Goal: Task Accomplishment & Management: Manage account settings

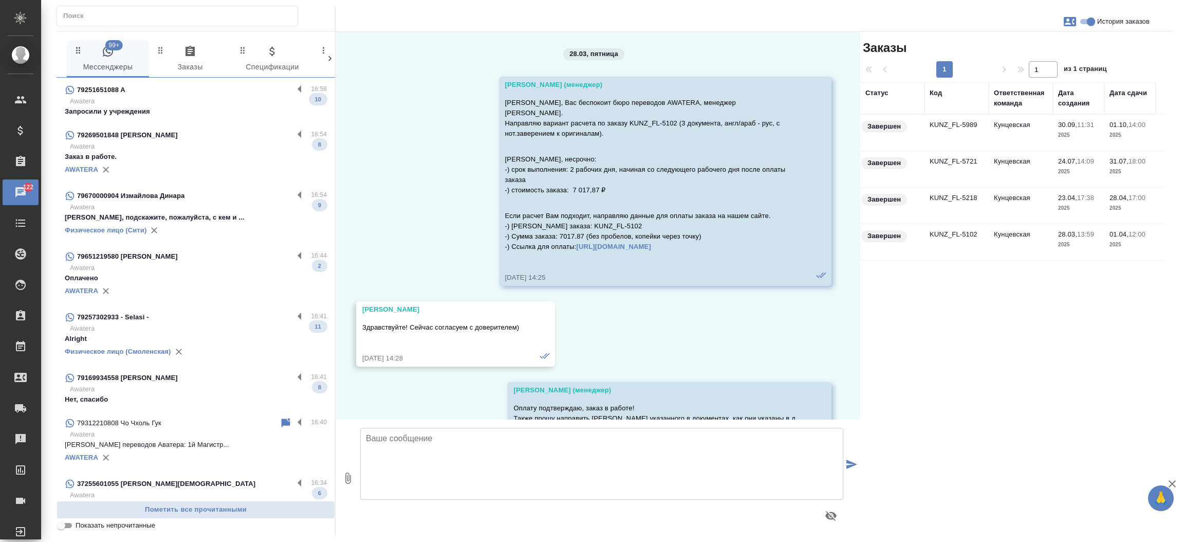
scroll to position [7703, 0]
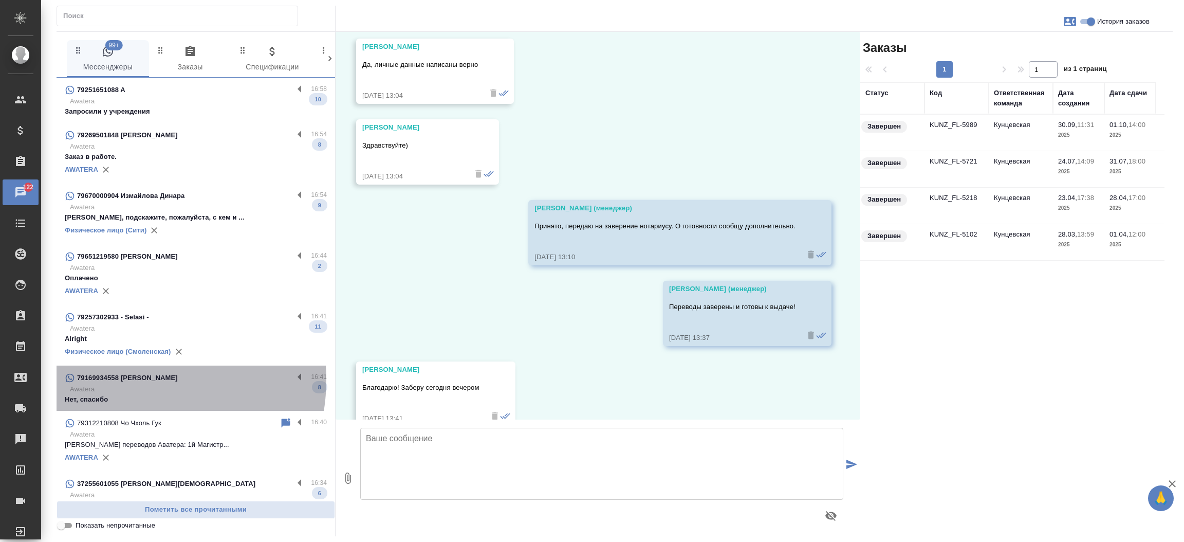
click at [127, 379] on p "79169934558 Vladimir Isaenko" at bounding box center [127, 378] width 101 height 10
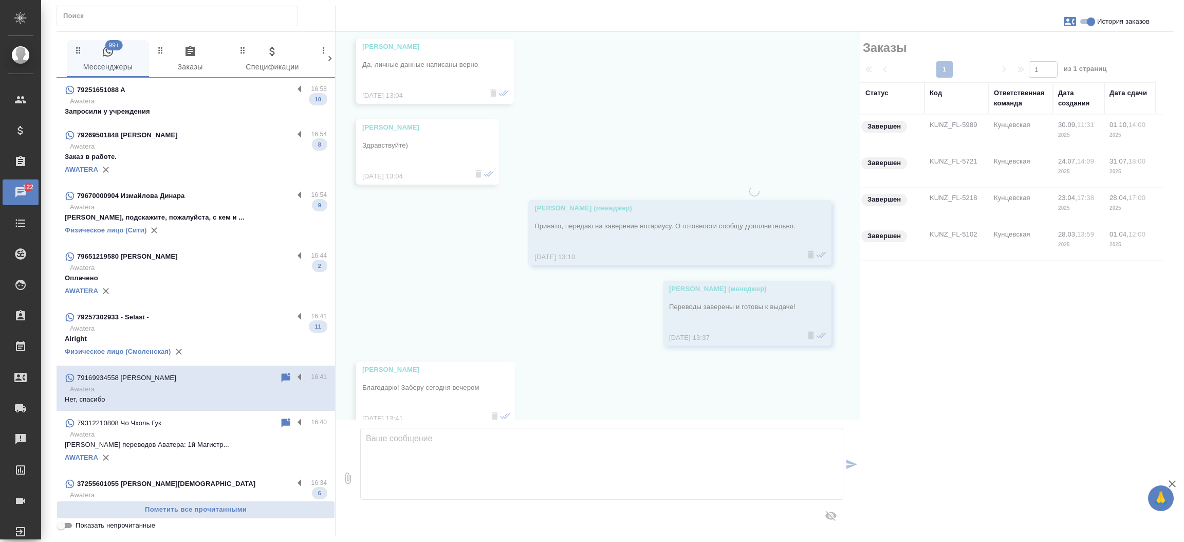
scroll to position [646, 0]
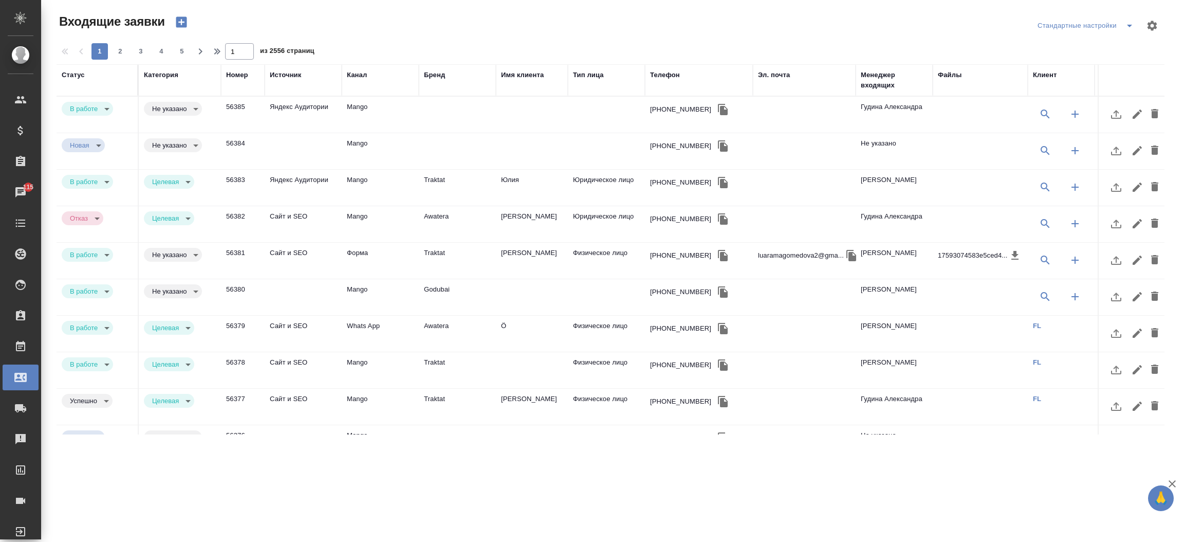
select select "RU"
click at [235, 75] on div "Номер" at bounding box center [237, 75] width 22 height 10
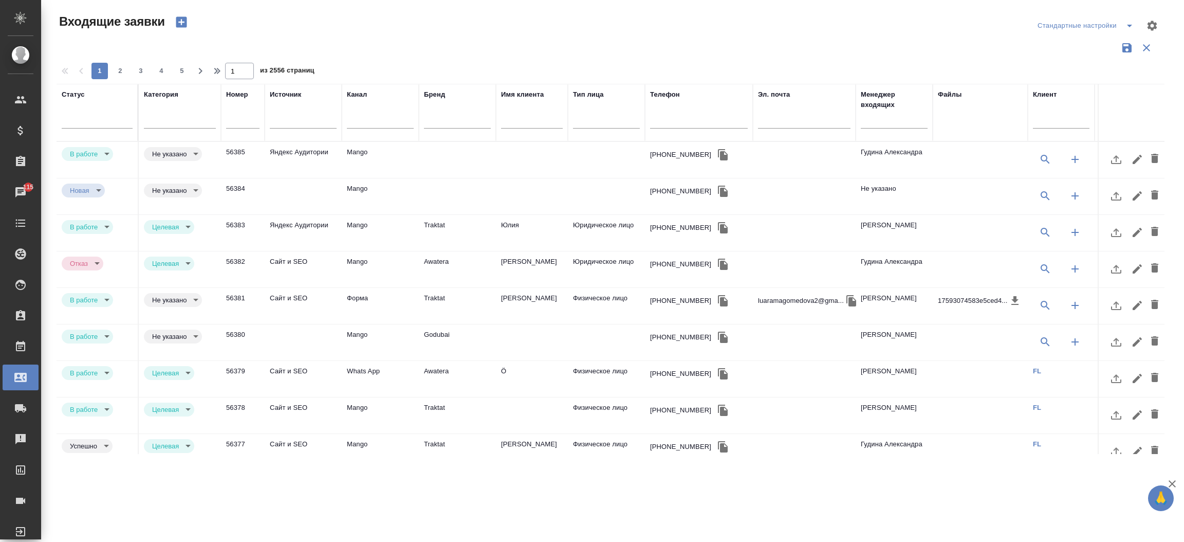
click at [232, 121] on input "text" at bounding box center [242, 121] width 33 height 14
paste input "55909"
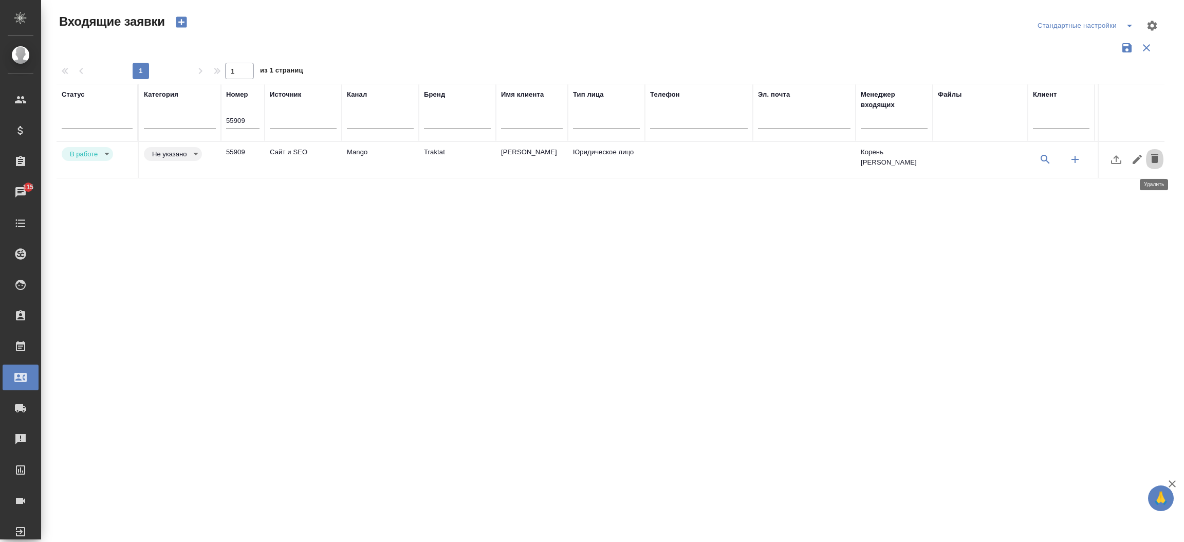
click at [1154, 164] on icon "button" at bounding box center [1154, 158] width 12 height 12
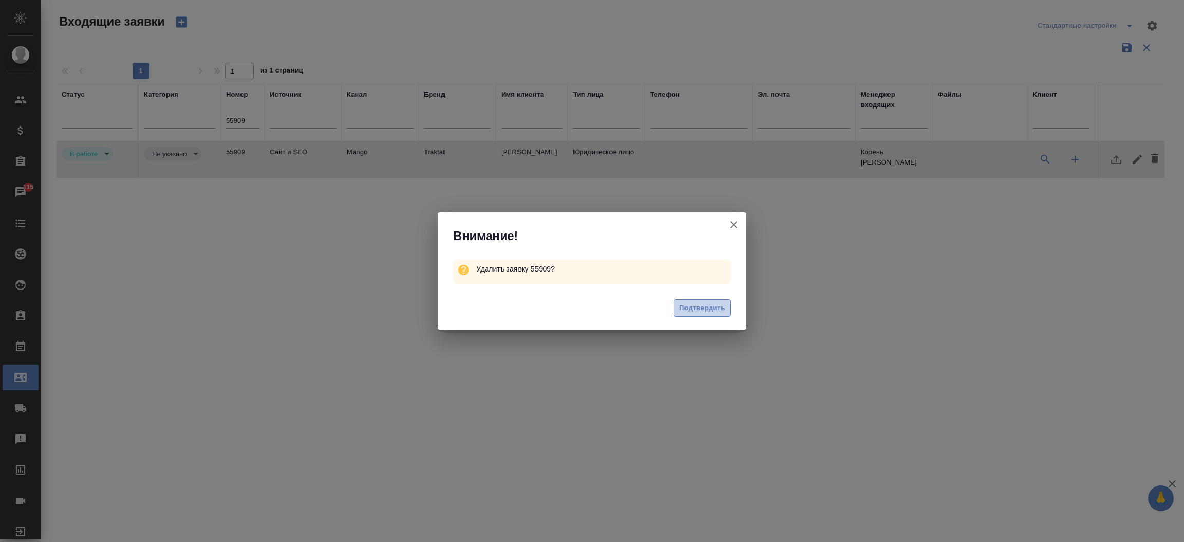
click at [726, 307] on button "Подтвердить" at bounding box center [702, 308] width 57 height 18
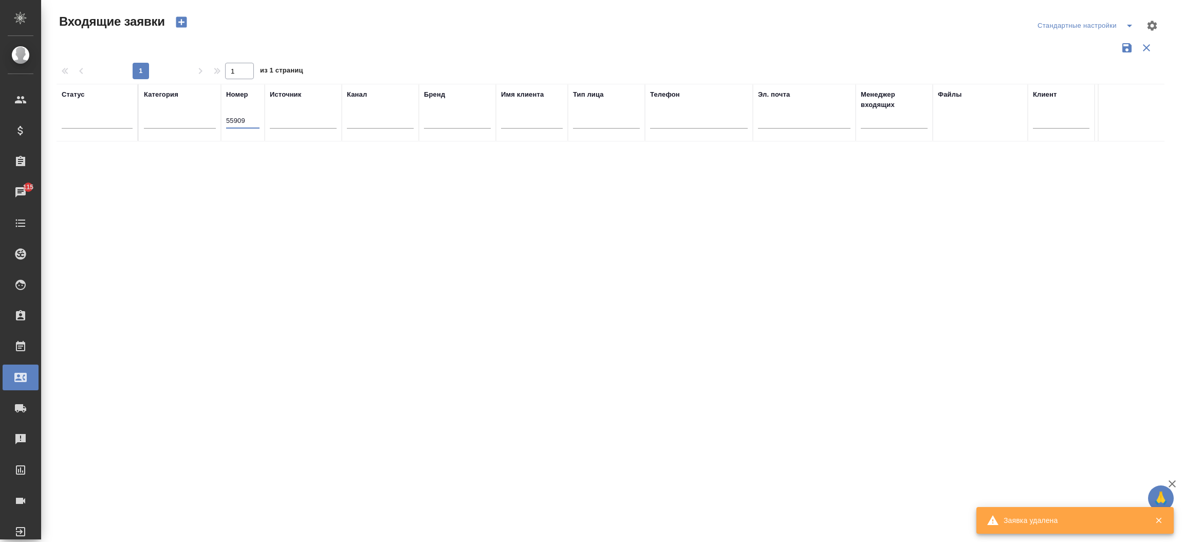
click at [243, 125] on input "55909" at bounding box center [242, 121] width 33 height 14
paste input "26"
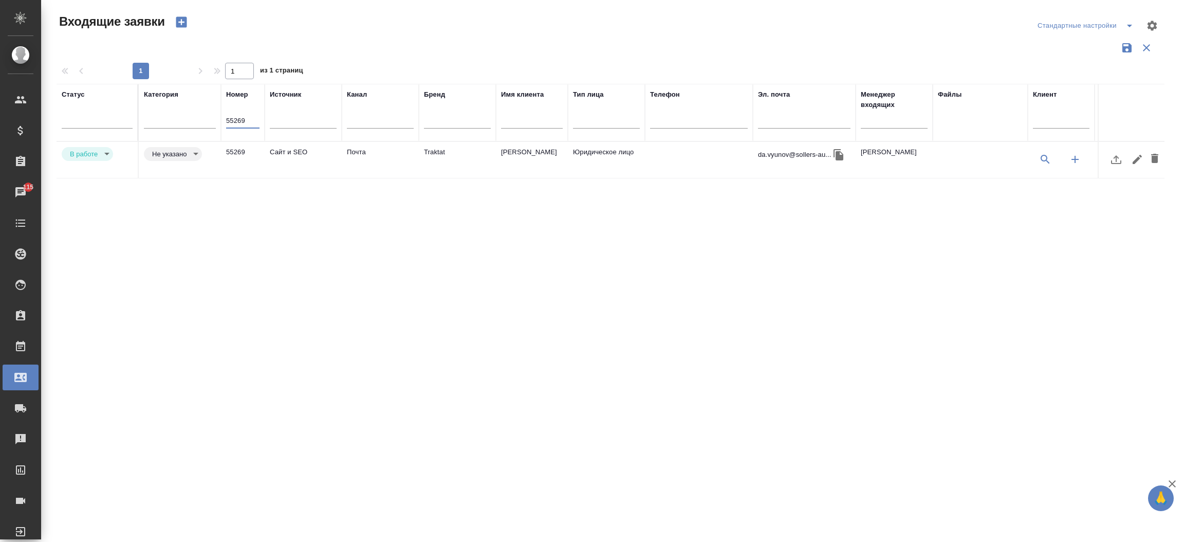
type input "55269"
click at [291, 144] on td "Сайт и SEO" at bounding box center [303, 160] width 77 height 36
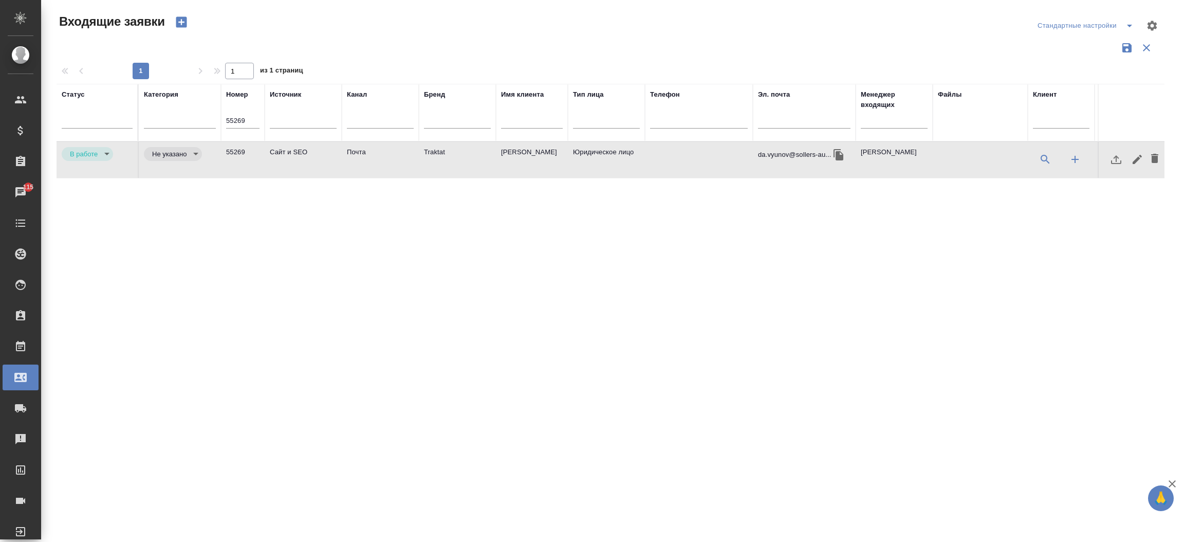
click at [291, 144] on td "Сайт и SEO" at bounding box center [303, 160] width 77 height 36
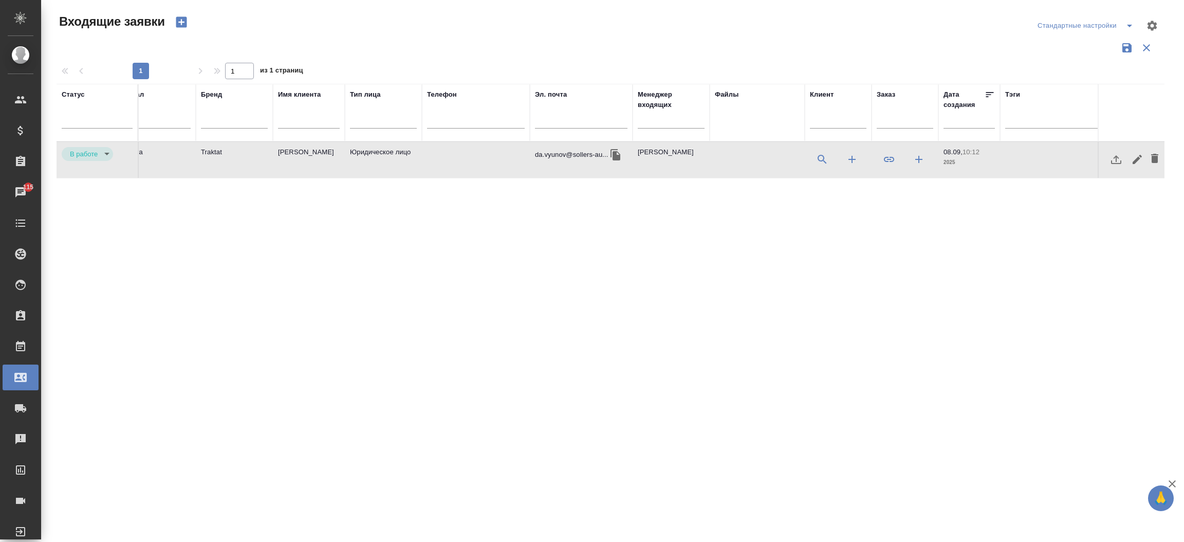
scroll to position [0, 248]
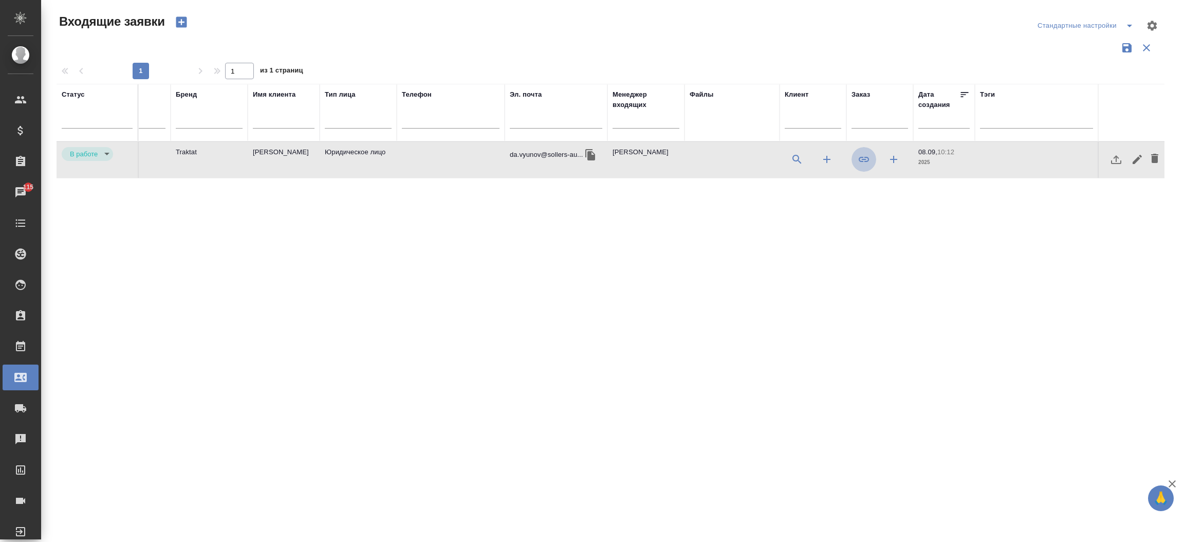
click at [865, 162] on icon "button" at bounding box center [864, 159] width 12 height 12
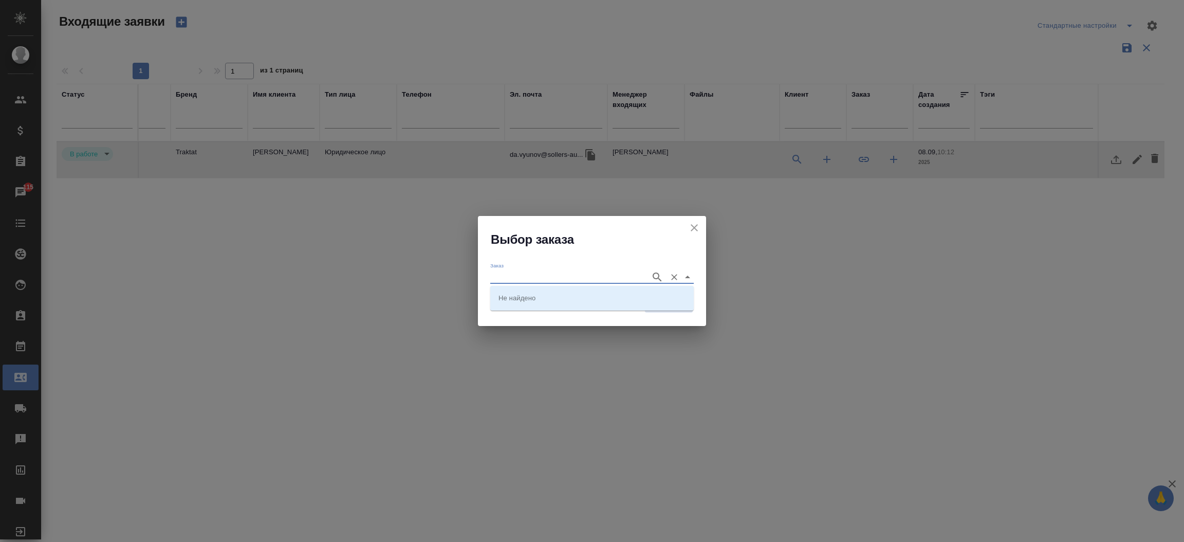
click at [560, 274] on input "Заказ" at bounding box center [567, 276] width 155 height 12
paste input "C3_UAZ-2"
type input "C3_UAZ-2"
click at [547, 306] on li "C3_UAZ-2" at bounding box center [591, 297] width 203 height 18
type input "C3_UAZ-2"
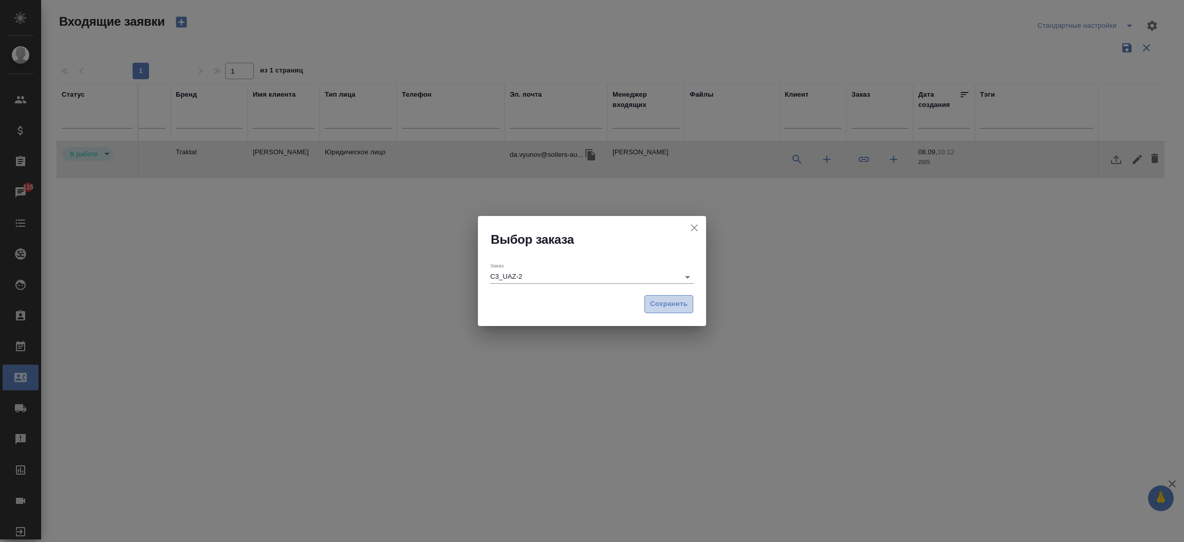
click at [651, 311] on button "Сохранить" at bounding box center [668, 304] width 49 height 18
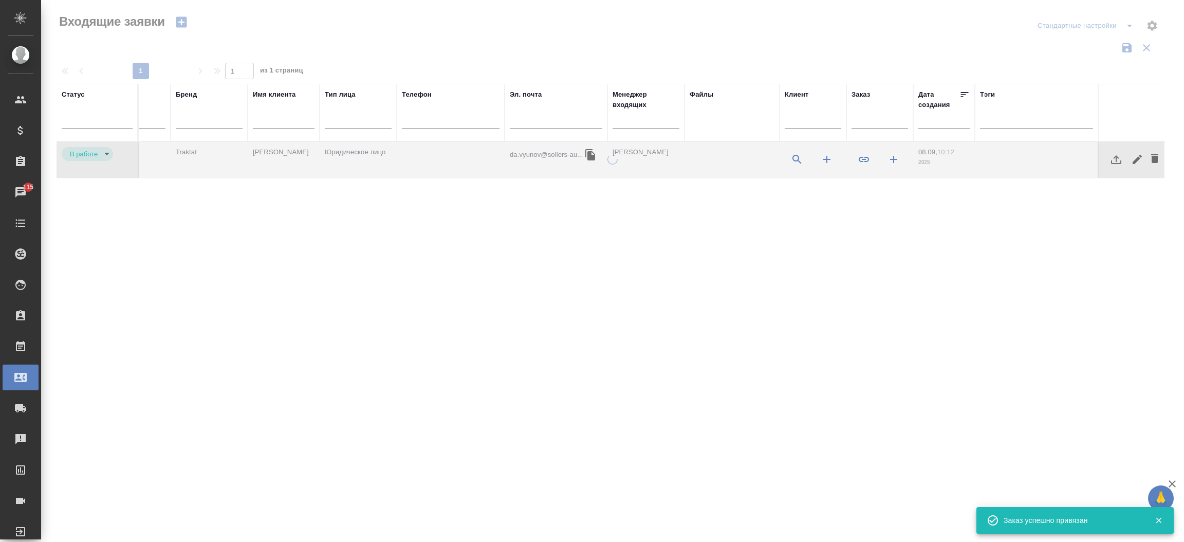
type input "rejection"
type input "target"
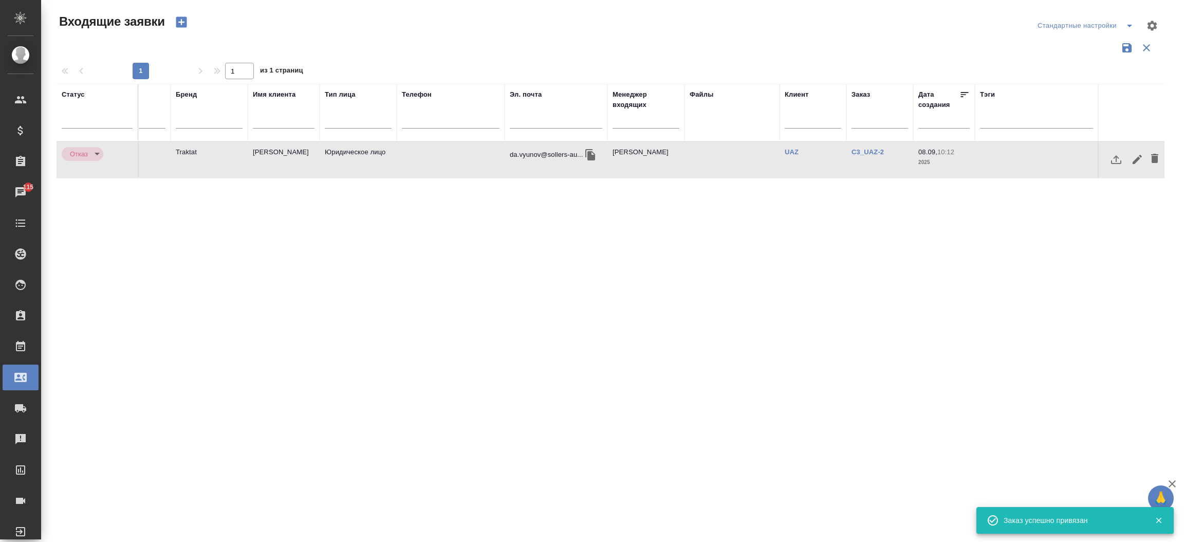
click at [385, 153] on td "Юридическое лицо" at bounding box center [358, 160] width 77 height 36
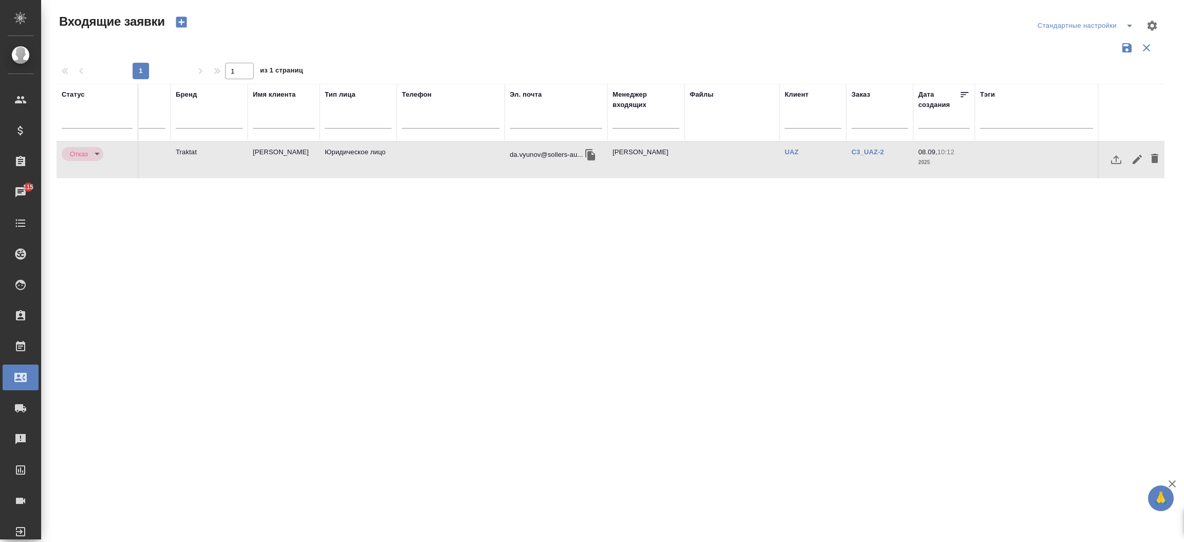
click at [385, 153] on td "Юридическое лицо" at bounding box center [358, 160] width 77 height 36
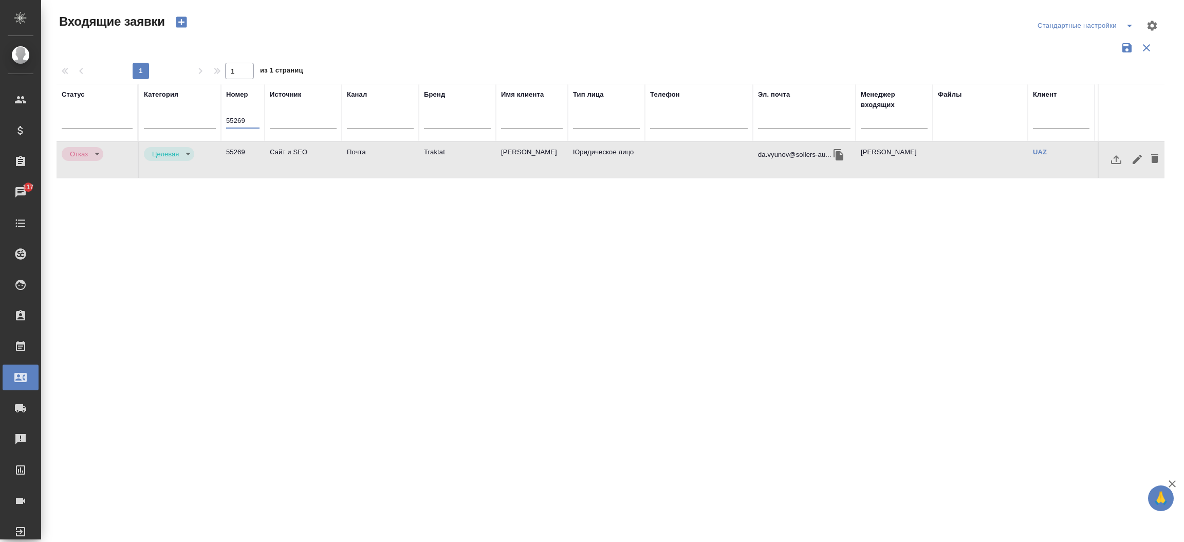
click at [239, 114] on input "55269" at bounding box center [242, 121] width 33 height 14
paste input "3478"
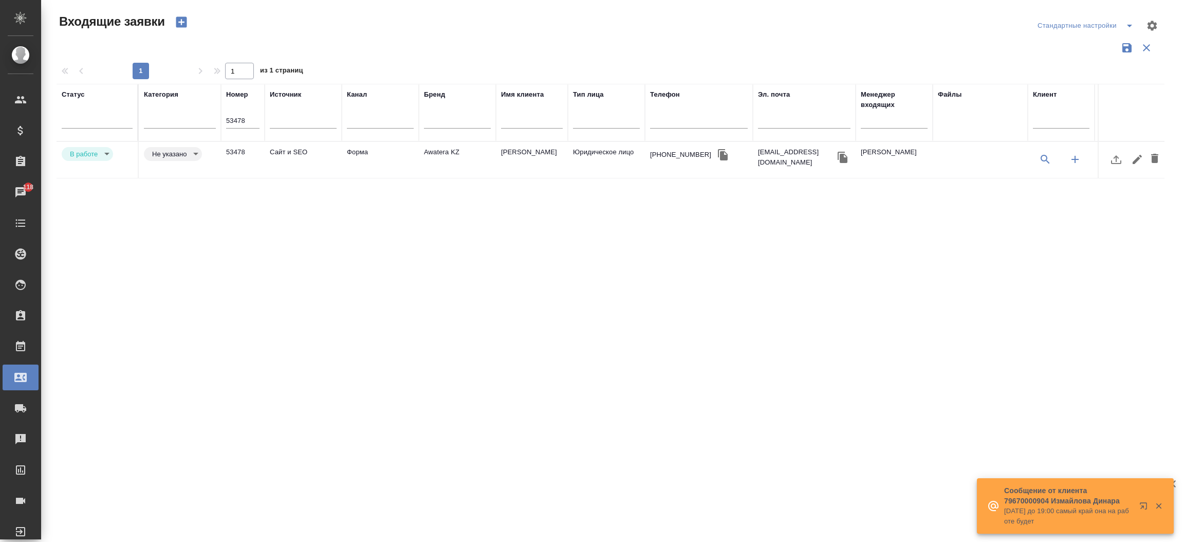
drag, startPoint x: 428, startPoint y: 440, endPoint x: 492, endPoint y: 441, distance: 64.2
click at [492, 441] on div "Статус Категория Номер 53478 Источник Канал Бренд Имя клиента Тип лица Телефон …" at bounding box center [611, 269] width 1108 height 370
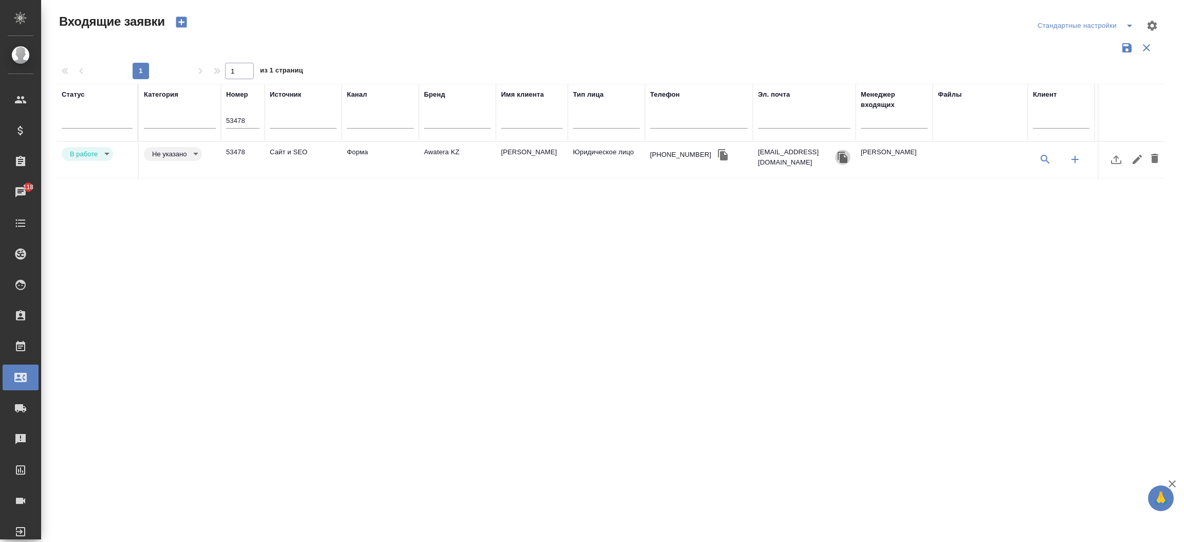
click at [838, 157] on icon "button" at bounding box center [843, 157] width 10 height 11
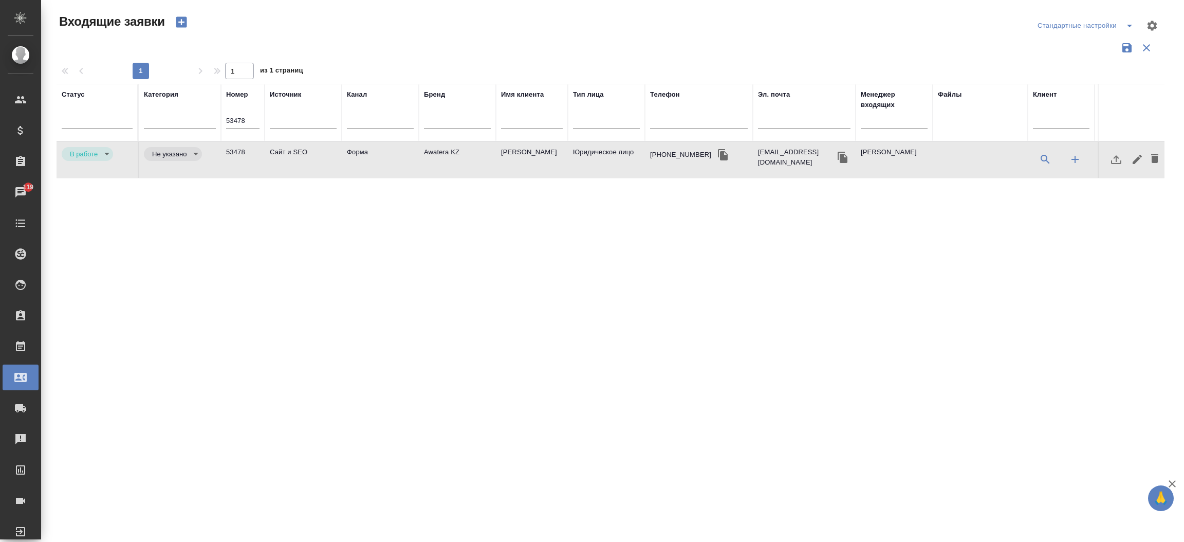
click at [438, 154] on td "Awatera KZ" at bounding box center [457, 160] width 77 height 36
click at [251, 120] on input "53478" at bounding box center [242, 121] width 33 height 14
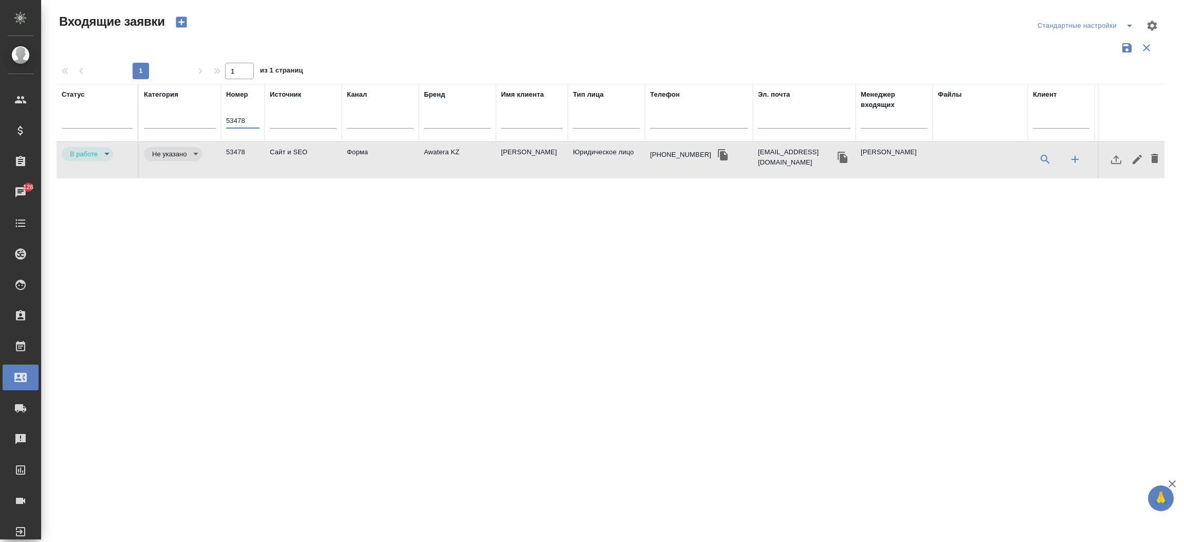
paste input "4983"
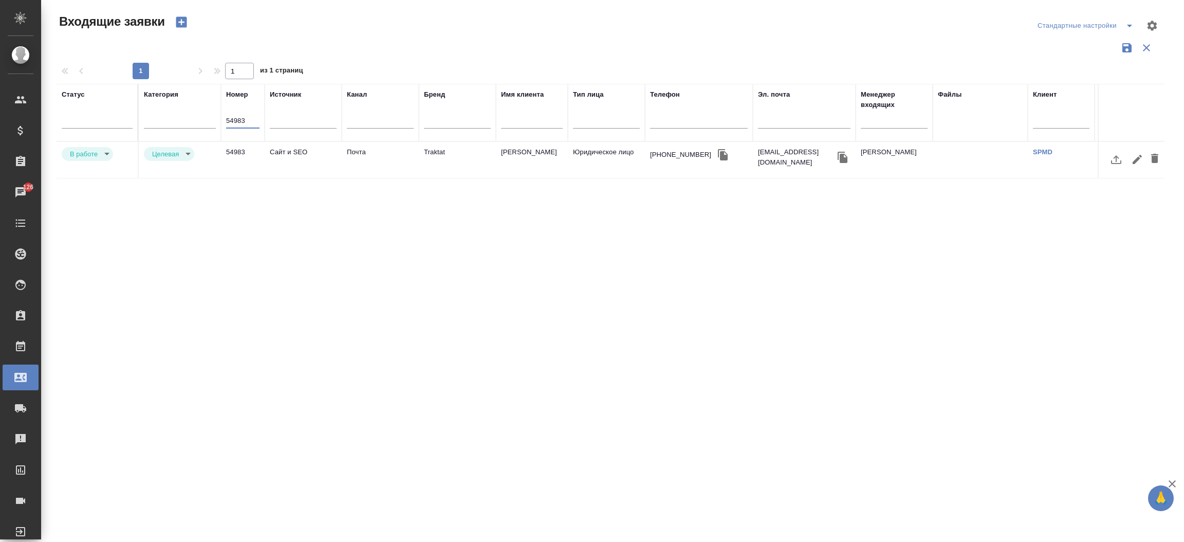
type input "54983"
click at [513, 148] on td "[PERSON_NAME]" at bounding box center [532, 160] width 72 height 36
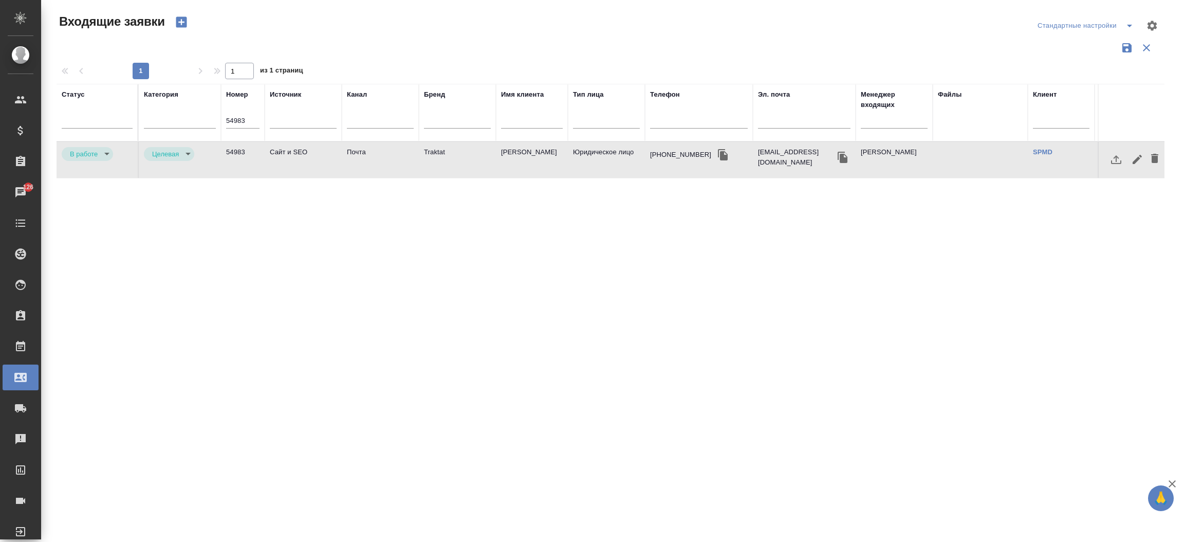
click at [513, 148] on td "[PERSON_NAME]" at bounding box center [532, 160] width 72 height 36
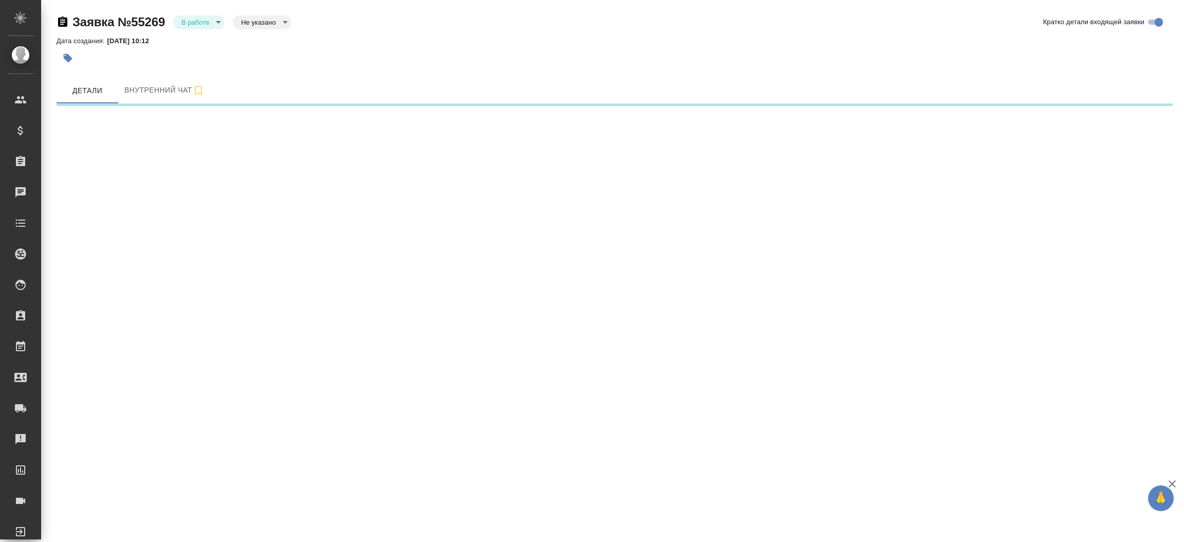
select select "RU"
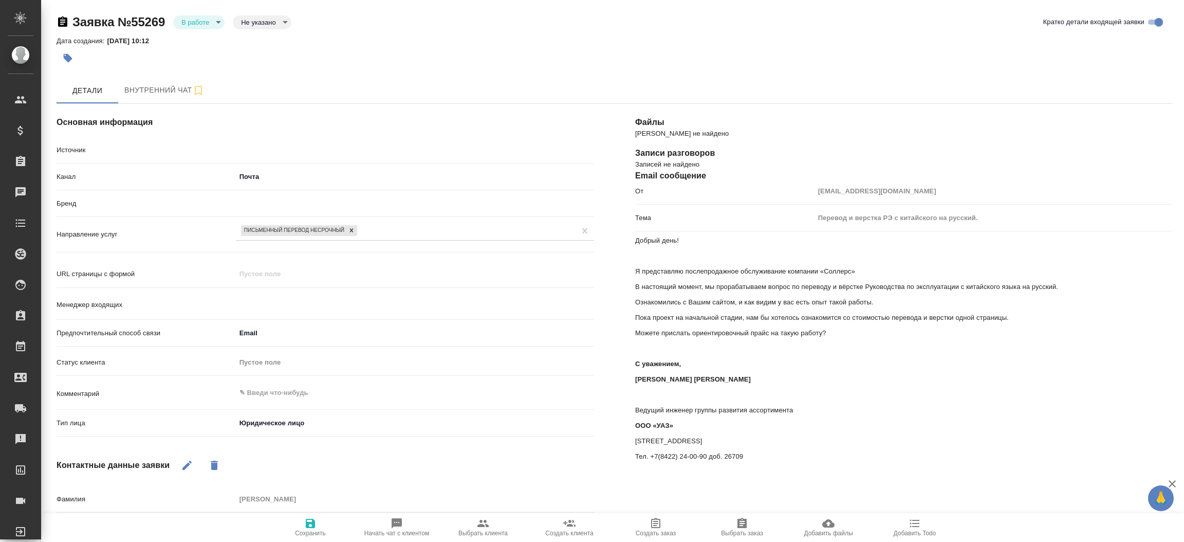
type textarea "x"
type input "Мосина Ирина"
click at [625, 356] on div "Файлы Файлов не найдено Записи разговоров Записей не найдено Email сообщение От…" at bounding box center [904, 401] width 579 height 636
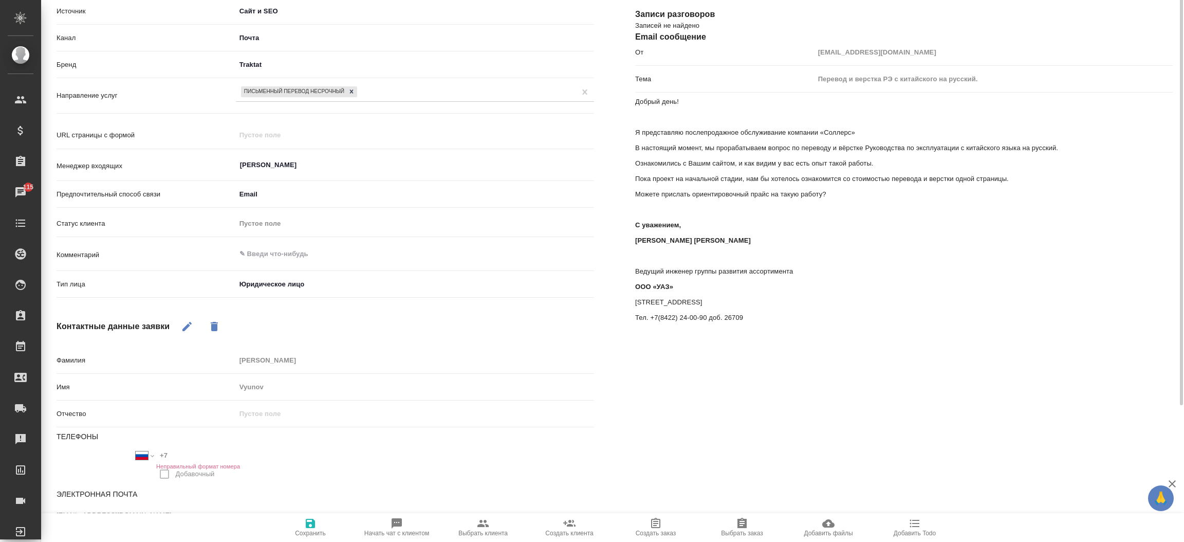
scroll to position [177, 0]
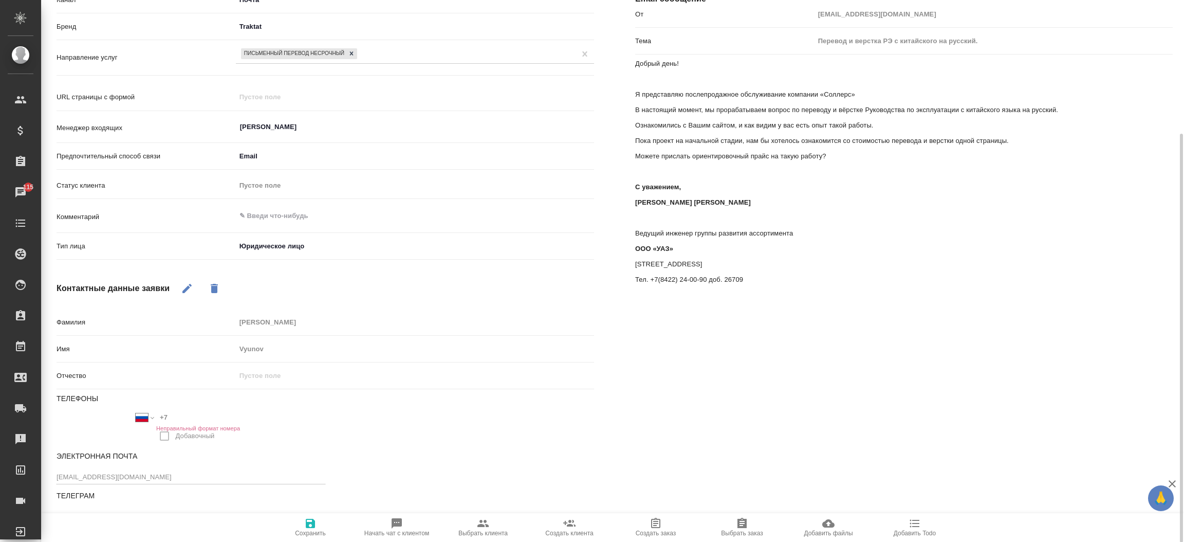
click at [625, 221] on div "Файлы Файлов не найдено Записи разговоров Записей не найдено Email сообщение От…" at bounding box center [904, 224] width 579 height 636
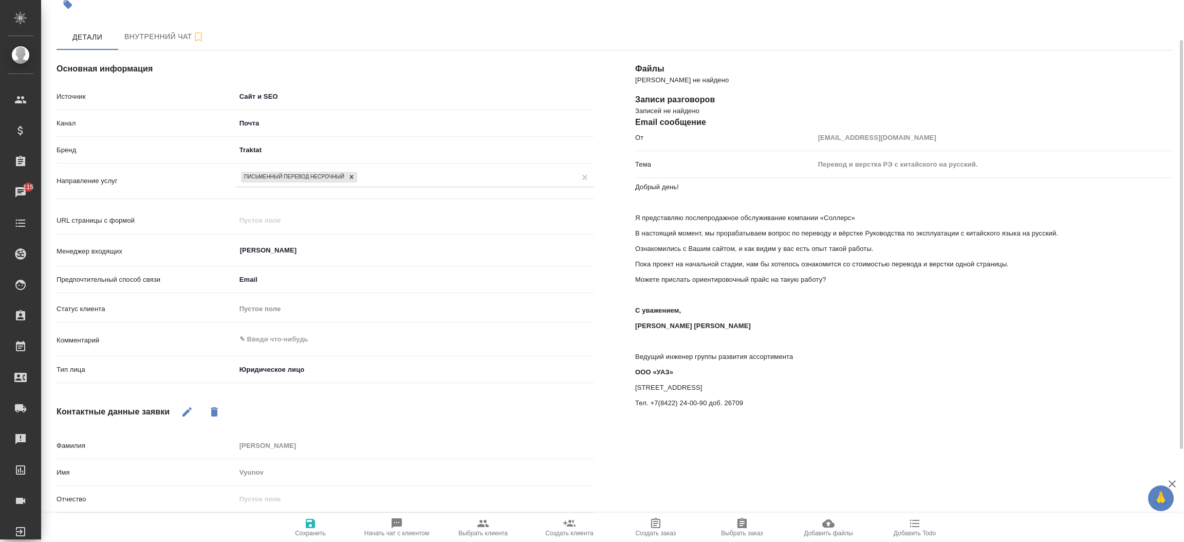
scroll to position [0, 0]
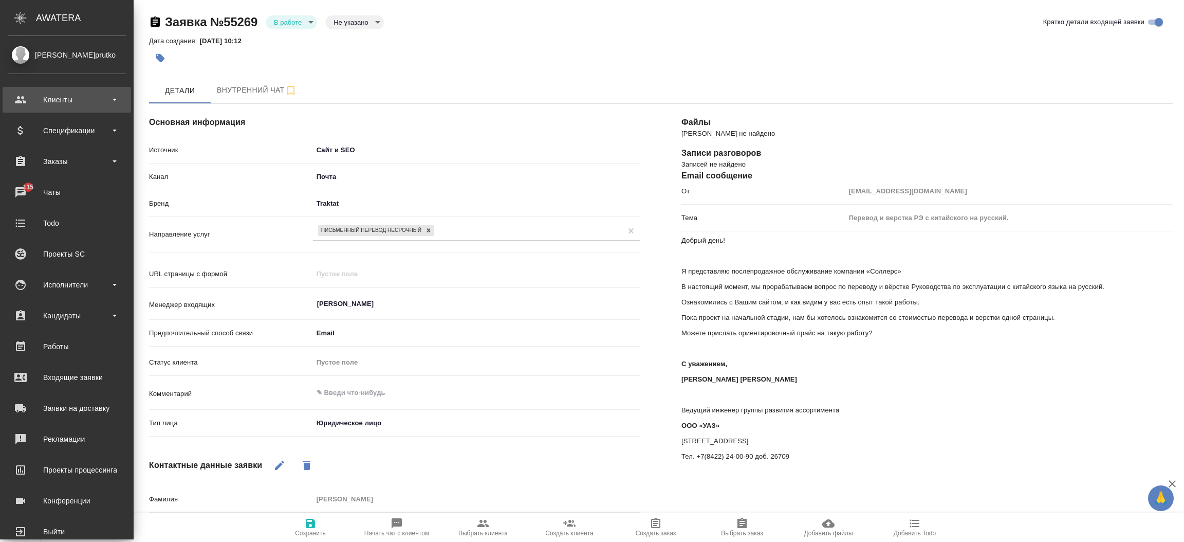
click at [63, 107] on div "Клиенты" at bounding box center [67, 99] width 118 height 15
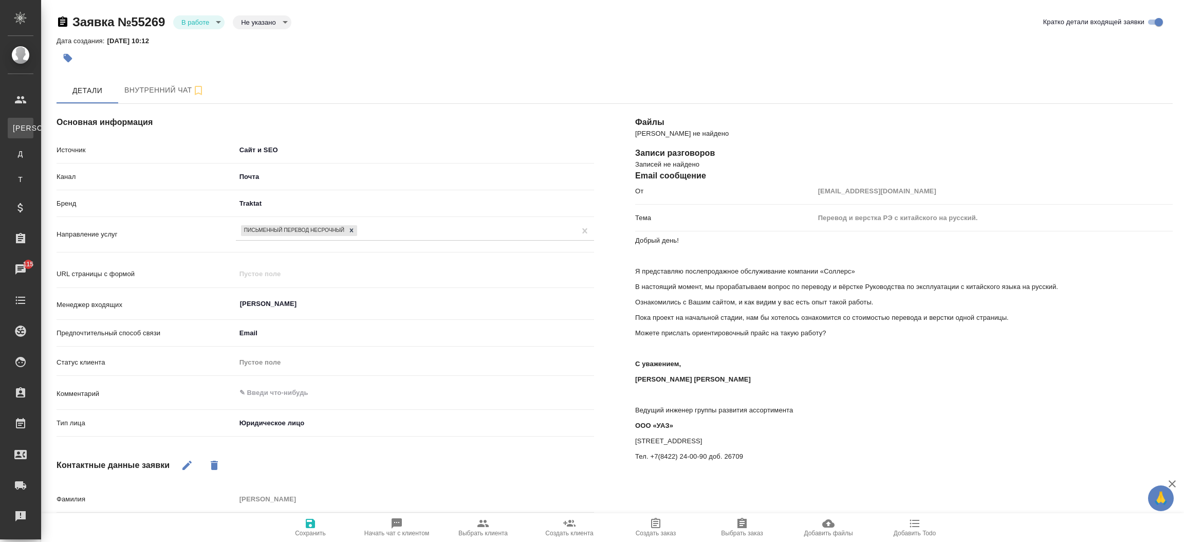
click at [33, 124] on link "К Клиенты" at bounding box center [21, 128] width 26 height 21
type textarea "x"
click at [63, 124] on div ".cls-1 fill:#fff; AWATERA Прутько Ирина i.prutko Клиенты К Клиенты Д Договоры Т…" at bounding box center [592, 271] width 1184 height 542
select select "RU"
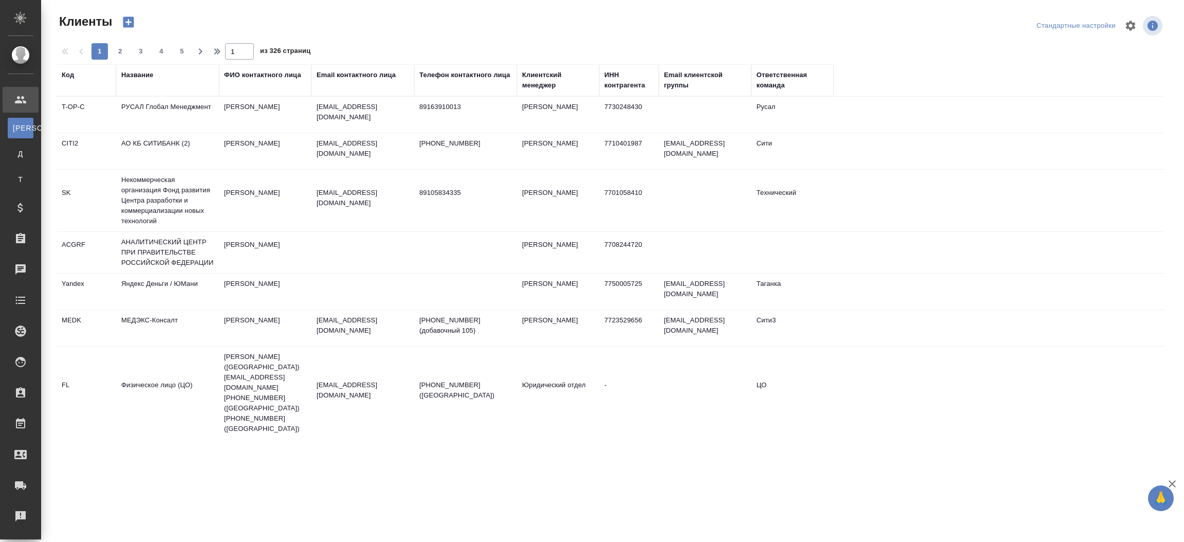
click at [127, 70] on div "Название" at bounding box center [137, 75] width 32 height 10
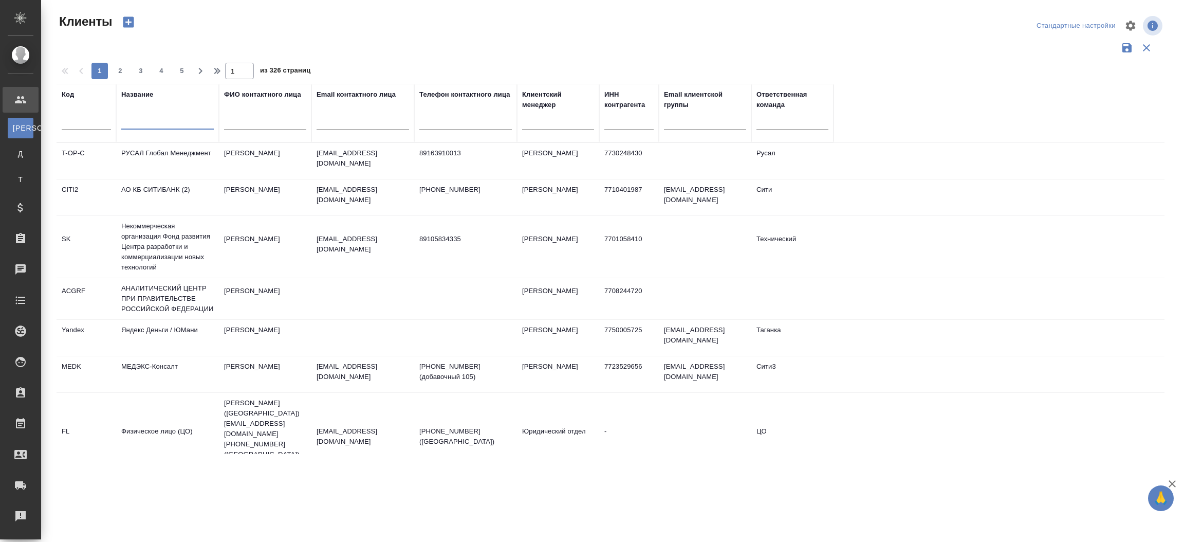
click at [155, 125] on input "text" at bounding box center [167, 123] width 92 height 13
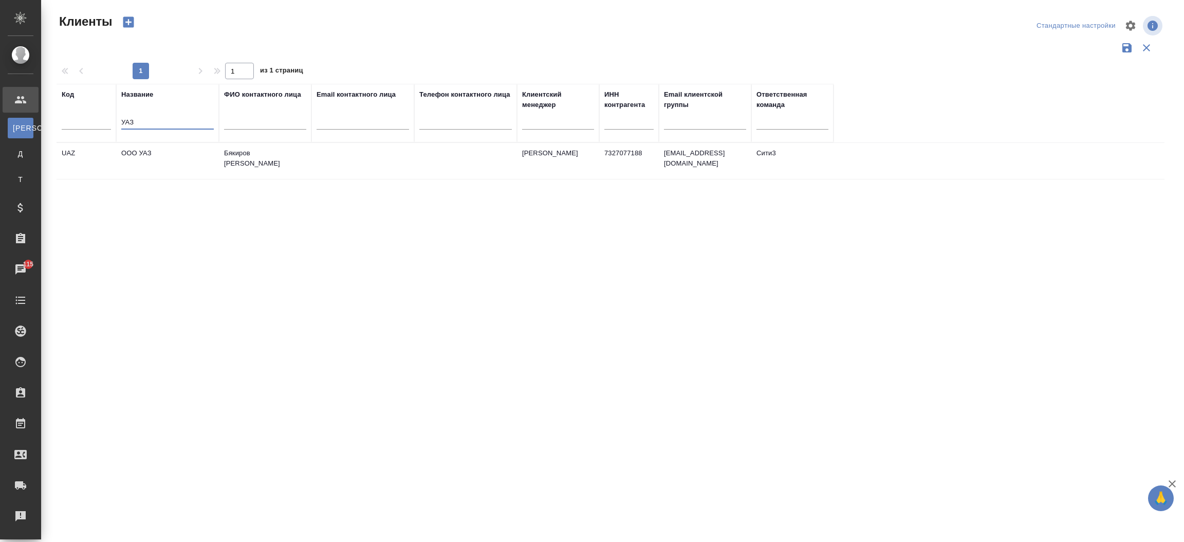
type input "УАЗ"
click at [229, 151] on td "Бякиров Айшат" at bounding box center [265, 161] width 92 height 36
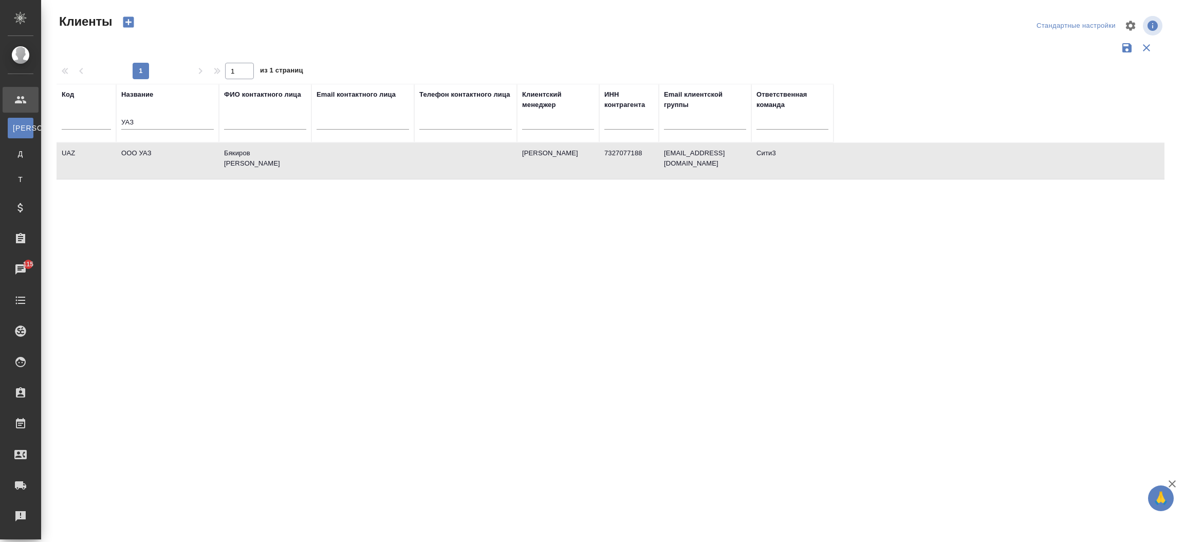
click at [229, 151] on td "Бякиров Айшат" at bounding box center [265, 161] width 92 height 36
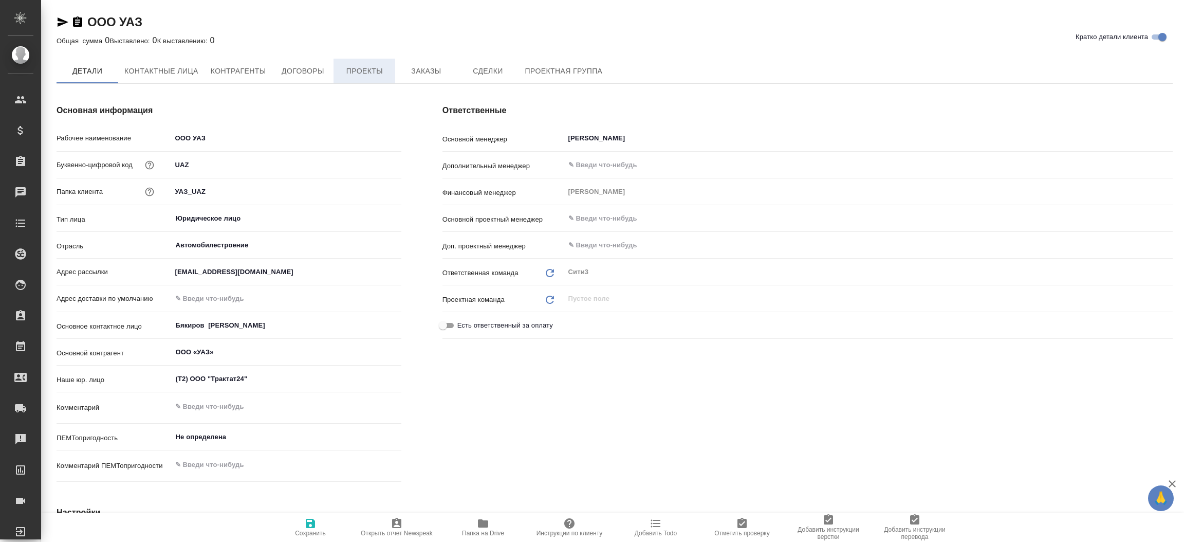
type textarea "x"
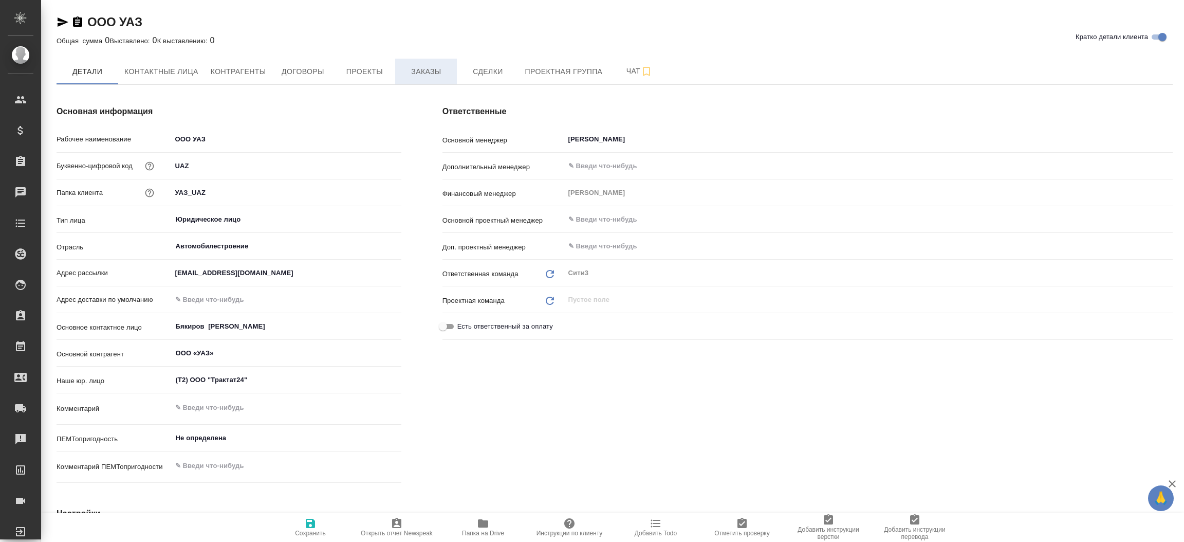
type textarea "x"
click at [417, 82] on button "Заказы" at bounding box center [426, 72] width 62 height 26
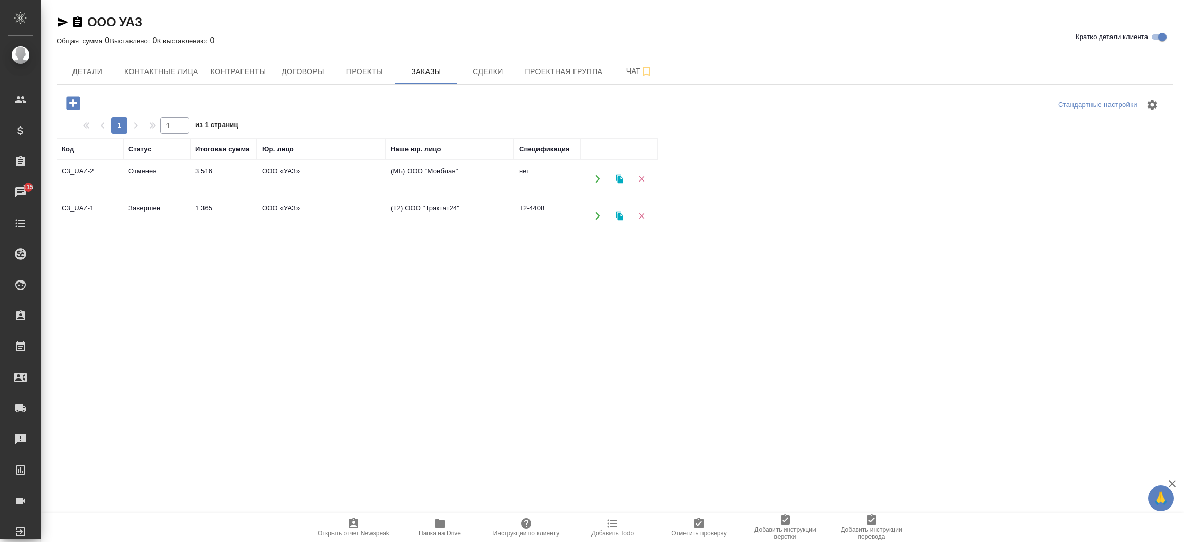
click at [70, 175] on td "C3_UAZ-2" at bounding box center [90, 179] width 67 height 36
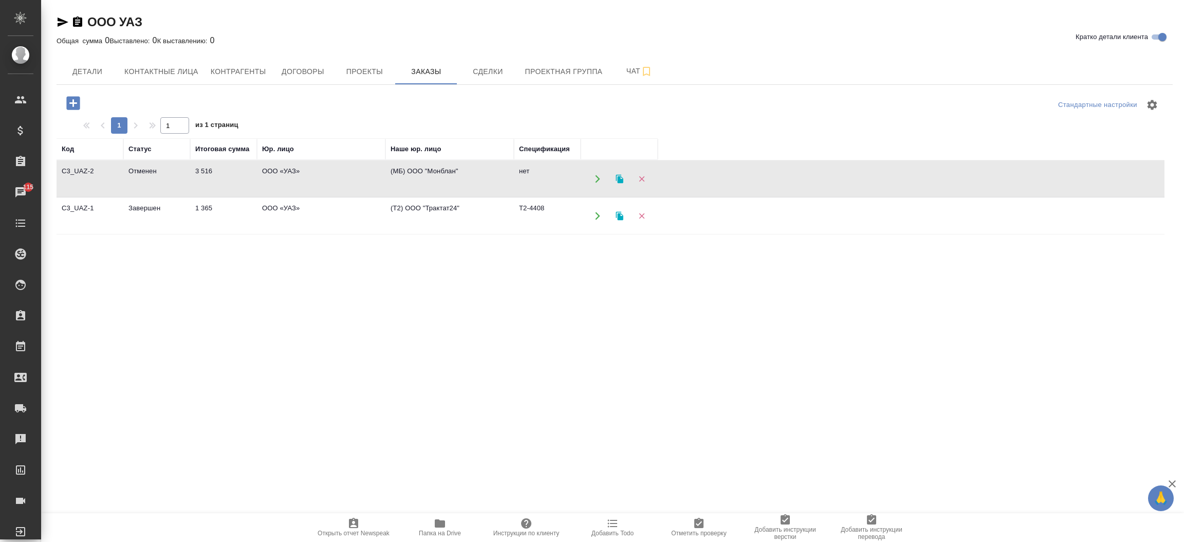
click at [70, 175] on td "C3_UAZ-2" at bounding box center [90, 179] width 67 height 36
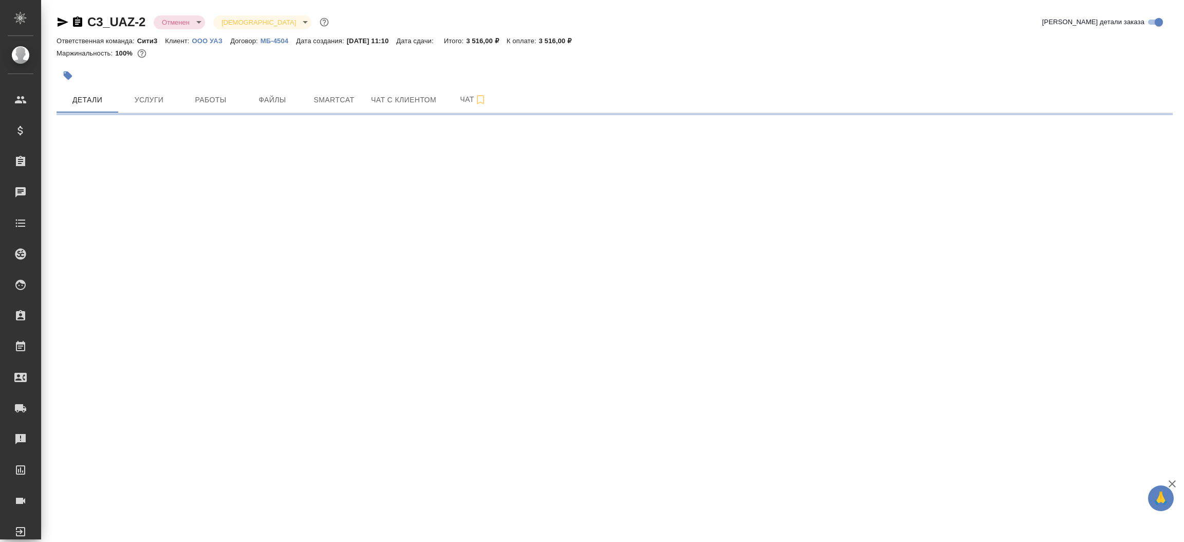
select select "RU"
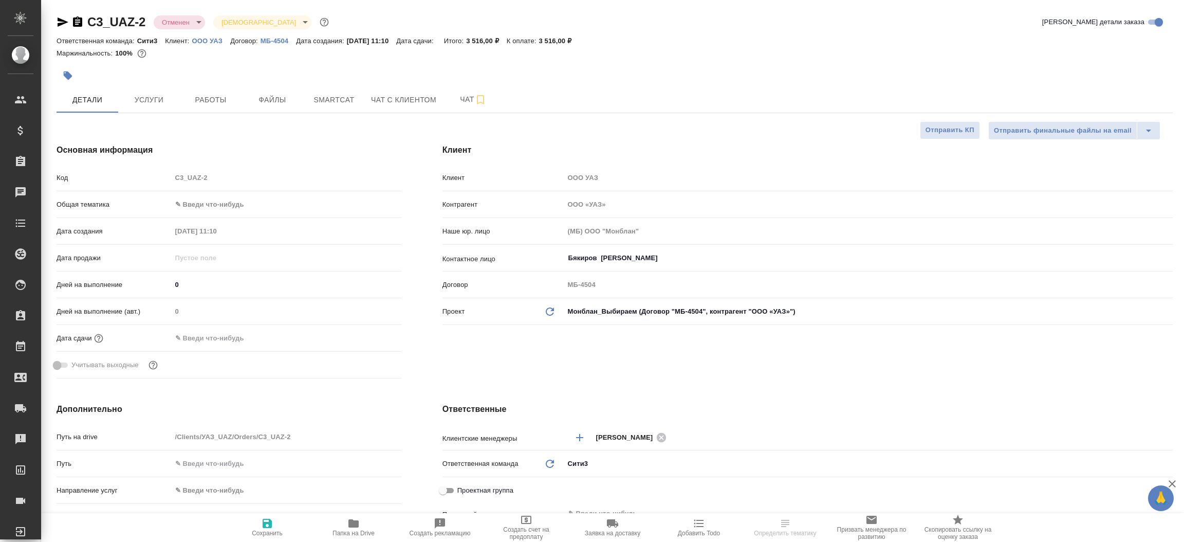
type textarea "x"
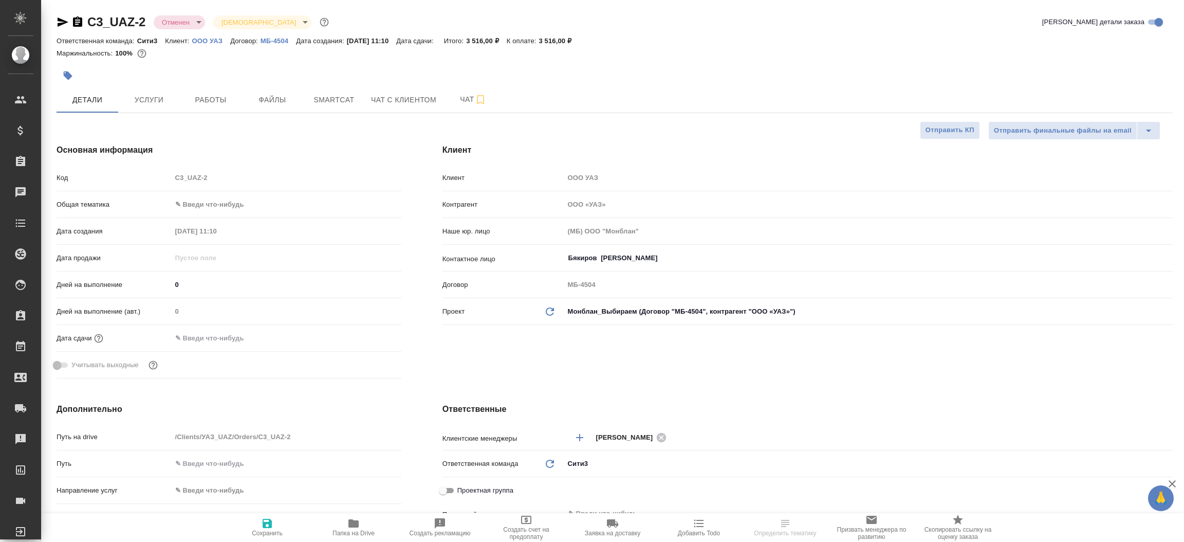
type textarea "x"
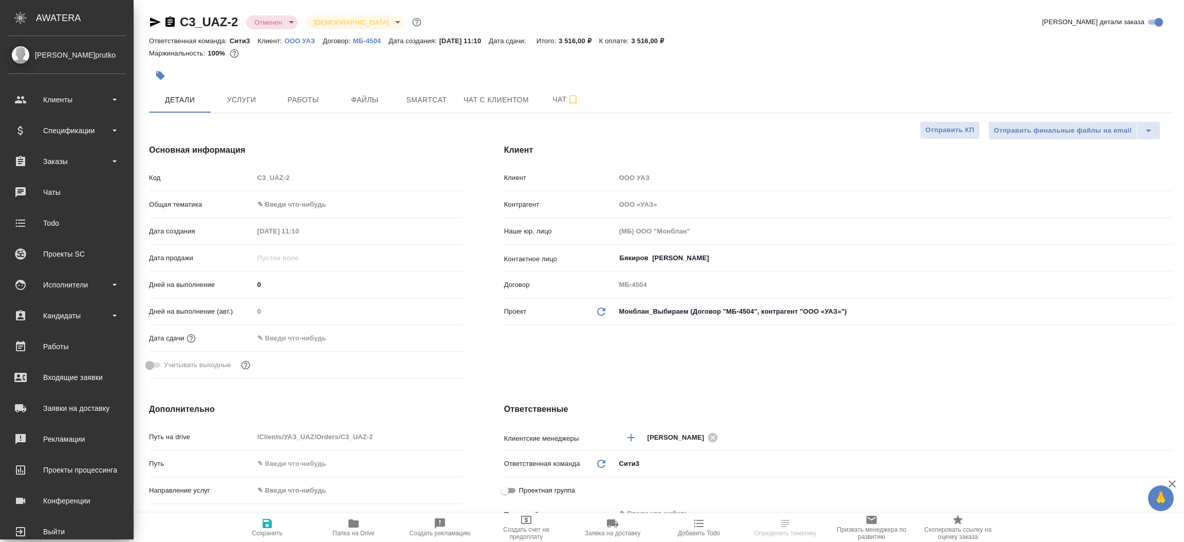
type textarea "x"
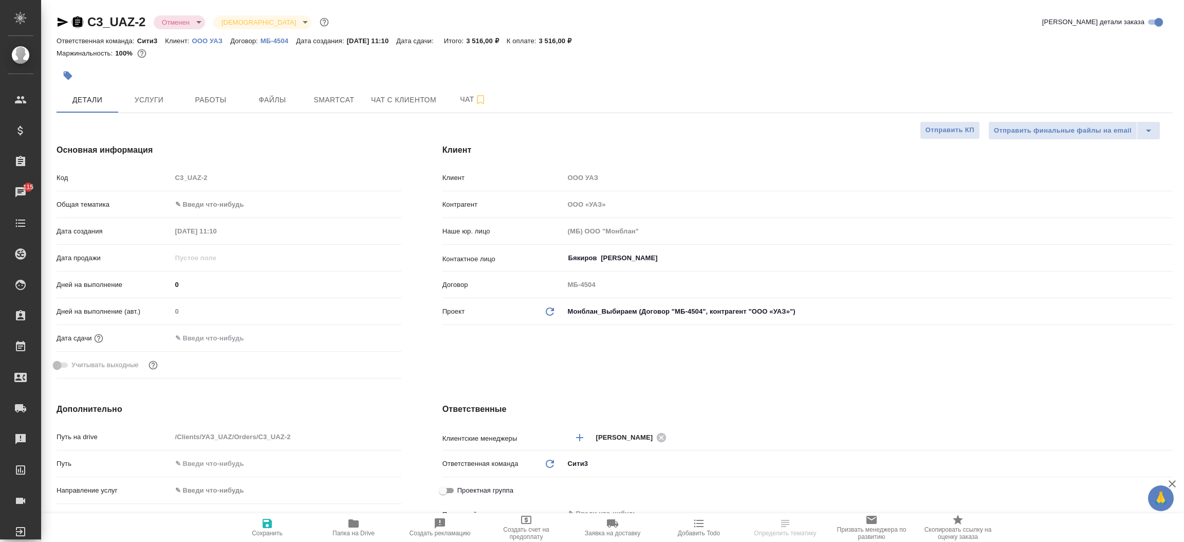
click at [75, 20] on icon "button" at bounding box center [77, 22] width 12 height 12
type textarea "x"
select select "RU"
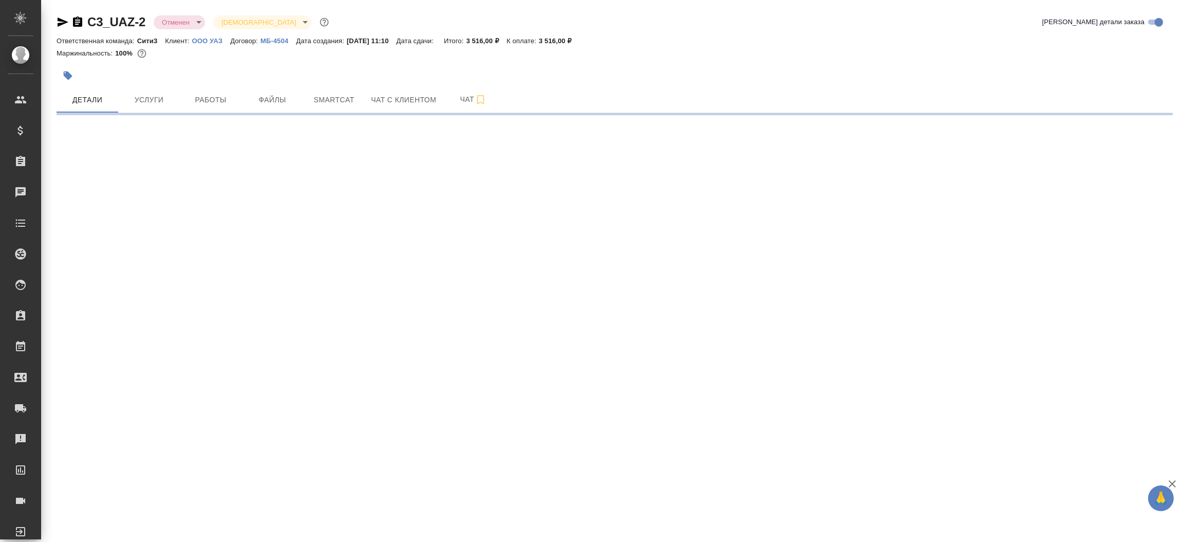
select select "RU"
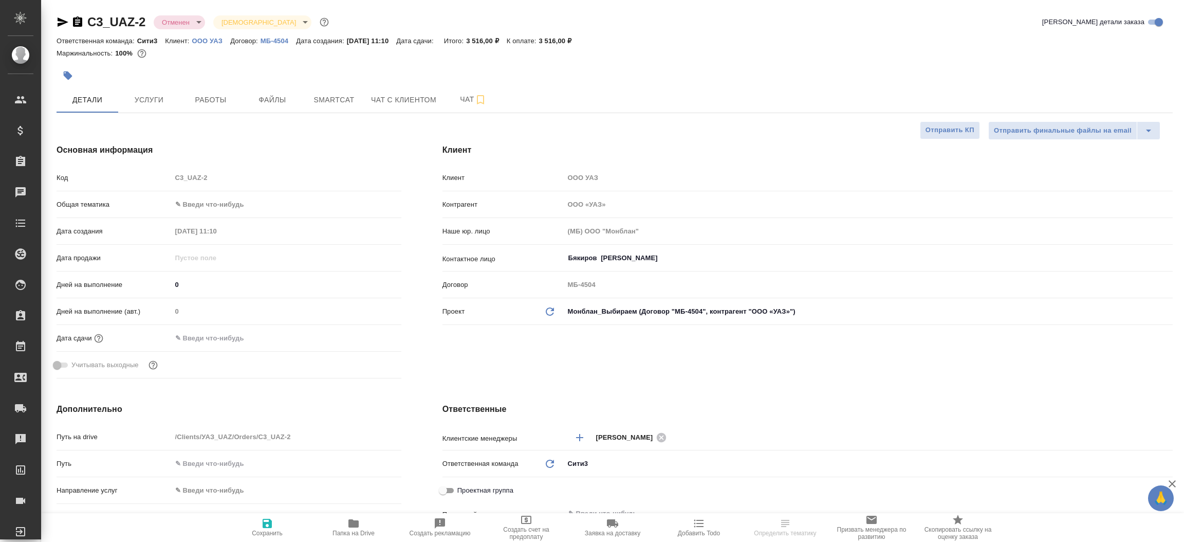
type textarea "x"
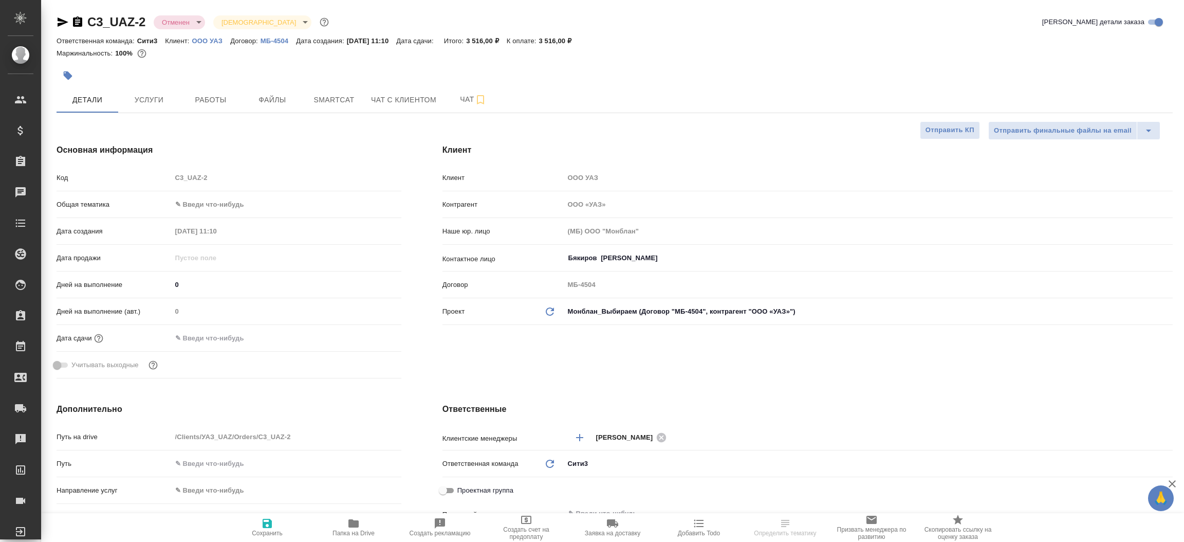
type textarea "x"
select select "RU"
type textarea "x"
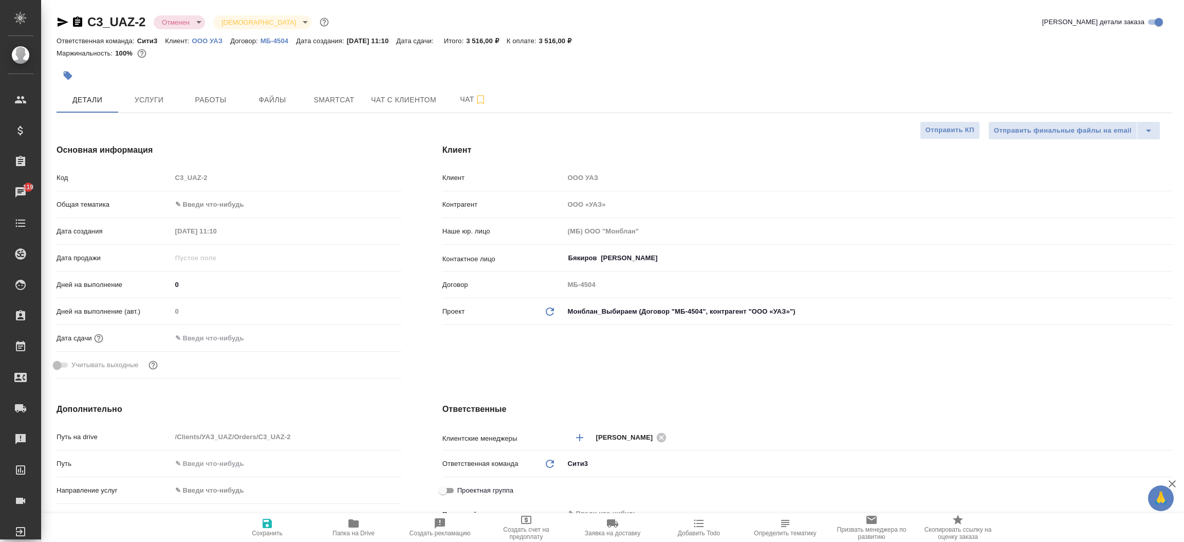
type textarea "x"
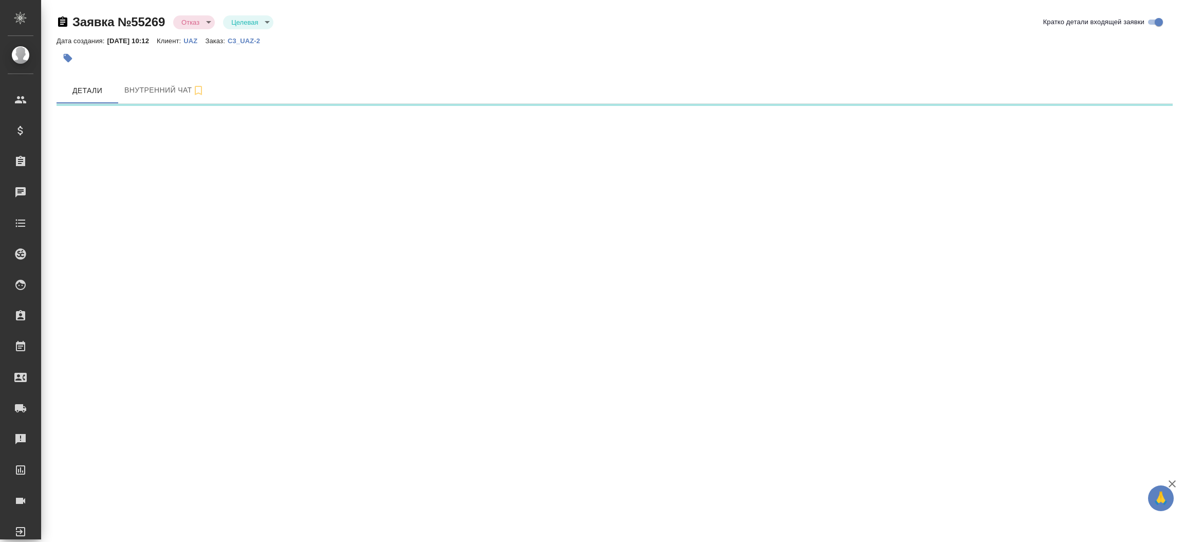
select select "RU"
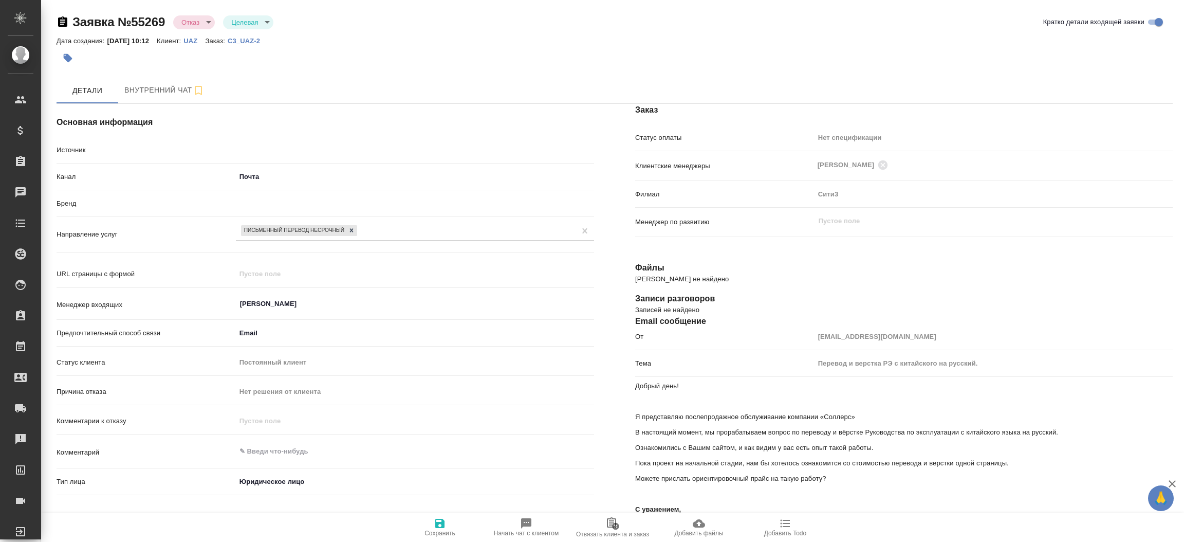
type textarea "x"
click at [72, 60] on icon "button" at bounding box center [68, 58] width 10 height 10
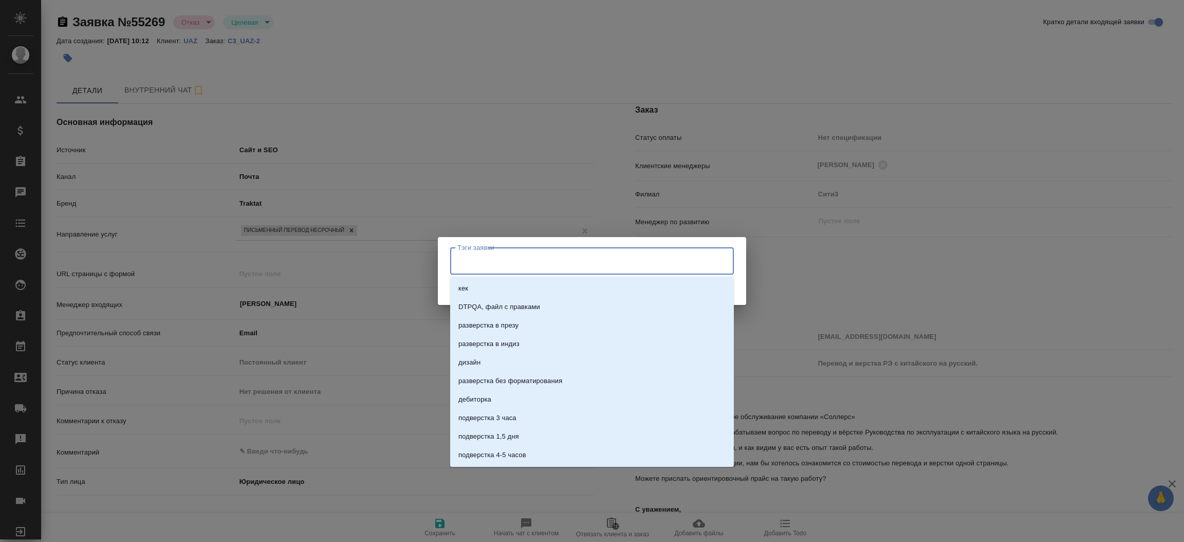
click at [485, 262] on input "Тэги заявки" at bounding box center [582, 260] width 255 height 17
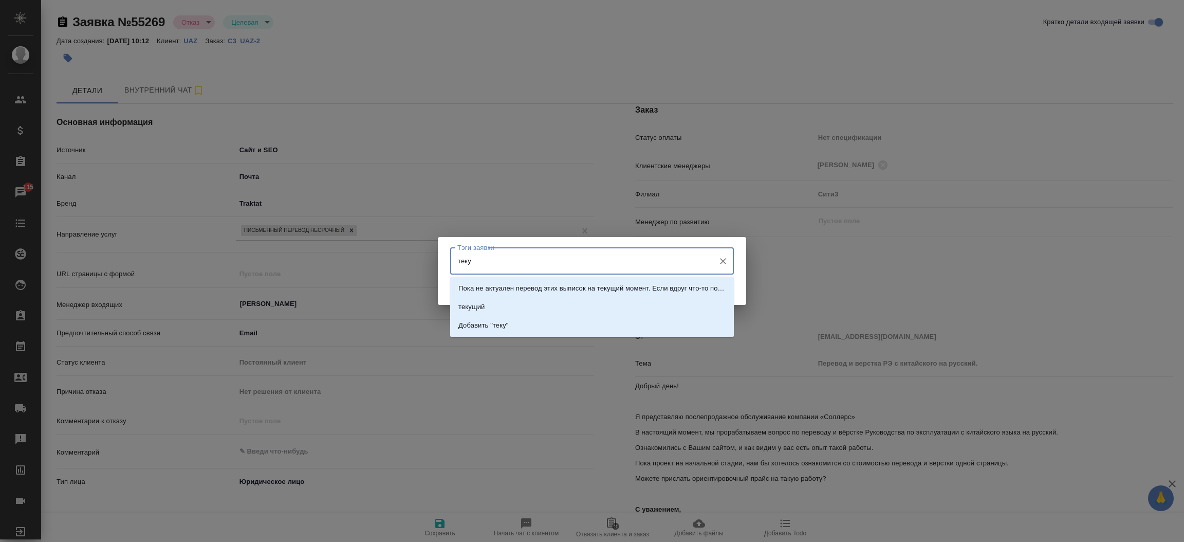
type input "текущ"
click at [487, 307] on li "текущий" at bounding box center [592, 307] width 284 height 18
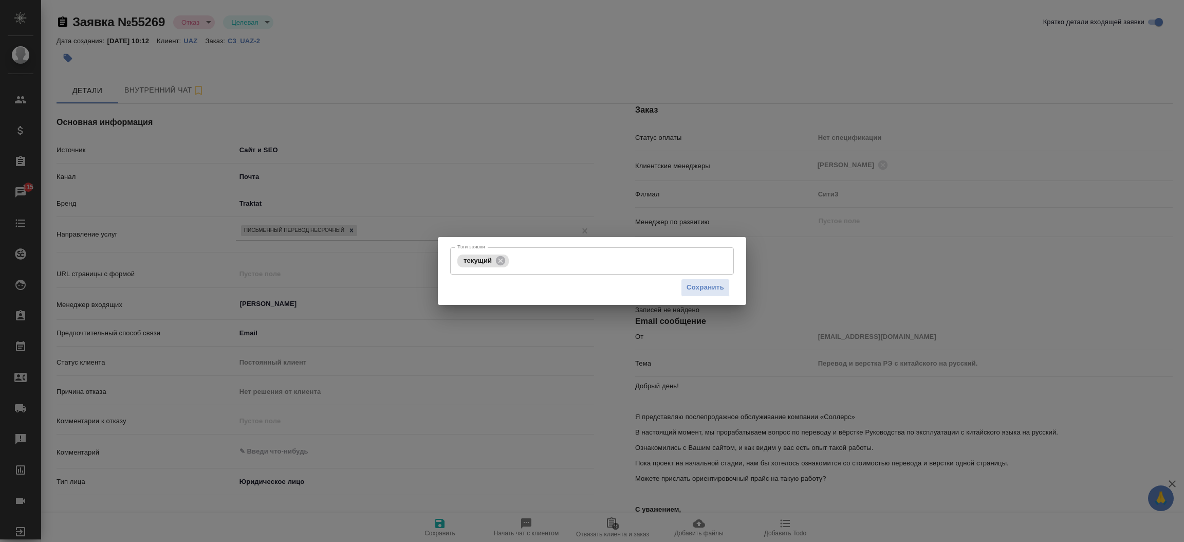
click at [716, 276] on div "Сохранить" at bounding box center [592, 287] width 284 height 26
click at [714, 280] on button "Сохранить" at bounding box center [705, 288] width 49 height 18
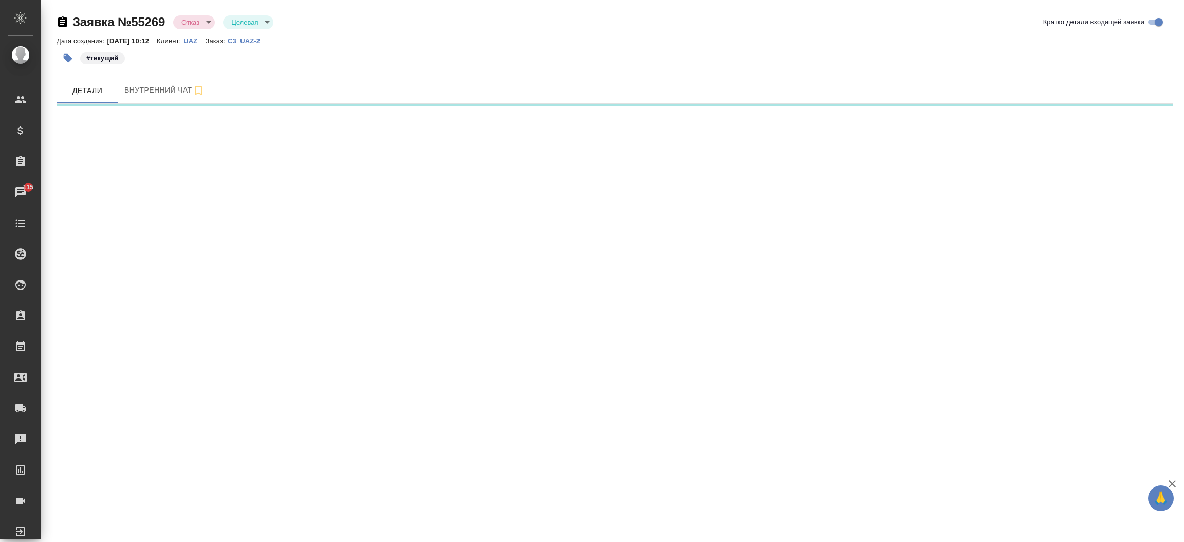
select select "RU"
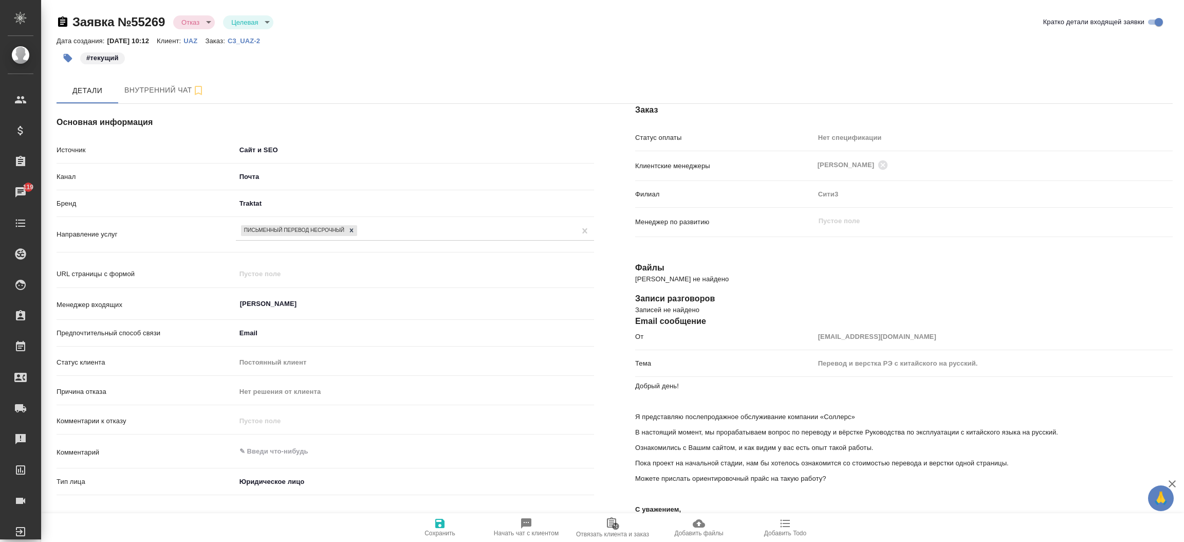
type textarea "x"
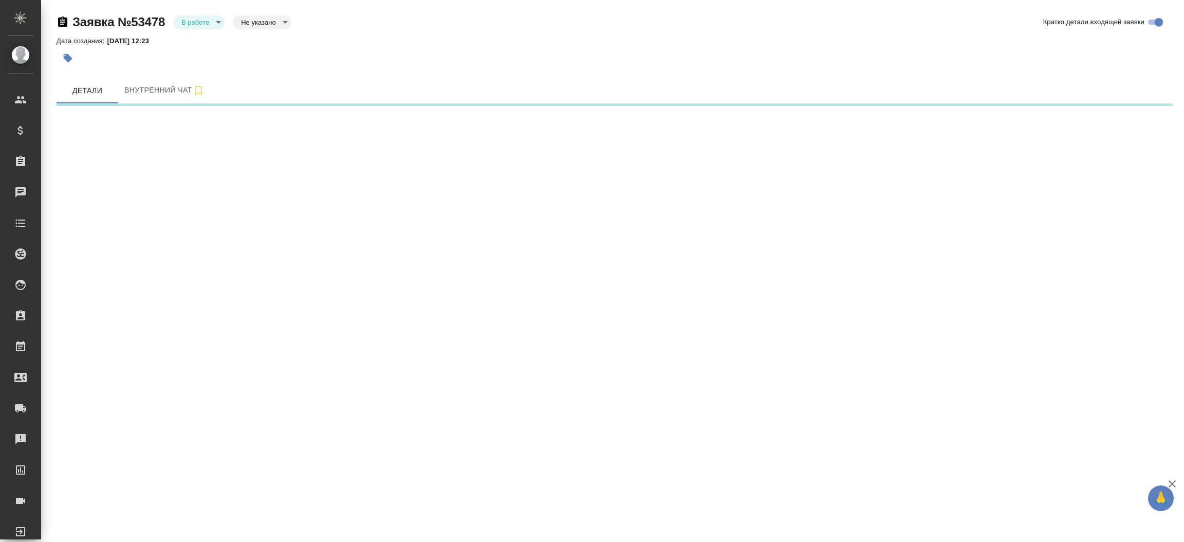
select select "RU"
select select "KZ"
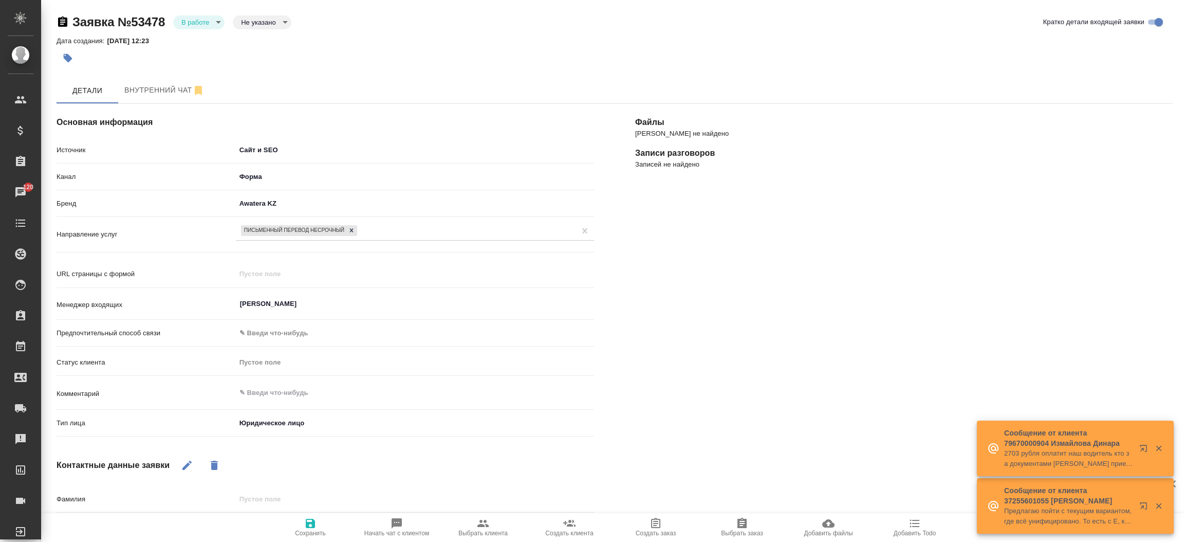
click at [62, 23] on icon "button" at bounding box center [62, 21] width 9 height 10
click at [1158, 449] on icon "button" at bounding box center [1159, 448] width 6 height 6
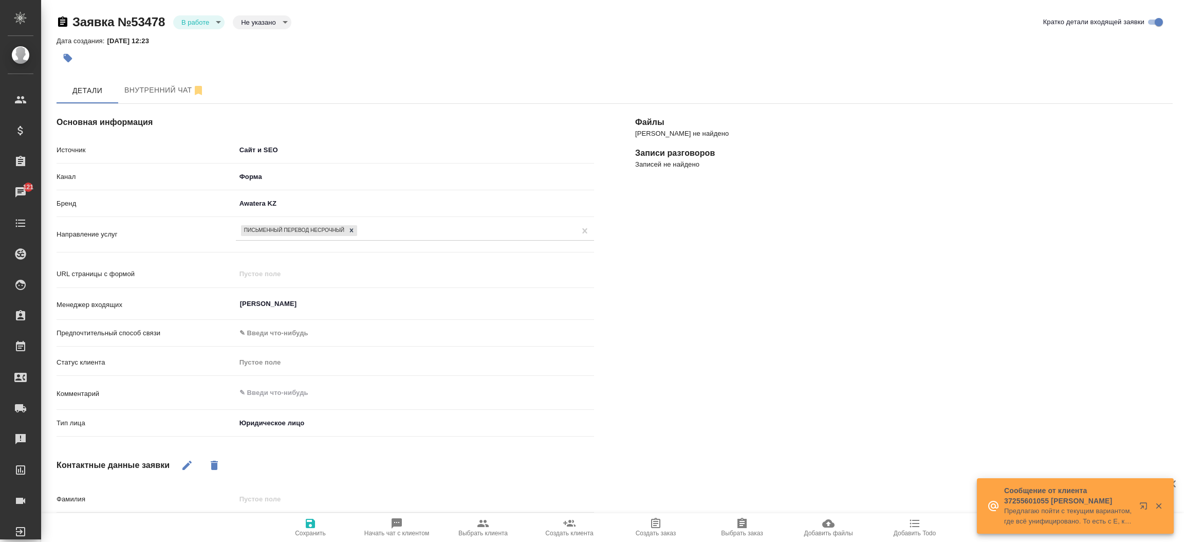
type textarea "x"
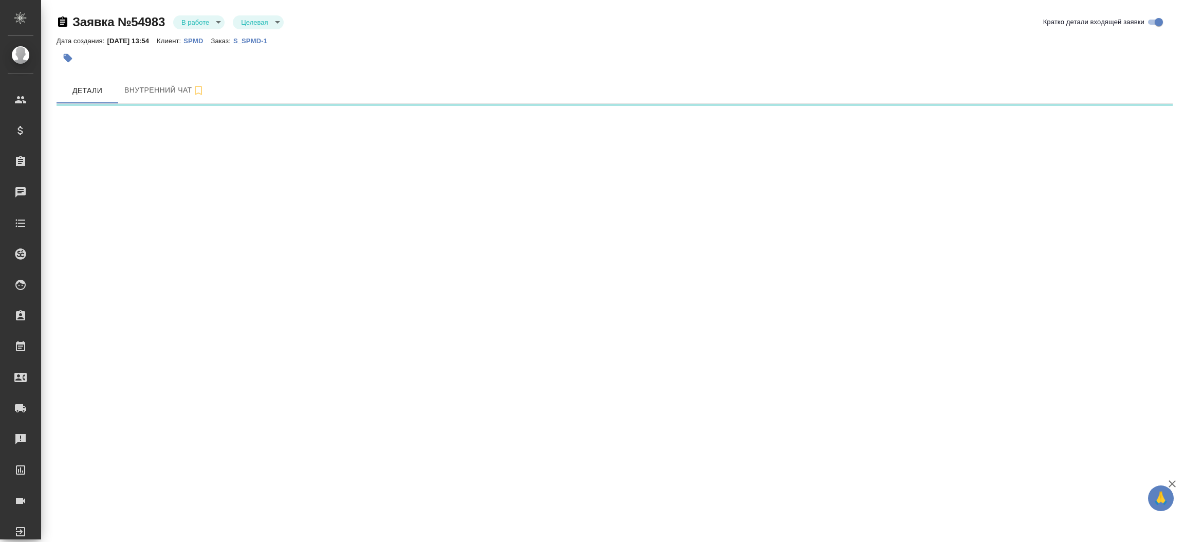
select select "RU"
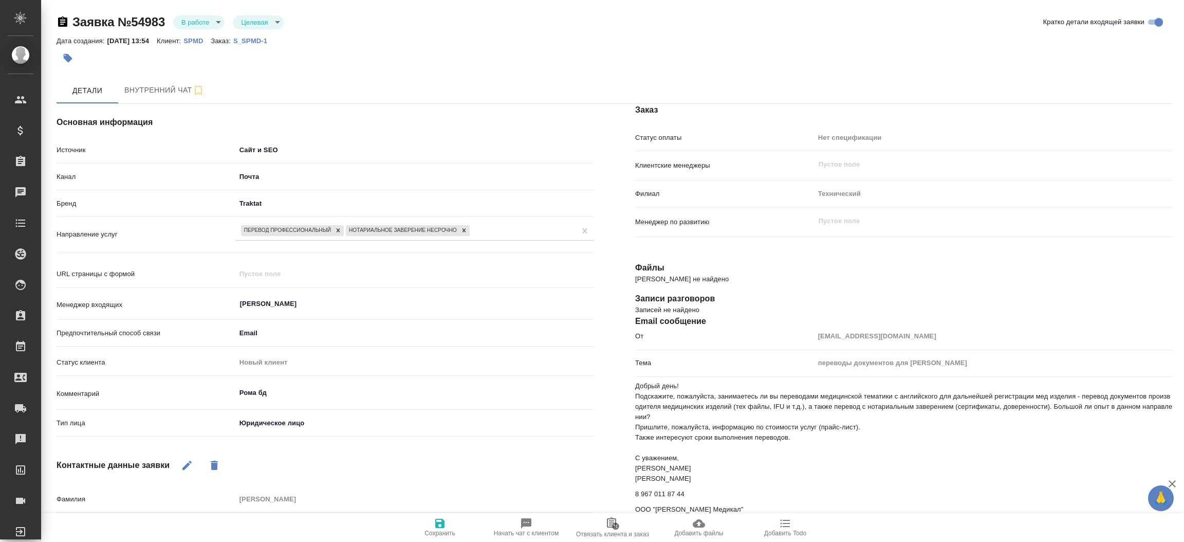
click at [270, 43] on p "S_SPMD-1" at bounding box center [254, 41] width 42 height 8
type textarea "x"
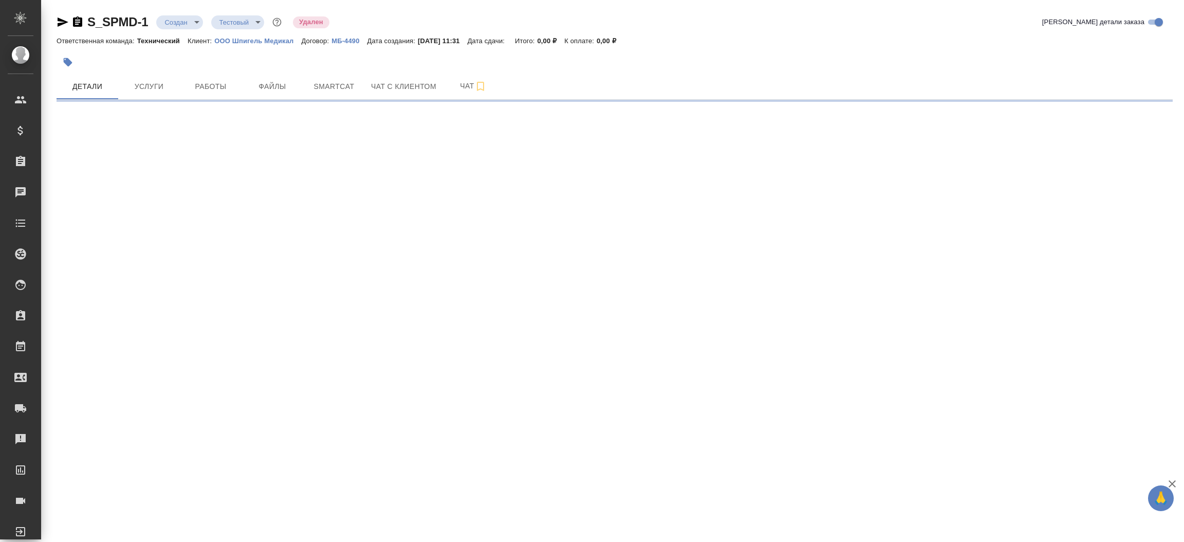
select select "RU"
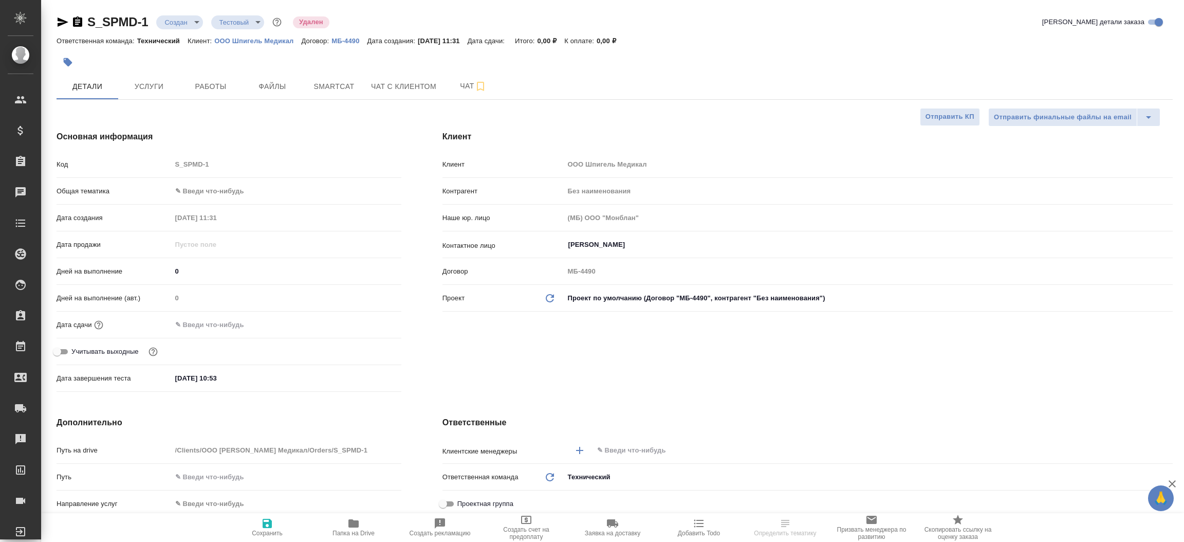
type textarea "x"
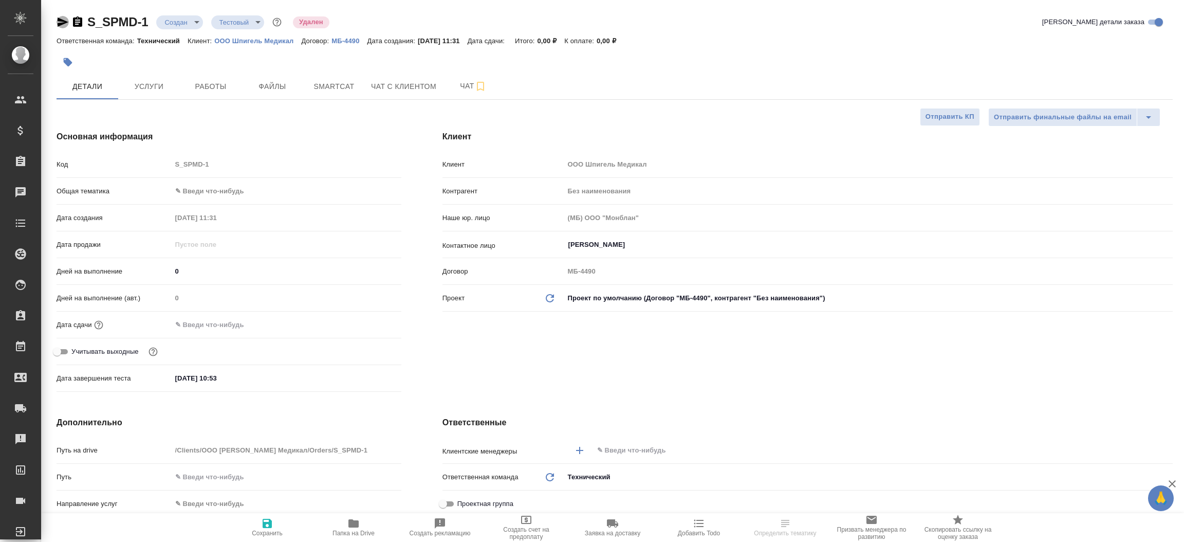
type textarea "x"
click at [62, 21] on icon "button" at bounding box center [63, 21] width 11 height 9
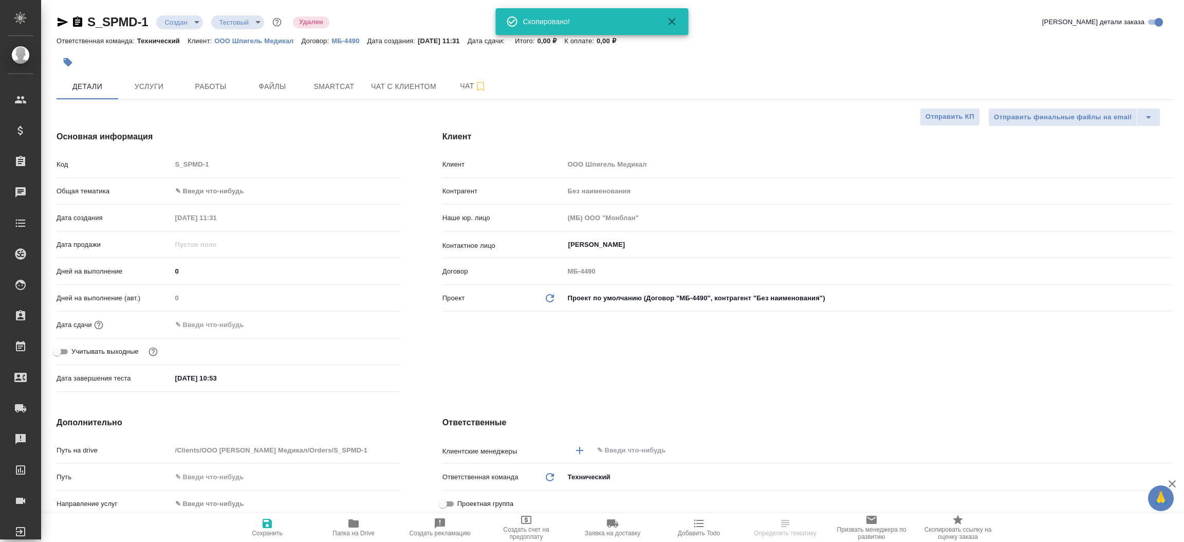
type textarea "x"
select select "RU"
type textarea "x"
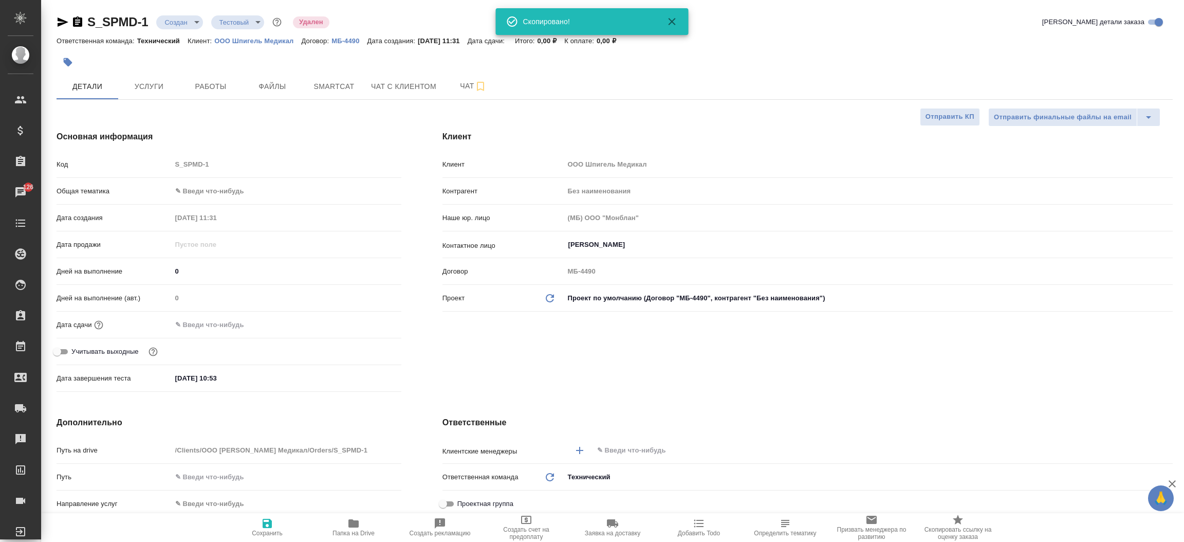
type textarea "x"
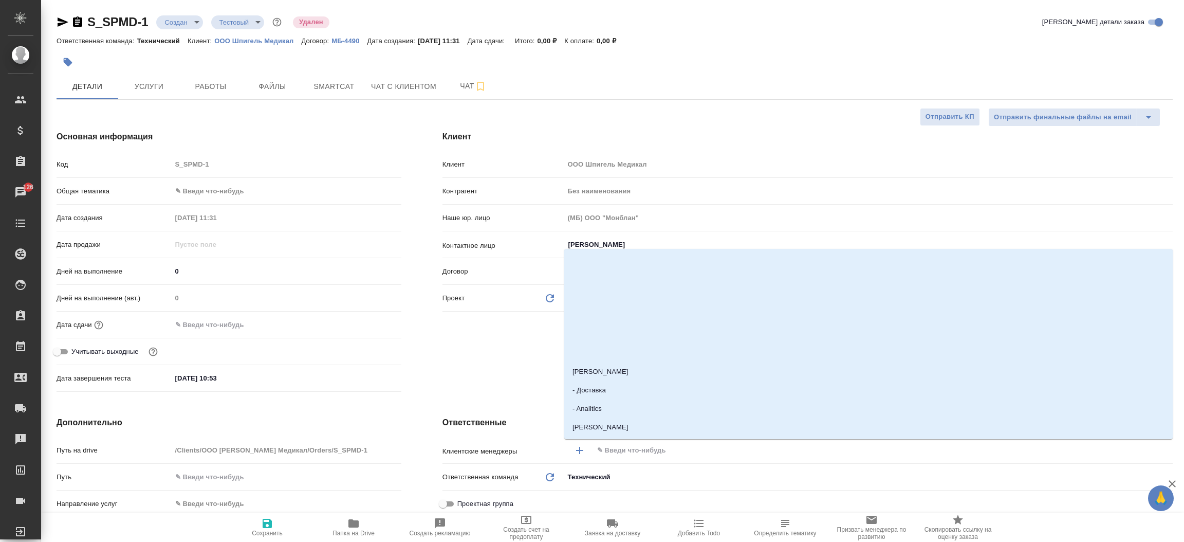
click at [638, 444] on input "text" at bounding box center [865, 450] width 539 height 12
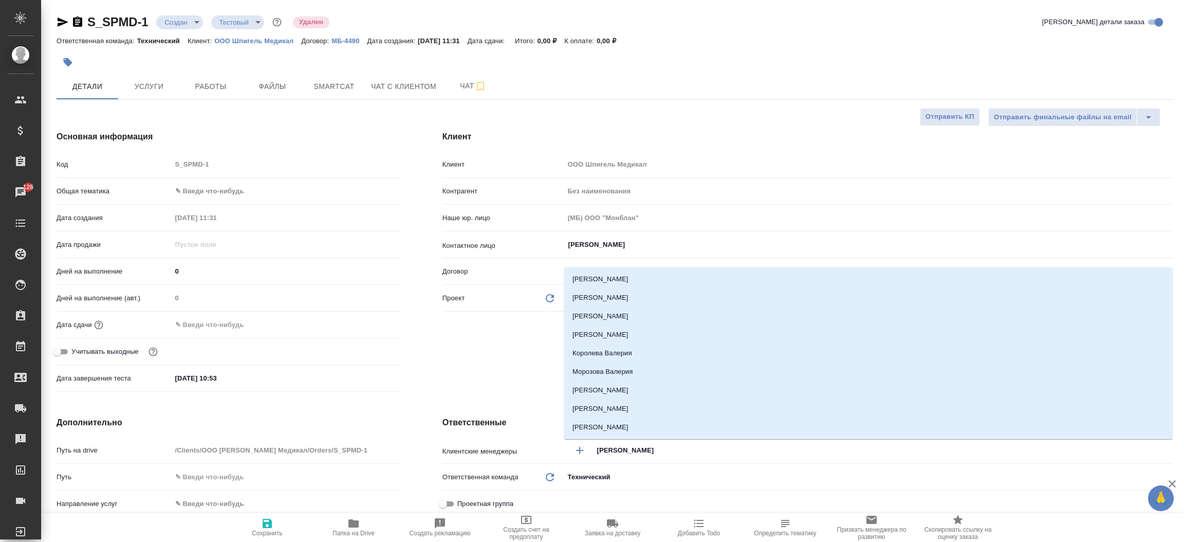
type input "валерия"
click at [655, 384] on li "Никифорова Валерия" at bounding box center [868, 390] width 608 height 18
type textarea "x"
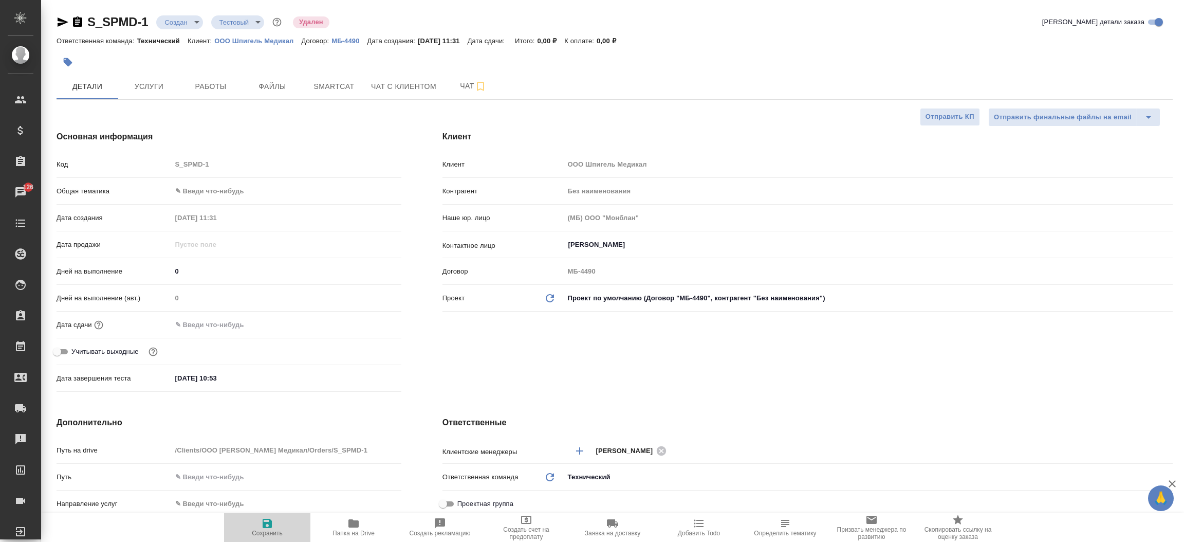
click at [270, 533] on span "Сохранить" at bounding box center [267, 532] width 31 height 7
type textarea "x"
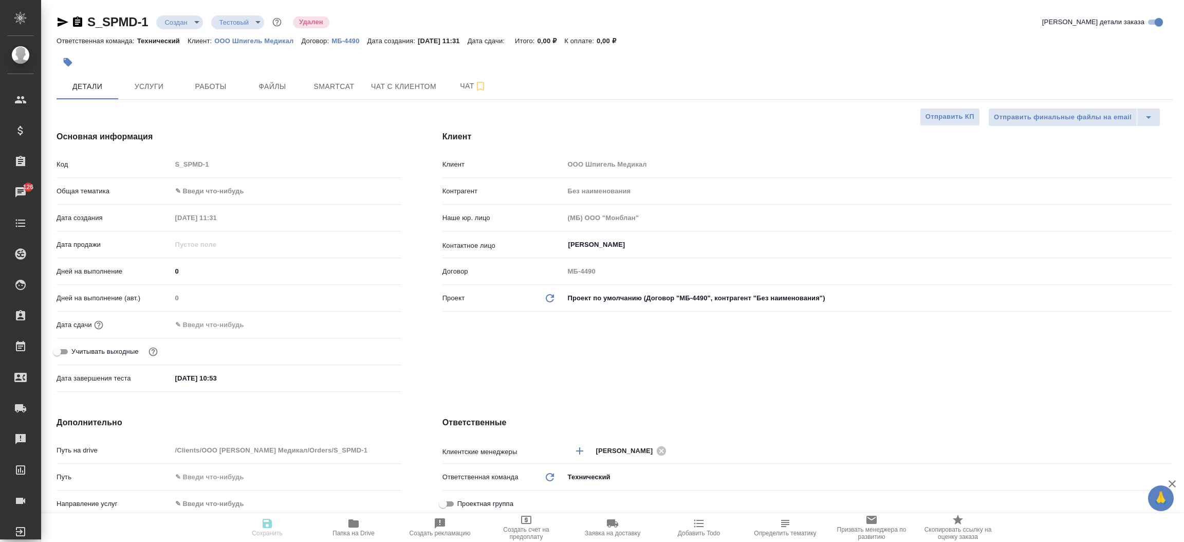
type textarea "x"
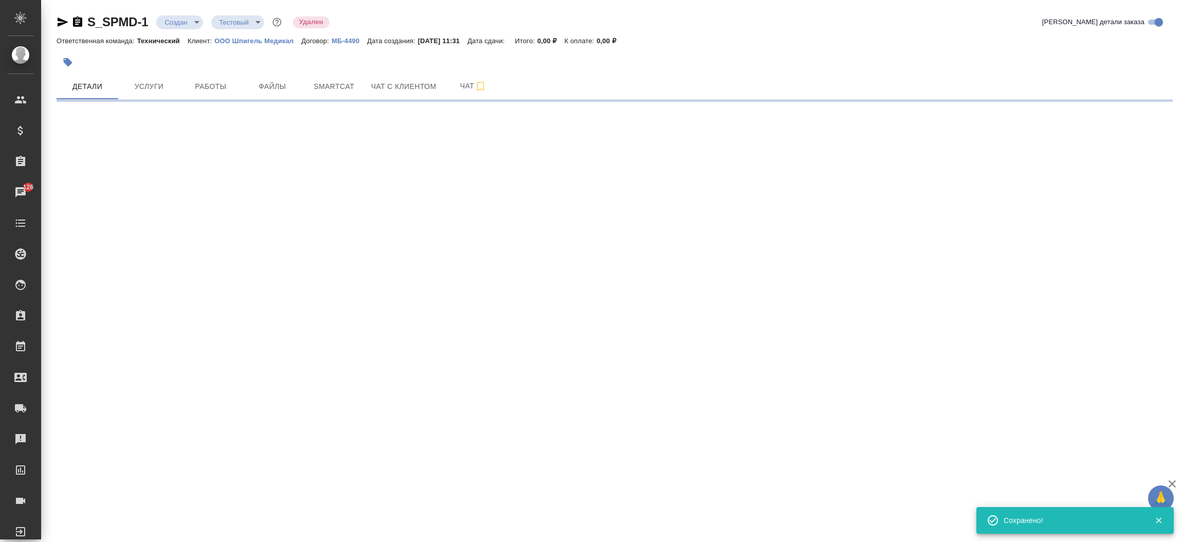
select select "RU"
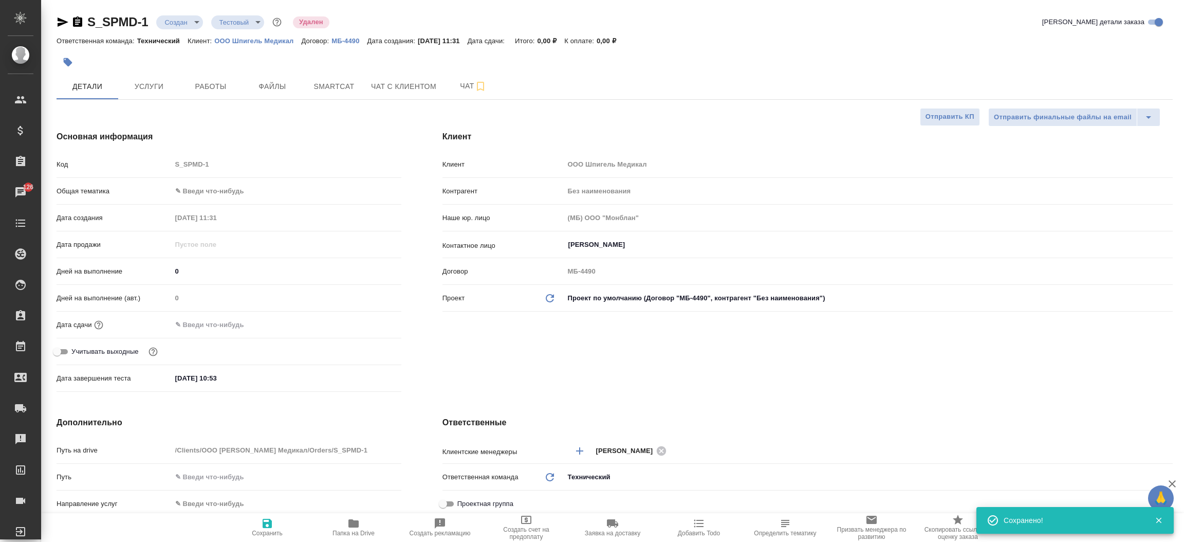
type textarea "x"
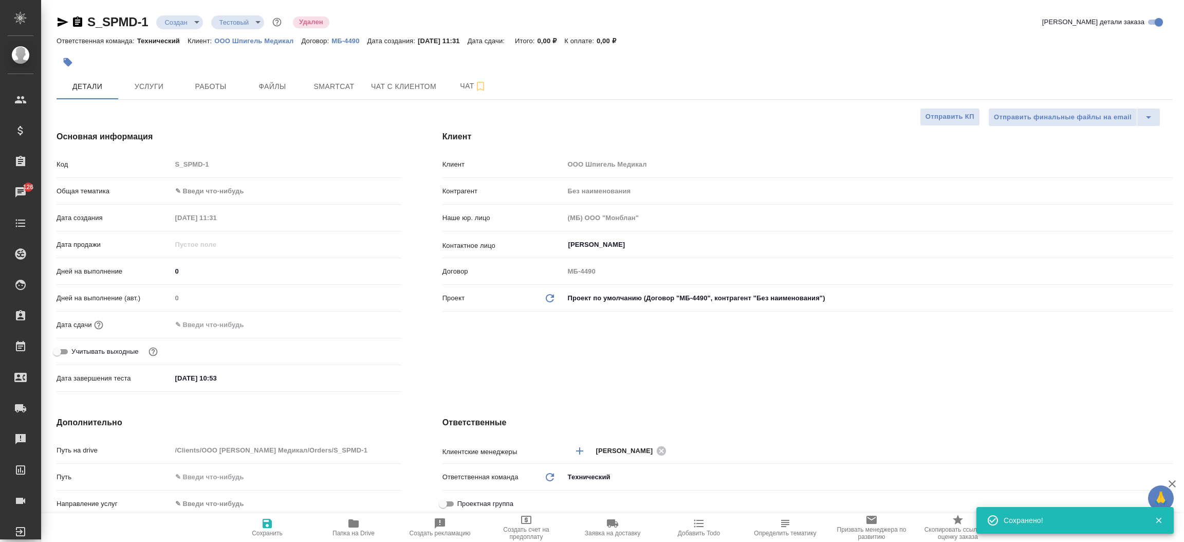
type textarea "x"
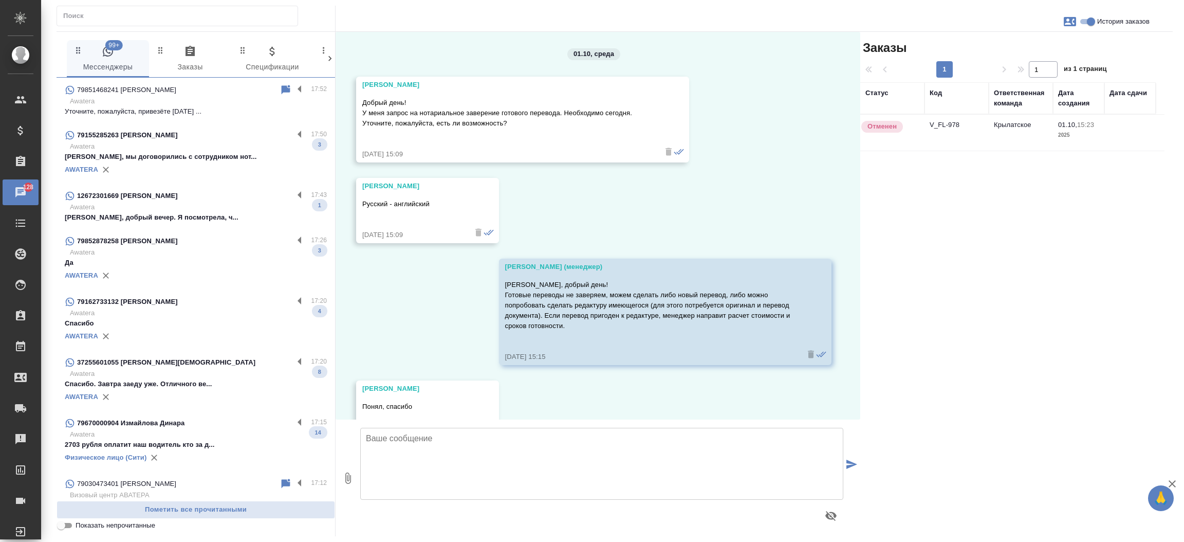
scroll to position [646, 0]
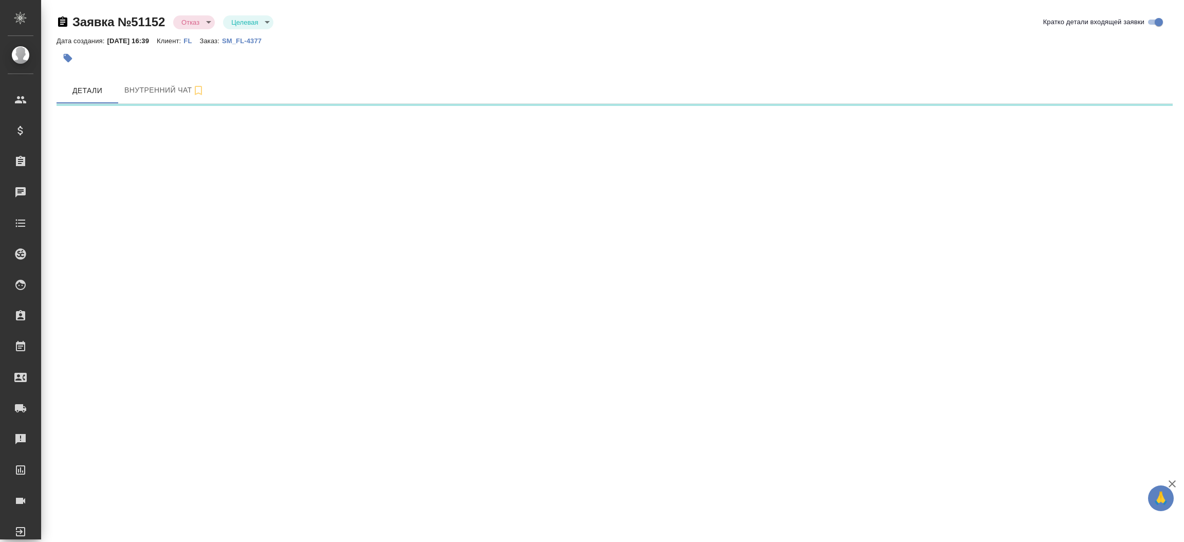
select select "RU"
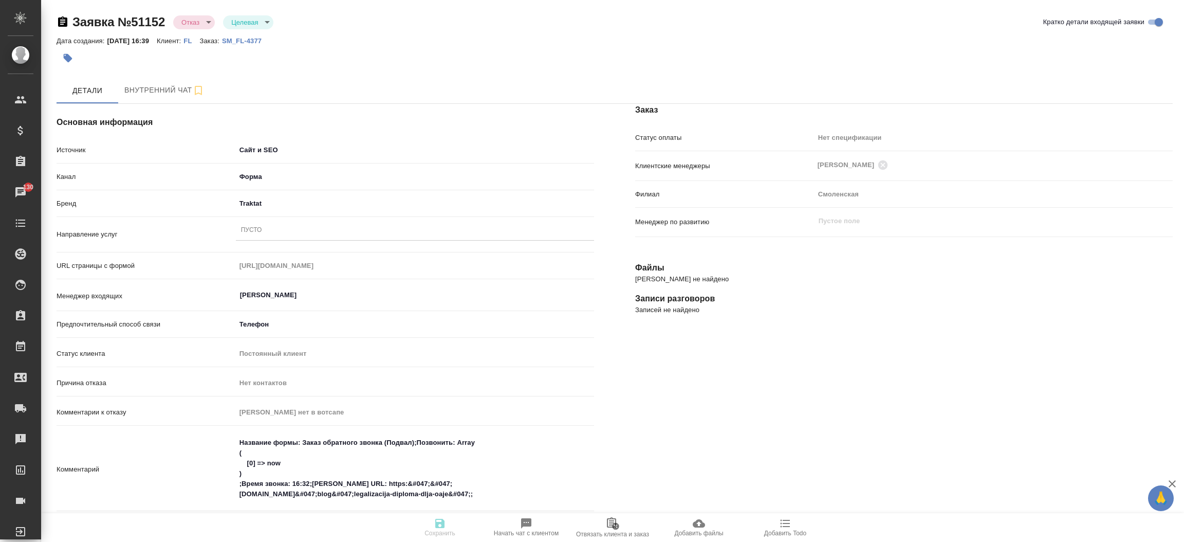
type textarea "x"
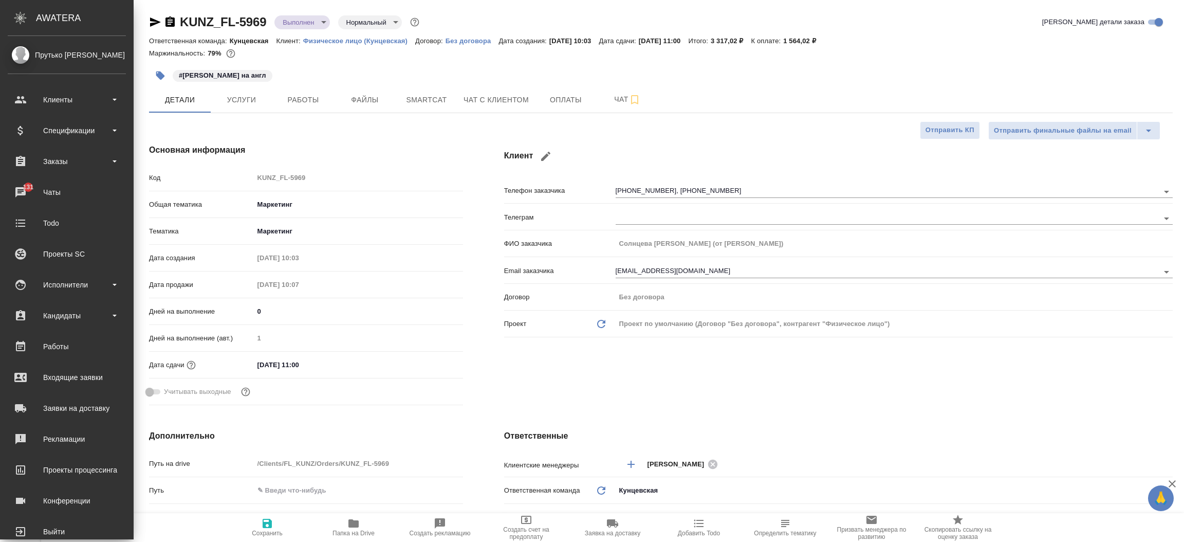
select select "RU"
click at [85, 166] on div "Заказы" at bounding box center [67, 161] width 118 height 15
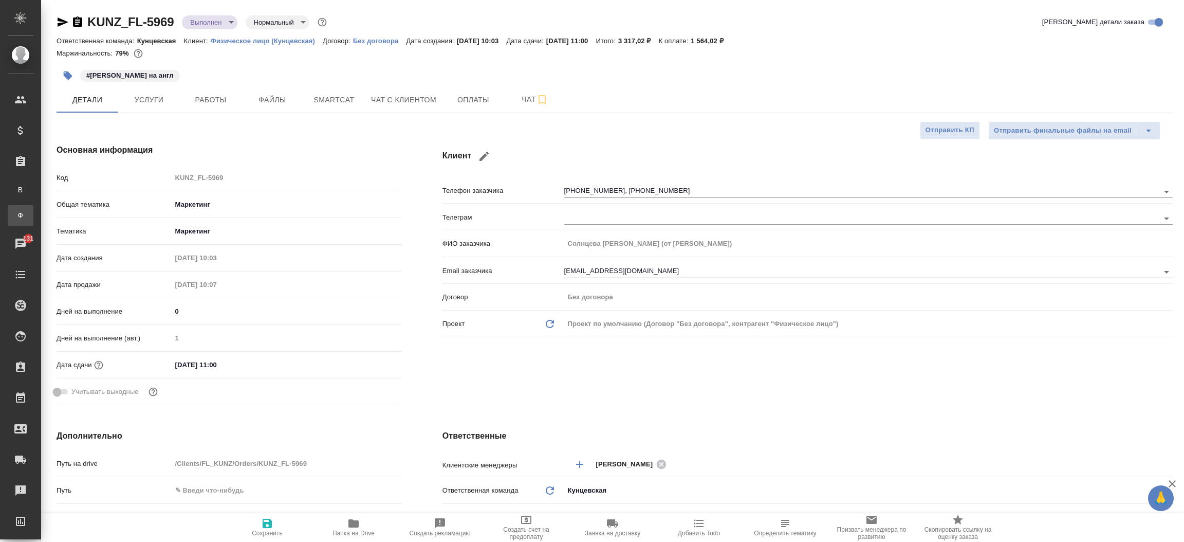
click at [33, 221] on link "Ф Заказы физ. лиц" at bounding box center [21, 215] width 26 height 21
click at [78, 221] on div ".cls-1 fill:#fff; AWATERA Прутько [PERSON_NAME] Клиенты Спецификации Заказы В В…" at bounding box center [592, 271] width 1184 height 542
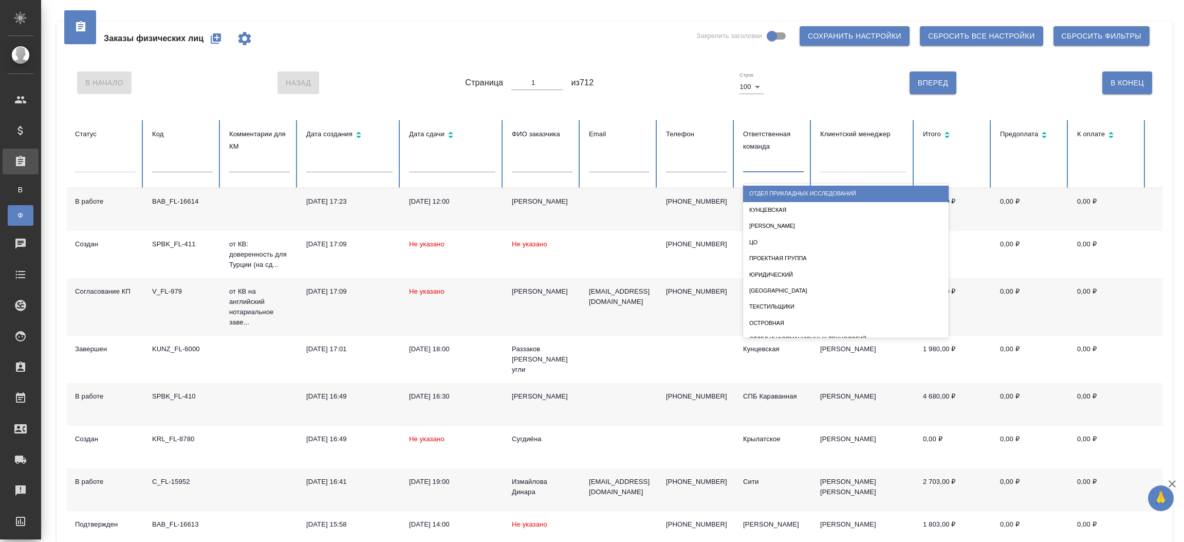
click at [756, 169] on div at bounding box center [773, 162] width 61 height 15
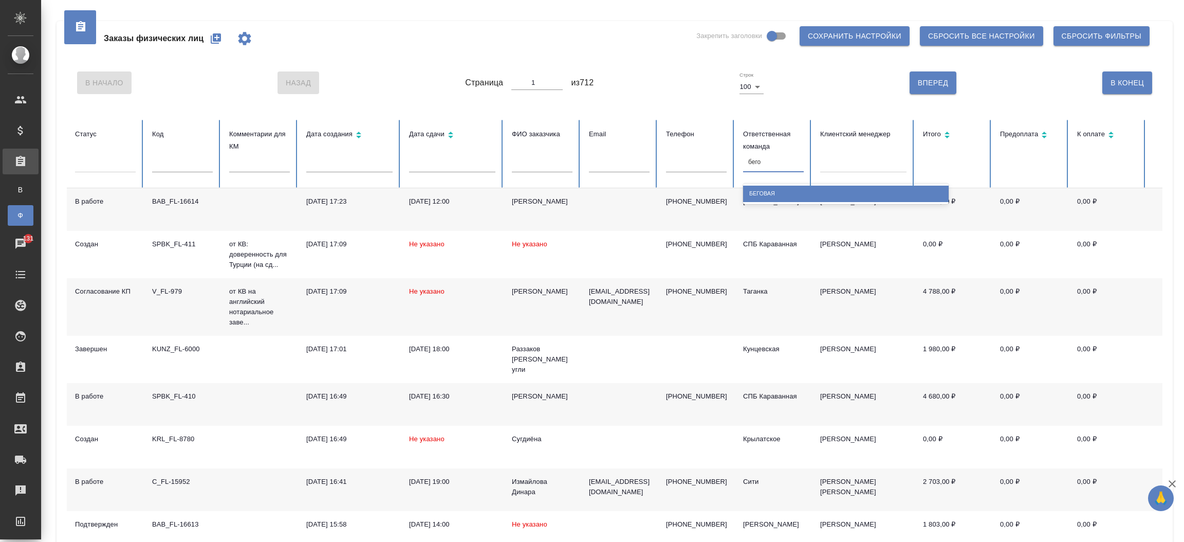
type input "бегов"
click at [761, 189] on div "Беговая" at bounding box center [846, 193] width 206 height 16
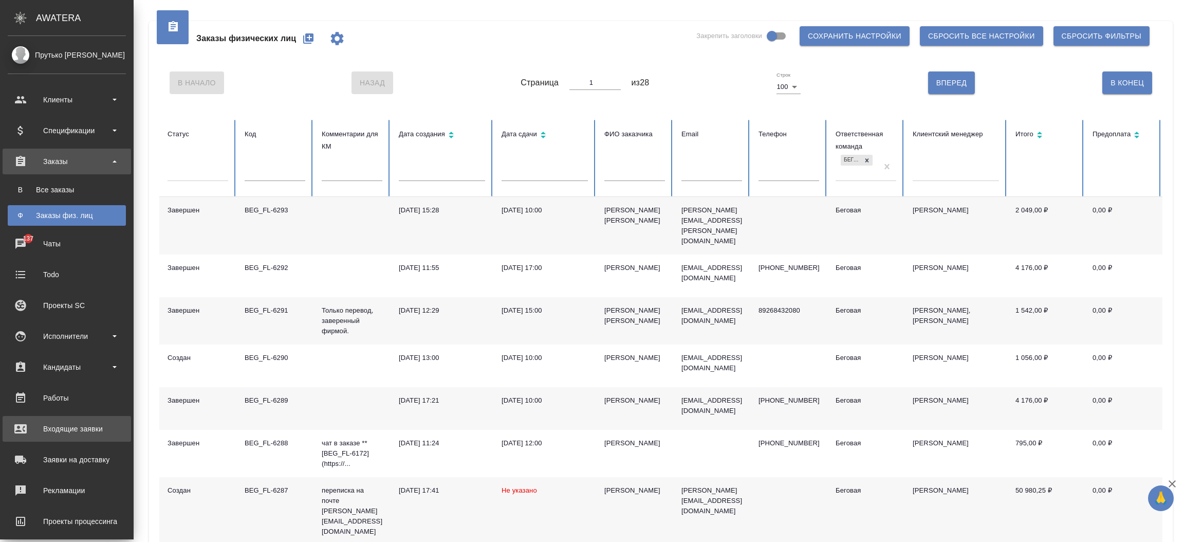
click at [77, 419] on link "Входящие заявки" at bounding box center [67, 429] width 128 height 26
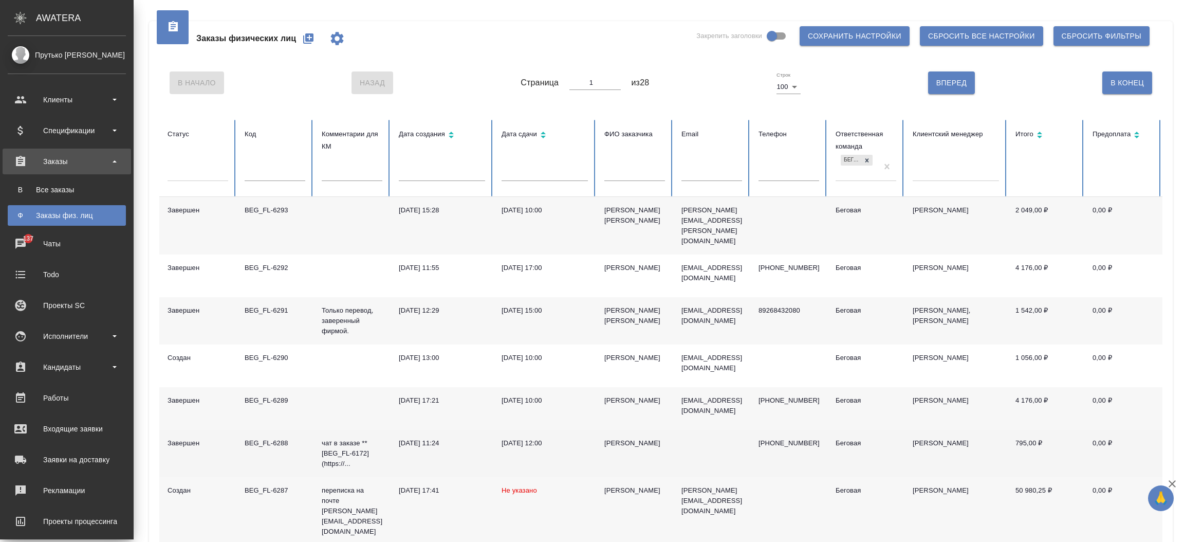
click at [77, 419] on div ".cls-1 fill:#fff; AWATERA Прутько Ирина i.prutko Клиенты Спецификации Заказы В …" at bounding box center [592, 271] width 1184 height 542
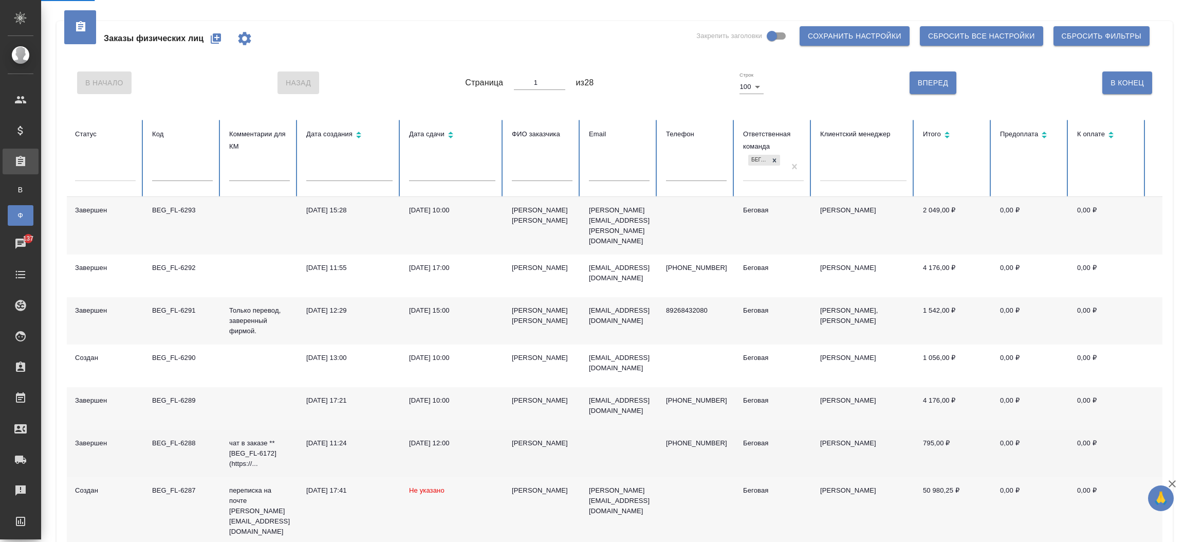
click at [77, 430] on td "Завершен" at bounding box center [105, 453] width 77 height 47
select select "RU"
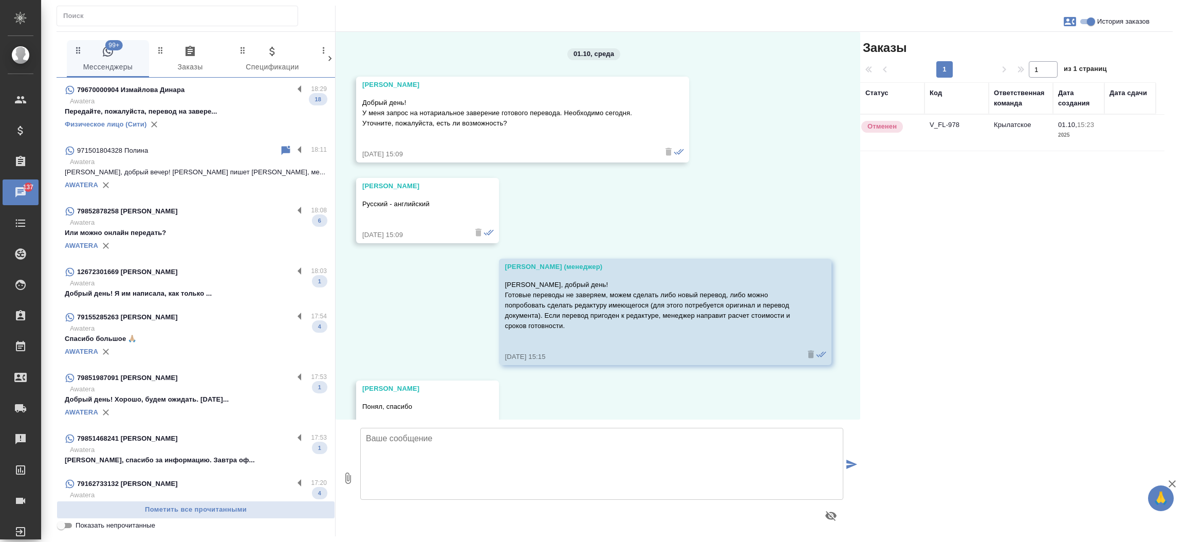
scroll to position [646, 0]
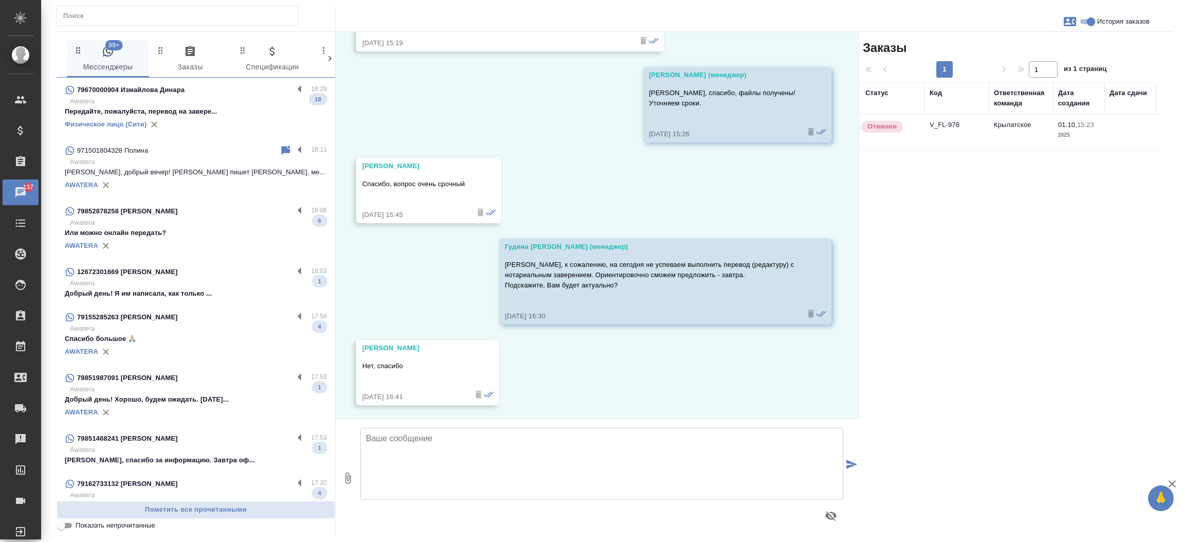
click at [232, 23] on input "text" at bounding box center [180, 16] width 234 height 14
paste input "56360"
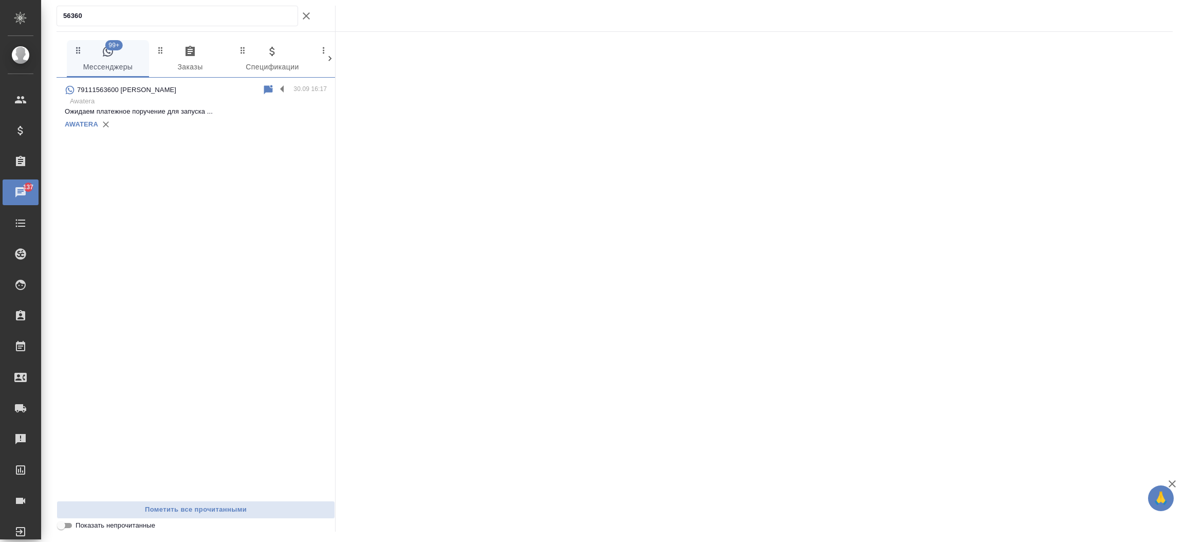
type input "56360"
click at [304, 17] on icon "button" at bounding box center [306, 15] width 7 height 7
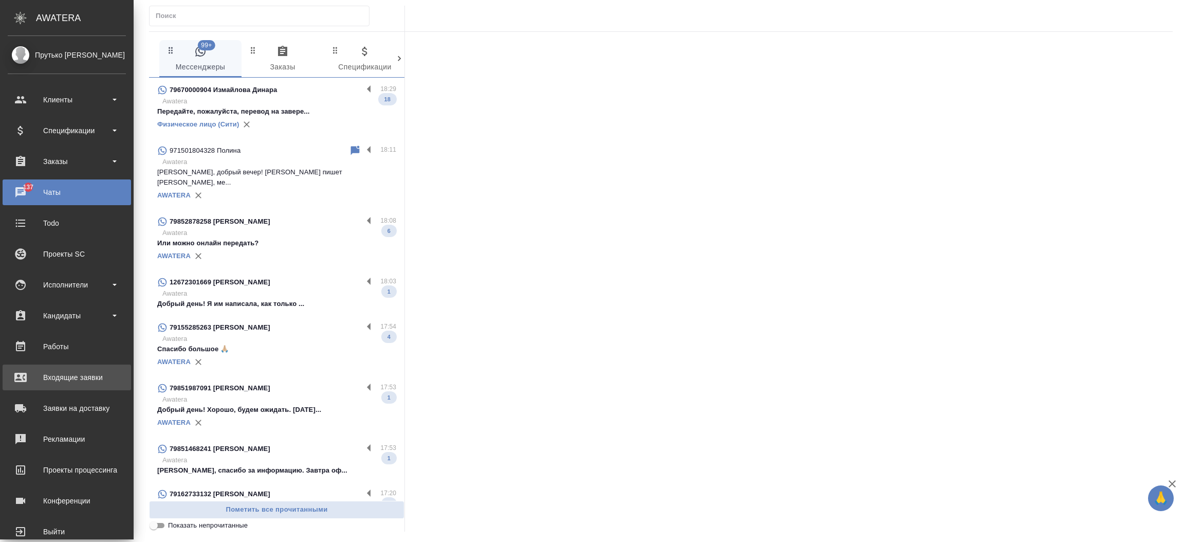
click at [46, 378] on div "Входящие заявки" at bounding box center [67, 376] width 118 height 15
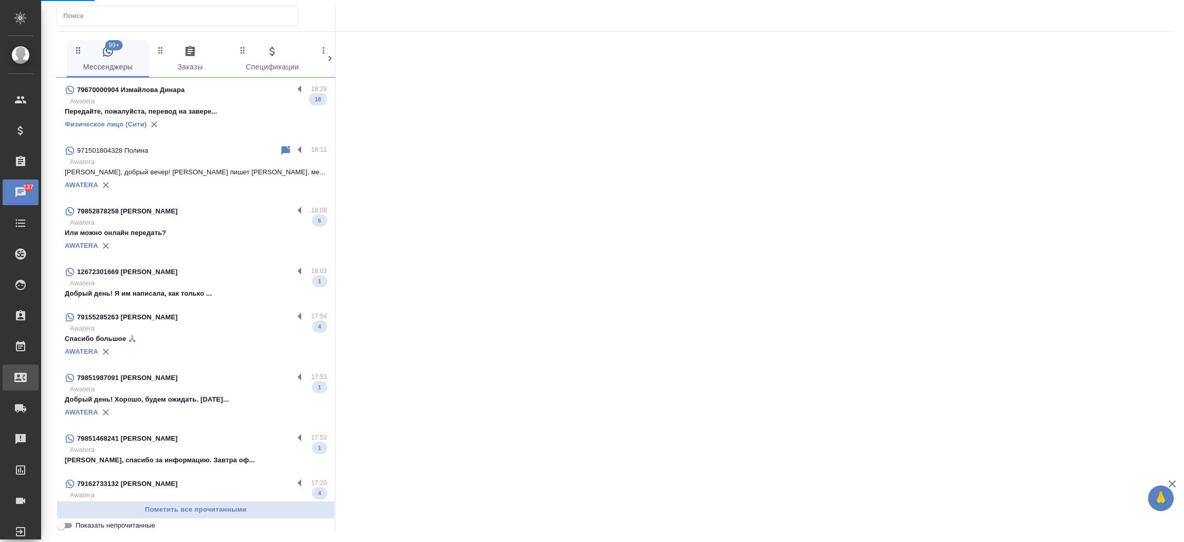
select select "RU"
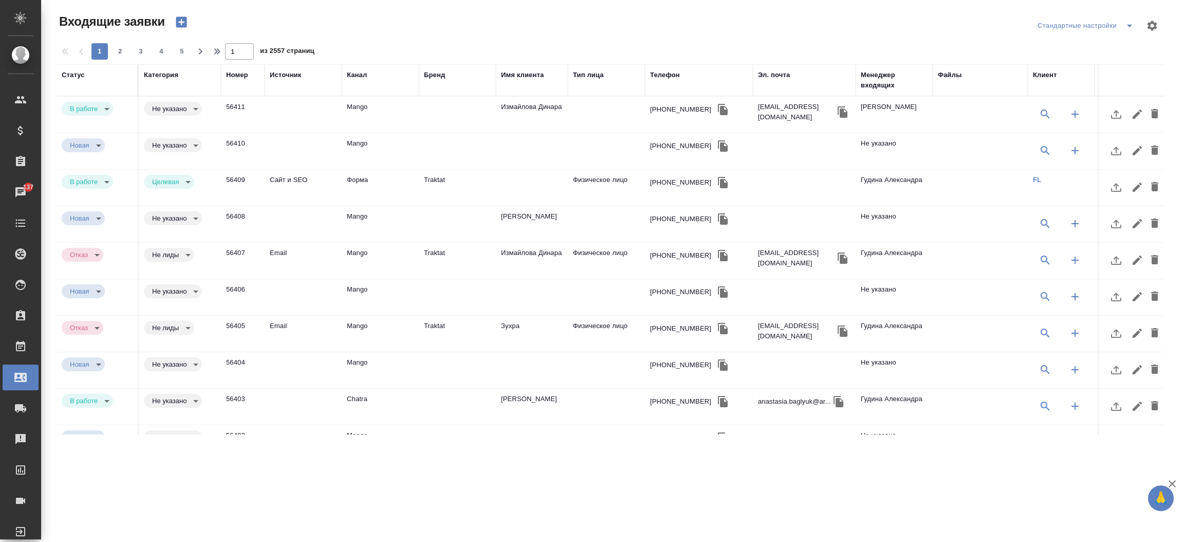
click at [228, 72] on div "Номер" at bounding box center [237, 75] width 22 height 10
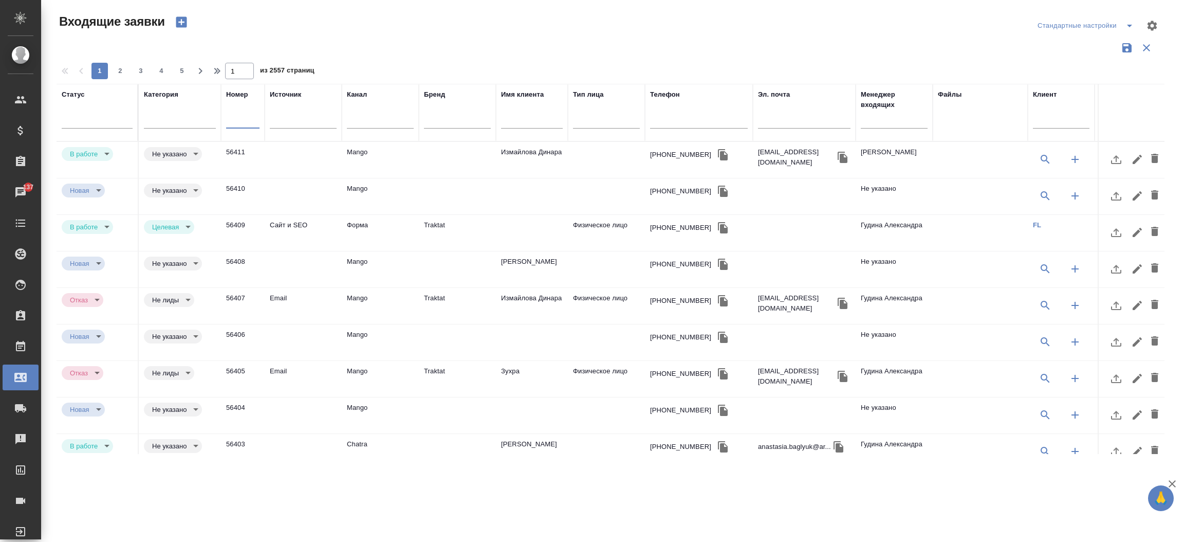
click at [238, 119] on input "text" at bounding box center [242, 121] width 33 height 14
paste input "a.fedin1982@gmail.com"
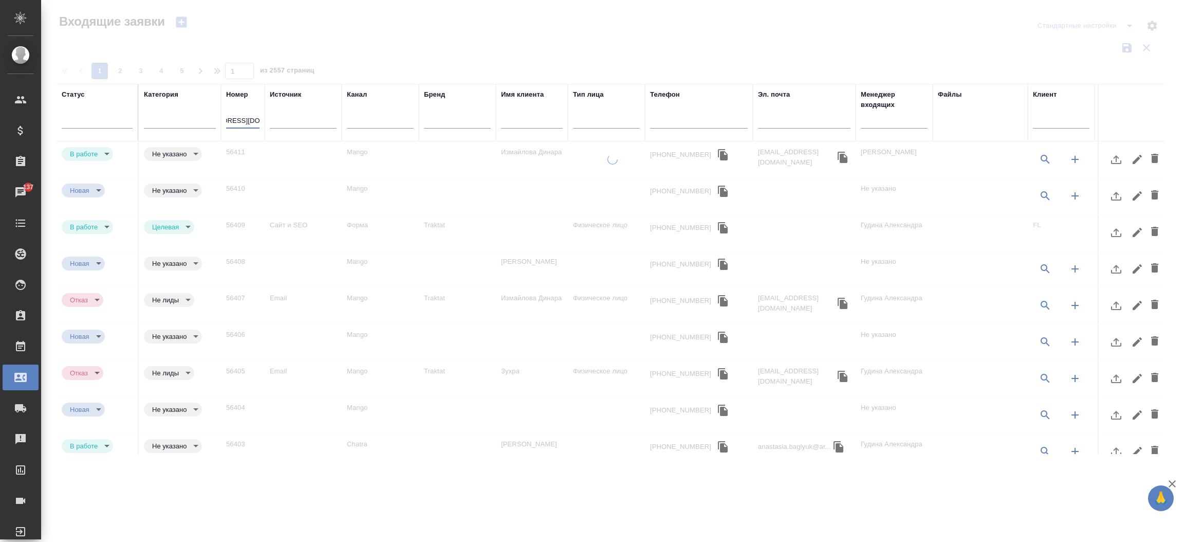
scroll to position [0, 34]
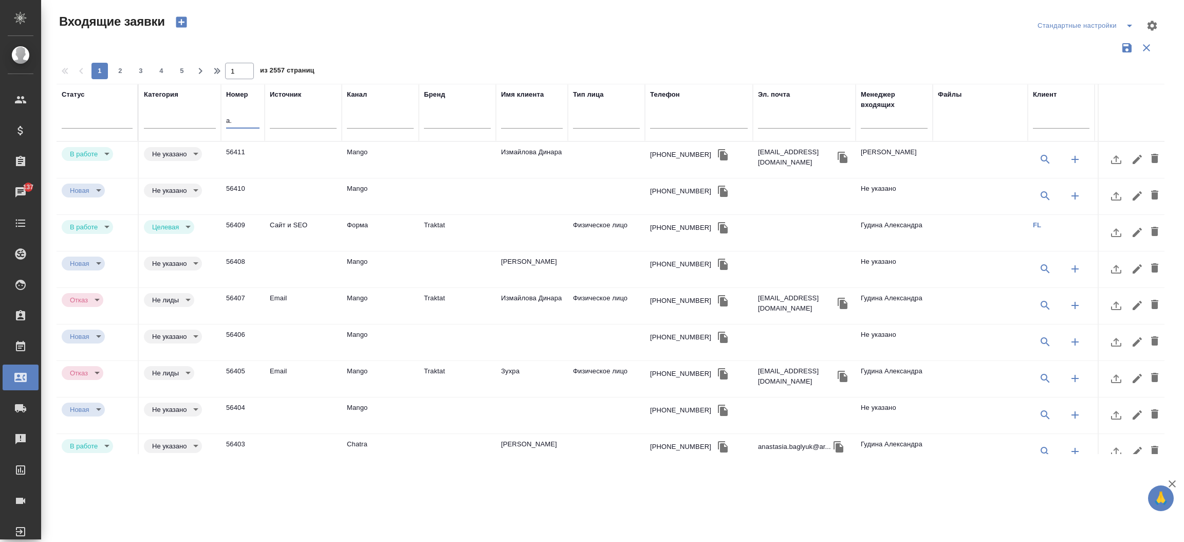
type input "a"
paste input "56360"
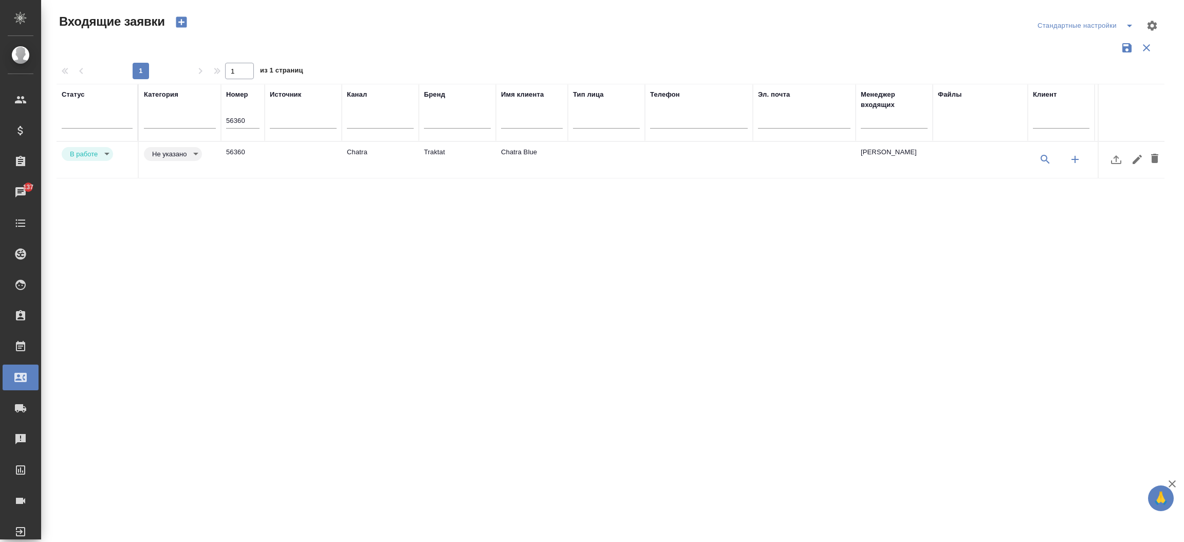
click at [352, 155] on td "Chatra" at bounding box center [380, 160] width 77 height 36
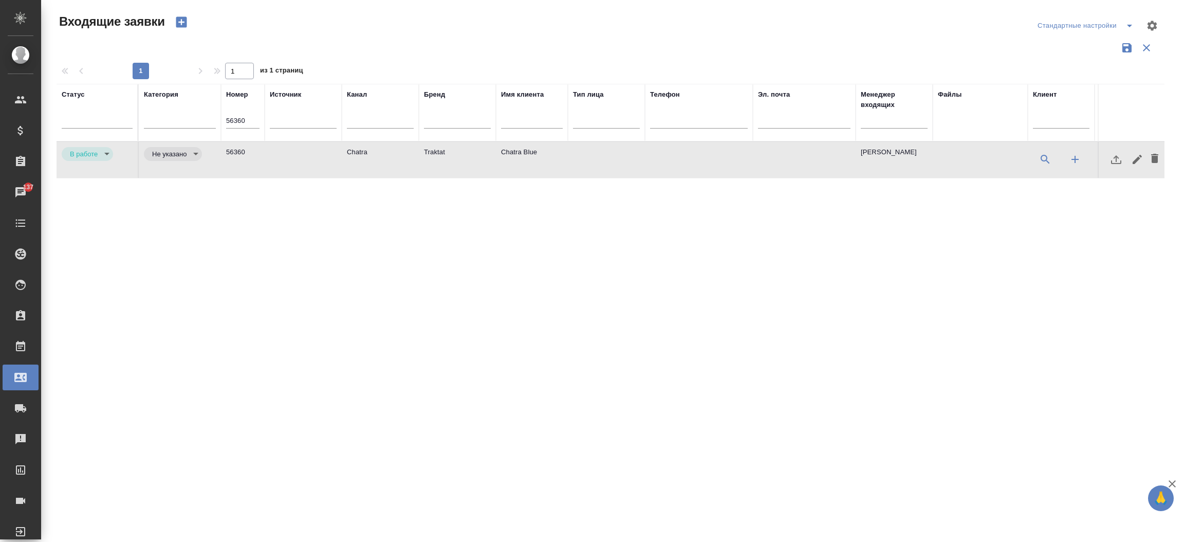
click at [352, 155] on td "Chatra" at bounding box center [380, 160] width 77 height 36
click at [251, 123] on input "56360" at bounding box center [242, 121] width 33 height 14
paste input "55"
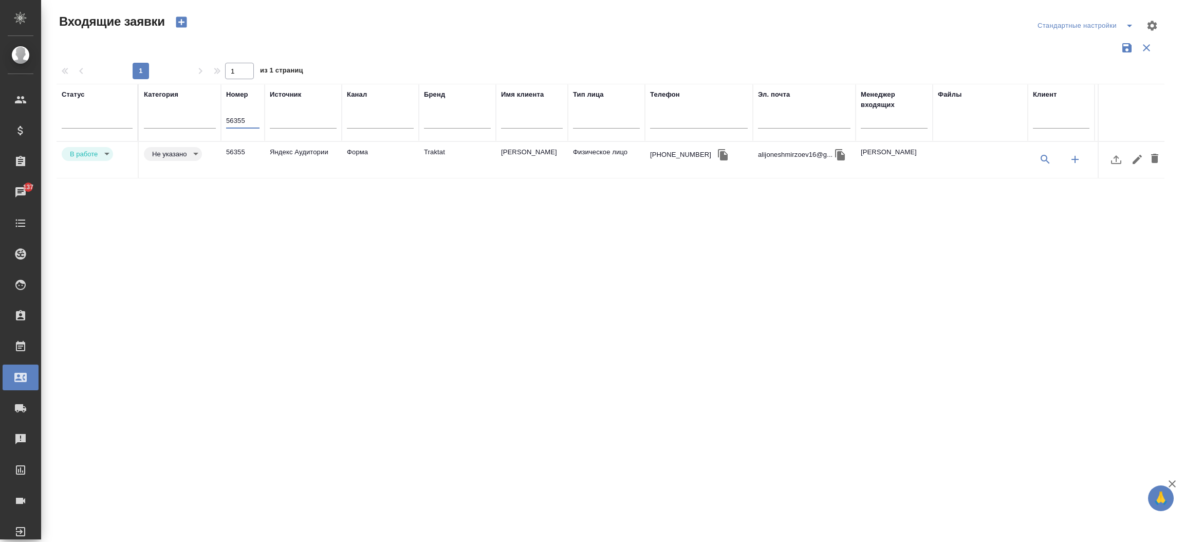
type input "56355"
click at [314, 155] on td "Яндекс Аудитории" at bounding box center [303, 160] width 77 height 36
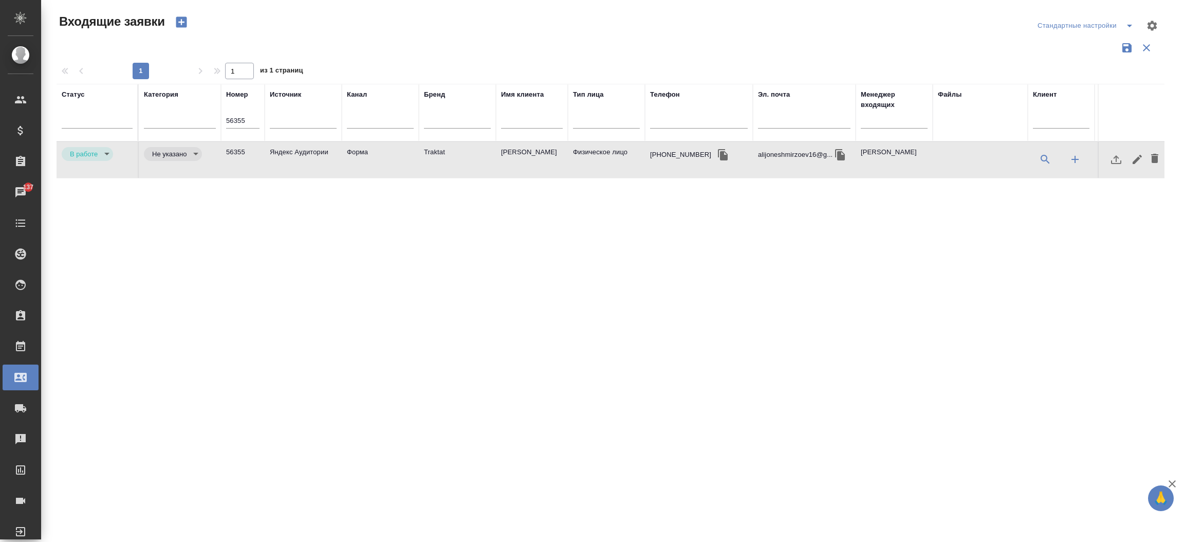
click at [314, 155] on td "Яндекс Аудитории" at bounding box center [303, 160] width 77 height 36
click at [99, 153] on body "🙏 .cls-1 fill:#fff; AWATERA Прутько Ирина i.prutko Клиенты Спецификации Заказы …" at bounding box center [592, 271] width 1184 height 542
click at [95, 154] on li "Отказ" at bounding box center [87, 156] width 51 height 17
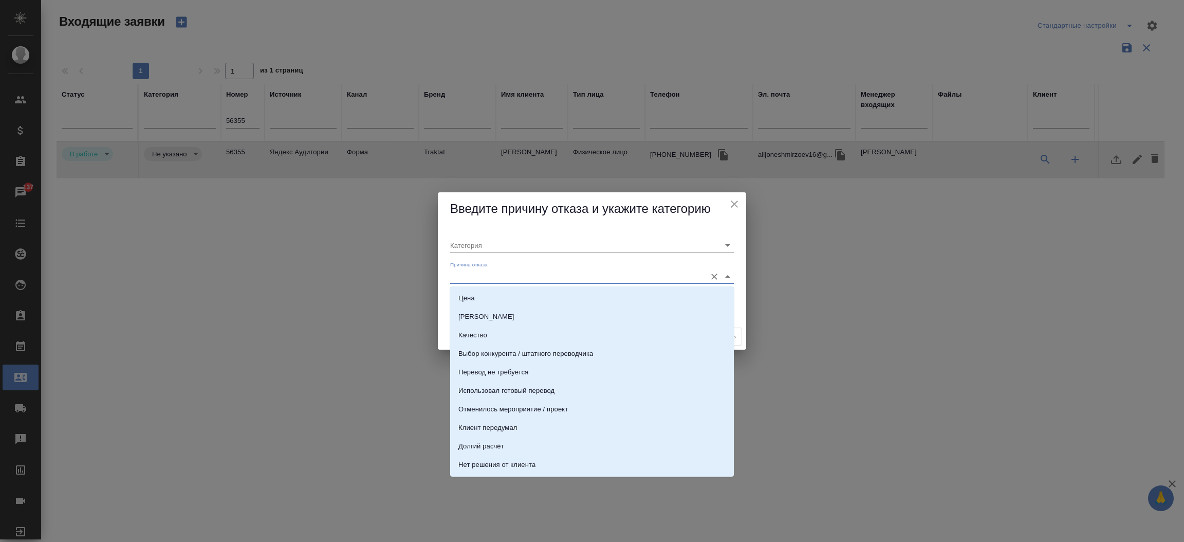
click at [465, 273] on input "Причина отказа" at bounding box center [575, 276] width 251 height 14
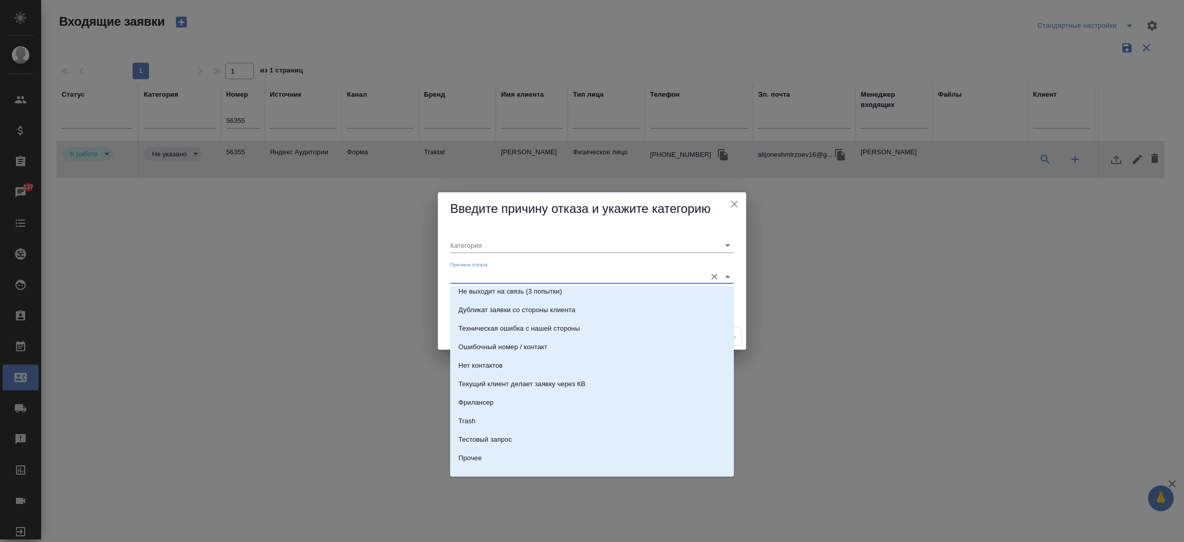
scroll to position [312, 0]
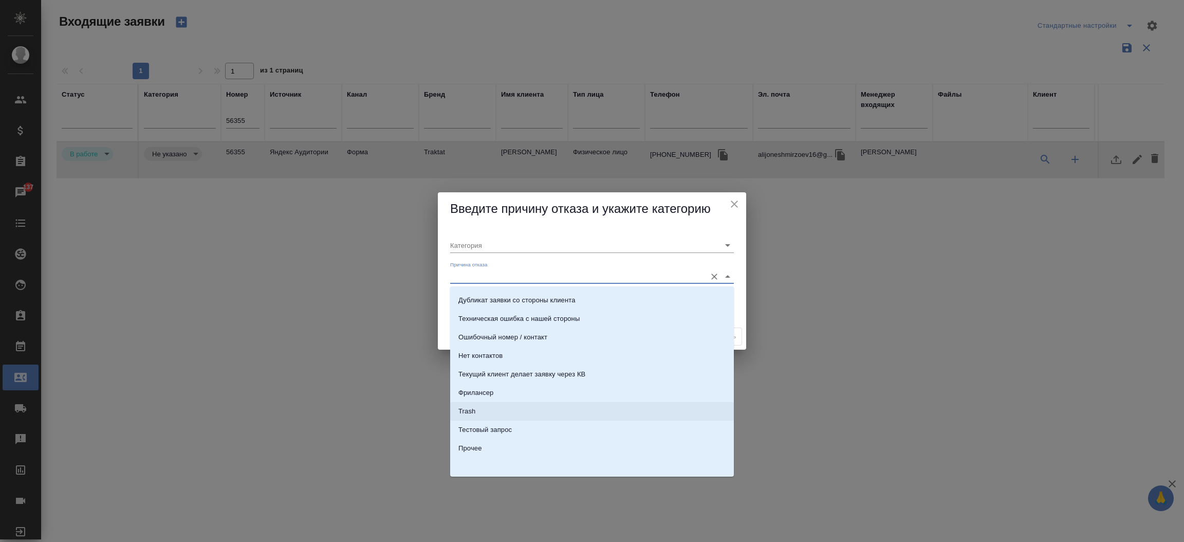
click at [604, 408] on li "Trash" at bounding box center [592, 411] width 284 height 18
type input "Не лиды"
type input "Trash"
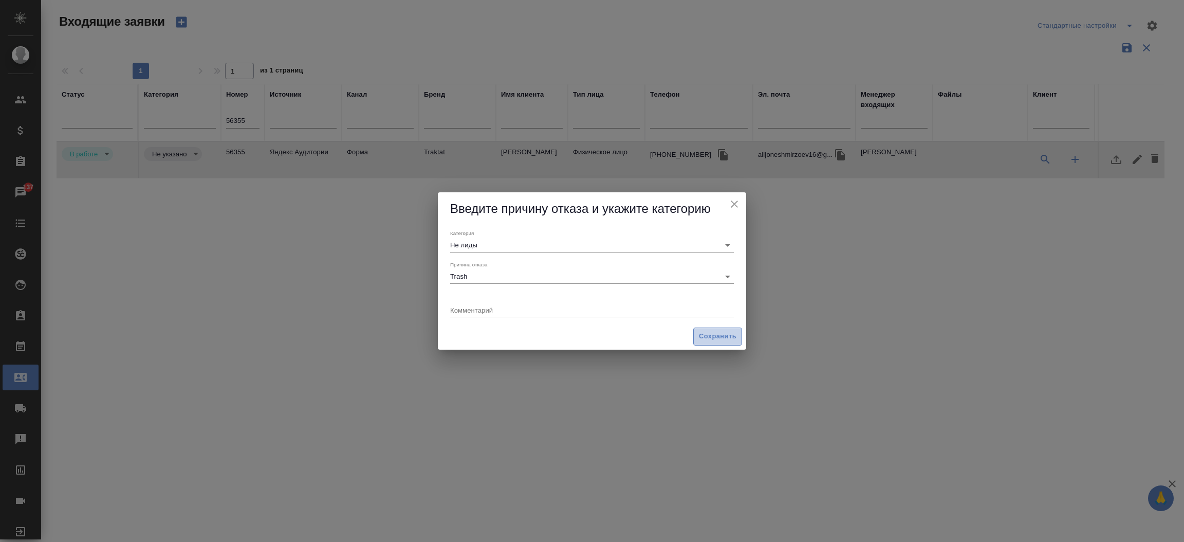
click at [720, 338] on span "Сохранить" at bounding box center [718, 336] width 38 height 12
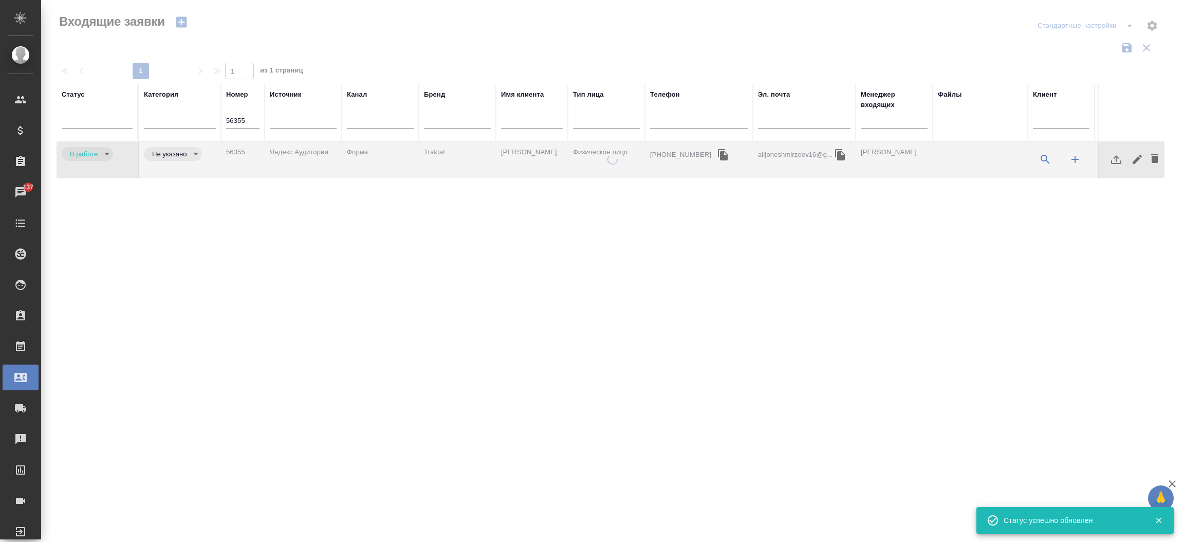
type input "rejection"
type input "notLead"
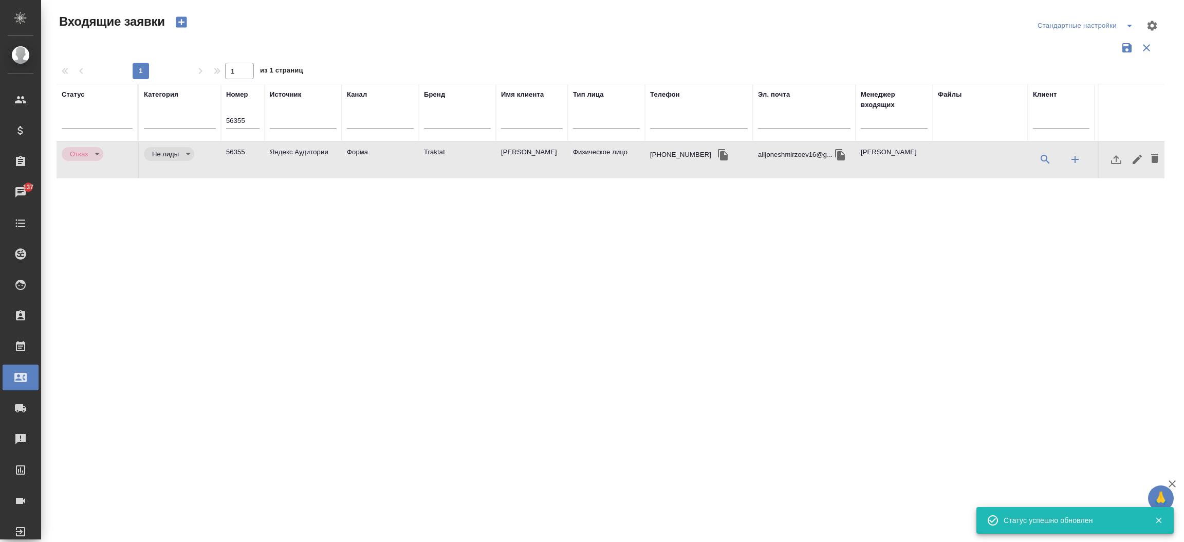
click at [239, 125] on input "56355" at bounding box center [242, 121] width 33 height 14
paste input "47"
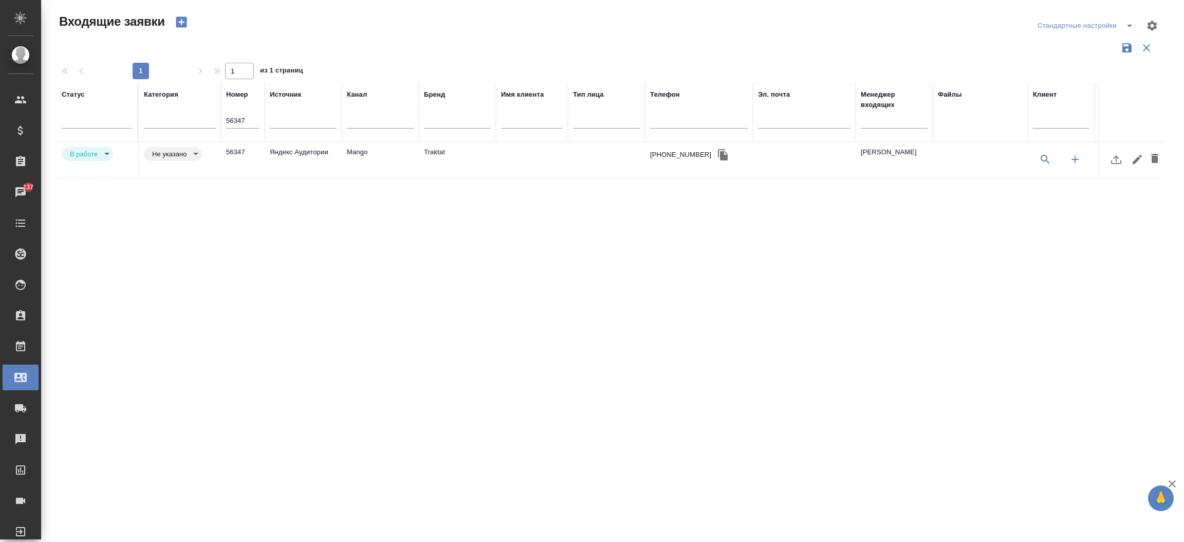
click at [365, 147] on td "Mango" at bounding box center [380, 160] width 77 height 36
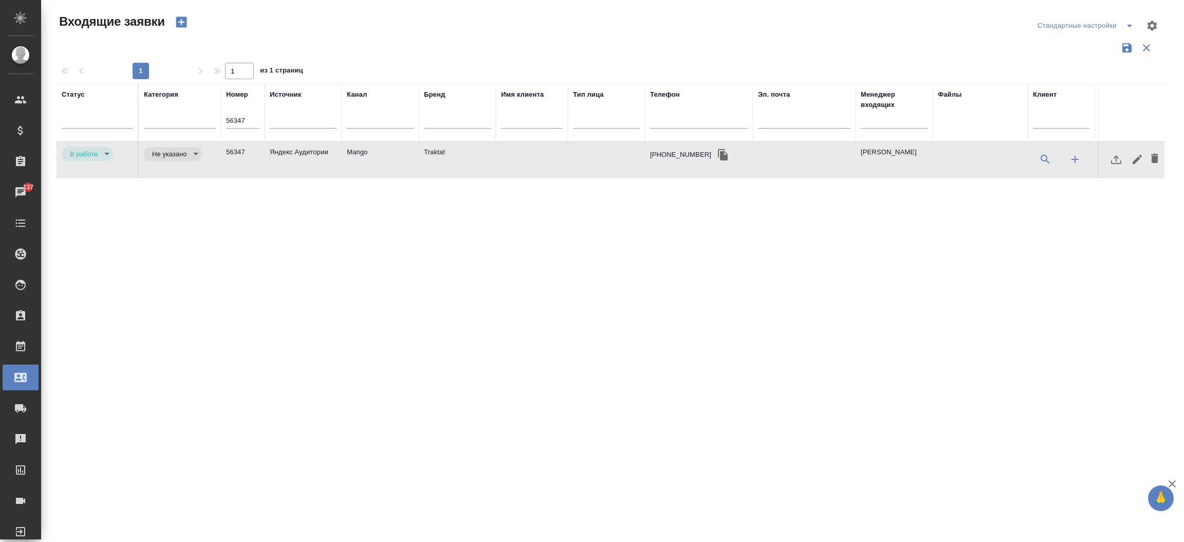
click at [365, 147] on td "Mango" at bounding box center [380, 160] width 77 height 36
click at [236, 117] on input "56347" at bounding box center [242, 121] width 33 height 14
paste input "6"
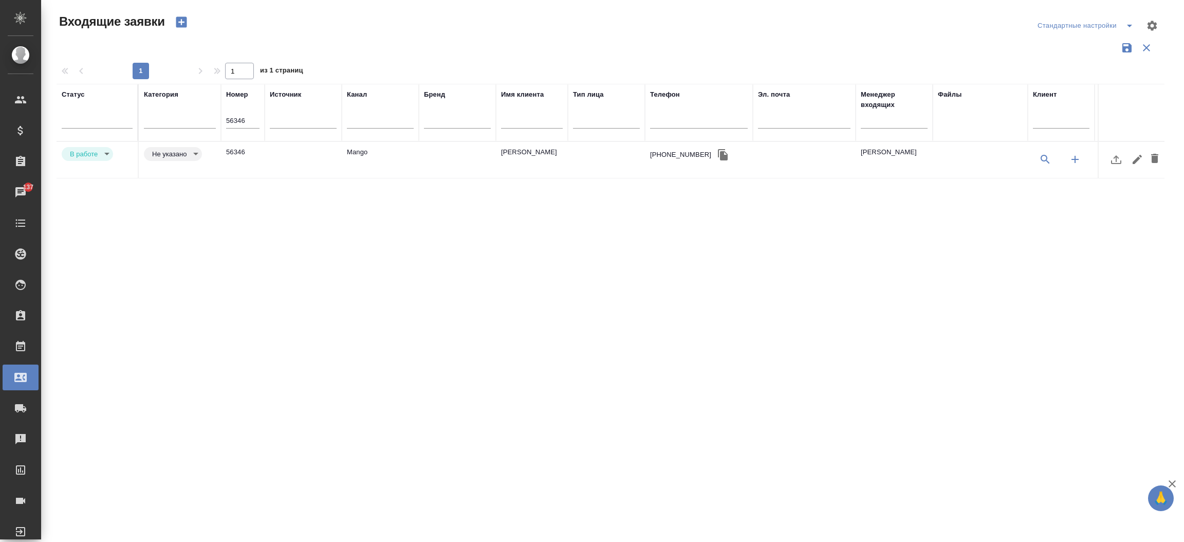
click at [442, 159] on td at bounding box center [457, 160] width 77 height 36
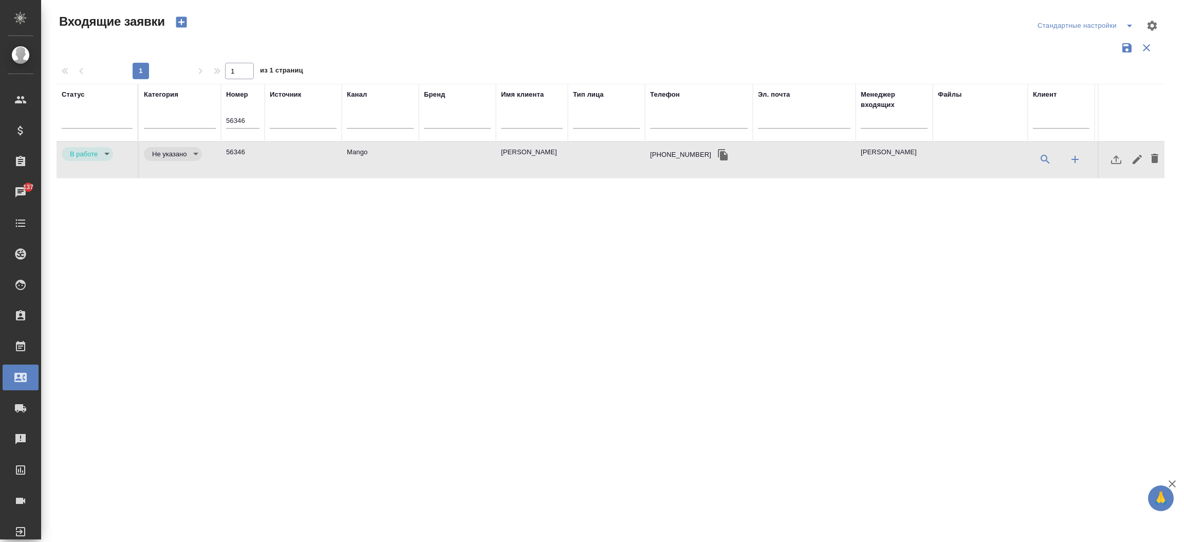
click at [442, 159] on td at bounding box center [457, 160] width 77 height 36
click at [251, 120] on input "56346" at bounding box center [242, 121] width 33 height 14
paste input "5"
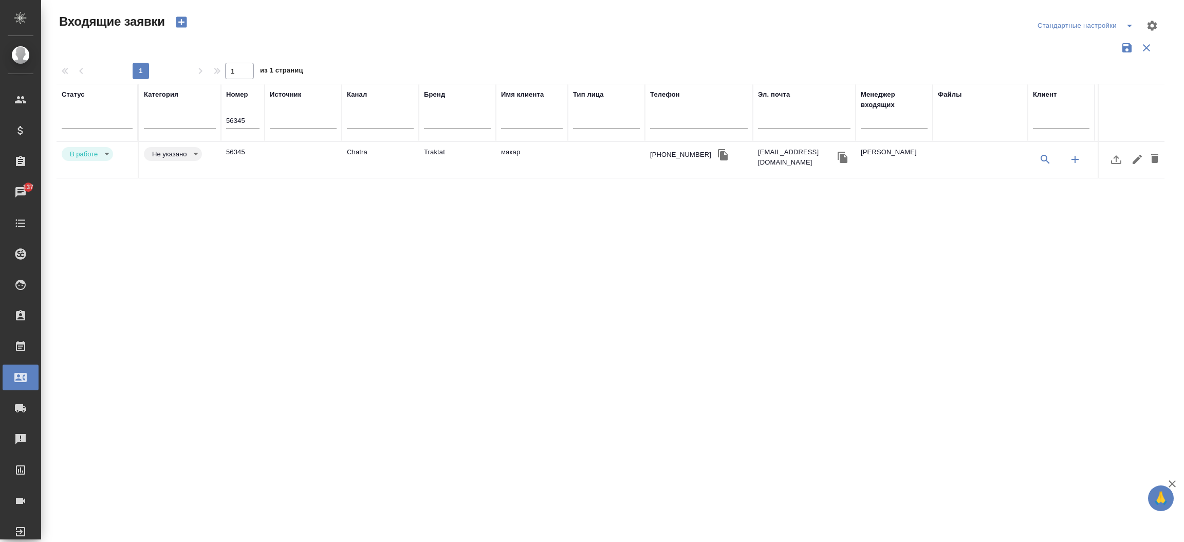
drag, startPoint x: 365, startPoint y: 143, endPoint x: 364, endPoint y: 148, distance: 5.2
click at [364, 148] on td "Chatra" at bounding box center [380, 160] width 77 height 36
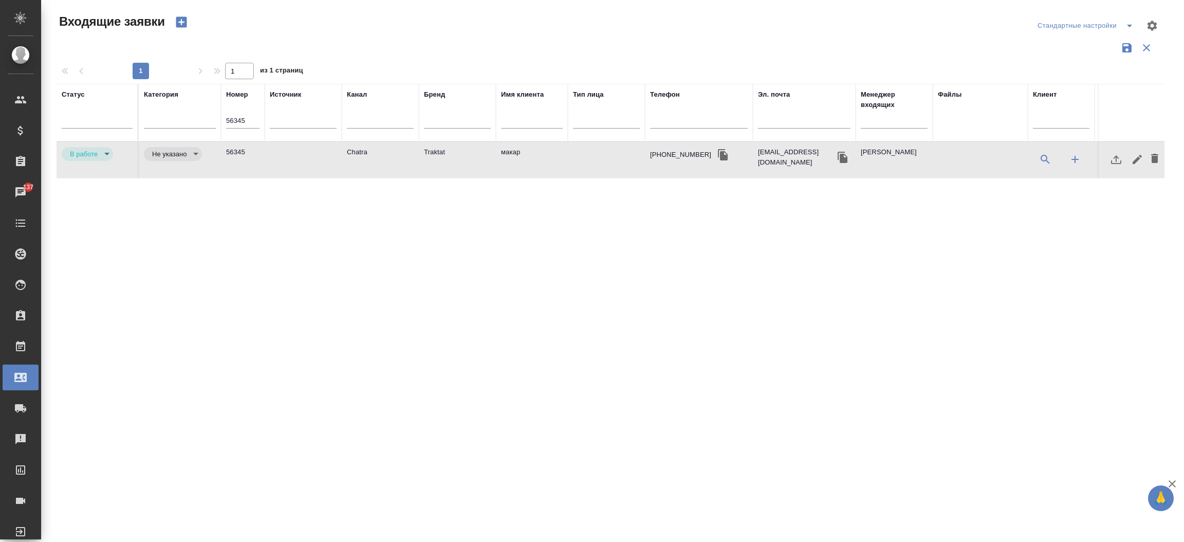
click at [364, 148] on td "Chatra" at bounding box center [380, 160] width 77 height 36
click at [239, 121] on input "56345" at bounding box center [242, 121] width 33 height 14
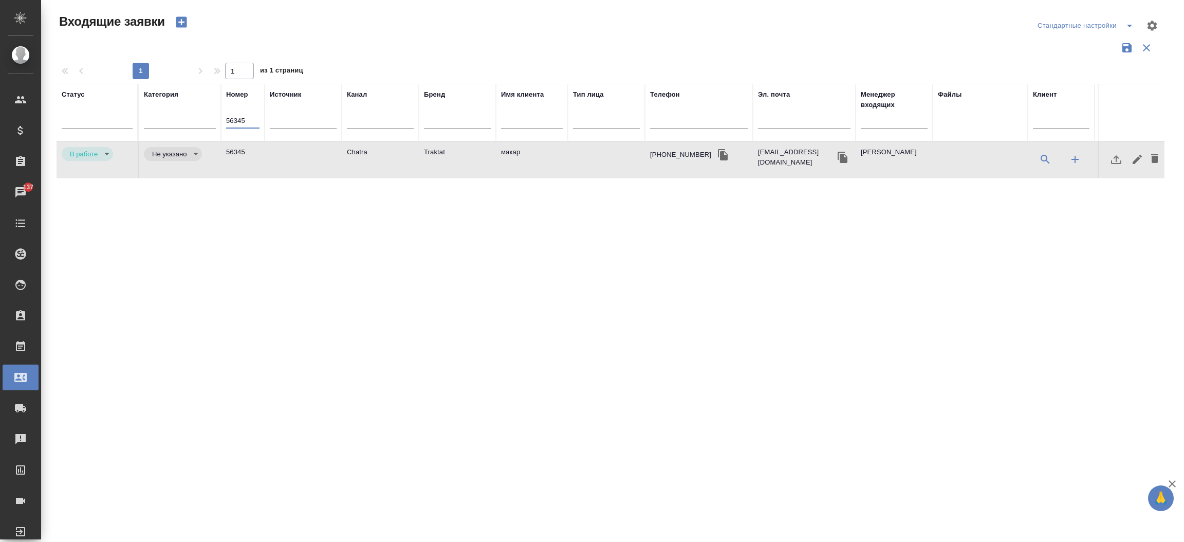
paste input "39"
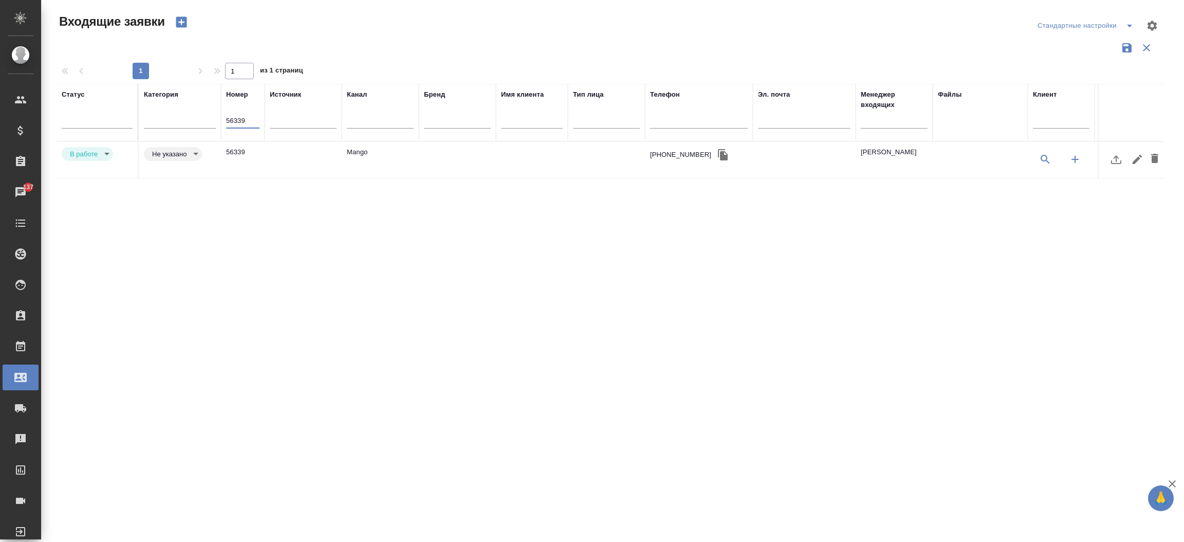
click at [356, 160] on td "Mango" at bounding box center [380, 160] width 77 height 36
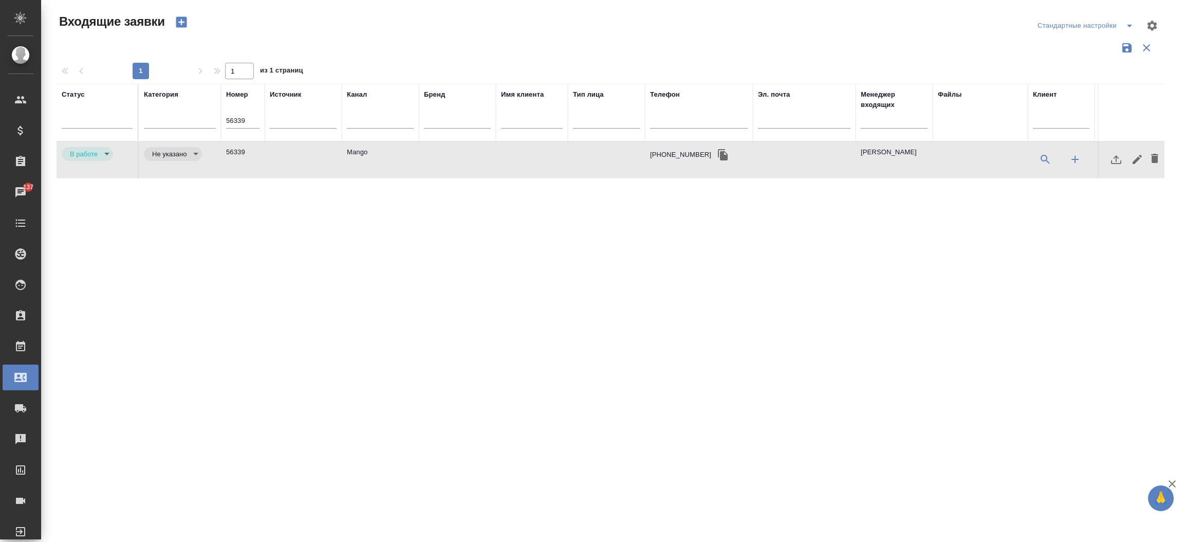
click at [356, 160] on td "Mango" at bounding box center [380, 160] width 77 height 36
click at [255, 114] on input "56339" at bounding box center [242, 121] width 33 height 14
click at [356, 144] on td "Mango" at bounding box center [380, 160] width 77 height 36
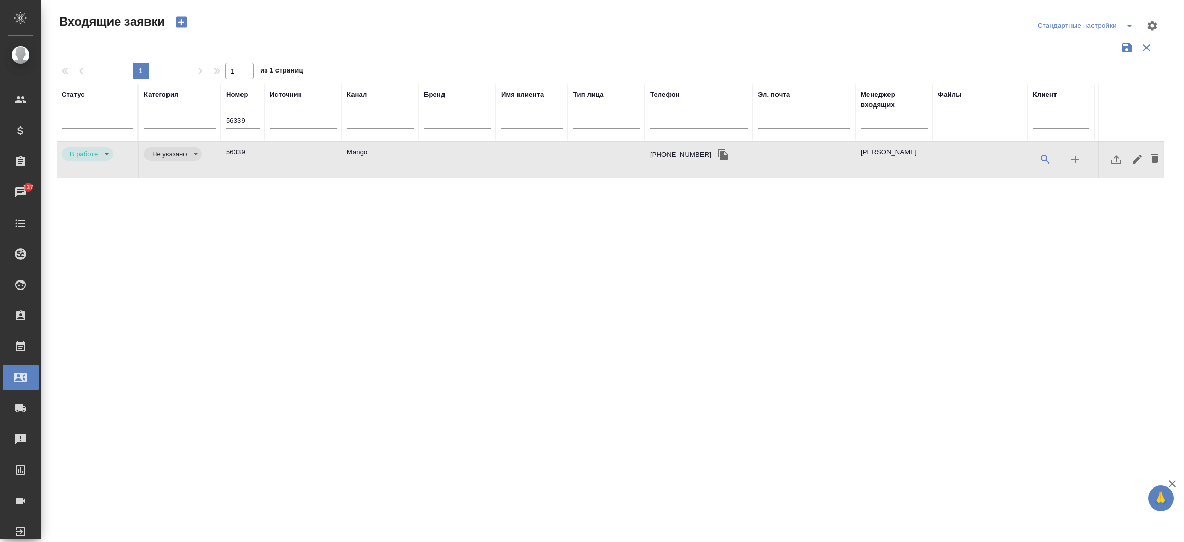
click at [356, 144] on td "Mango" at bounding box center [380, 160] width 77 height 36
click at [236, 119] on input "56339" at bounding box center [242, 121] width 33 height 14
paste input "45"
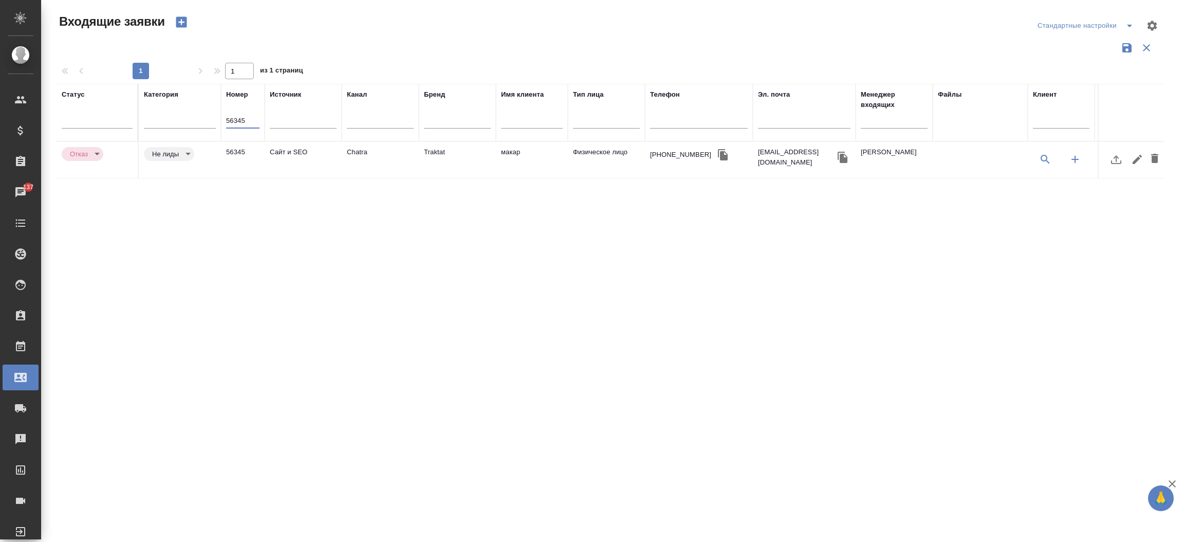
click at [240, 144] on td "56345" at bounding box center [243, 160] width 44 height 36
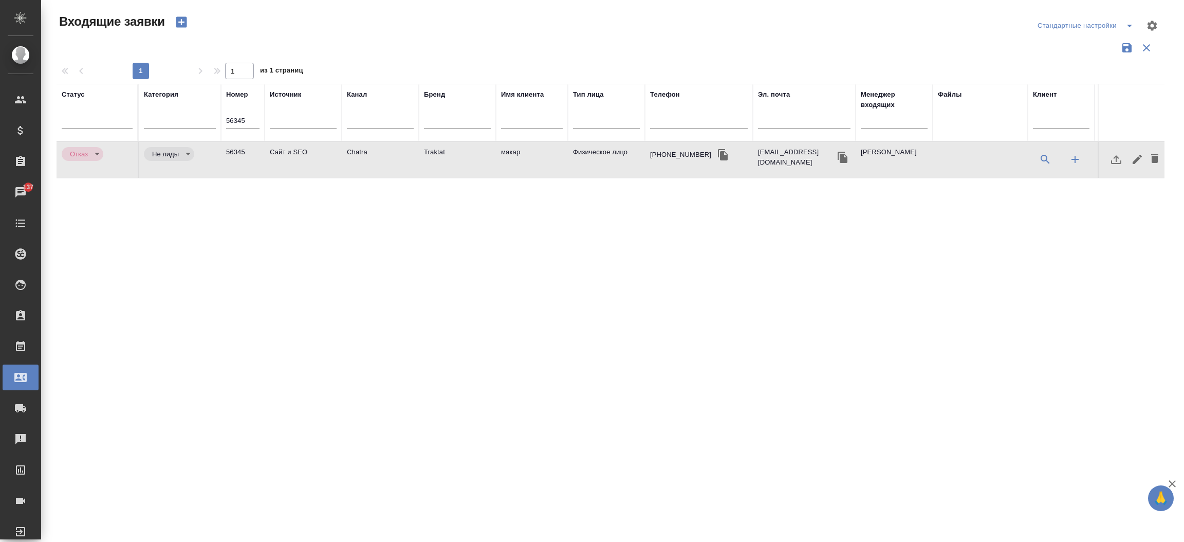
click at [240, 144] on td "56345" at bounding box center [243, 160] width 44 height 36
click at [246, 123] on input "56345" at bounding box center [242, 121] width 33 height 14
paste input "34"
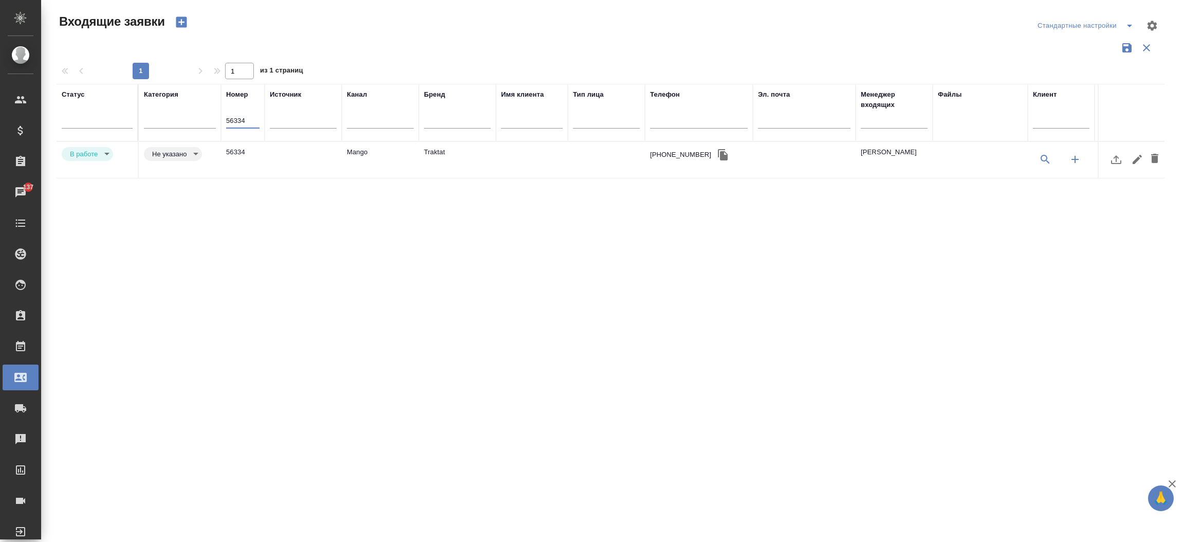
click at [350, 154] on td "Mango" at bounding box center [380, 160] width 77 height 36
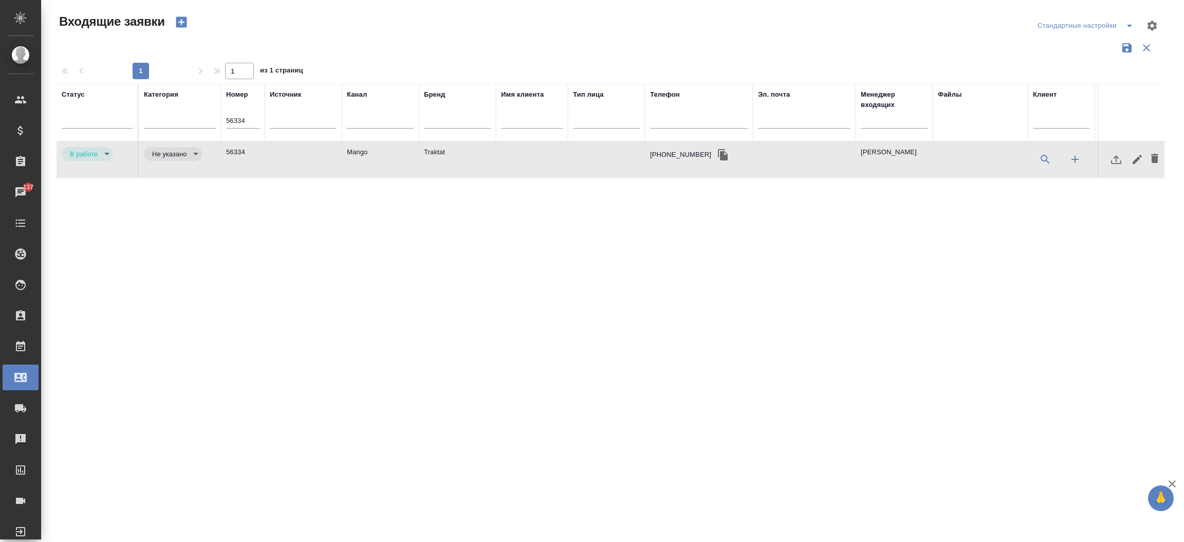
click at [350, 154] on td "Mango" at bounding box center [380, 160] width 77 height 36
click at [246, 128] on input "56334" at bounding box center [242, 121] width 33 height 14
paste input "23"
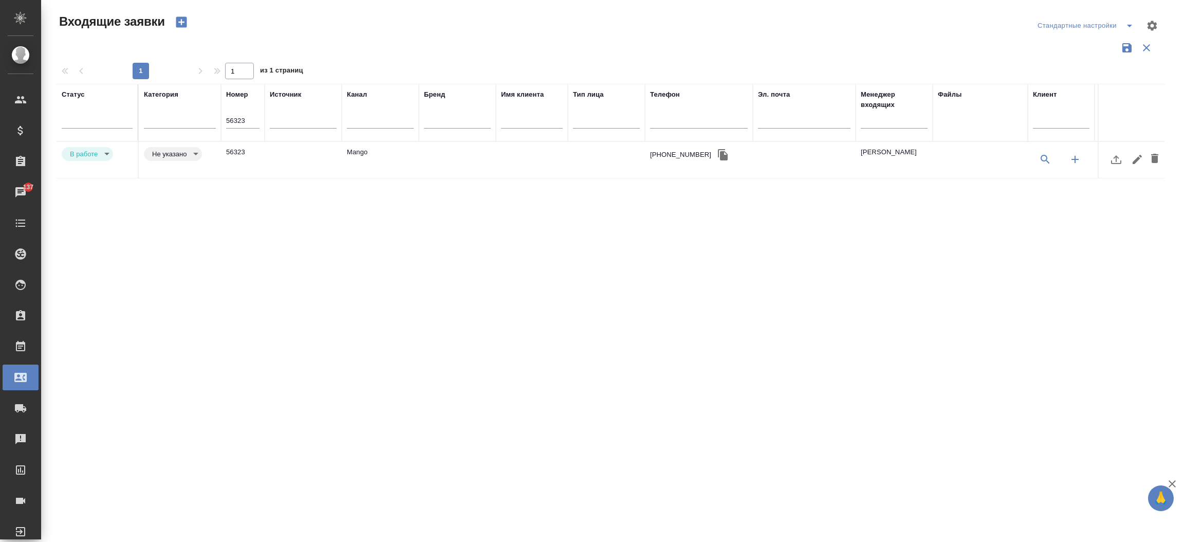
click at [252, 157] on td "56323" at bounding box center [243, 160] width 44 height 36
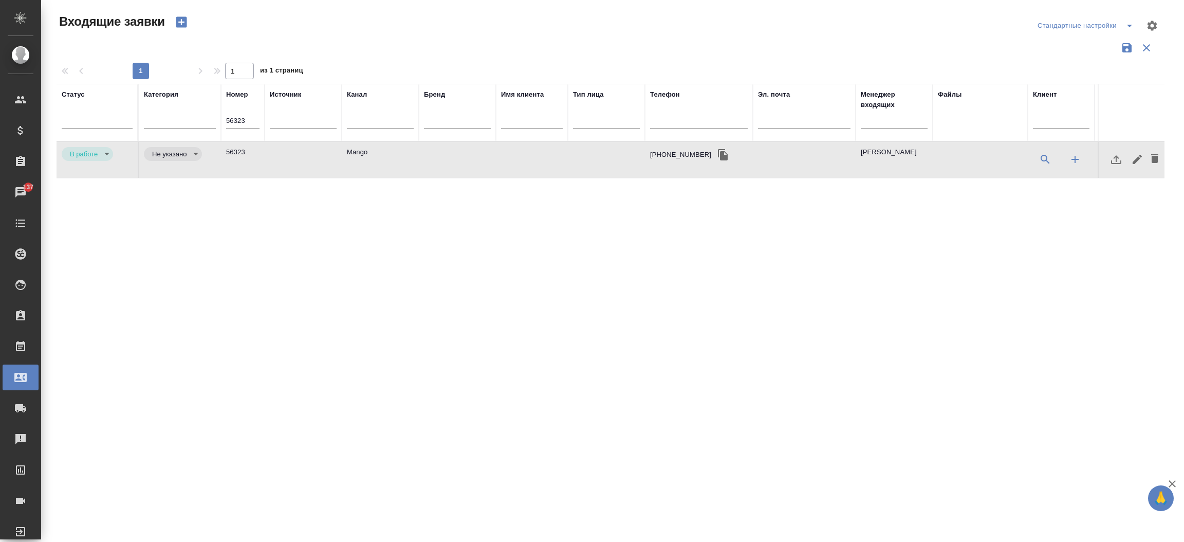
click at [252, 157] on td "56323" at bounding box center [243, 160] width 44 height 36
click at [254, 120] on input "56323" at bounding box center [242, 121] width 33 height 14
paste input "1"
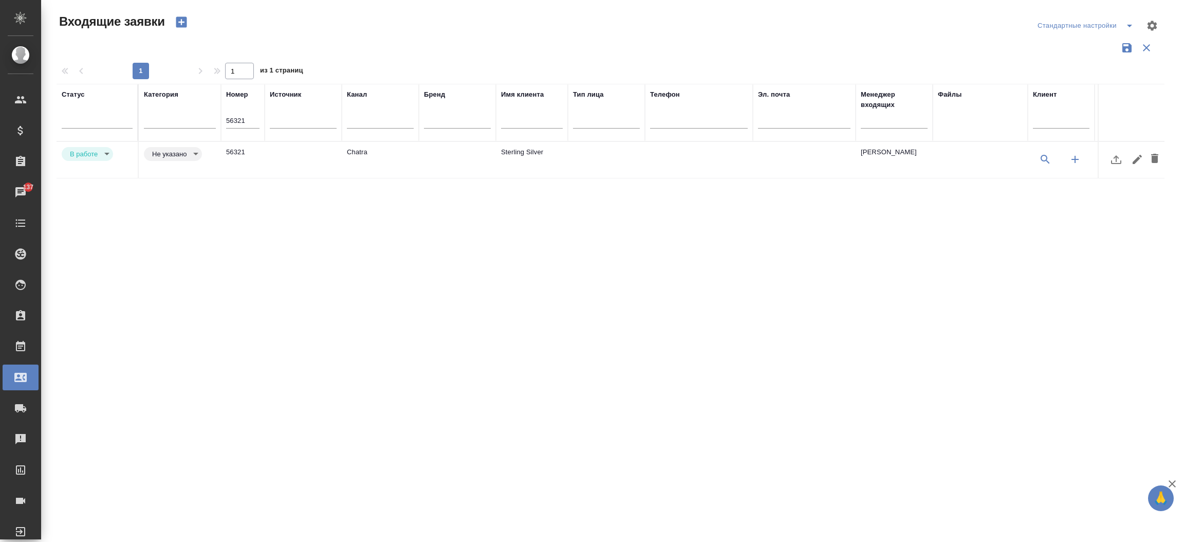
click at [354, 150] on td "Chatra" at bounding box center [380, 160] width 77 height 36
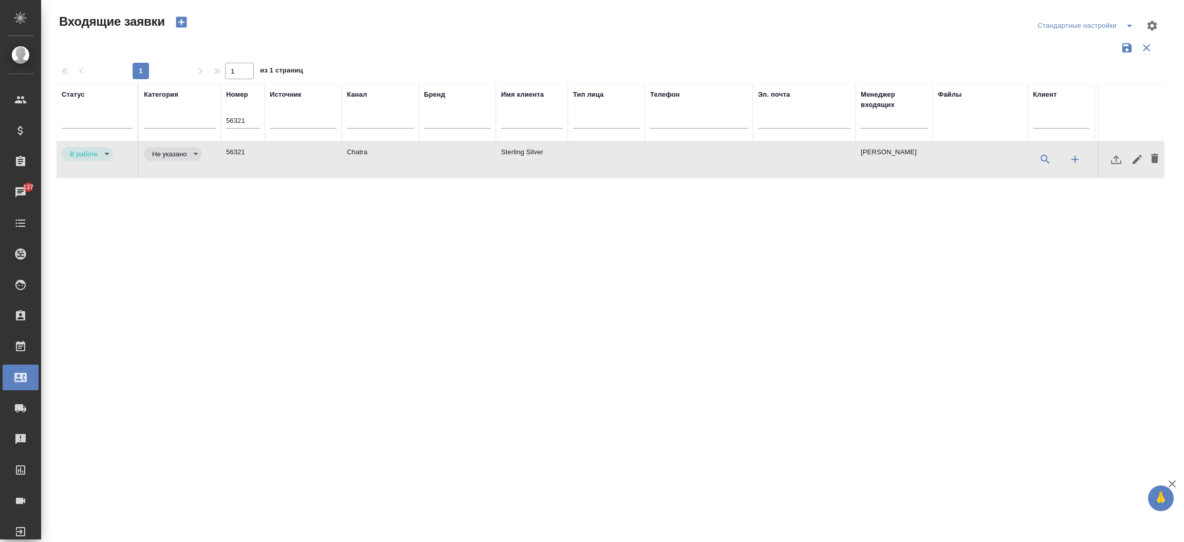
click at [354, 150] on td "Chatra" at bounding box center [380, 160] width 77 height 36
click at [251, 126] on input "56321" at bounding box center [242, 121] width 33 height 14
paste input "295"
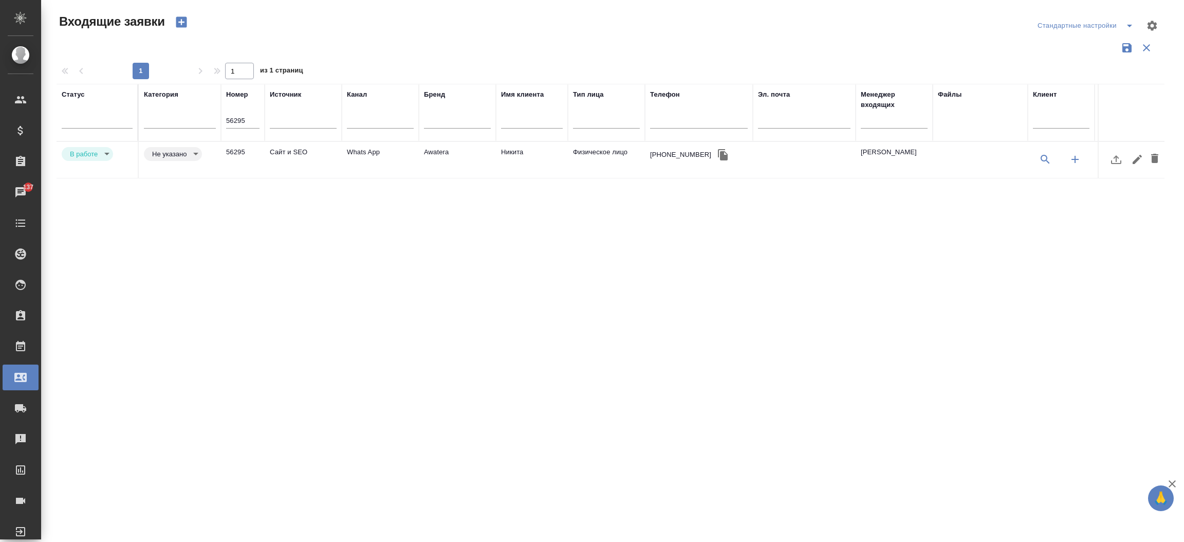
click at [306, 156] on td "Сайт и SEO" at bounding box center [303, 160] width 77 height 36
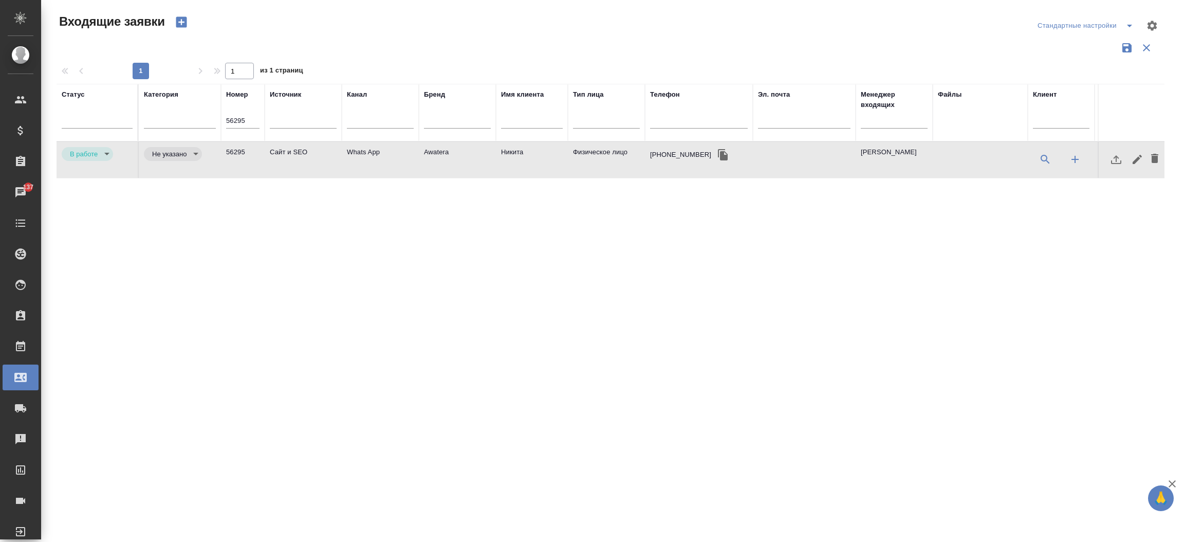
click at [306, 156] on td "Сайт и SEO" at bounding box center [303, 160] width 77 height 36
click at [234, 120] on input "56295" at bounding box center [242, 121] width 33 height 14
paste input "4"
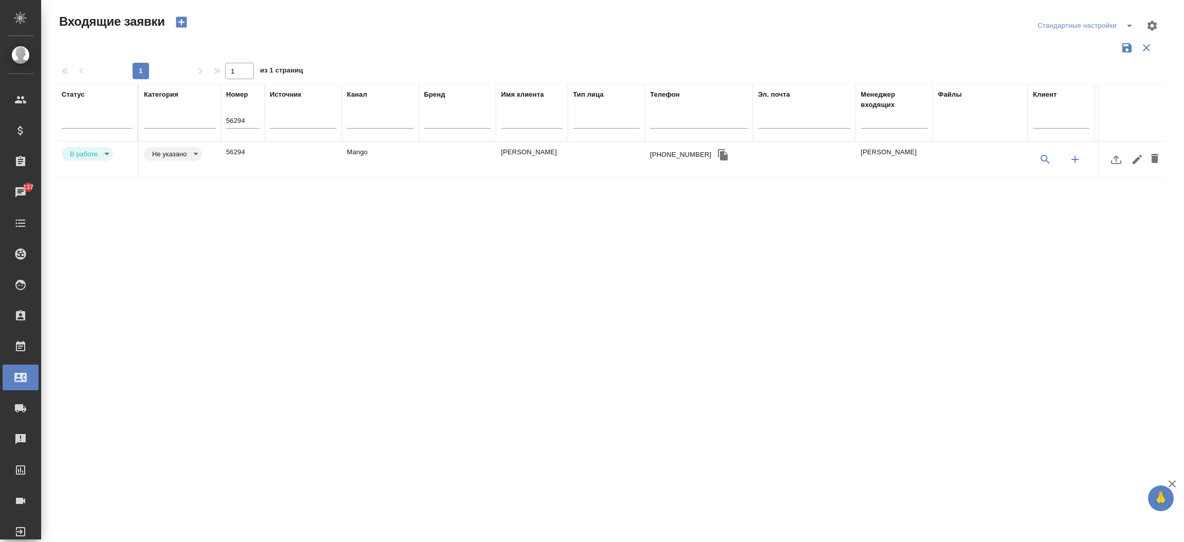
click at [270, 154] on td at bounding box center [303, 160] width 77 height 36
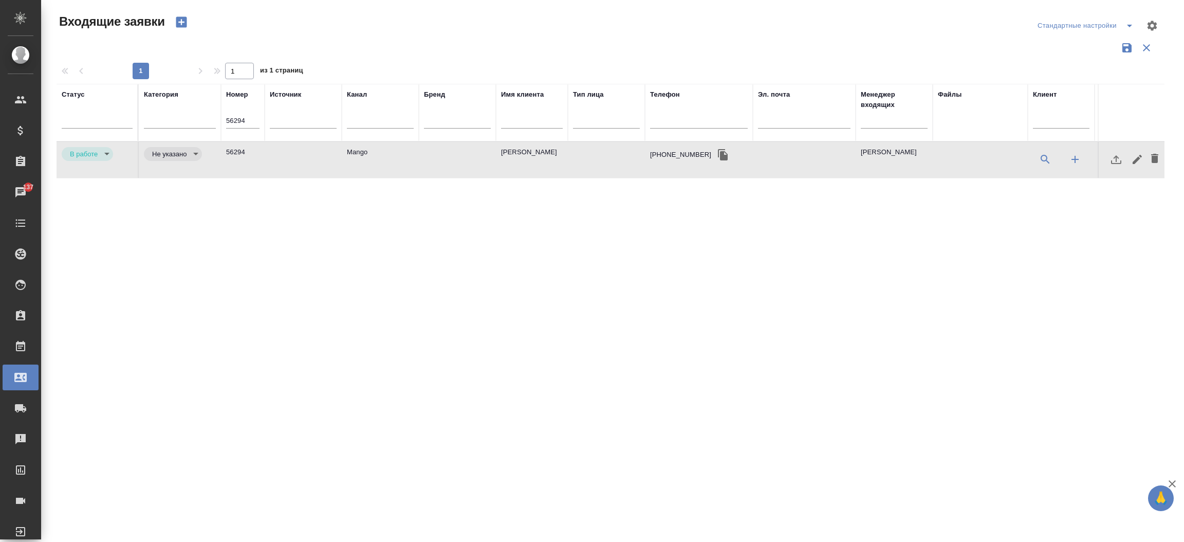
click at [270, 154] on td at bounding box center [303, 160] width 77 height 36
click at [229, 118] on input "56294" at bounding box center [242, 121] width 33 height 14
paste input "1"
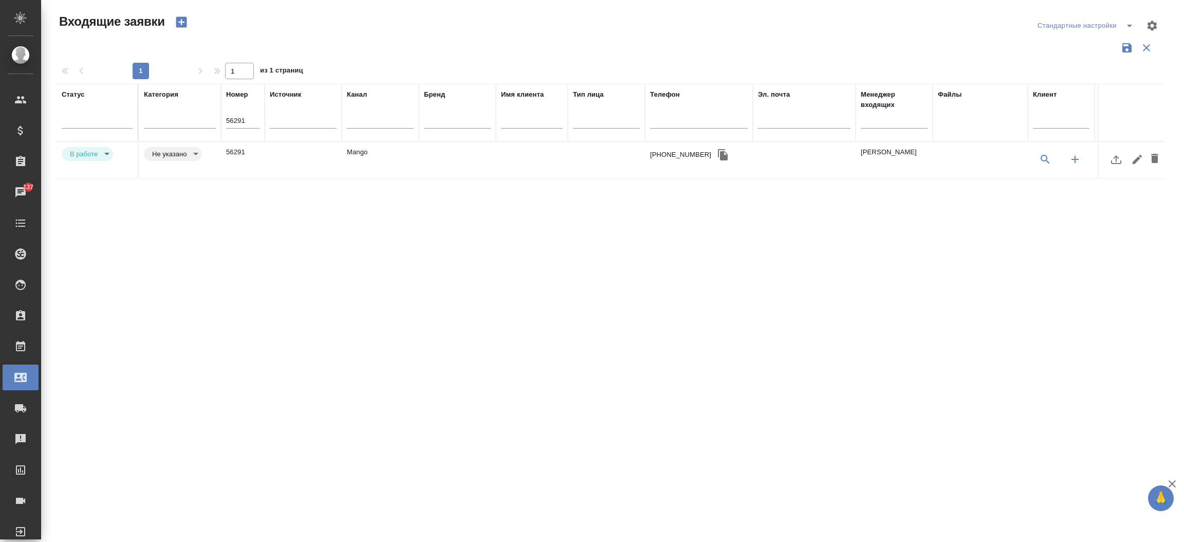
click at [386, 157] on td "Mango" at bounding box center [380, 160] width 77 height 36
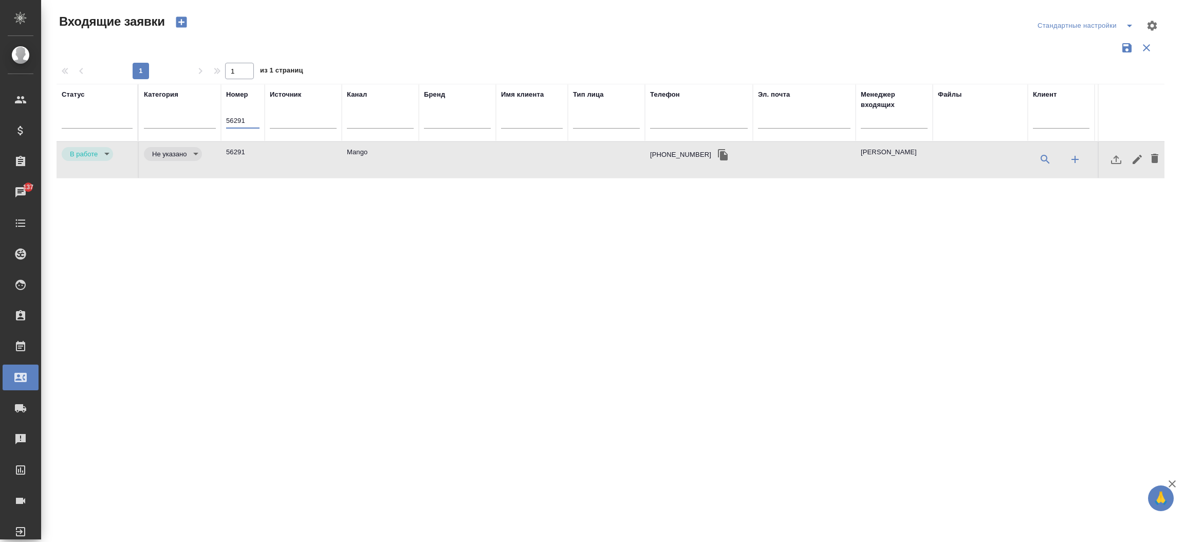
click at [249, 116] on input "56291" at bounding box center [242, 121] width 33 height 14
paste input "003"
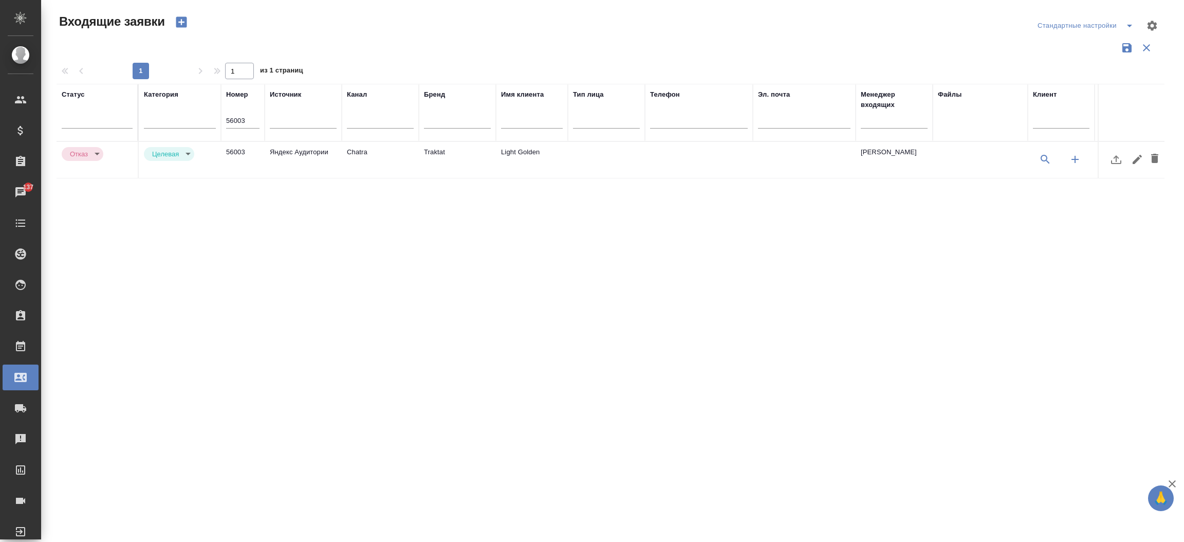
click at [290, 142] on td "Яндекс Аудитории" at bounding box center [303, 160] width 77 height 36
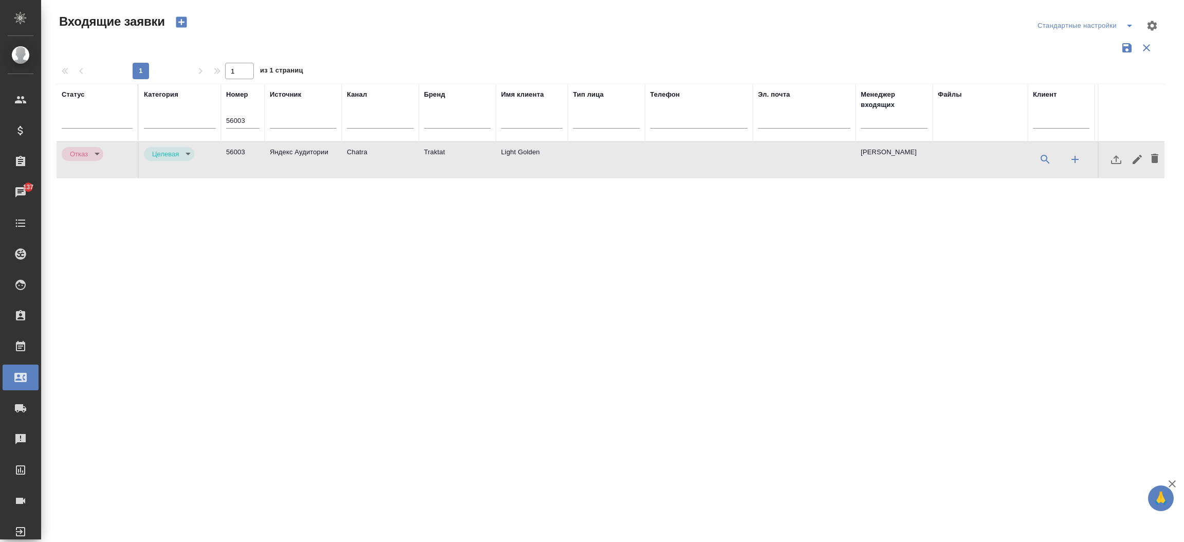
click at [243, 116] on input "56003" at bounding box center [242, 121] width 33 height 14
paste input "1"
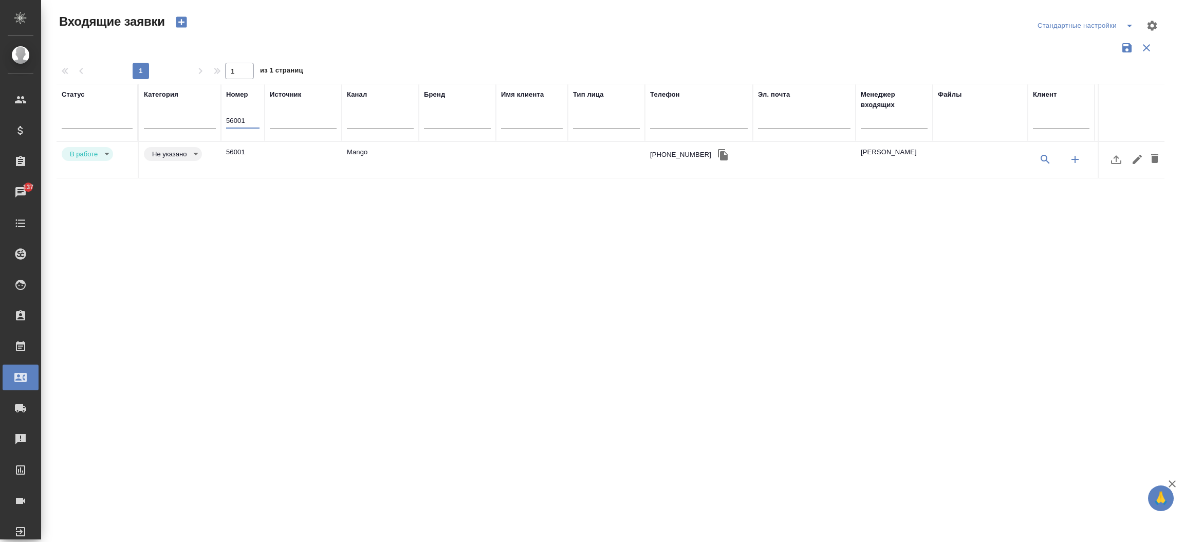
click at [243, 152] on td "56001" at bounding box center [243, 160] width 44 height 36
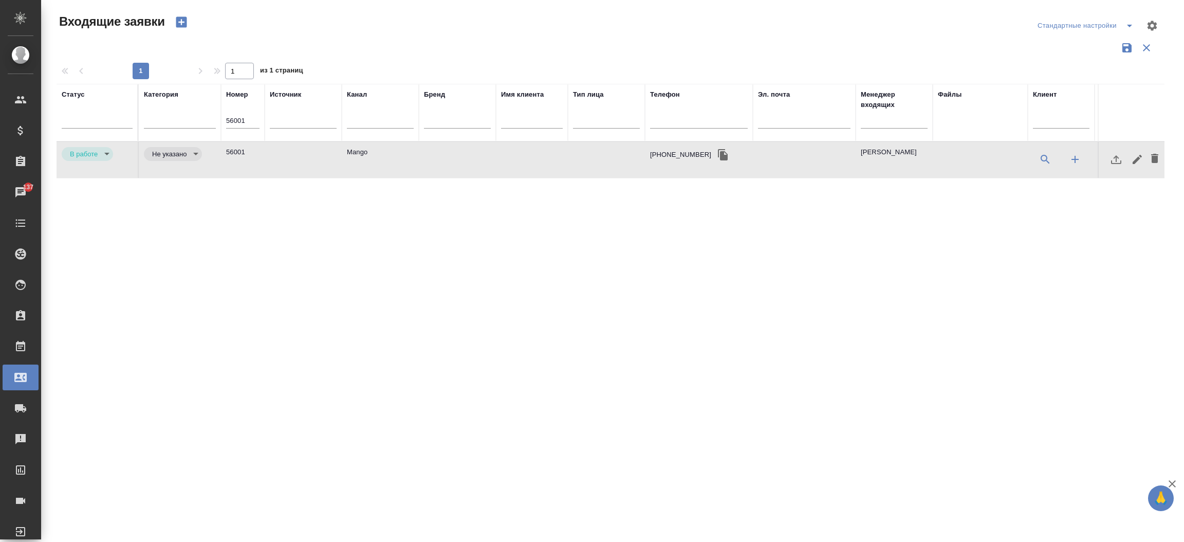
click at [243, 152] on td "56001" at bounding box center [243, 160] width 44 height 36
click at [237, 117] on input "56001" at bounding box center [242, 121] width 33 height 14
paste input "5963"
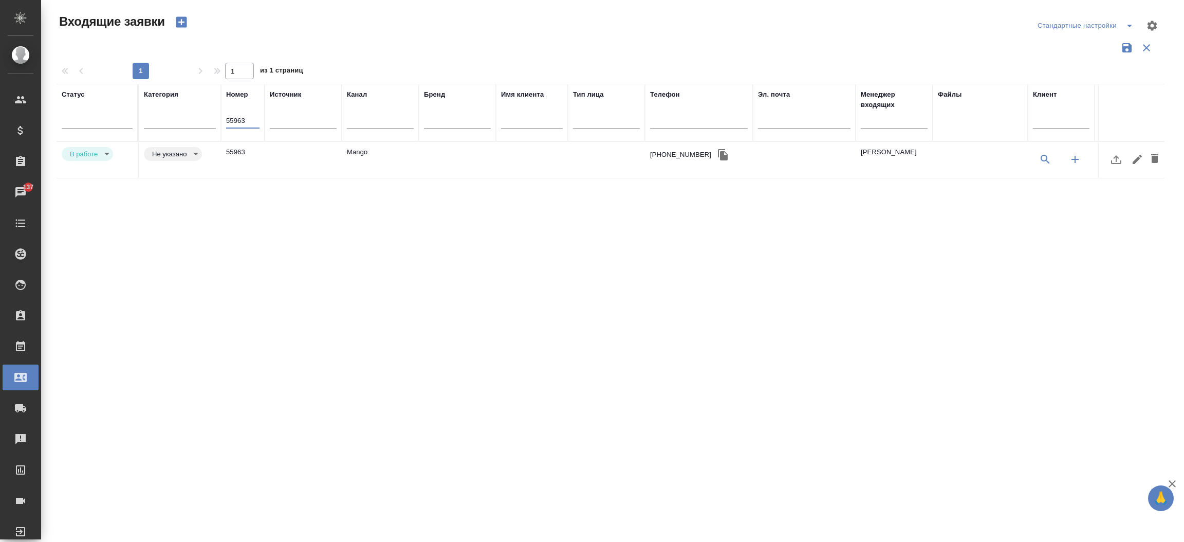
click at [283, 147] on td at bounding box center [303, 160] width 77 height 36
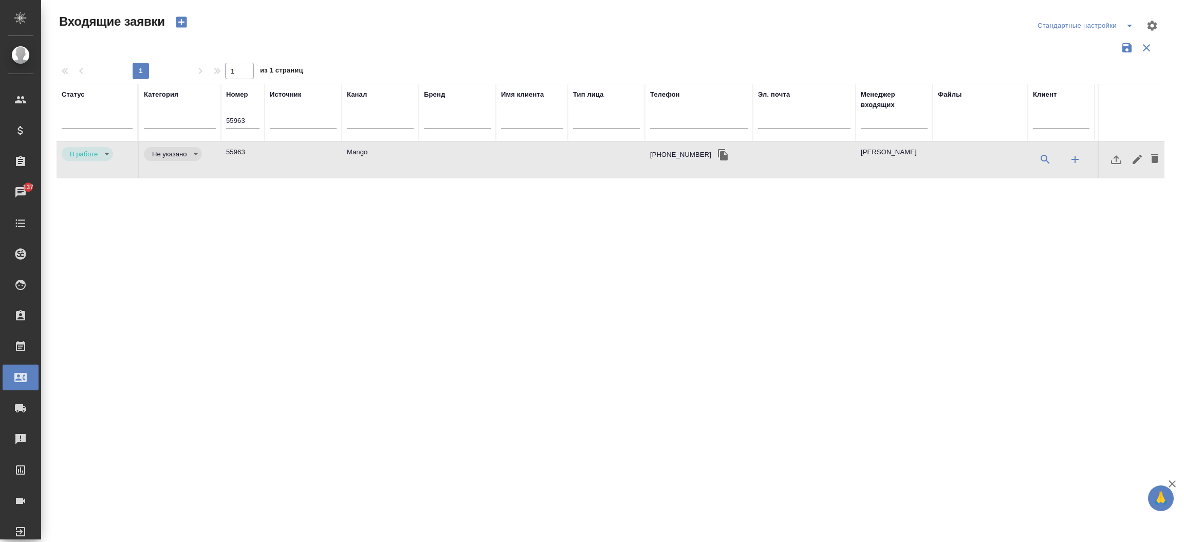
click at [283, 147] on td at bounding box center [303, 160] width 77 height 36
click at [245, 117] on input "55963" at bounding box center [242, 121] width 33 height 14
paste input "0"
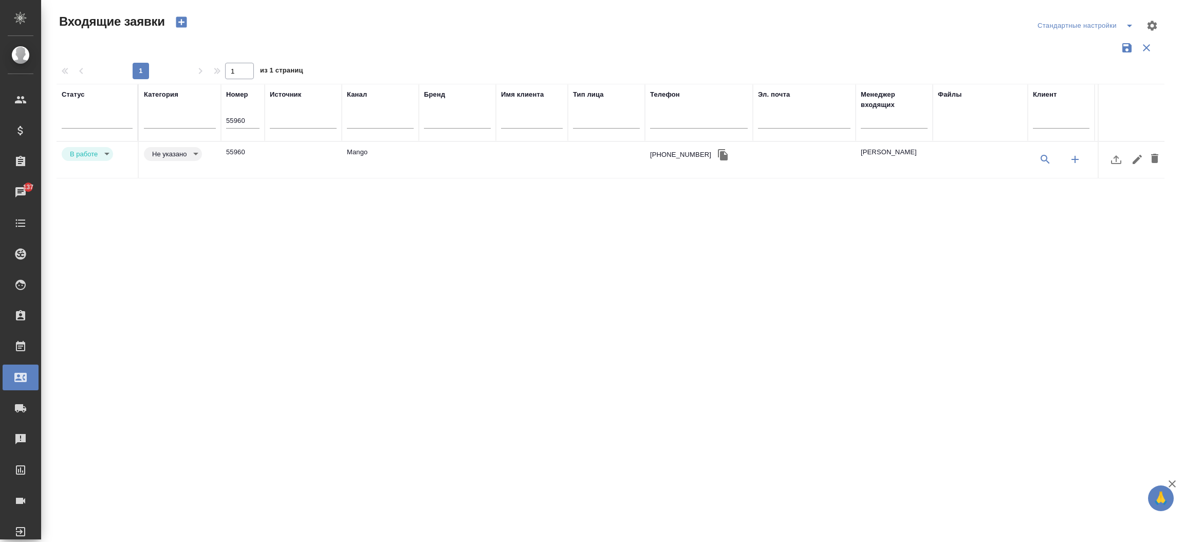
click at [336, 156] on td at bounding box center [303, 160] width 77 height 36
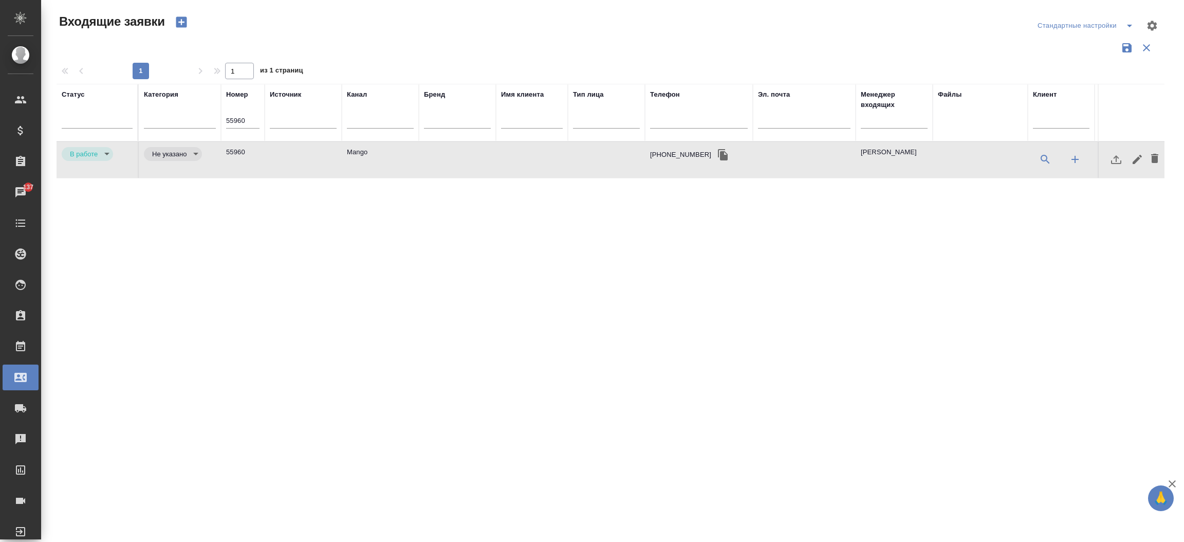
click at [336, 156] on td at bounding box center [303, 160] width 77 height 36
click at [254, 121] on input "55960" at bounding box center [242, 121] width 33 height 14
paste input "37"
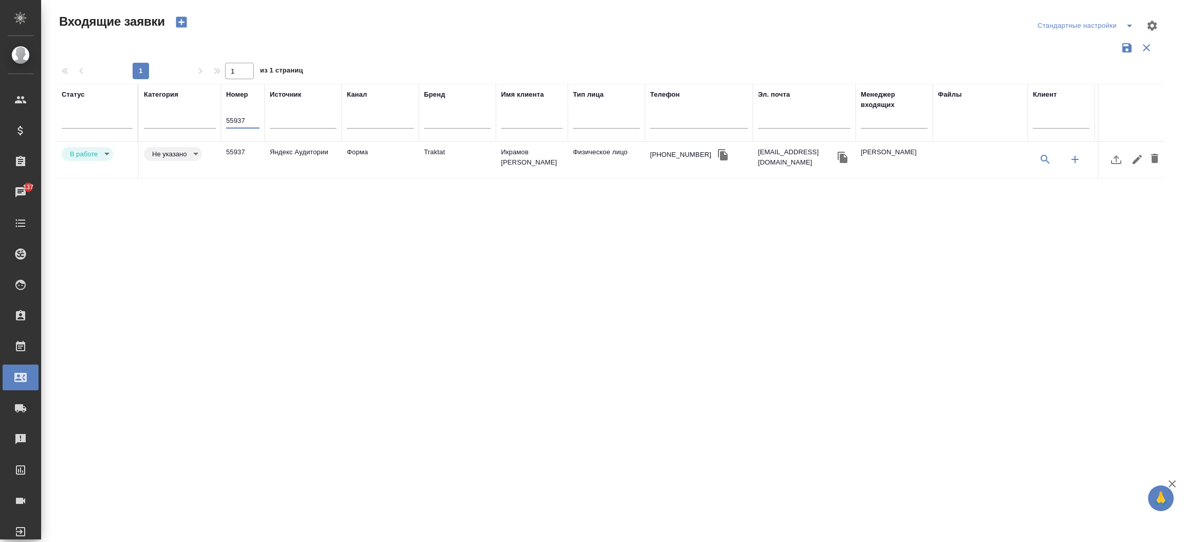
type input "55937"
click at [249, 141] on th "Номер 55937" at bounding box center [243, 113] width 44 height 58
click at [239, 154] on td "55937" at bounding box center [243, 160] width 44 height 36
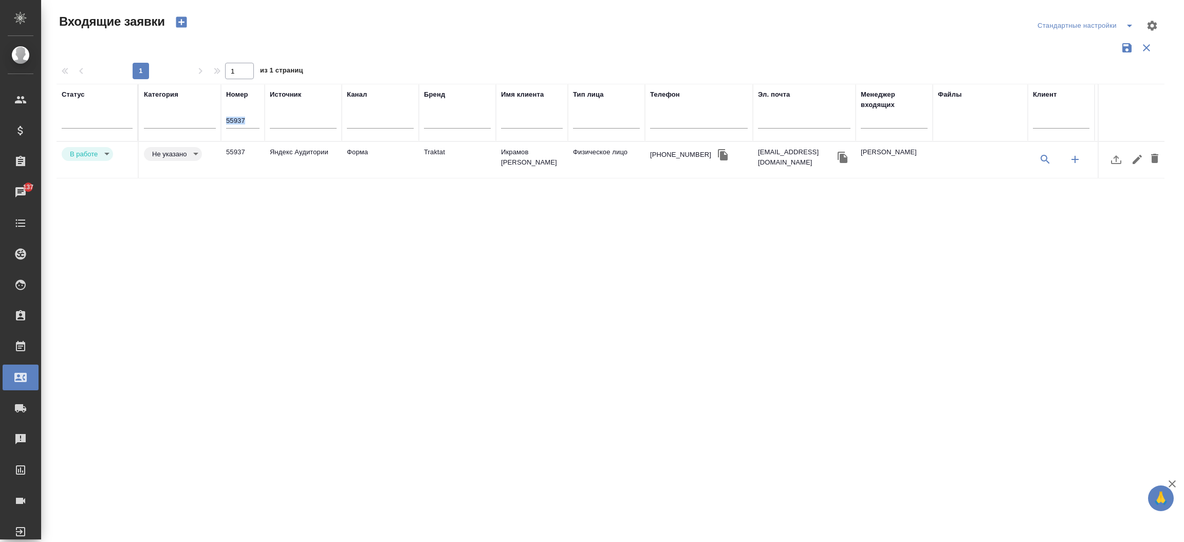
click at [239, 154] on td "55937" at bounding box center [243, 160] width 44 height 36
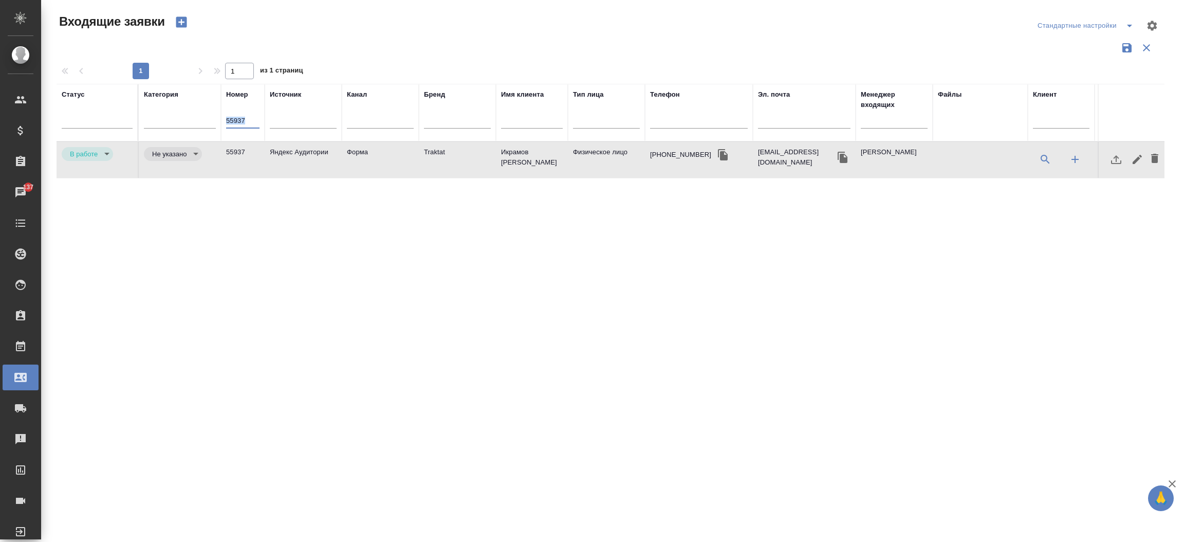
click at [248, 121] on input "55937" at bounding box center [242, 121] width 33 height 14
click at [245, 187] on div "Статус Категория Номер 55937 Источник Канал Бренд Имя клиента Тип лица Телефон …" at bounding box center [611, 269] width 1108 height 370
click at [239, 120] on input "55937" at bounding box center [242, 121] width 33 height 14
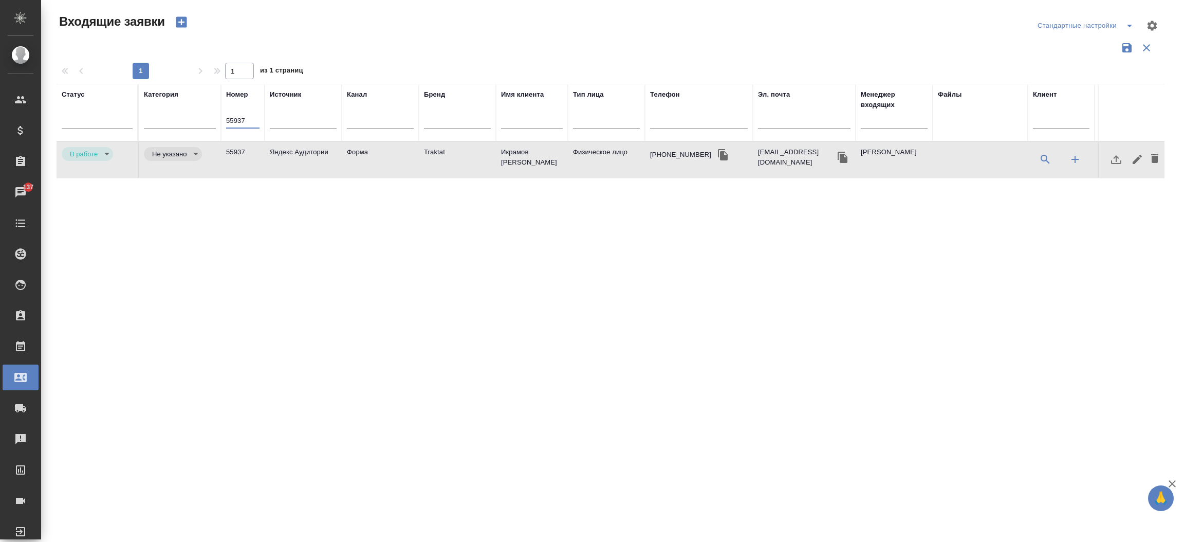
click at [239, 120] on input "55937" at bounding box center [242, 121] width 33 height 14
paste input "55931"
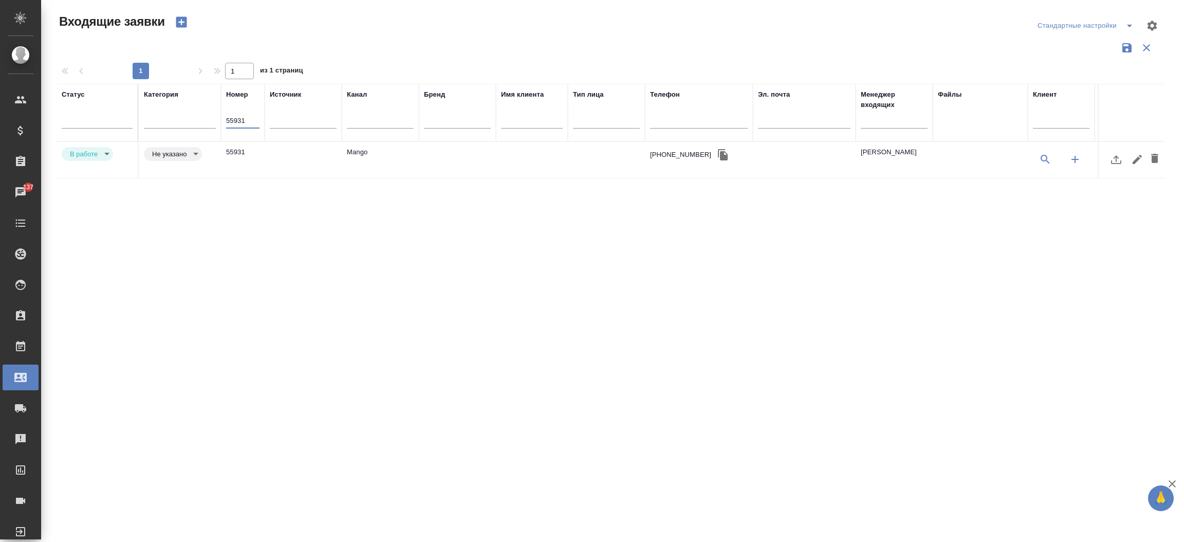
click at [243, 145] on td "55931" at bounding box center [243, 160] width 44 height 36
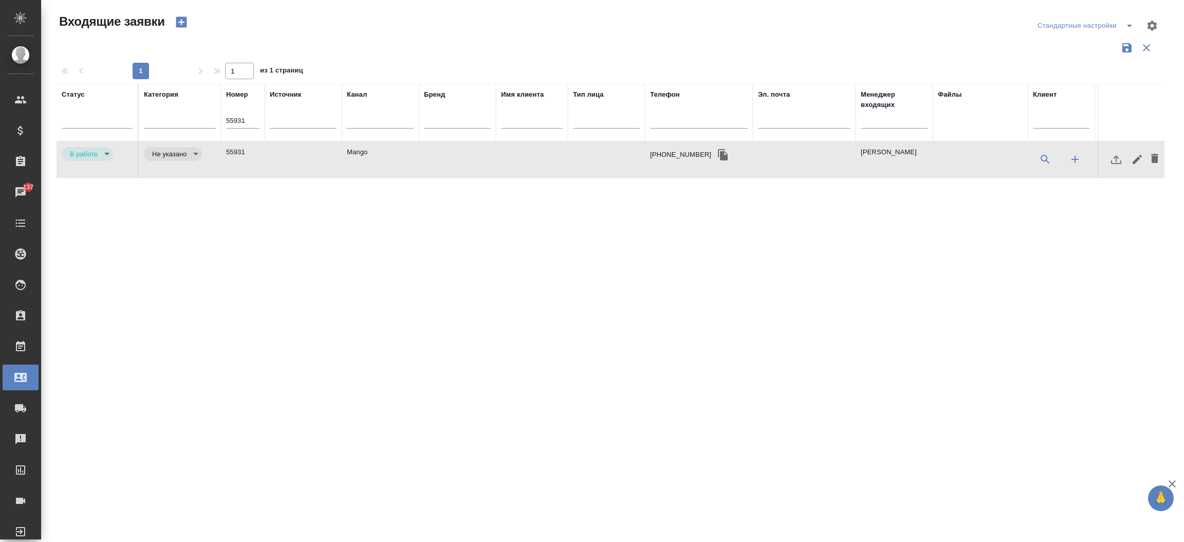
click at [243, 145] on td "55931" at bounding box center [243, 160] width 44 height 36
click at [252, 119] on input "55931" at bounding box center [242, 121] width 33 height 14
paste input "880"
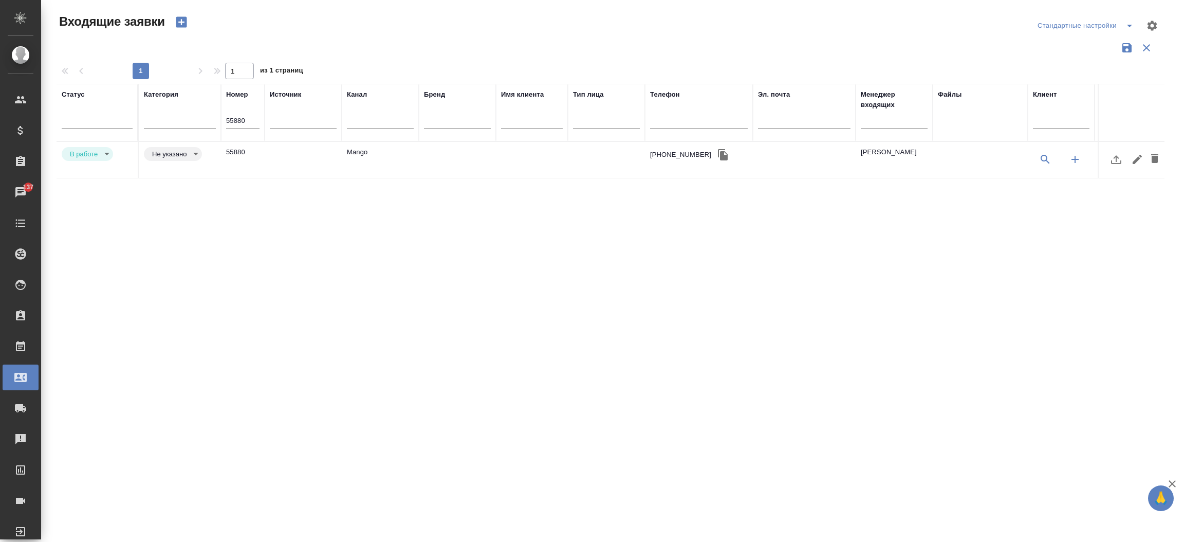
click at [243, 148] on td "55880" at bounding box center [243, 160] width 44 height 36
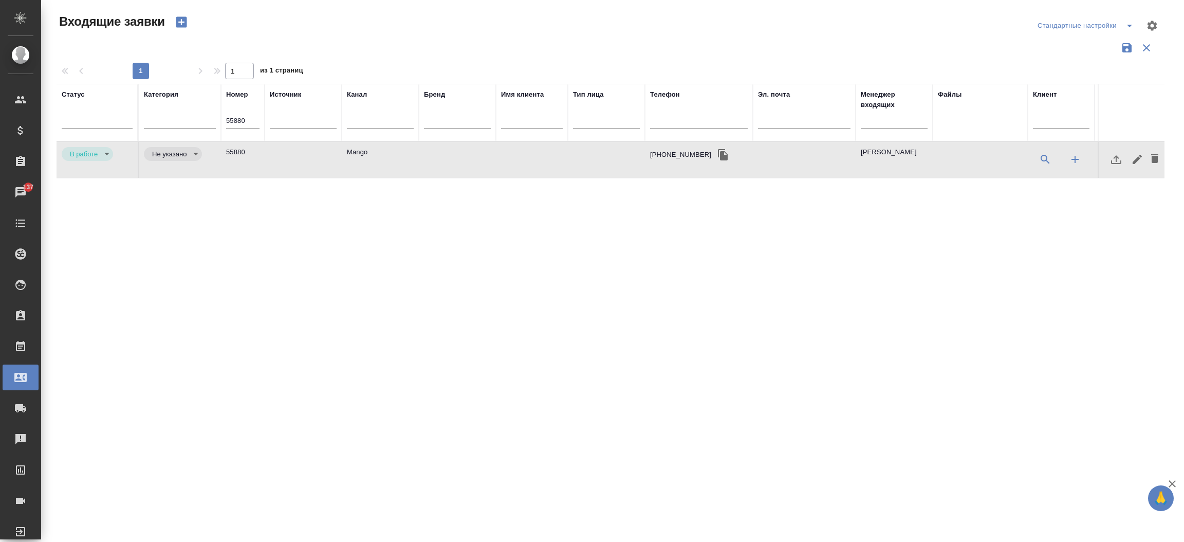
click at [243, 148] on td "55880" at bounding box center [243, 160] width 44 height 36
click at [246, 121] on input "55880" at bounding box center [242, 121] width 33 height 14
paste input "421"
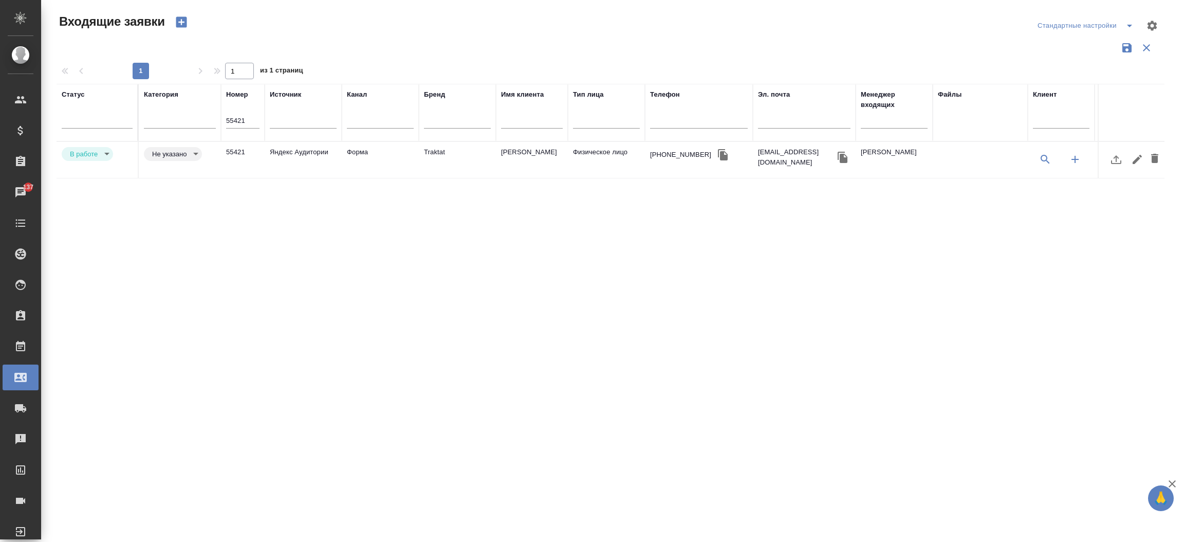
click at [245, 146] on td "55421" at bounding box center [243, 160] width 44 height 36
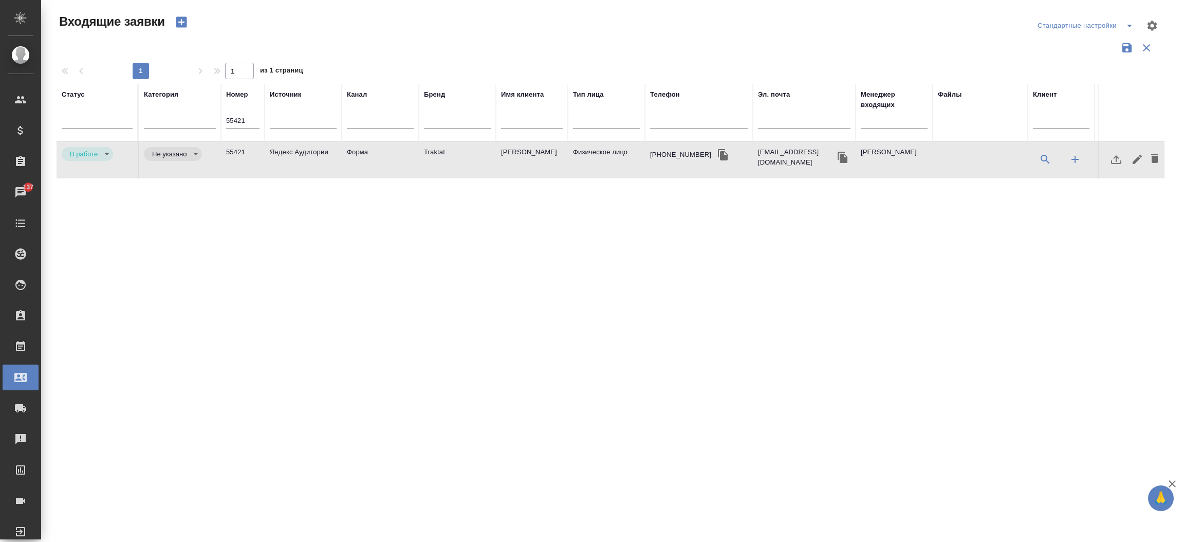
click at [245, 146] on td "55421" at bounding box center [243, 160] width 44 height 36
click at [246, 123] on input "55421" at bounding box center [242, 121] width 33 height 14
paste input "0"
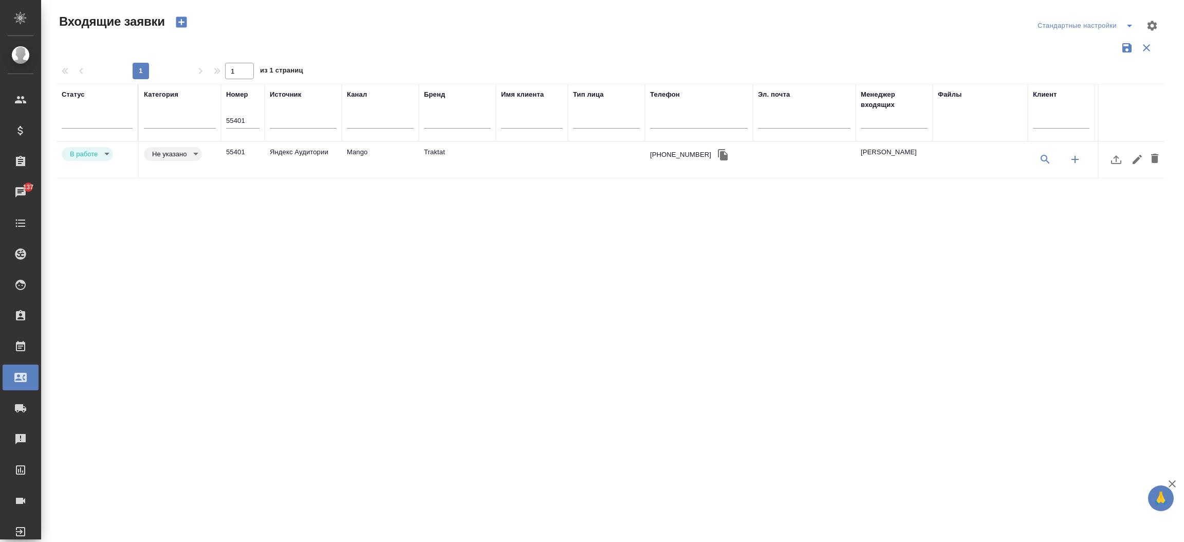
click at [313, 145] on td "Яндекс Аудитории" at bounding box center [303, 160] width 77 height 36
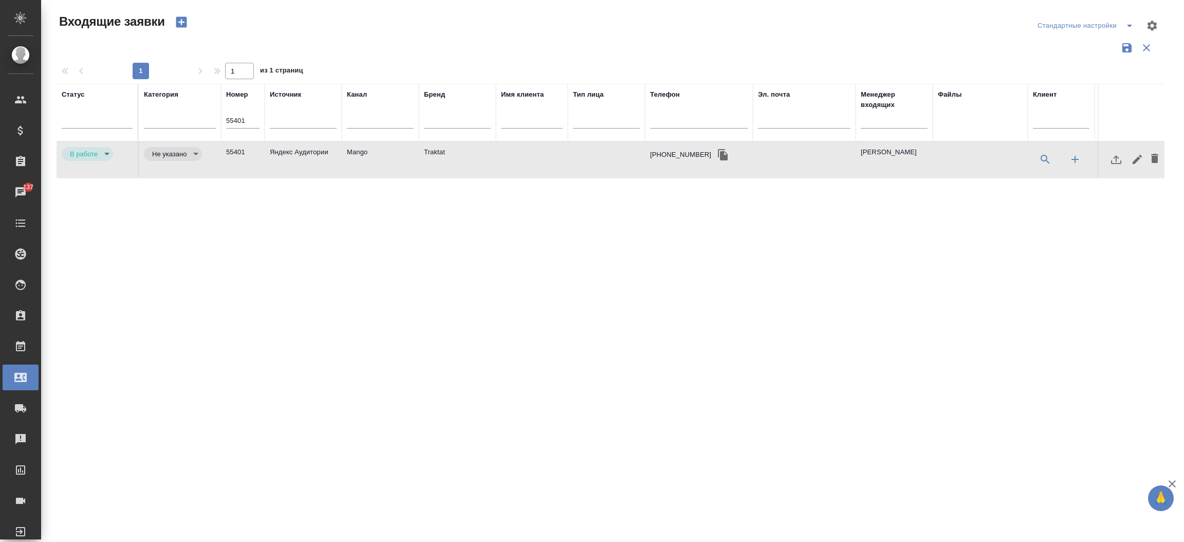
click at [313, 145] on td "Яндекс Аудитории" at bounding box center [303, 160] width 77 height 36
click at [246, 117] on input "55401" at bounding box center [242, 121] width 33 height 14
paste input "37"
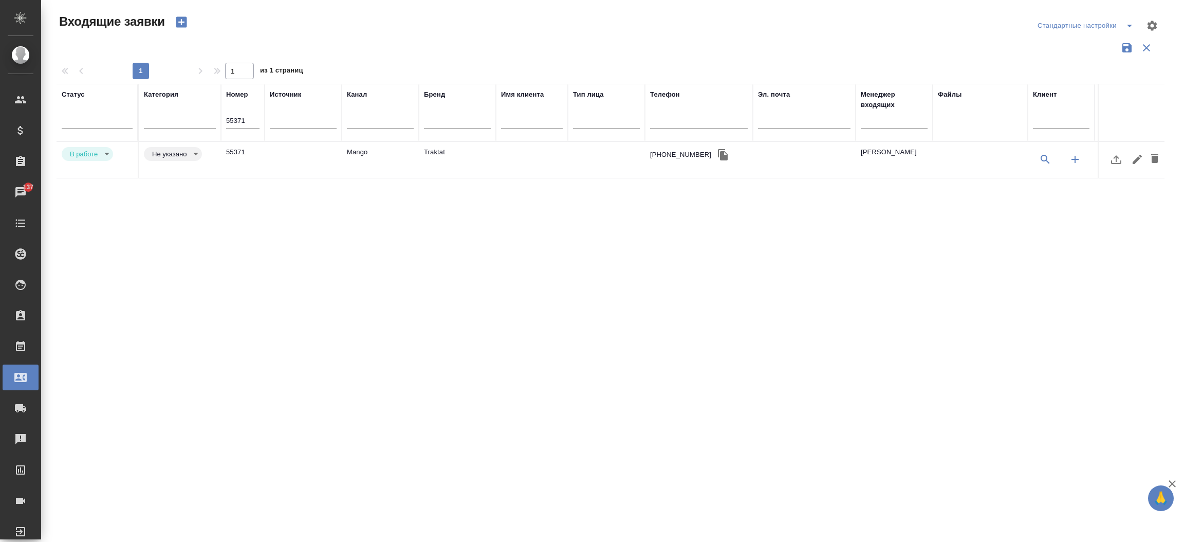
click at [311, 144] on td at bounding box center [303, 160] width 77 height 36
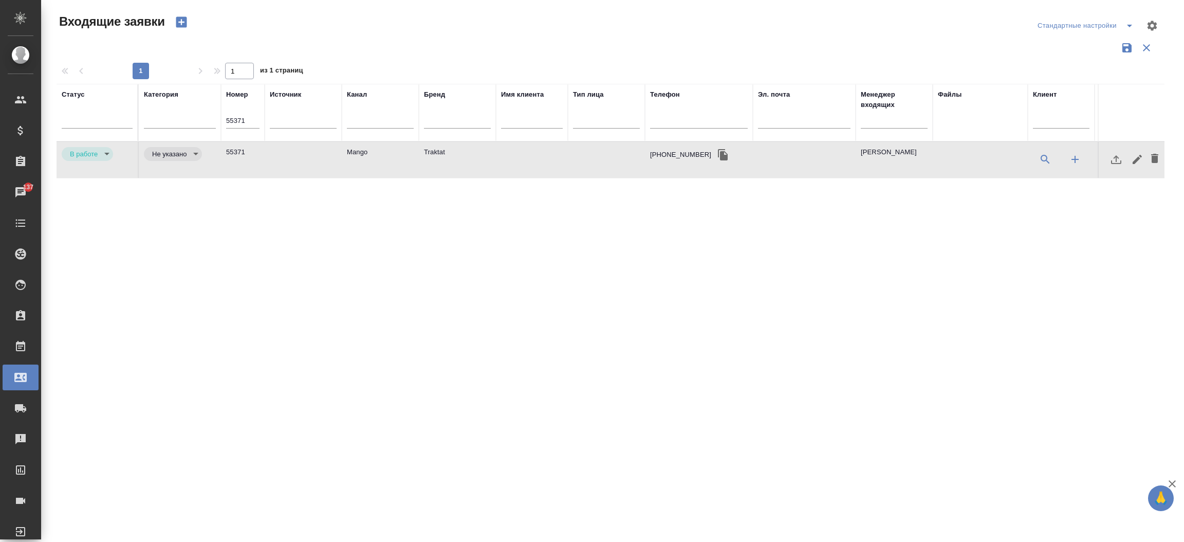
click at [311, 144] on td at bounding box center [303, 160] width 77 height 36
click at [235, 115] on input "55371" at bounding box center [242, 121] width 33 height 14
paste input "282"
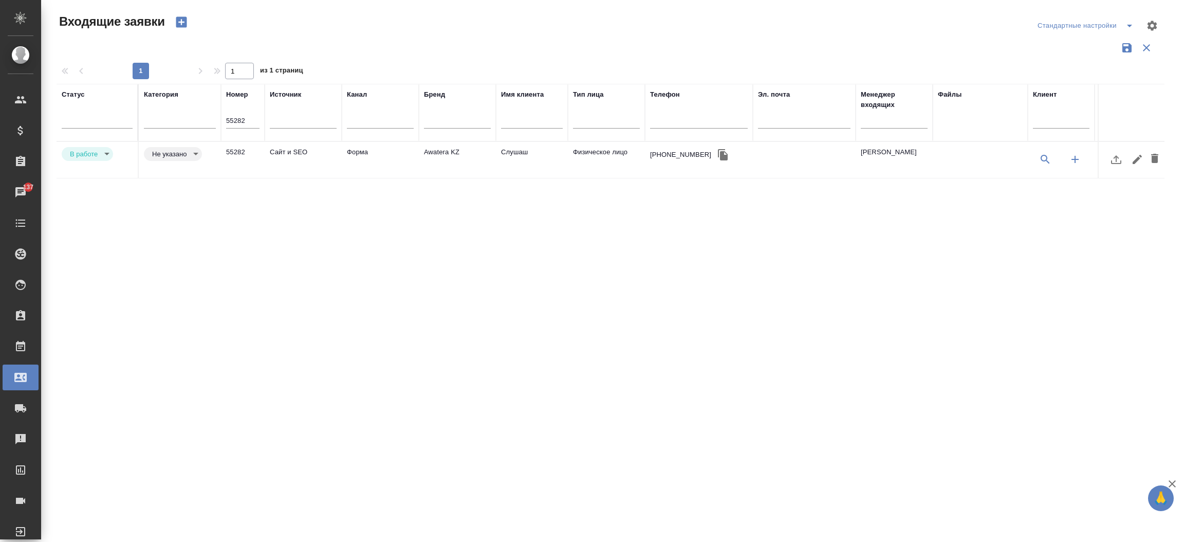
click at [355, 147] on td "Форма" at bounding box center [380, 160] width 77 height 36
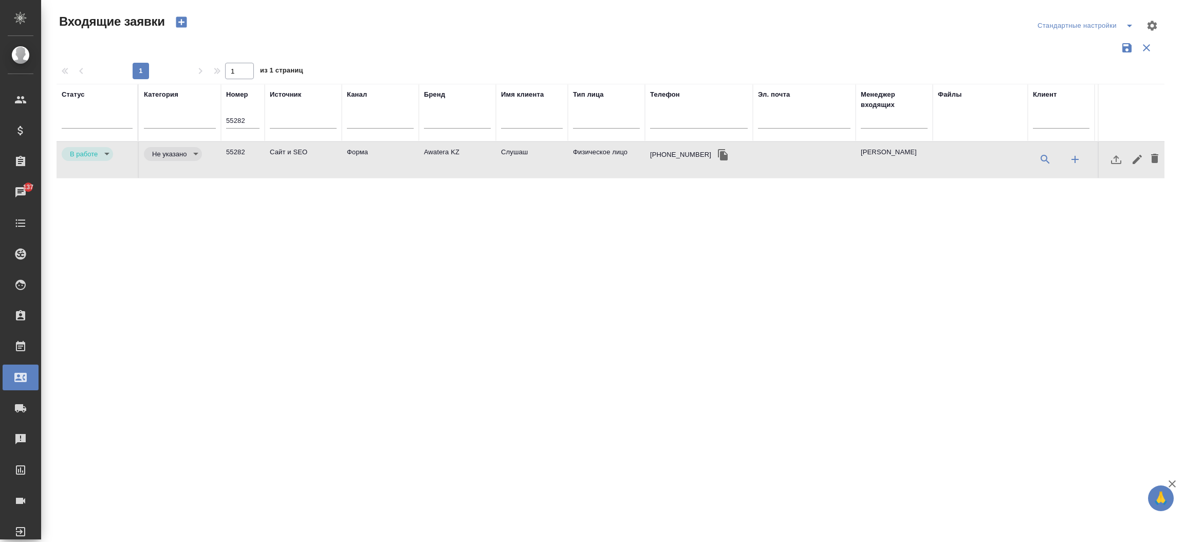
click at [355, 147] on td "Форма" at bounding box center [380, 160] width 77 height 36
click at [245, 117] on input "55282" at bounding box center [242, 121] width 33 height 14
paste input "76"
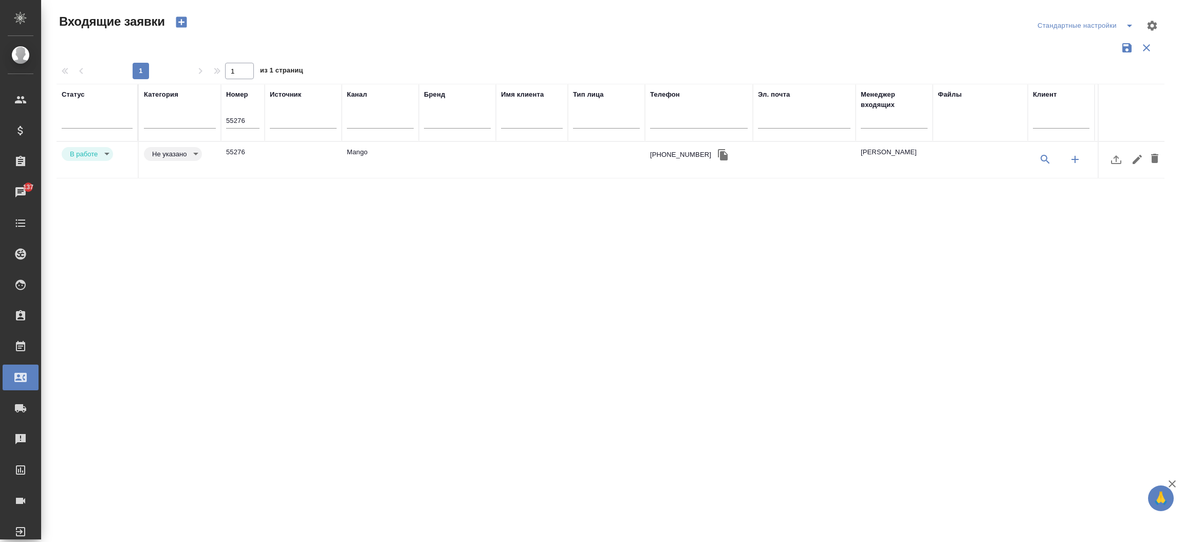
click at [298, 149] on td at bounding box center [303, 160] width 77 height 36
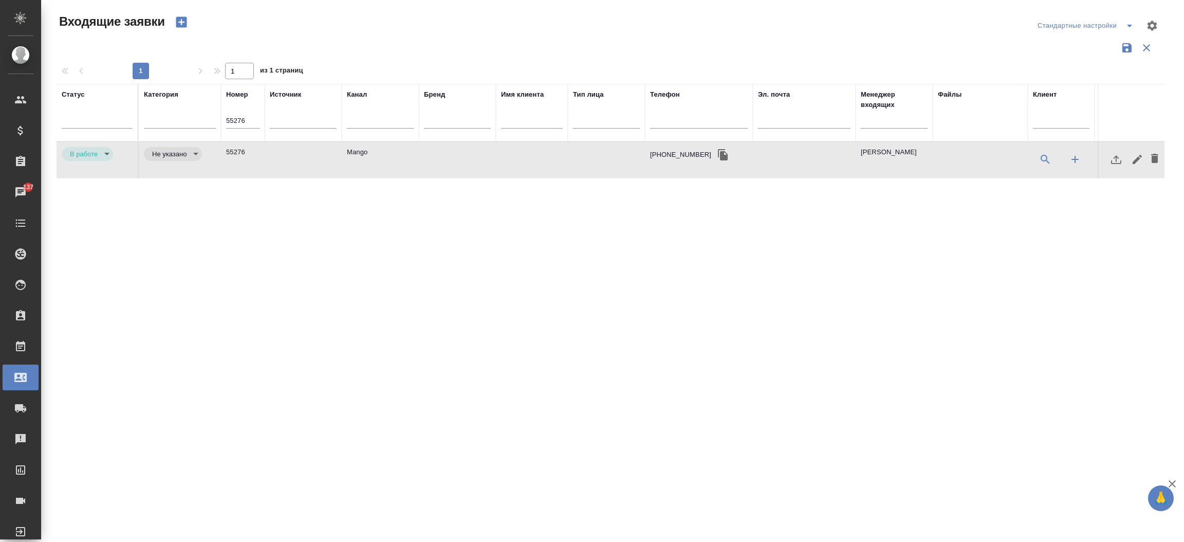
click at [298, 149] on td at bounding box center [303, 160] width 77 height 36
click at [245, 114] on input "55276" at bounding box center [242, 121] width 33 height 14
paste input "68"
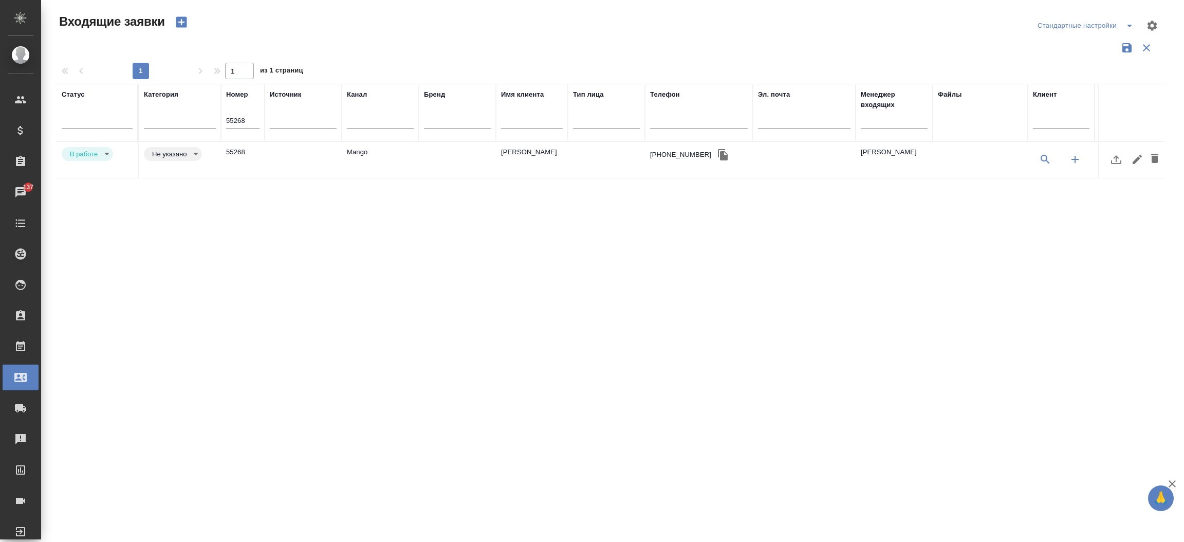
click at [247, 157] on td "55268" at bounding box center [243, 160] width 44 height 36
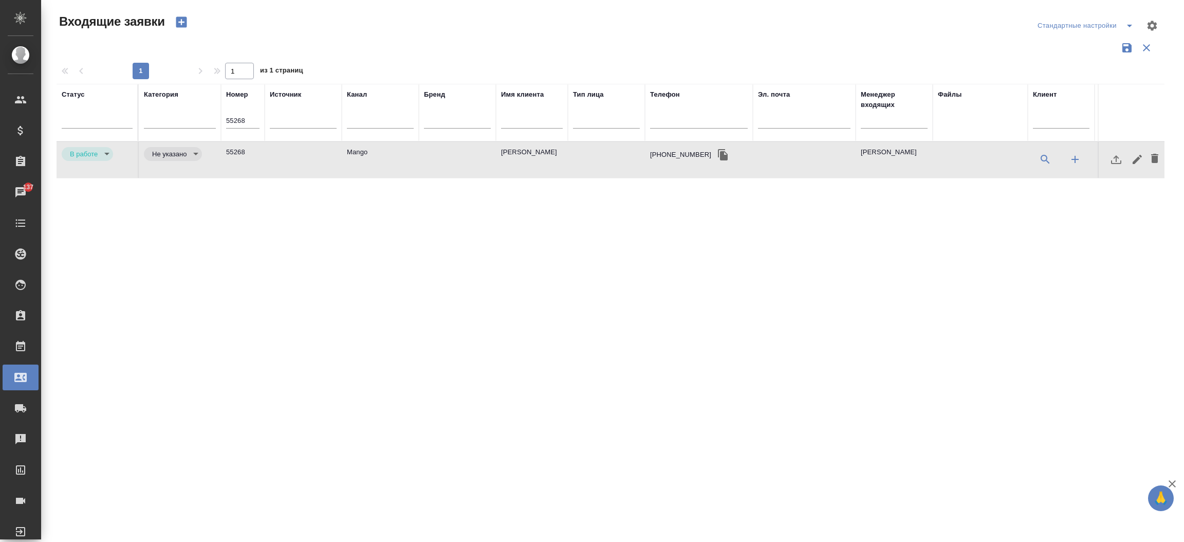
click at [247, 157] on td "55268" at bounding box center [243, 160] width 44 height 36
click at [237, 119] on input "55268" at bounding box center [242, 121] width 33 height 14
paste input "119"
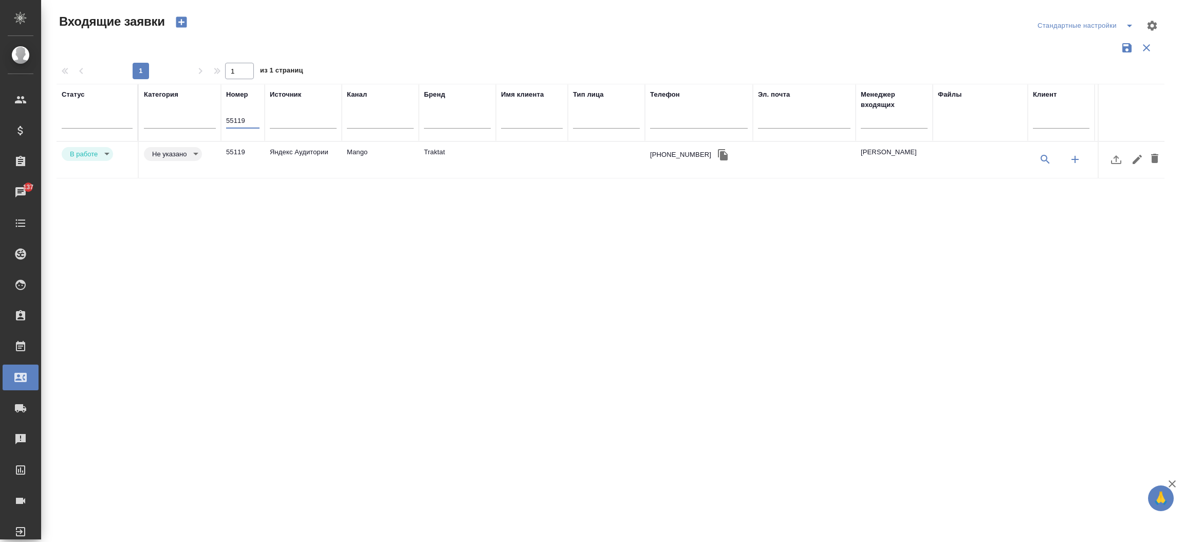
click at [245, 152] on td "55119" at bounding box center [243, 160] width 44 height 36
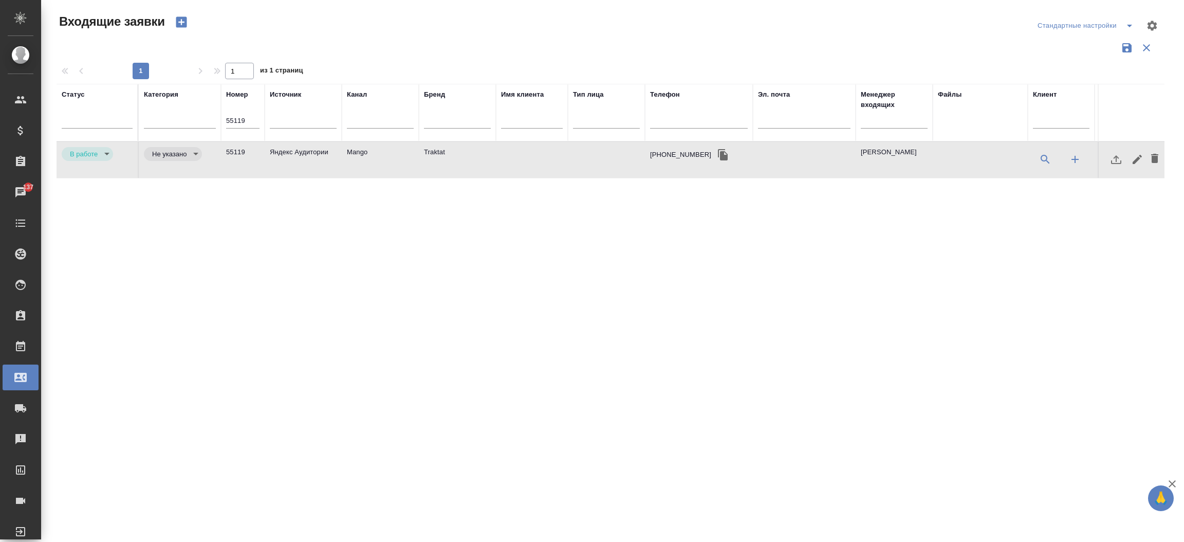
click at [245, 152] on td "55119" at bounding box center [243, 160] width 44 height 36
click at [243, 115] on div "Номер 55119" at bounding box center [242, 112] width 33 height 46
click at [243, 115] on input "55119" at bounding box center [242, 121] width 33 height 14
paste input "01"
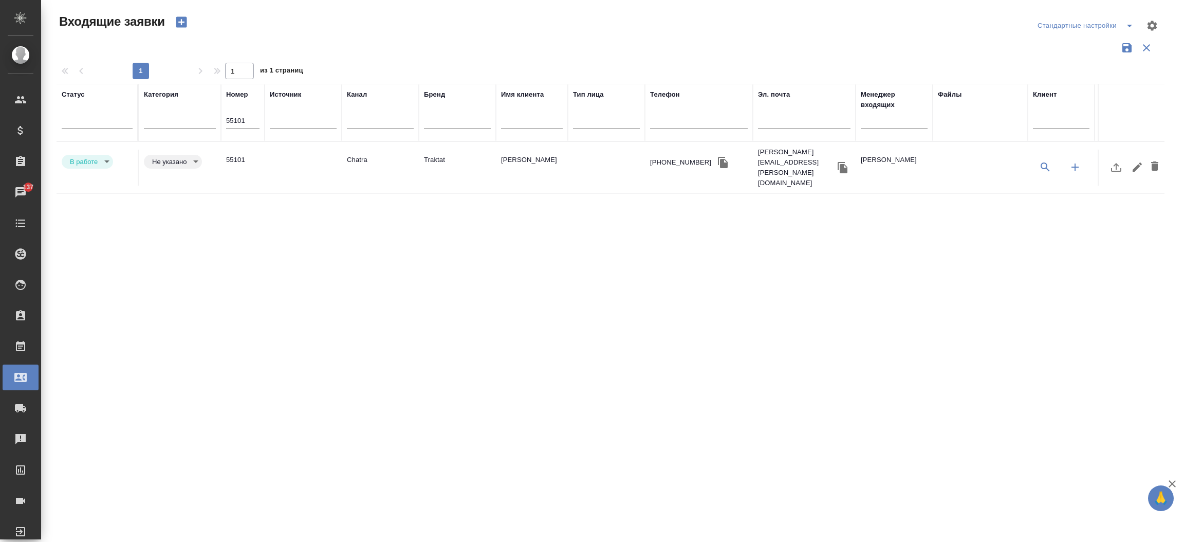
click at [290, 150] on td at bounding box center [303, 168] width 77 height 36
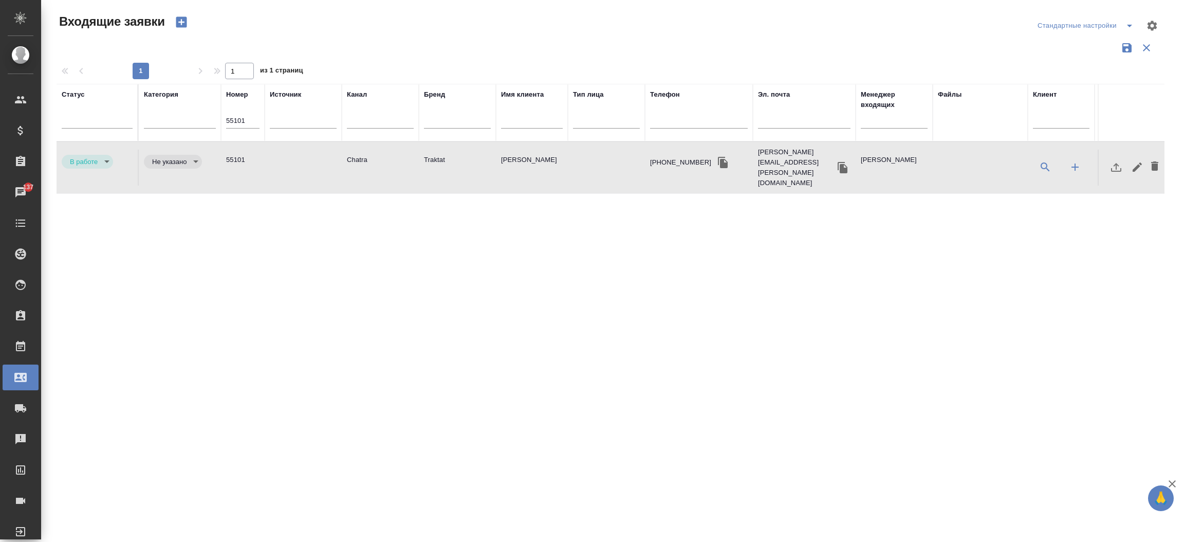
click at [247, 119] on input "55101" at bounding box center [242, 121] width 33 height 14
paste input "024"
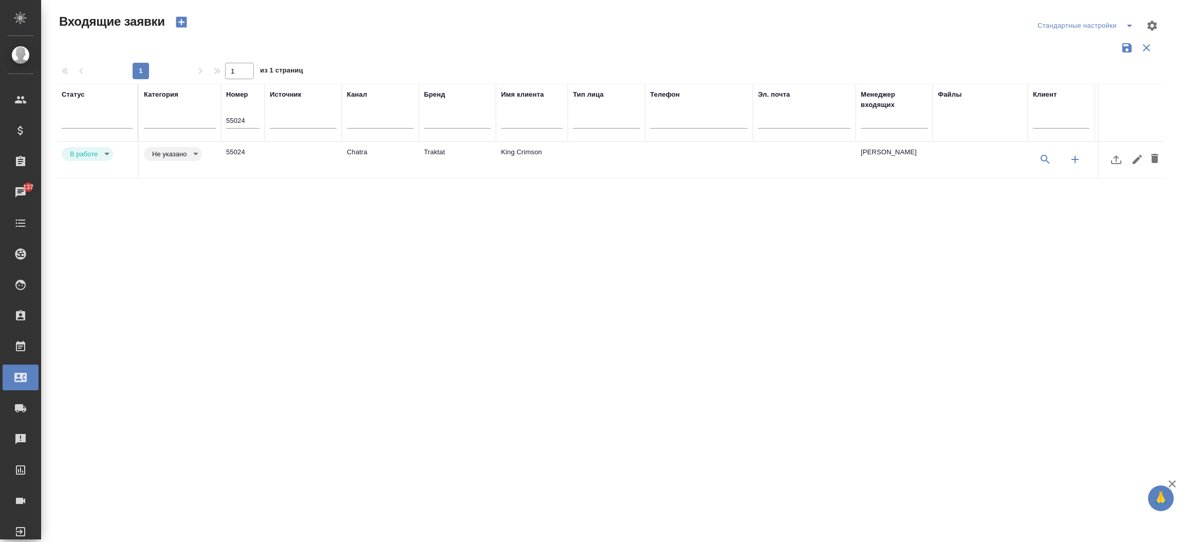
click at [302, 159] on td at bounding box center [303, 160] width 77 height 36
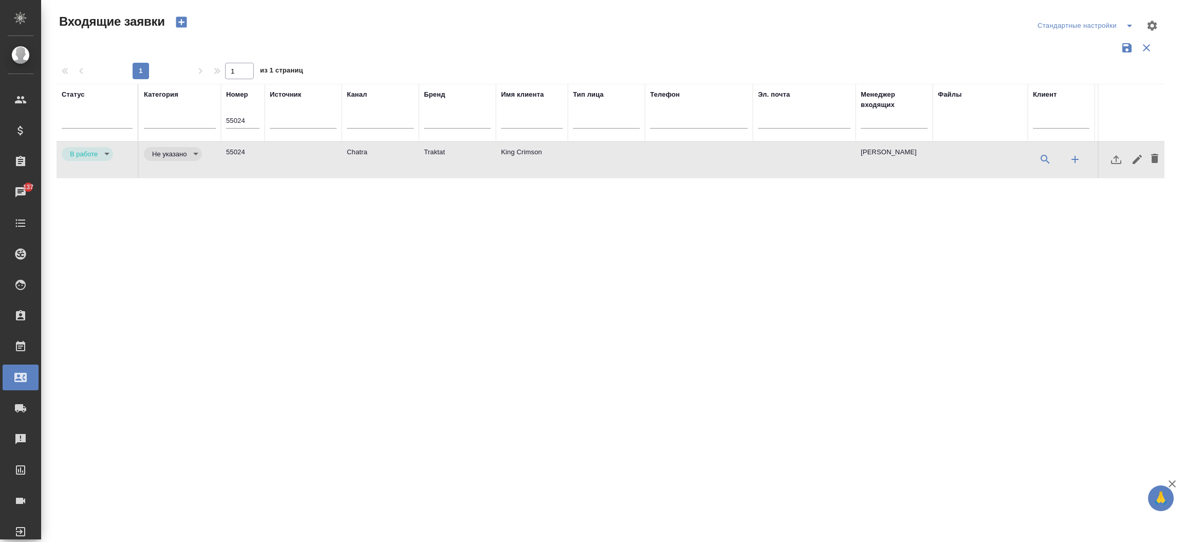
click at [302, 159] on td at bounding box center [303, 160] width 77 height 36
click at [240, 119] on input "55024" at bounding box center [242, 121] width 33 height 14
paste input "4926"
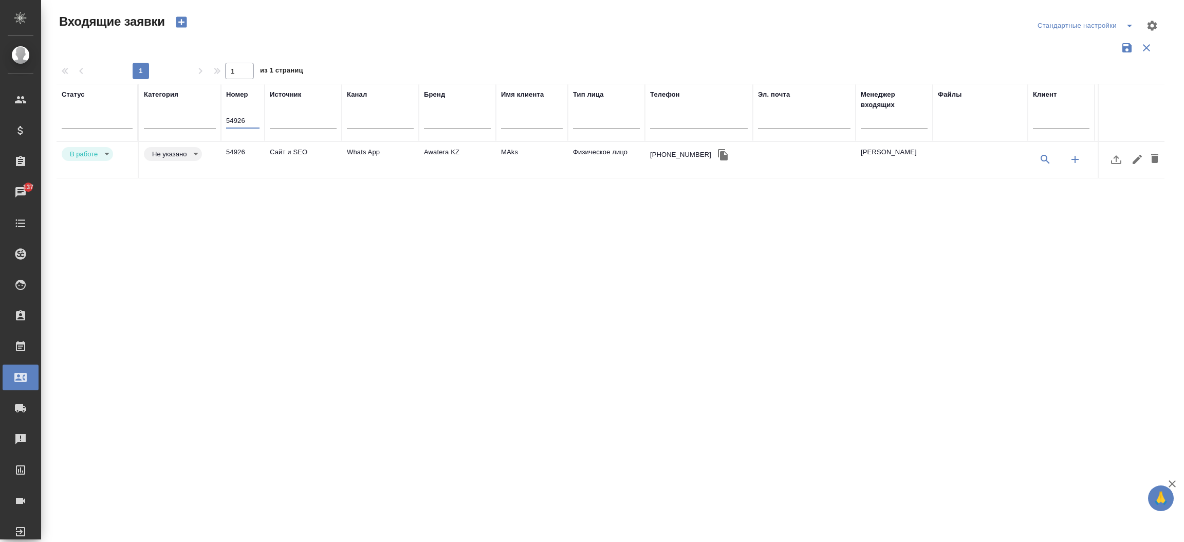
click at [242, 155] on td "54926" at bounding box center [243, 160] width 44 height 36
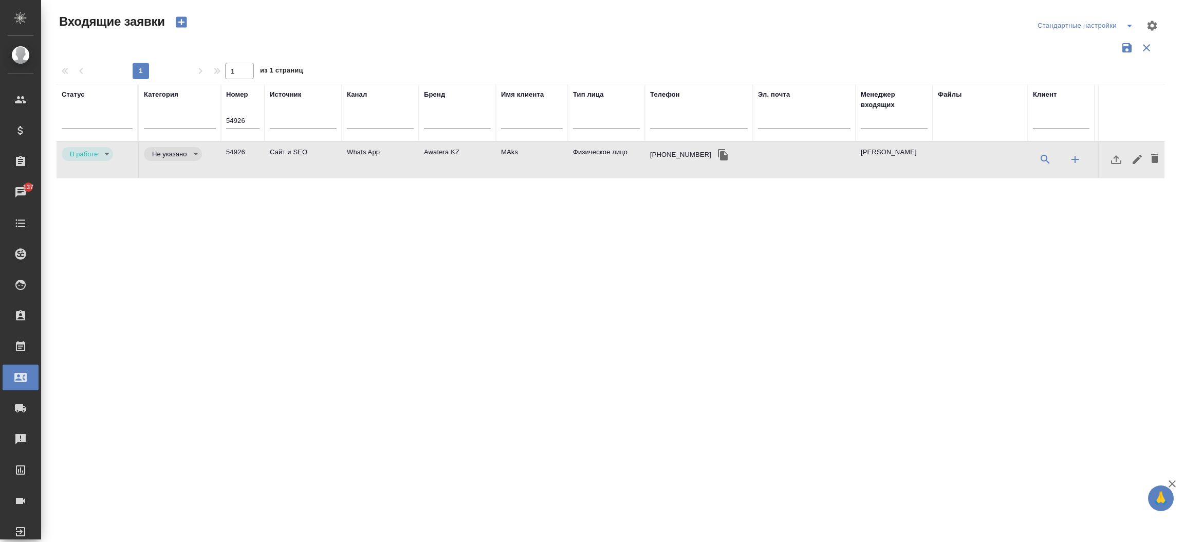
click at [242, 155] on td "54926" at bounding box center [243, 160] width 44 height 36
click at [236, 119] on input "54926" at bounding box center [242, 121] width 33 height 14
paste input "741"
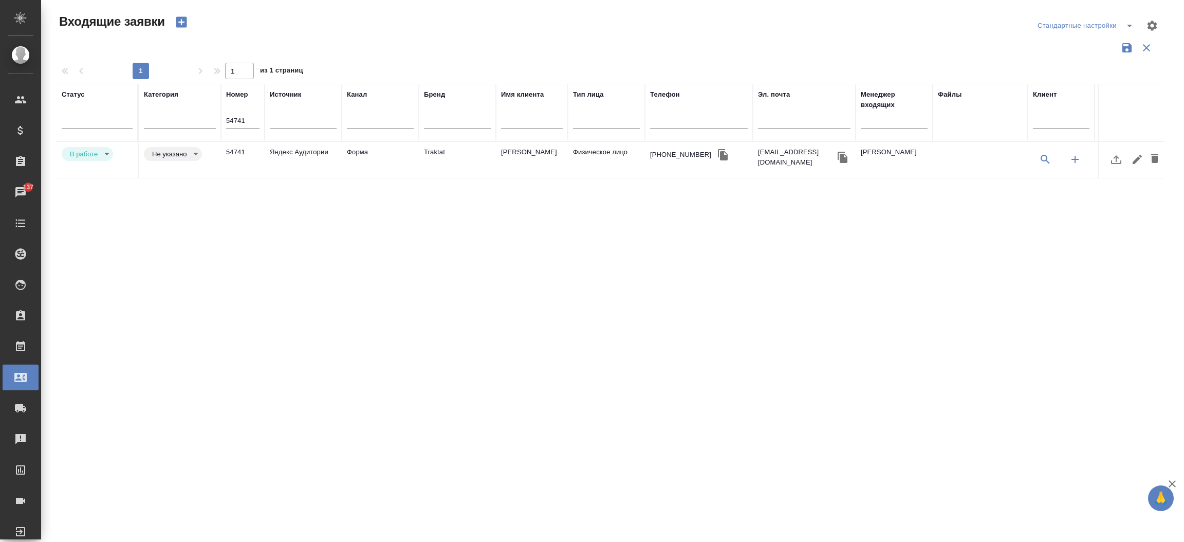
click at [292, 152] on td "Яндекс Аудитории" at bounding box center [303, 160] width 77 height 36
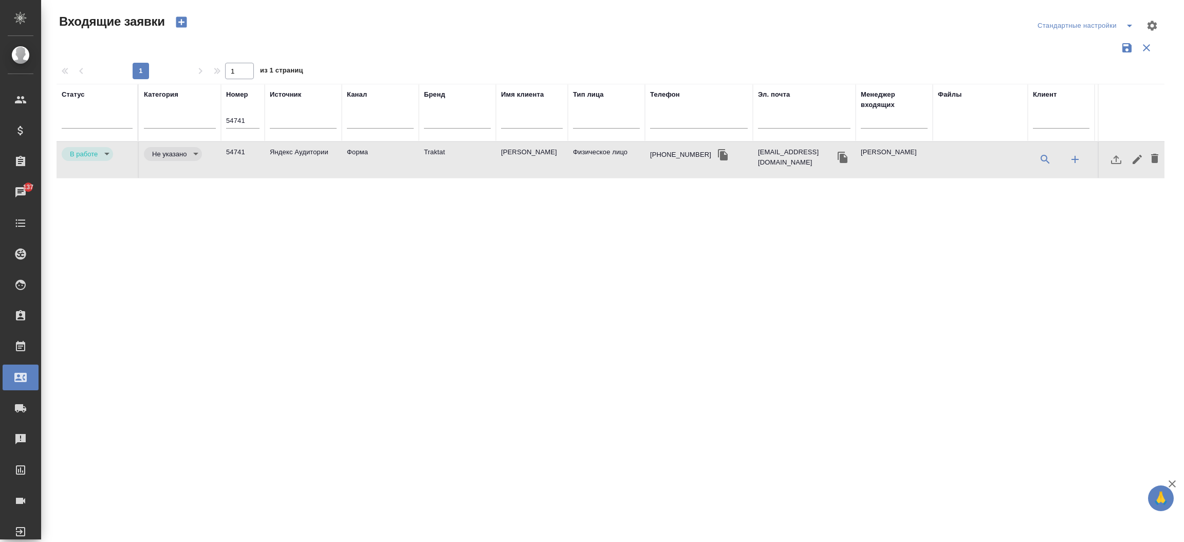
click at [292, 152] on td "Яндекс Аудитории" at bounding box center [303, 160] width 77 height 36
click at [236, 119] on input "54741" at bounding box center [242, 121] width 33 height 14
paste input "648"
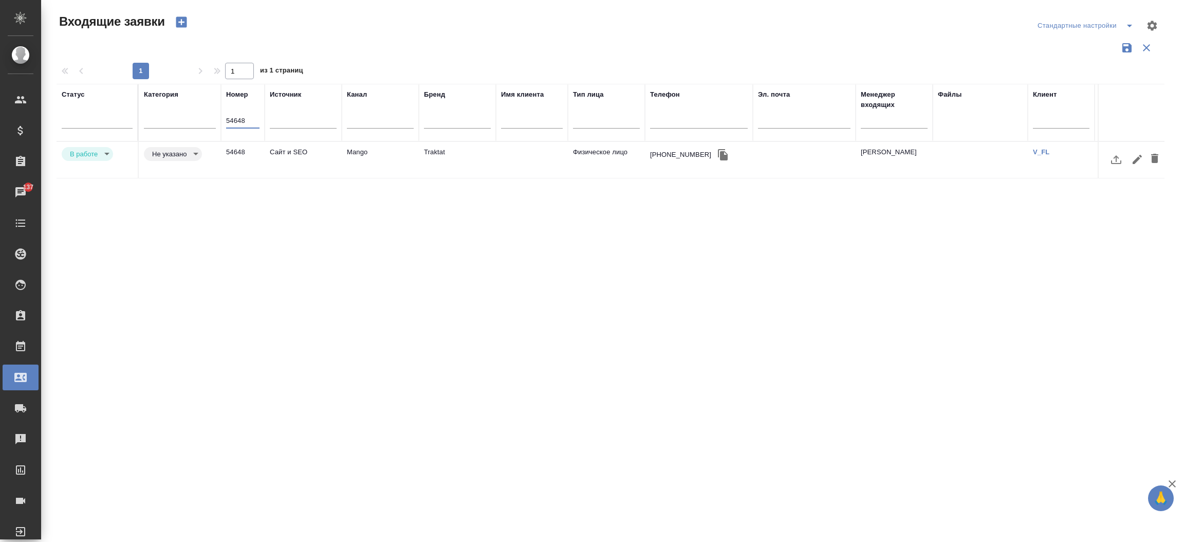
click at [242, 152] on td "54648" at bounding box center [243, 160] width 44 height 36
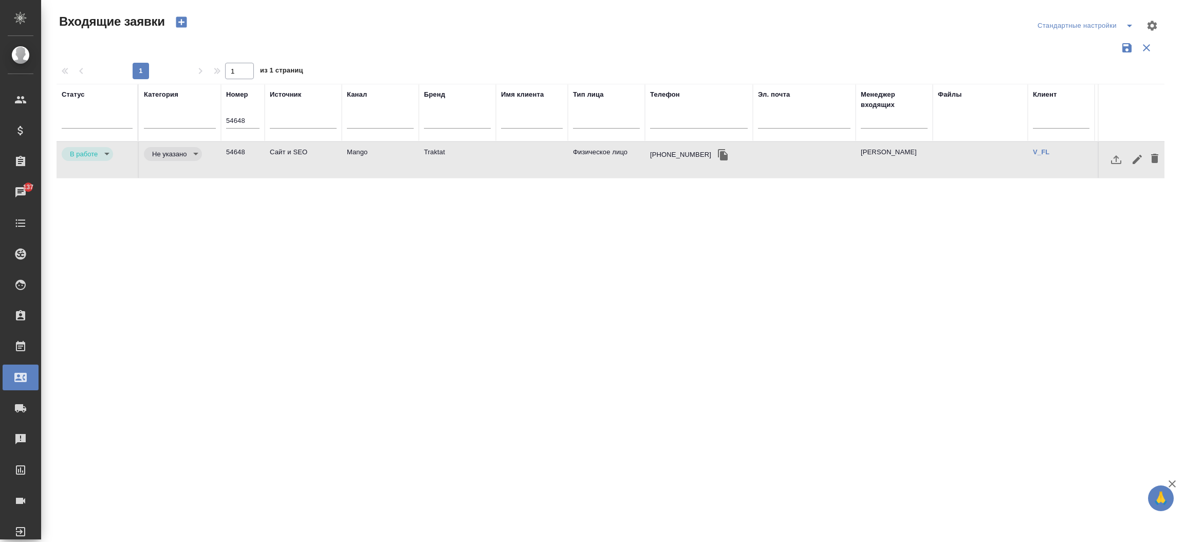
click at [242, 152] on td "54648" at bounding box center [243, 160] width 44 height 36
click at [236, 121] on input "54648" at bounding box center [242, 121] width 33 height 14
paste input "340"
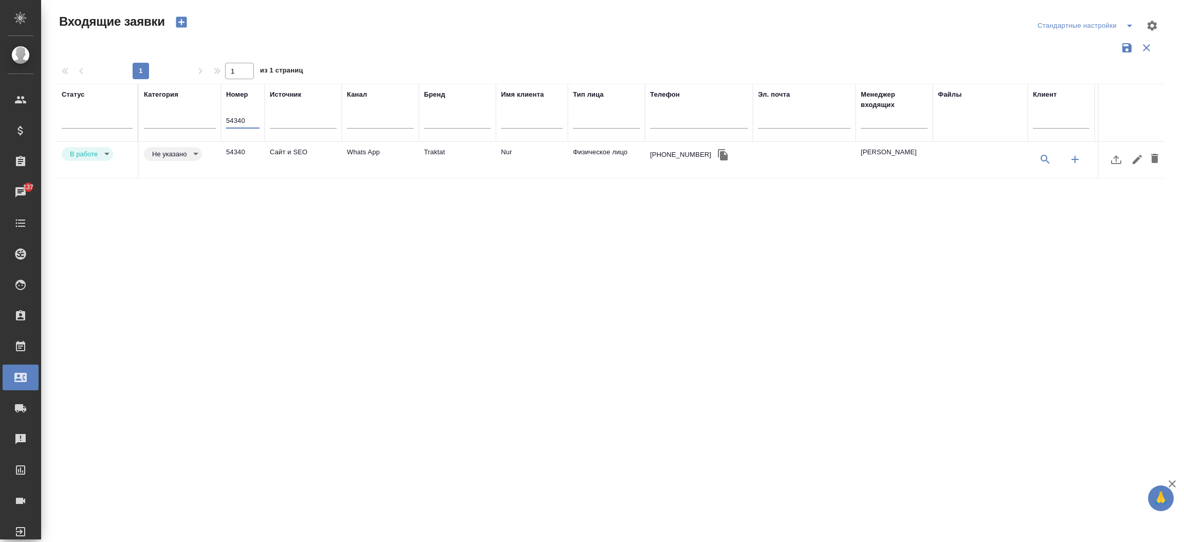
click at [286, 151] on td "Сайт и SEO" at bounding box center [303, 160] width 77 height 36
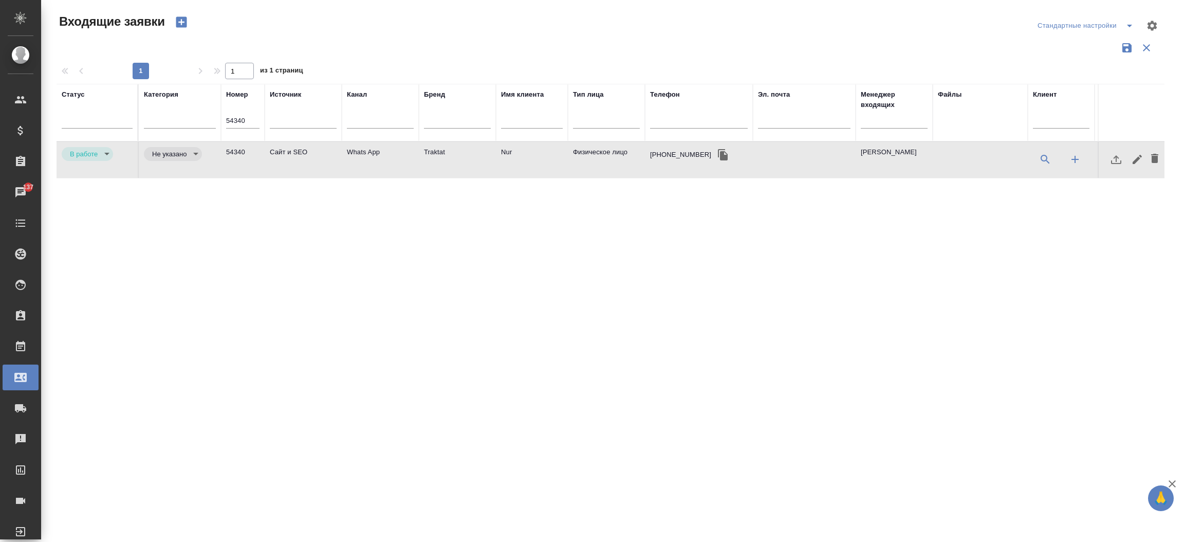
click at [286, 151] on td "Сайт и SEO" at bounding box center [303, 160] width 77 height 36
click at [233, 123] on input "54340" at bounding box center [242, 121] width 33 height 14
paste input "34"
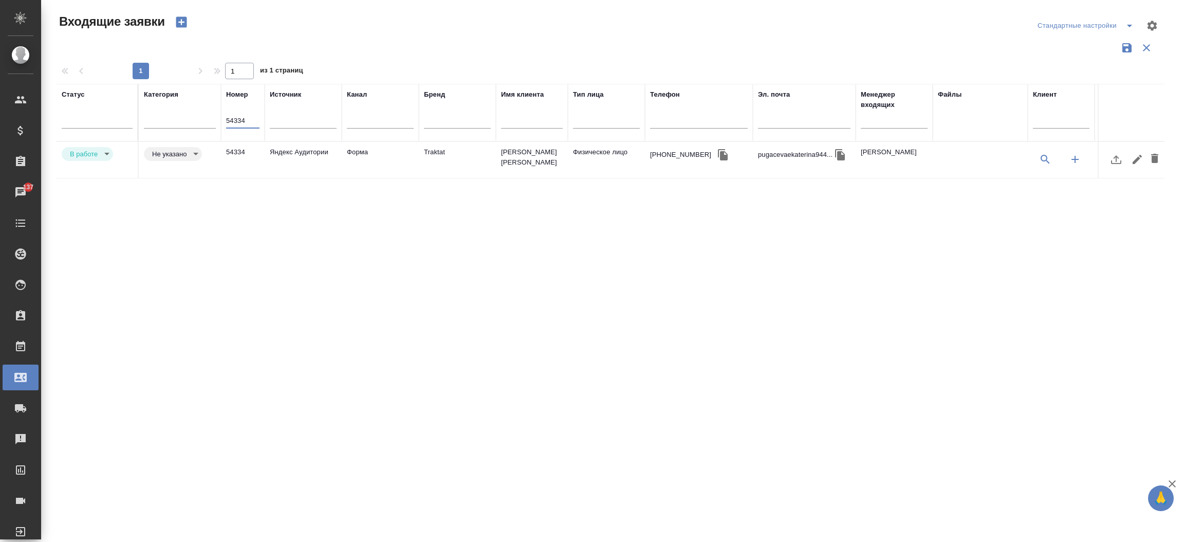
click at [240, 145] on td "54334" at bounding box center [243, 160] width 44 height 36
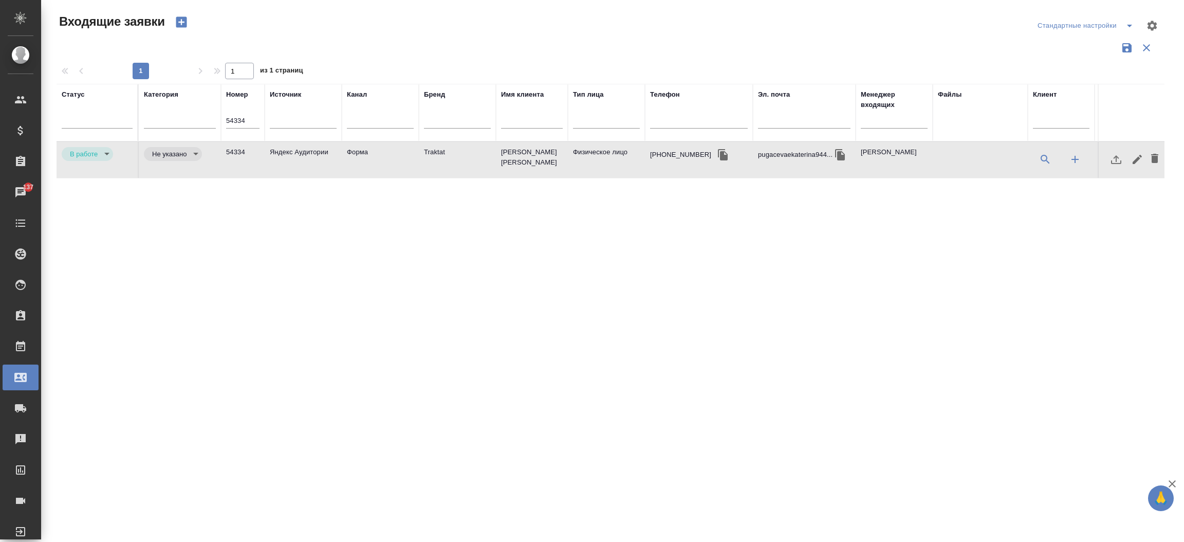
click at [240, 145] on td "54334" at bounding box center [243, 160] width 44 height 36
click at [246, 125] on input "54334" at bounding box center [242, 121] width 33 height 14
paste input "293"
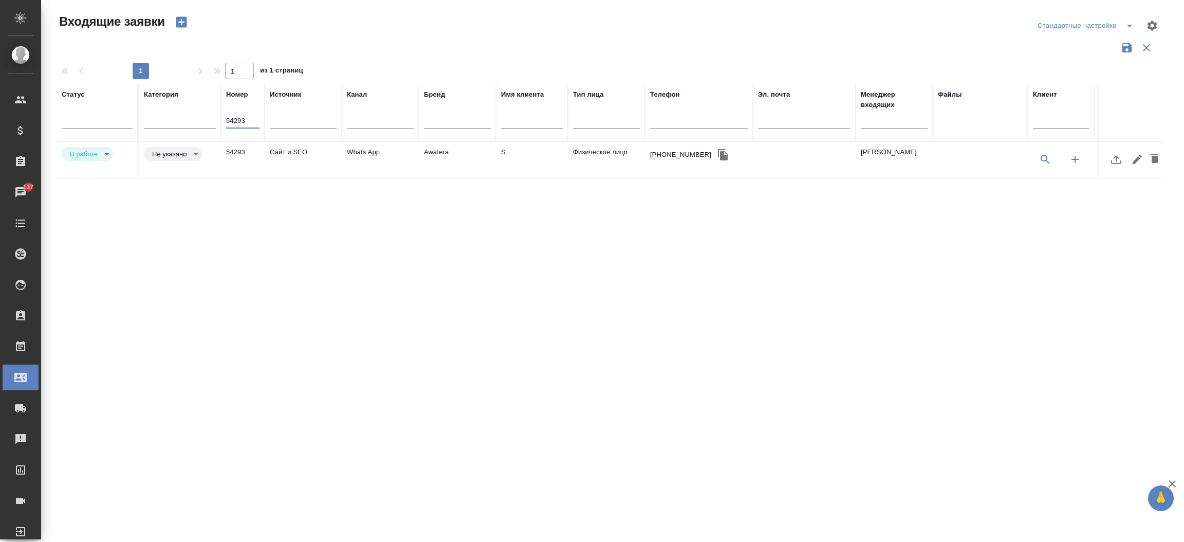
click at [284, 151] on td "Сайт и SEO" at bounding box center [303, 160] width 77 height 36
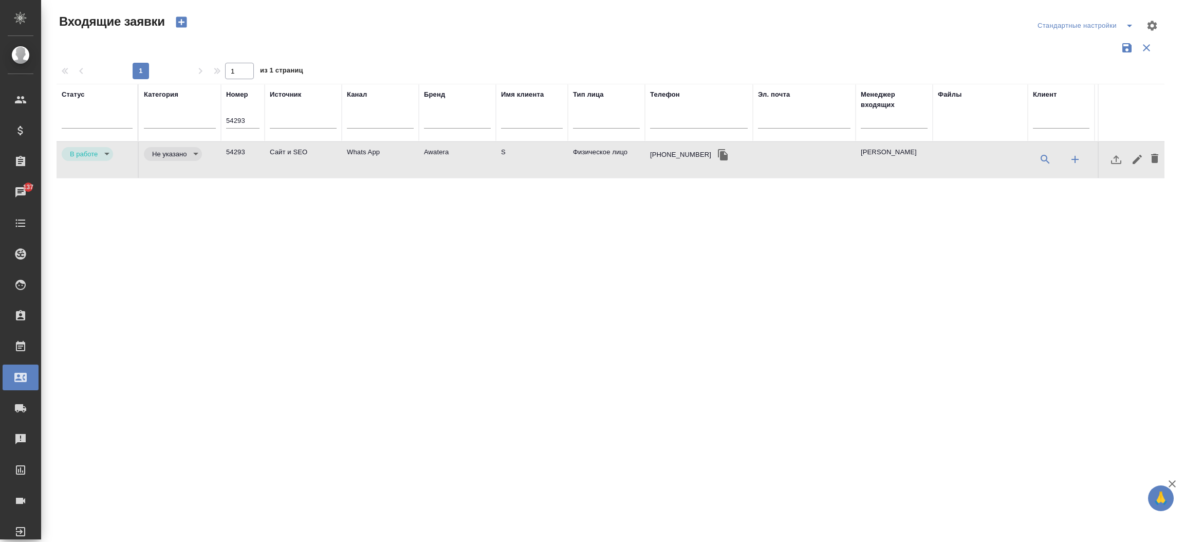
click at [284, 151] on td "Сайт и SEO" at bounding box center [303, 160] width 77 height 36
click at [233, 119] on input "54293" at bounding box center [242, 121] width 33 height 14
paste input "360"
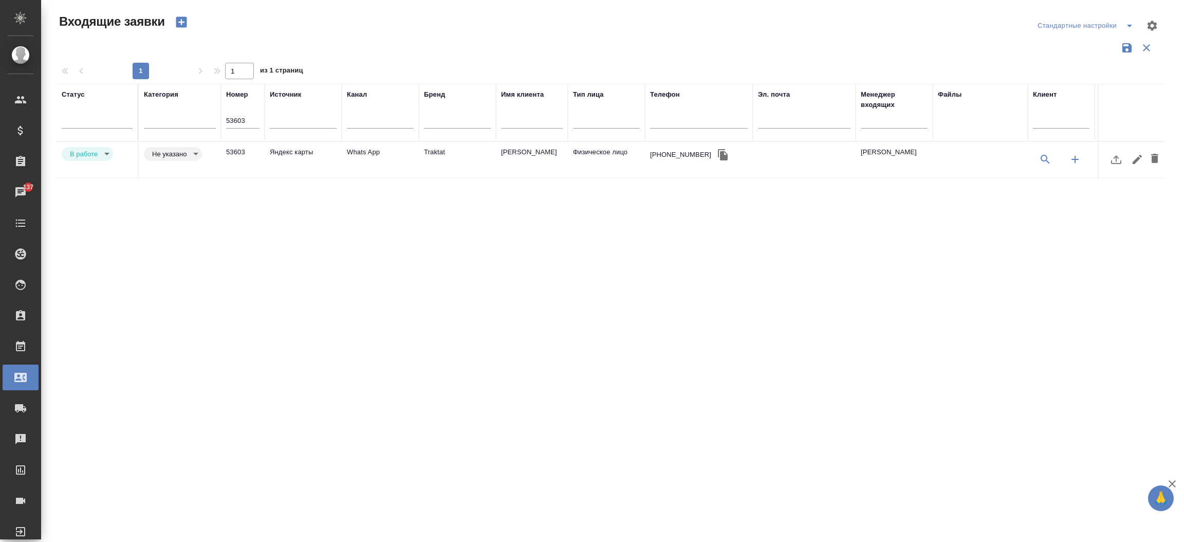
click at [273, 151] on td "Яндекс карты" at bounding box center [303, 160] width 77 height 36
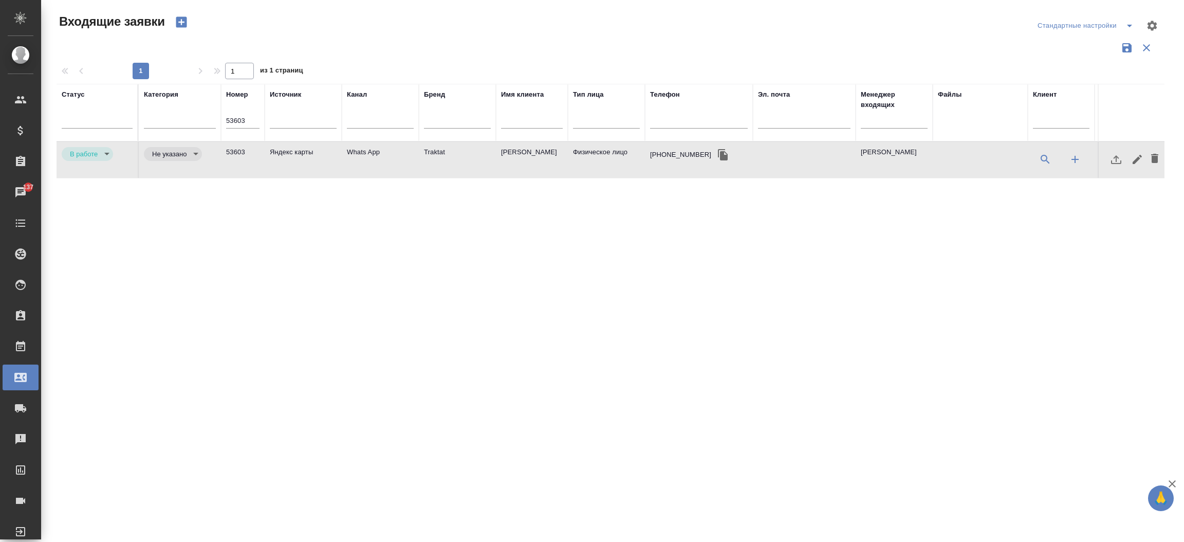
click at [273, 151] on td "Яндекс карты" at bounding box center [303, 160] width 77 height 36
click at [245, 122] on input "53603" at bounding box center [242, 121] width 33 height 14
paste input "478"
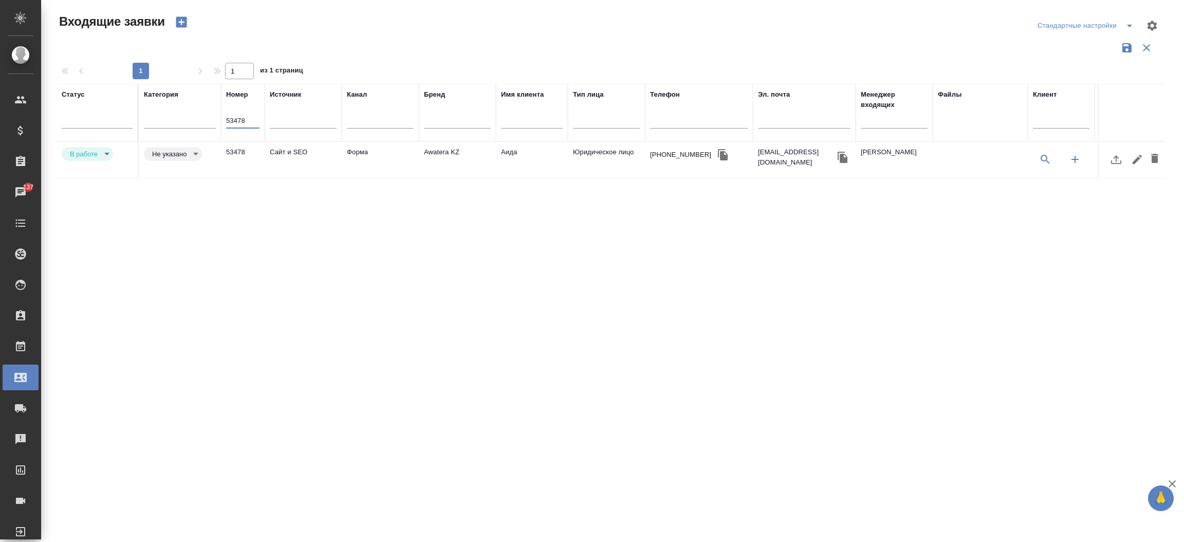
type input "53478"
click at [288, 153] on td "Сайт и SEO" at bounding box center [303, 160] width 77 height 36
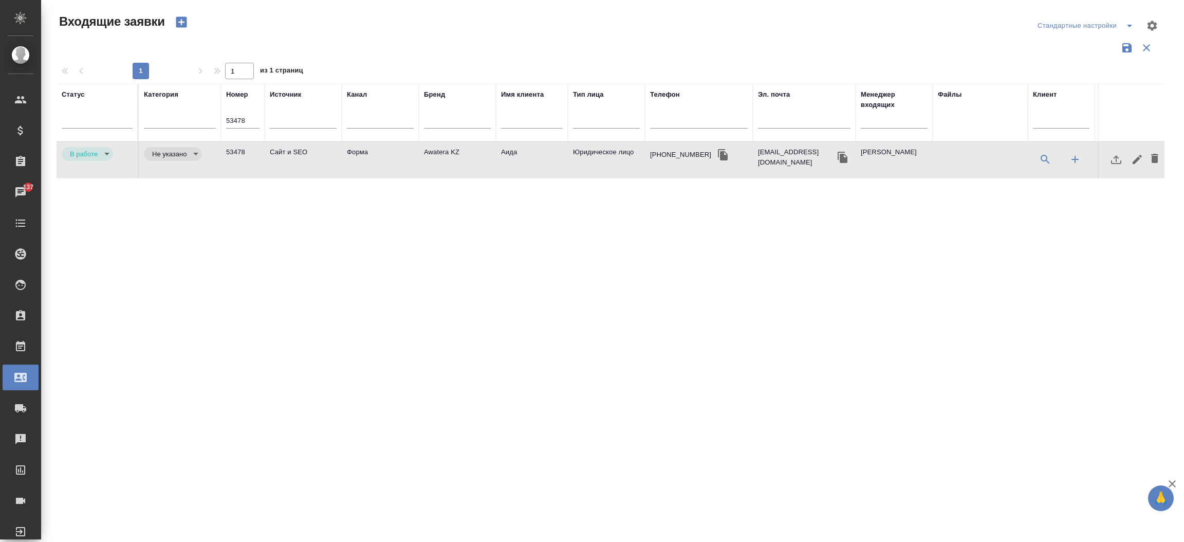
click at [288, 153] on td "Сайт и SEO" at bounding box center [303, 160] width 77 height 36
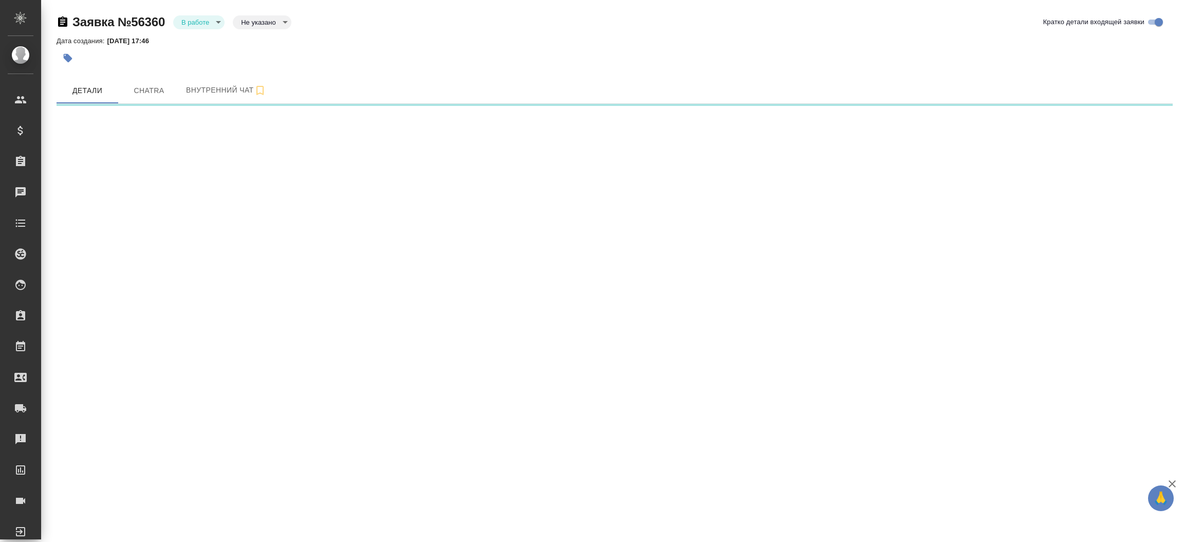
select select "RU"
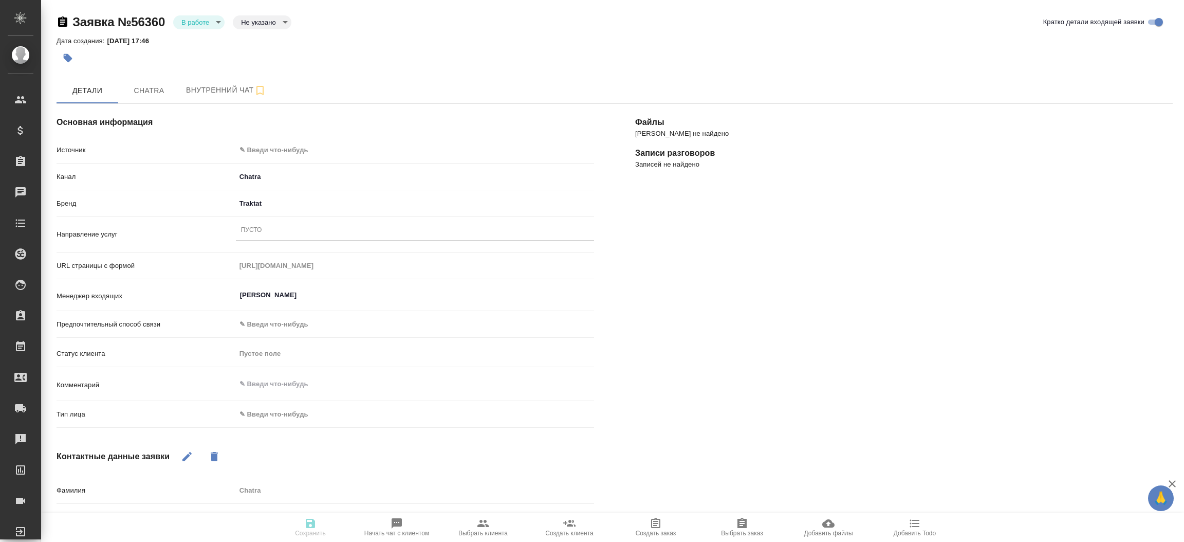
type textarea "x"
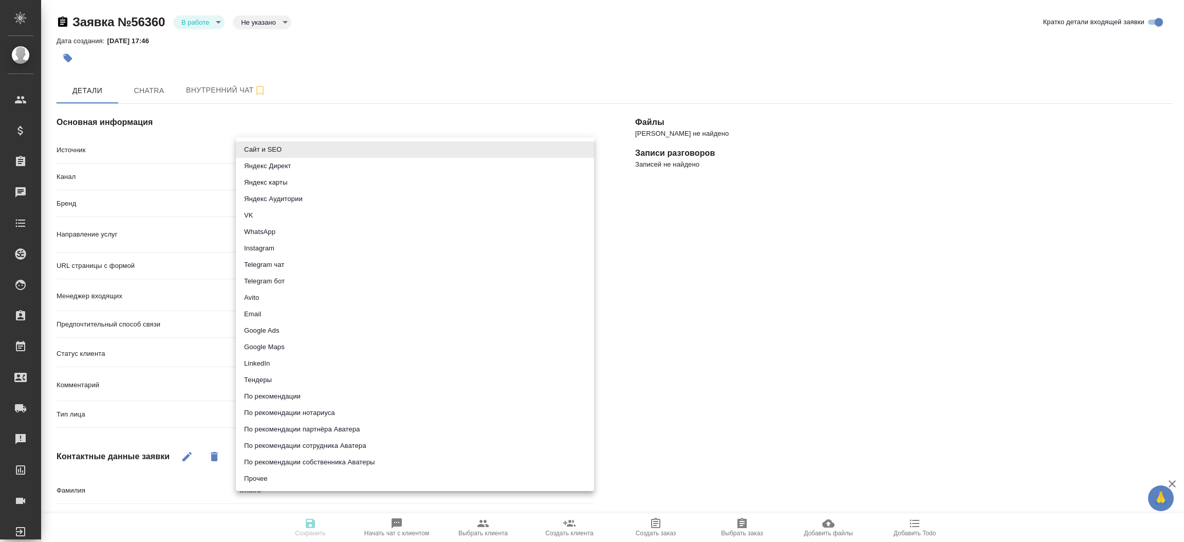
click at [342, 150] on body "🙏 .cls-1 fill:#fff; AWATERA [PERSON_NAME]prutko Клиенты Спецификации Заказы Чат…" at bounding box center [592, 271] width 1184 height 542
click at [342, 150] on li "Сайт и SEO" at bounding box center [415, 149] width 358 height 16
type input "seo"
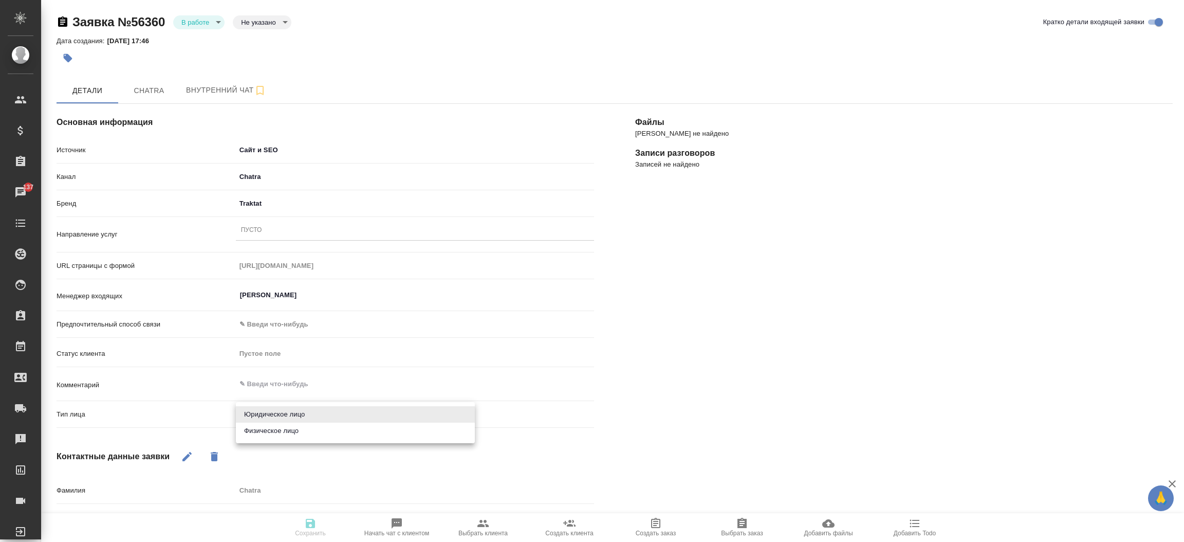
click at [277, 416] on body "🙏 .cls-1 fill:#fff; AWATERA [PERSON_NAME]prutko Клиенты Спецификации Заказы 137…" at bounding box center [592, 271] width 1184 height 542
click at [276, 428] on li "Физическое лицо" at bounding box center [355, 430] width 239 height 16
type textarea "x"
type input "private"
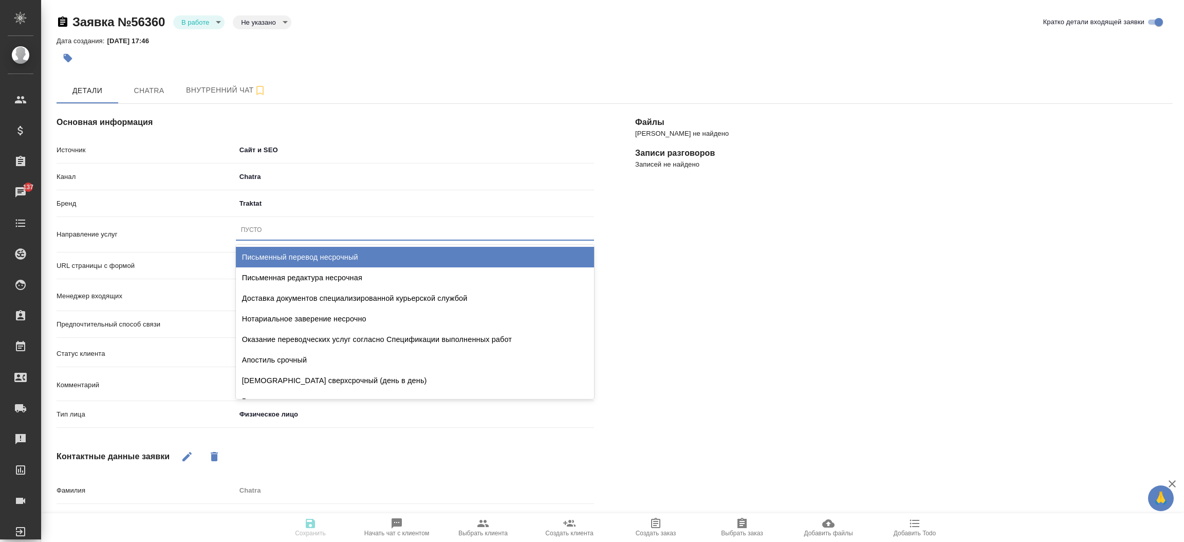
click at [294, 231] on div "Пусто" at bounding box center [415, 229] width 358 height 15
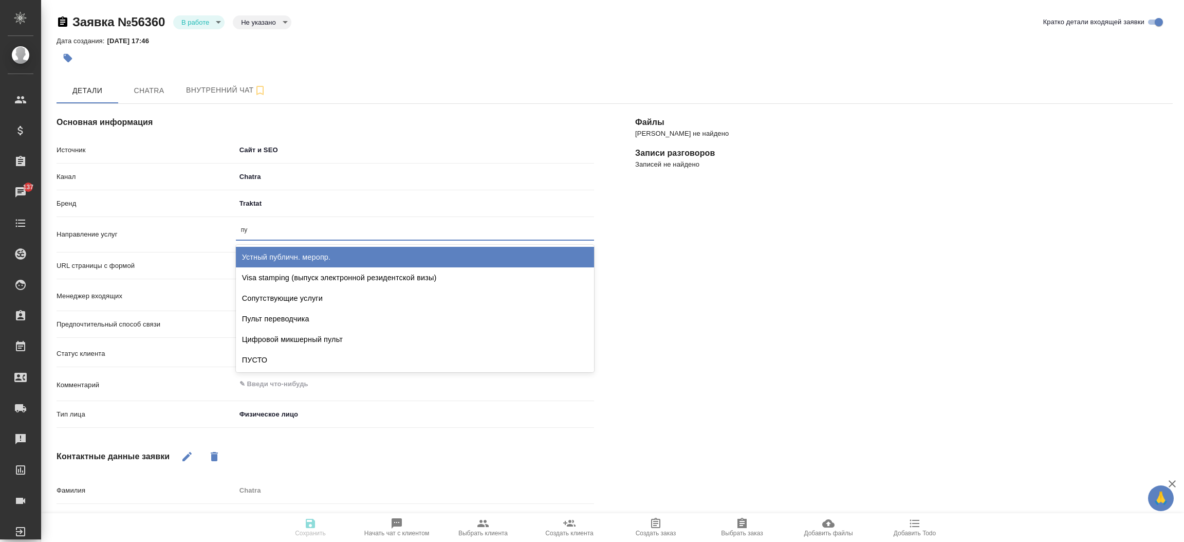
type input "пус"
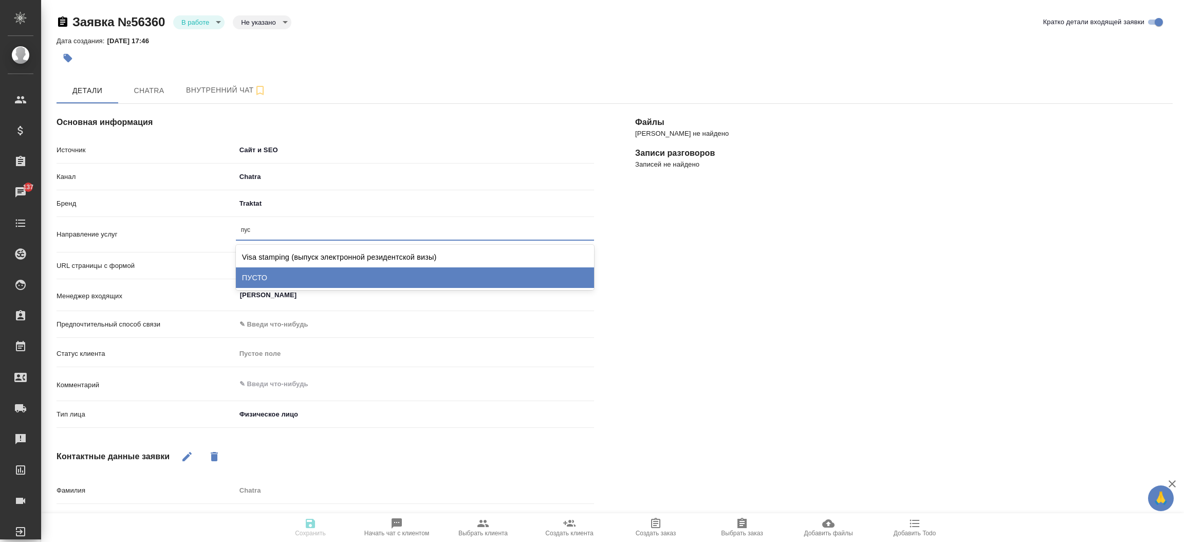
click at [281, 277] on div "ПУСТО" at bounding box center [415, 277] width 358 height 21
type textarea "x"
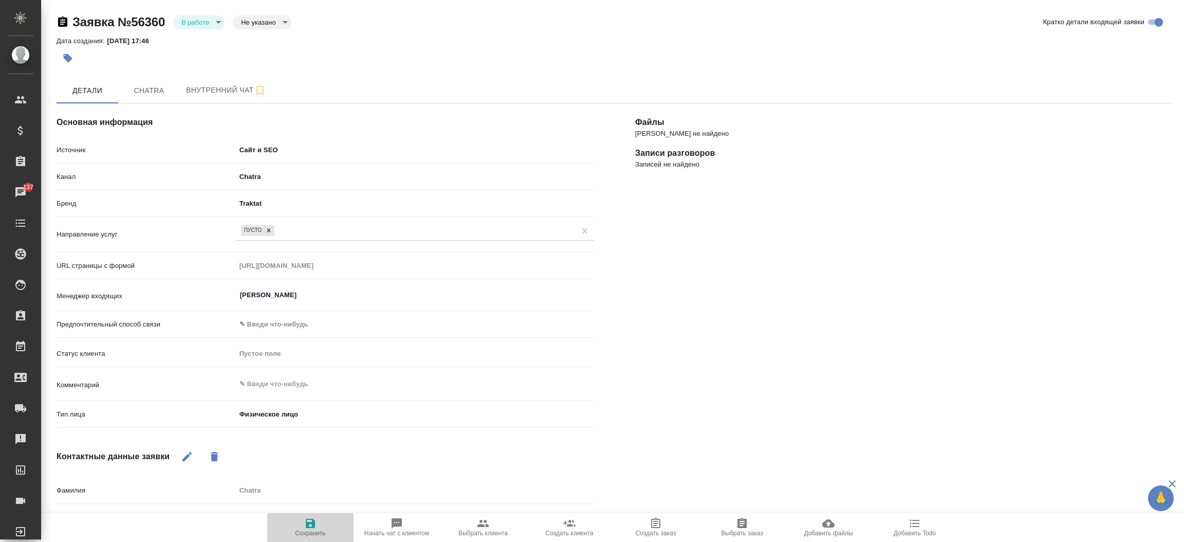
click at [310, 518] on icon "button" at bounding box center [310, 523] width 12 height 12
select select "RU"
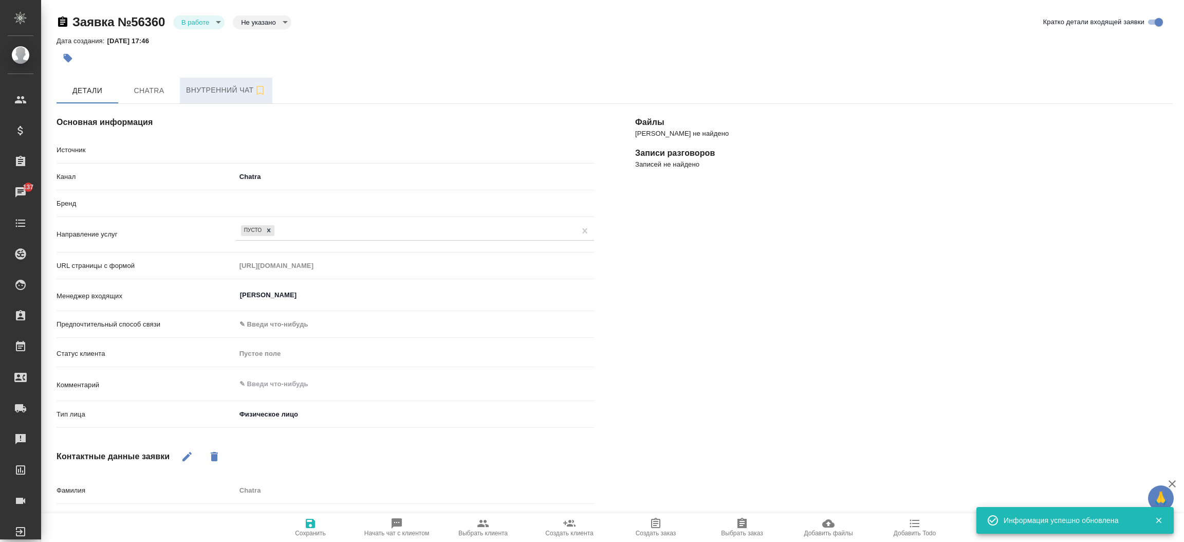
type textarea "x"
click at [165, 89] on span "Chatra" at bounding box center [148, 90] width 49 height 13
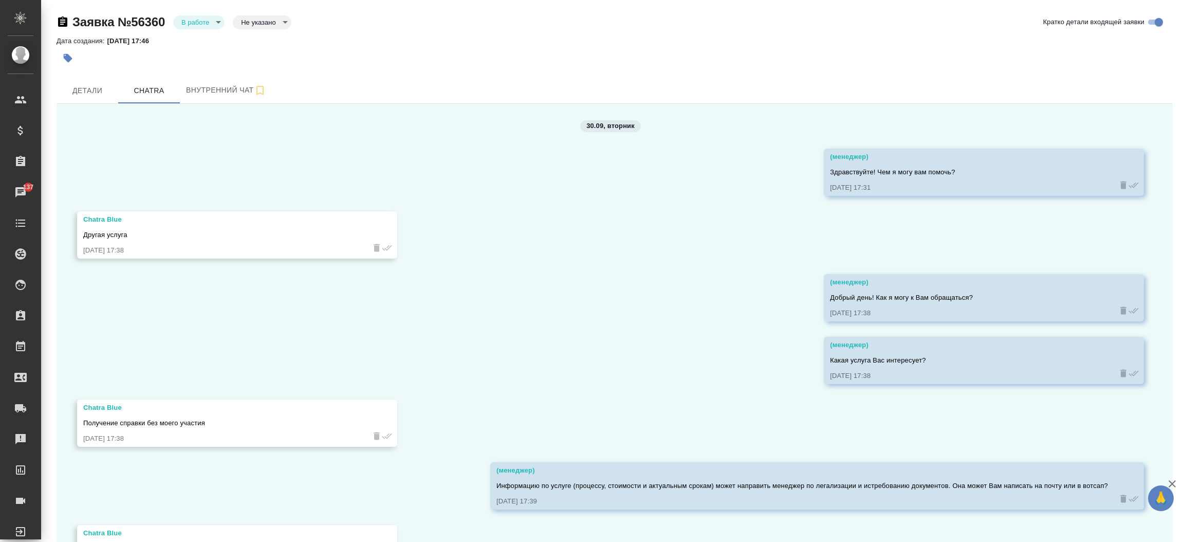
click at [683, 421] on div "30.09, вторник (менеджер) Здравствуйте! Чем я могу вам помочь? 30.09.25, 17:31 …" at bounding box center [615, 440] width 1116 height 672
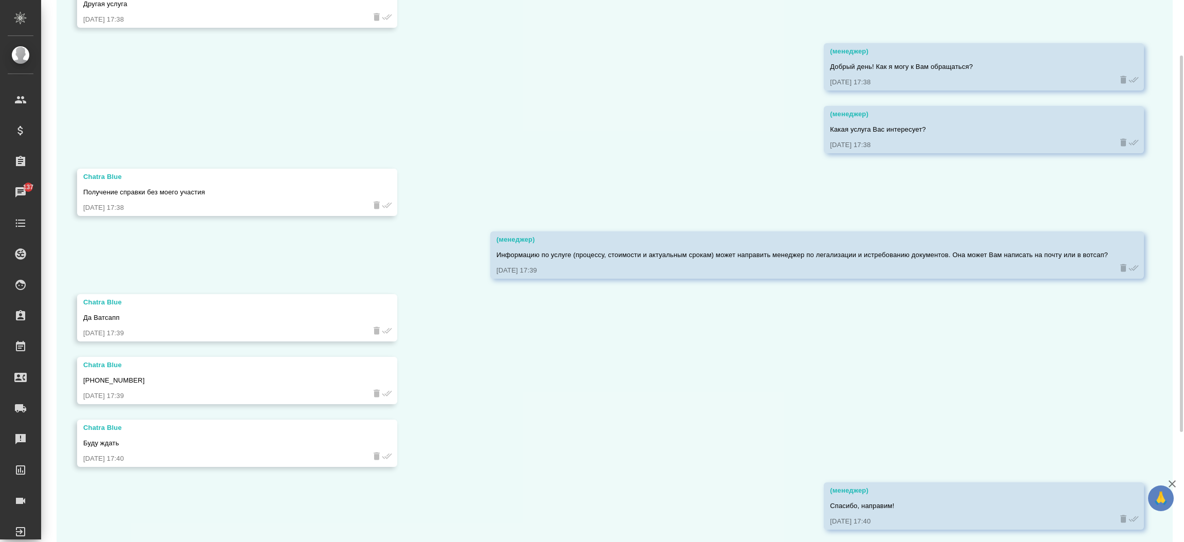
scroll to position [238, 0]
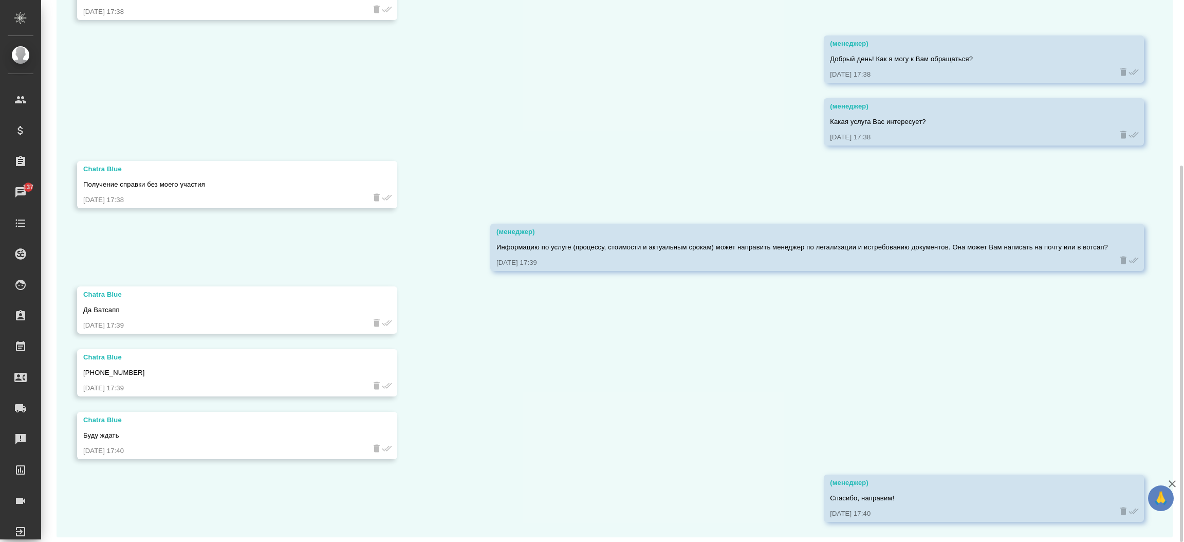
click at [633, 100] on div "30.09, вторник (менеджер) Здравствуйте! Чем я могу вам помочь? 30.09.25, 17:31 …" at bounding box center [615, 201] width 1116 height 672
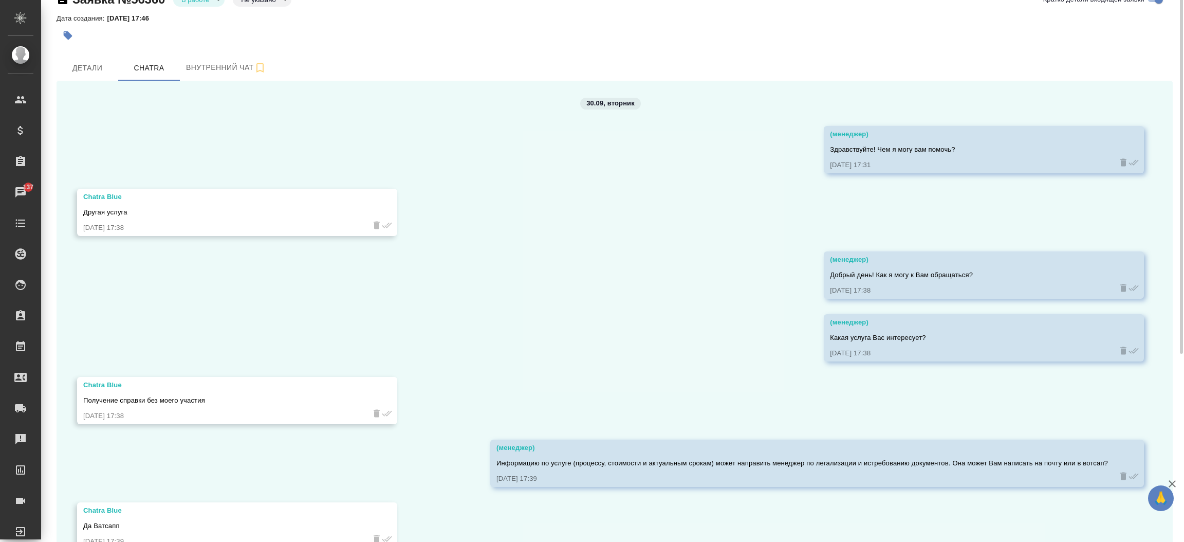
scroll to position [0, 0]
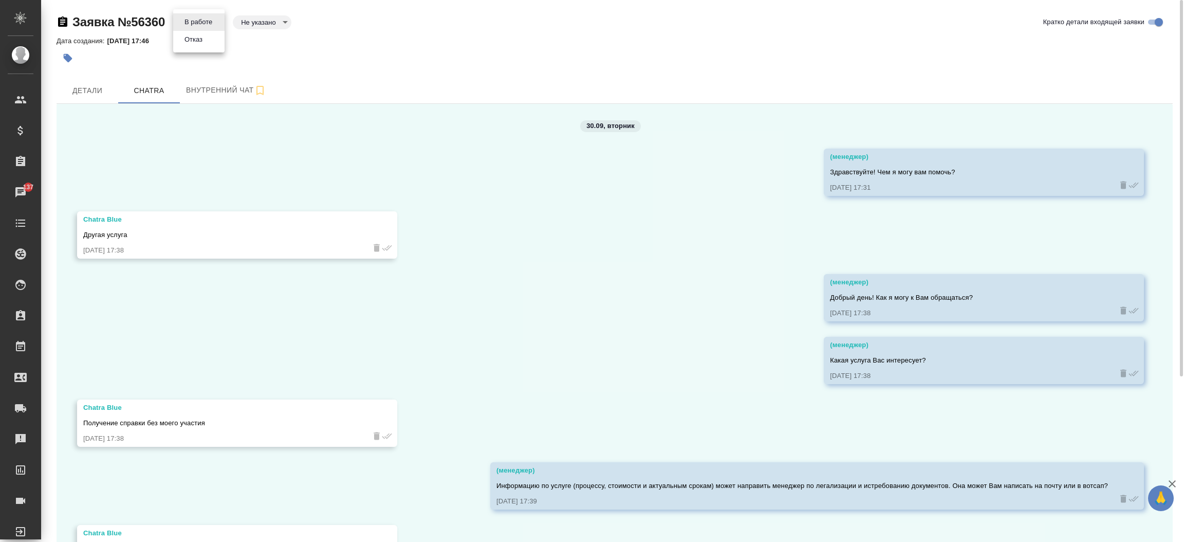
click at [215, 28] on body "🙏 .cls-1 fill:#fff; AWATERA Прутько Ирина i.prutko Клиенты Спецификации Заказы …" at bounding box center [592, 271] width 1184 height 542
click at [206, 40] on li "Отказ" at bounding box center [198, 39] width 51 height 17
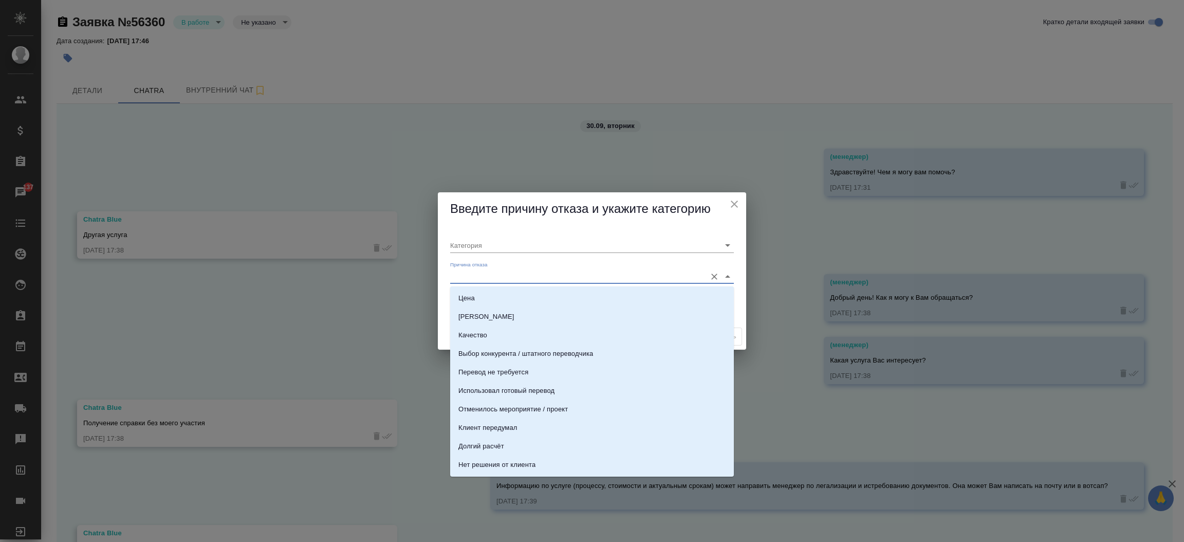
click at [484, 271] on input "Причина отказа" at bounding box center [575, 276] width 251 height 14
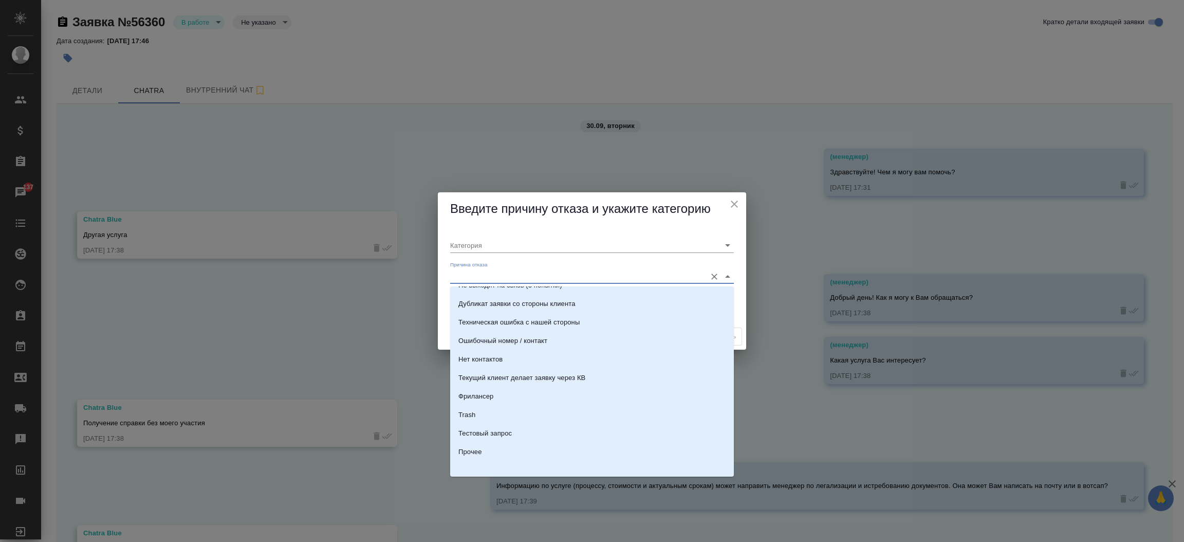
scroll to position [310, 0]
click at [606, 298] on li "Дубликат заявки со стороны клиента" at bounding box center [592, 302] width 284 height 18
type input "Не лиды"
type input "Дубликат заявки со стороны клиента"
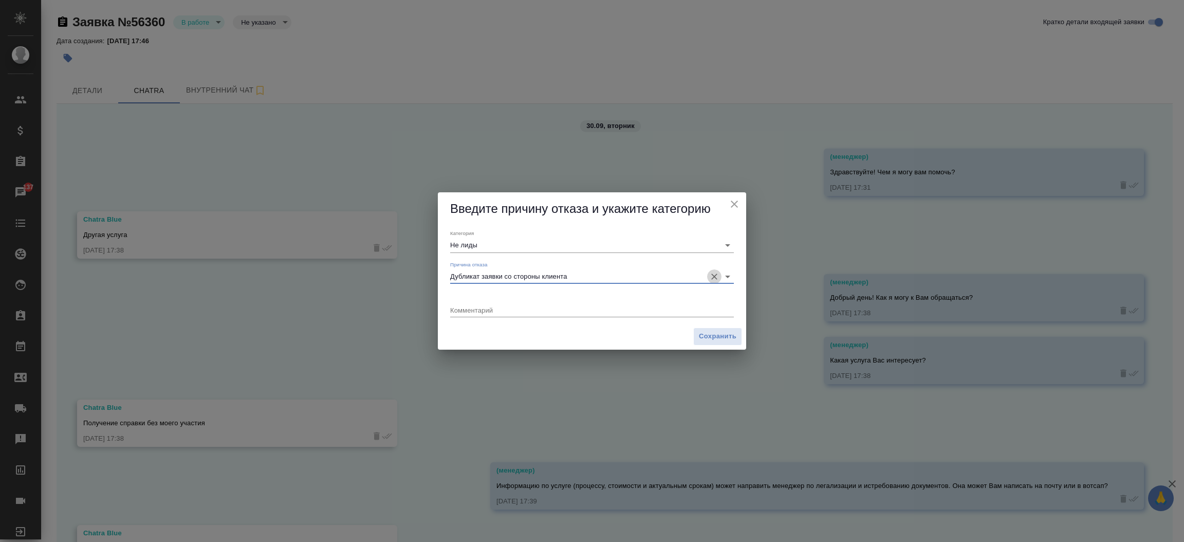
click at [713, 271] on icon "Очистить" at bounding box center [714, 276] width 10 height 10
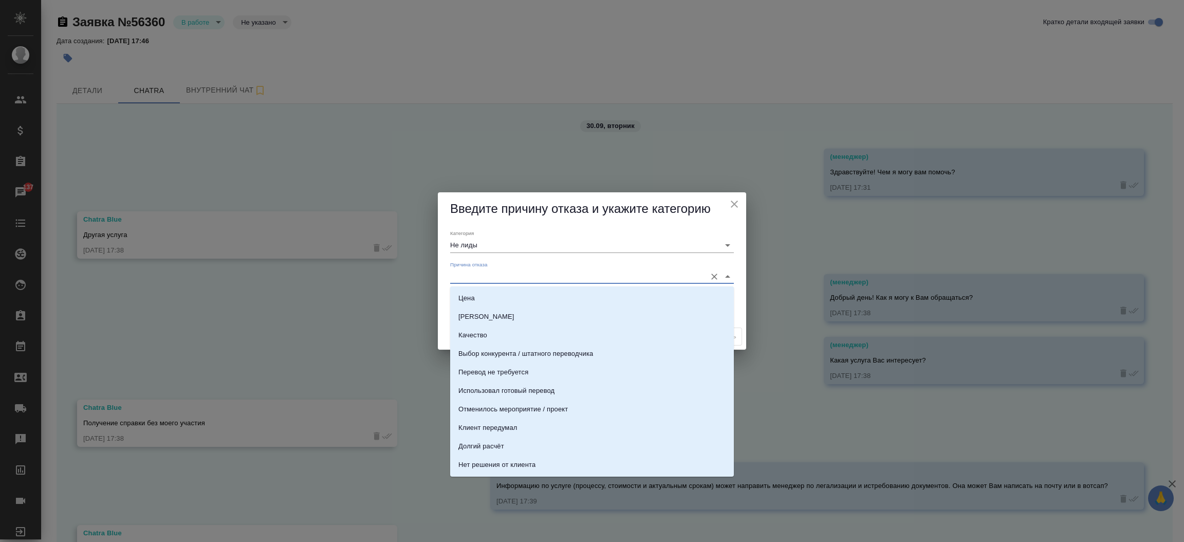
click at [670, 279] on input "Причина отказа" at bounding box center [575, 276] width 251 height 14
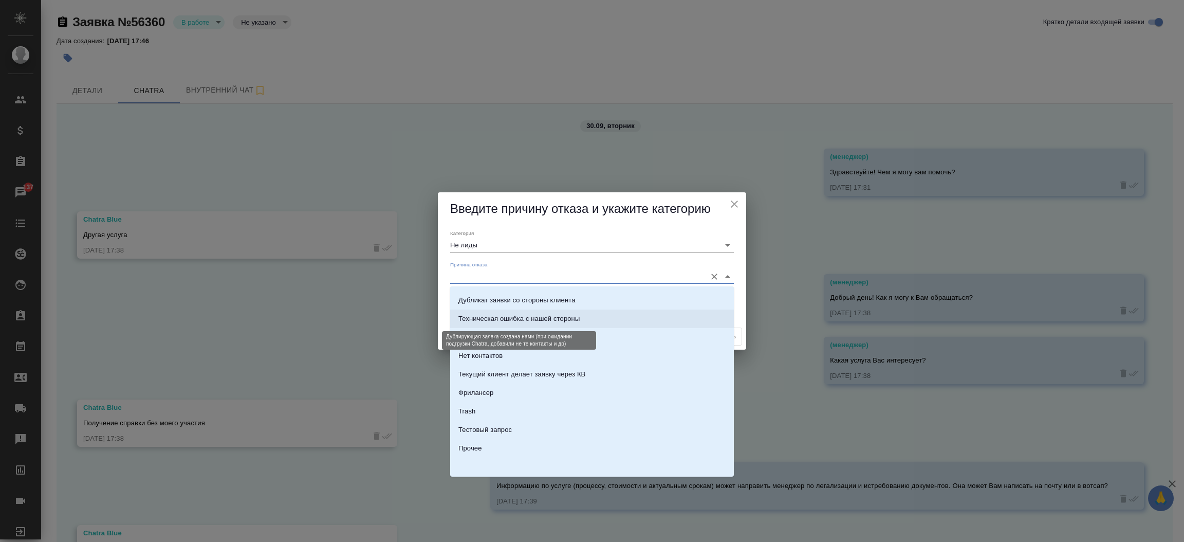
click at [567, 313] on div "Техническая ошибка с нашей стороны" at bounding box center [518, 318] width 121 height 10
type input "Техническая ошибка с нашей стороны"
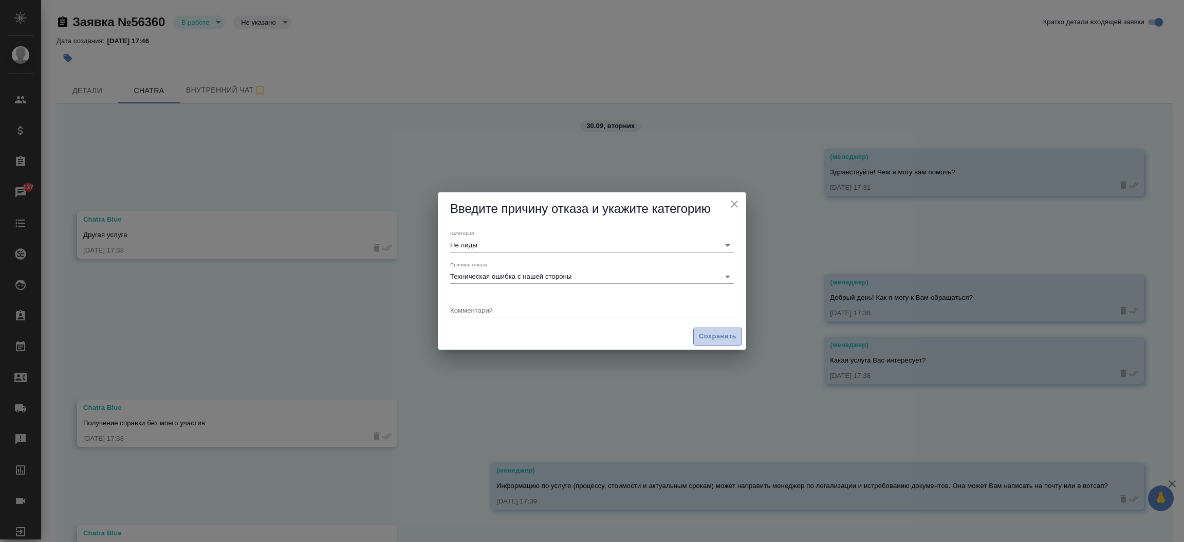
click at [704, 340] on span "Сохранить" at bounding box center [718, 336] width 38 height 12
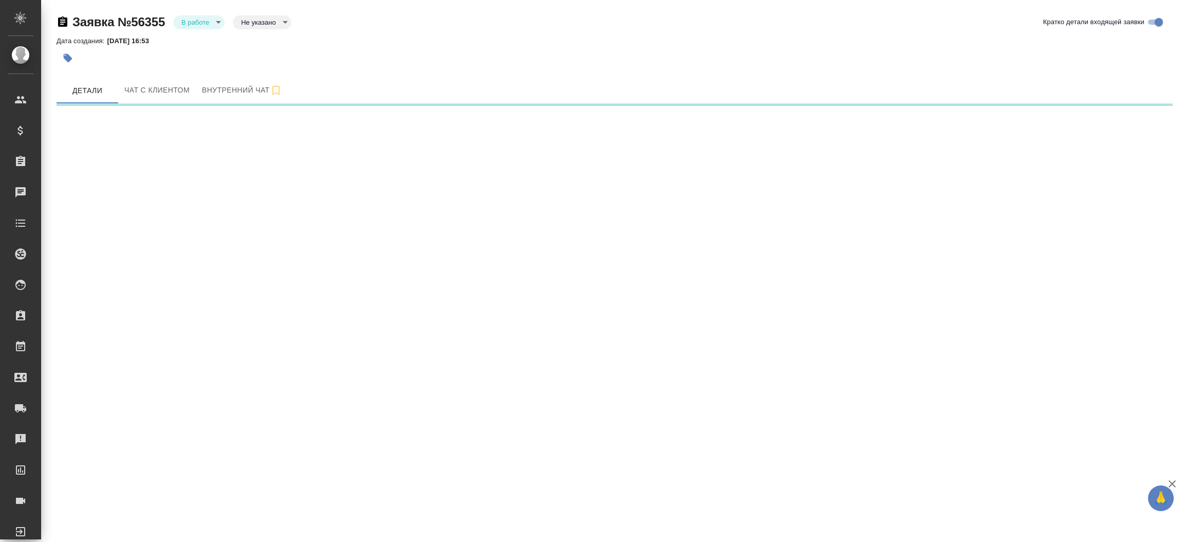
select select "RU"
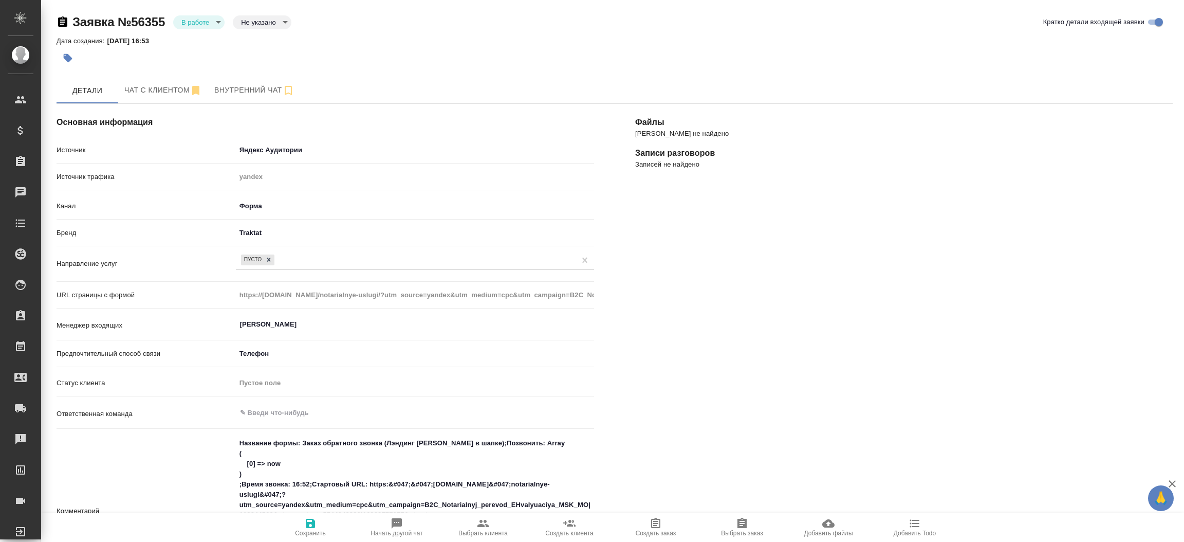
type textarea "x"
click at [211, 31] on div "Заявка №56355 В работе inProcess Не указано notSelected Кратко детали входящей …" at bounding box center [615, 24] width 1116 height 21
click at [152, 85] on span "Чат с клиентом" at bounding box center [163, 90] width 78 height 13
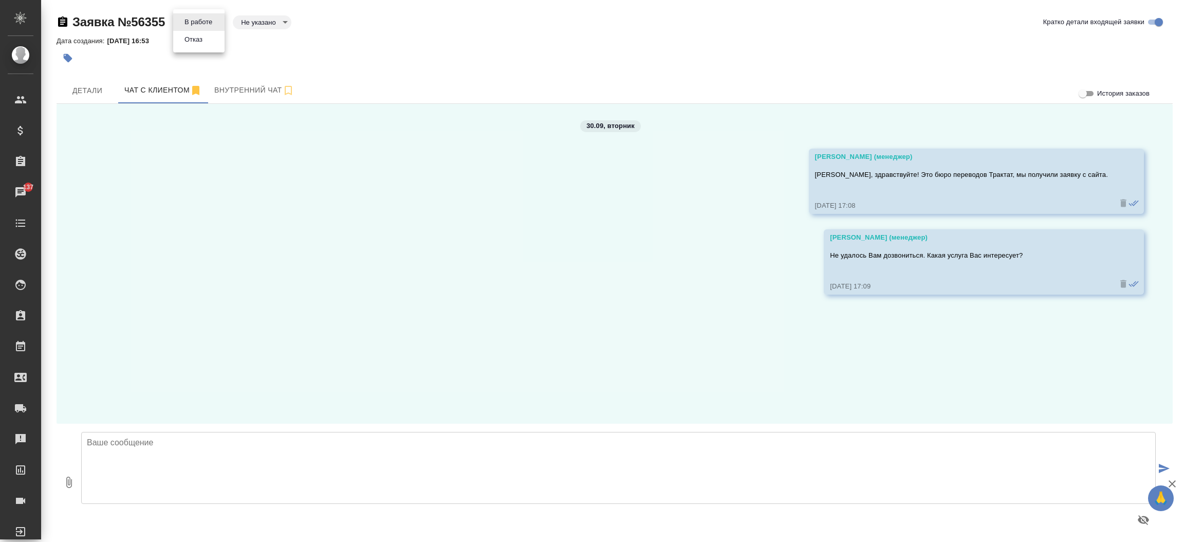
click at [192, 23] on body "🙏 .cls-1 fill:#fff; AWATERA [PERSON_NAME][PERSON_NAME] Спецификации Заказы 137 …" at bounding box center [592, 271] width 1184 height 542
click at [193, 45] on button "Отказ" at bounding box center [193, 39] width 24 height 11
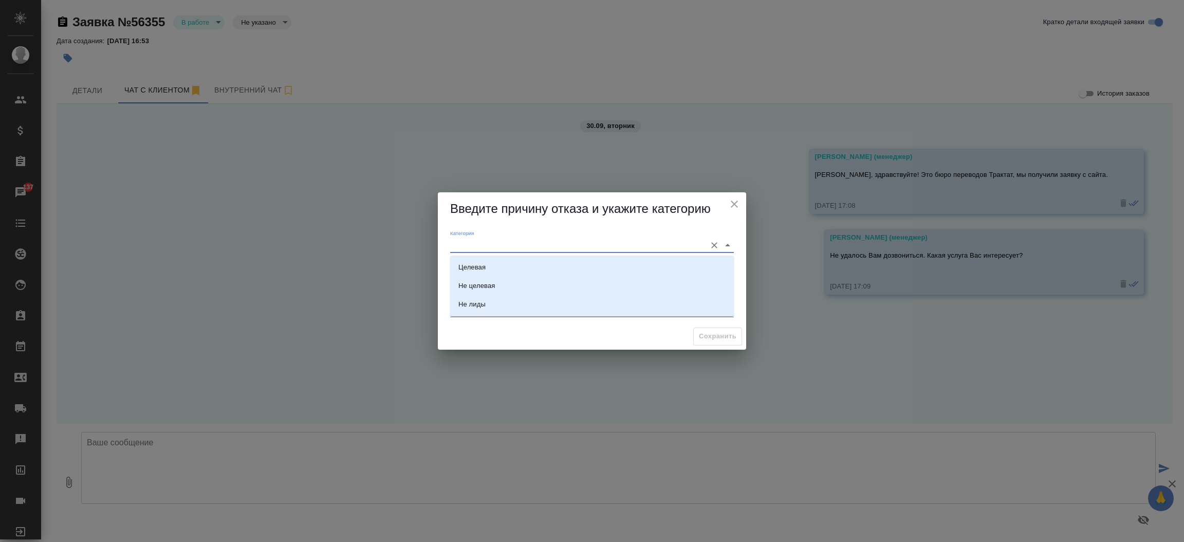
click at [492, 248] on input "Категория" at bounding box center [575, 245] width 251 height 14
click at [492, 220] on div "Введите причину отказа и укажите категорию" at bounding box center [592, 208] width 308 height 33
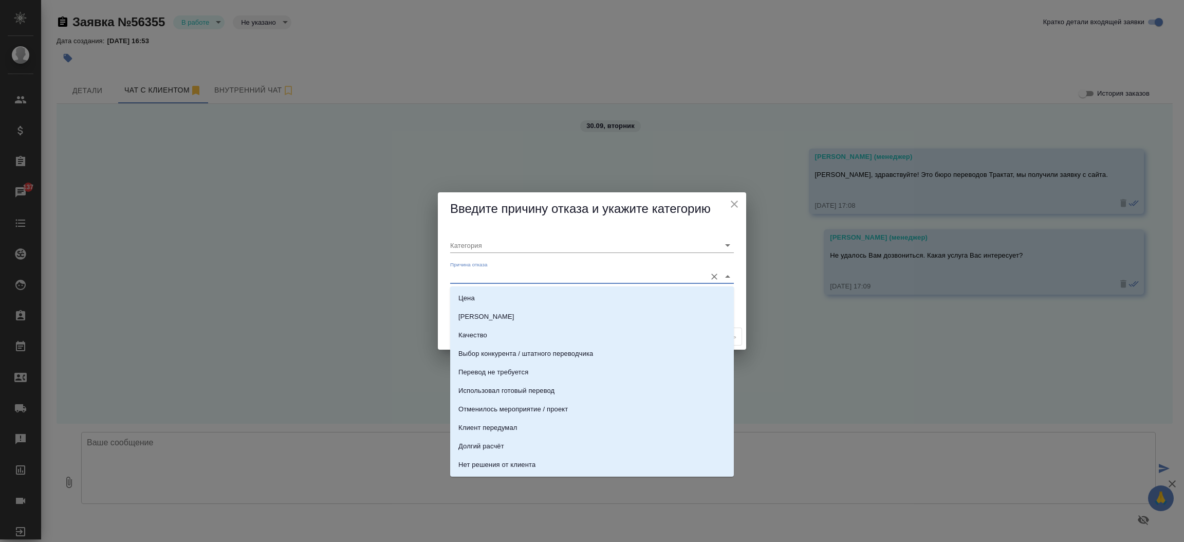
click at [482, 275] on input "Причина отказа" at bounding box center [575, 276] width 251 height 14
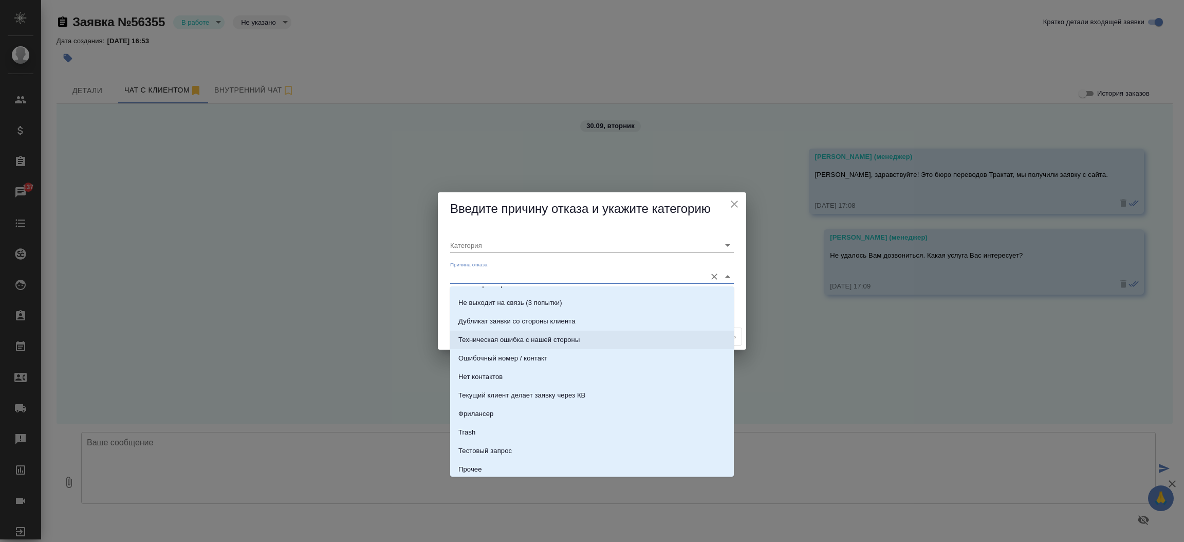
scroll to position [293, 0]
click at [622, 367] on li "Нет контактов" at bounding box center [592, 374] width 284 height 18
type input "Целевая"
type input "Нет контактов"
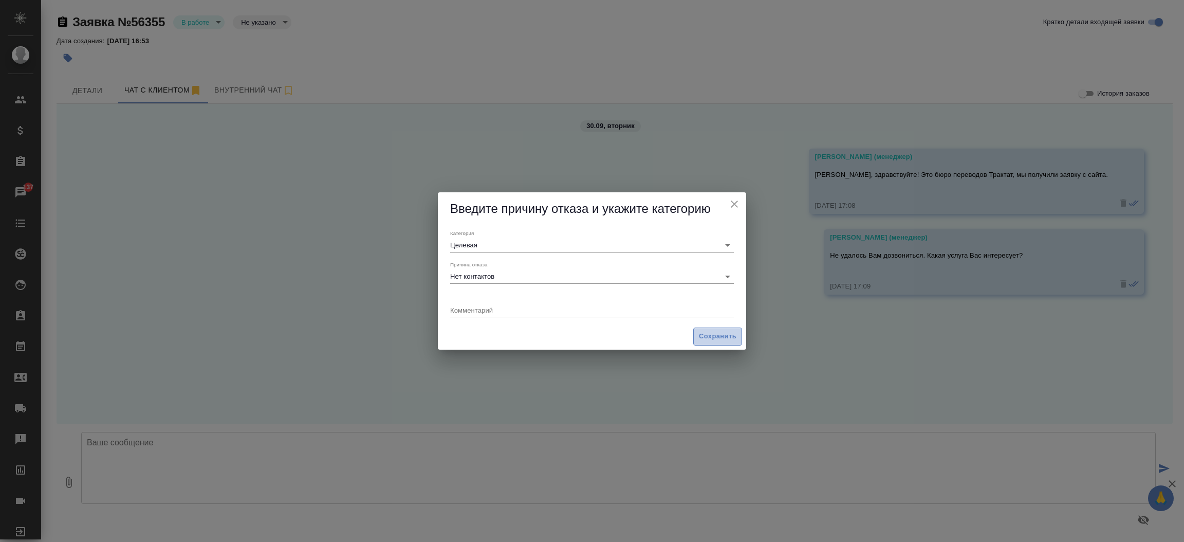
click at [711, 340] on span "Сохранить" at bounding box center [718, 336] width 38 height 12
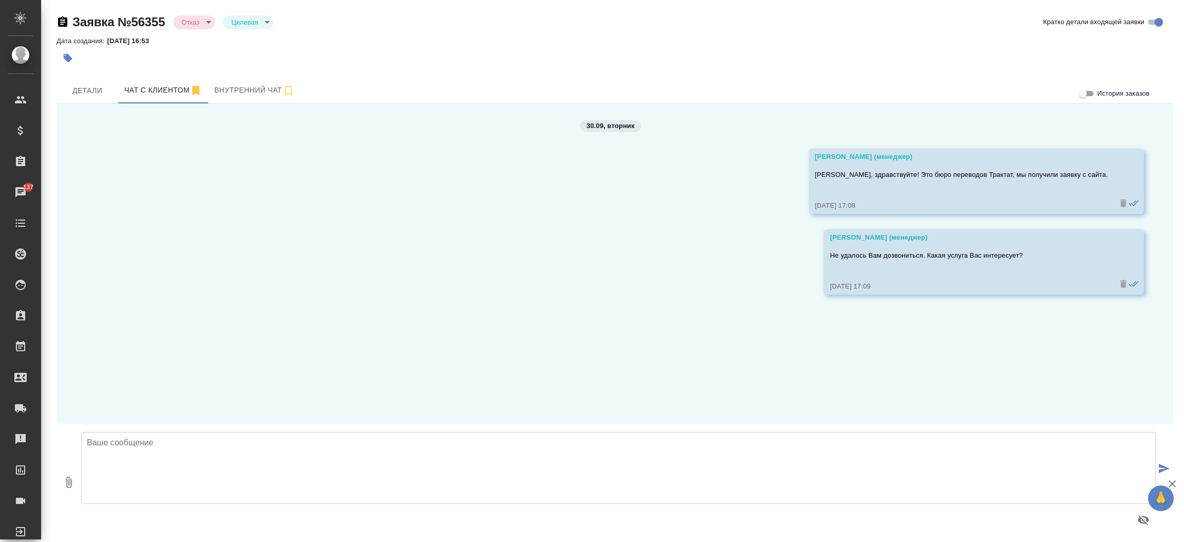
click at [206, 17] on body "🙏 .cls-1 fill:#fff; AWATERA Прутько Ирина i.prutko Клиенты Спецификации Заказы …" at bounding box center [592, 271] width 1184 height 542
click at [206, 40] on li "Отказ" at bounding box center [194, 38] width 42 height 17
click at [201, 23] on body "🙏 .cls-1 fill:#fff; AWATERA Прутько Ирина i.prutko Клиенты Спецификации Заказы …" at bounding box center [592, 271] width 1184 height 542
click at [242, 26] on div at bounding box center [592, 271] width 1184 height 542
click at [205, 23] on body "🙏 .cls-1 fill:#fff; AWATERA Прутько Ирина i.prutko Клиенты Спецификации Заказы …" at bounding box center [592, 271] width 1184 height 542
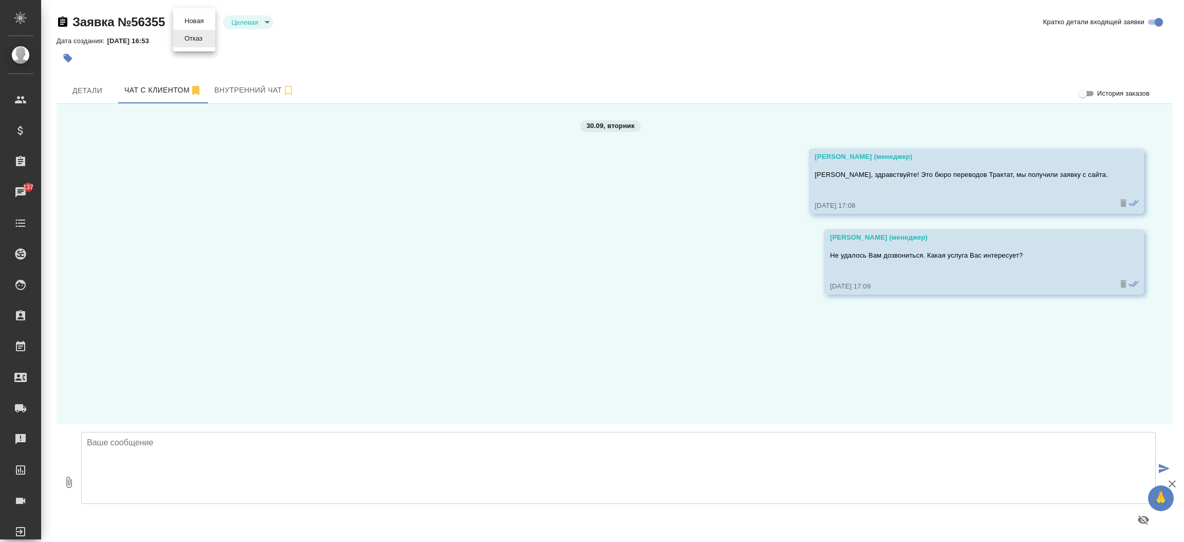
click at [201, 33] on button "Отказ" at bounding box center [193, 38] width 24 height 11
click at [64, 84] on span "Детали" at bounding box center [87, 90] width 49 height 13
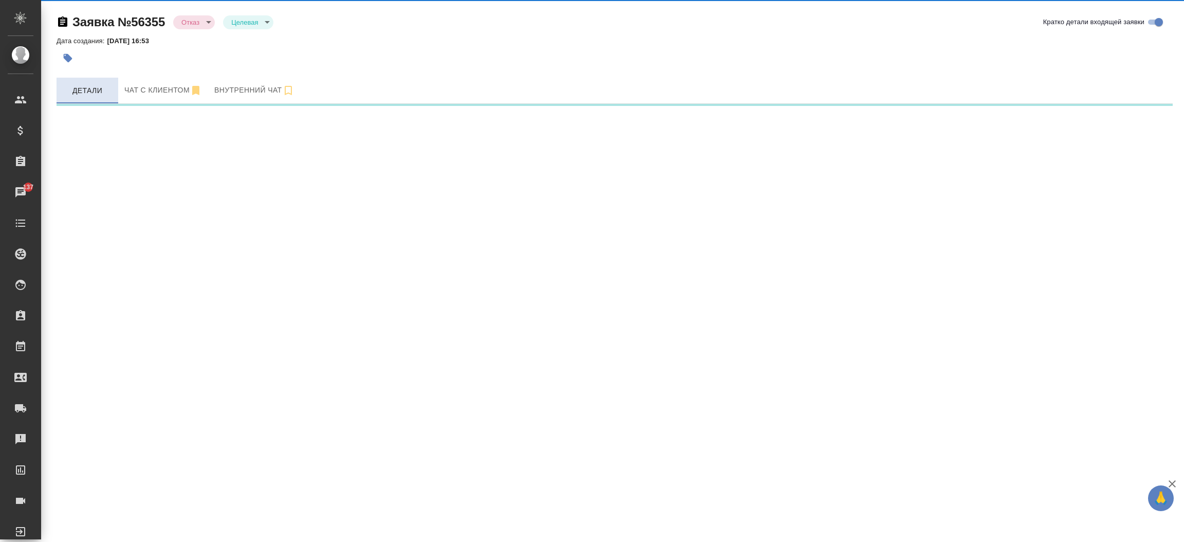
select select "RU"
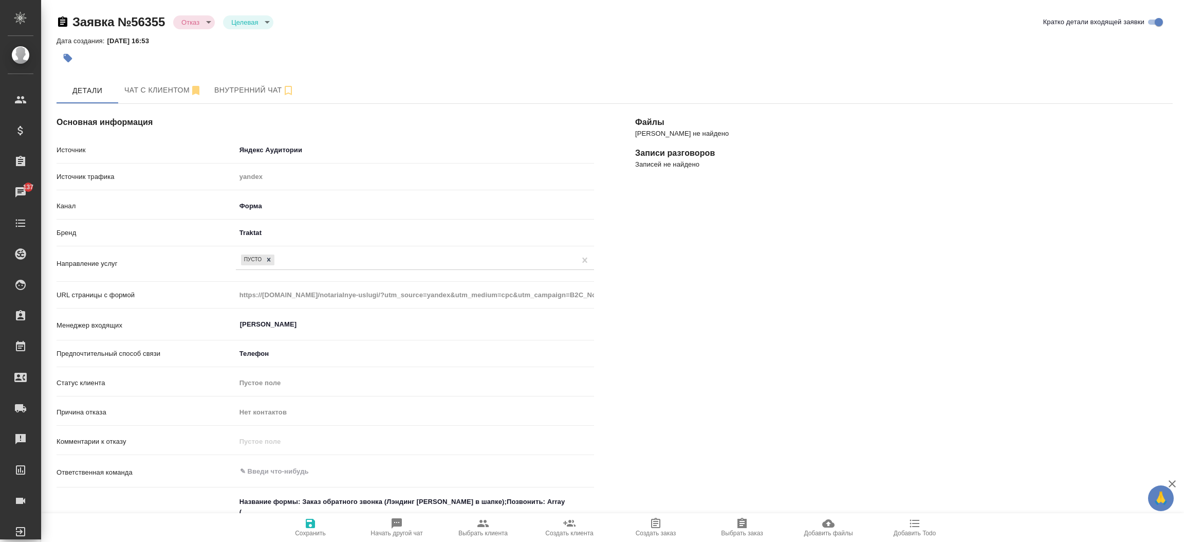
type textarea "x"
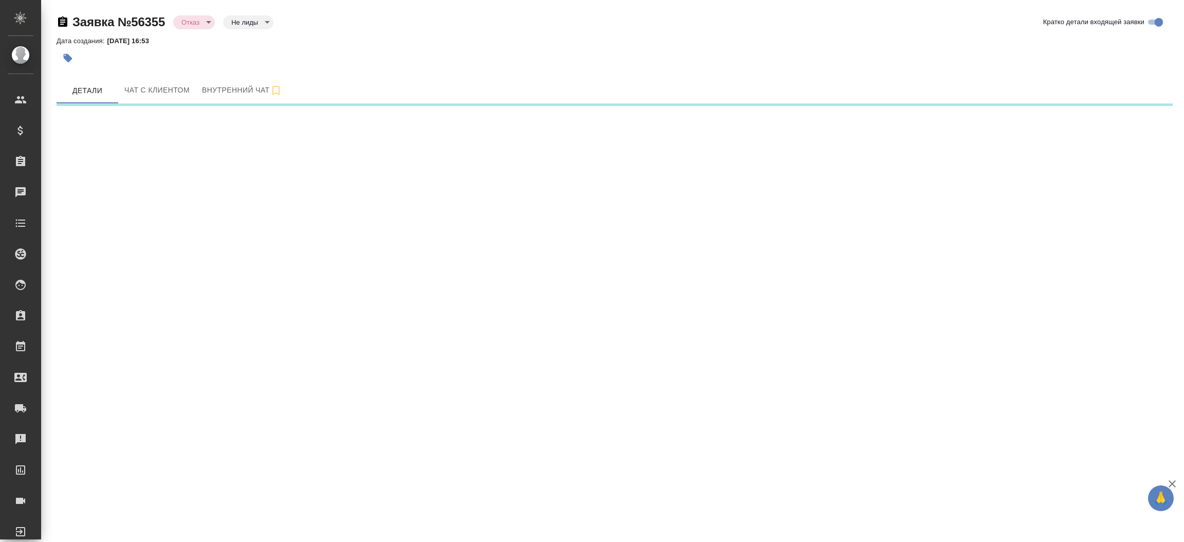
select select "RU"
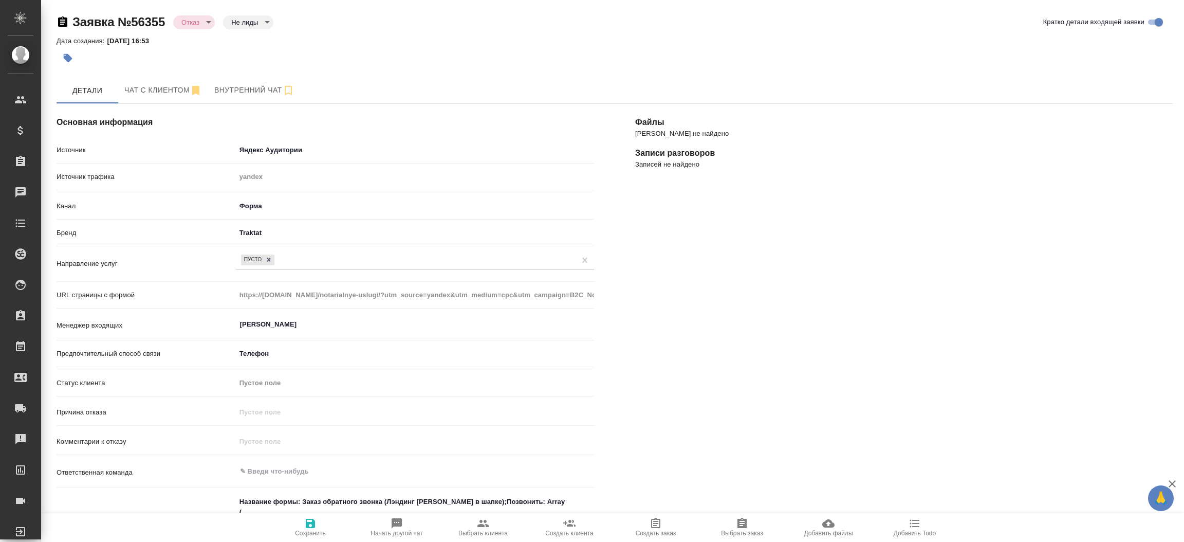
type textarea "x"
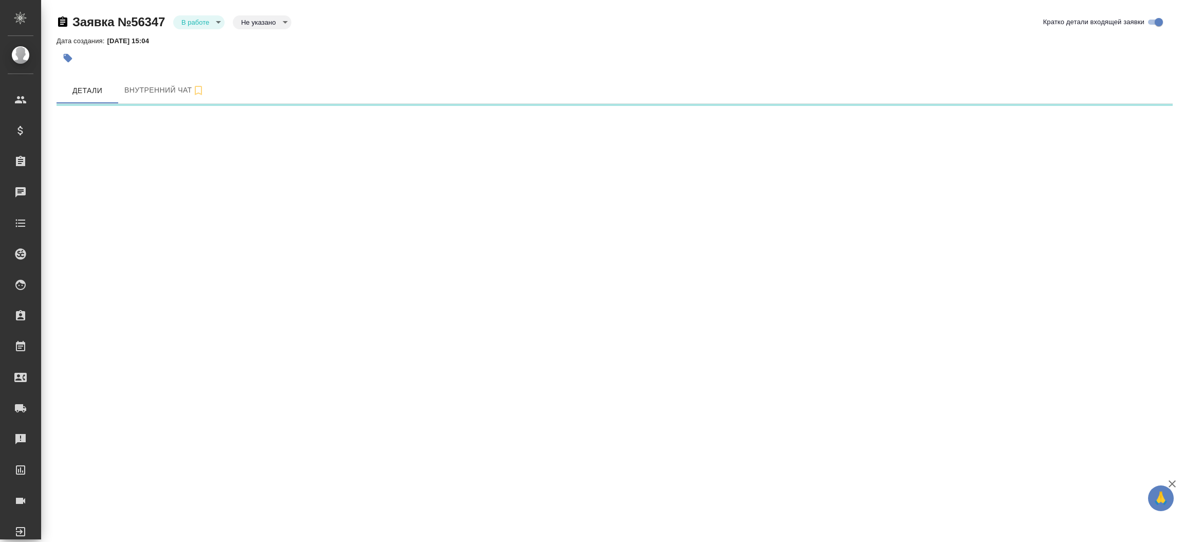
select select "RU"
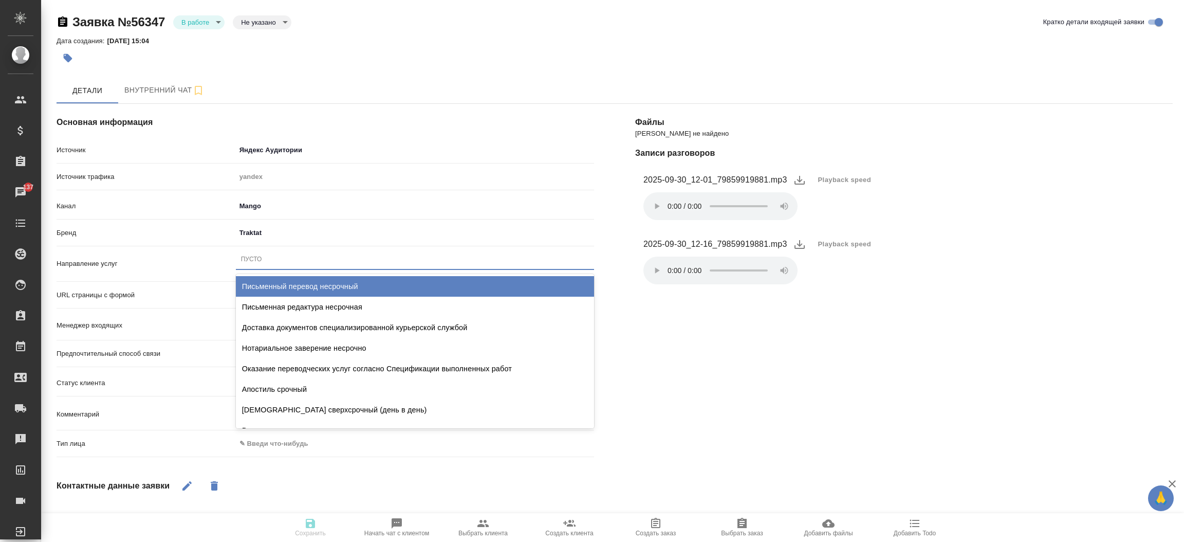
click at [283, 257] on div "Пусто" at bounding box center [415, 259] width 358 height 15
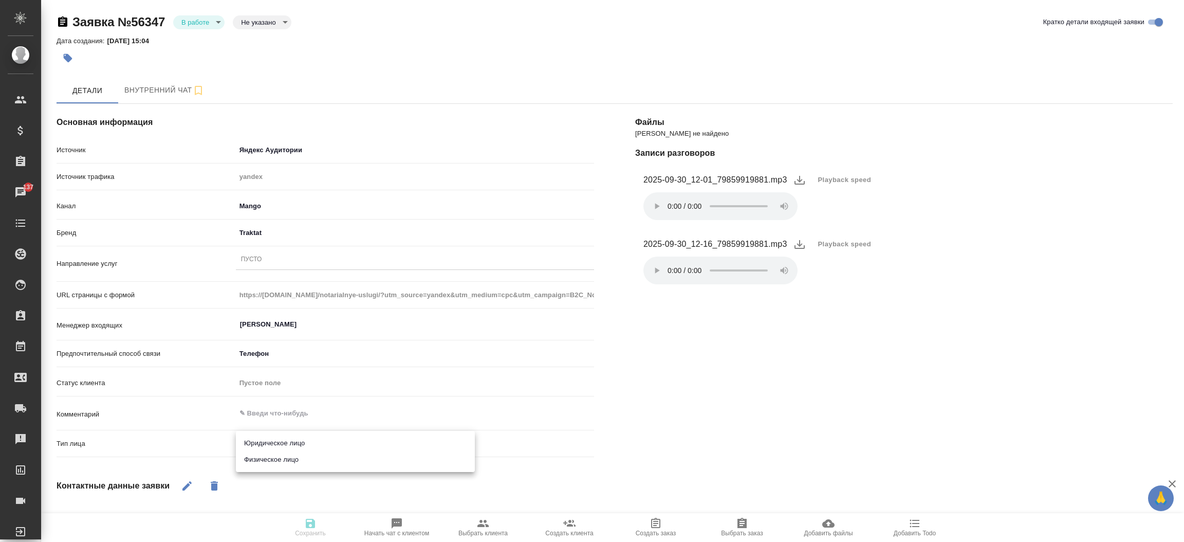
click at [270, 441] on body "🙏 .cls-1 fill:#fff; AWATERA [PERSON_NAME]prutko Клиенты Спецификации Заказы 137…" at bounding box center [592, 271] width 1184 height 542
click at [269, 457] on li "Физическое лицо" at bounding box center [355, 459] width 239 height 16
type textarea "x"
type input "private"
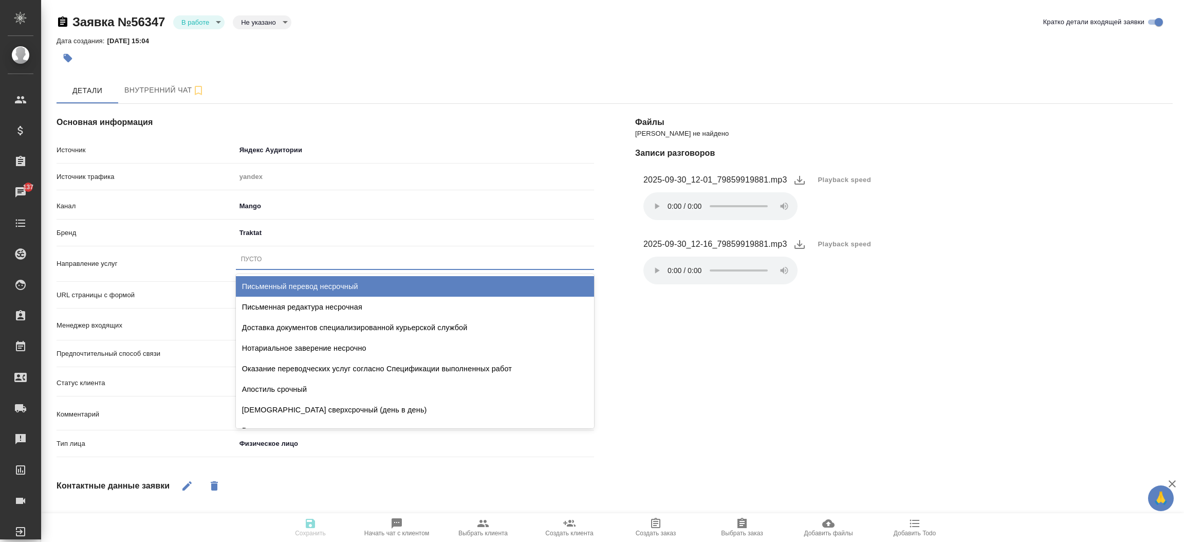
click at [278, 257] on div "Пусто" at bounding box center [415, 259] width 358 height 15
click at [282, 287] on div "Письменный перевод несрочный" at bounding box center [415, 286] width 358 height 21
type textarea "x"
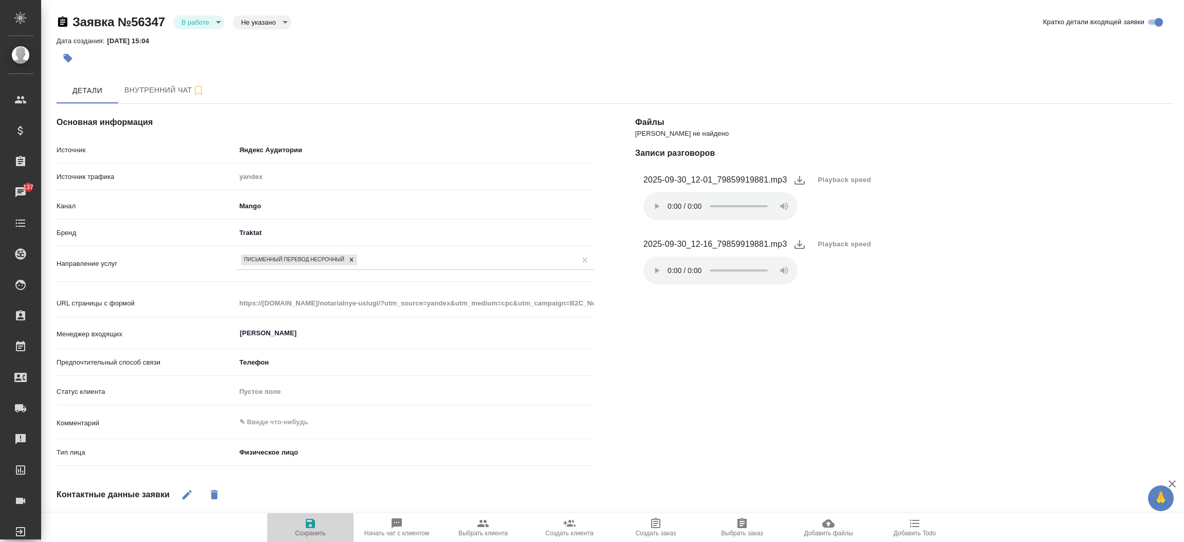
click at [314, 521] on icon "button" at bounding box center [310, 522] width 9 height 9
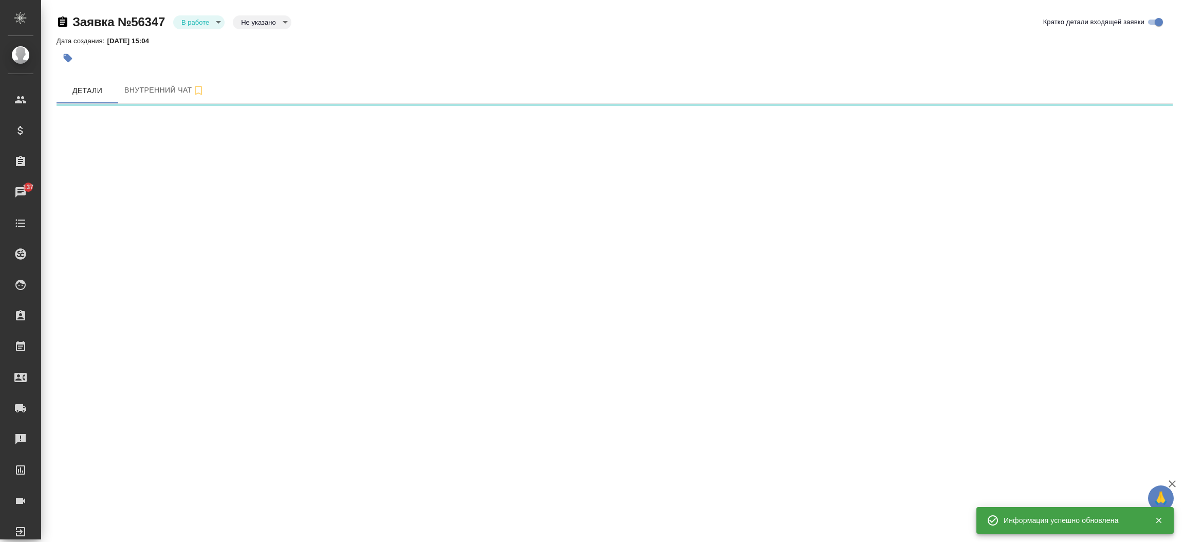
select select "RU"
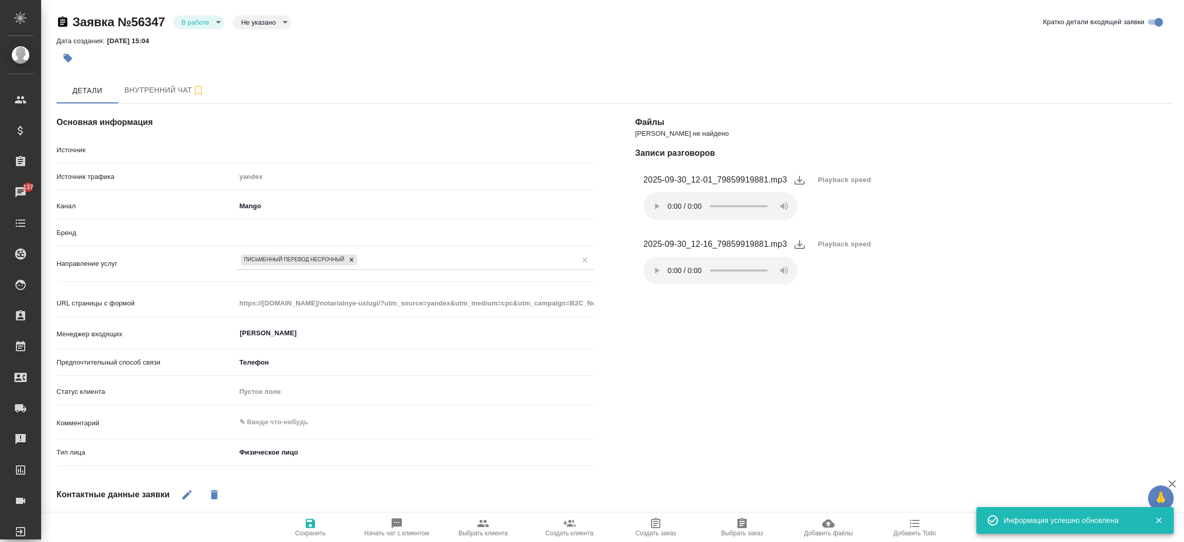
type textarea "x"
click at [201, 22] on body "🙏 .cls-1 fill:#fff; AWATERA [PERSON_NAME]prutko Клиенты Спецификации Заказы 137…" at bounding box center [592, 271] width 1184 height 542
click at [201, 40] on button "Отказ" at bounding box center [193, 39] width 24 height 11
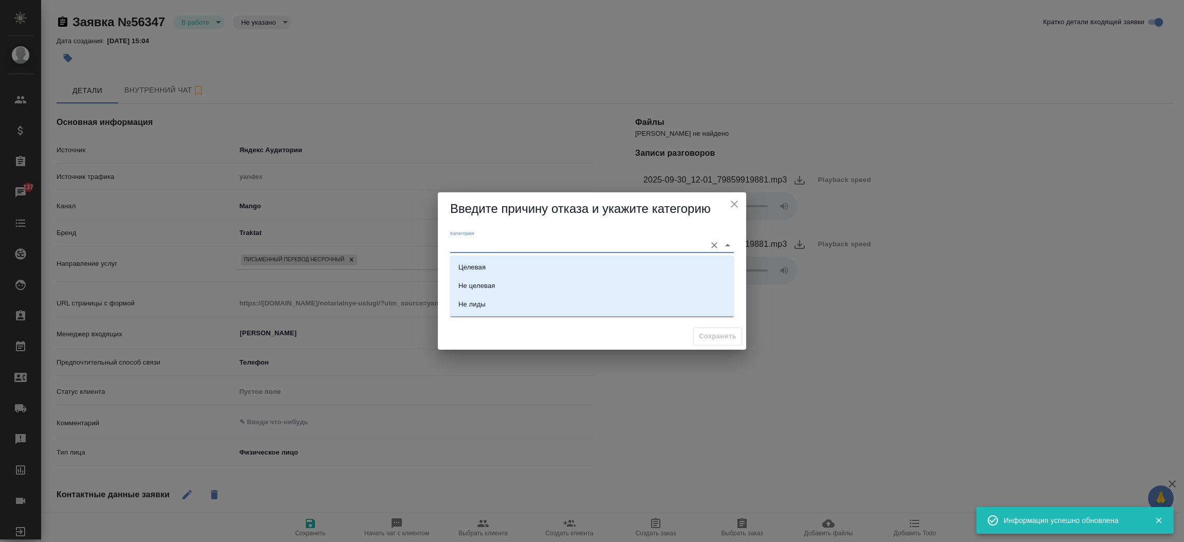
click at [464, 239] on input "Категория" at bounding box center [575, 245] width 251 height 14
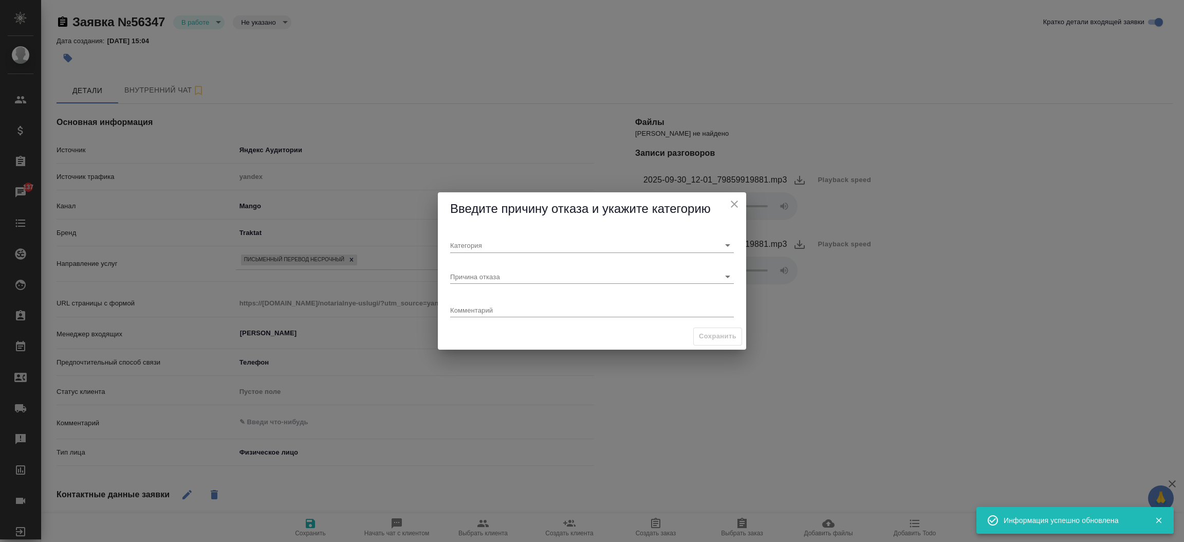
click at [500, 225] on div "Введите причину отказа и укажите категорию" at bounding box center [592, 208] width 308 height 33
click at [500, 267] on div "Причина отказа" at bounding box center [592, 272] width 284 height 23
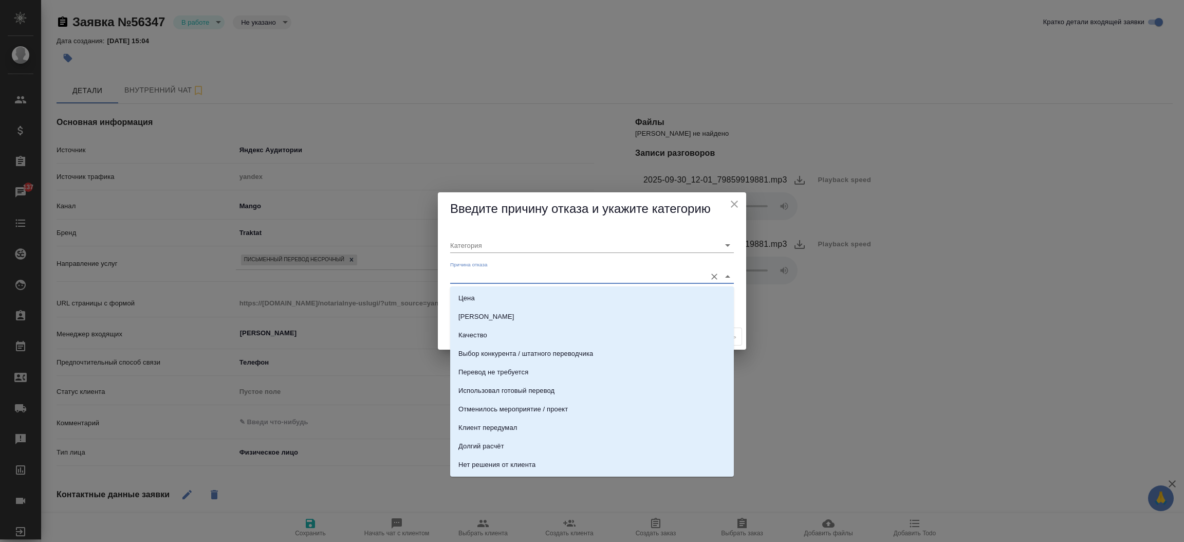
click at [498, 271] on input "Причина отказа" at bounding box center [575, 276] width 251 height 14
click at [614, 424] on li "Консультация" at bounding box center [592, 422] width 284 height 18
type input "Целевая"
type input "Консультация"
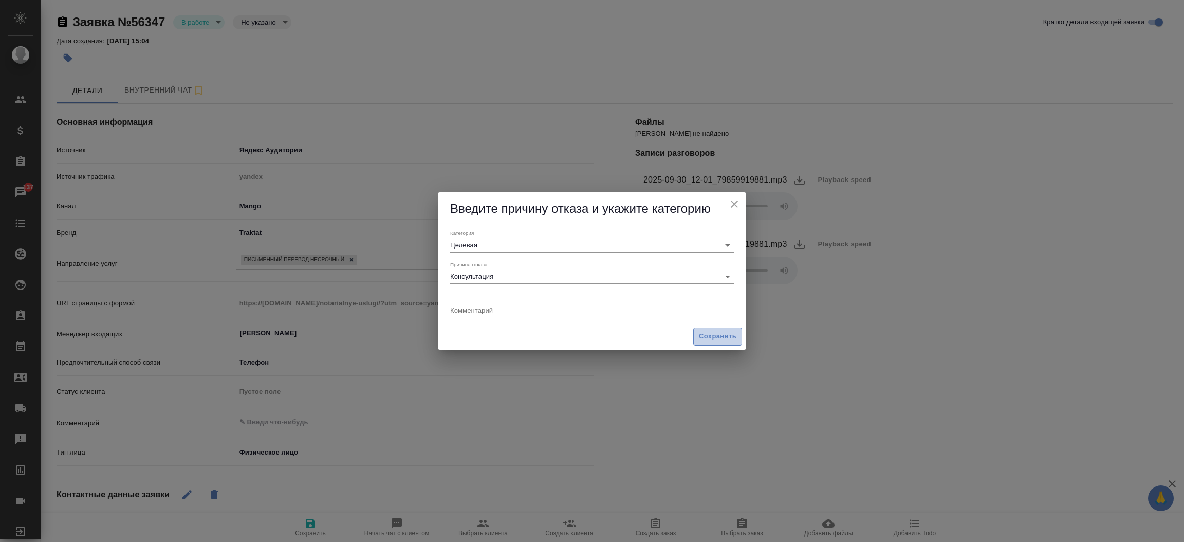
click at [703, 340] on span "Сохранить" at bounding box center [718, 336] width 38 height 12
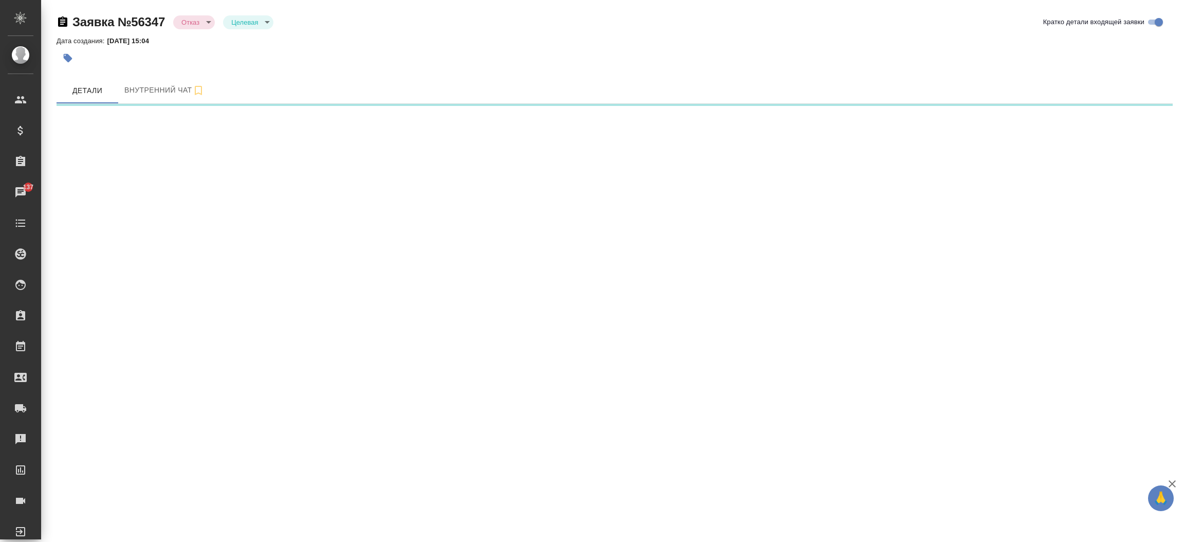
select select "RU"
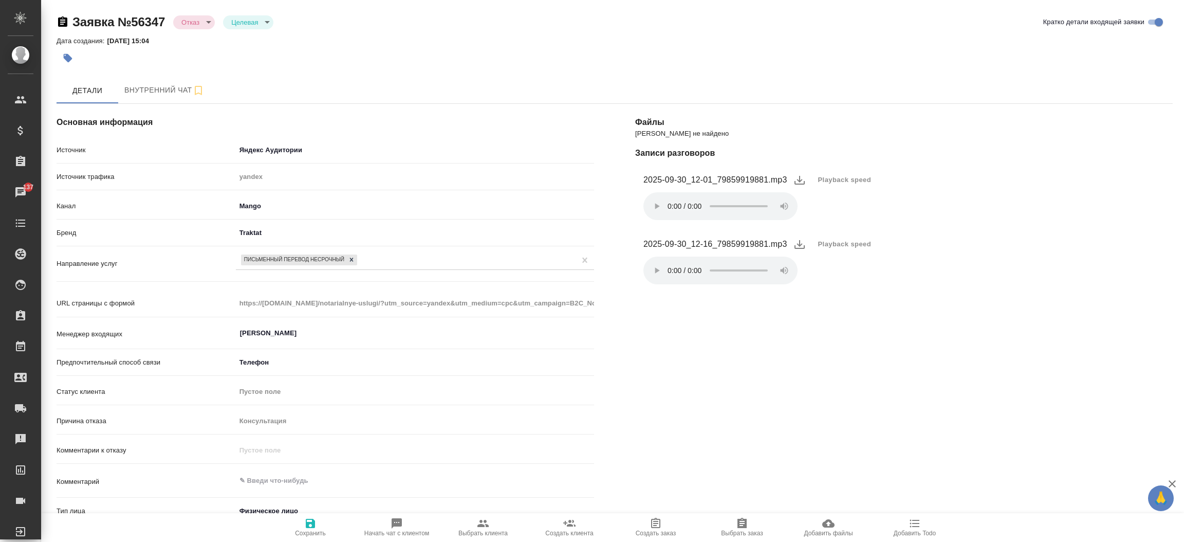
type textarea "x"
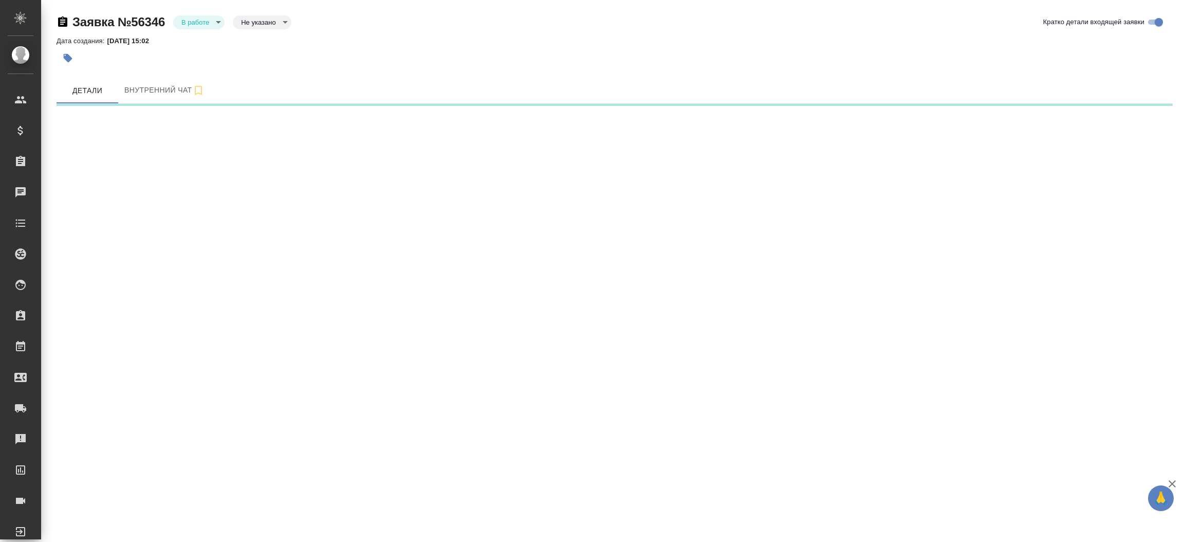
select select "RU"
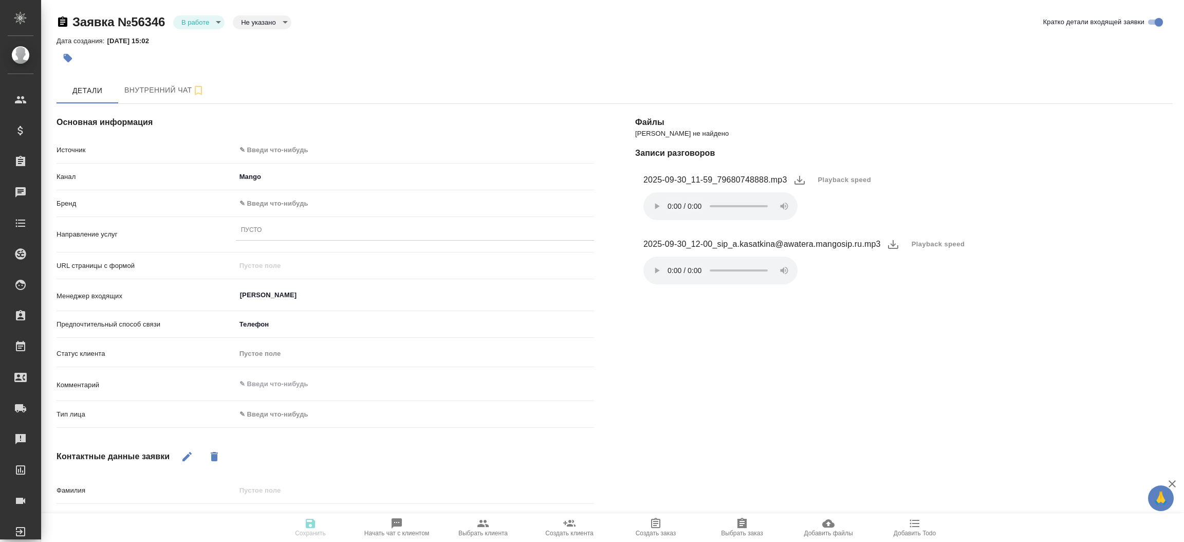
type textarea "x"
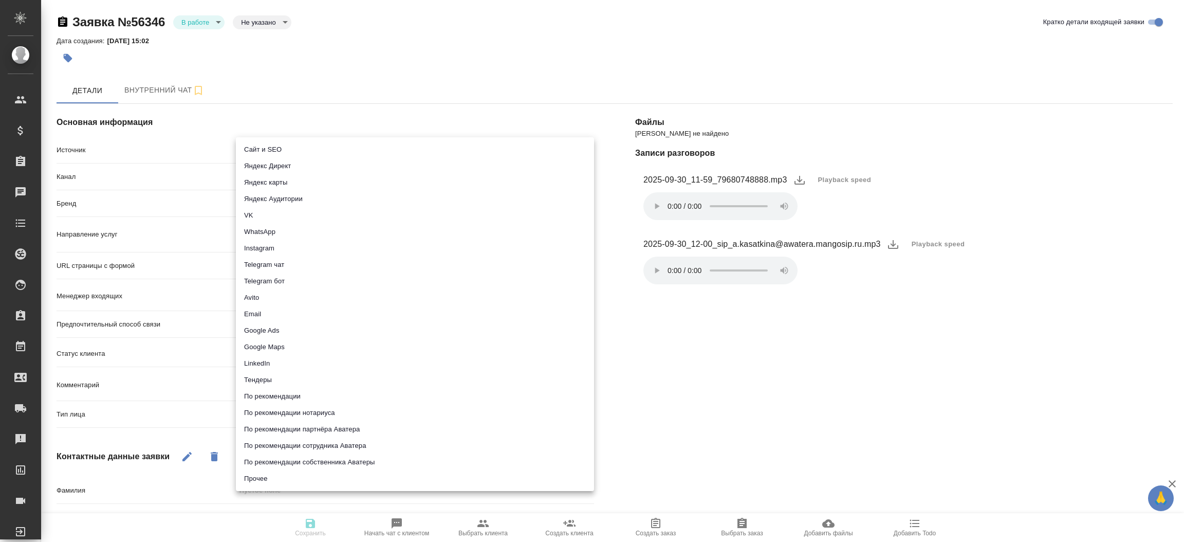
click at [283, 143] on body "🙏 .cls-1 fill:#fff; AWATERA Прутько Ирина i.prutko Клиенты Спецификации Заказы …" at bounding box center [592, 271] width 1184 height 542
click at [283, 143] on li "Сайт и SEO" at bounding box center [415, 149] width 358 height 16
type input "seo"
type textarea "x"
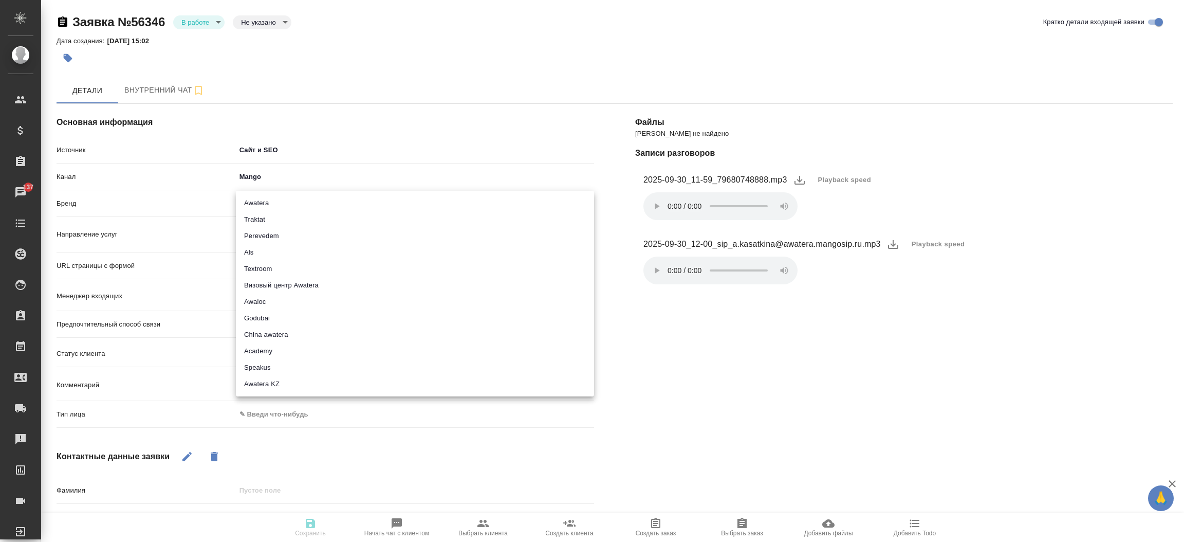
click at [295, 199] on body "🙏 .cls-1 fill:#fff; AWATERA Прутько Ирина i.prutko Клиенты Спецификации Заказы …" at bounding box center [592, 271] width 1184 height 542
click at [290, 215] on li "Traktat" at bounding box center [415, 219] width 358 height 16
type input "traktat"
type textarea "x"
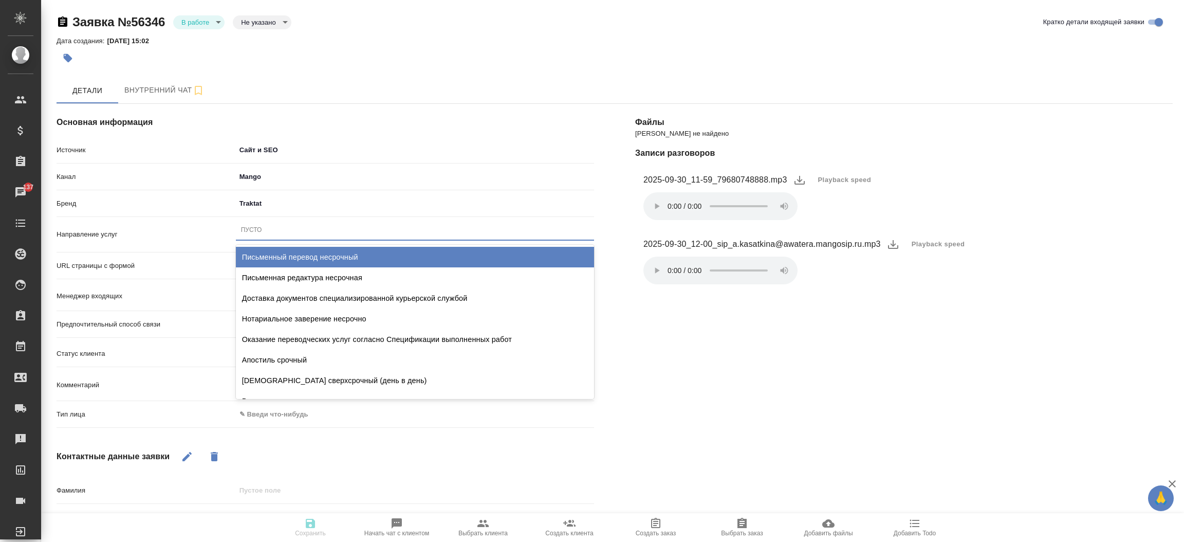
click at [281, 231] on div "Пусто" at bounding box center [415, 229] width 358 height 15
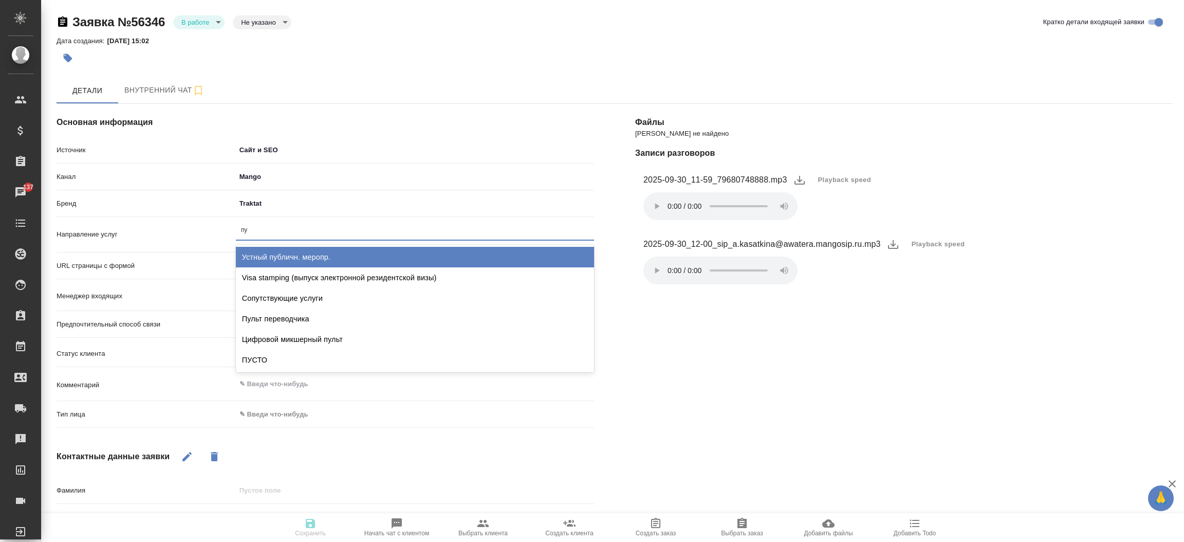
type input "пус"
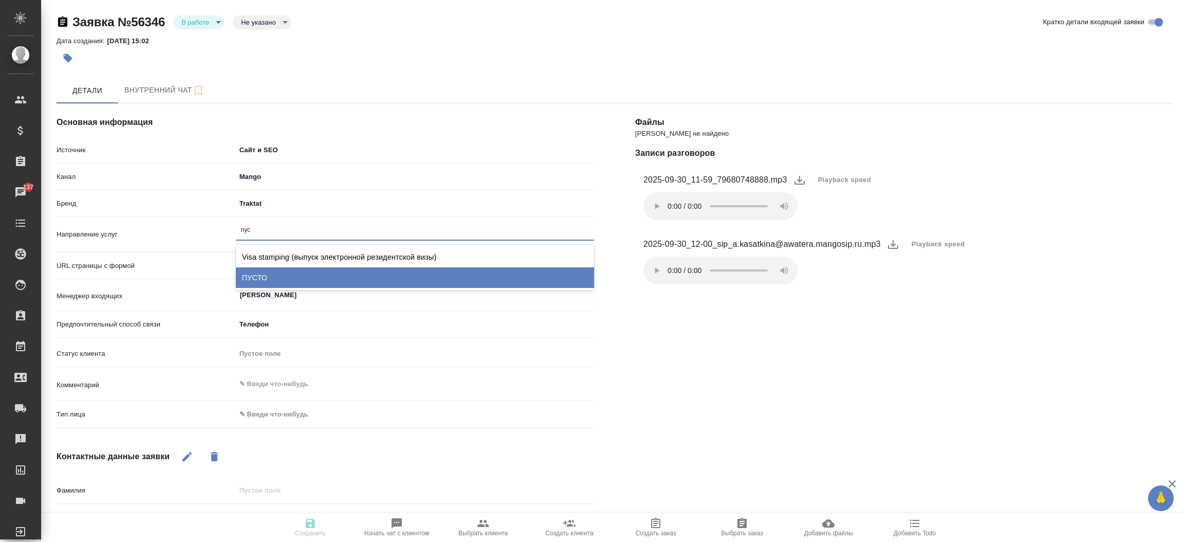
click at [269, 273] on div "ПУСТО" at bounding box center [415, 277] width 358 height 21
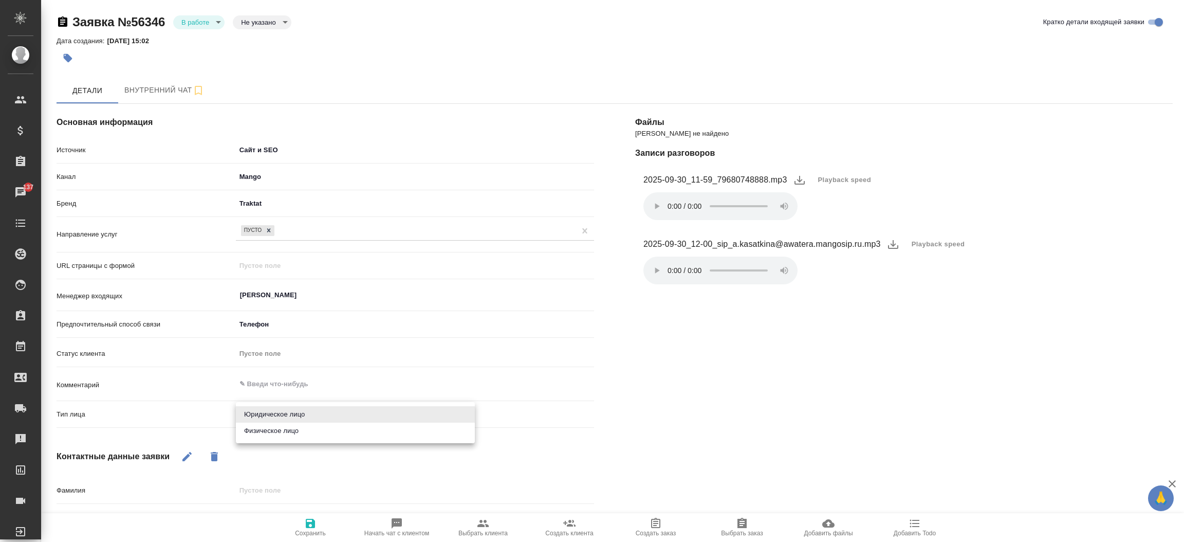
click at [289, 410] on body "🙏 .cls-1 fill:#fff; AWATERA Прутько Ирина i.prutko Клиенты Спецификации Заказы …" at bounding box center [592, 271] width 1184 height 542
click at [289, 430] on li "Физическое лицо" at bounding box center [355, 430] width 239 height 16
type textarea "x"
type input "private"
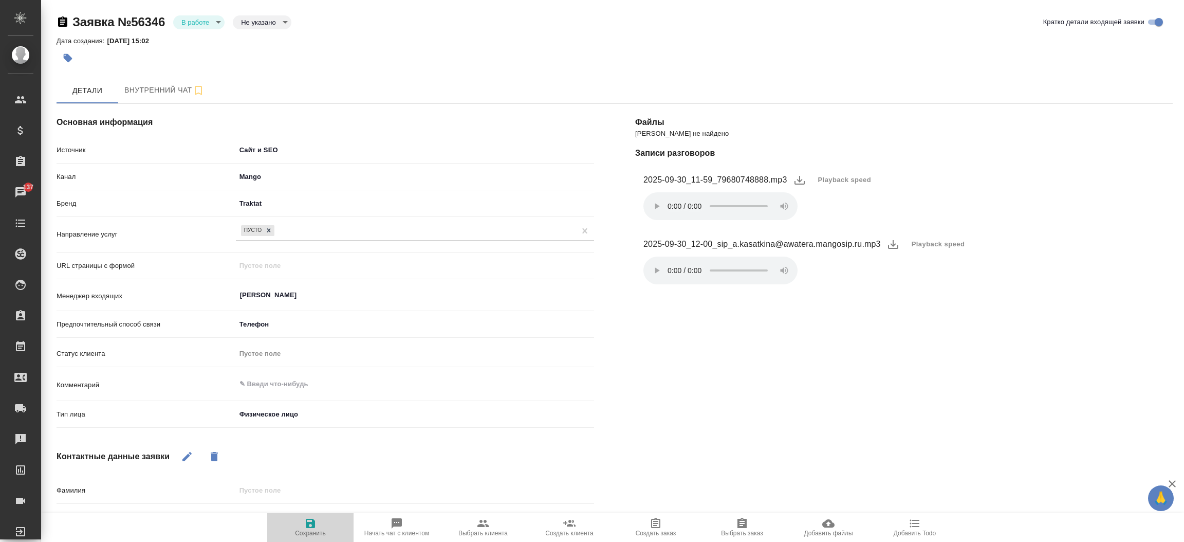
click at [310, 519] on icon "button" at bounding box center [310, 522] width 9 height 9
select select "RU"
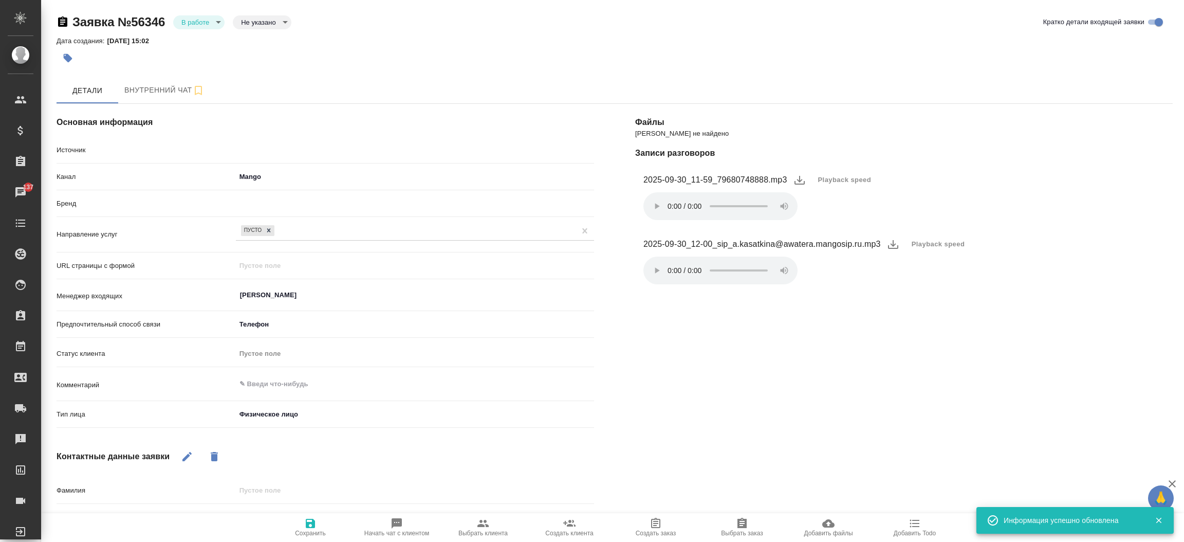
type textarea "x"
click at [215, 16] on body "🙏 .cls-1 fill:#fff; AWATERA Прутько Ирина i.prutko Клиенты Спецификации Заказы …" at bounding box center [592, 271] width 1184 height 542
click at [206, 41] on li "Отказ" at bounding box center [198, 39] width 51 height 17
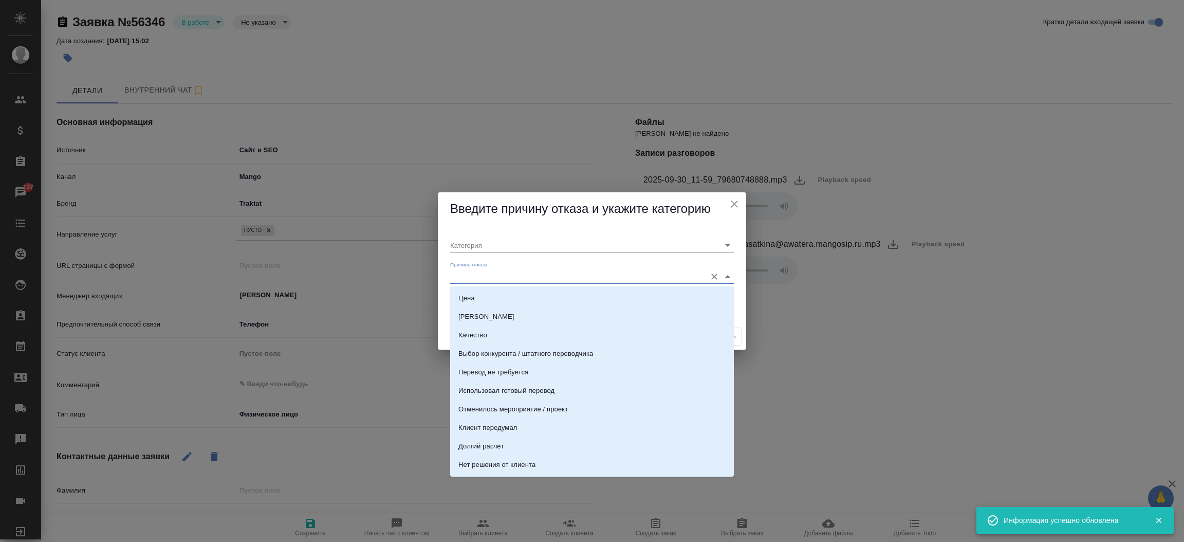
click at [476, 272] on input "Причина отказа" at bounding box center [575, 276] width 251 height 14
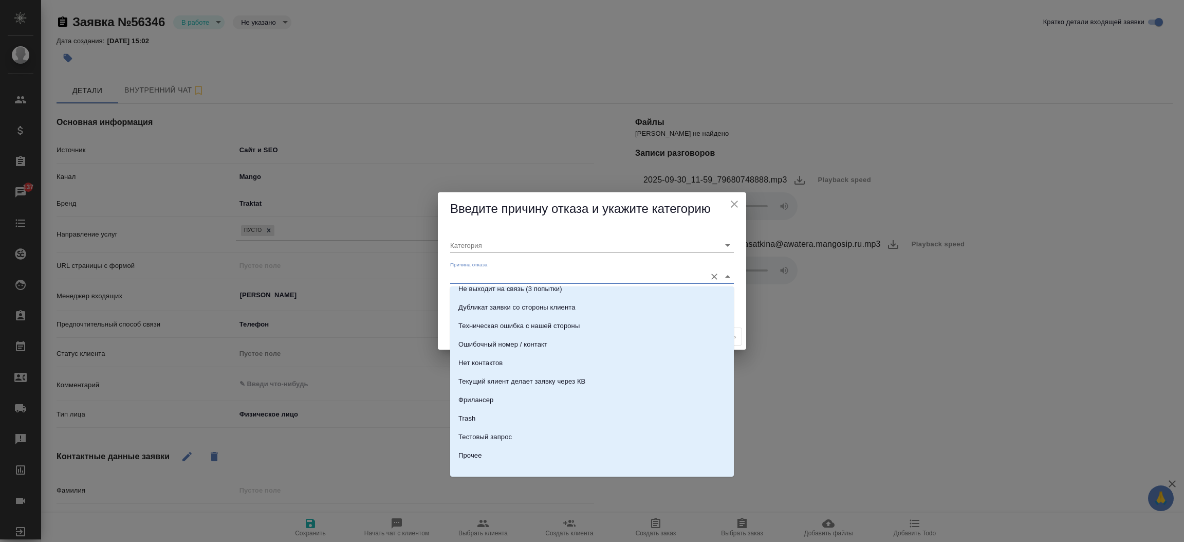
scroll to position [312, 0]
click at [554, 447] on li "Прочее" at bounding box center [592, 448] width 284 height 18
type input "Прочее"
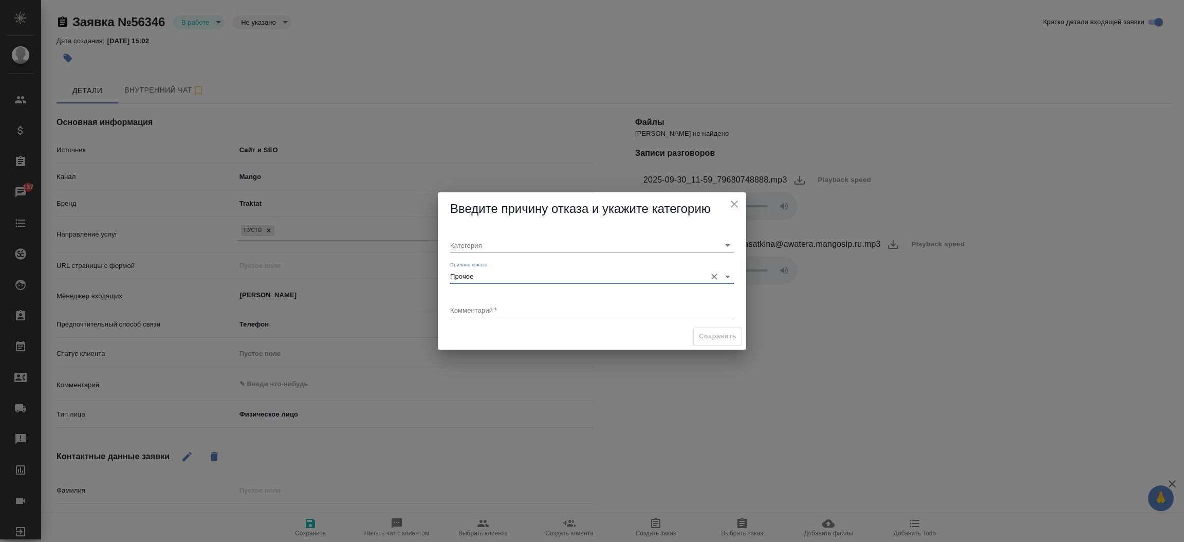
click at [502, 310] on textarea at bounding box center [592, 310] width 284 height 8
type textarea "текущий клиент приехал за готовым переводом"
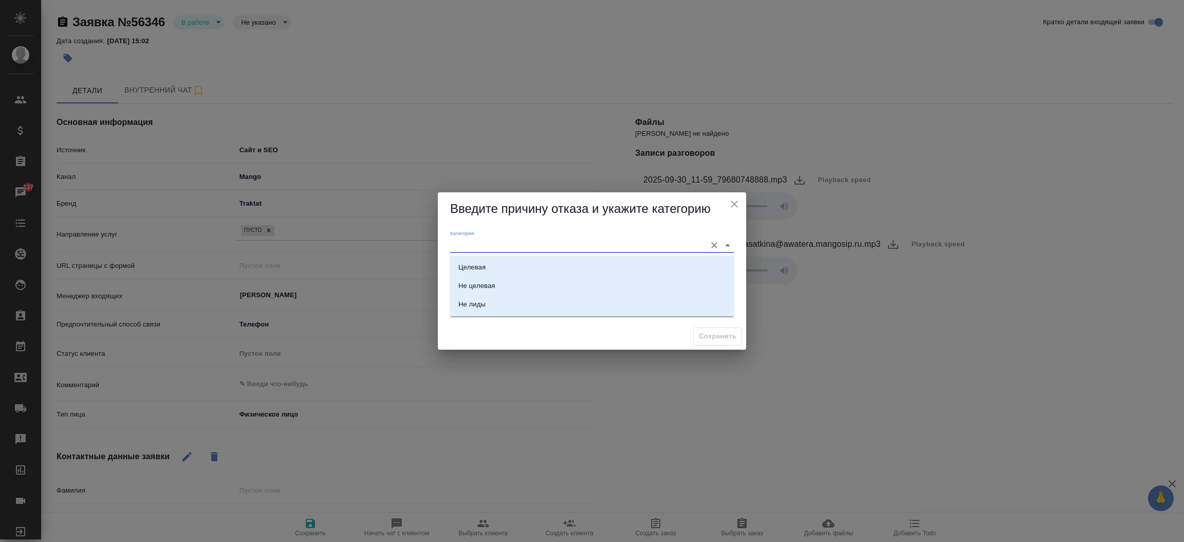
click at [589, 248] on input "Категория" at bounding box center [575, 245] width 251 height 14
click at [578, 299] on li "Не лиды" at bounding box center [592, 304] width 284 height 18
type input "Не лиды"
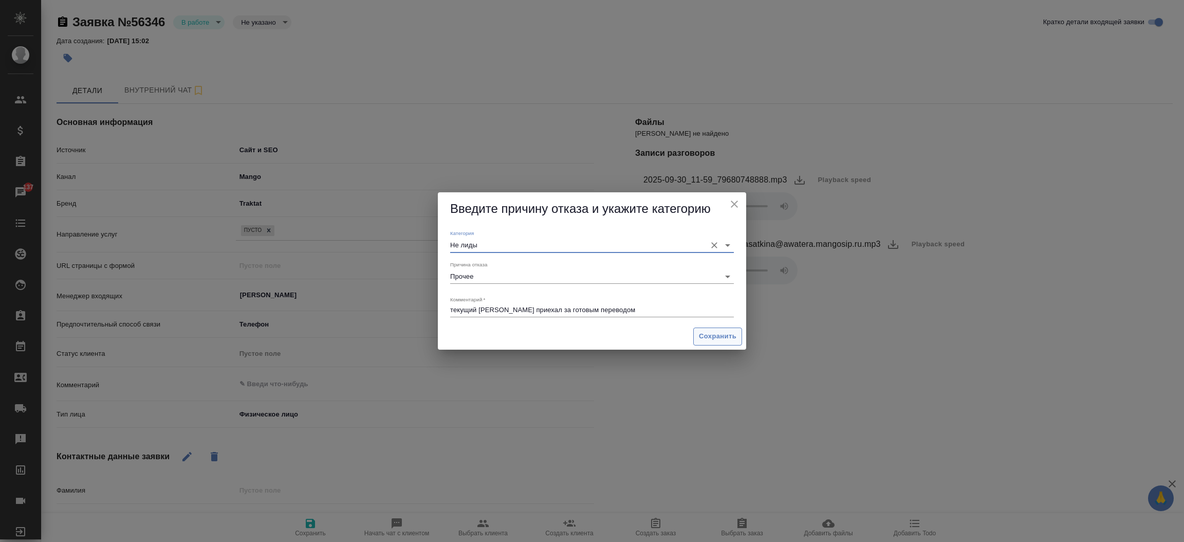
click at [710, 332] on span "Сохранить" at bounding box center [718, 336] width 38 height 12
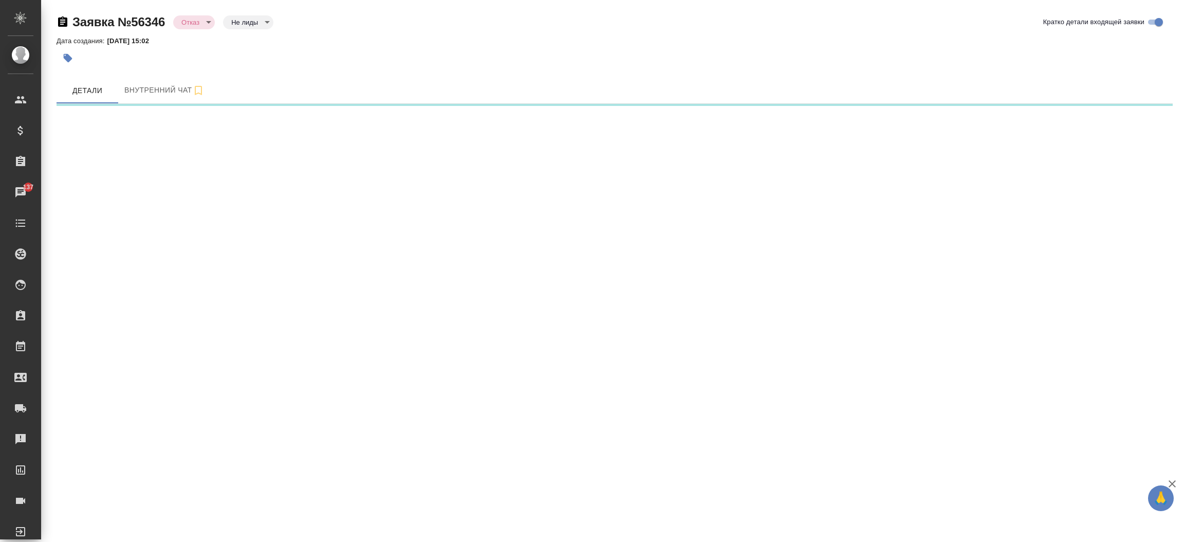
select select "RU"
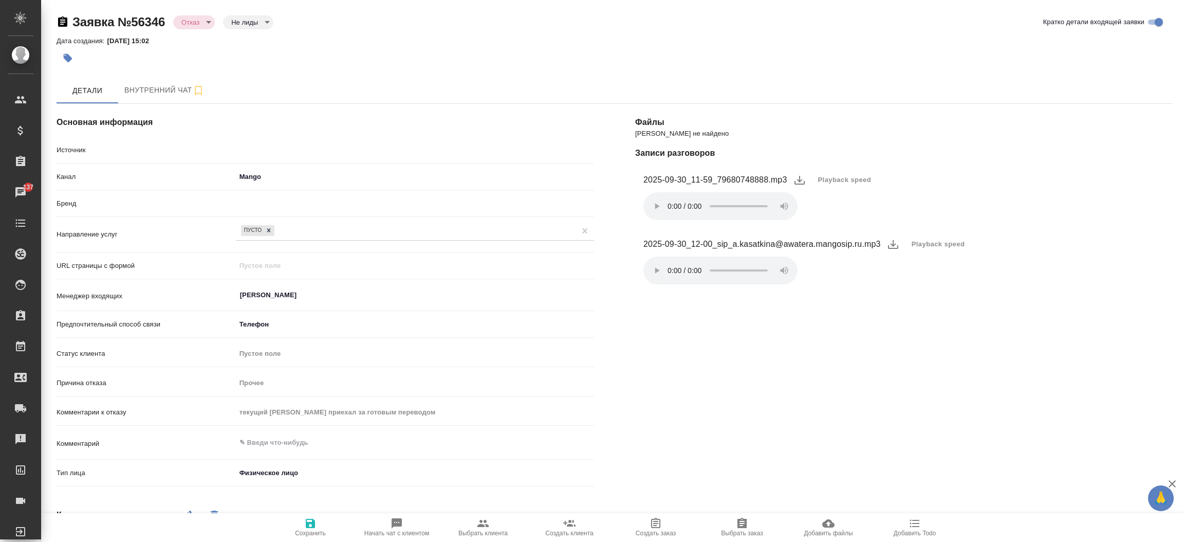
type textarea "x"
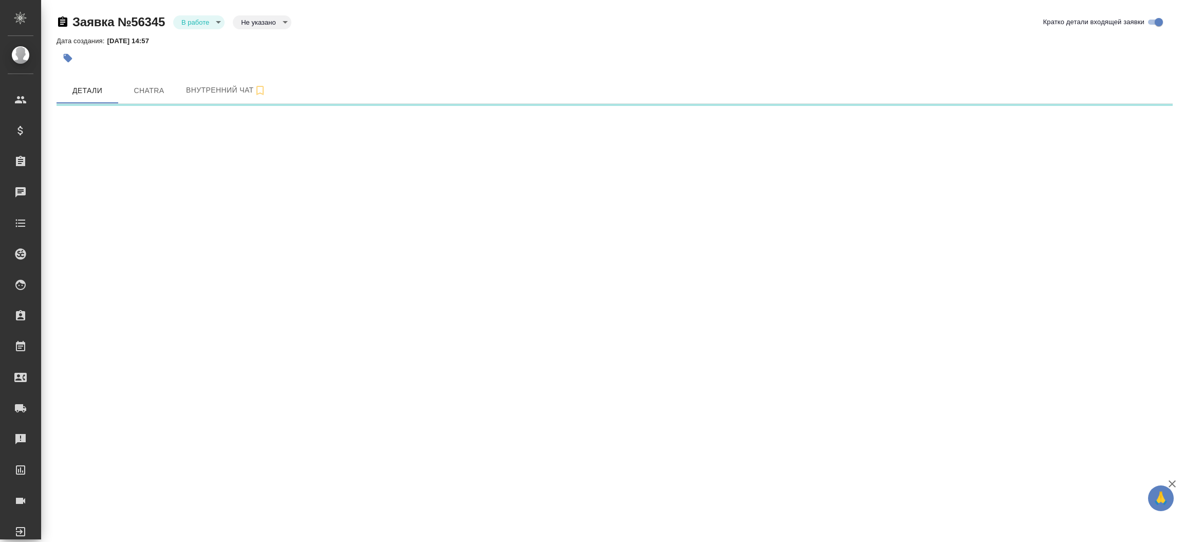
select select "RU"
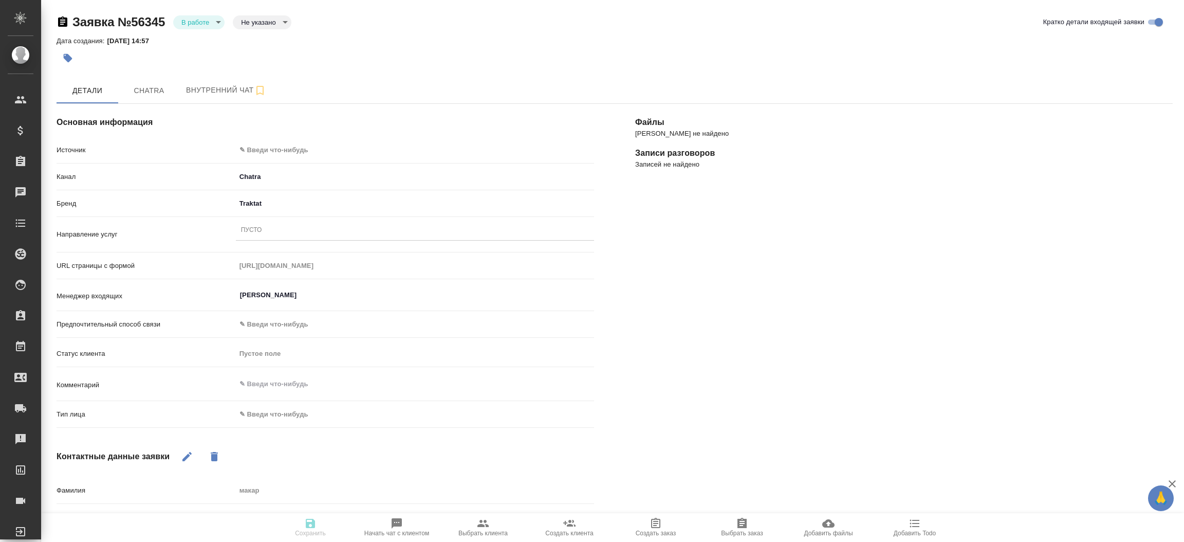
type textarea "x"
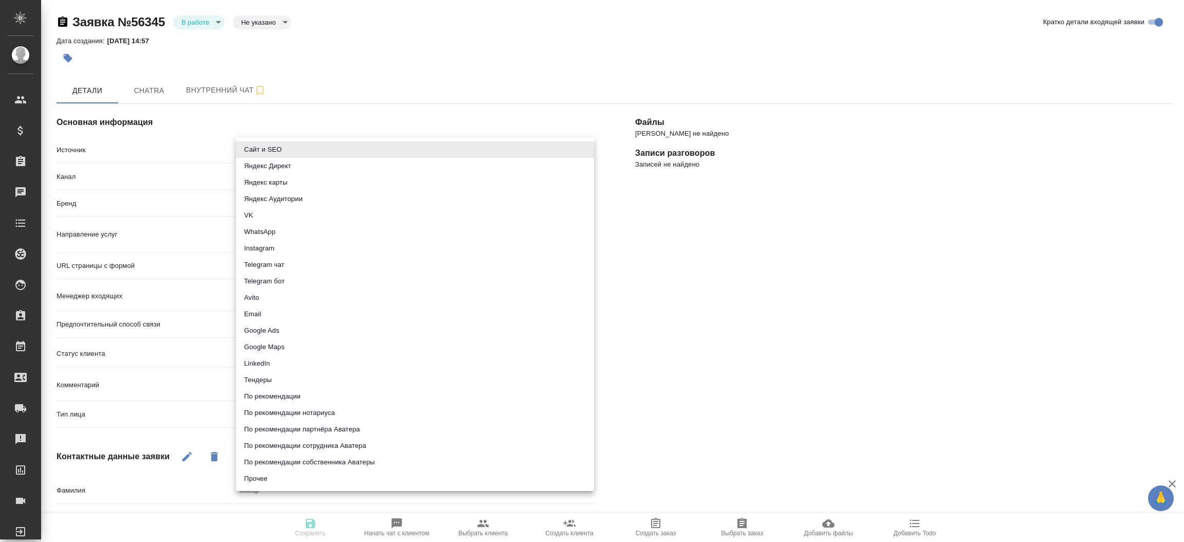
click at [364, 148] on body "🙏 .cls-1 fill:#fff; AWATERA [PERSON_NAME]prutko Клиенты Спецификации Заказы Чат…" at bounding box center [592, 271] width 1184 height 542
click at [364, 148] on li "Сайт и SEO" at bounding box center [415, 149] width 358 height 16
type input "seo"
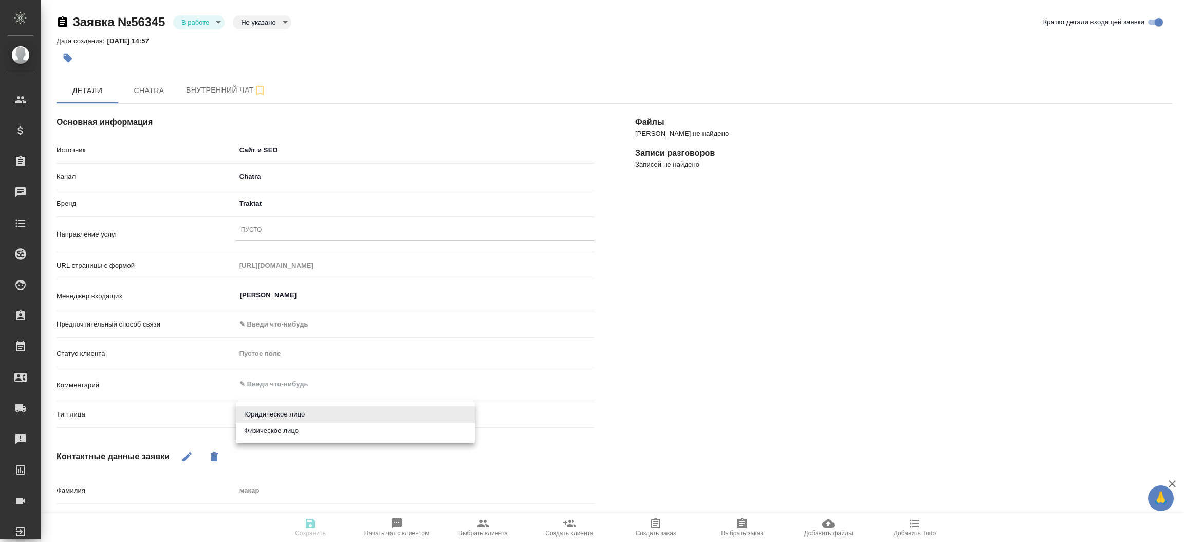
click at [272, 419] on body "🙏 .cls-1 fill:#fff; AWATERA [PERSON_NAME]prutko Клиенты Спецификации Заказы Чат…" at bounding box center [592, 271] width 1184 height 542
click at [289, 434] on li "Физическое лицо" at bounding box center [355, 430] width 239 height 16
type textarea "x"
type input "private"
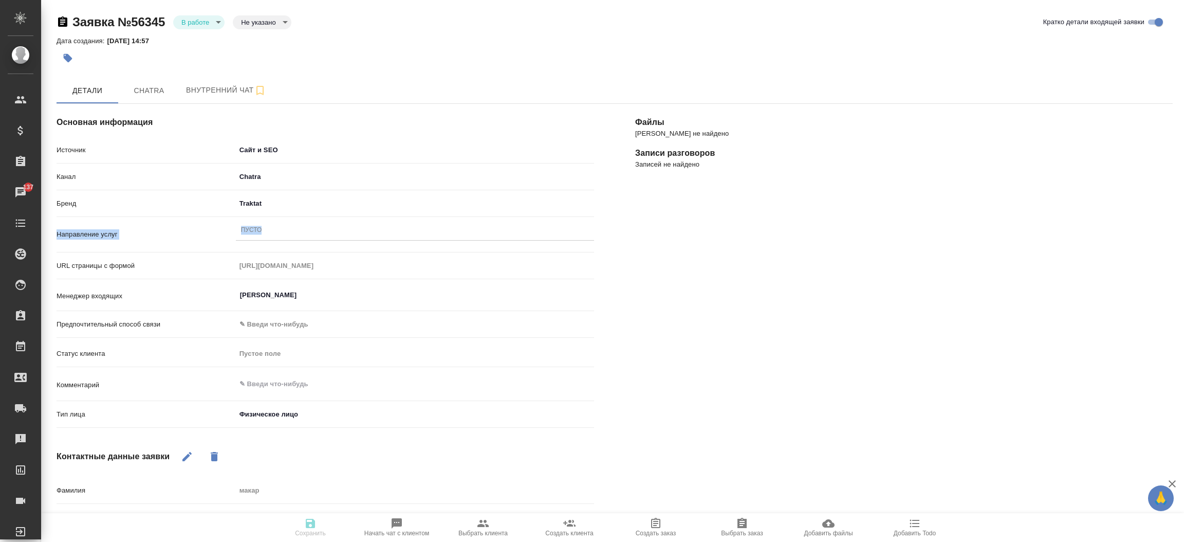
drag, startPoint x: 264, startPoint y: 220, endPoint x: 261, endPoint y: 229, distance: 9.9
click at [261, 229] on div "Источник Сайт и SEO seo Канал Chatra 636e3af525d34d44ee8ac032 Бренд Traktat tra…" at bounding box center [325, 286] width 537 height 291
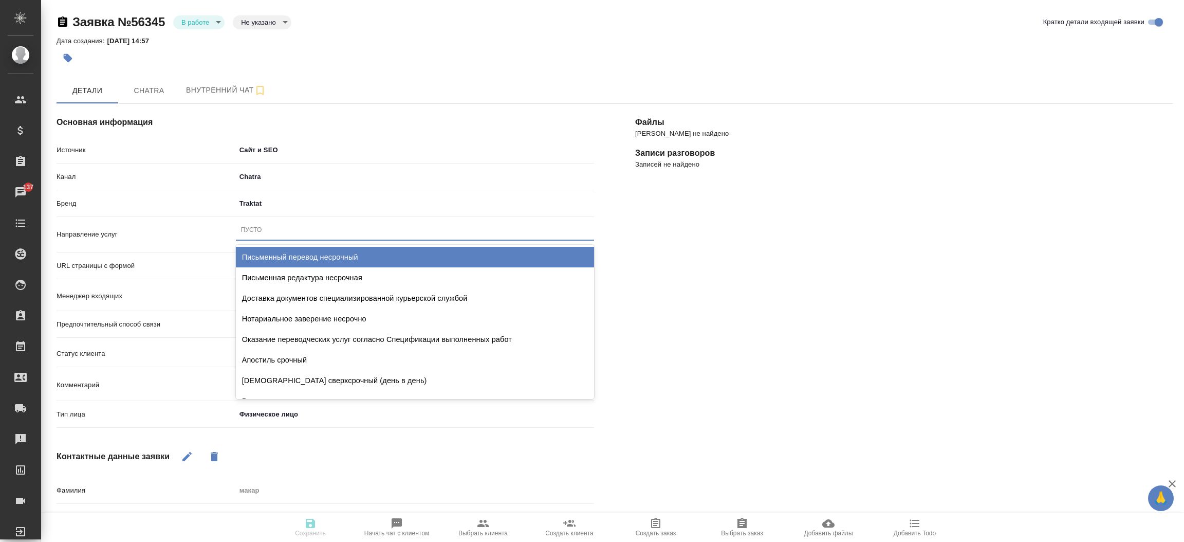
click at [261, 229] on div "Пусто" at bounding box center [251, 230] width 21 height 9
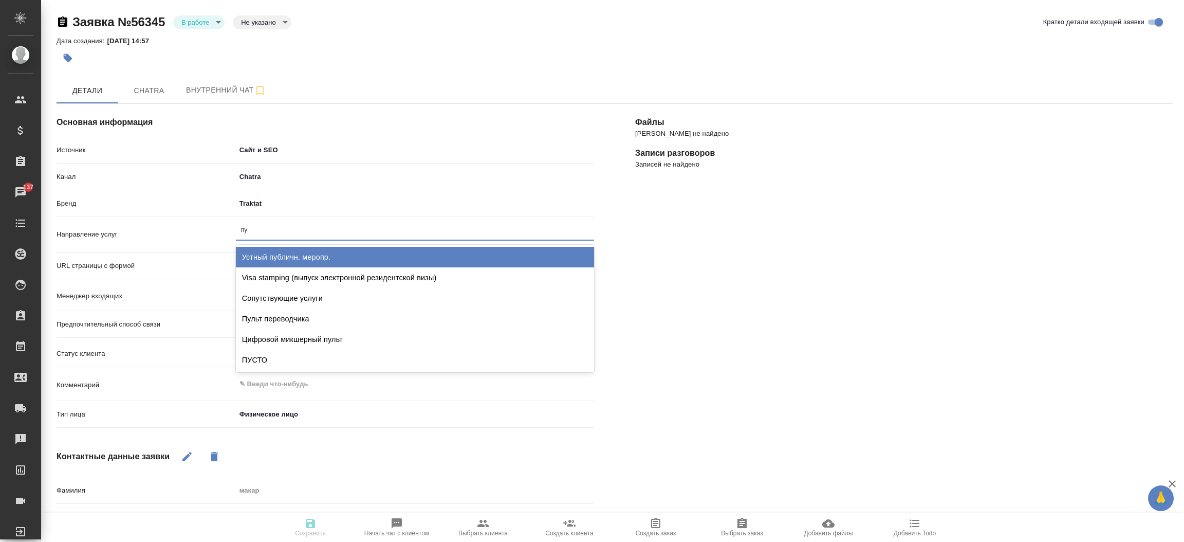
type input "пус"
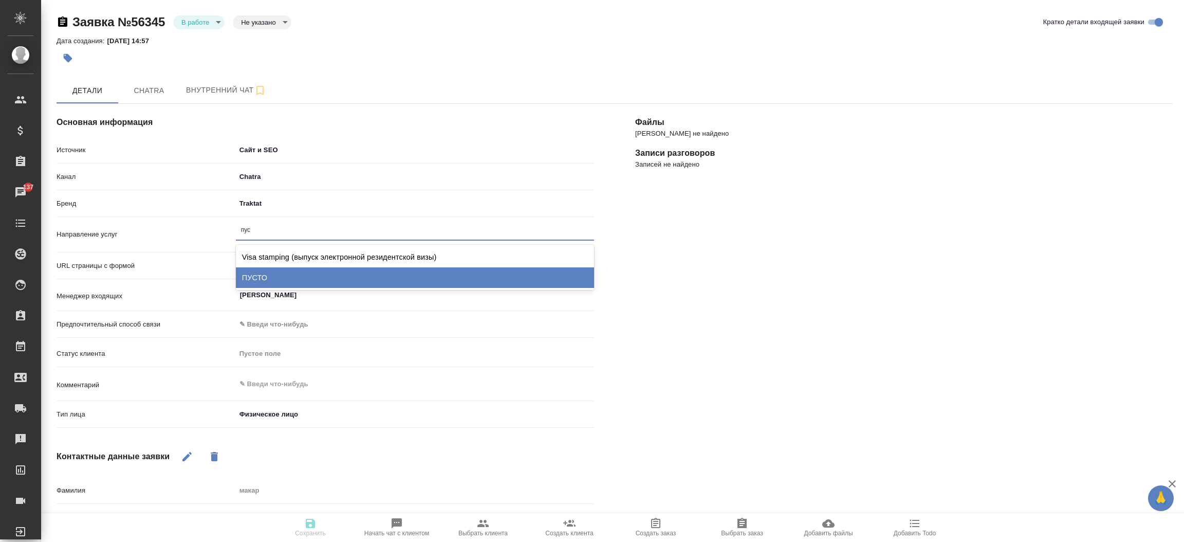
click at [268, 280] on div "ПУСТО" at bounding box center [415, 277] width 358 height 21
type textarea "x"
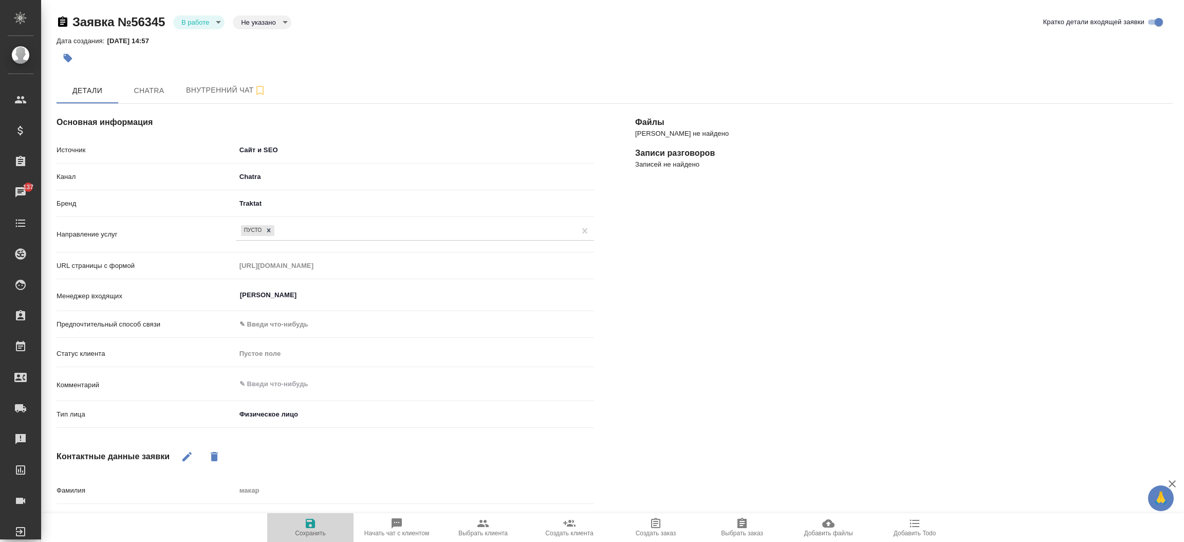
click at [317, 523] on span "Сохранить" at bounding box center [310, 527] width 74 height 20
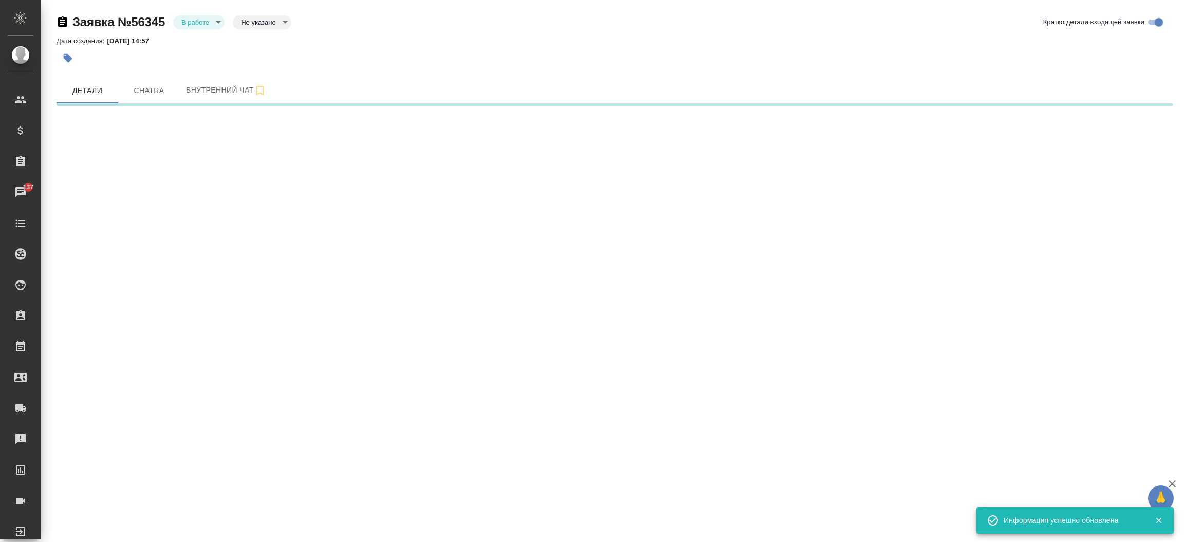
select select "RU"
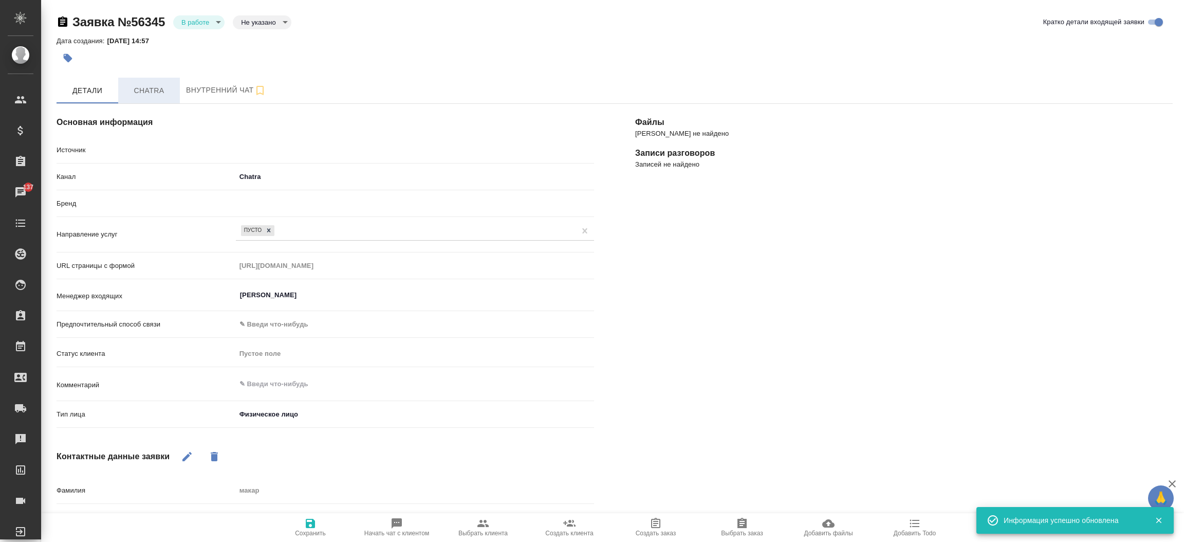
type textarea "x"
click at [152, 91] on span "Chatra" at bounding box center [148, 90] width 49 height 13
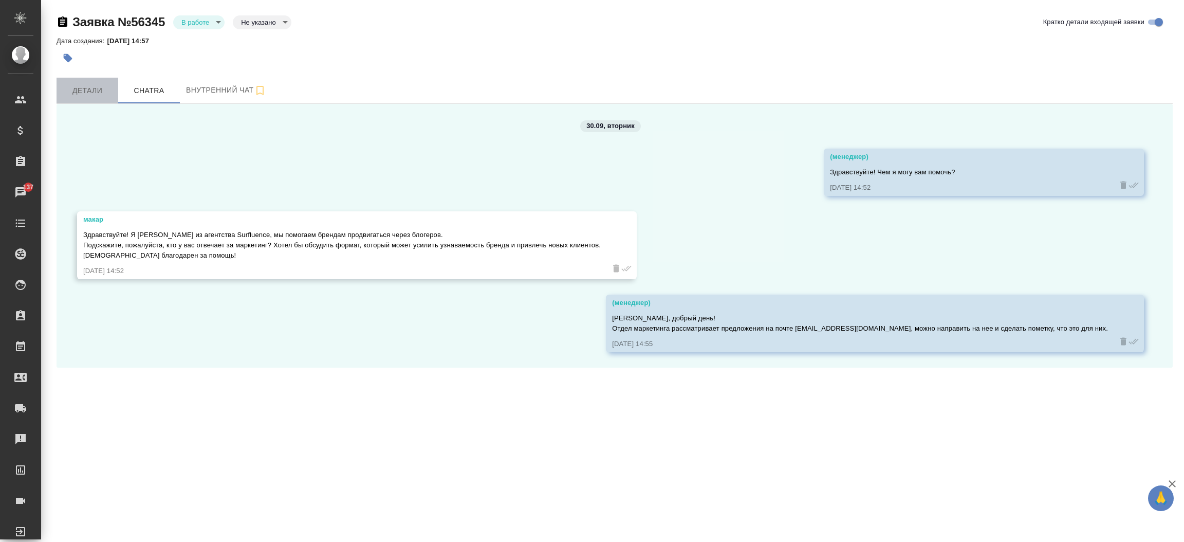
click at [95, 88] on span "Детали" at bounding box center [87, 90] width 49 height 13
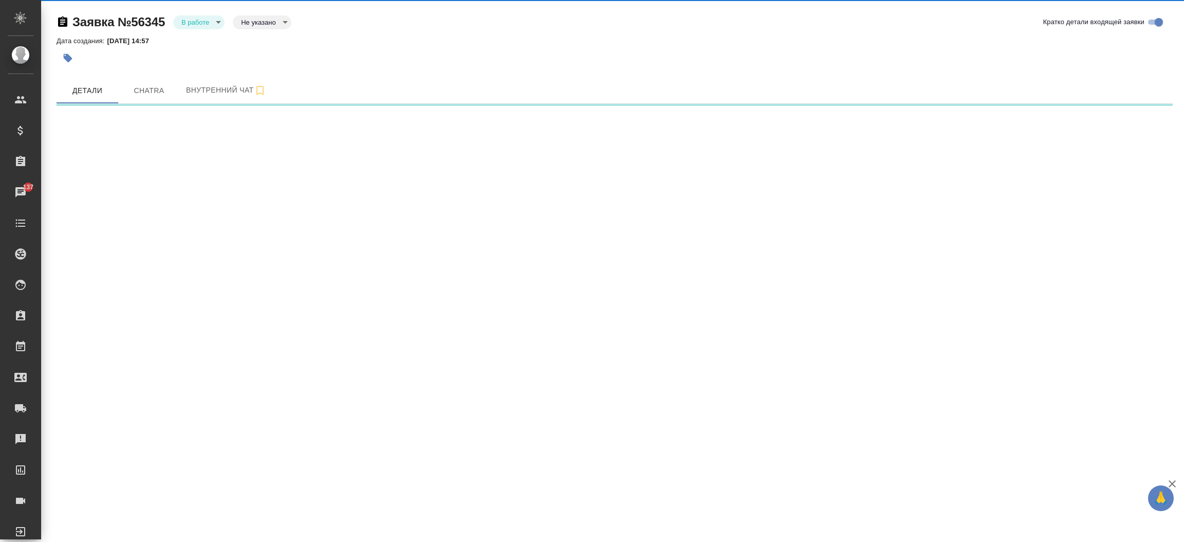
select select "RU"
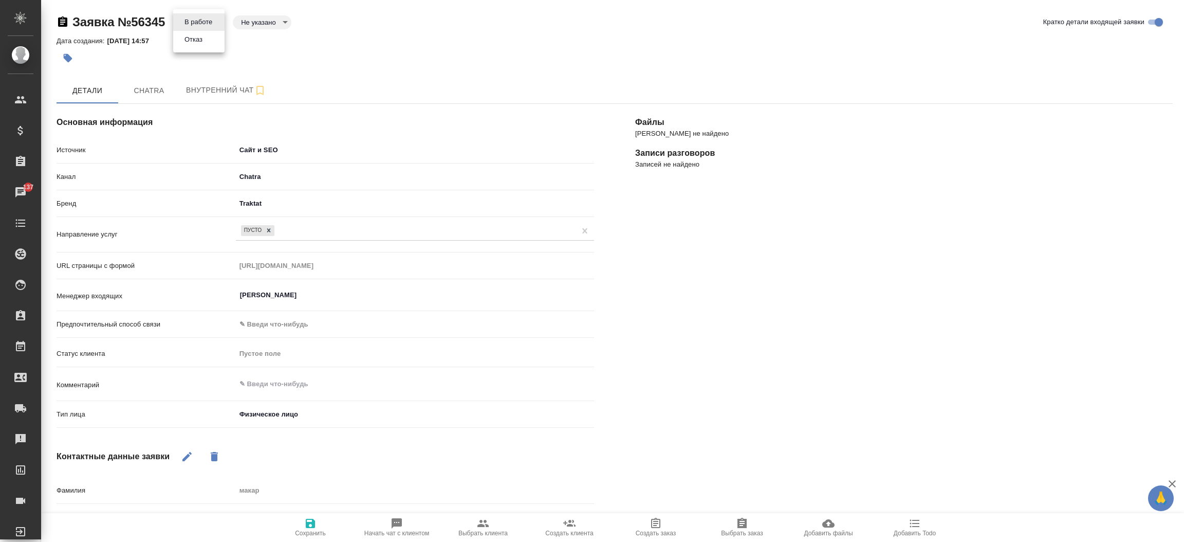
click at [218, 23] on body "🙏 .cls-1 fill:#fff; AWATERA Прутько Ирина i.prutko Клиенты Спецификации Заказы …" at bounding box center [592, 271] width 1184 height 542
click at [208, 42] on li "Отказ" at bounding box center [198, 39] width 51 height 17
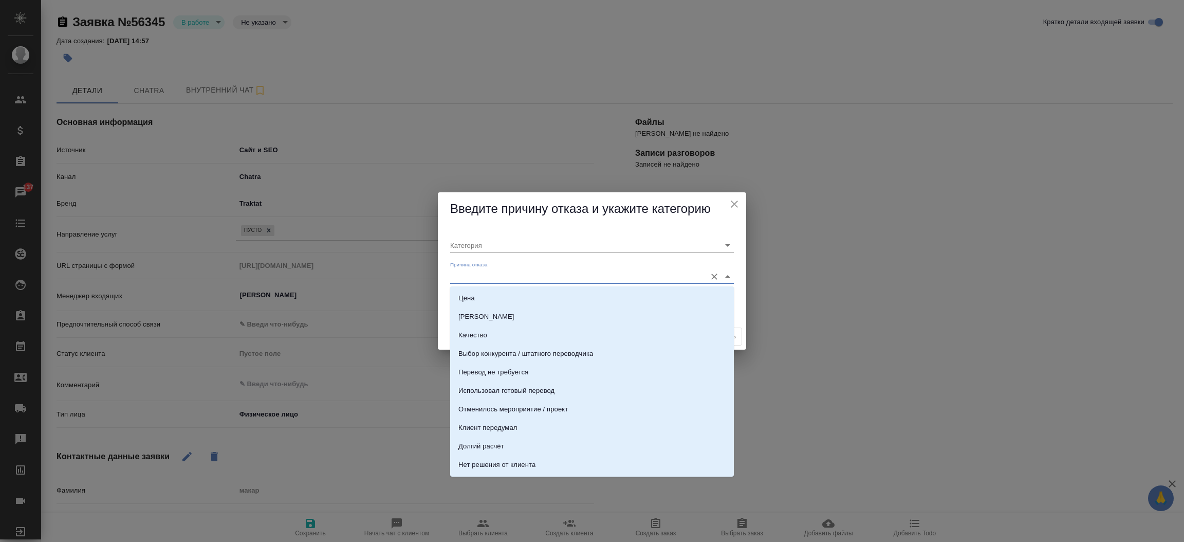
click at [491, 273] on input "Причина отказа" at bounding box center [575, 276] width 251 height 14
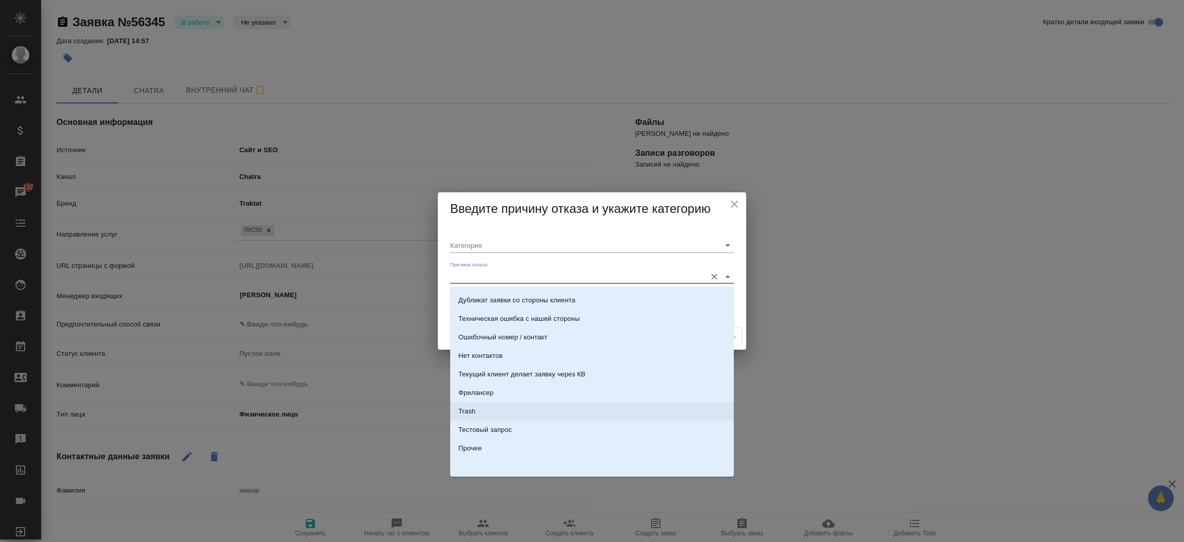
click at [575, 412] on li "Trash" at bounding box center [592, 411] width 284 height 18
type input "Не лиды"
type input "Trash"
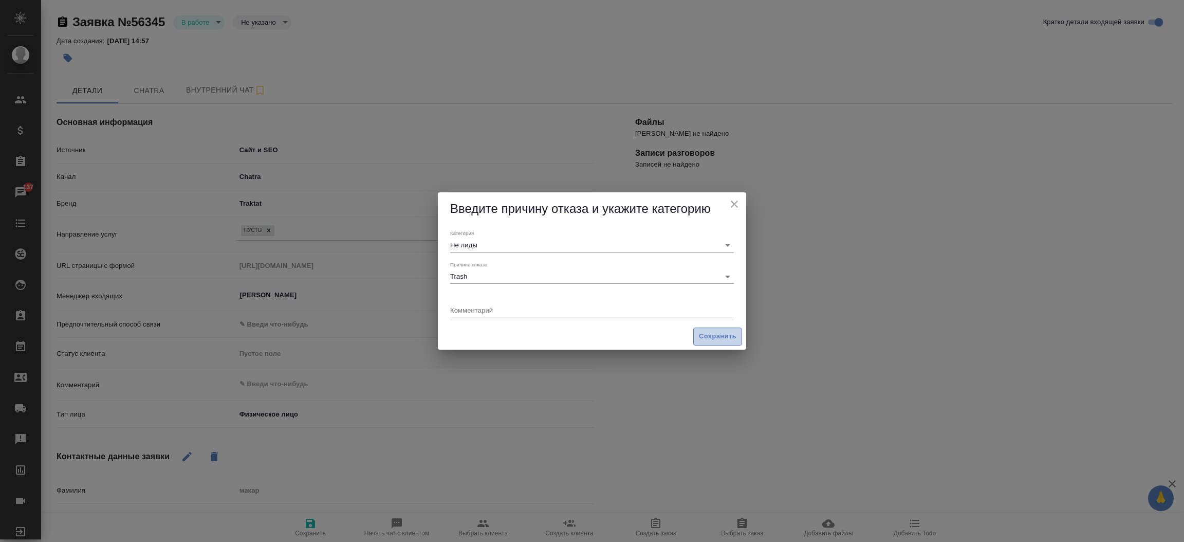
click at [718, 339] on span "Сохранить" at bounding box center [718, 336] width 38 height 12
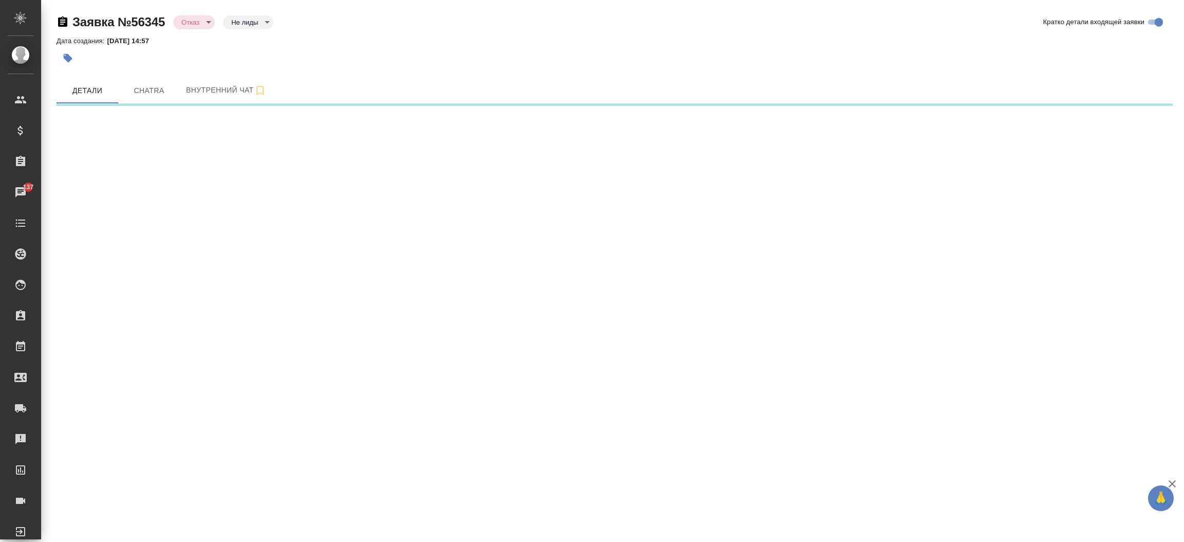
select select "RU"
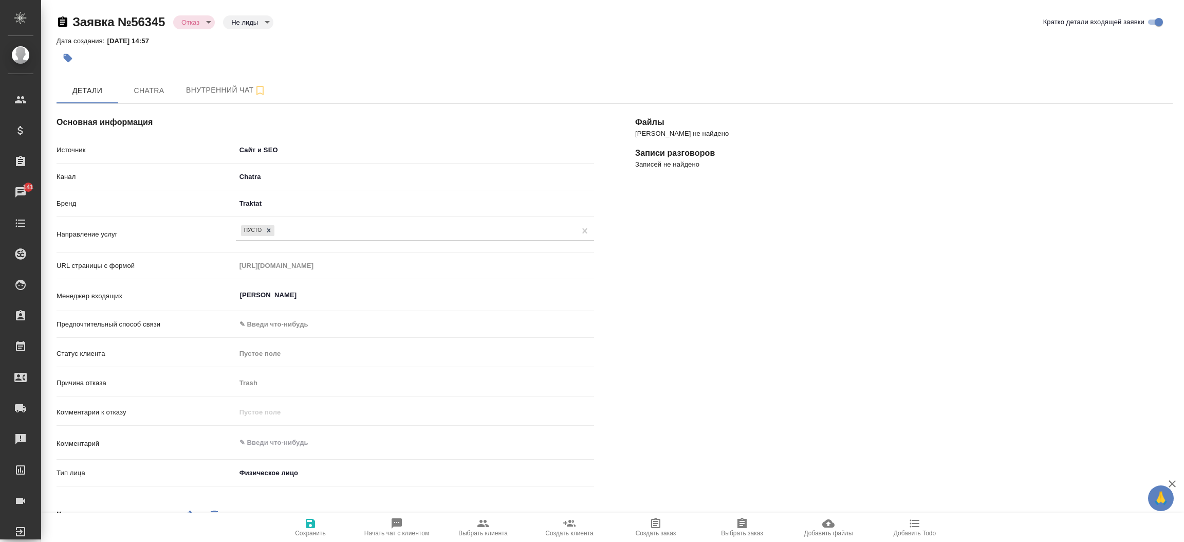
type textarea "x"
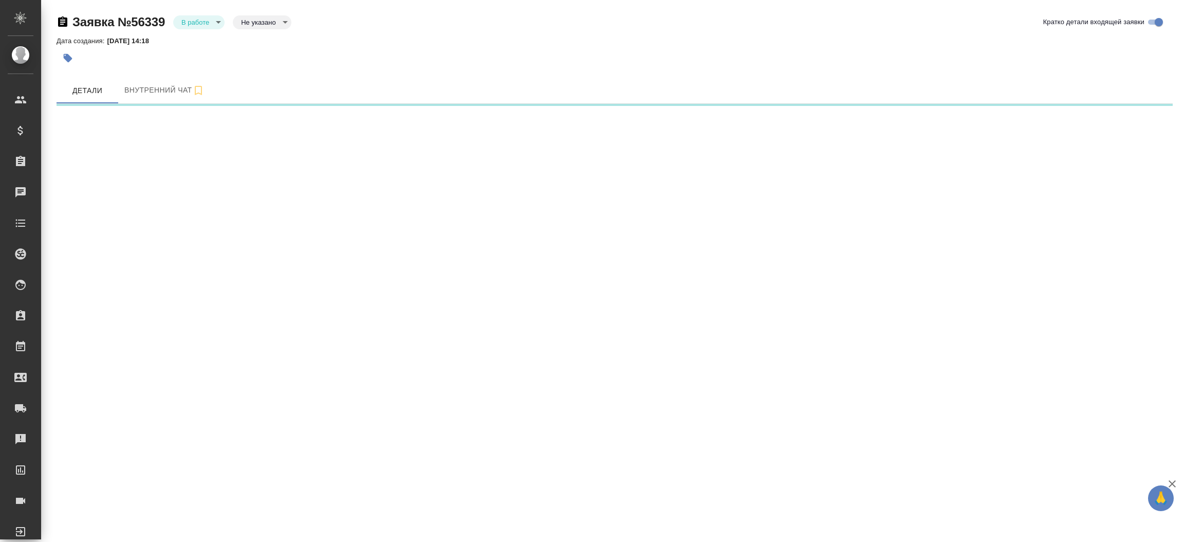
select select "RU"
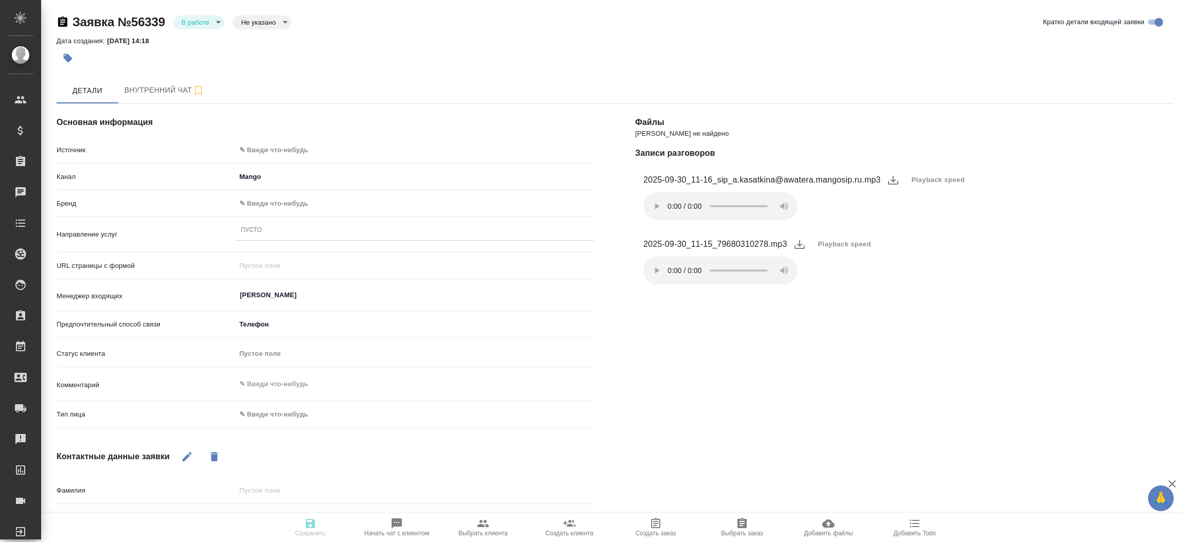
type textarea "x"
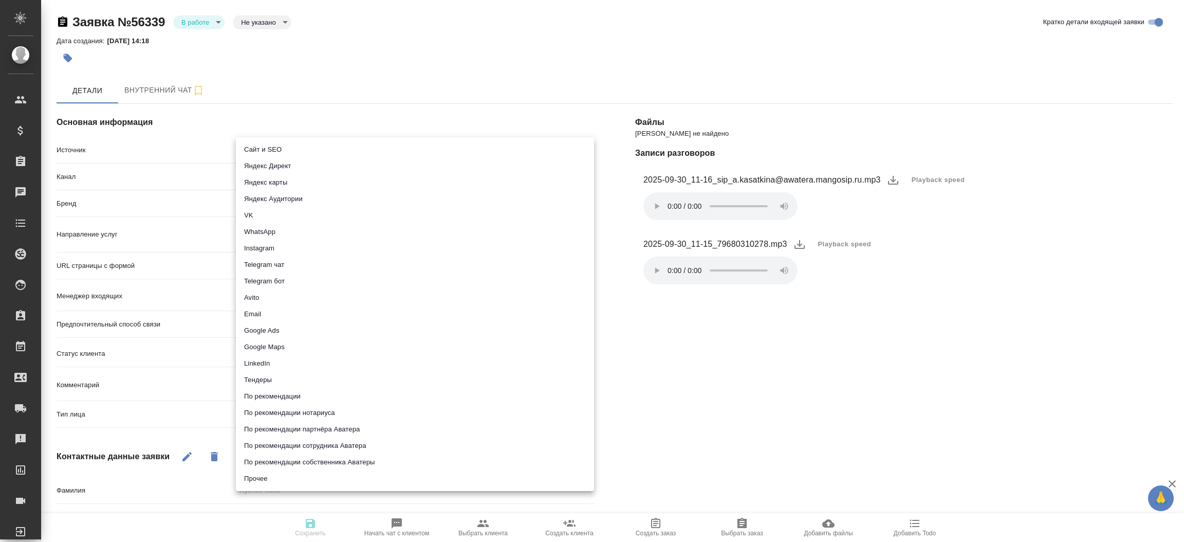
click at [338, 153] on body "🙏 .cls-1 fill:#fff; AWATERA [PERSON_NAME]prutko Клиенты Спецификации Заказы Чат…" at bounding box center [592, 271] width 1184 height 542
click at [338, 153] on li "Сайт и SEO" at bounding box center [415, 149] width 358 height 16
type input "seo"
type textarea "x"
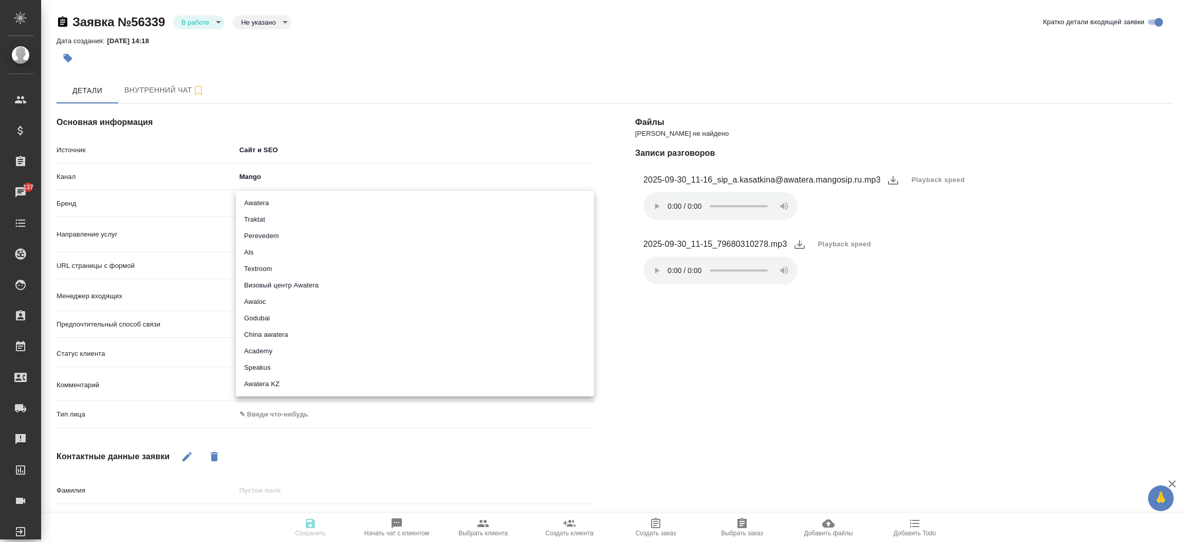
click at [310, 199] on body "🙏 .cls-1 fill:#fff; AWATERA [PERSON_NAME]prutko Клиенты Спецификации Заказы 137…" at bounding box center [592, 271] width 1184 height 542
click at [303, 214] on li "Traktat" at bounding box center [415, 219] width 358 height 16
type input "traktat"
type textarea "x"
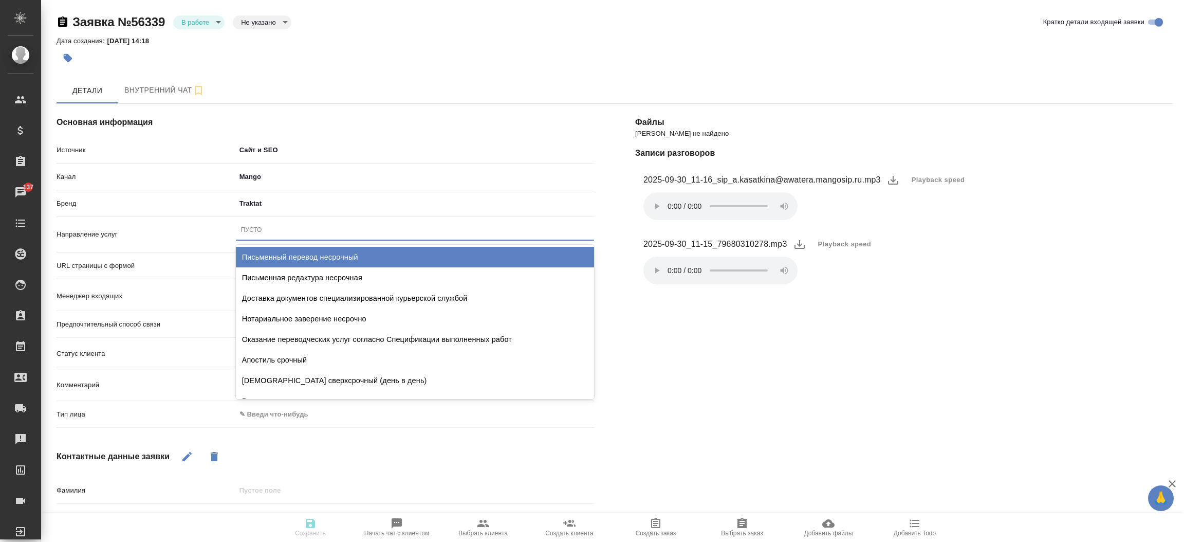
click at [283, 232] on div "Пусто" at bounding box center [415, 229] width 358 height 15
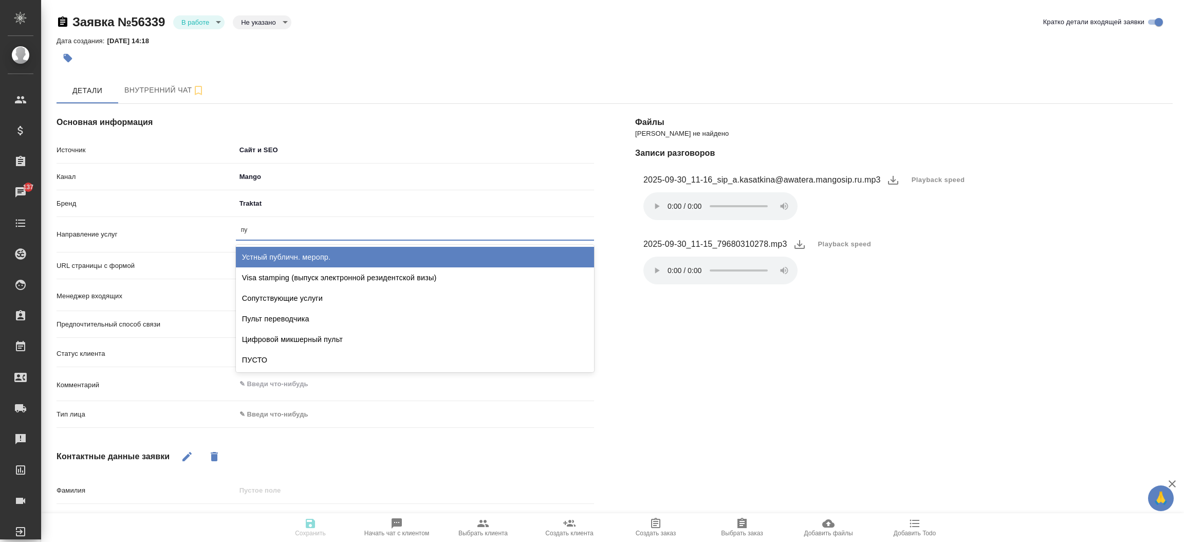
type input "пус"
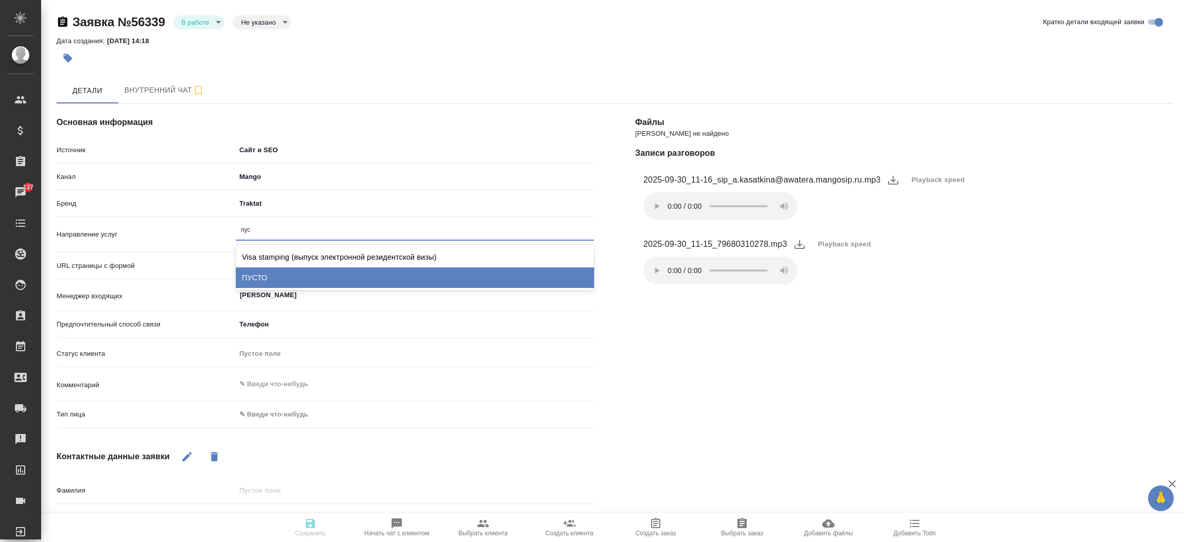
click at [274, 280] on div "ПУСТО" at bounding box center [415, 277] width 358 height 21
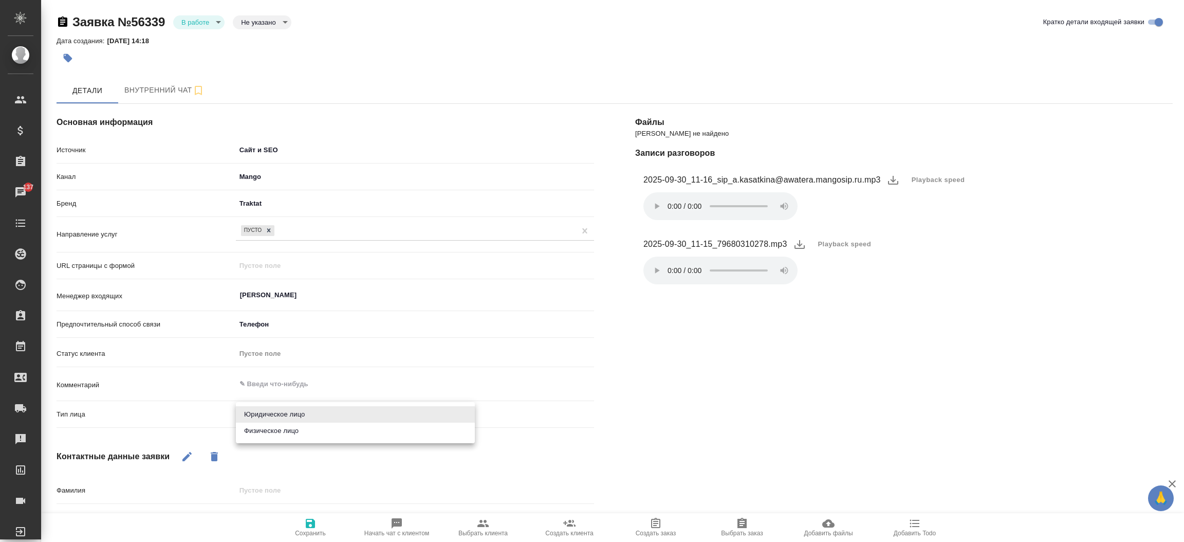
drag, startPoint x: 273, startPoint y: 410, endPoint x: 277, endPoint y: 434, distance: 24.0
click at [277, 434] on body "🙏 .cls-1 fill:#fff; AWATERA [PERSON_NAME]prutko Клиенты Спецификации Заказы 137…" at bounding box center [592, 271] width 1184 height 542
click at [277, 434] on li "Физическое лицо" at bounding box center [355, 430] width 239 height 16
type textarea "x"
type input "private"
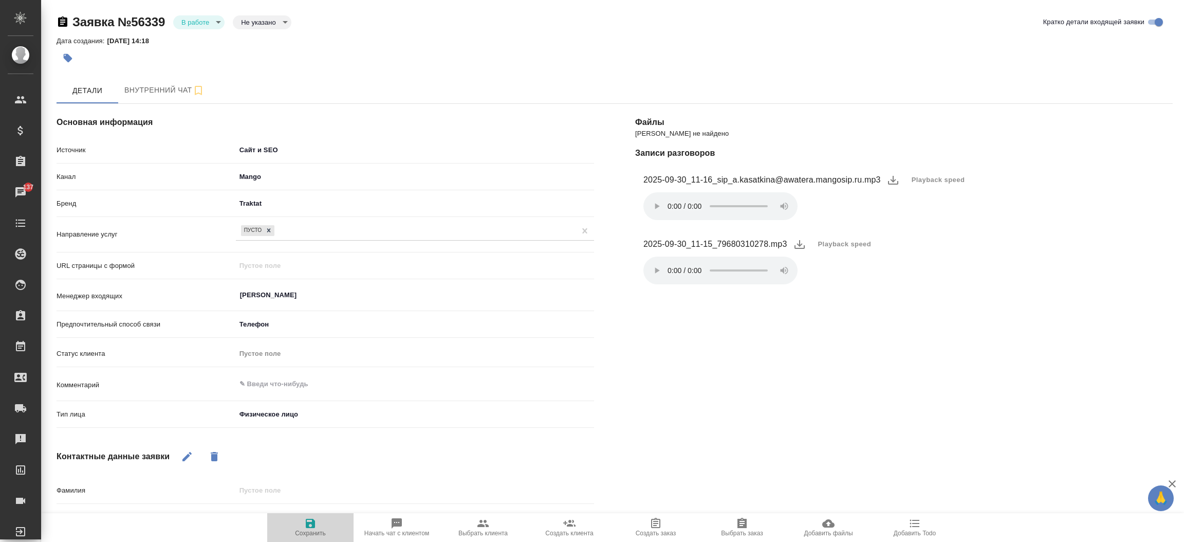
click at [307, 524] on icon "button" at bounding box center [310, 522] width 9 height 9
select select "RU"
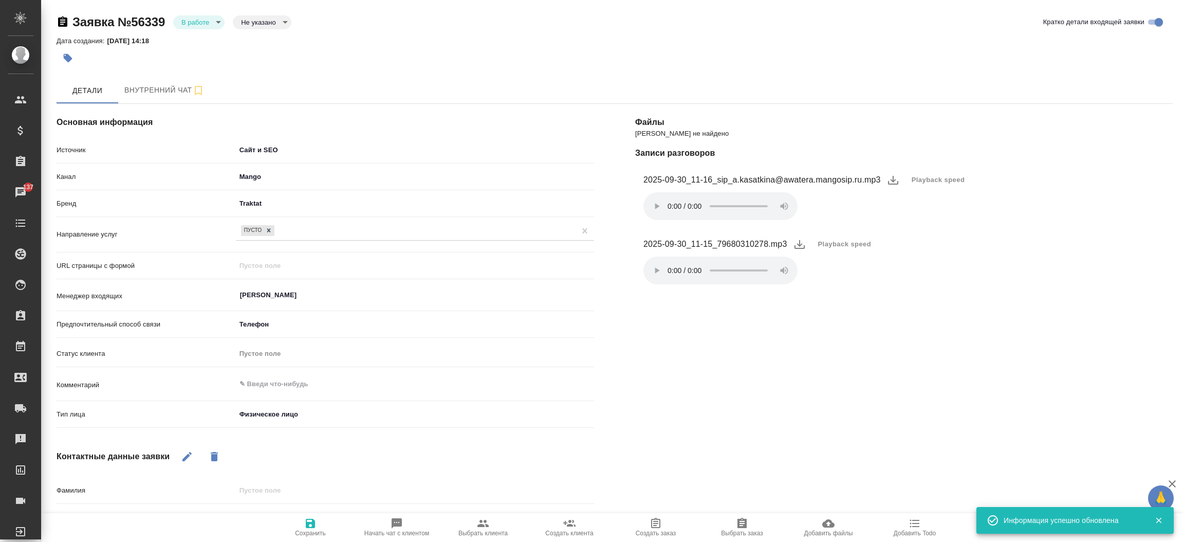
type textarea "x"
click at [209, 30] on div "Заявка №56339 В работе inProcess Не указано notSelected" at bounding box center [174, 22] width 235 height 16
click at [210, 25] on body "🙏 .cls-1 fill:#fff; AWATERA [PERSON_NAME]prutko Клиенты Спецификации Заказы 137…" at bounding box center [592, 271] width 1184 height 542
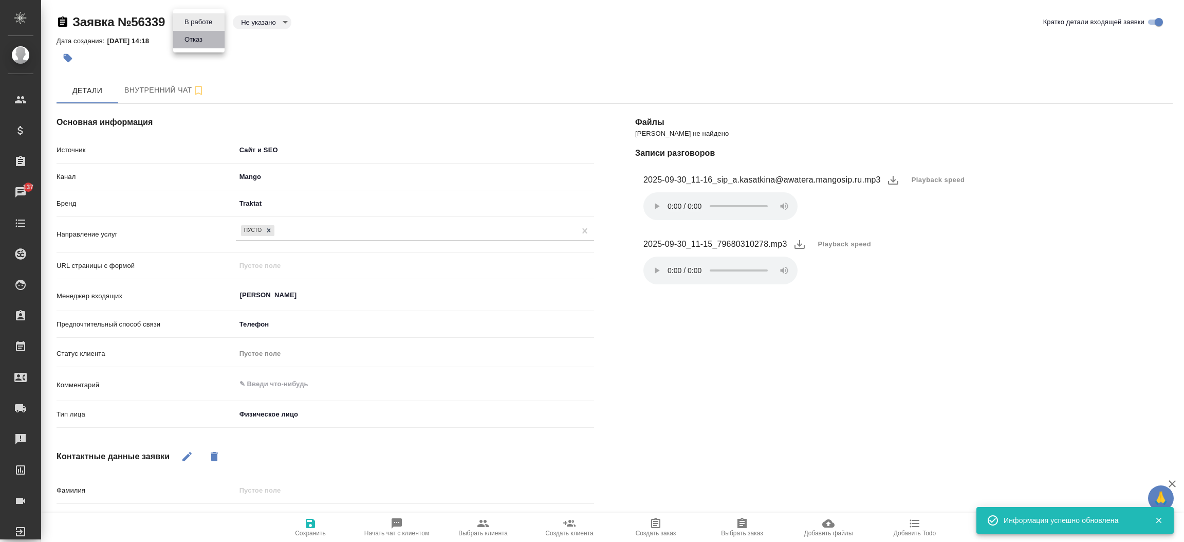
click at [207, 32] on li "Отказ" at bounding box center [198, 39] width 51 height 17
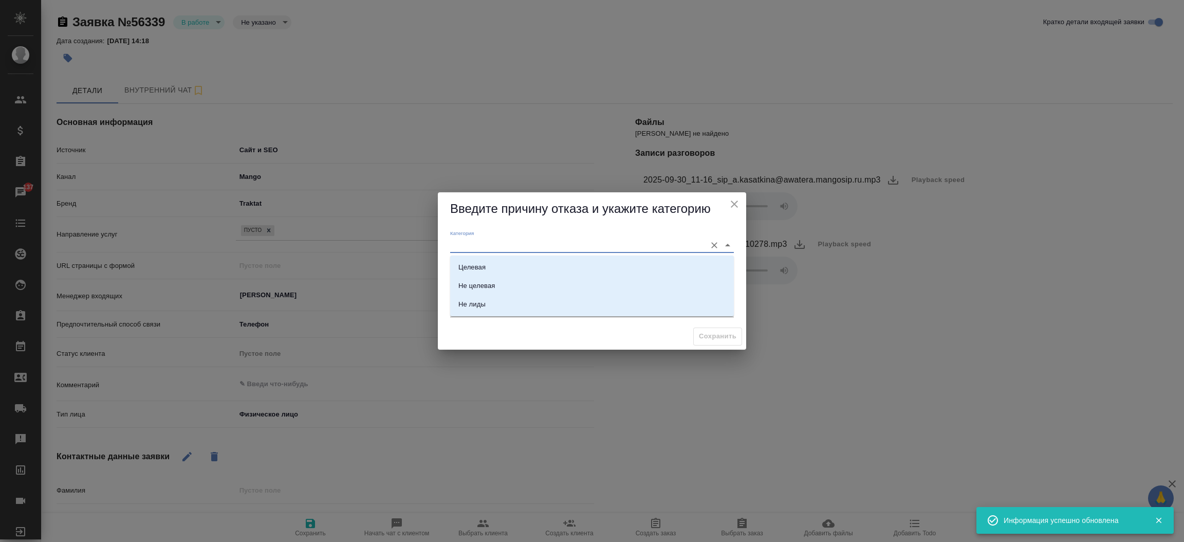
click at [463, 248] on input "Категория" at bounding box center [575, 245] width 251 height 14
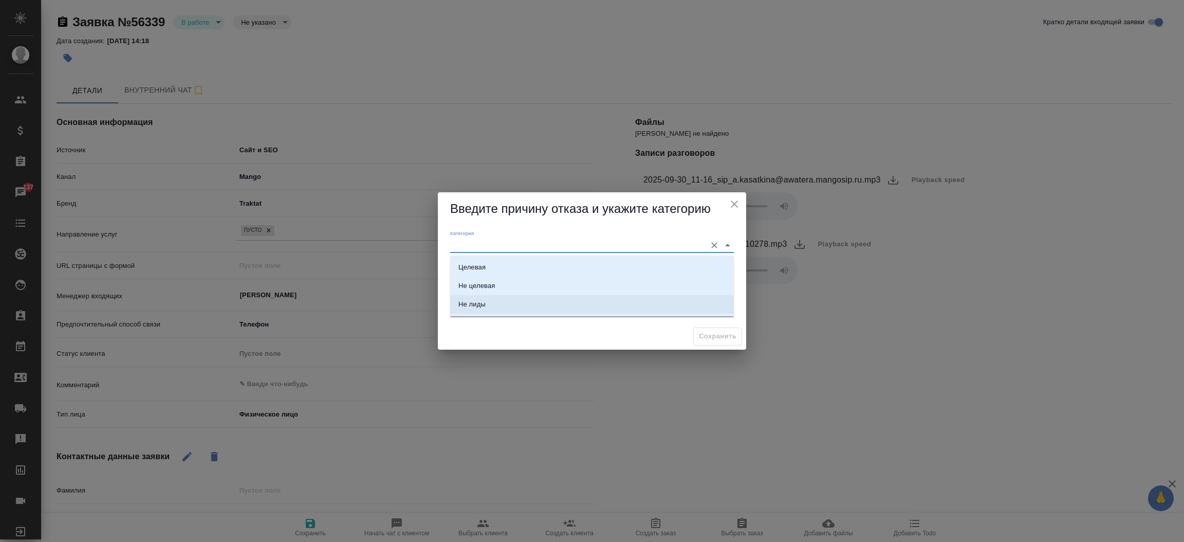
click at [473, 310] on li "Не лиды" at bounding box center [592, 304] width 284 height 18
type input "Не лиды"
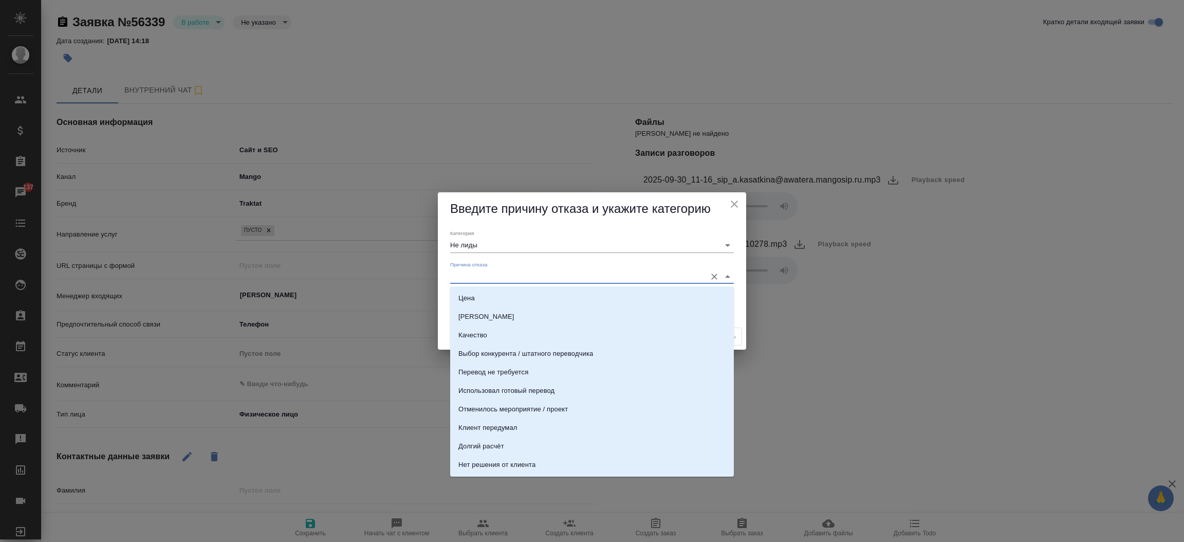
click at [479, 281] on input "Причина отказа" at bounding box center [575, 276] width 251 height 14
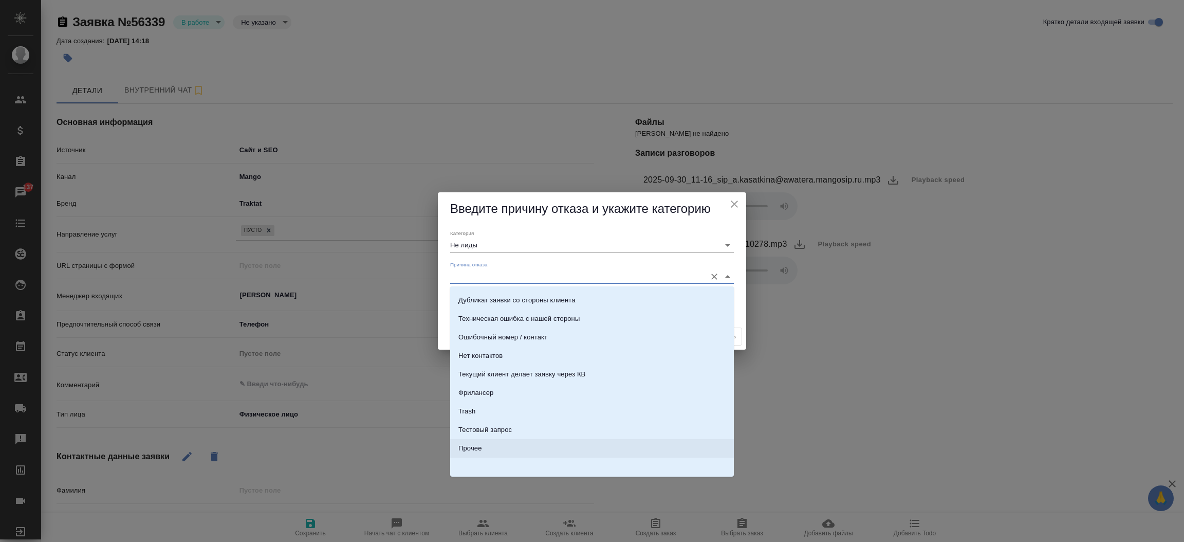
click at [595, 440] on li "Прочее" at bounding box center [592, 448] width 284 height 18
type input "Прочее"
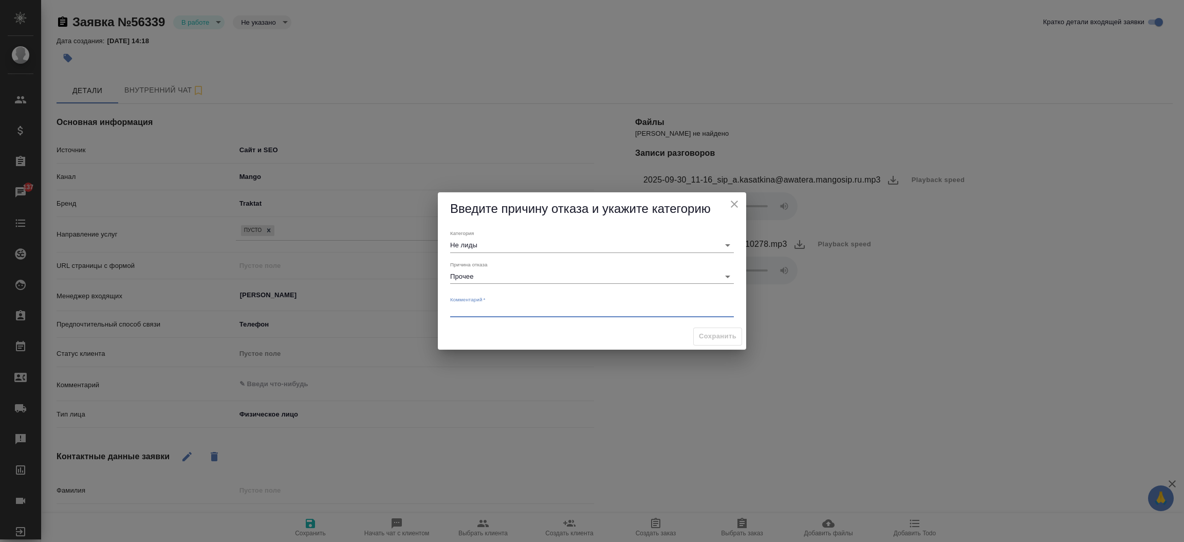
click at [526, 307] on textarea at bounding box center [592, 310] width 284 height 8
type textarea "текущий [PERSON_NAME] приехал за переводом"
click at [739, 340] on button "Сохранить" at bounding box center [717, 336] width 49 height 18
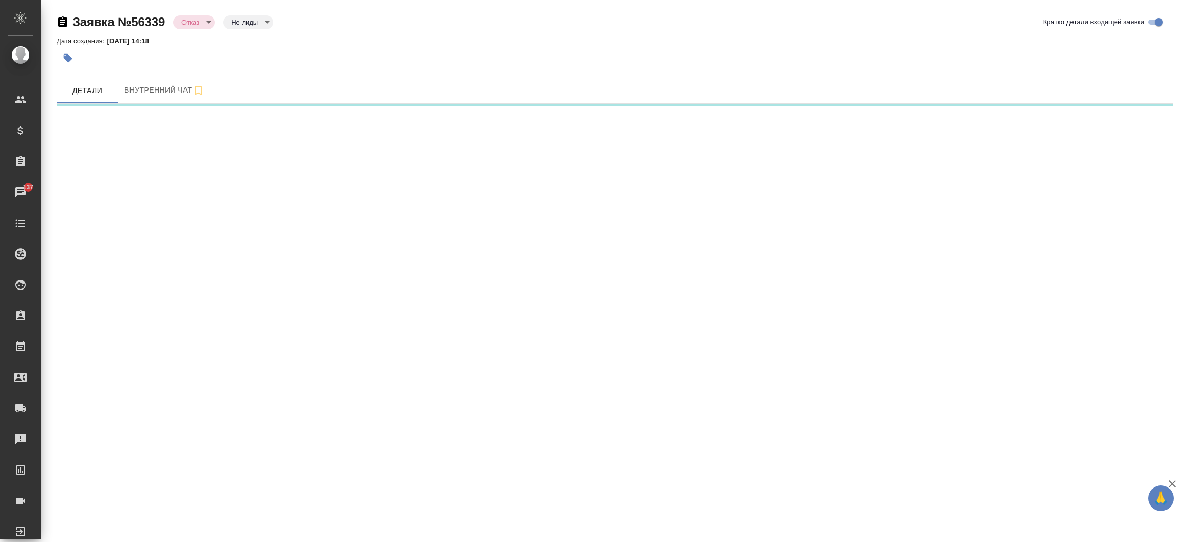
select select "RU"
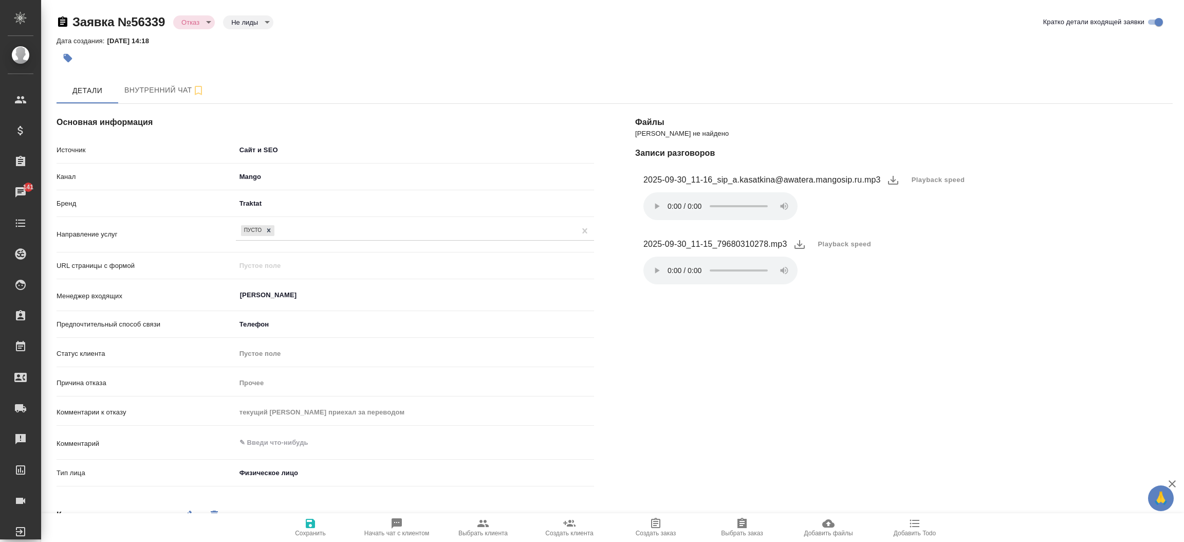
type textarea "x"
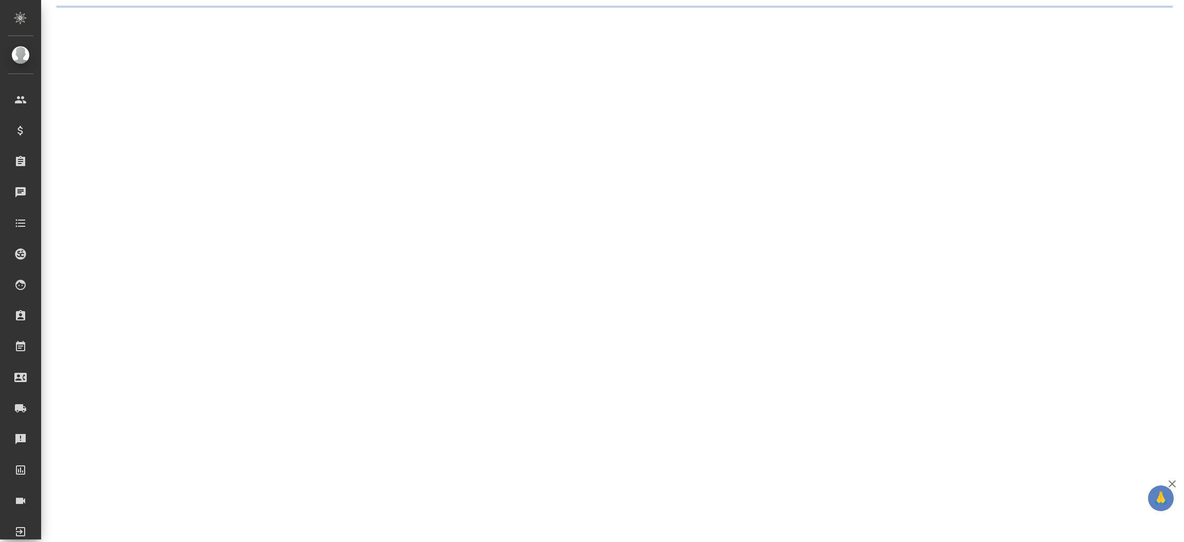
select select "RU"
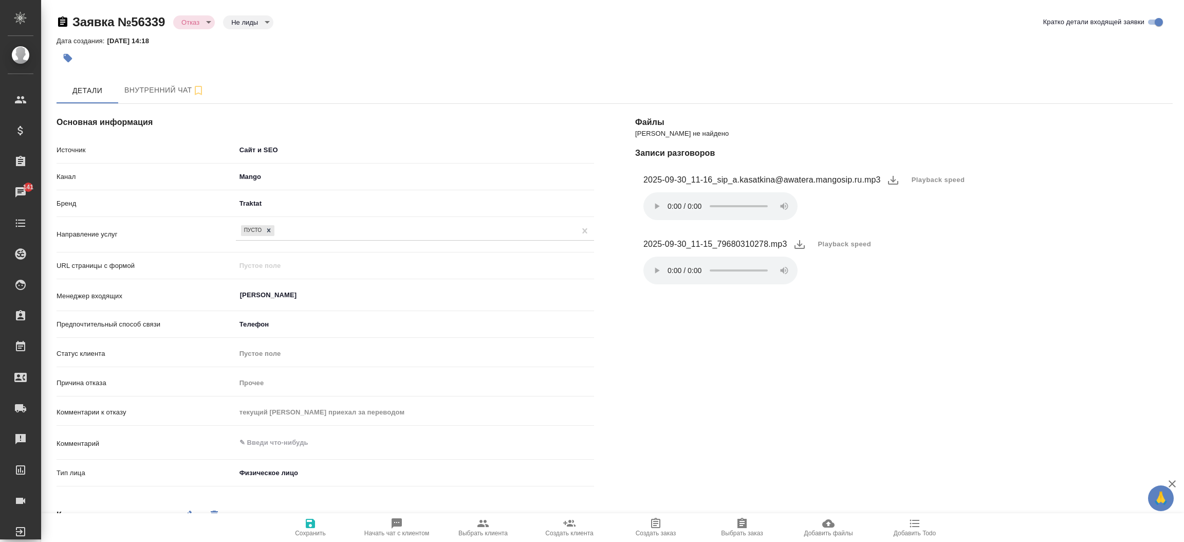
type textarea "x"
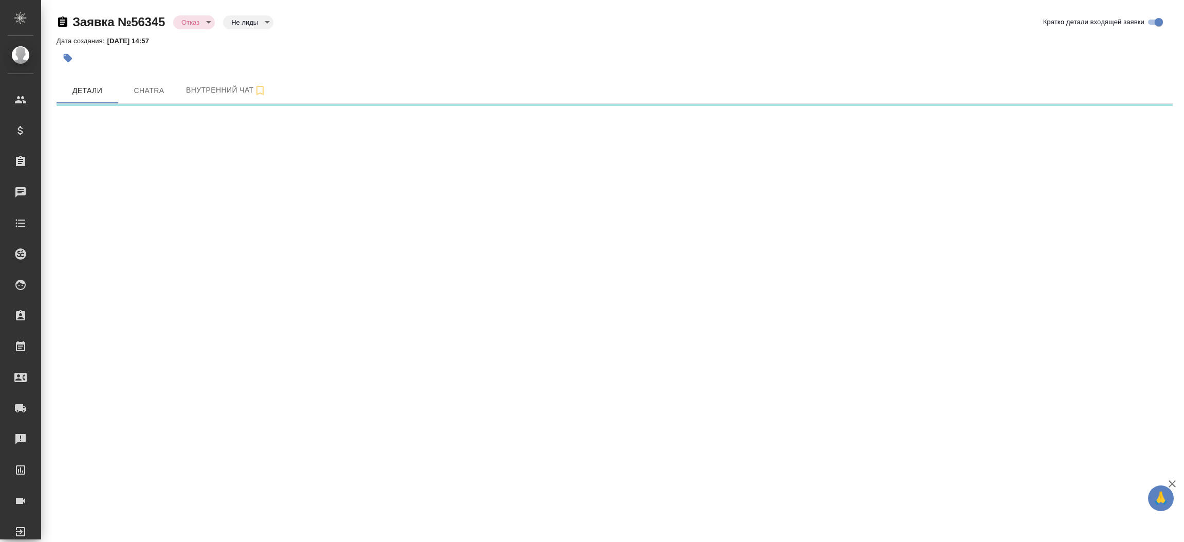
select select "RU"
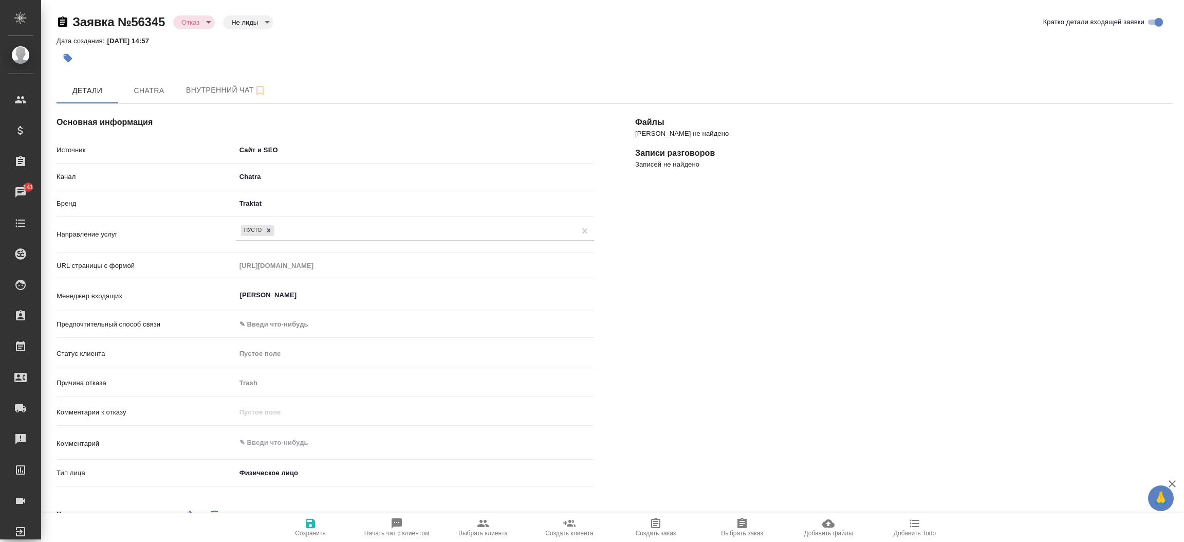
type textarea "x"
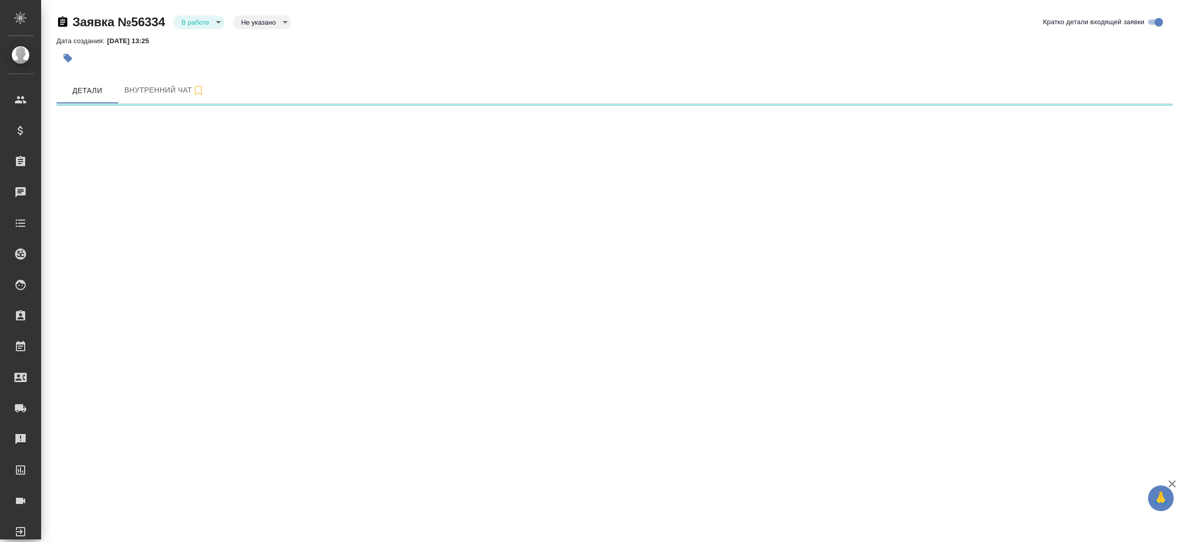
select select "RU"
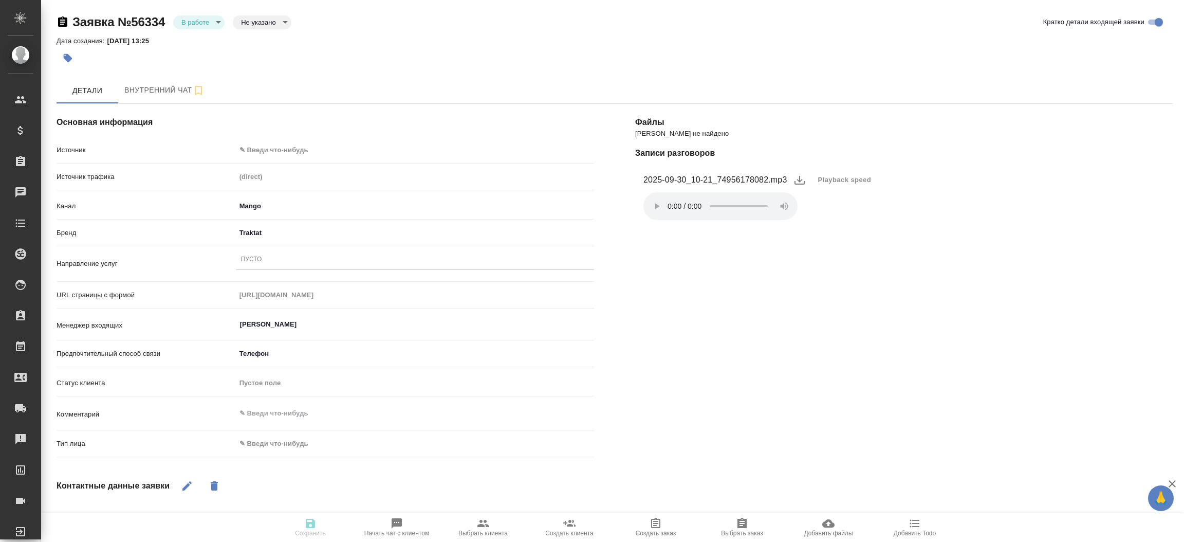
type textarea "x"
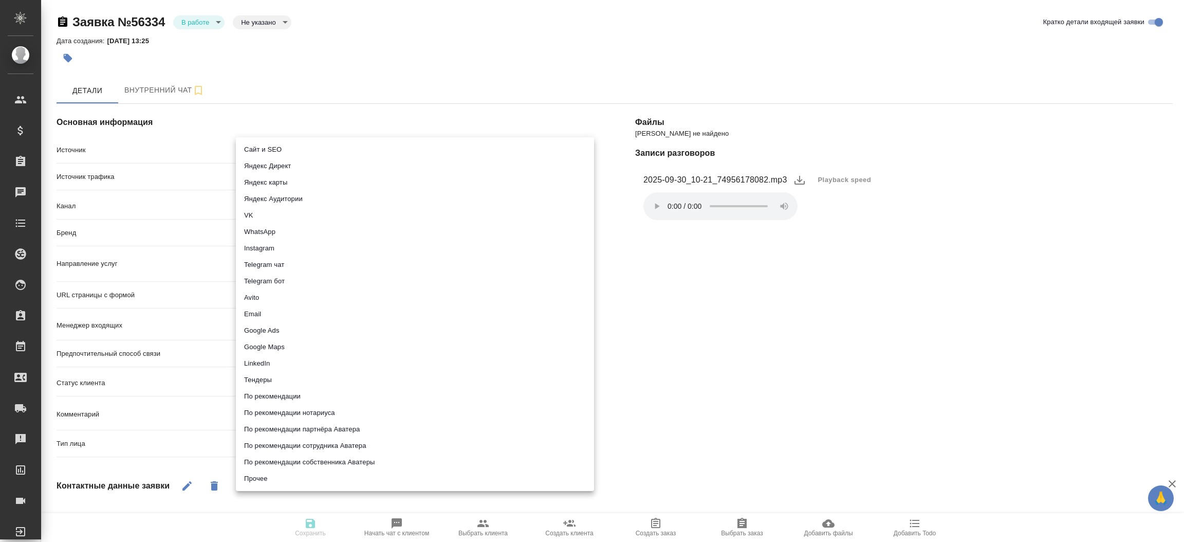
click at [295, 149] on body "🙏 .cls-1 fill:#fff; AWATERA Прутько Ирина i.prutko Клиенты Спецификации Заказы …" at bounding box center [592, 271] width 1184 height 542
click at [295, 149] on li "Сайт и SEO" at bounding box center [415, 149] width 358 height 16
type input "seo"
type textarea "x"
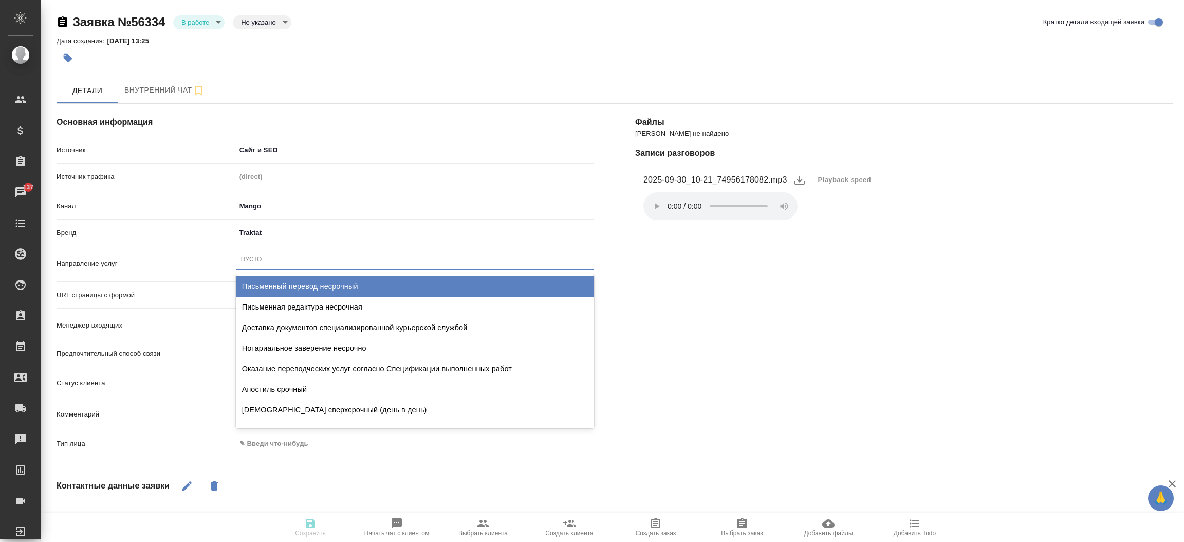
click at [263, 265] on div "Пусто" at bounding box center [415, 259] width 358 height 15
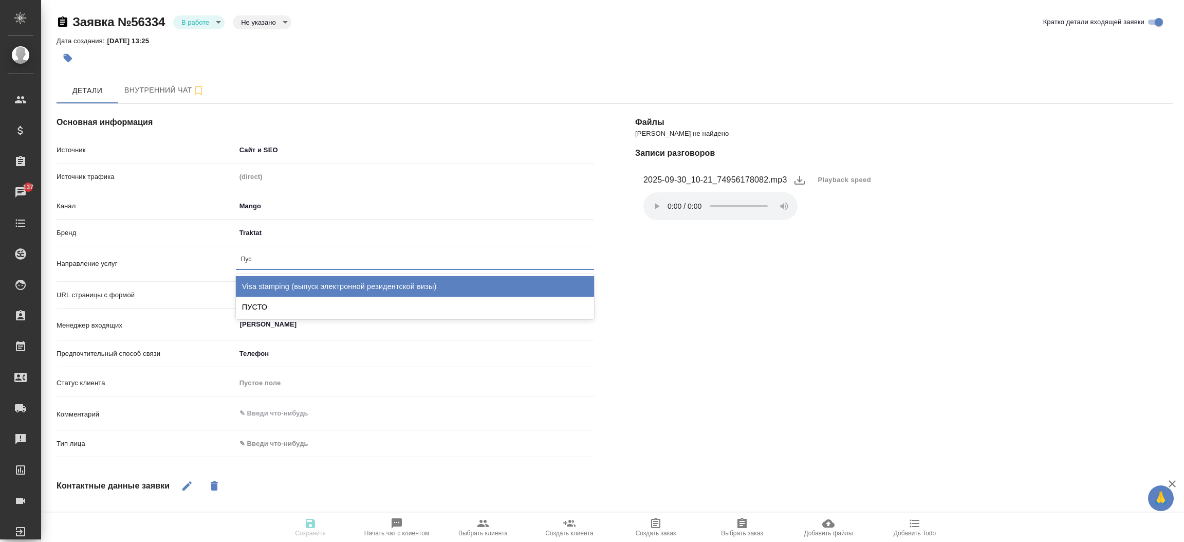
type input "Пуст"
click at [264, 284] on div "ПУСТО" at bounding box center [415, 286] width 358 height 21
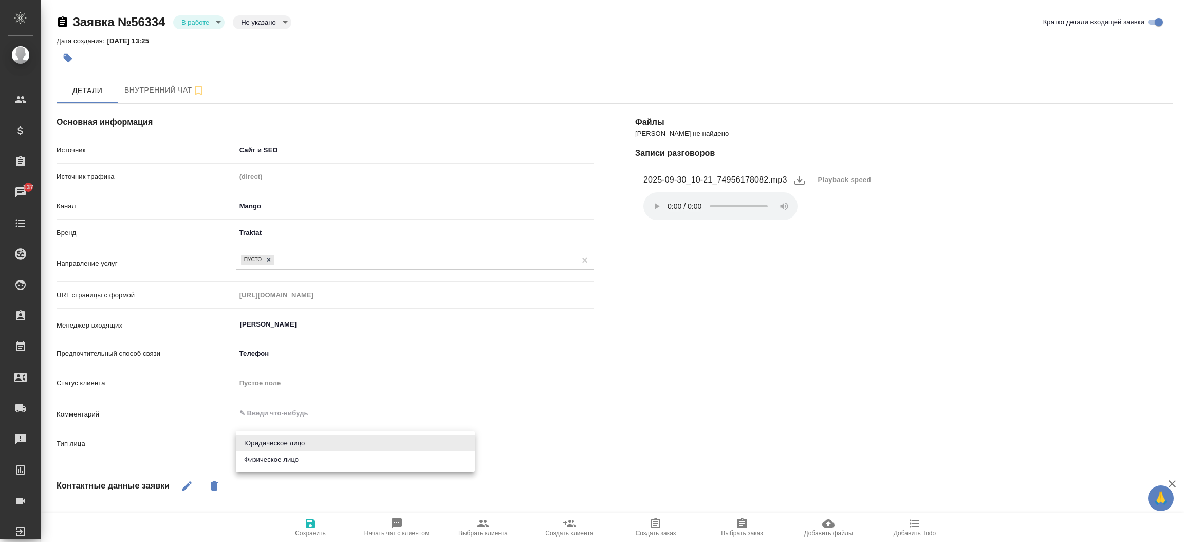
click at [257, 449] on body "🙏 .cls-1 fill:#fff; AWATERA Прутько Ирина i.prutko Клиенты Спецификации Заказы …" at bounding box center [592, 271] width 1184 height 542
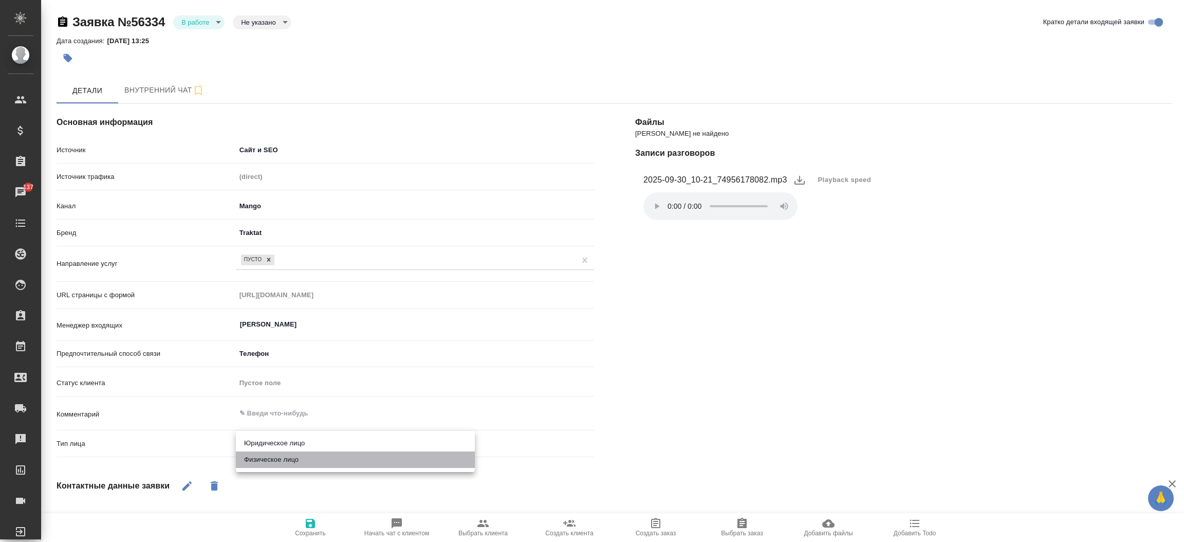
click at [255, 462] on li "Физическое лицо" at bounding box center [355, 459] width 239 height 16
type textarea "x"
type input "private"
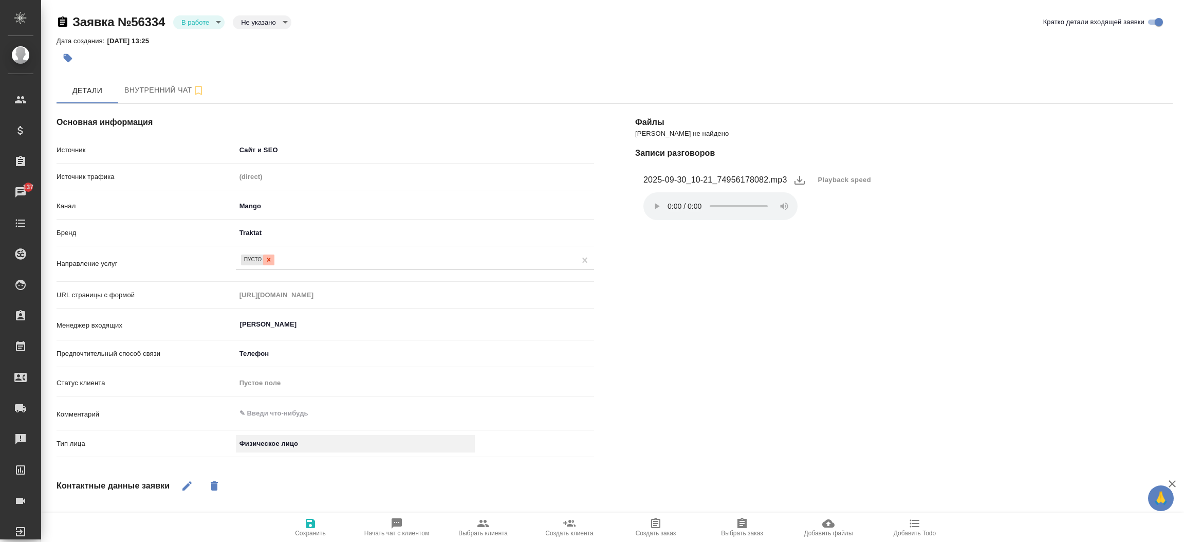
click at [267, 254] on div at bounding box center [268, 259] width 11 height 11
type textarea "x"
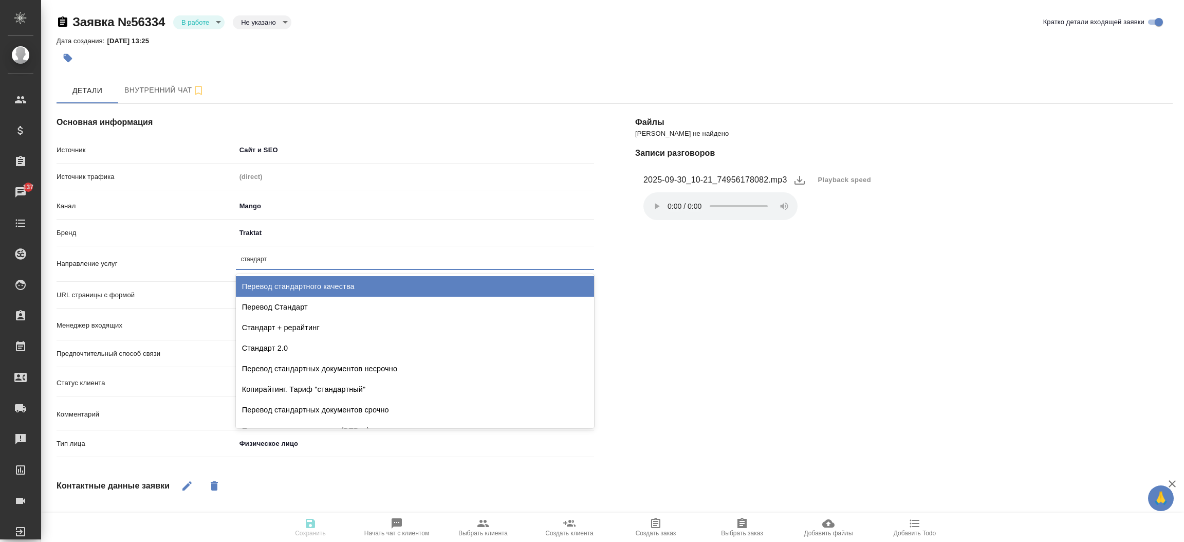
type input "стандартн"
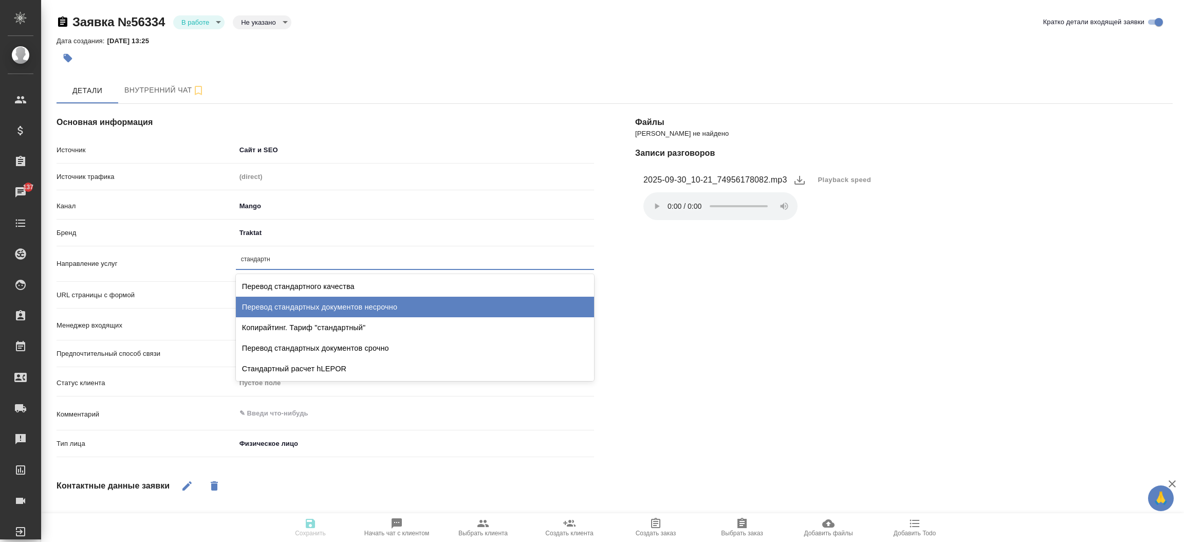
click at [279, 301] on div "Перевод стандартных документов несрочно" at bounding box center [415, 306] width 358 height 21
type textarea "x"
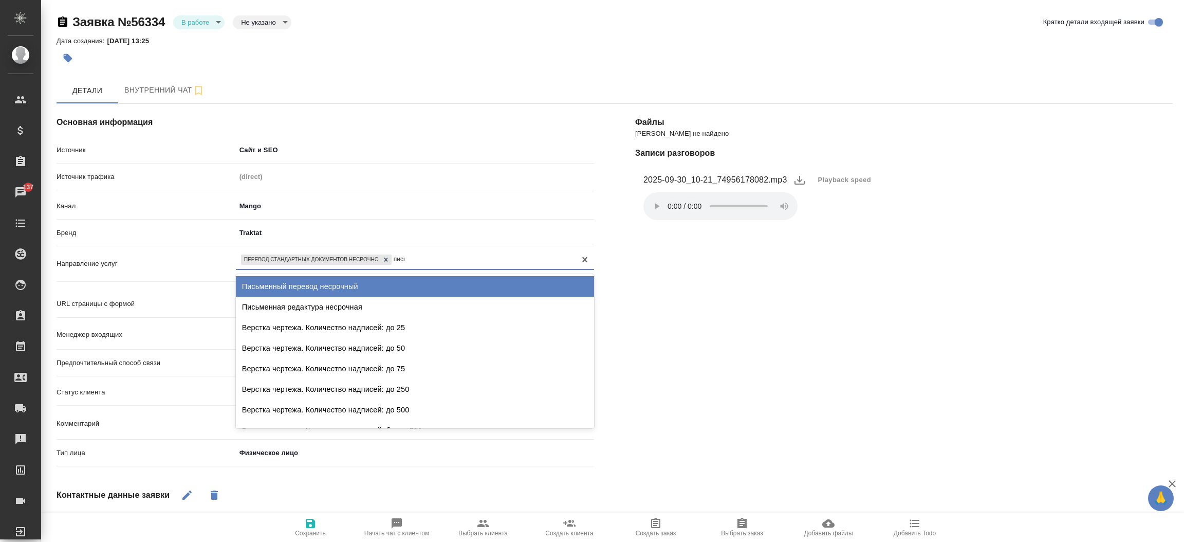
type input "письм"
click at [295, 287] on div "Письменный перевод несрочный" at bounding box center [415, 286] width 358 height 21
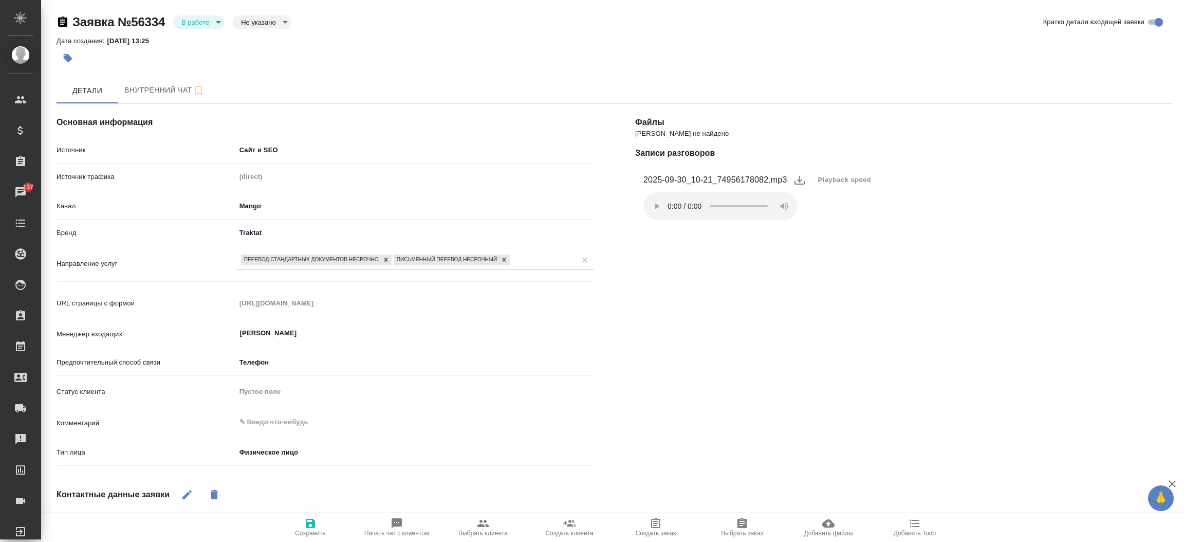
type textarea "x"
click at [310, 518] on icon "button" at bounding box center [310, 523] width 12 height 12
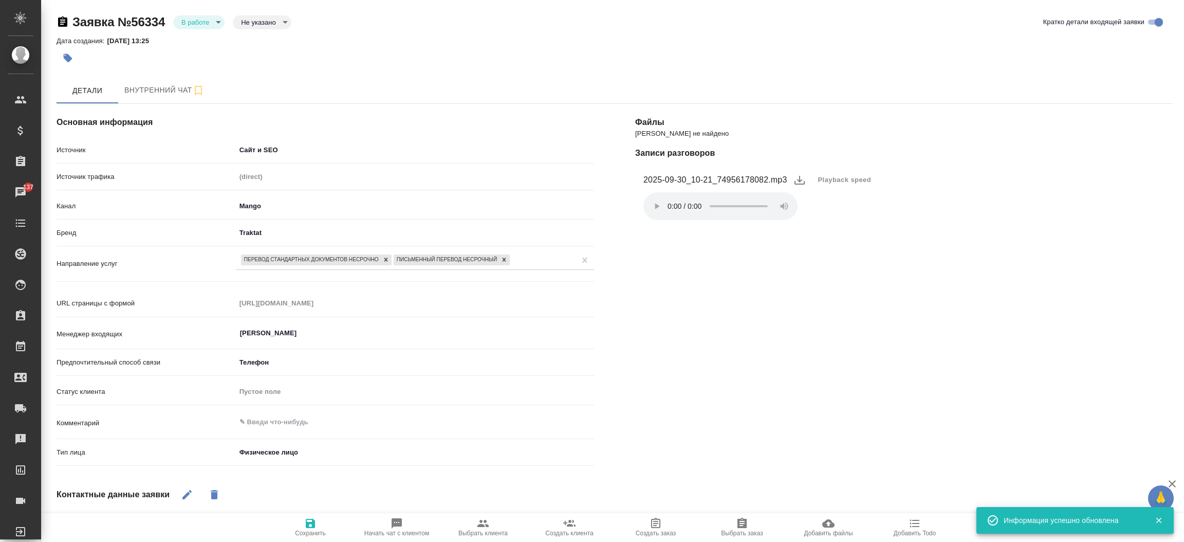
select select "RU"
type textarea "x"
click at [215, 25] on body "🙏 .cls-1 fill:#fff; AWATERA Прутько Ирина i.prutko Клиенты Спецификации Заказы …" at bounding box center [592, 271] width 1184 height 542
click at [209, 45] on li "Отказ" at bounding box center [198, 39] width 51 height 17
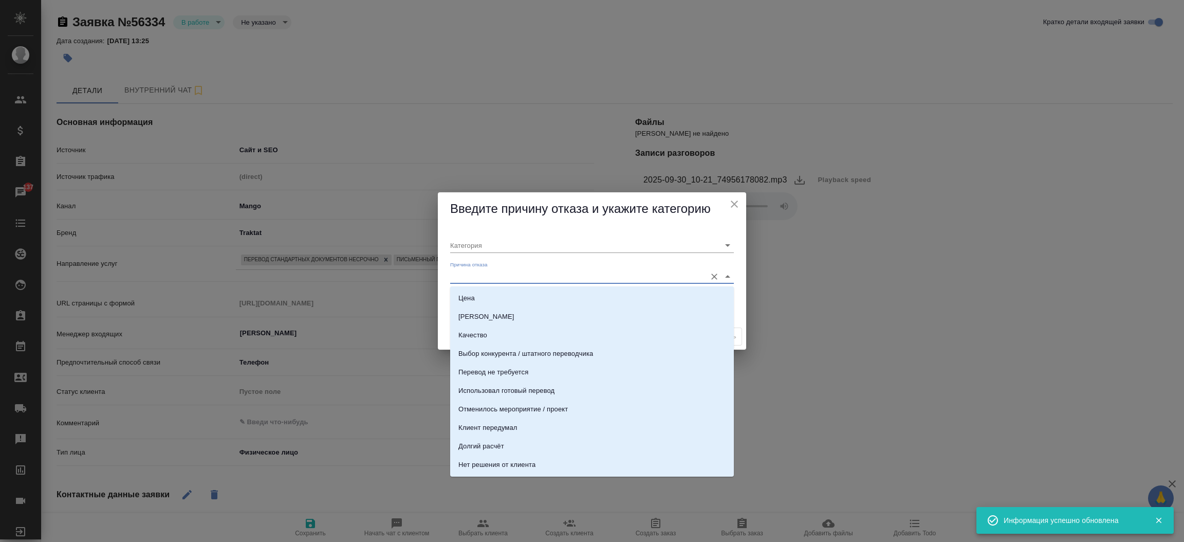
click at [478, 279] on input "Причина отказа" at bounding box center [575, 276] width 251 height 14
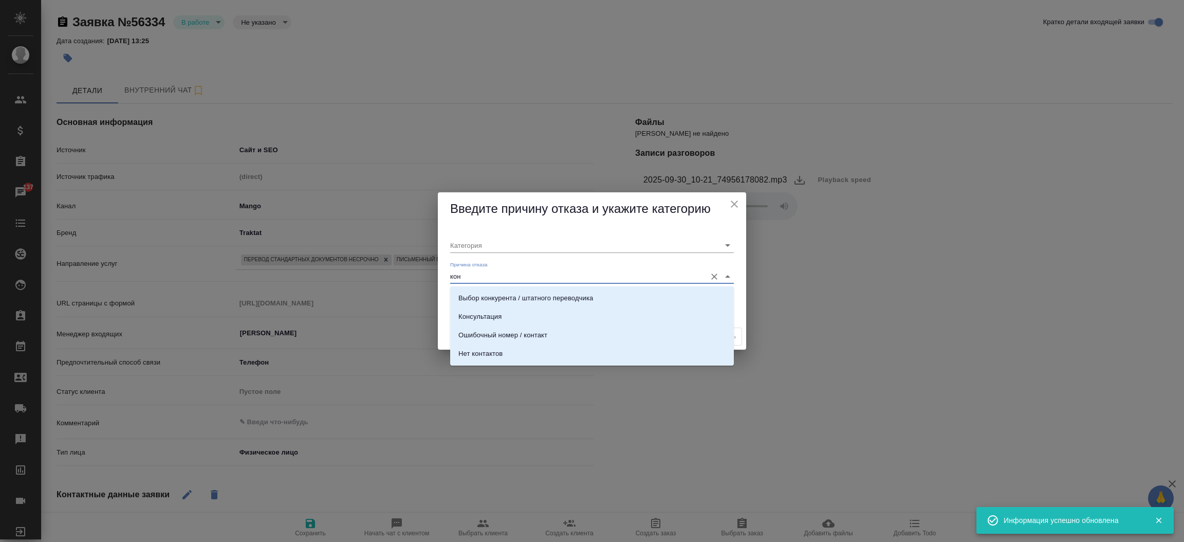
type input "конс"
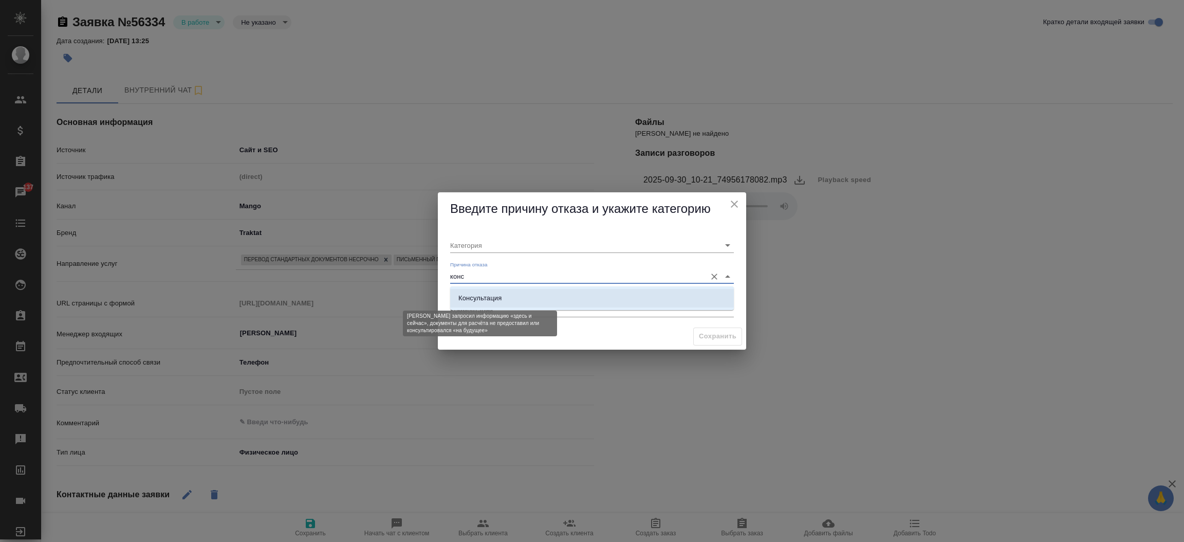
click at [489, 294] on div "Консультация" at bounding box center [479, 298] width 43 height 10
type input "Целевая"
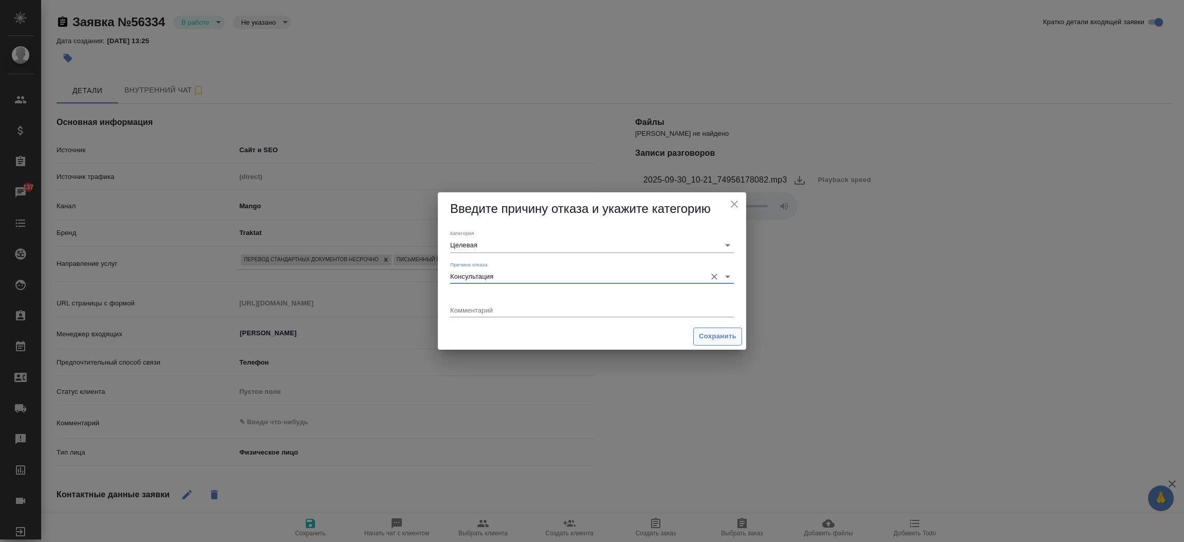
type input "Консультация"
click at [714, 332] on span "Сохранить" at bounding box center [718, 336] width 38 height 12
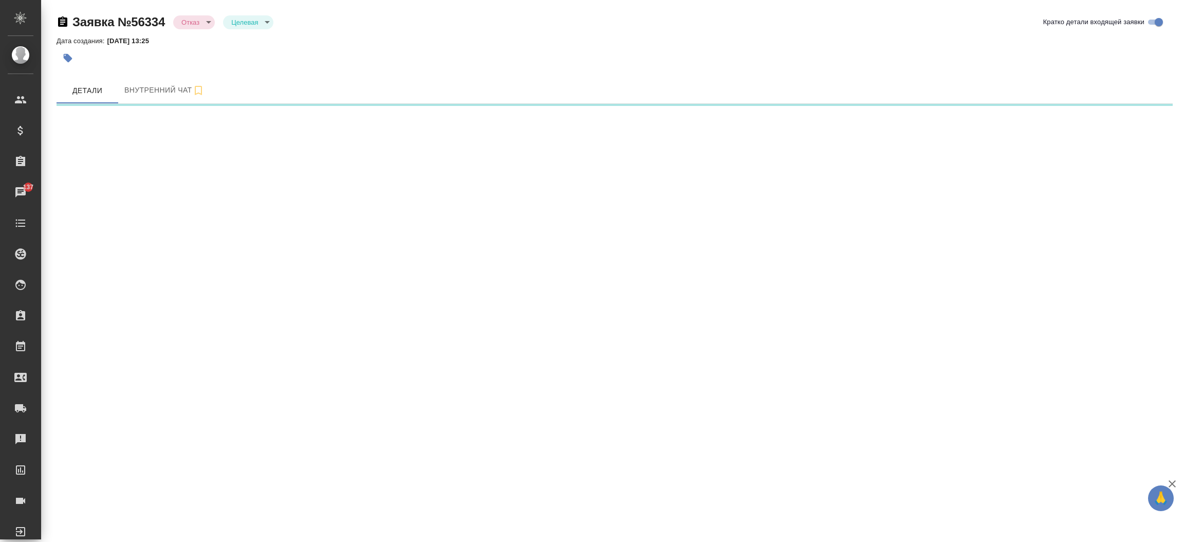
select select "RU"
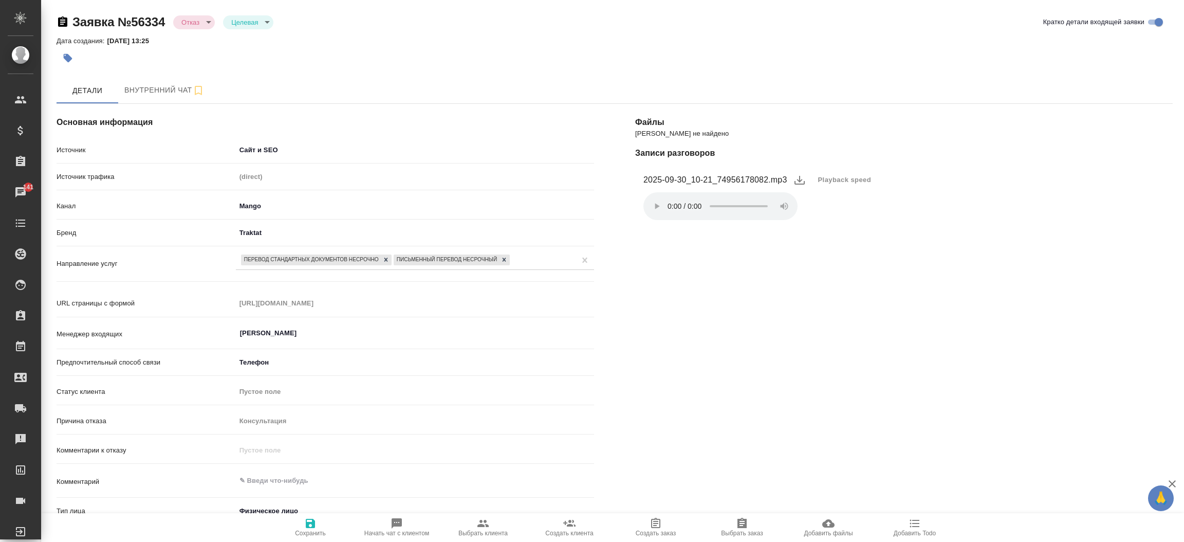
type textarea "x"
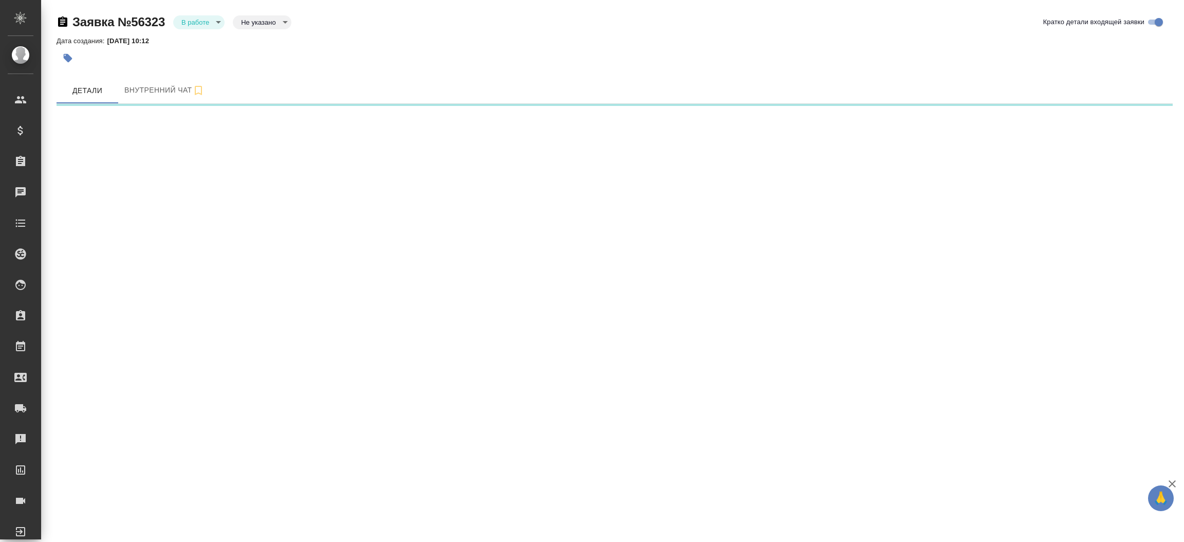
select select "RU"
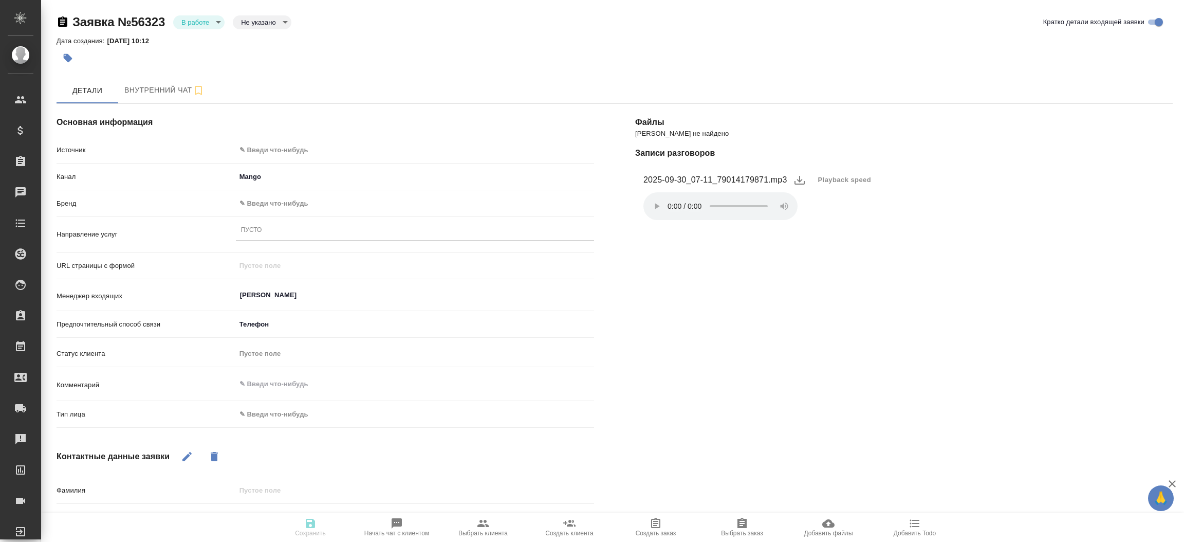
type textarea "x"
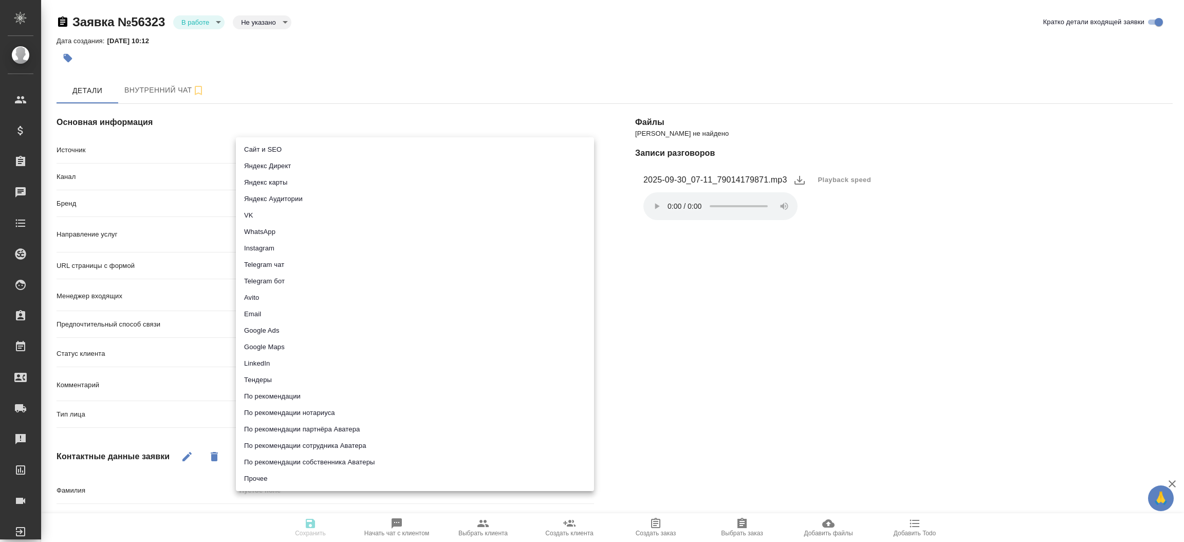
click at [340, 156] on body "🙏 .cls-1 fill:#fff; AWATERA [PERSON_NAME]prutko Клиенты Спецификации Заказы Чат…" at bounding box center [592, 271] width 1184 height 542
click at [322, 147] on li "Сайт и SEO" at bounding box center [415, 149] width 358 height 16
type input "seo"
type textarea "x"
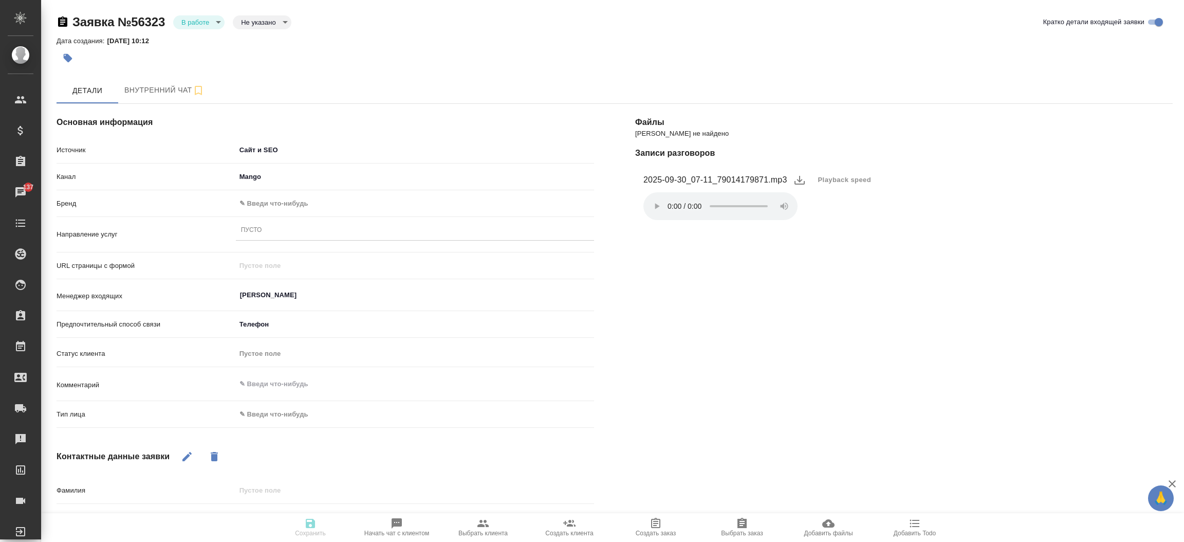
click at [286, 199] on body "🙏 .cls-1 fill:#fff; AWATERA [PERSON_NAME]prutko Клиенты Спецификации Заказы 137…" at bounding box center [592, 271] width 1184 height 542
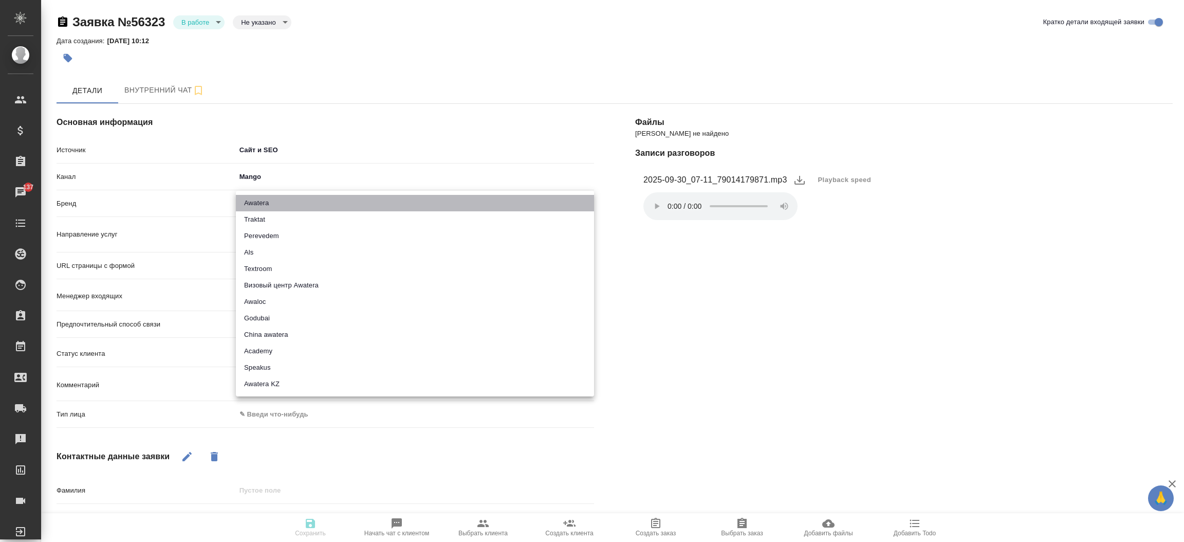
click at [282, 205] on li "Awatera" at bounding box center [415, 203] width 358 height 16
type input "awatera"
type textarea "x"
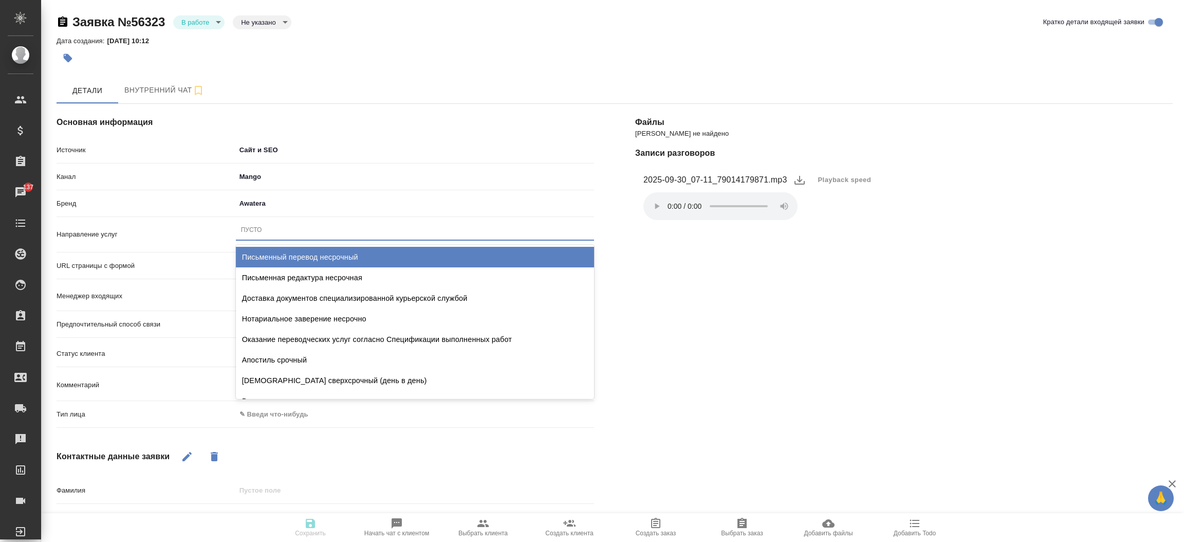
click at [270, 232] on div "Пусто" at bounding box center [415, 229] width 358 height 15
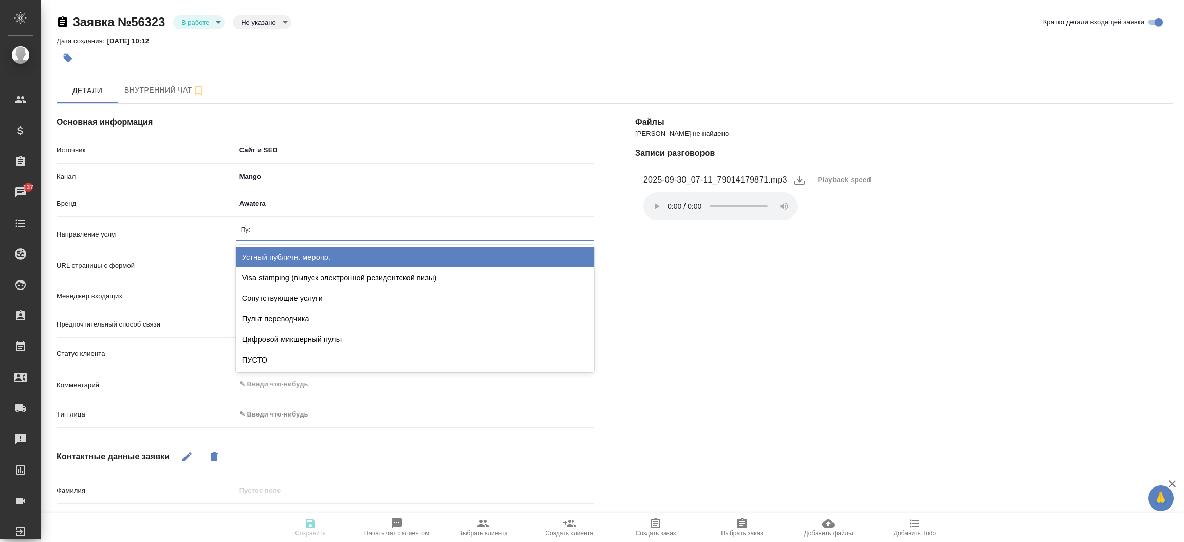
type input "Пуст"
click at [271, 257] on div "ПУСТО" at bounding box center [415, 257] width 358 height 21
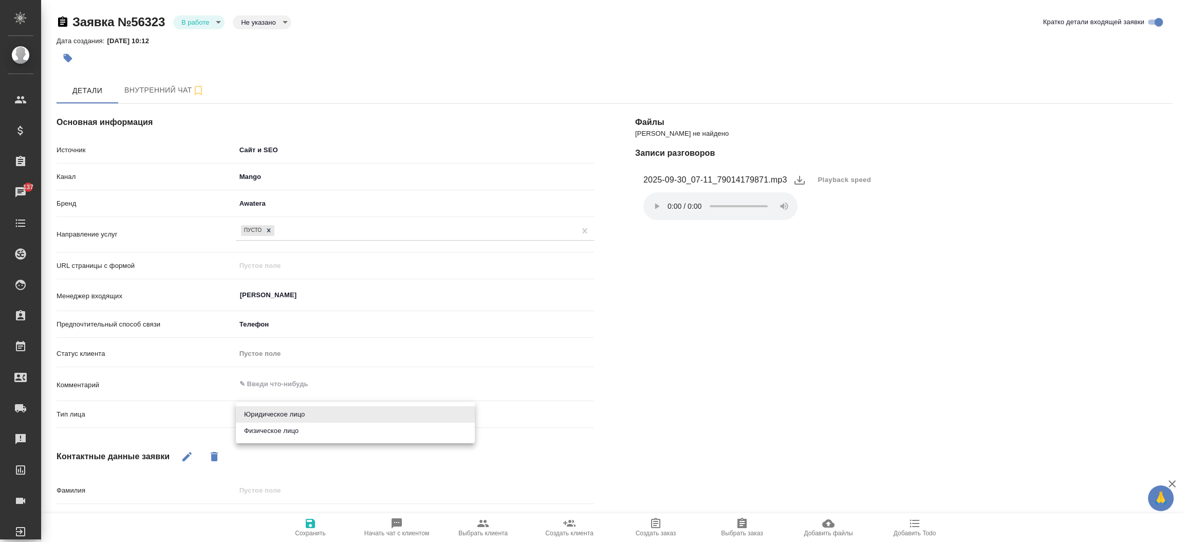
drag, startPoint x: 269, startPoint y: 415, endPoint x: 279, endPoint y: 430, distance: 17.8
click at [279, 430] on body "🙏 .cls-1 fill:#fff; AWATERA Прутько Ирина i.prutko Клиенты Спецификации Заказы …" at bounding box center [592, 271] width 1184 height 542
click at [279, 430] on li "Физическое лицо" at bounding box center [355, 430] width 239 height 16
type textarea "x"
type input "private"
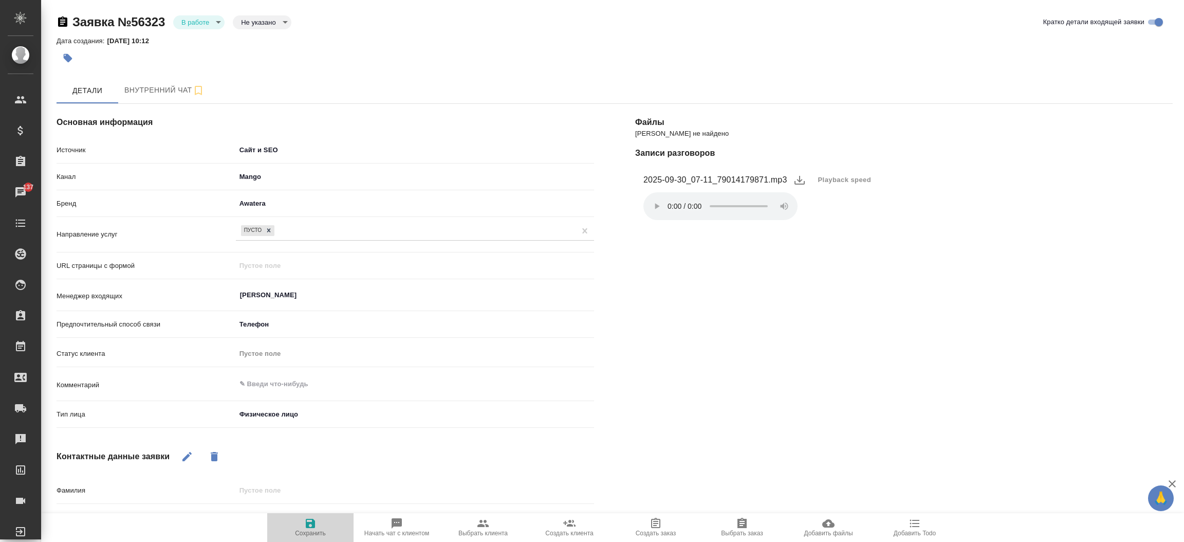
click at [310, 520] on icon "button" at bounding box center [310, 523] width 12 height 12
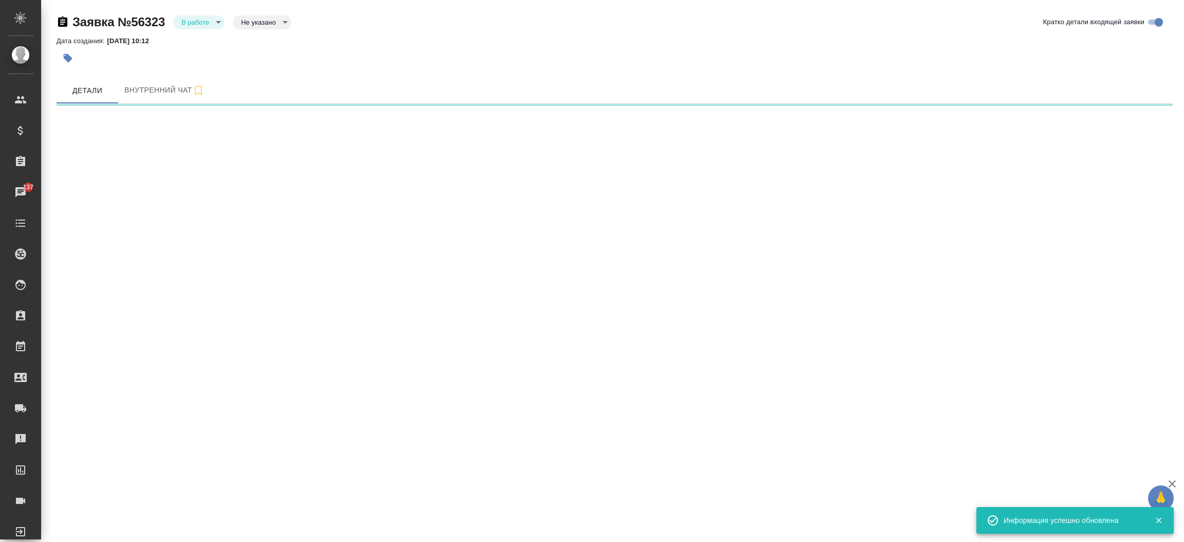
select select "RU"
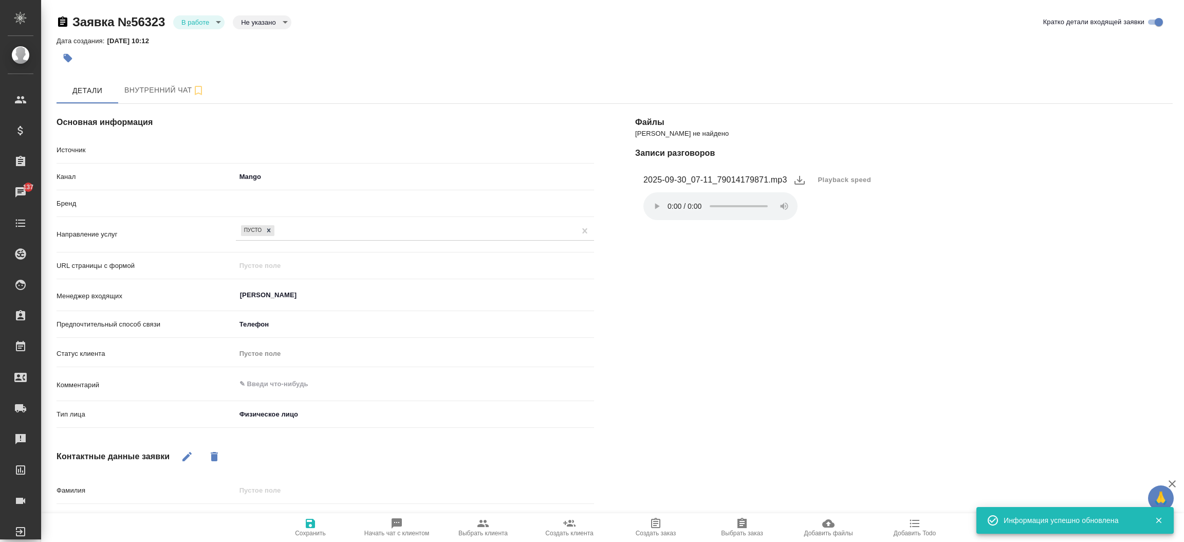
type textarea "x"
click at [218, 20] on body "🙏 .cls-1 fill:#fff; AWATERA Прутько Ирина i.prutko Клиенты Спецификации Заказы …" at bounding box center [592, 271] width 1184 height 542
click at [208, 40] on li "Отказ" at bounding box center [198, 39] width 51 height 17
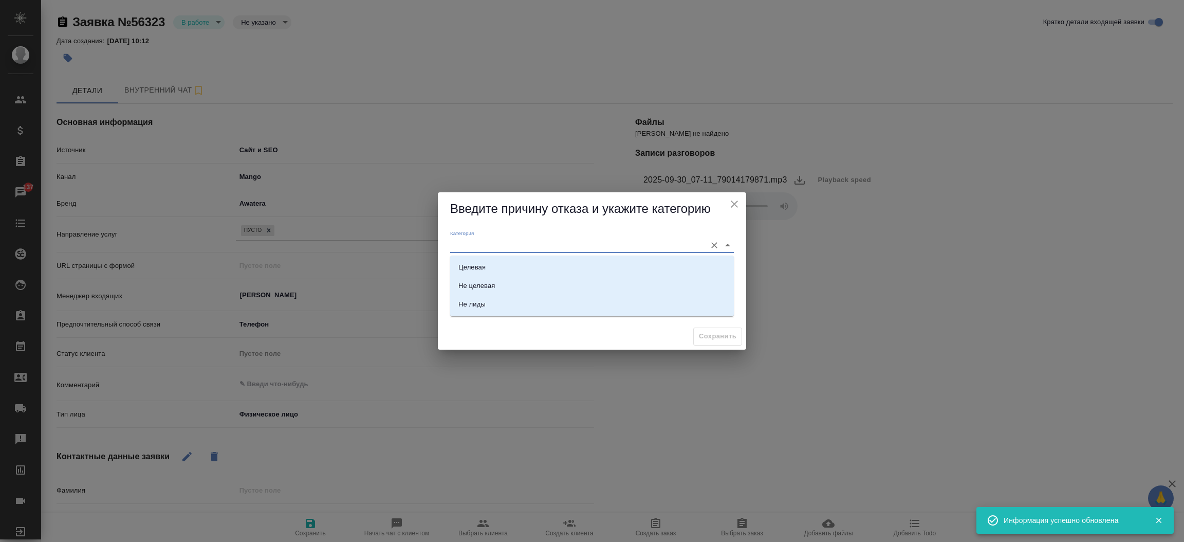
click at [479, 245] on input "Категория" at bounding box center [575, 245] width 251 height 14
click at [486, 237] on div "Категория" at bounding box center [592, 241] width 284 height 23
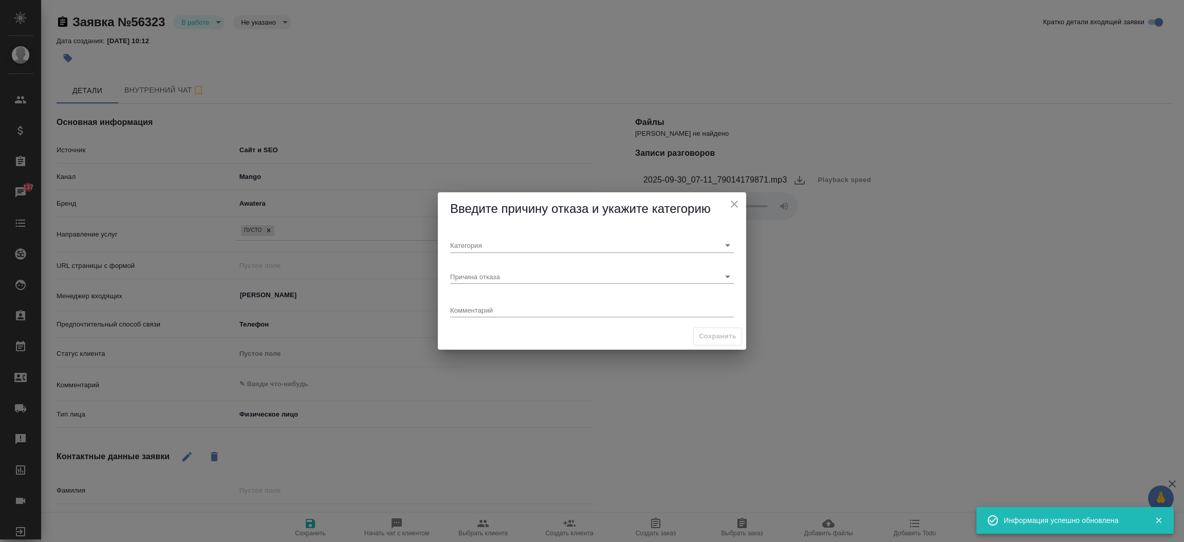
click at [484, 323] on div "Комментарий x" at bounding box center [592, 305] width 292 height 35
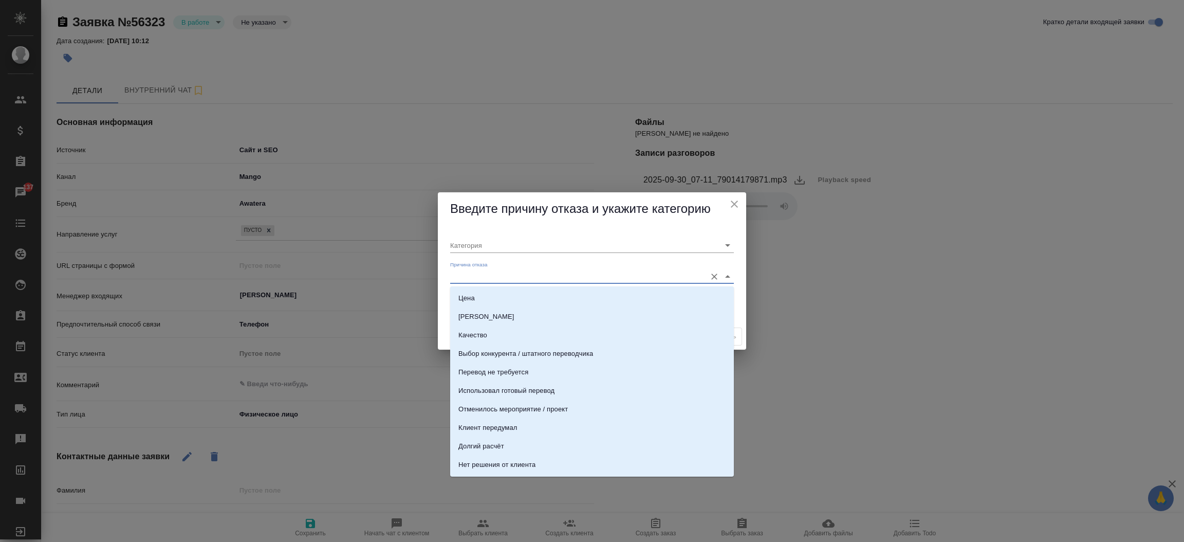
click at [502, 270] on input "Причина отказа" at bounding box center [575, 276] width 251 height 14
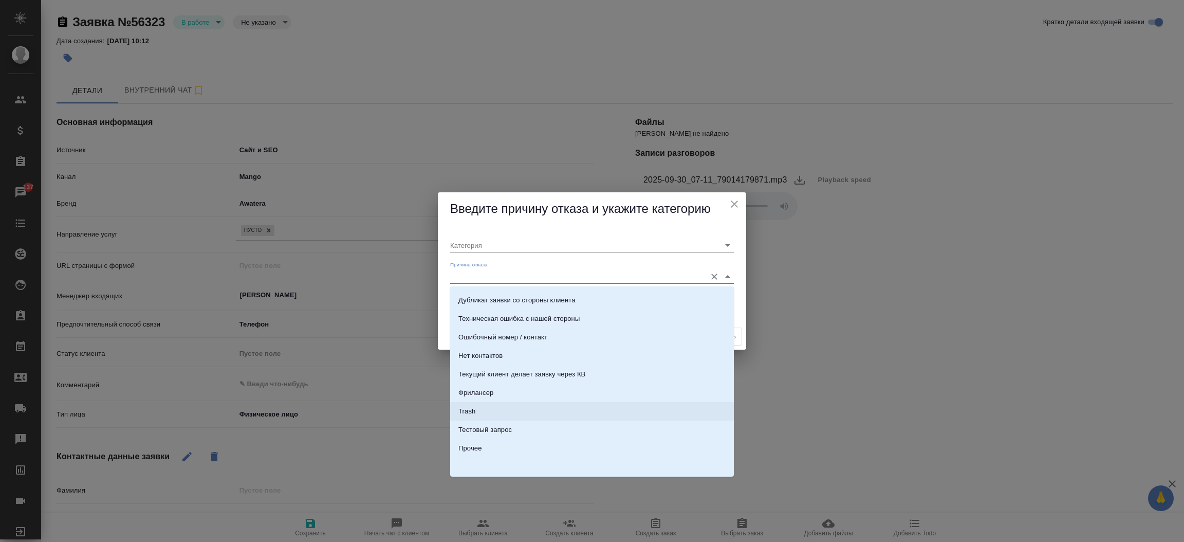
click at [581, 402] on li "Trash" at bounding box center [592, 411] width 284 height 18
type input "Не лиды"
type input "Trash"
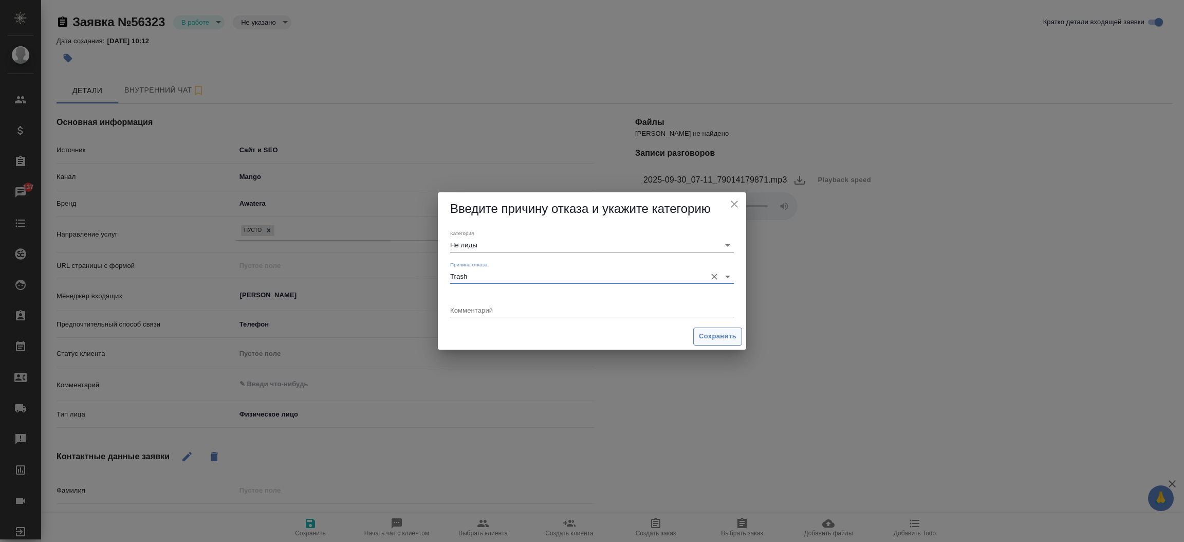
click at [716, 342] on span "Сохранить" at bounding box center [718, 336] width 38 height 12
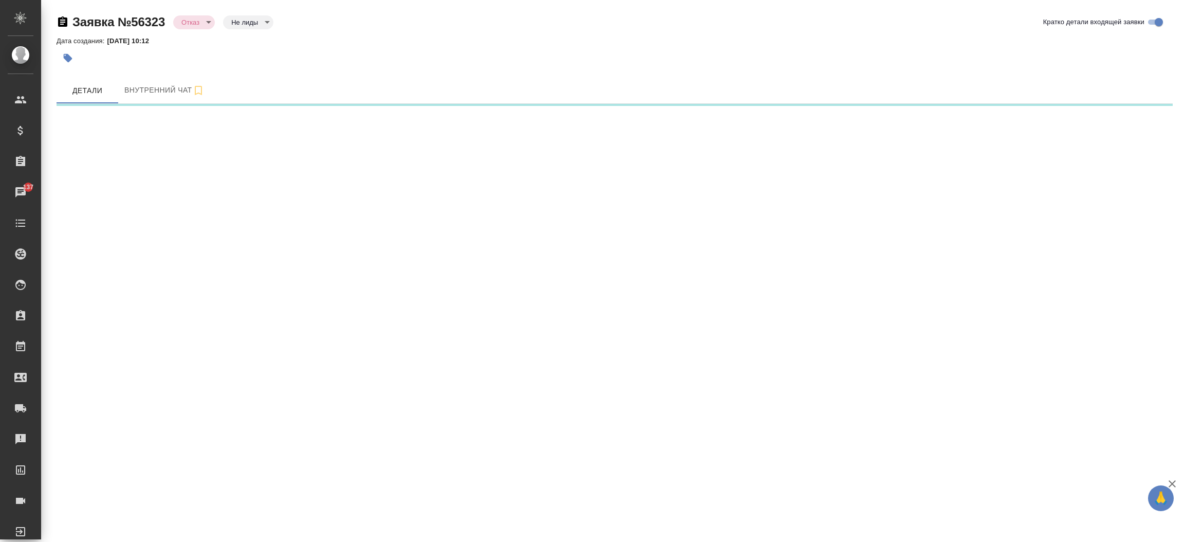
select select "RU"
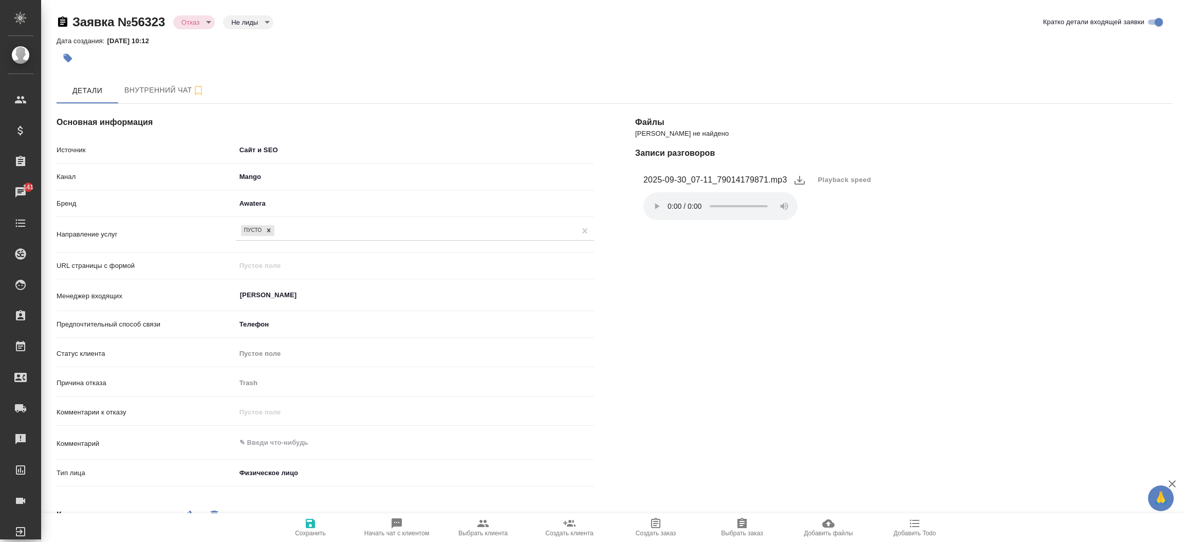
type textarea "x"
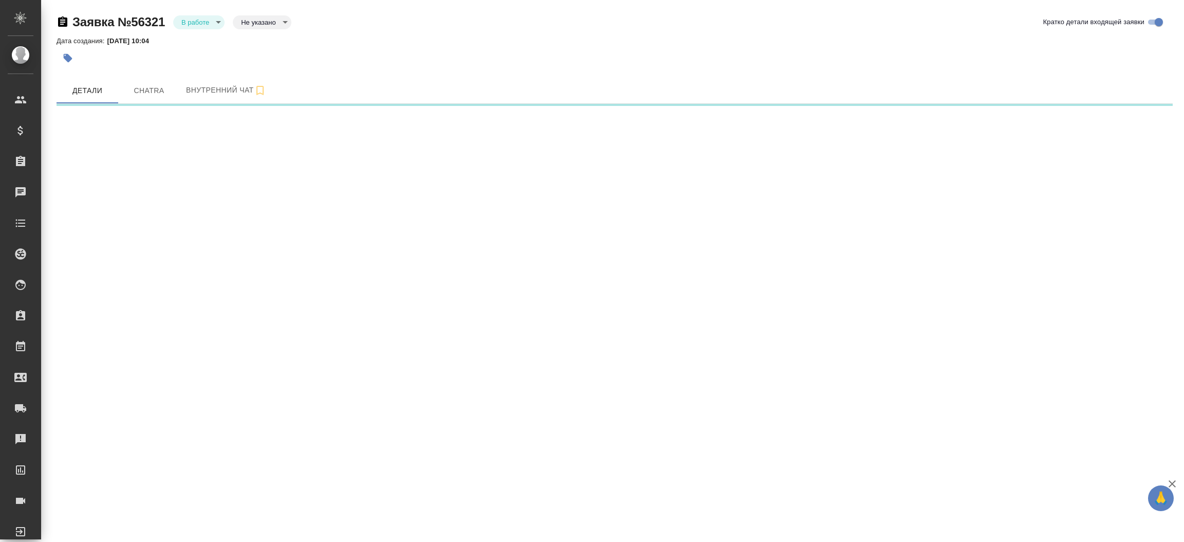
select select "RU"
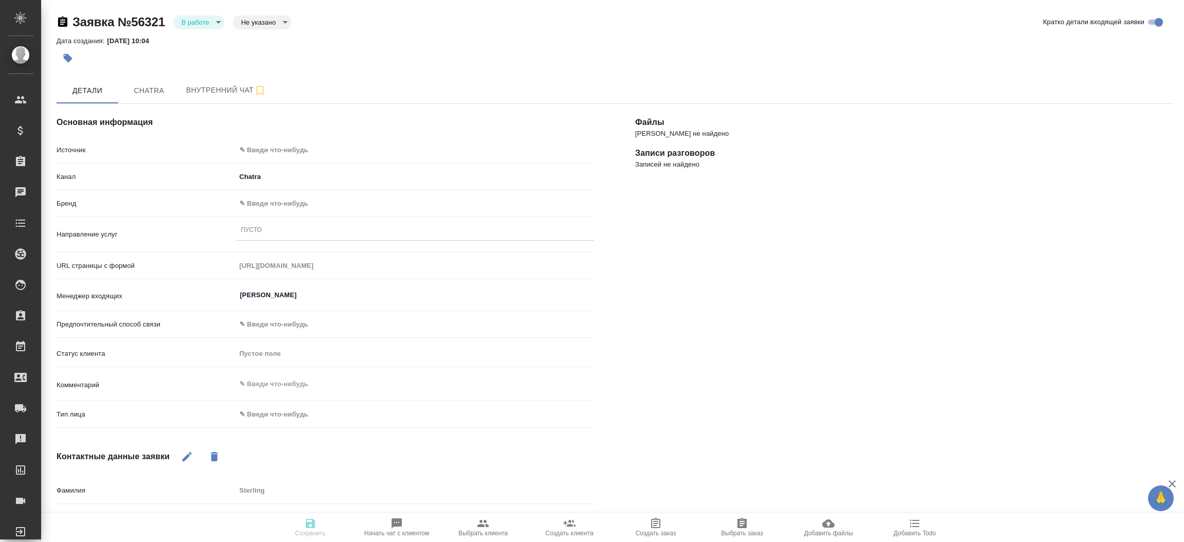
type textarea "x"
drag, startPoint x: 366, startPoint y: 159, endPoint x: 344, endPoint y: 150, distance: 23.7
click at [344, 150] on div "Источник ✎ Введи что-нибудь" at bounding box center [325, 154] width 537 height 27
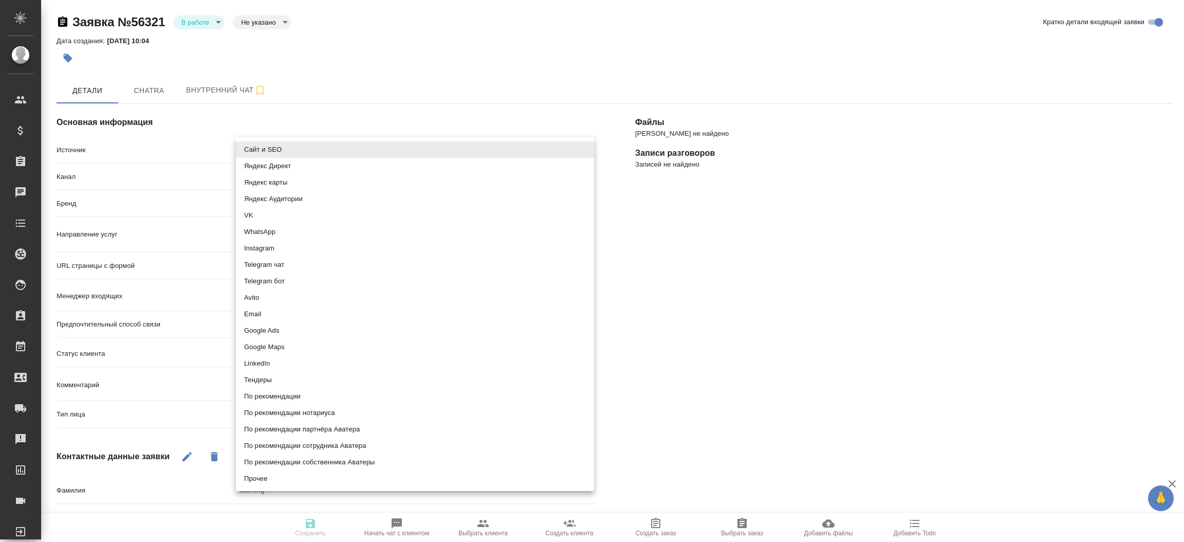
click at [344, 150] on body "🙏 .cls-1 fill:#fff; AWATERA [PERSON_NAME]prutko Клиенты Спецификации Заказы Чат…" at bounding box center [592, 271] width 1184 height 542
click at [344, 150] on li "Сайт и SEO" at bounding box center [415, 149] width 358 height 16
type input "seo"
type textarea "x"
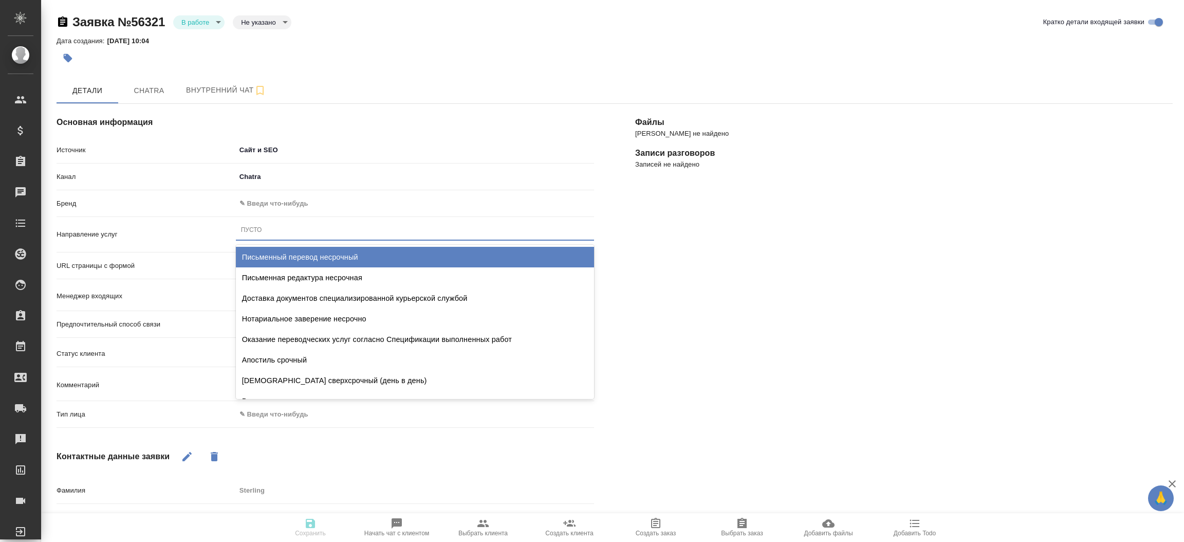
click at [275, 231] on div "Пусто" at bounding box center [415, 229] width 358 height 15
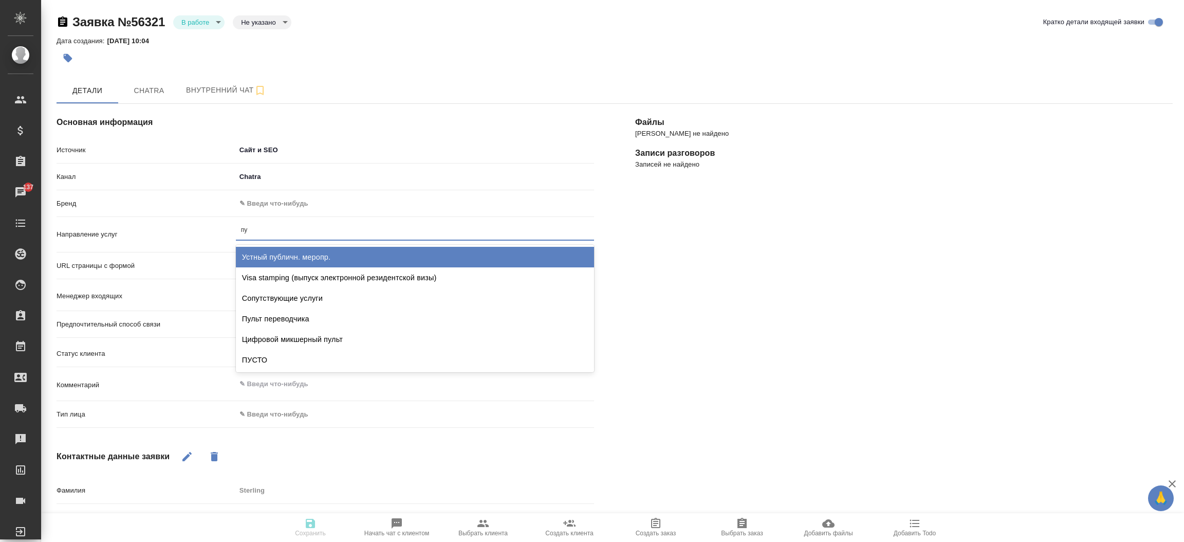
type input "пус"
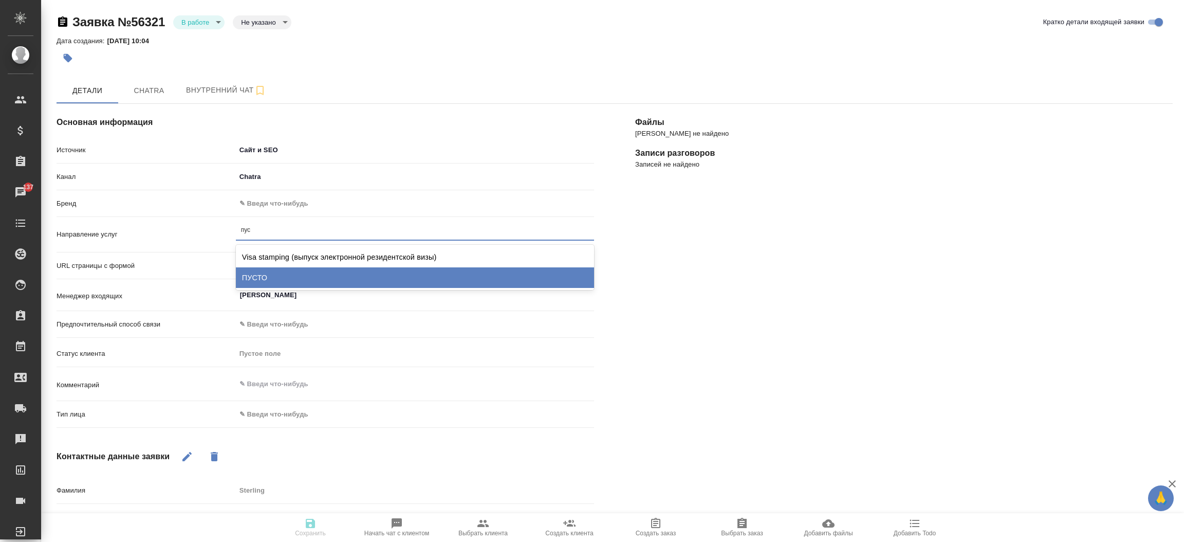
click at [269, 276] on div "ПУСТО" at bounding box center [415, 277] width 358 height 21
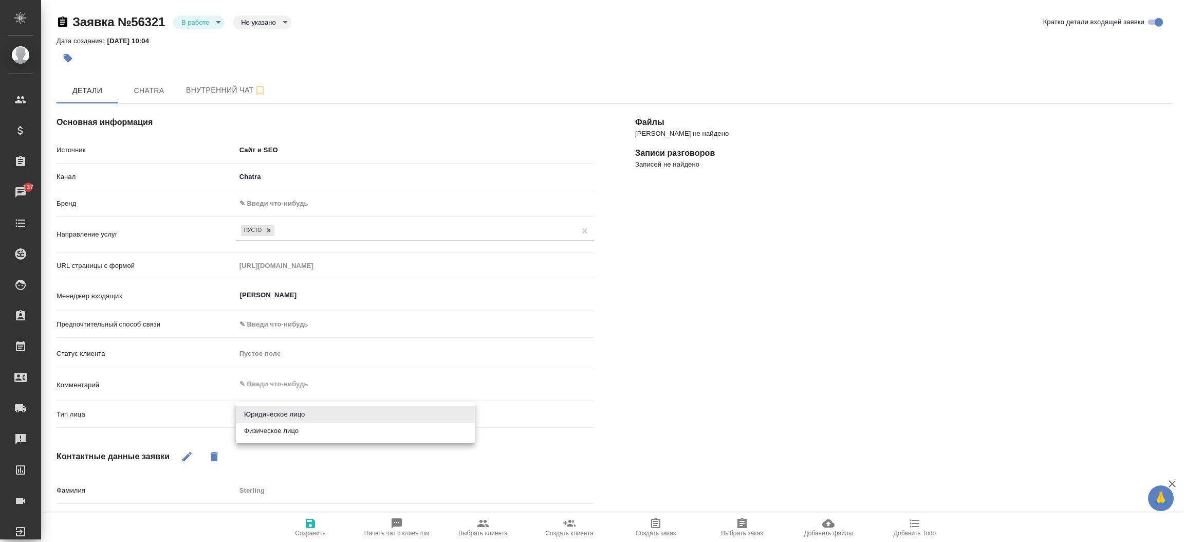
drag, startPoint x: 273, startPoint y: 413, endPoint x: 276, endPoint y: 437, distance: 24.3
click at [276, 437] on body "🙏 .cls-1 fill:#fff; AWATERA Прутько Ирина i.prutko Клиенты Спецификации Заказы …" at bounding box center [592, 271] width 1184 height 542
click at [276, 437] on li "Физическое лицо" at bounding box center [355, 430] width 239 height 16
type textarea "x"
type input "private"
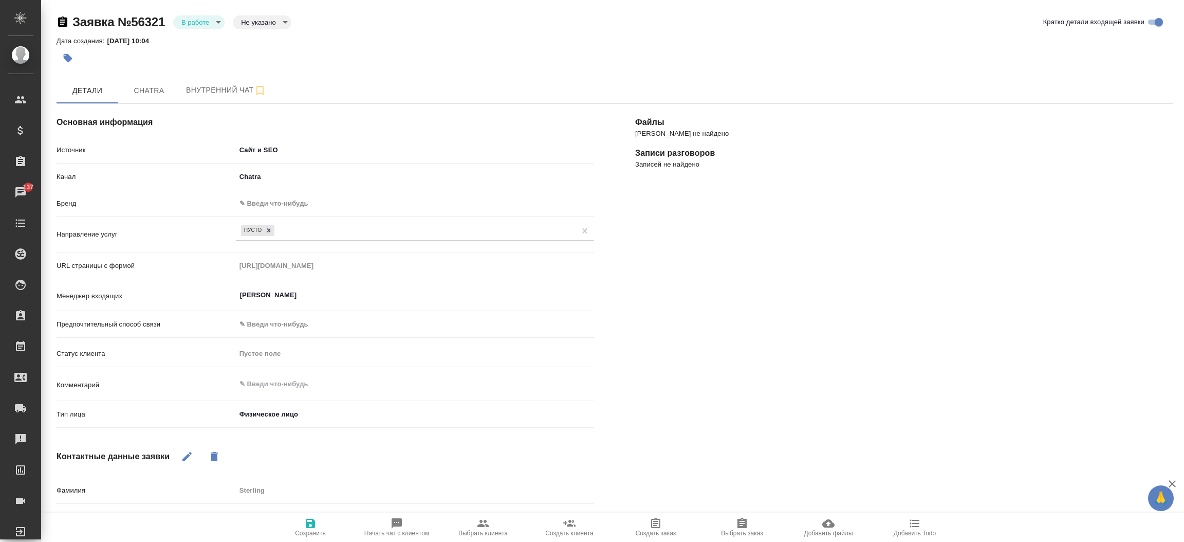
click at [309, 518] on div "Основная информация Источник Сайт и SEO seo Канал Chatra 636e3af525d34d44ee8ac0…" at bounding box center [615, 383] width 1116 height 579
click at [309, 518] on icon "button" at bounding box center [310, 523] width 12 height 12
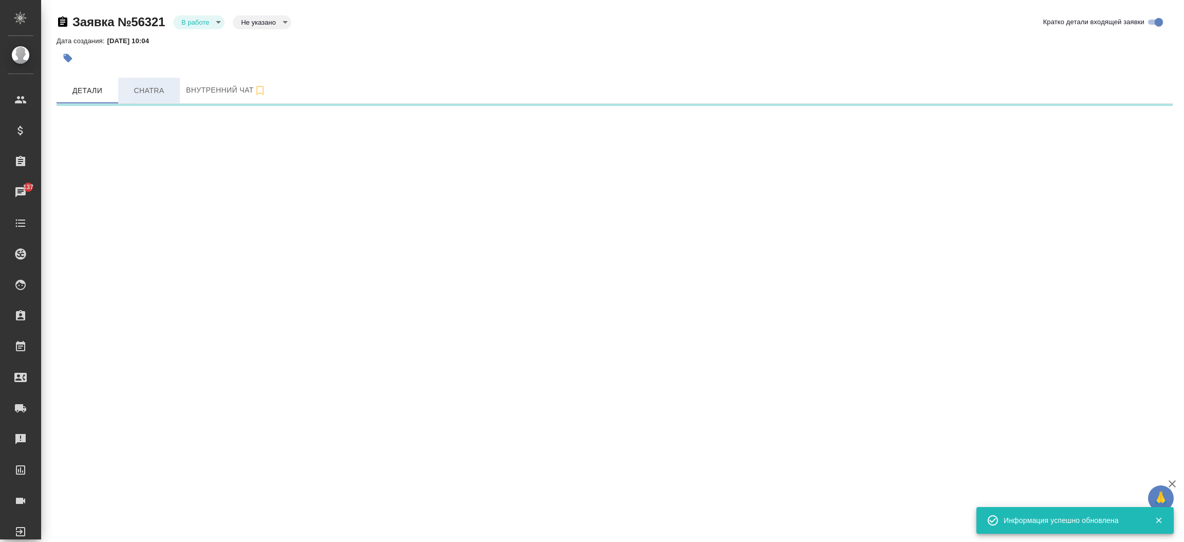
select select "RU"
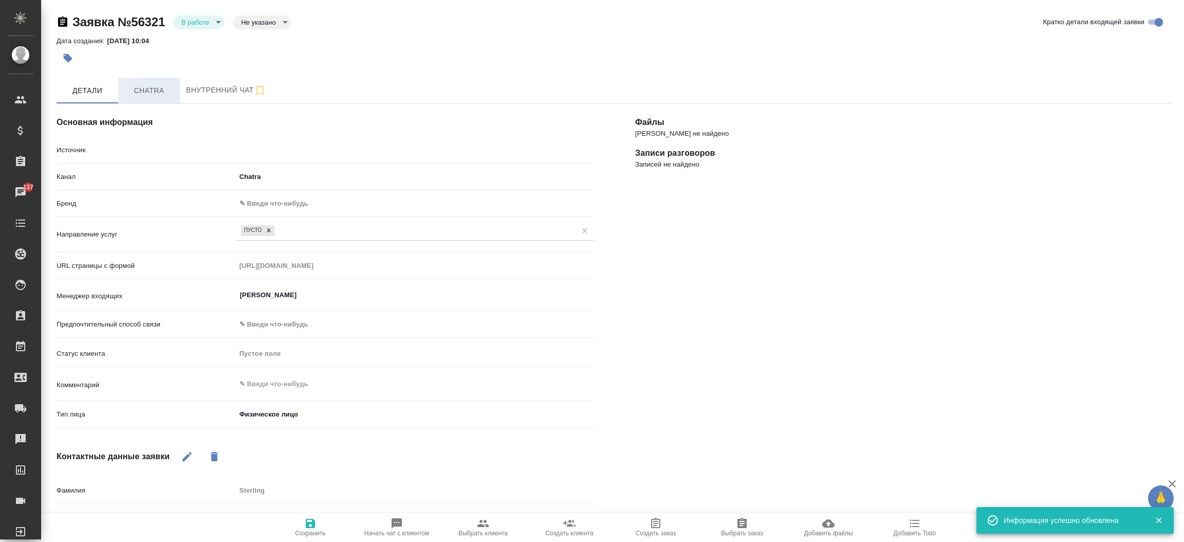
type textarea "x"
click at [153, 92] on span "Chatra" at bounding box center [148, 90] width 49 height 13
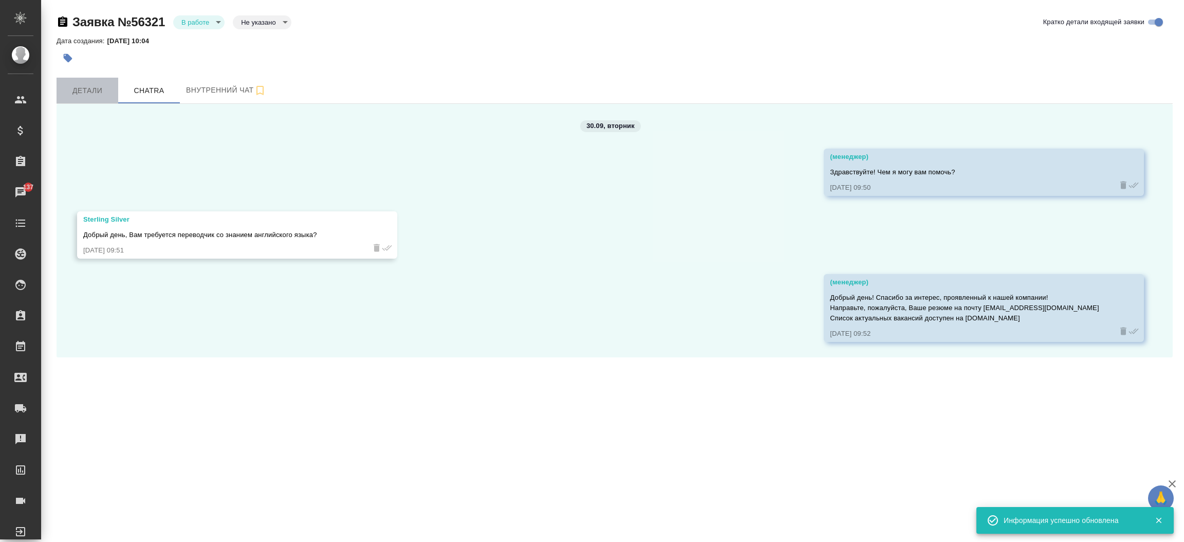
click at [106, 91] on span "Детали" at bounding box center [87, 90] width 49 height 13
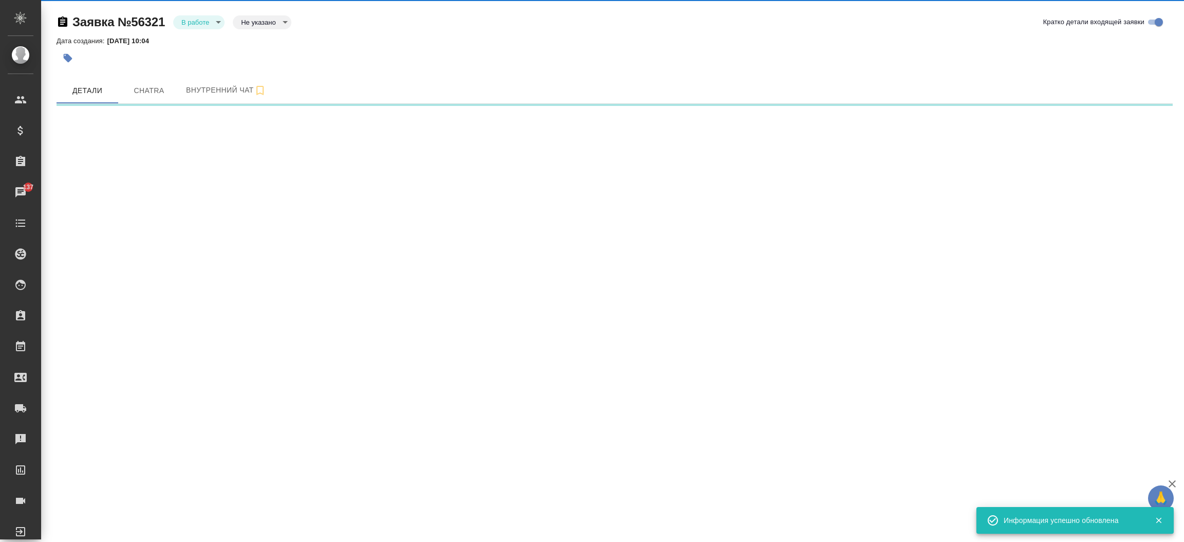
select select "RU"
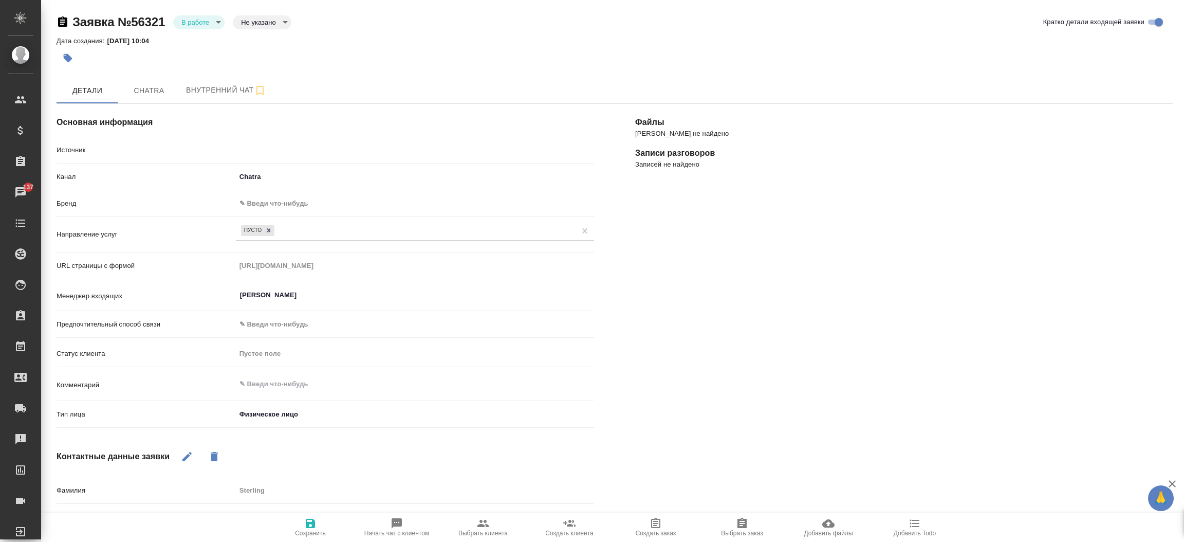
type textarea "x"
click at [209, 21] on body "🙏 .cls-1 fill:#fff; AWATERA Прутько Ирина i.prutko Клиенты Спецификации Заказы …" at bounding box center [592, 271] width 1184 height 542
click at [205, 37] on button "Отказ" at bounding box center [193, 39] width 24 height 11
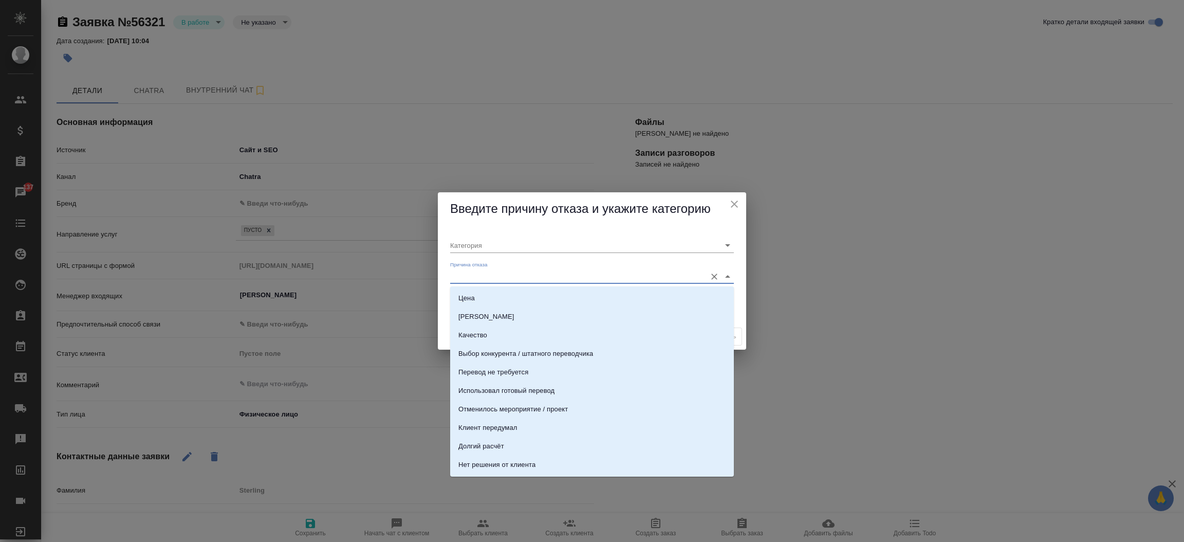
click at [466, 280] on input "Причина отказа" at bounding box center [575, 276] width 251 height 14
click at [645, 434] on li "Фрилансер" at bounding box center [592, 427] width 284 height 18
type input "Не лиды"
type input "Фрилансер"
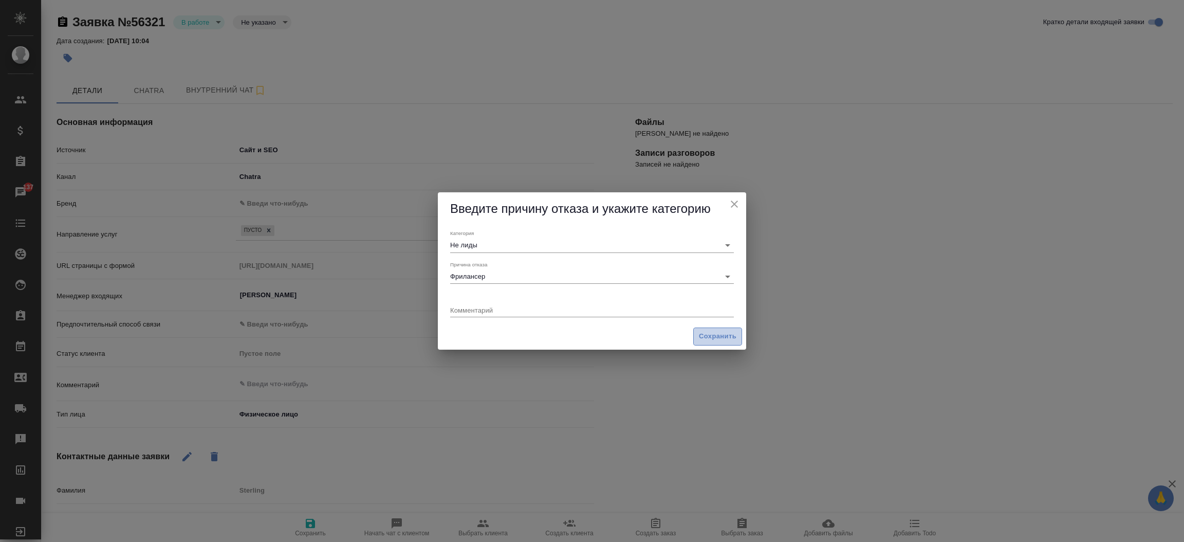
click at [708, 331] on span "Сохранить" at bounding box center [718, 336] width 38 height 12
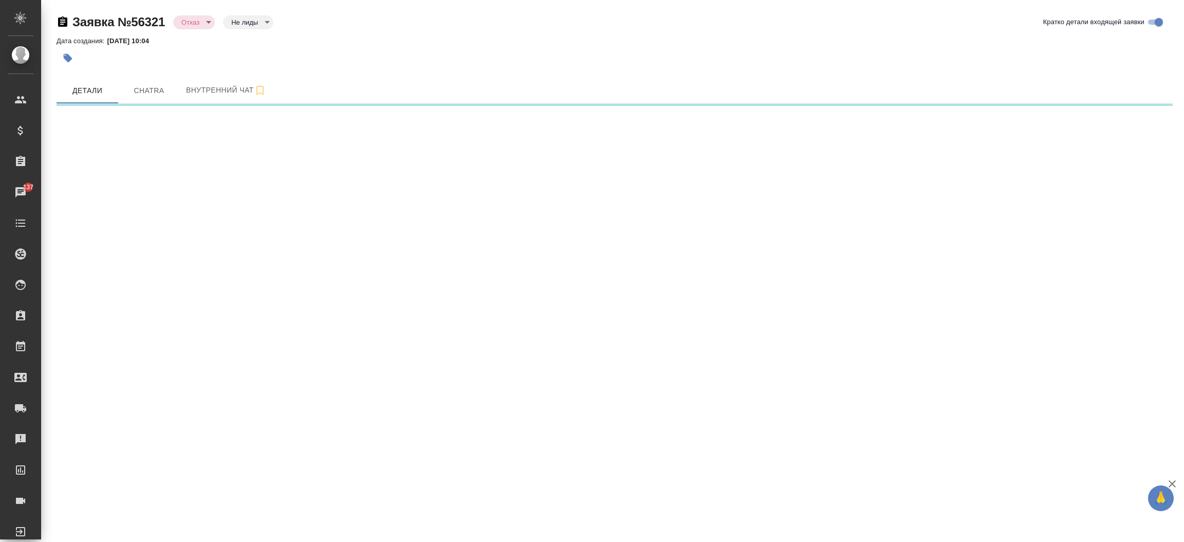
select select "RU"
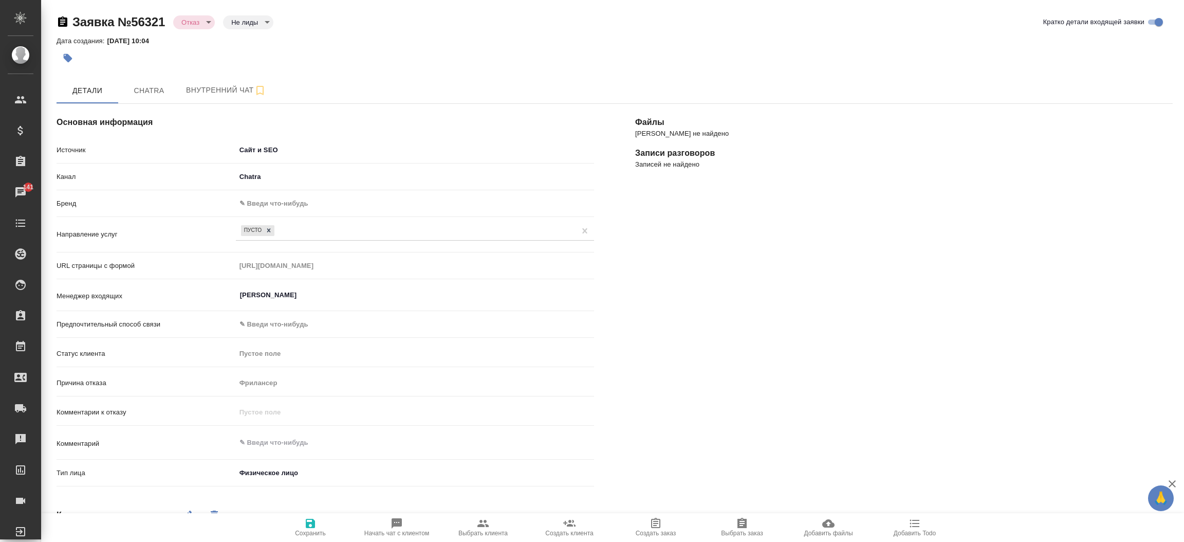
type textarea "x"
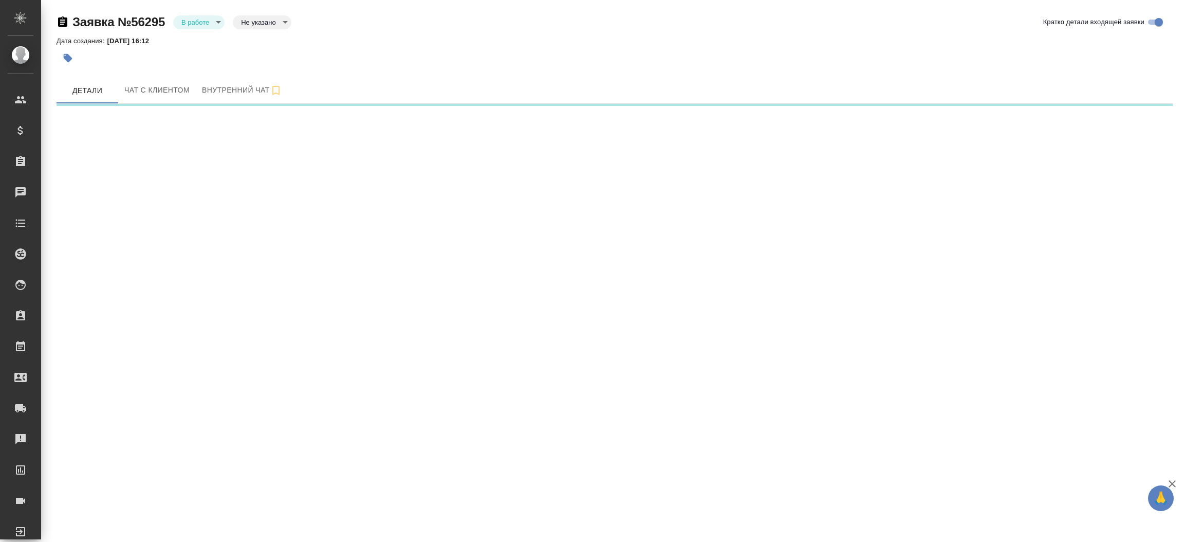
select select "RU"
select select "US"
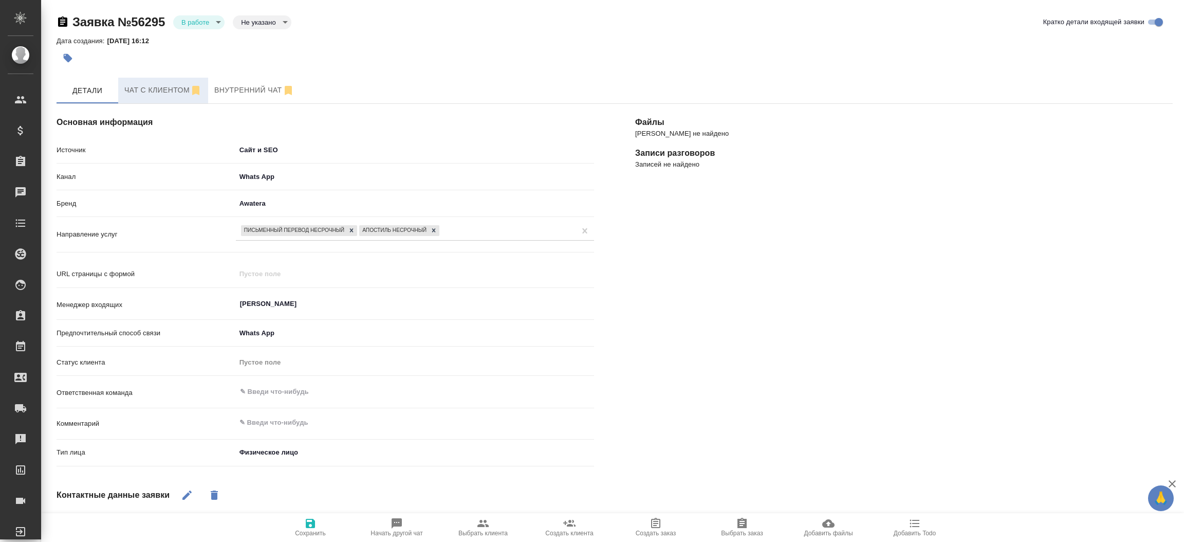
type textarea "x"
click at [175, 94] on span "Чат с клиентом" at bounding box center [163, 90] width 78 height 13
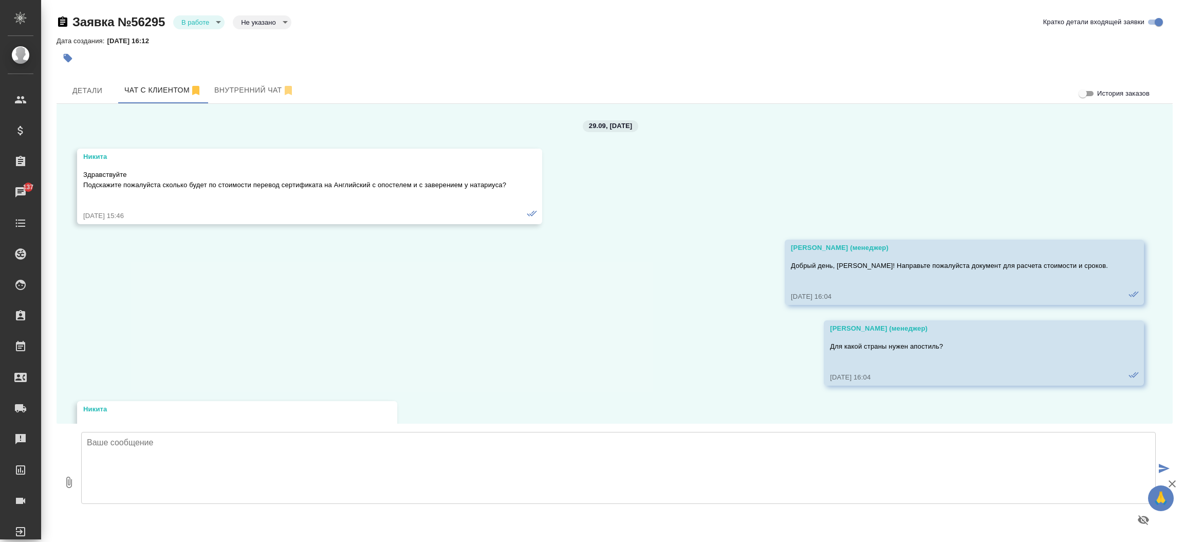
scroll to position [138, 0]
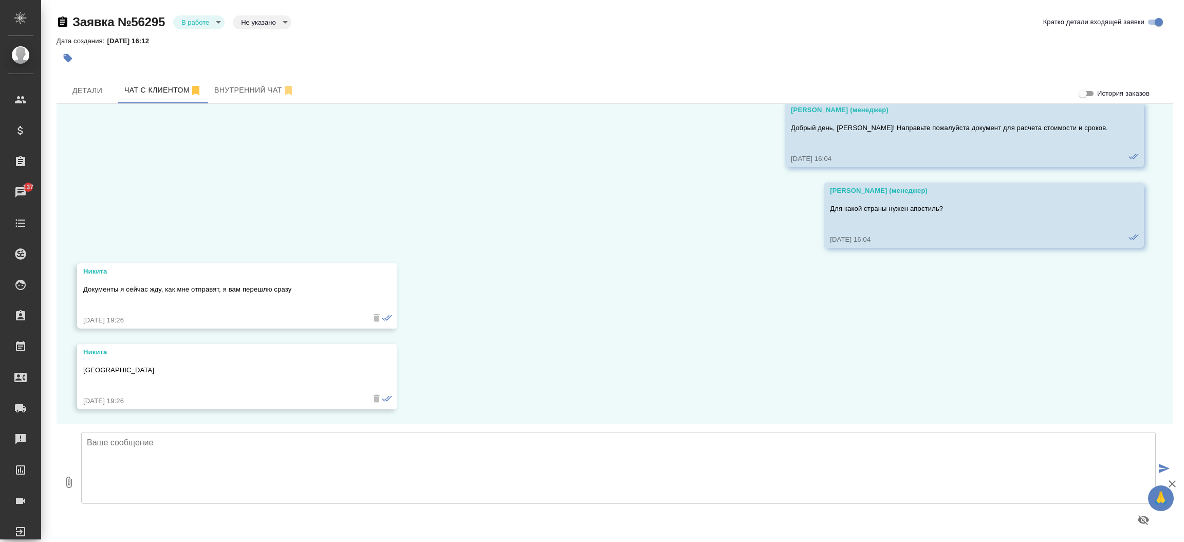
click at [548, 473] on textarea at bounding box center [618, 468] width 1074 height 72
type textarea "[PERSON_NAME], добрый день! Актуален Ваш запрос? Ожидать документы для расчета?"
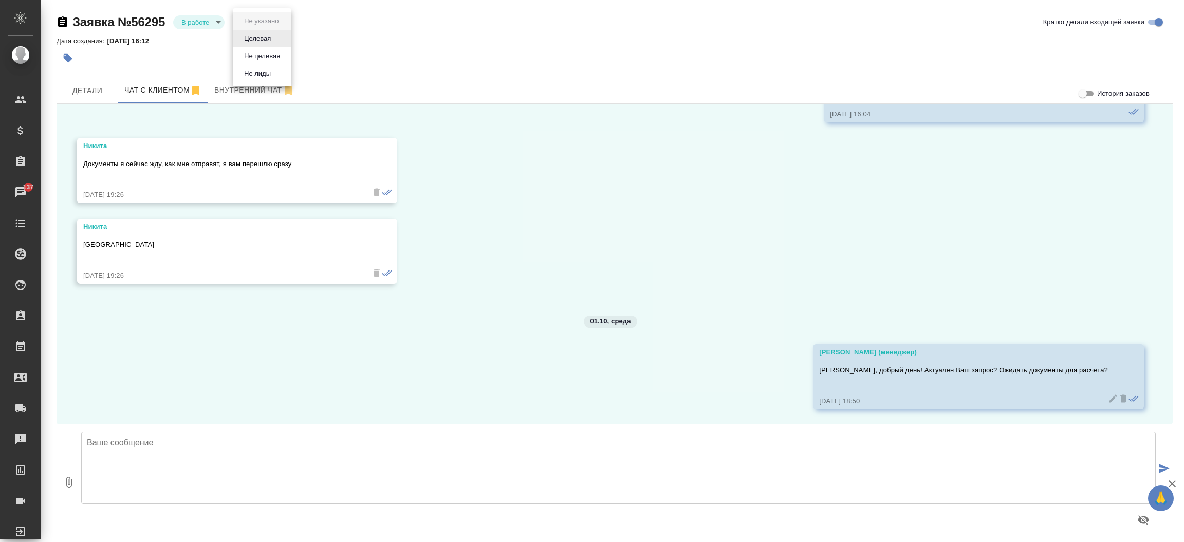
click at [265, 17] on body "🙏 .cls-1 fill:#fff; AWATERA [PERSON_NAME][PERSON_NAME] Спецификации Заказы 137 …" at bounding box center [592, 271] width 1184 height 542
click at [259, 36] on button "Целевая" at bounding box center [257, 38] width 33 height 11
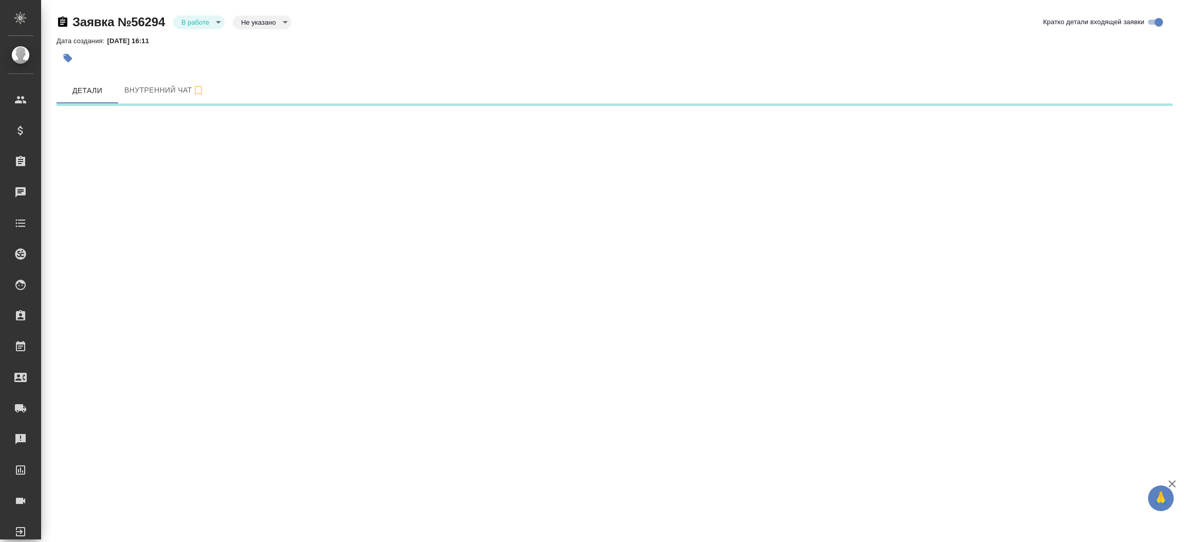
select select "RU"
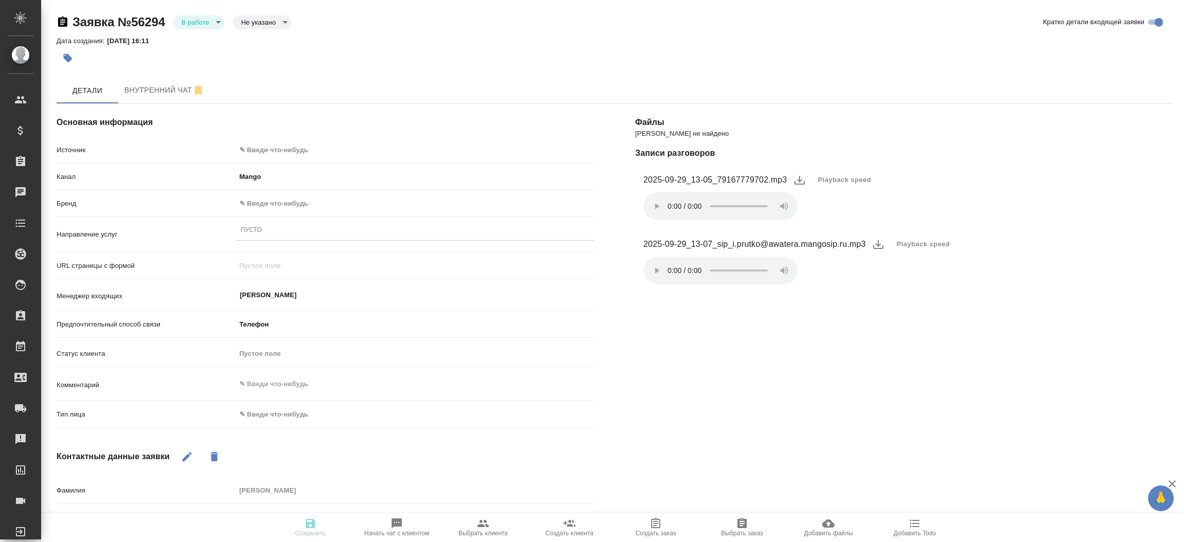
type textarea "x"
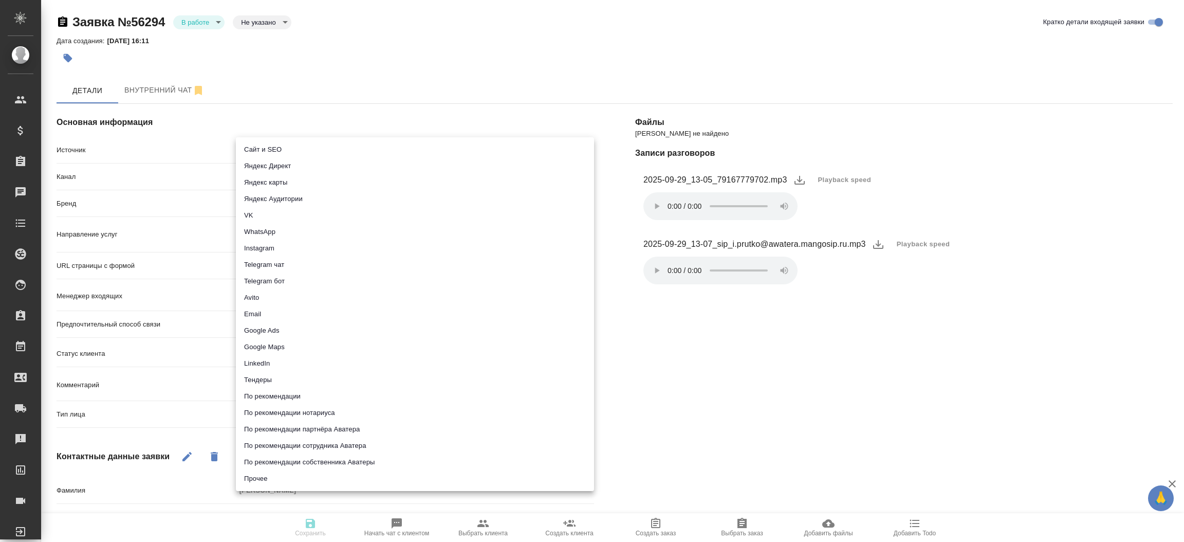
click at [328, 154] on body "🙏 .cls-1 fill:#fff; AWATERA [PERSON_NAME]prutko Клиенты Спецификации Заказы Чат…" at bounding box center [592, 271] width 1184 height 542
click at [328, 154] on li "Сайт и SEO" at bounding box center [415, 149] width 358 height 16
type input "seo"
type textarea "x"
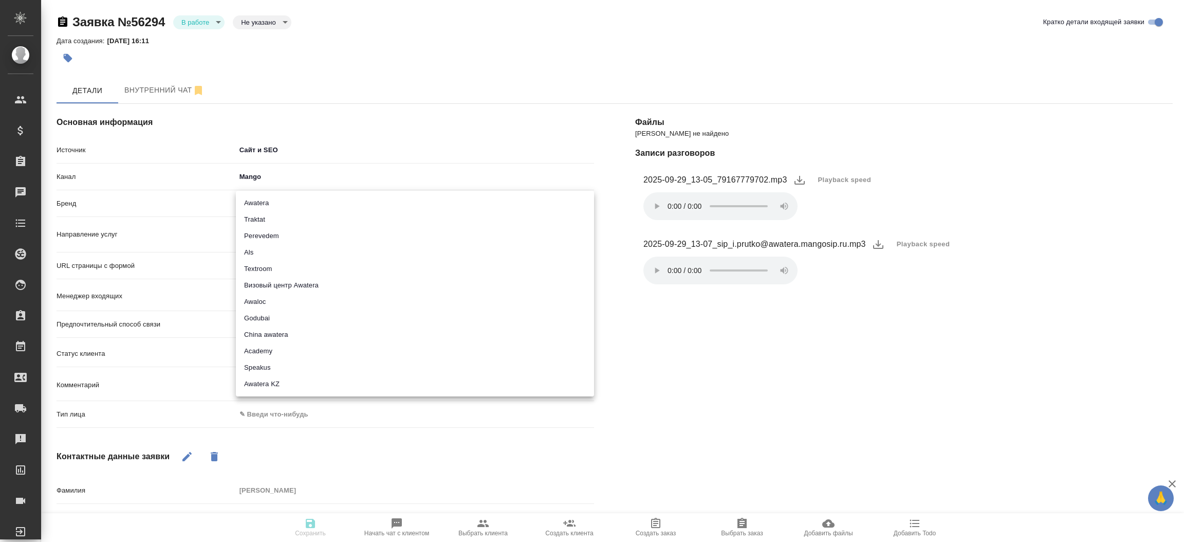
click at [305, 196] on body "🙏 .cls-1 fill:#fff; AWATERA [PERSON_NAME]prutko Клиенты Спецификации Заказы Чат…" at bounding box center [592, 271] width 1184 height 542
click at [296, 216] on li "Traktat" at bounding box center [415, 219] width 358 height 16
type input "traktat"
type textarea "x"
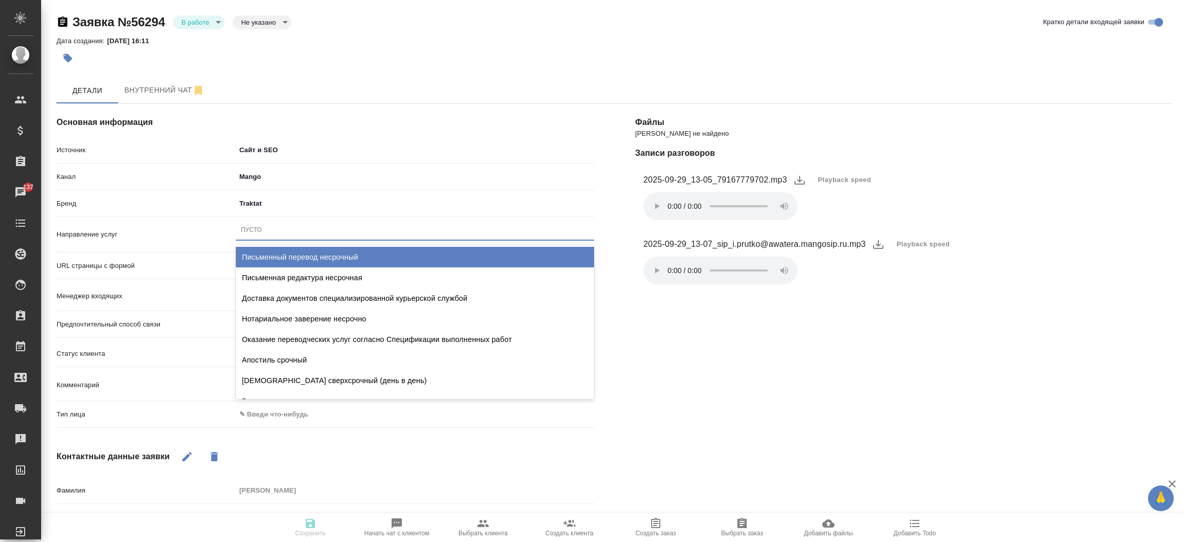
click at [282, 228] on div "Пусто" at bounding box center [415, 229] width 358 height 15
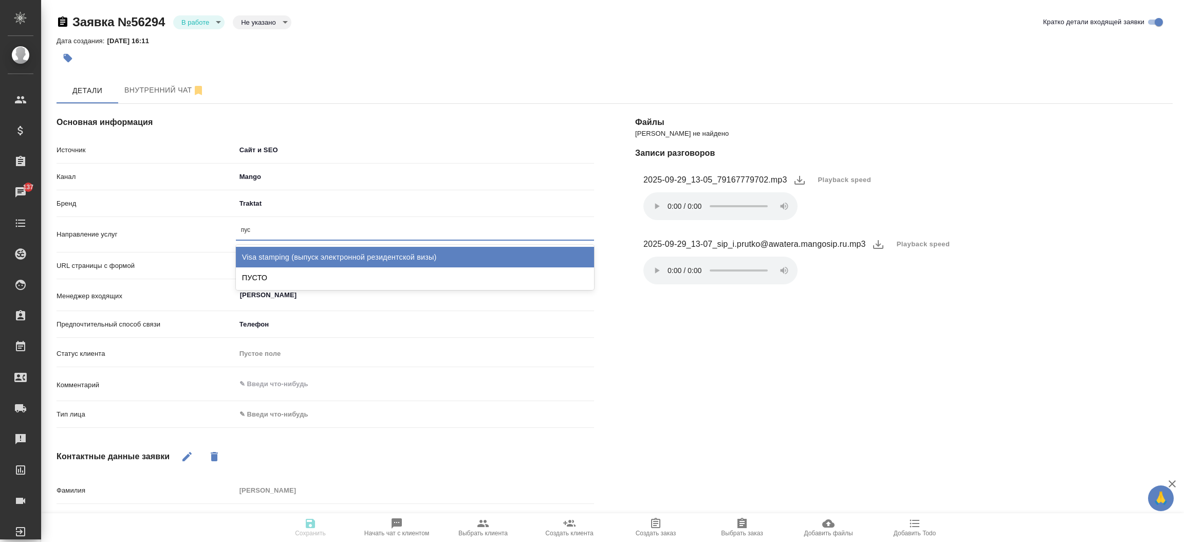
type input "пуст"
click at [269, 248] on div "ПУСТО" at bounding box center [415, 257] width 358 height 21
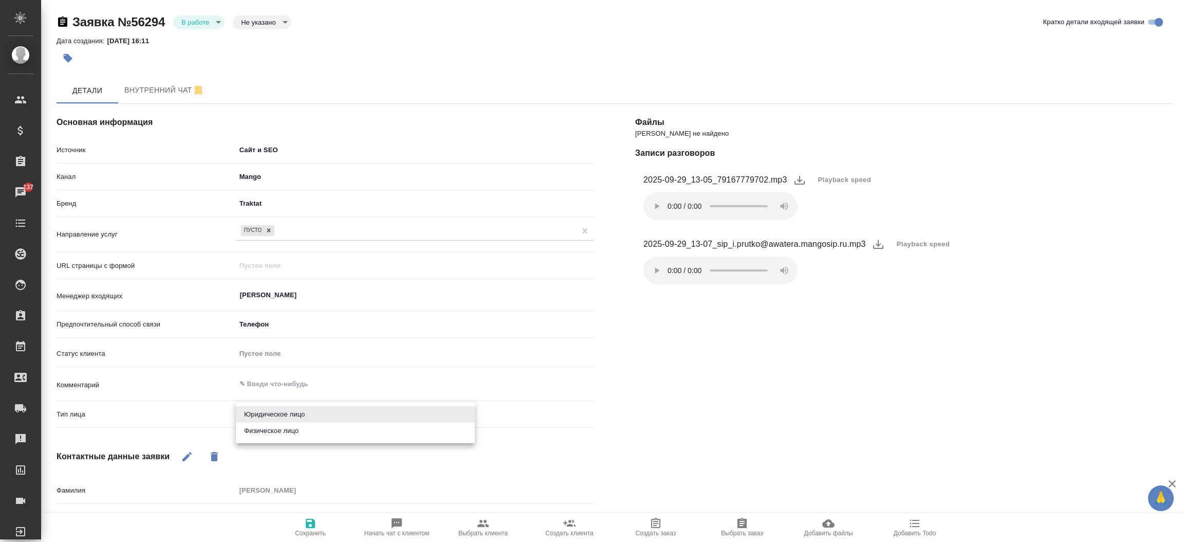
click at [257, 410] on body "🙏 .cls-1 fill:#fff; AWATERA [PERSON_NAME]prutko Клиенты Спецификации Заказы 137…" at bounding box center [592, 271] width 1184 height 542
click at [266, 430] on li "Физическое лицо" at bounding box center [355, 430] width 239 height 16
type textarea "x"
type input "private"
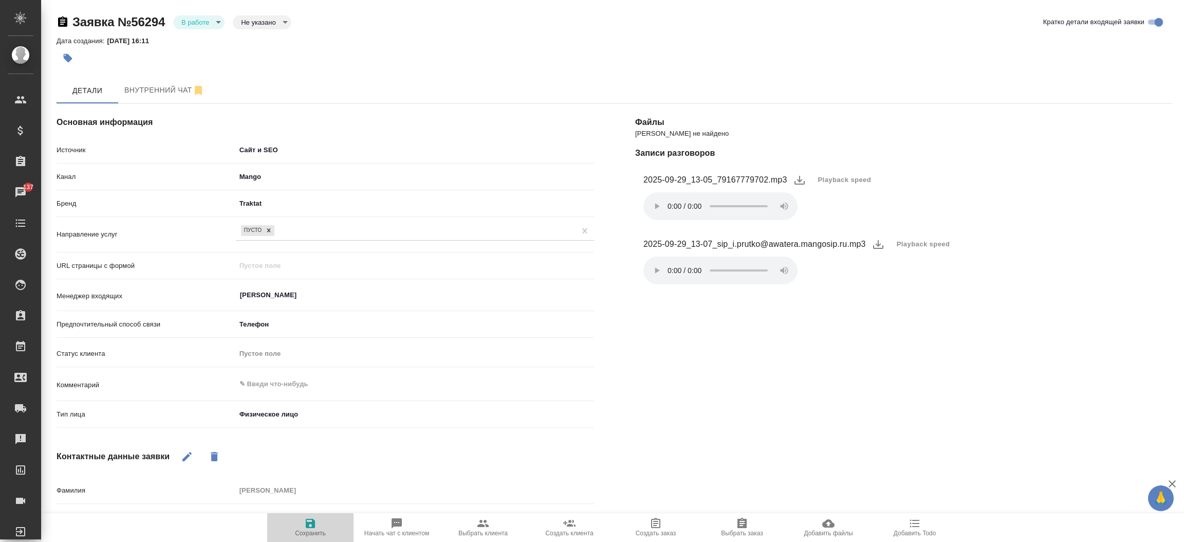
click at [307, 517] on icon "button" at bounding box center [310, 523] width 12 height 12
select select "RU"
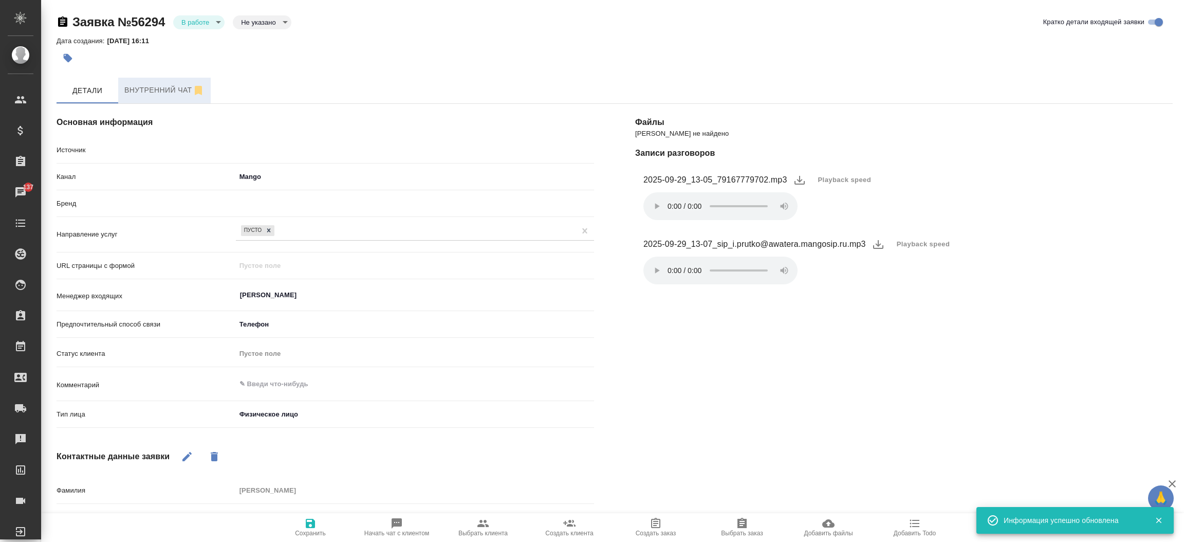
type textarea "x"
click at [208, 22] on body "🙏 .cls-1 fill:#fff; AWATERA [PERSON_NAME]prutko Клиенты Спецификации Заказы 137…" at bounding box center [592, 271] width 1184 height 542
click at [198, 40] on button "Отказ" at bounding box center [193, 39] width 24 height 11
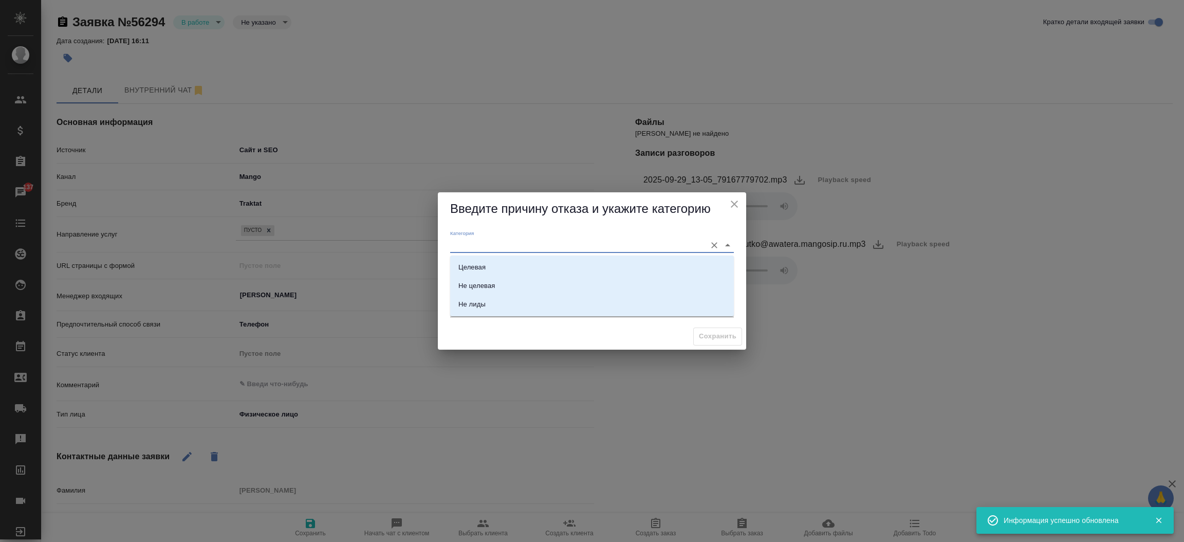
click at [462, 249] on input "Категория" at bounding box center [575, 245] width 251 height 14
click at [477, 302] on div "Не лиды" at bounding box center [471, 304] width 27 height 10
type input "Не лиды"
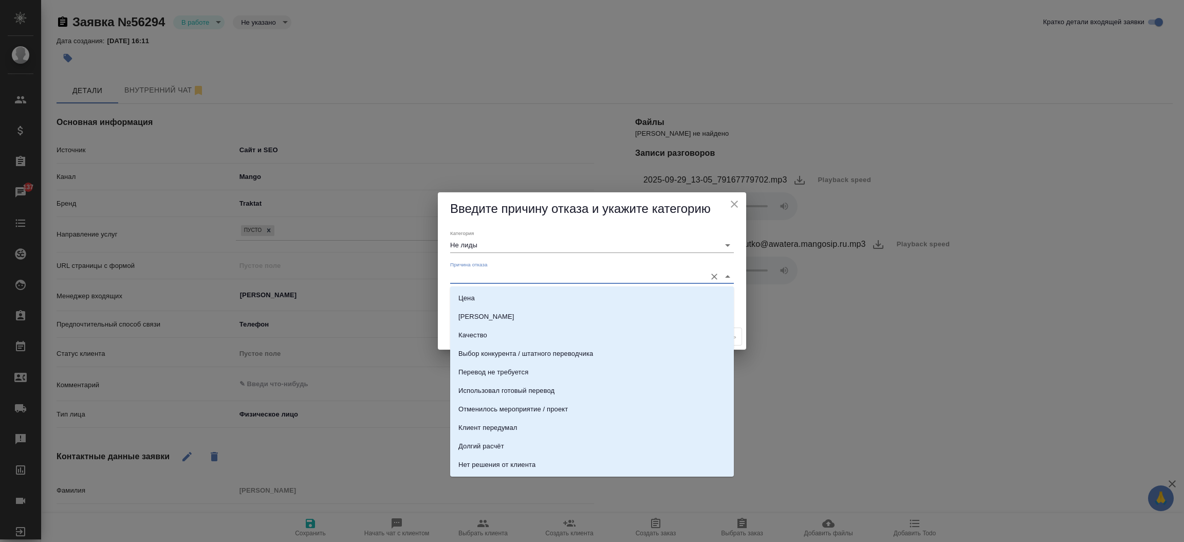
click at [483, 275] on input "Причина отказа" at bounding box center [575, 276] width 251 height 14
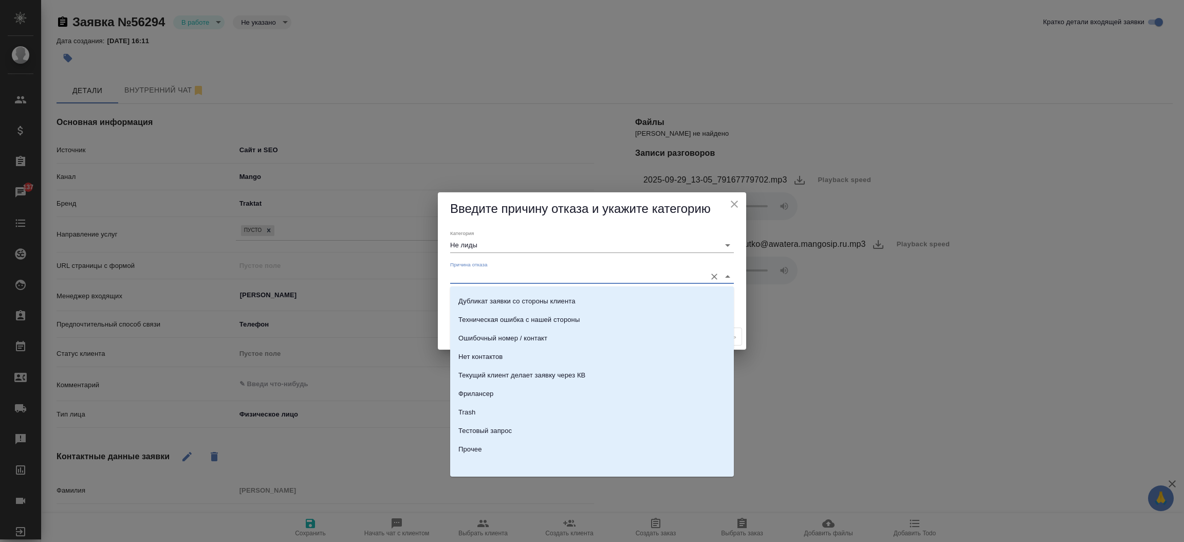
scroll to position [312, 0]
drag, startPoint x: 616, startPoint y: 437, endPoint x: 614, endPoint y: 444, distance: 7.0
click at [614, 444] on ul "Нет ресурсов Запрос вне зоны специализации Месторасположение Клиент искал другу…" at bounding box center [592, 225] width 284 height 481
click at [614, 444] on li "Прочее" at bounding box center [592, 448] width 284 height 18
type input "Прочее"
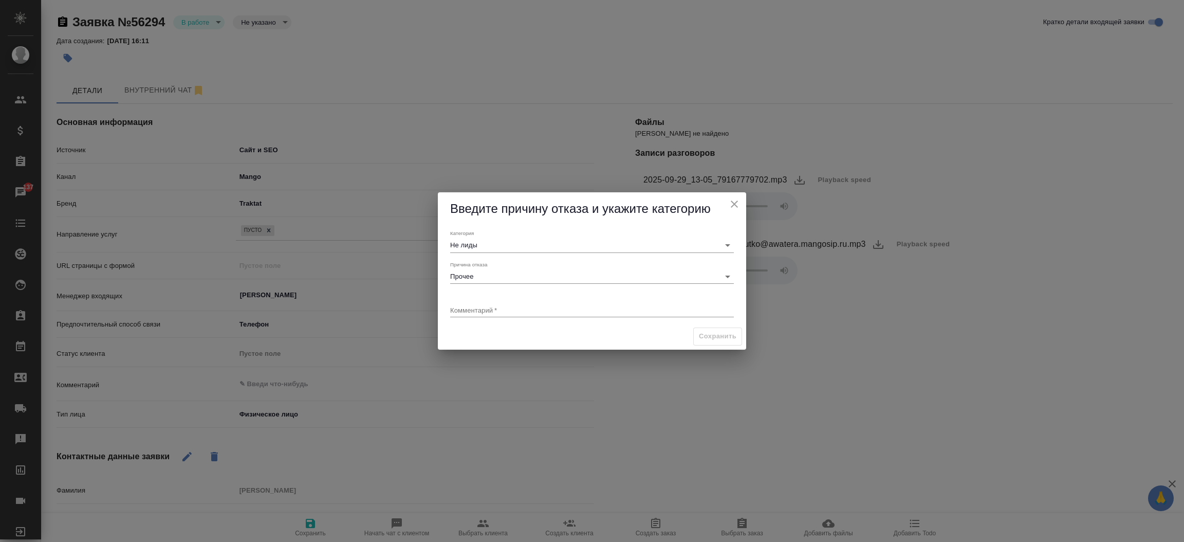
click at [515, 315] on div "x" at bounding box center [592, 310] width 284 height 13
type textarea "клиент звонил по вопросу по текущему заказу в работе"
click at [715, 344] on button "Сохранить" at bounding box center [717, 336] width 49 height 18
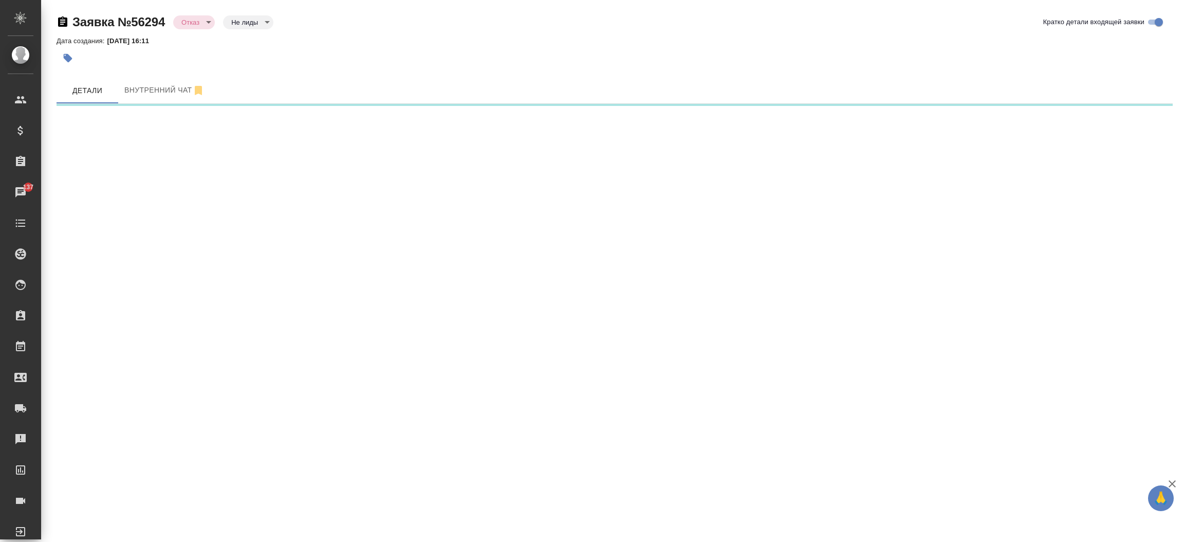
select select "RU"
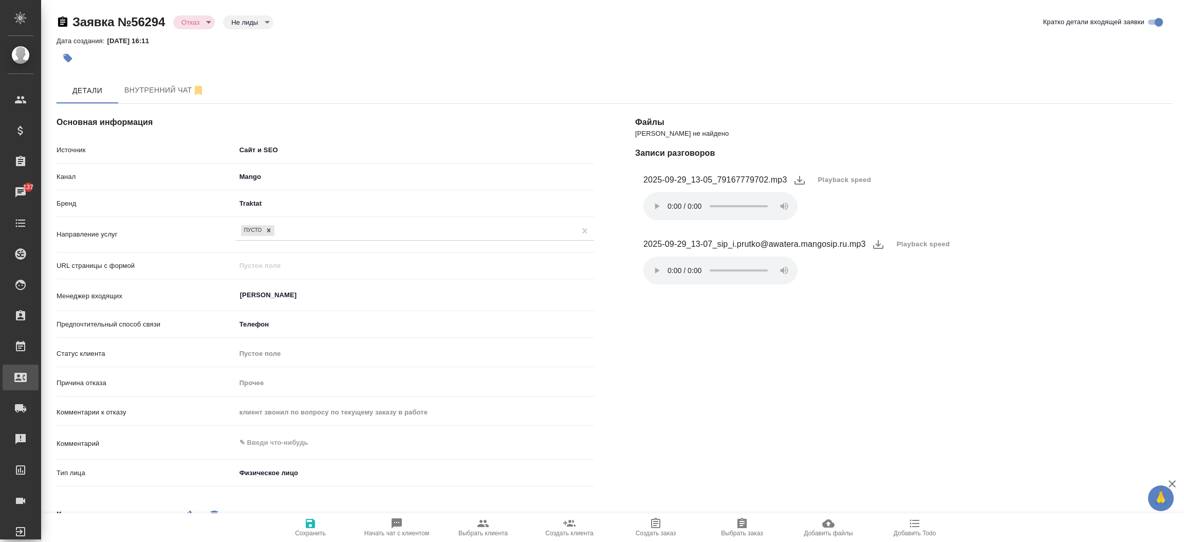
click at [39, 367] on link "Входящие заявки" at bounding box center [21, 377] width 36 height 26
type textarea "x"
select select "RU"
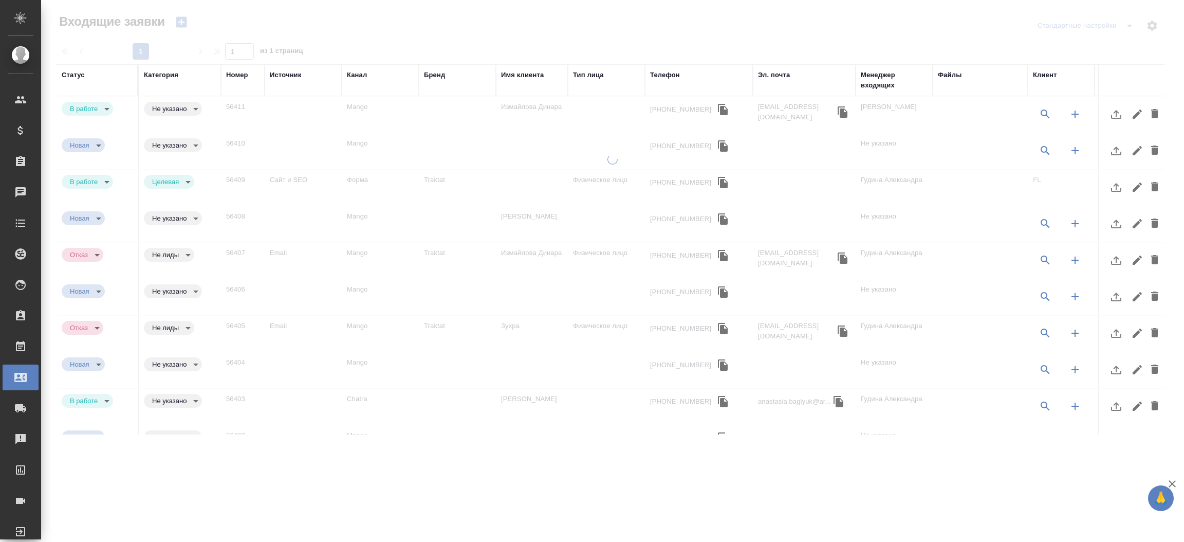
click at [239, 76] on div "Номер" at bounding box center [237, 75] width 22 height 10
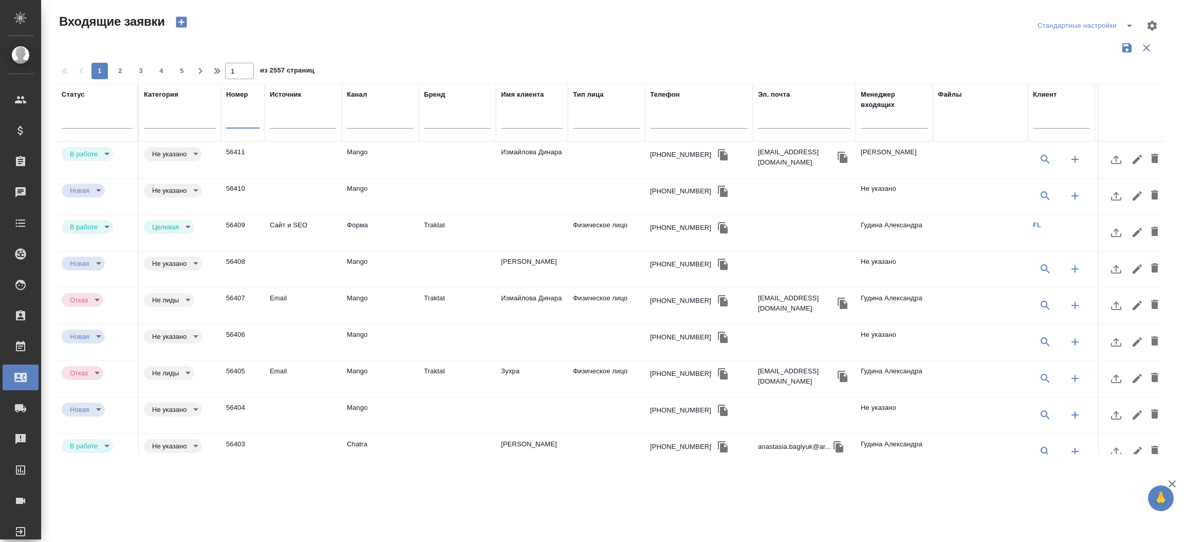
click at [236, 127] on input "text" at bounding box center [242, 121] width 33 height 14
paste input "56289"
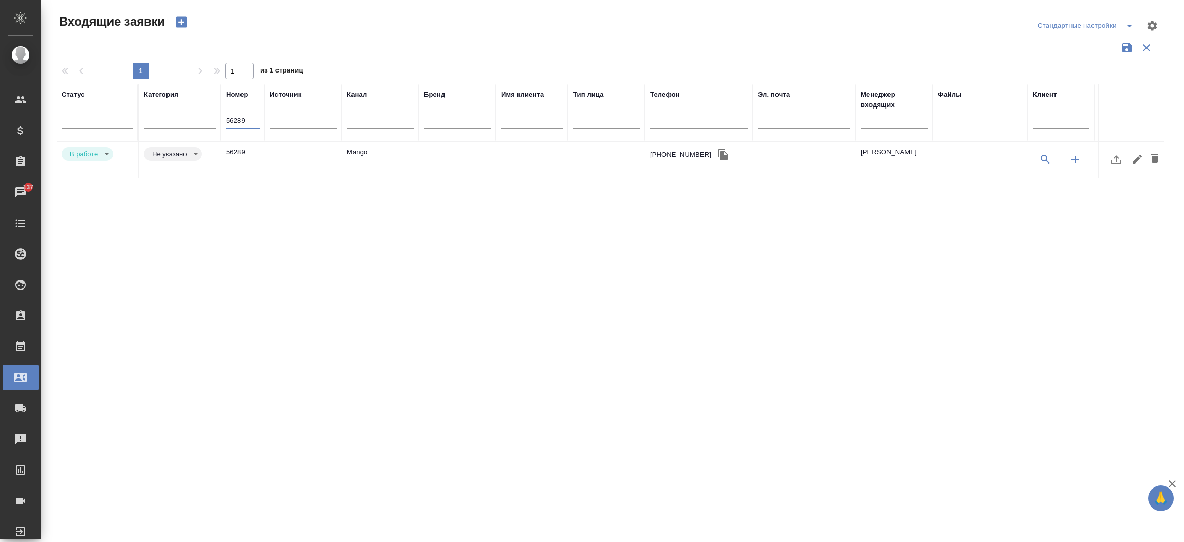
click at [251, 157] on td "56289" at bounding box center [243, 160] width 44 height 36
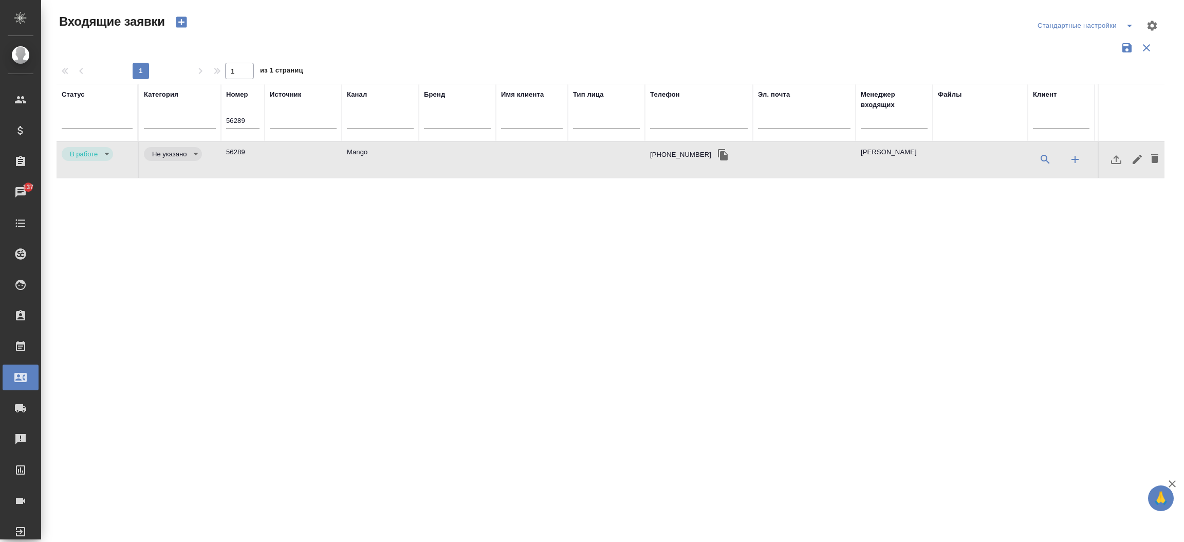
click at [251, 157] on td "56289" at bounding box center [243, 160] width 44 height 36
click at [240, 120] on input "56289" at bounding box center [242, 121] width 33 height 14
paste input "71"
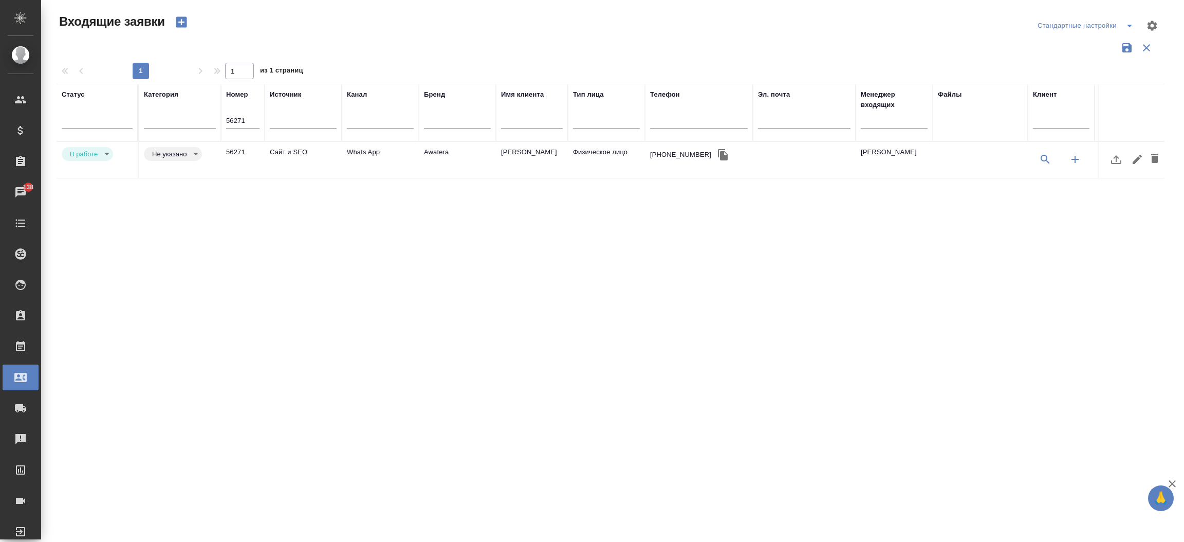
click at [281, 145] on td "Сайт и SEO" at bounding box center [303, 160] width 77 height 36
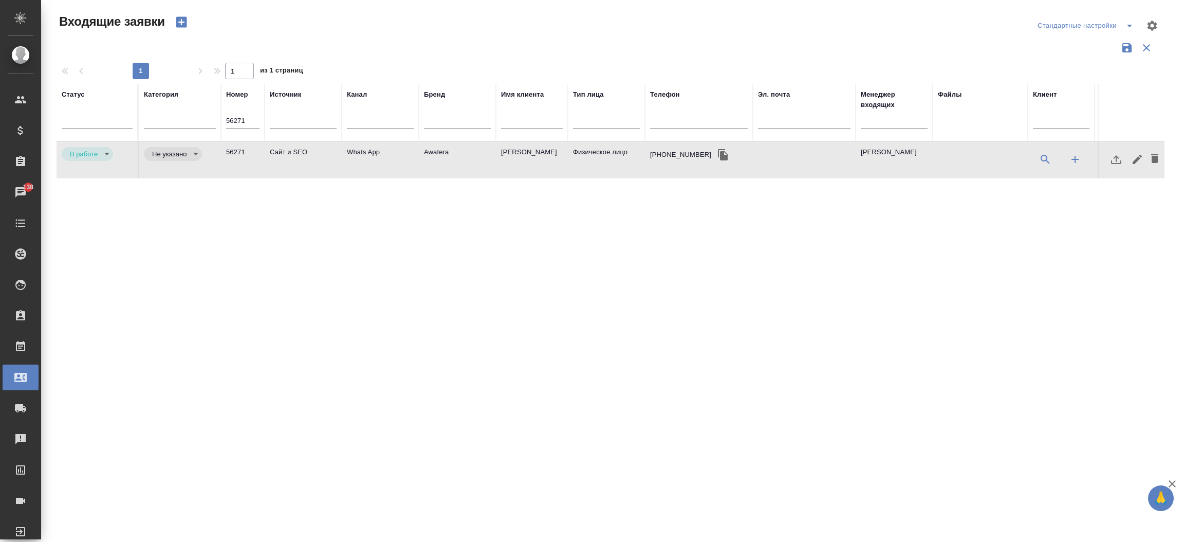
click at [281, 145] on td "Сайт и SEO" at bounding box center [303, 160] width 77 height 36
click at [249, 118] on input "56271" at bounding box center [242, 121] width 33 height 14
paste input "44"
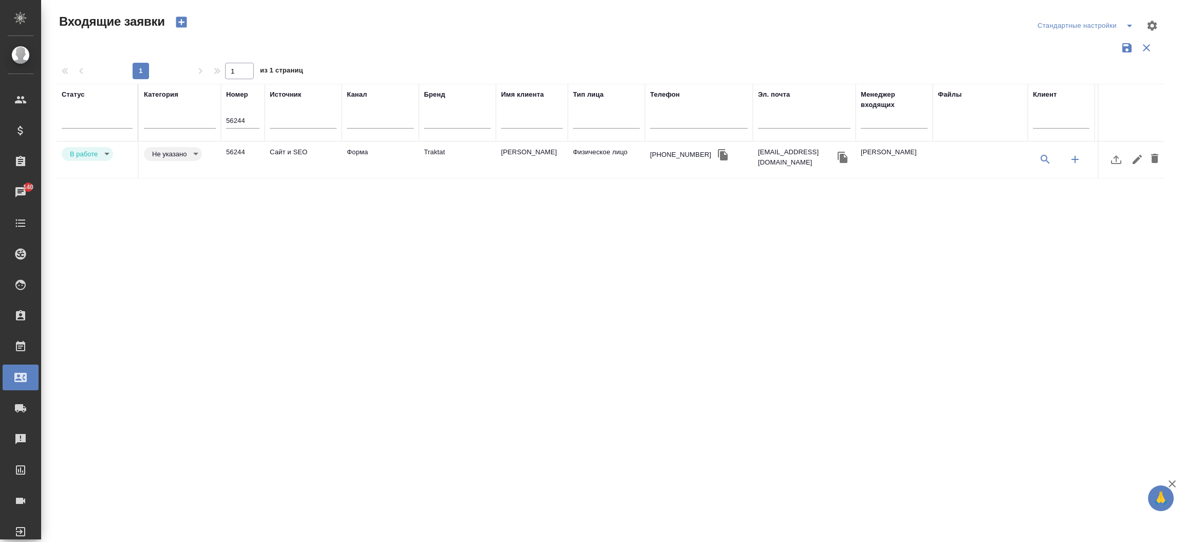
click at [362, 156] on td "Форма" at bounding box center [380, 160] width 77 height 36
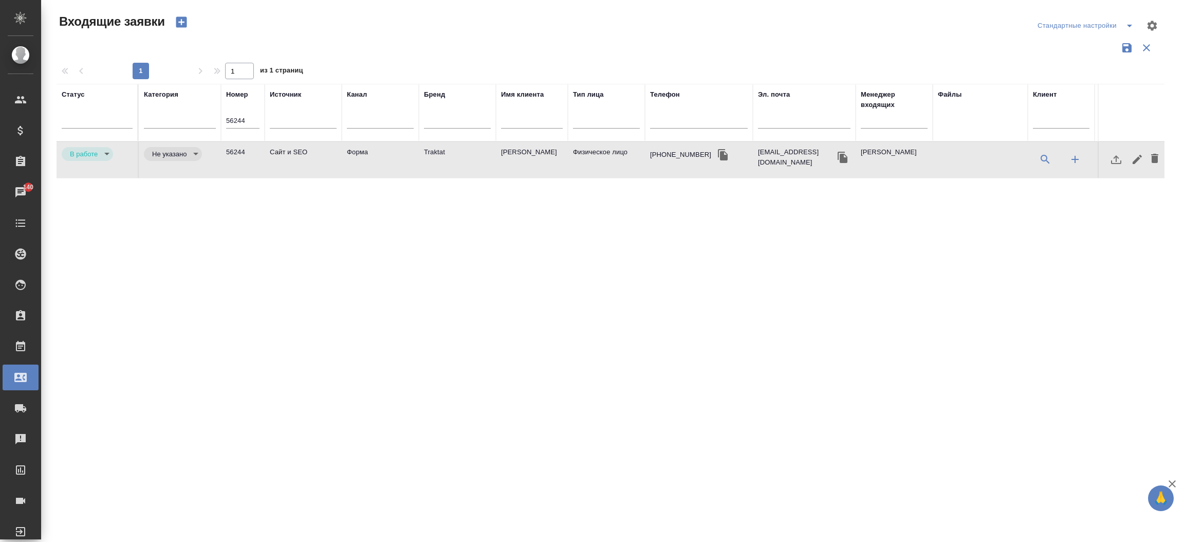
click at [362, 156] on td "Форма" at bounding box center [380, 160] width 77 height 36
click at [249, 124] on input "56244" at bounding box center [242, 121] width 33 height 14
paste input "068"
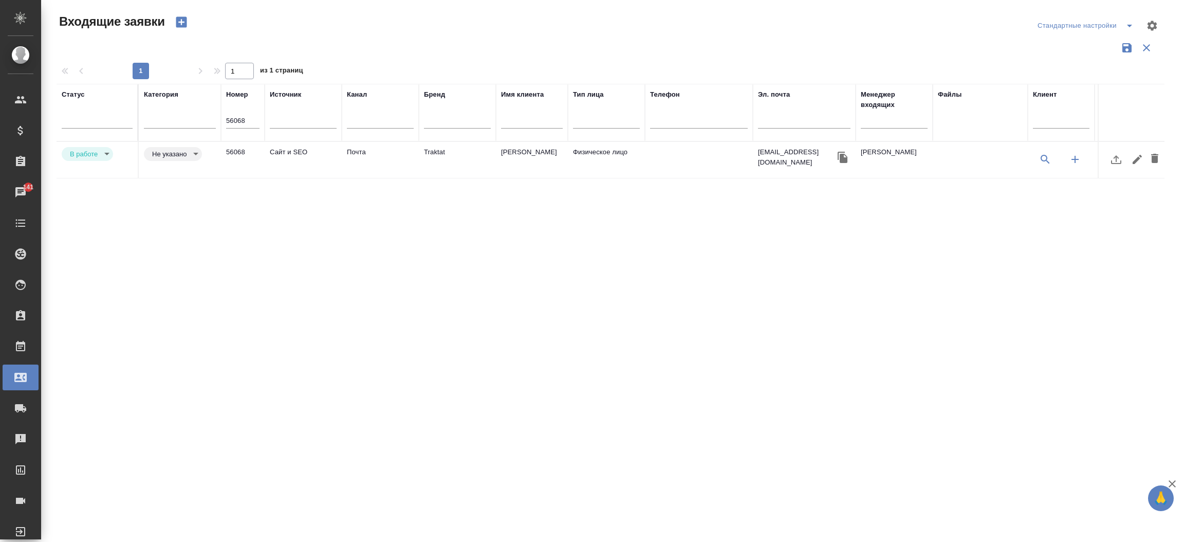
click at [291, 151] on td "Сайт и SEO" at bounding box center [303, 160] width 77 height 36
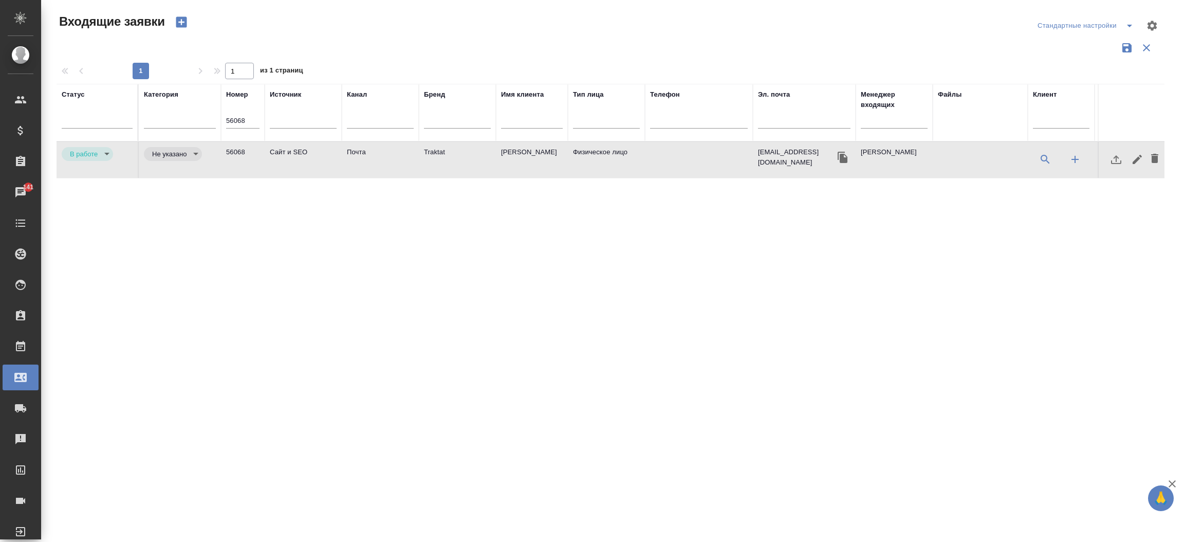
click at [291, 151] on td "Сайт и SEO" at bounding box center [303, 160] width 77 height 36
click at [242, 125] on input "56068" at bounding box center [242, 121] width 33 height 14
paste input "03"
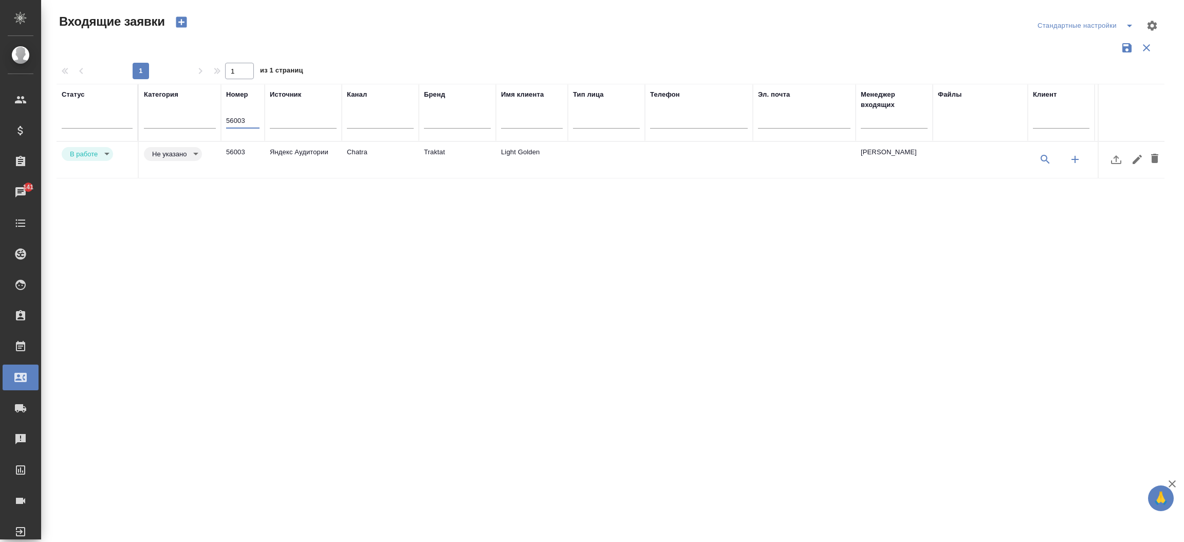
type input "56003"
click at [338, 163] on td "Яндекс Аудитории" at bounding box center [303, 160] width 77 height 36
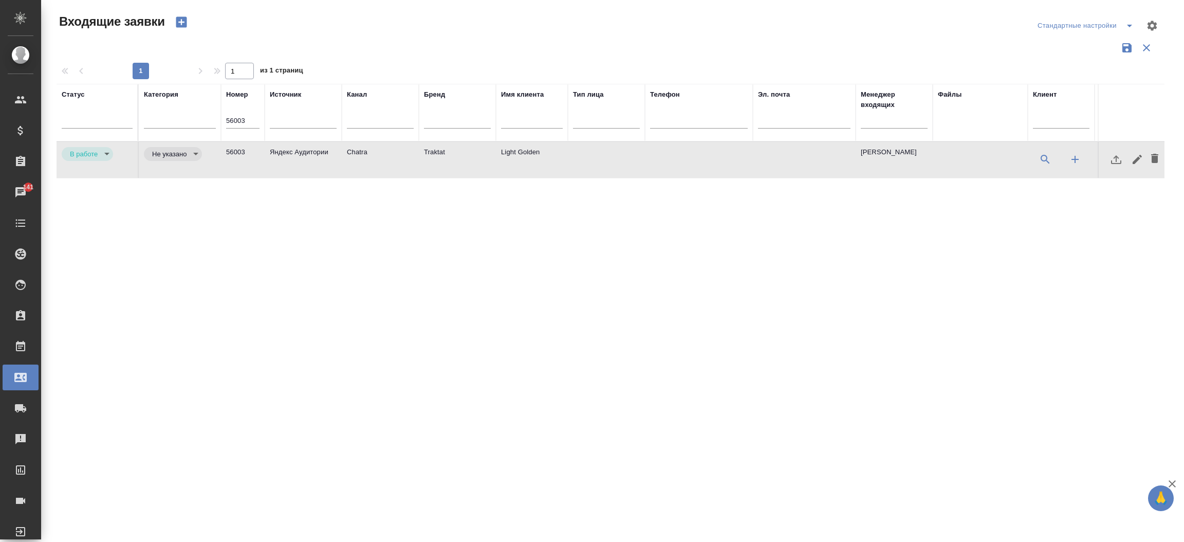
click at [338, 163] on td "Яндекс Аудитории" at bounding box center [303, 160] width 77 height 36
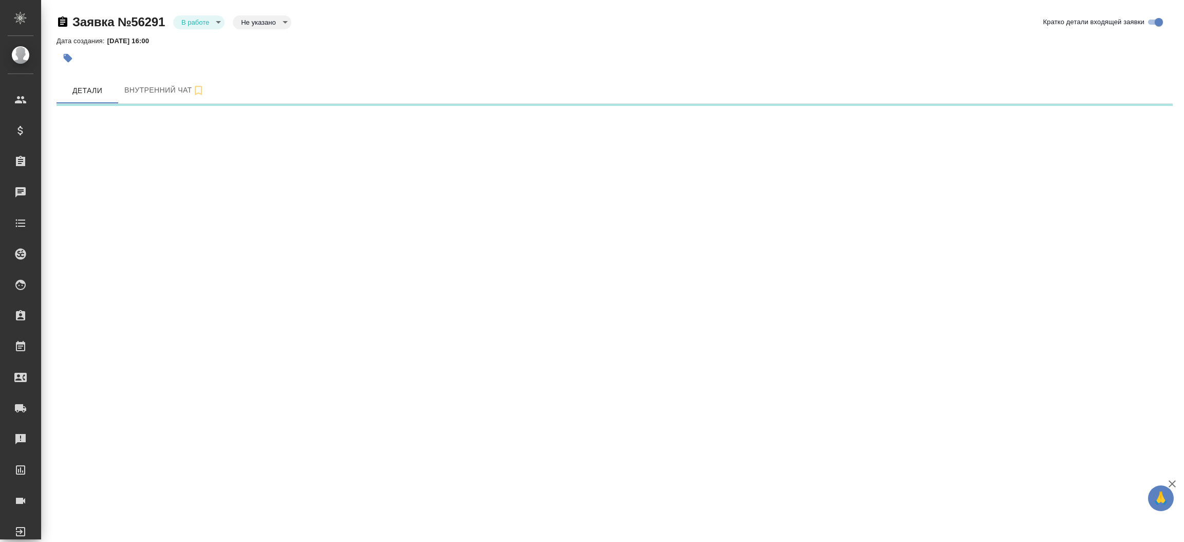
select select "RU"
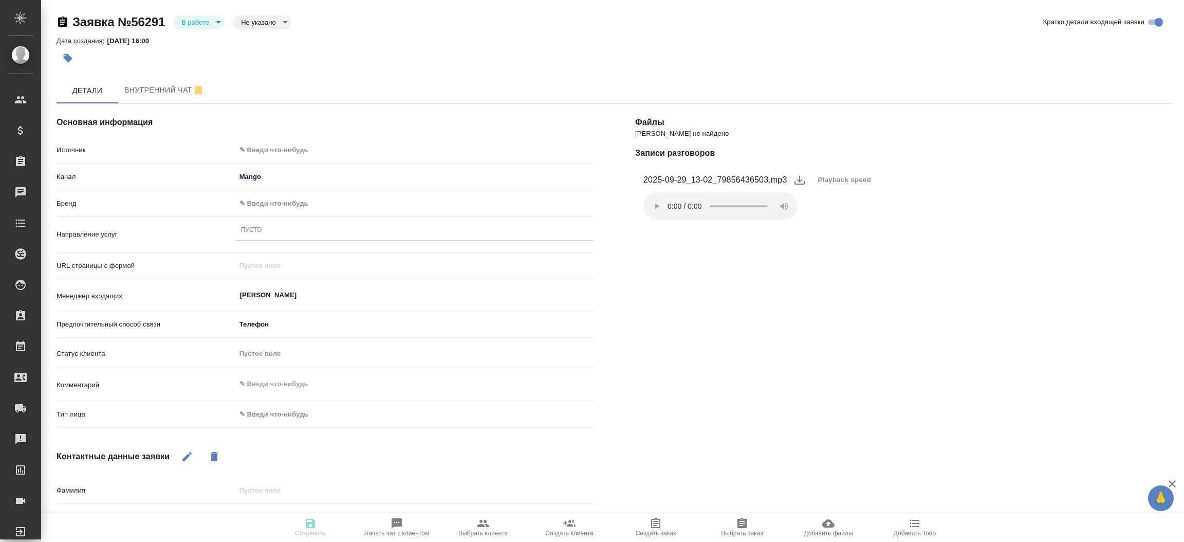
type textarea "x"
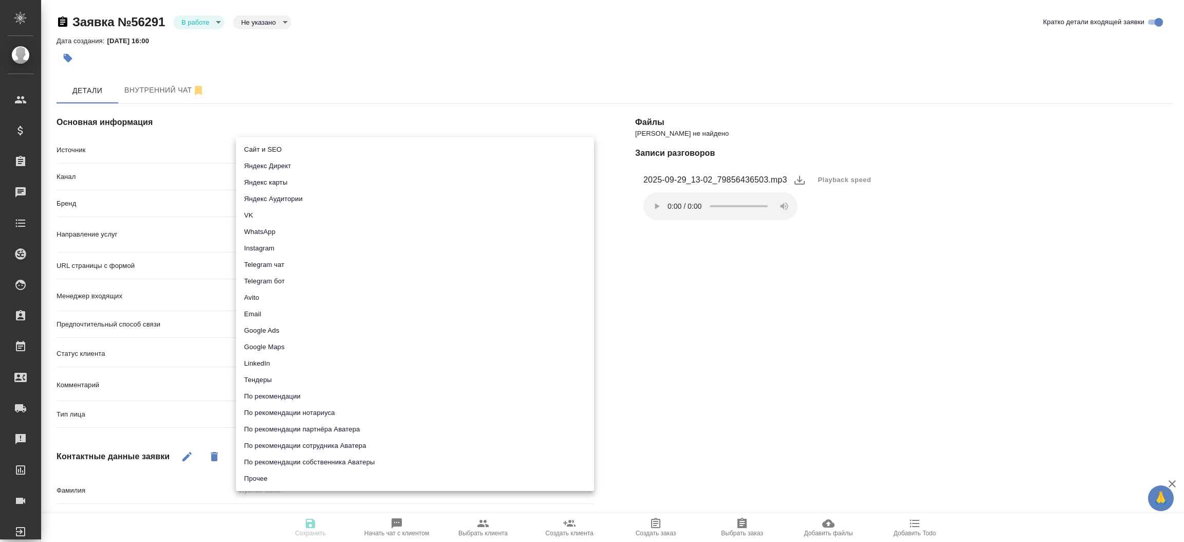
click at [300, 150] on body "🙏 .cls-1 fill:#fff; AWATERA [PERSON_NAME]prutko Клиенты Спецификации Заказы Чат…" at bounding box center [592, 271] width 1184 height 542
click at [300, 150] on li "Сайт и SEO" at bounding box center [415, 149] width 358 height 16
type input "seo"
type textarea "x"
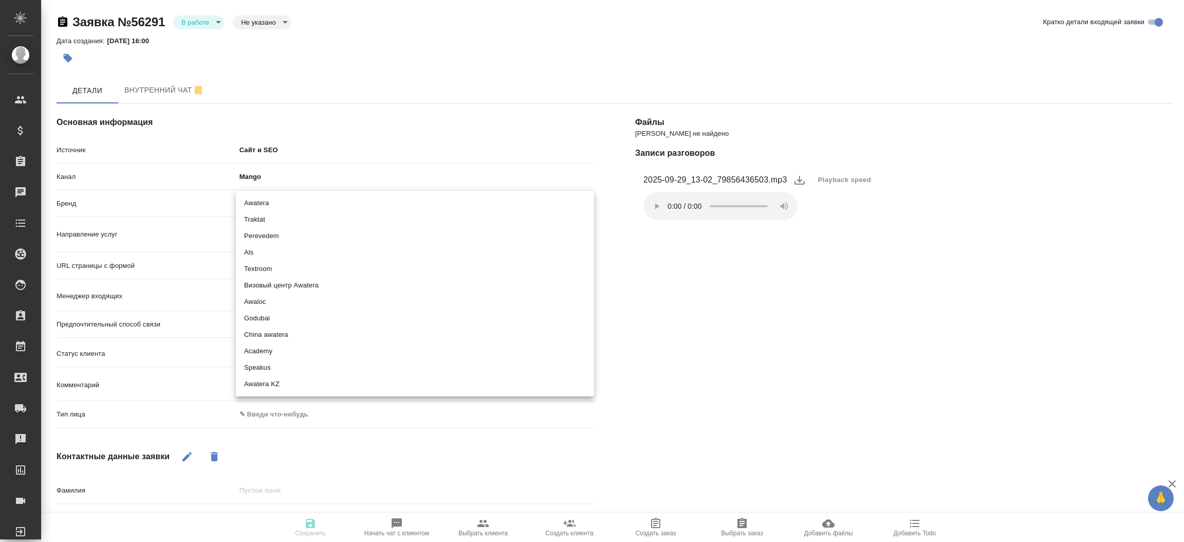
click at [279, 199] on body "🙏 .cls-1 fill:#fff; AWATERA [PERSON_NAME]prutko Клиенты Спецификации Заказы Чат…" at bounding box center [592, 271] width 1184 height 542
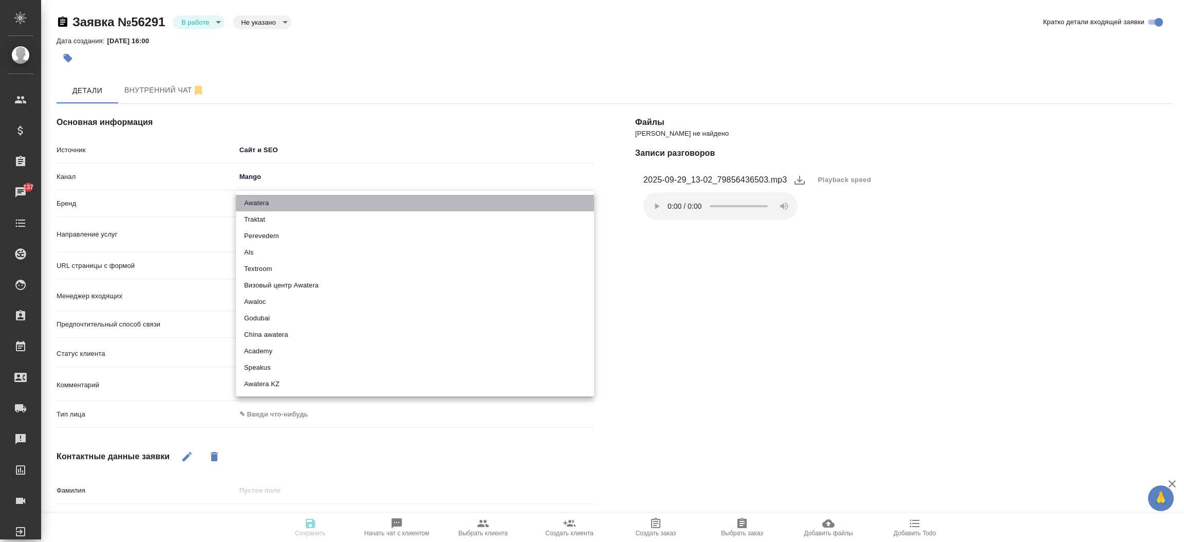
click at [273, 203] on li "Awatera" at bounding box center [415, 203] width 358 height 16
type input "awatera"
type textarea "x"
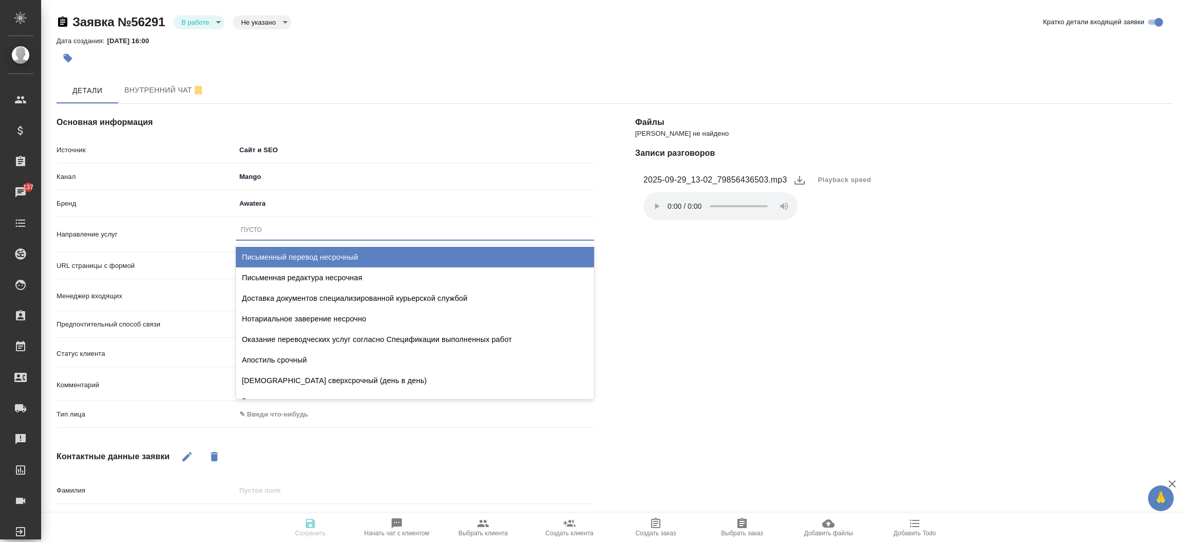
click at [267, 227] on div "Пусто" at bounding box center [415, 229] width 358 height 15
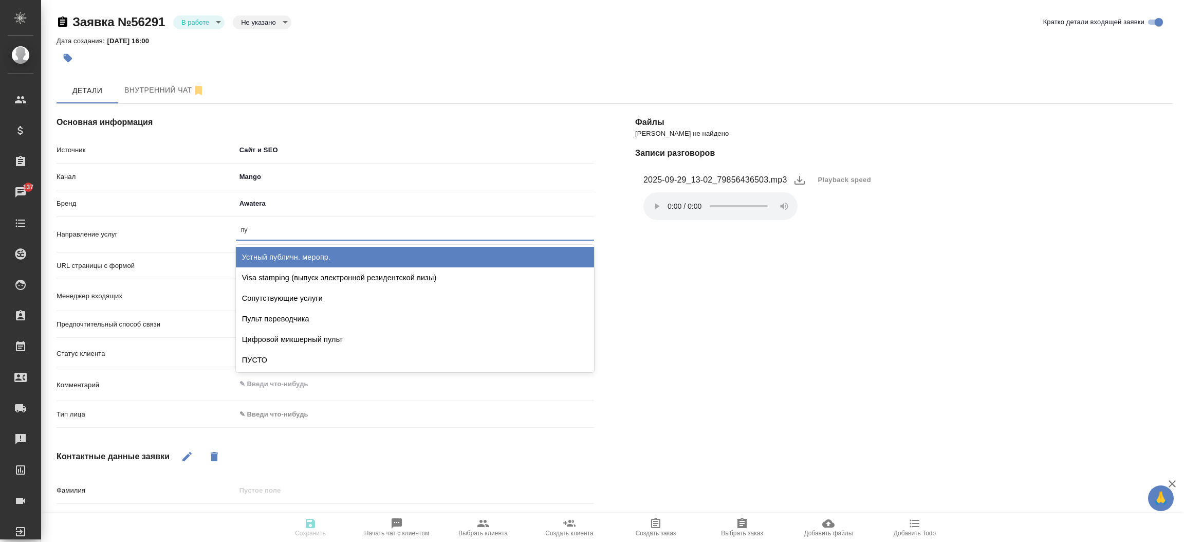
type input "пус"
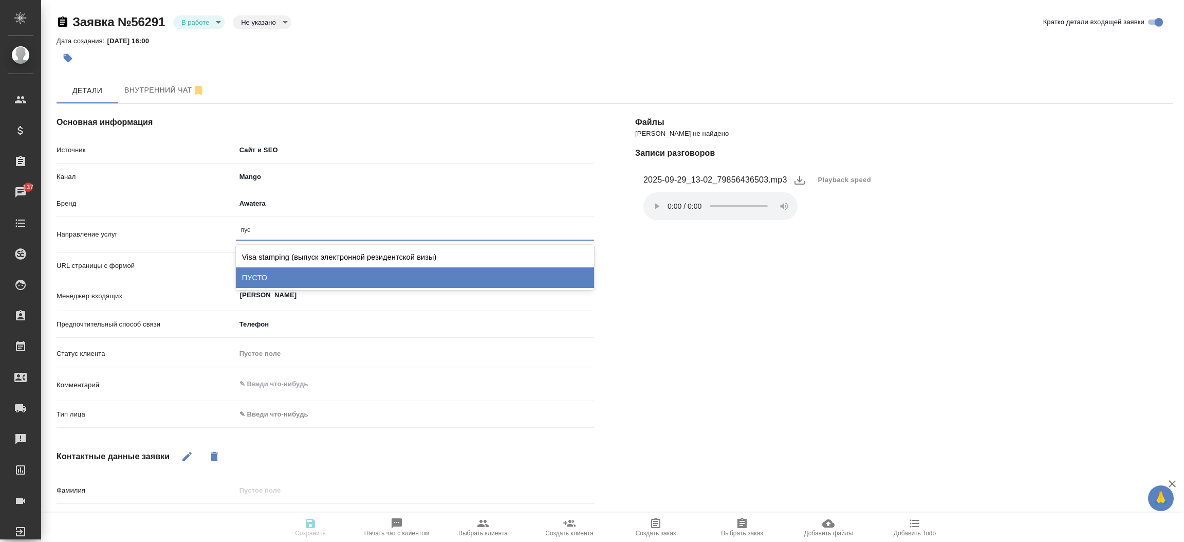
click at [259, 277] on div "ПУСТО" at bounding box center [415, 277] width 358 height 21
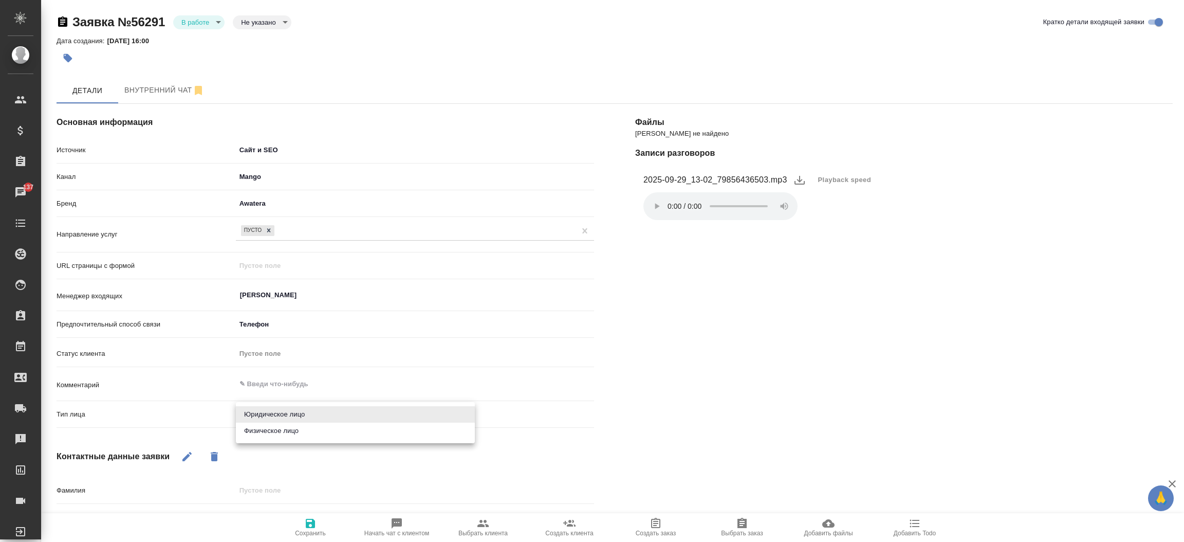
click at [262, 410] on body "🙏 .cls-1 fill:#fff; AWATERA Прутько Ирина i.prutko Клиенты Спецификации Заказы …" at bounding box center [592, 271] width 1184 height 542
click at [267, 434] on li "Физическое лицо" at bounding box center [355, 430] width 239 height 16
type textarea "x"
type input "private"
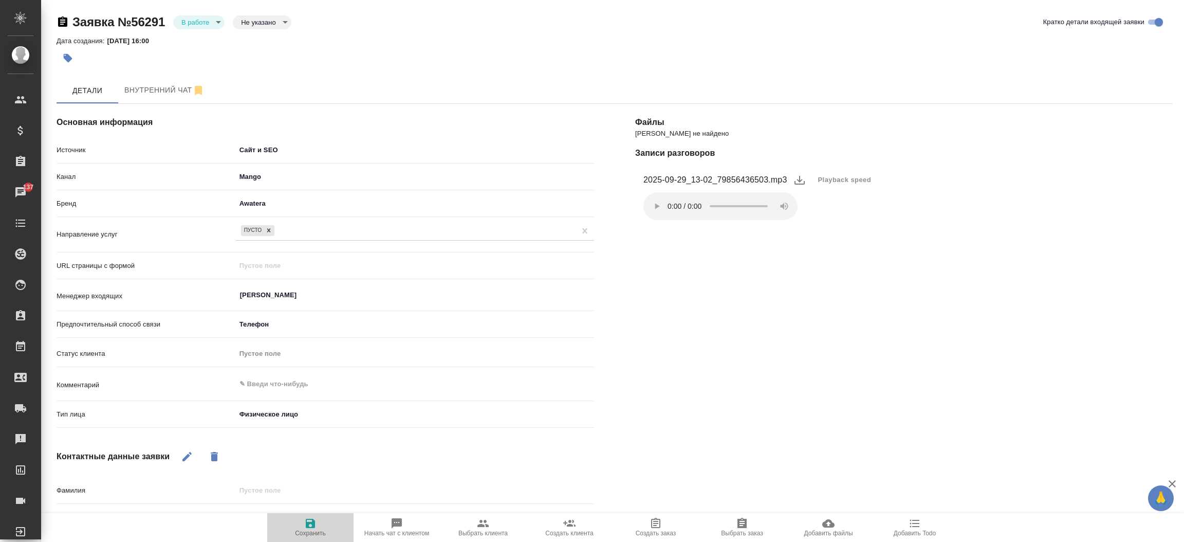
click at [307, 525] on icon "button" at bounding box center [310, 522] width 9 height 9
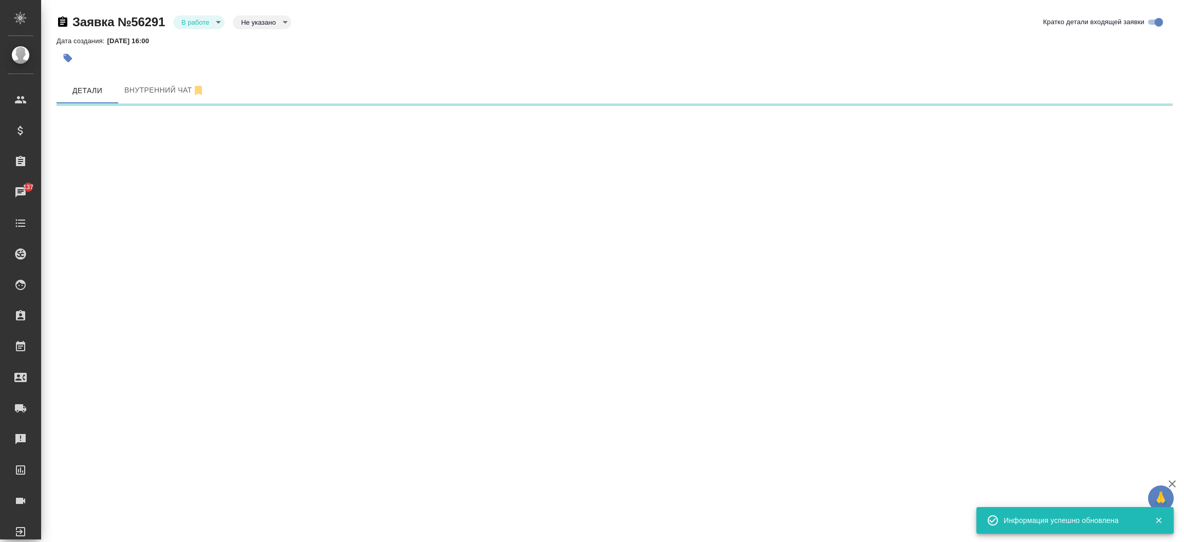
select select "RU"
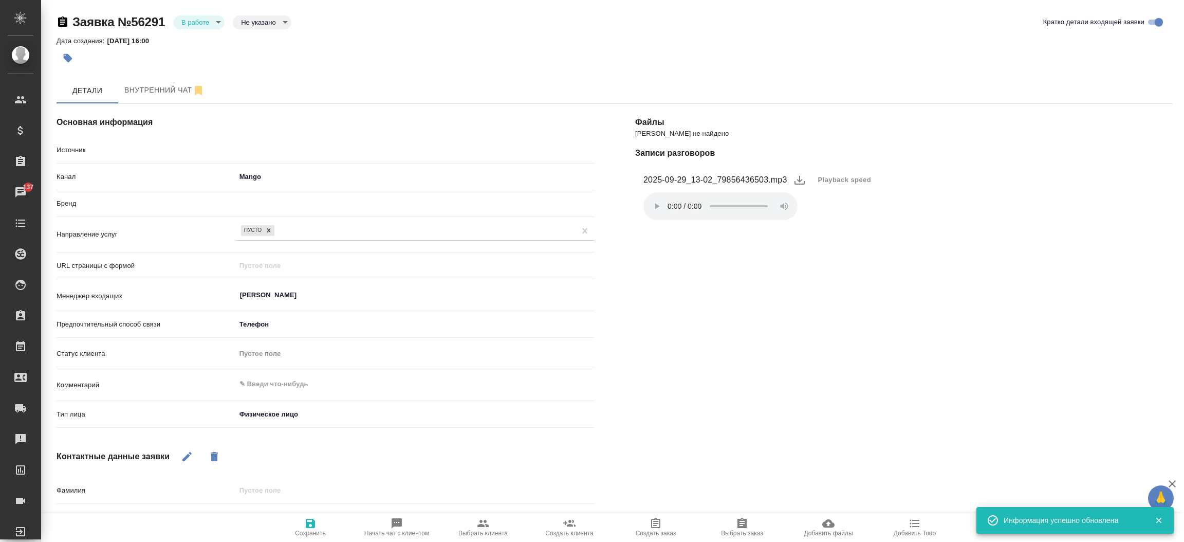
type textarea "x"
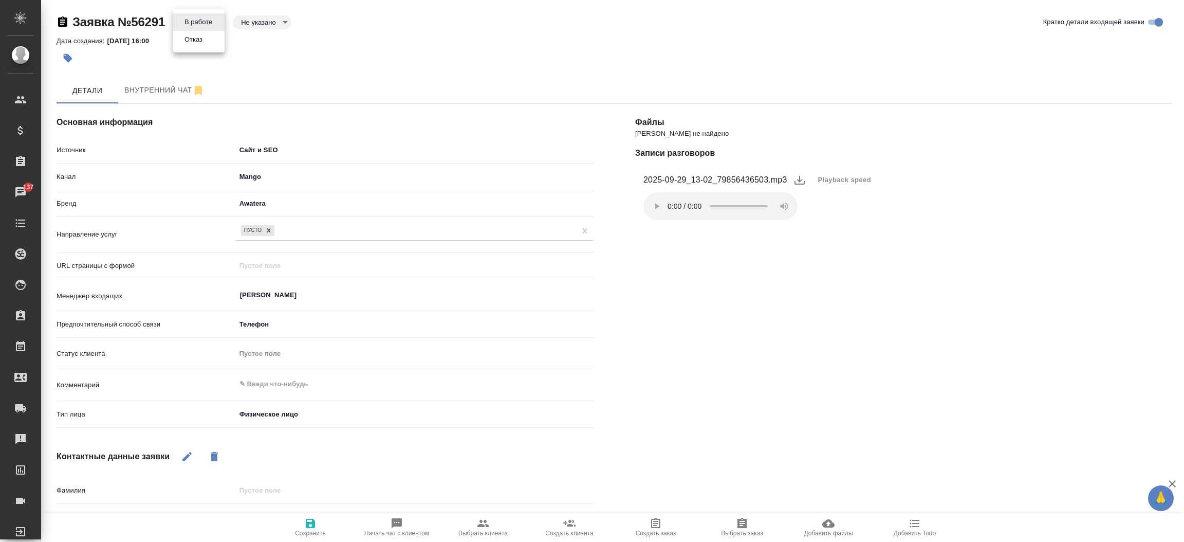
click at [203, 27] on body "🙏 .cls-1 fill:#fff; AWATERA Прутько Ирина i.prutko Клиенты Спецификации Заказы …" at bounding box center [592, 271] width 1184 height 542
click at [198, 40] on button "Отказ" at bounding box center [193, 39] width 24 height 11
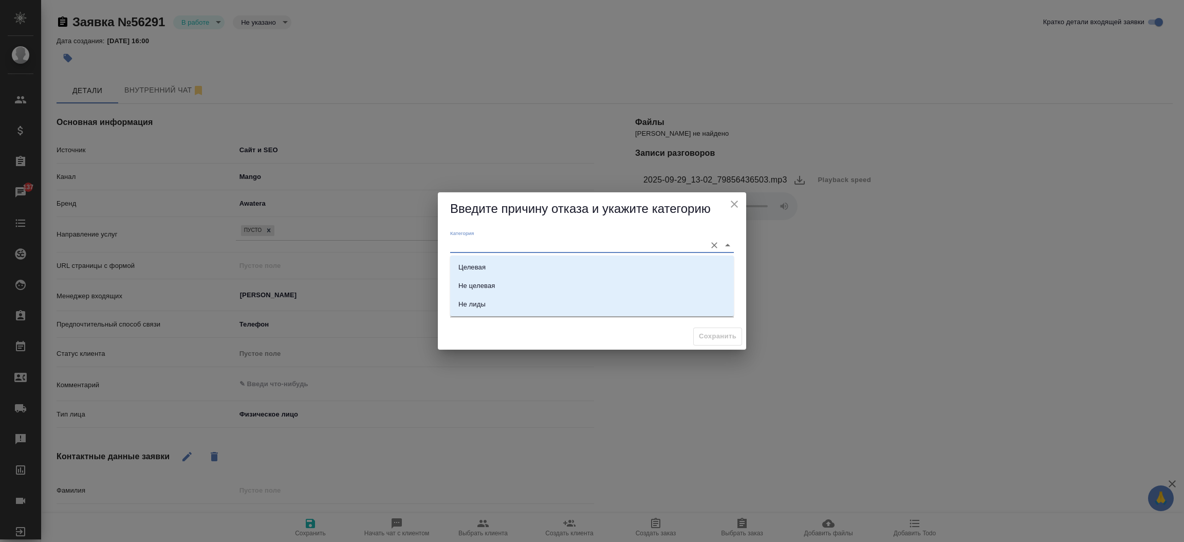
click at [468, 239] on input "Категория" at bounding box center [575, 245] width 251 height 14
click at [480, 237] on div "Категория" at bounding box center [592, 241] width 284 height 23
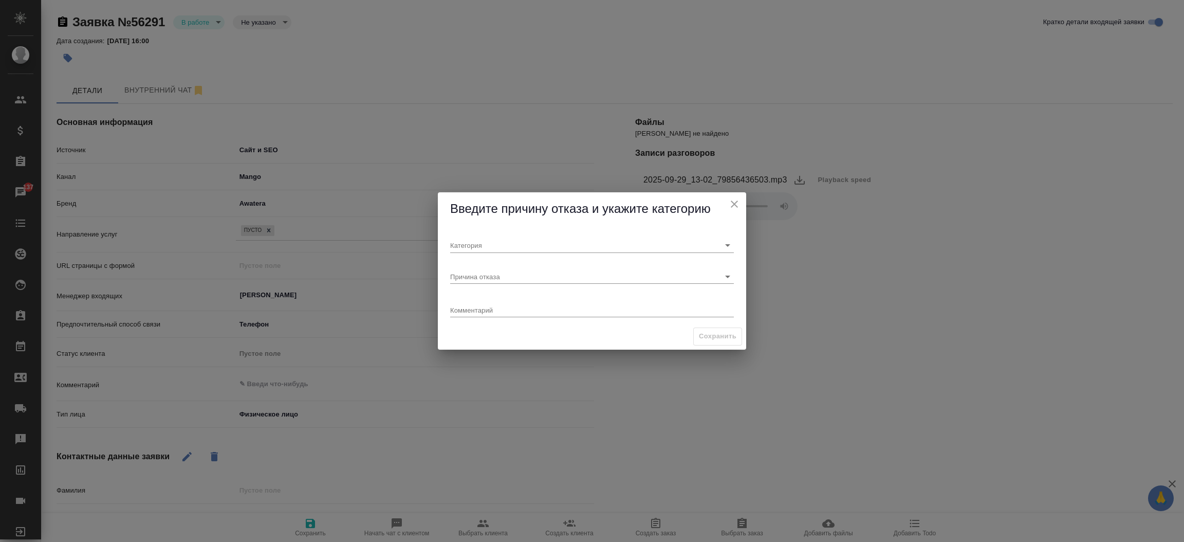
click at [504, 207] on span "Введите причину отказа и укажите категорию" at bounding box center [580, 208] width 261 height 14
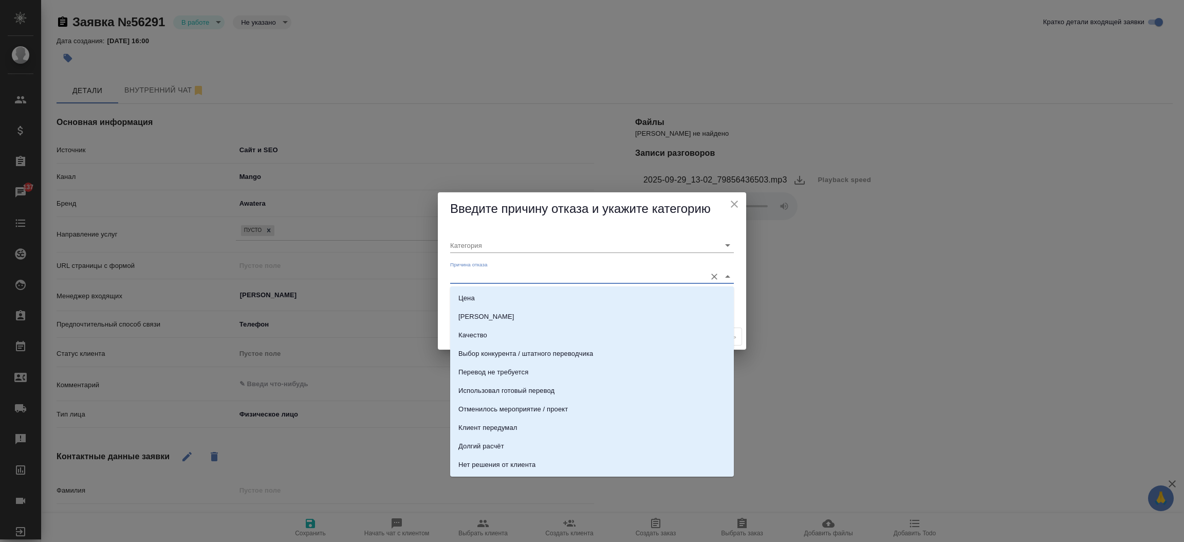
click at [493, 269] on input "Причина отказа" at bounding box center [575, 276] width 251 height 14
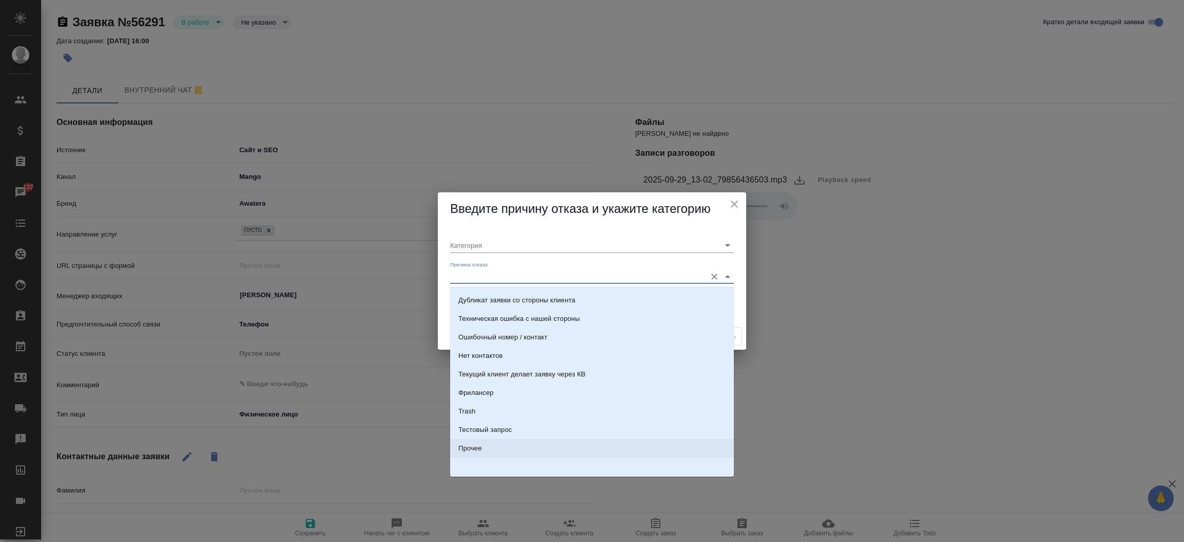
click at [550, 443] on li "Прочее" at bounding box center [592, 448] width 284 height 18
type input "Прочее"
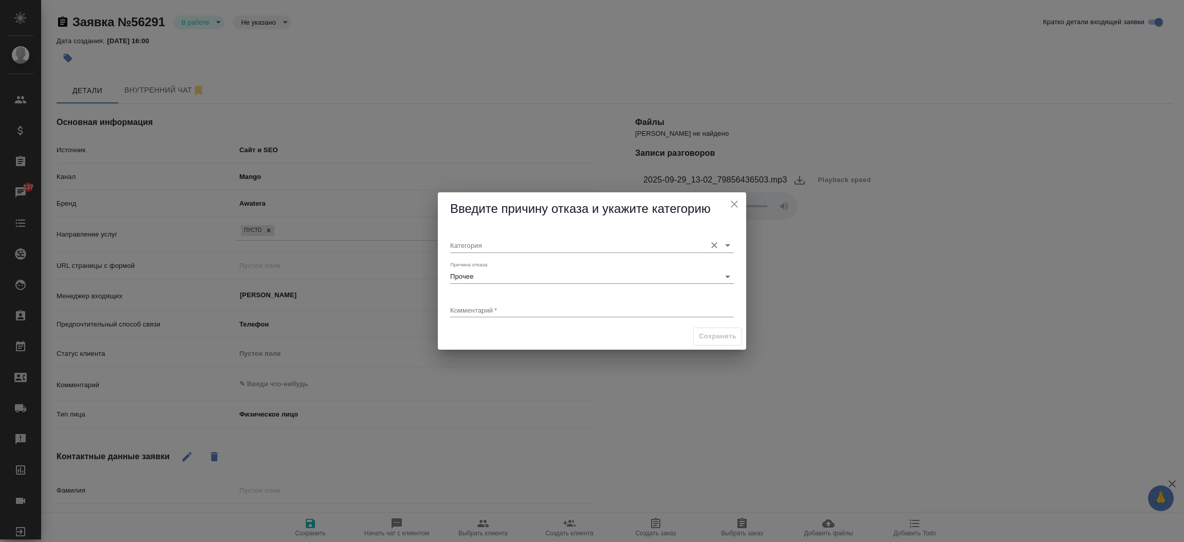
drag, startPoint x: 500, startPoint y: 254, endPoint x: 489, endPoint y: 242, distance: 16.8
click at [489, 242] on div "Категория" at bounding box center [592, 241] width 292 height 31
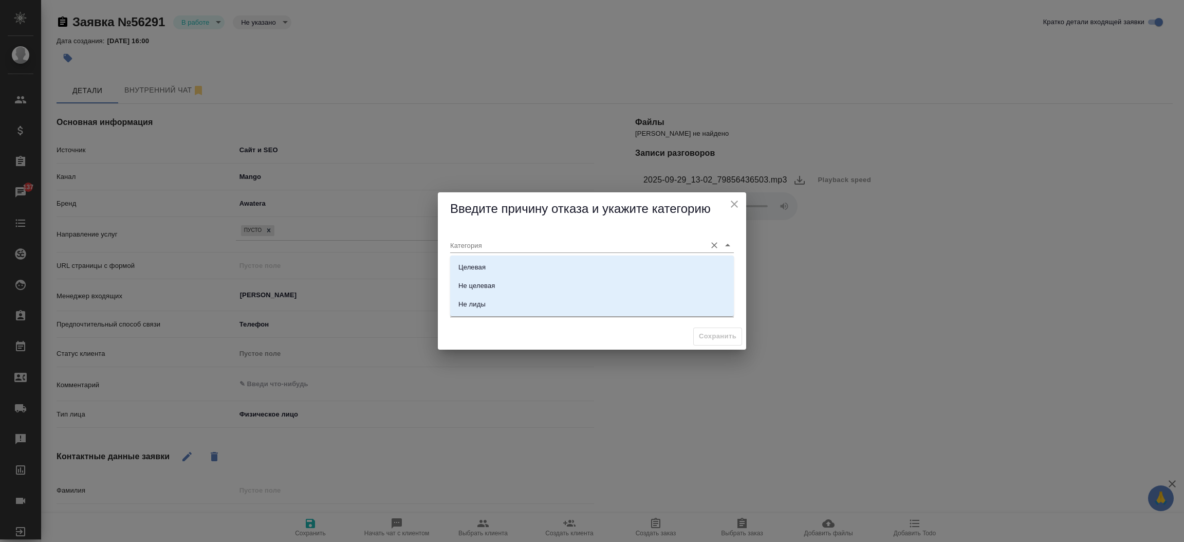
click at [489, 242] on input "Категория" at bounding box center [575, 245] width 251 height 14
click at [483, 301] on div "Не лиды" at bounding box center [471, 304] width 27 height 10
type input "Не лиды"
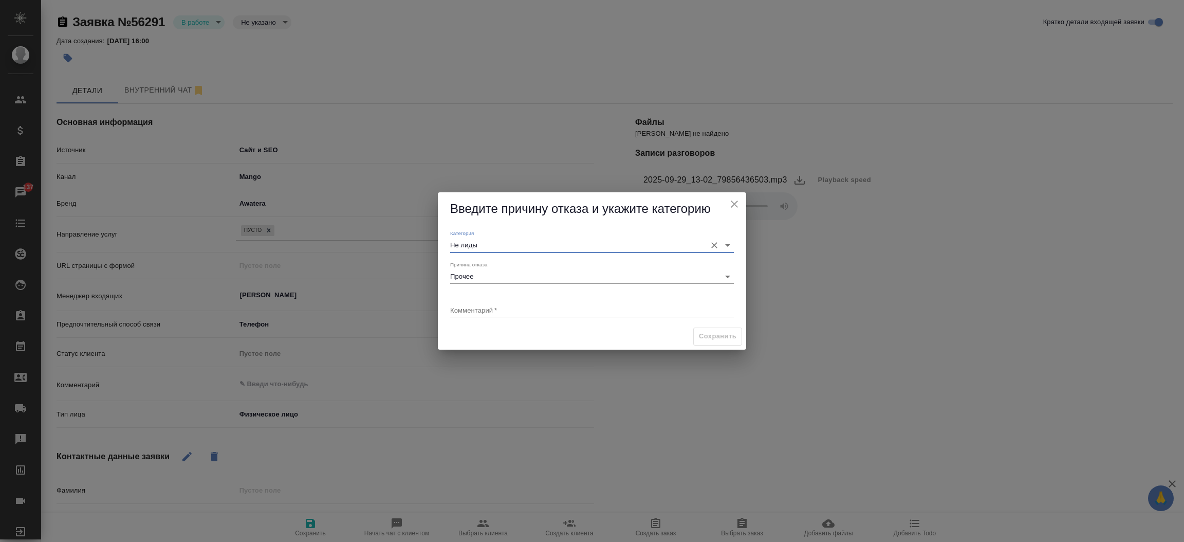
click at [480, 307] on textarea at bounding box center [592, 310] width 284 height 8
type textarea "клиент по текущему заказу звонил"
click at [720, 342] on span "Сохранить" at bounding box center [718, 336] width 38 height 12
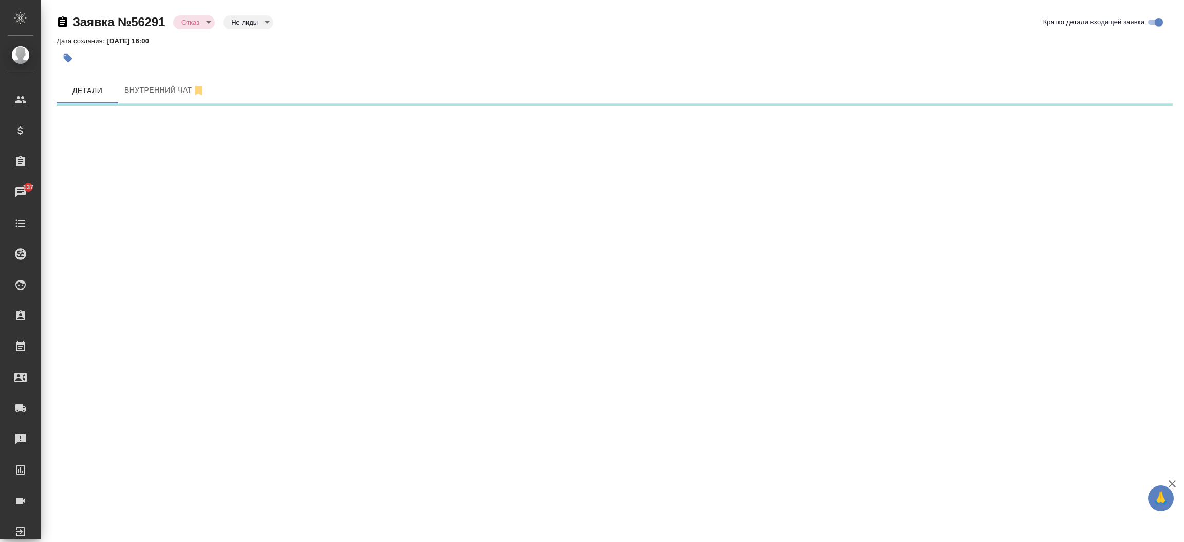
select select "RU"
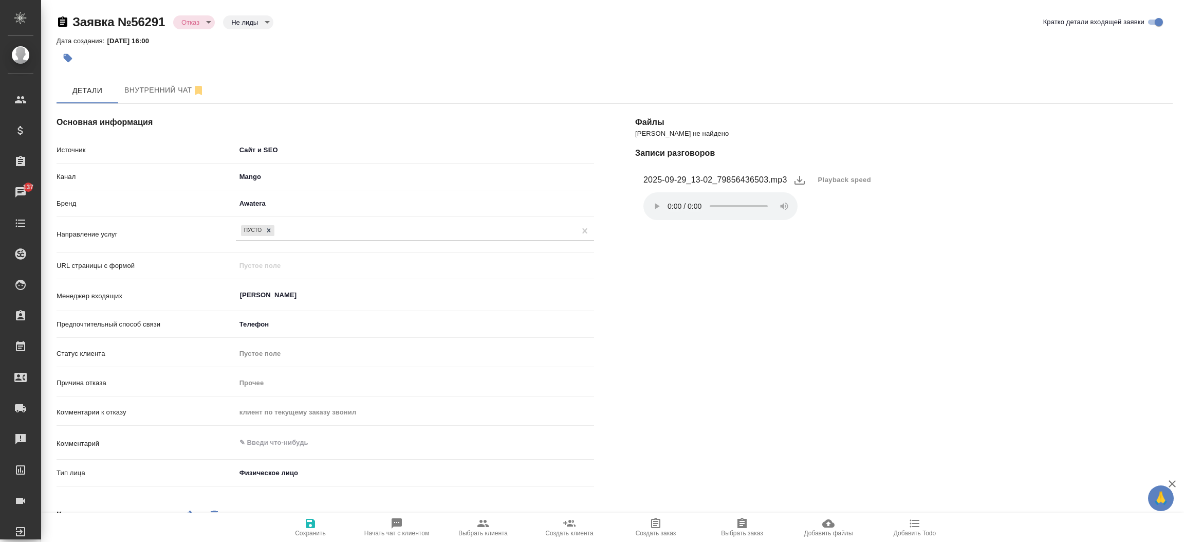
type textarea "x"
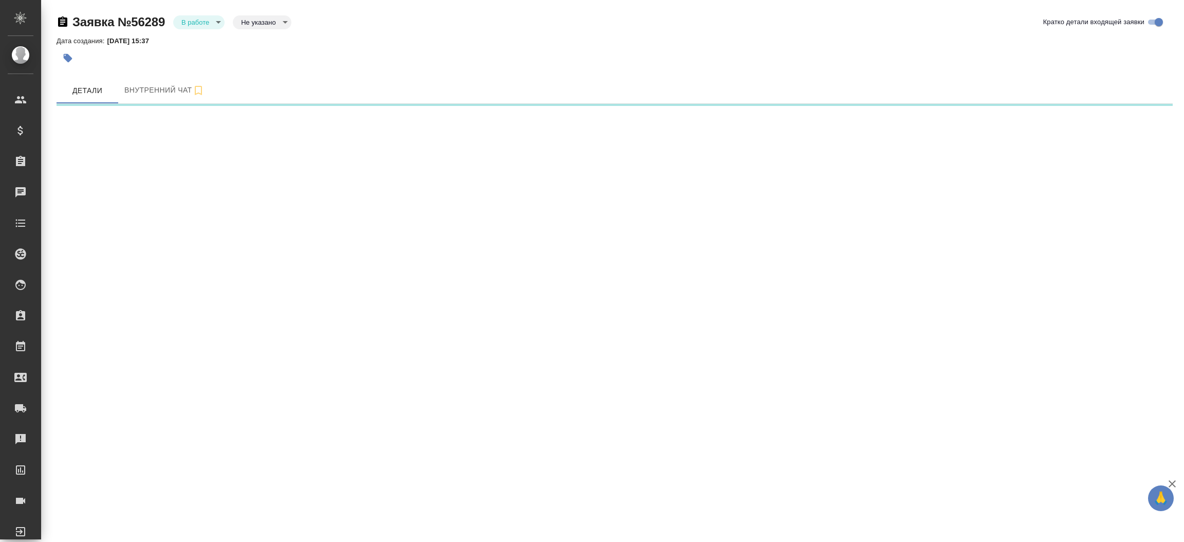
select select "RU"
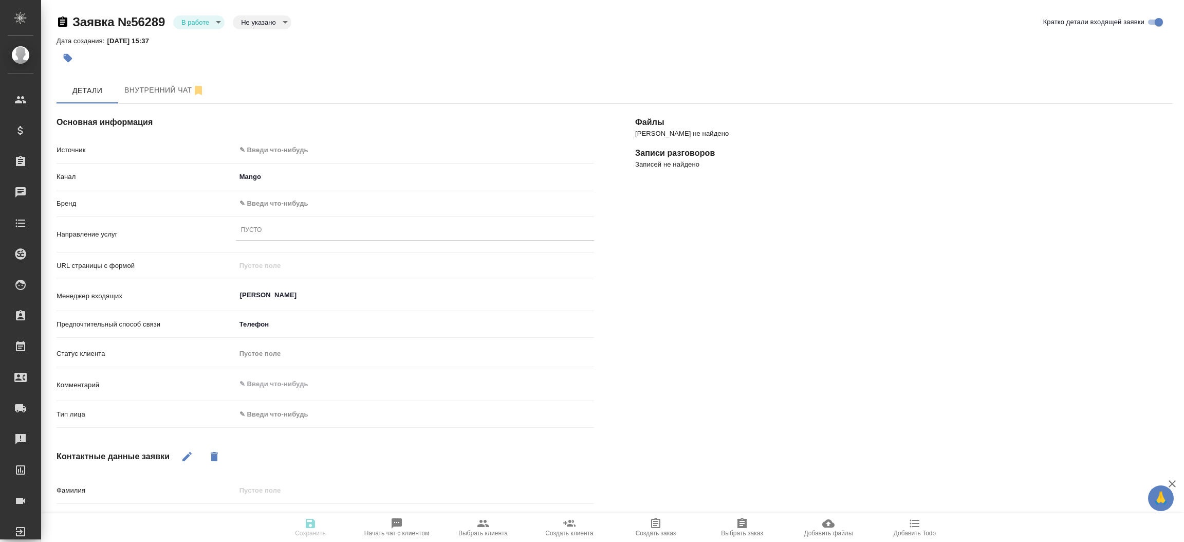
type textarea "x"
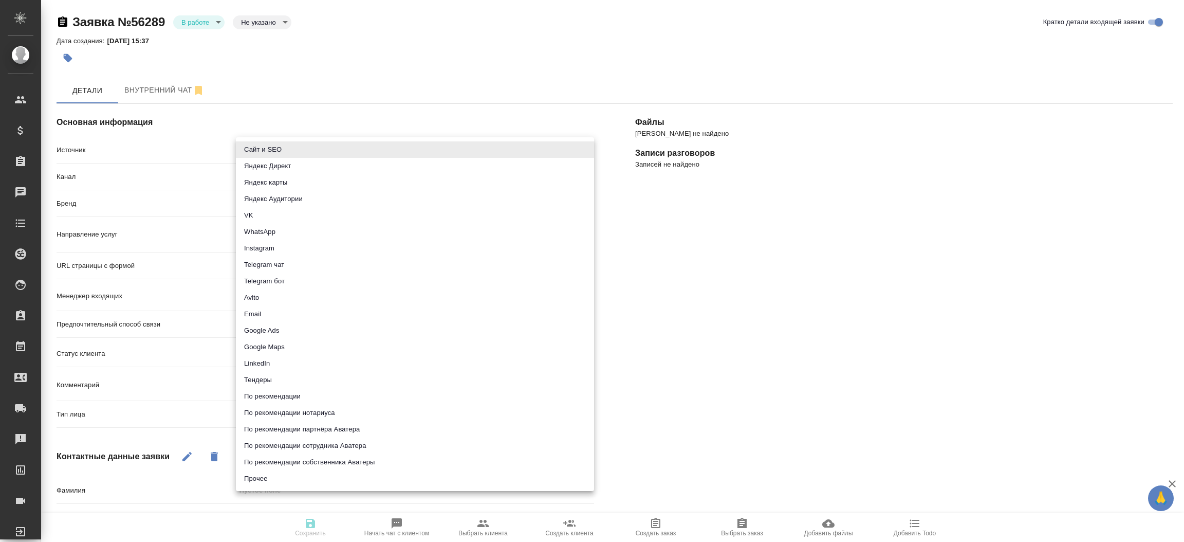
click at [400, 144] on body "🙏 .cls-1 fill:#fff; AWATERA [PERSON_NAME]prutko Клиенты Спецификации Заказы Чат…" at bounding box center [592, 271] width 1184 height 542
click at [382, 147] on li "Сайт и SEO" at bounding box center [415, 149] width 358 height 16
type input "seo"
type textarea "x"
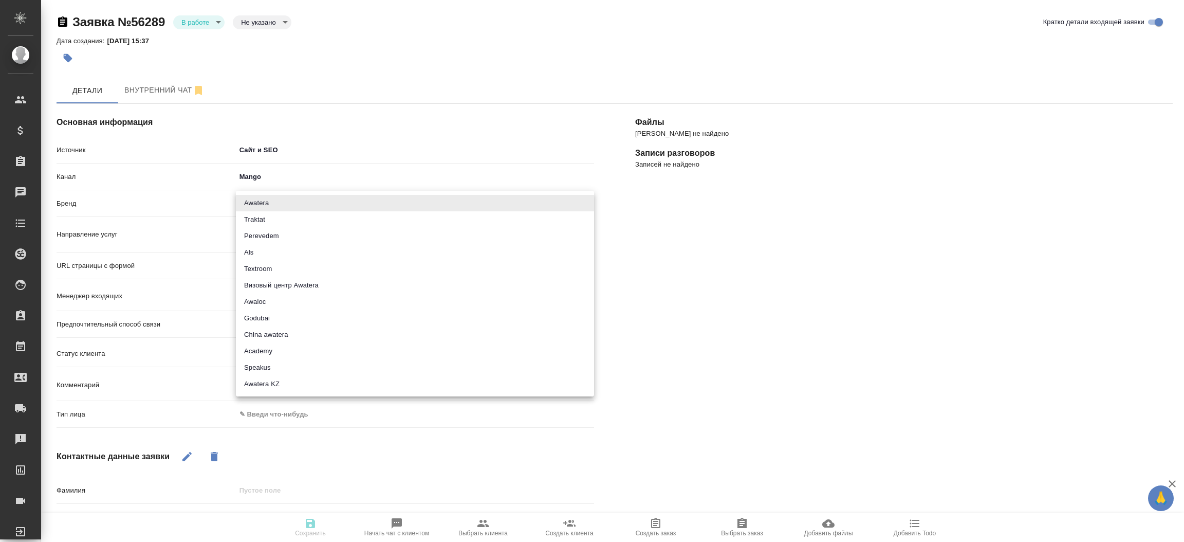
click at [285, 203] on body "🙏 .cls-1 fill:#fff; AWATERA [PERSON_NAME]prutko Клиенты Спецификации Заказы Чат…" at bounding box center [592, 271] width 1184 height 542
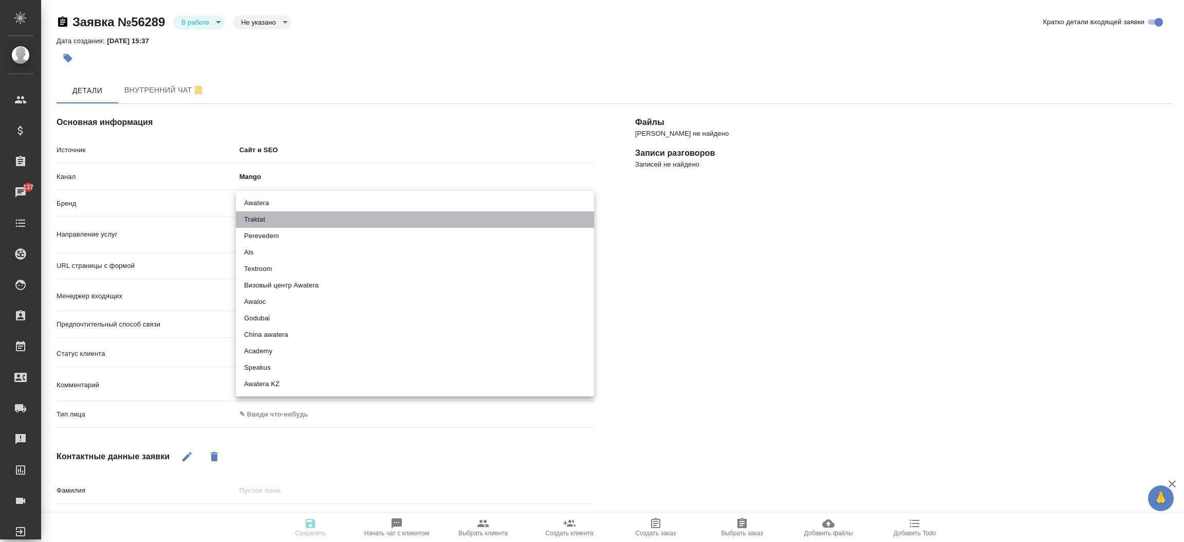
click at [273, 221] on li "Traktat" at bounding box center [415, 219] width 358 height 16
type input "traktat"
type textarea "x"
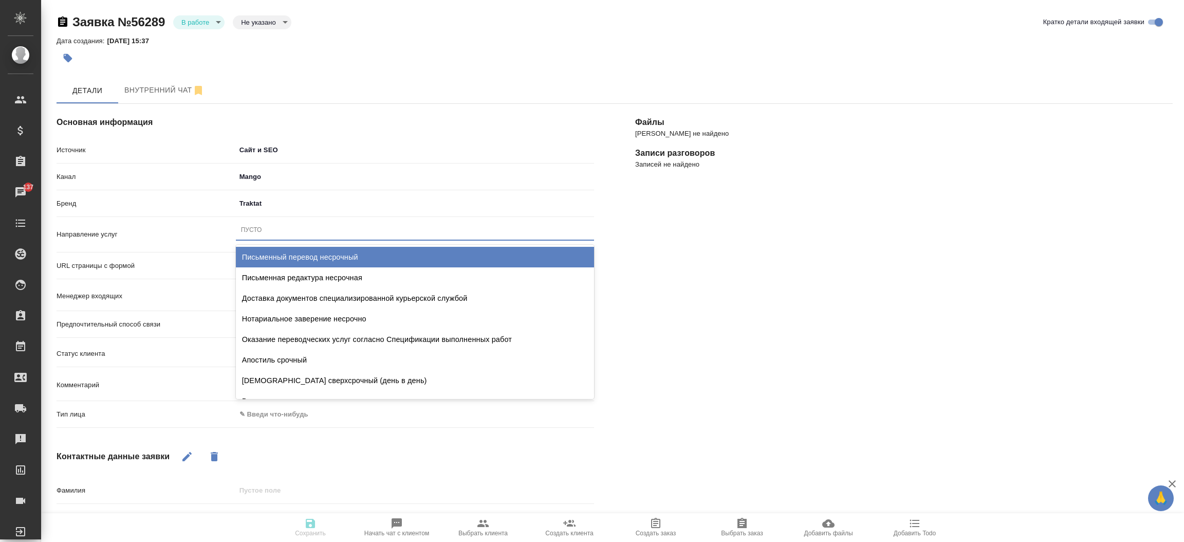
click at [261, 234] on div "Пусто" at bounding box center [251, 230] width 21 height 9
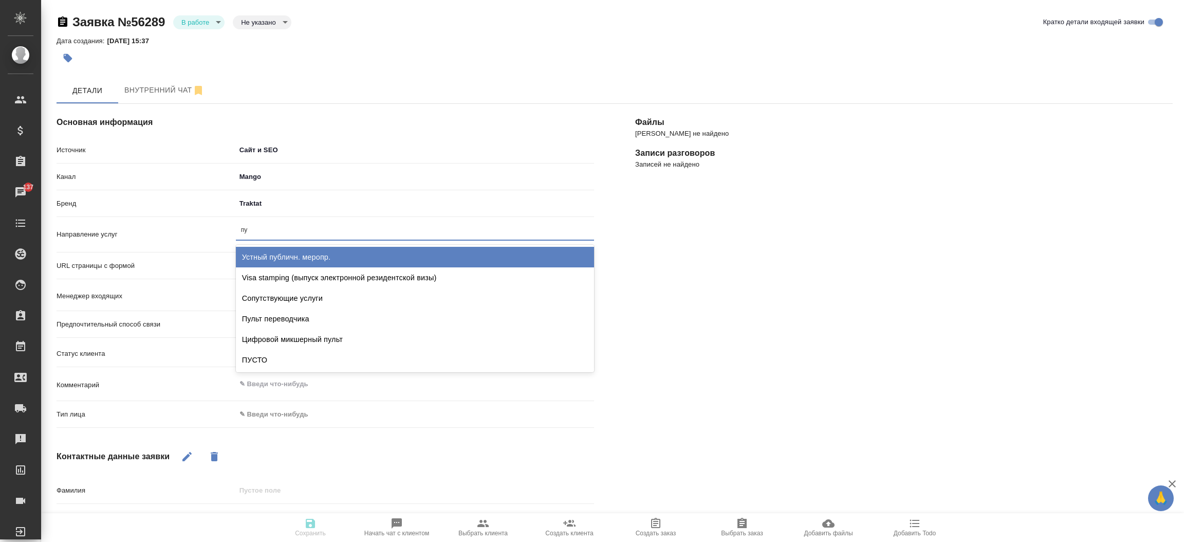
type input "пус"
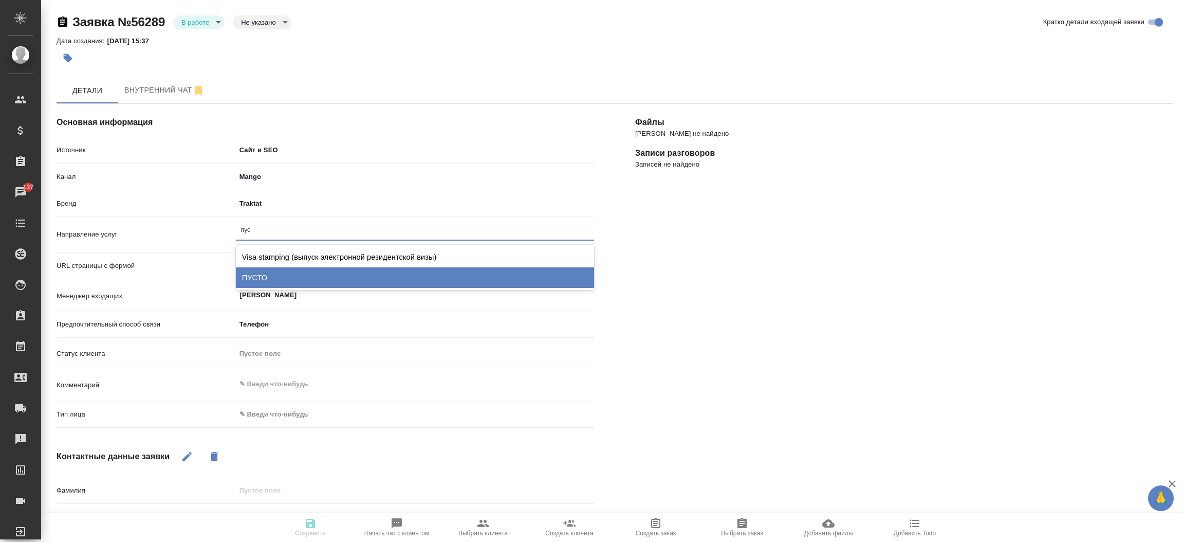
click at [253, 270] on div "ПУСТО" at bounding box center [415, 277] width 358 height 21
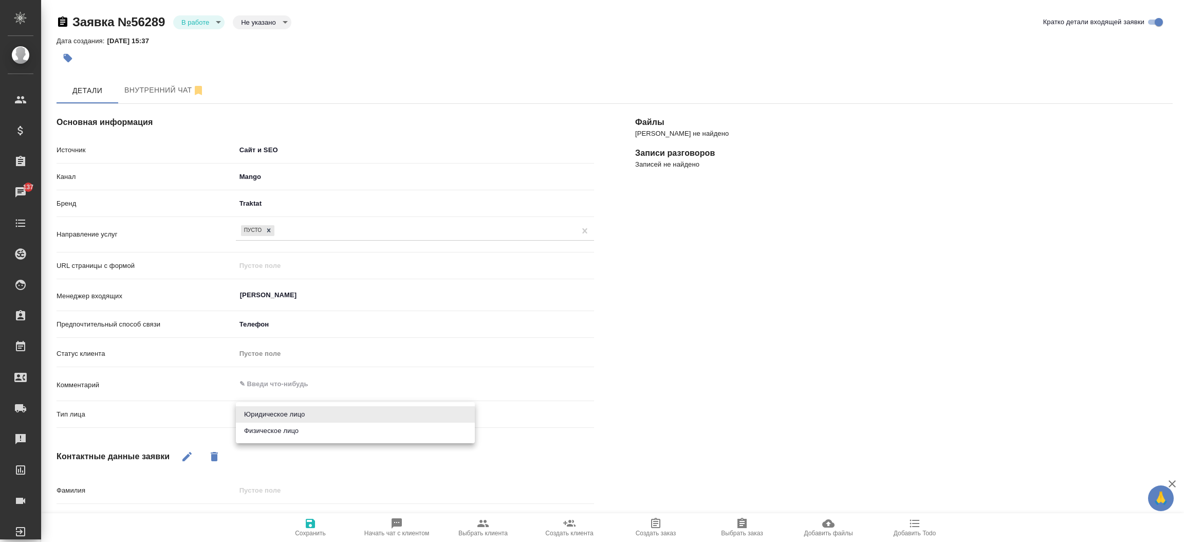
click at [257, 413] on body "🙏 .cls-1 fill:#fff; AWATERA [PERSON_NAME]prutko Клиенты Спецификации Заказы 137…" at bounding box center [592, 271] width 1184 height 542
click at [263, 424] on li "Физическое лицо" at bounding box center [355, 430] width 239 height 16
type textarea "x"
type input "private"
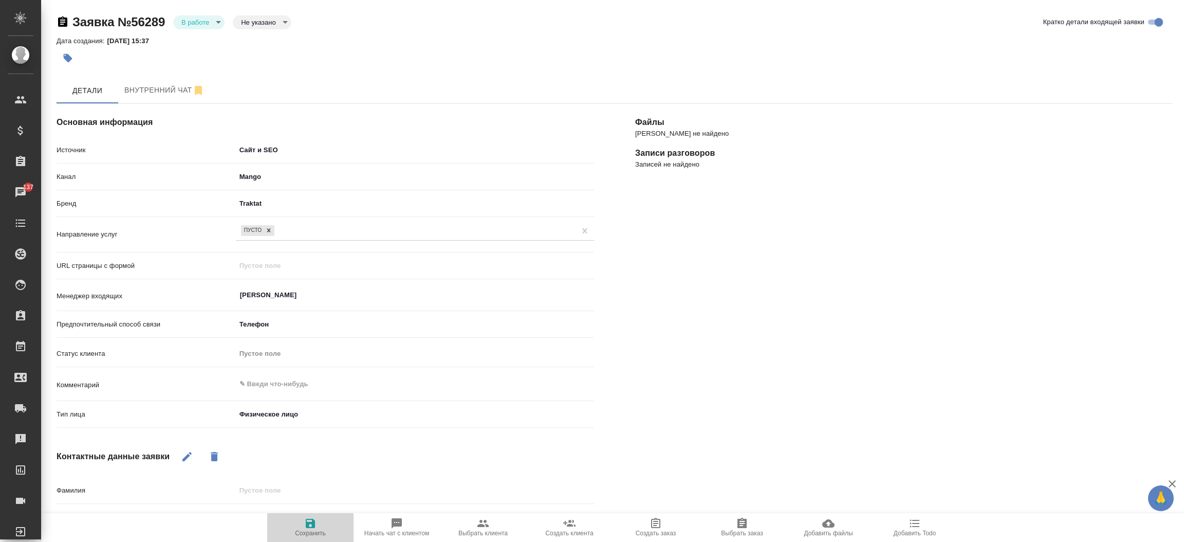
click at [308, 523] on icon "button" at bounding box center [310, 522] width 9 height 9
select select "RU"
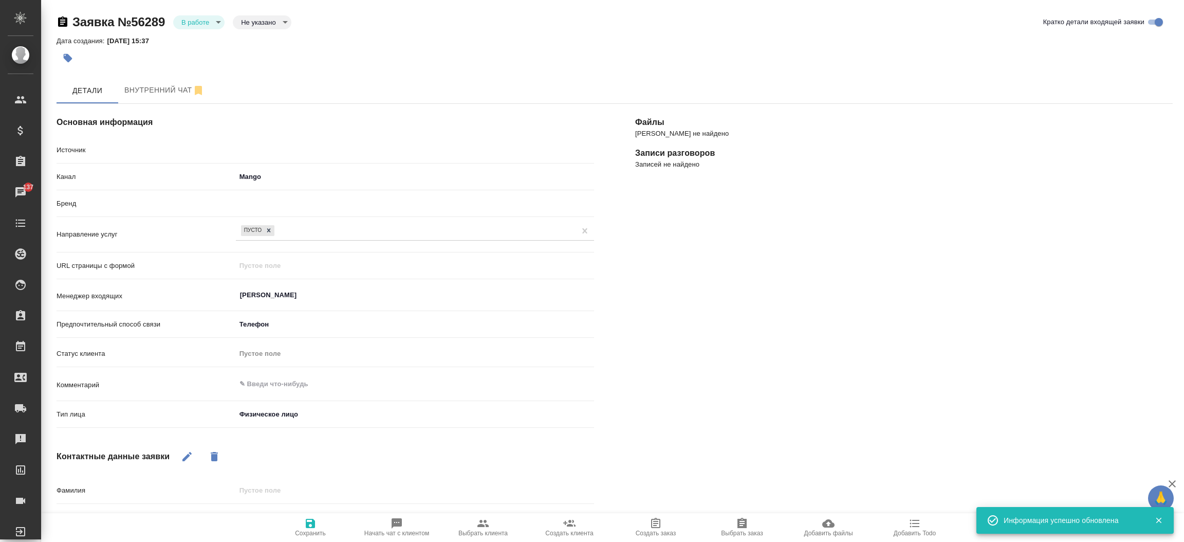
type textarea "x"
click at [211, 18] on body "🙏 .cls-1 fill:#fff; AWATERA [PERSON_NAME]prutko Клиенты Спецификации Заказы 137…" at bounding box center [592, 271] width 1184 height 542
click at [202, 38] on button "Отказ" at bounding box center [193, 39] width 24 height 11
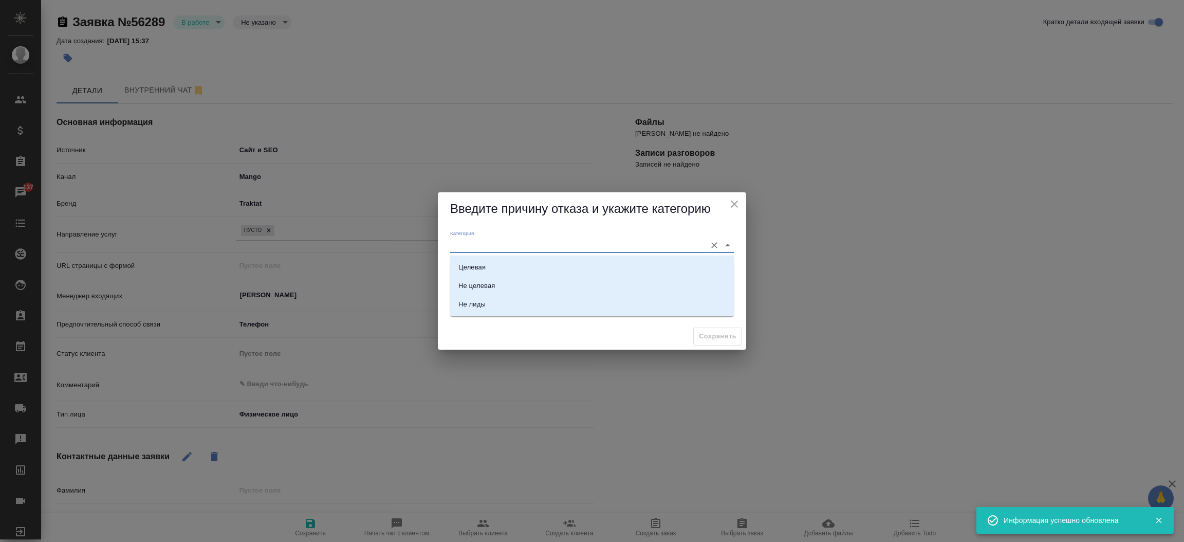
click at [502, 251] on input "Категория" at bounding box center [575, 245] width 251 height 14
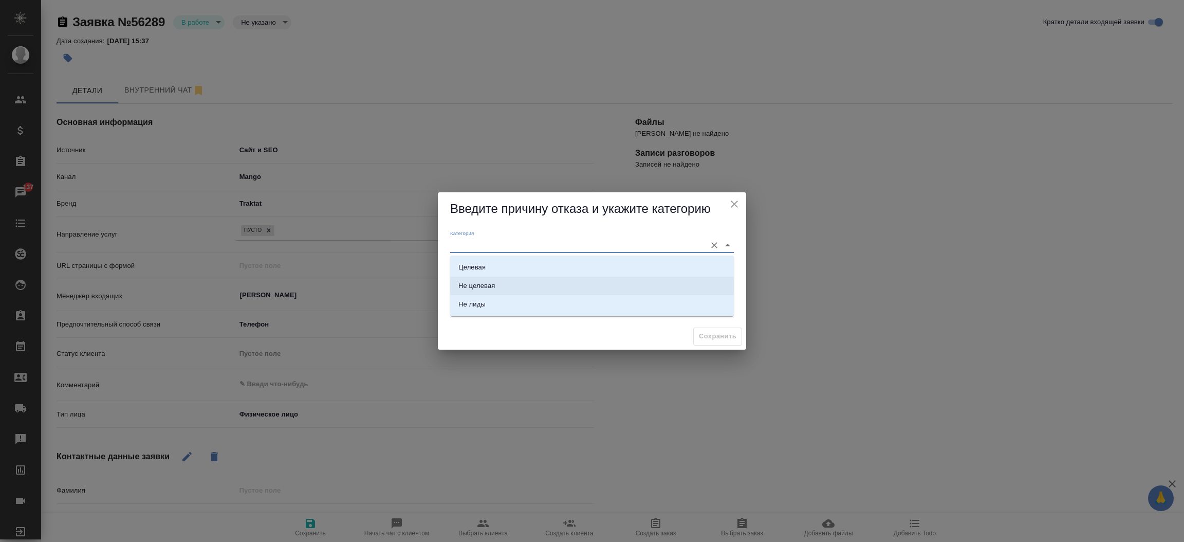
drag, startPoint x: 730, startPoint y: 231, endPoint x: 649, endPoint y: 350, distance: 144.2
click at [649, 350] on div "Введите причину отказа и укажите категорию [PERSON_NAME] отказа Комментарий x С…" at bounding box center [592, 271] width 1184 height 542
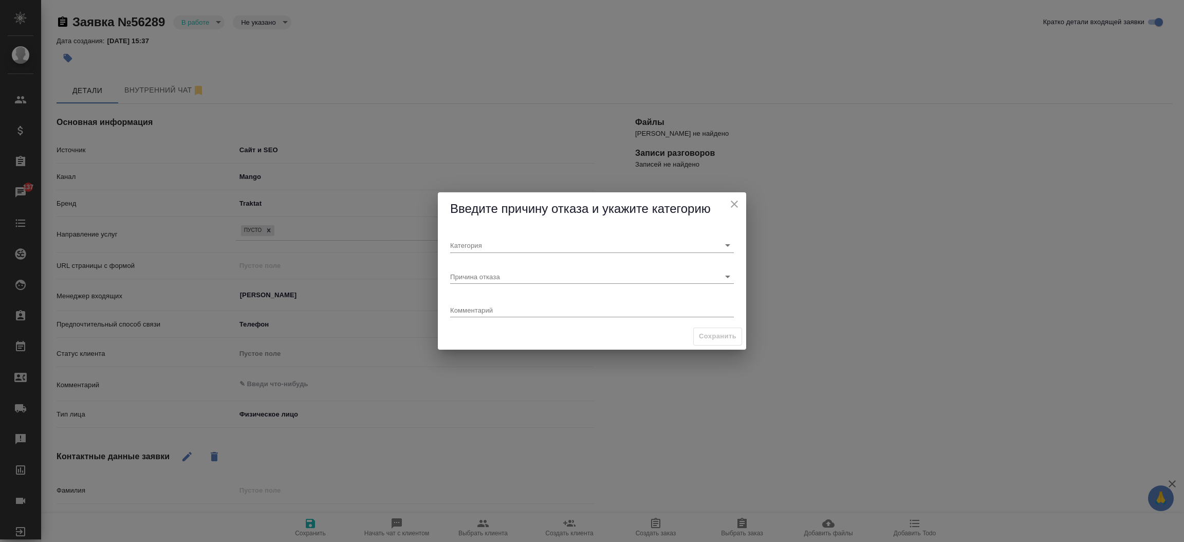
click at [649, 350] on div "Введите причину отказа и укажите категорию [PERSON_NAME] отказа Комментарий x С…" at bounding box center [592, 271] width 1184 height 542
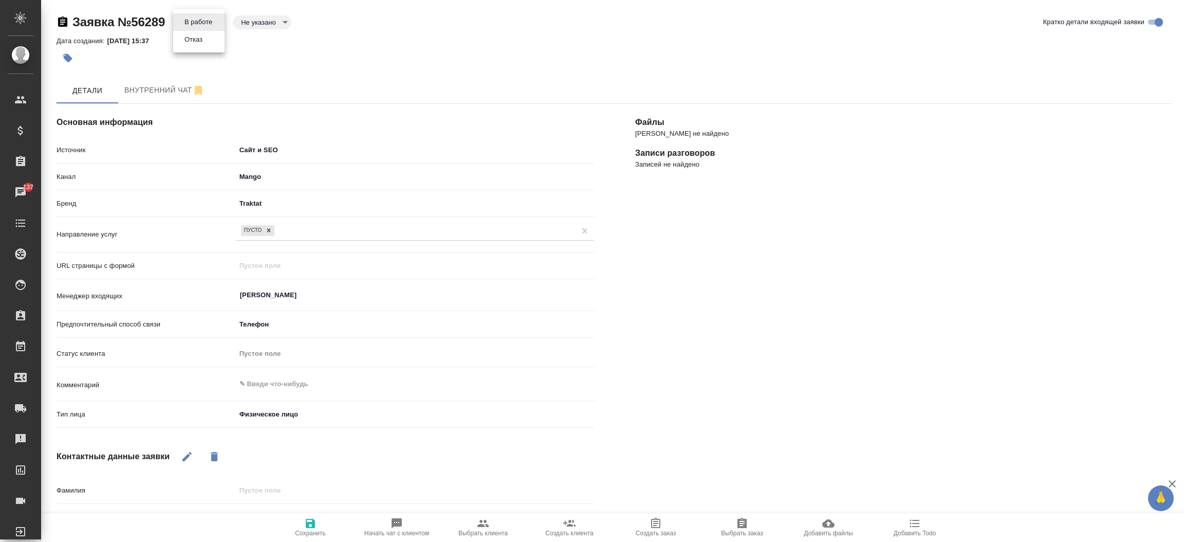
click at [218, 26] on body "🙏 .cls-1 fill:#fff; AWATERA [PERSON_NAME]prutko Клиенты Спецификации Заказы 137…" at bounding box center [592, 271] width 1184 height 542
click at [200, 31] on li "Отказ" at bounding box center [198, 39] width 51 height 17
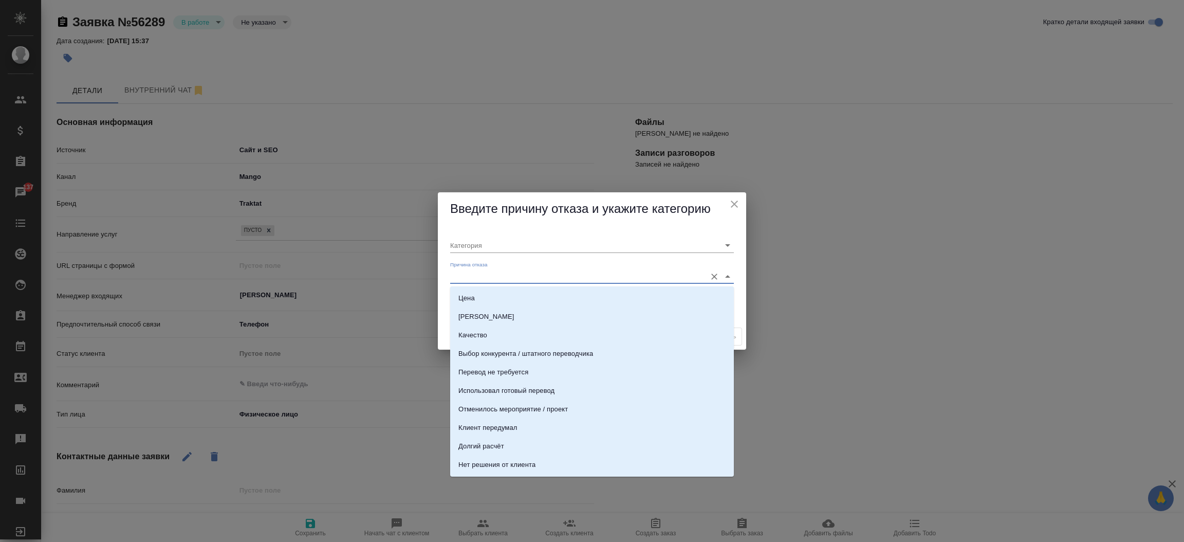
click at [500, 279] on input "Причина отказа" at bounding box center [575, 276] width 251 height 14
click at [581, 422] on li "Trash" at bounding box center [592, 429] width 284 height 18
type input "Не лиды"
type input "Trash"
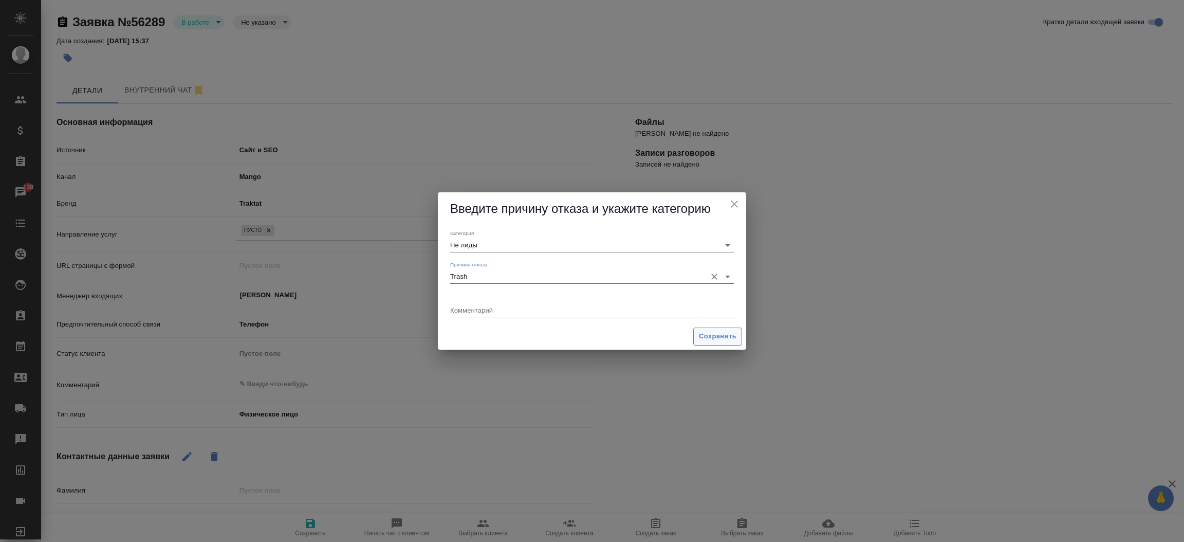
click at [695, 333] on button "Сохранить" at bounding box center [717, 336] width 49 height 18
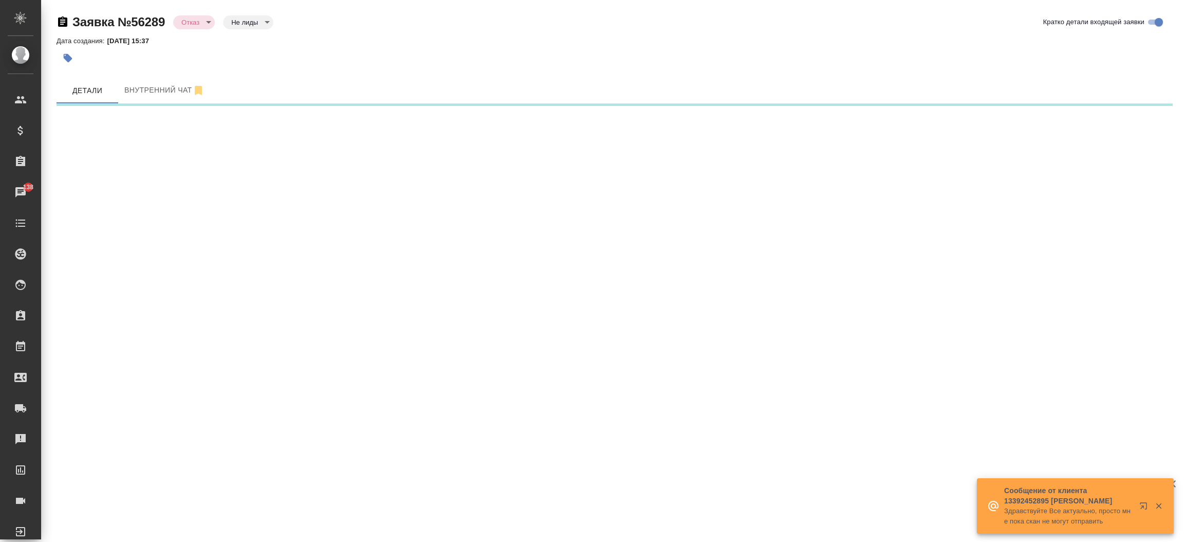
select select "RU"
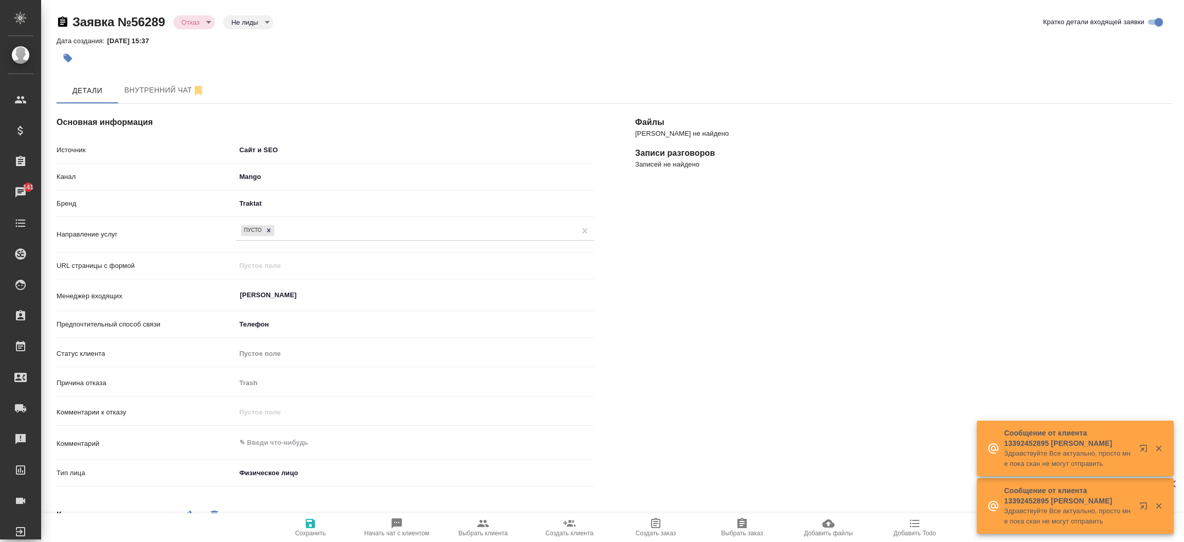
type textarea "x"
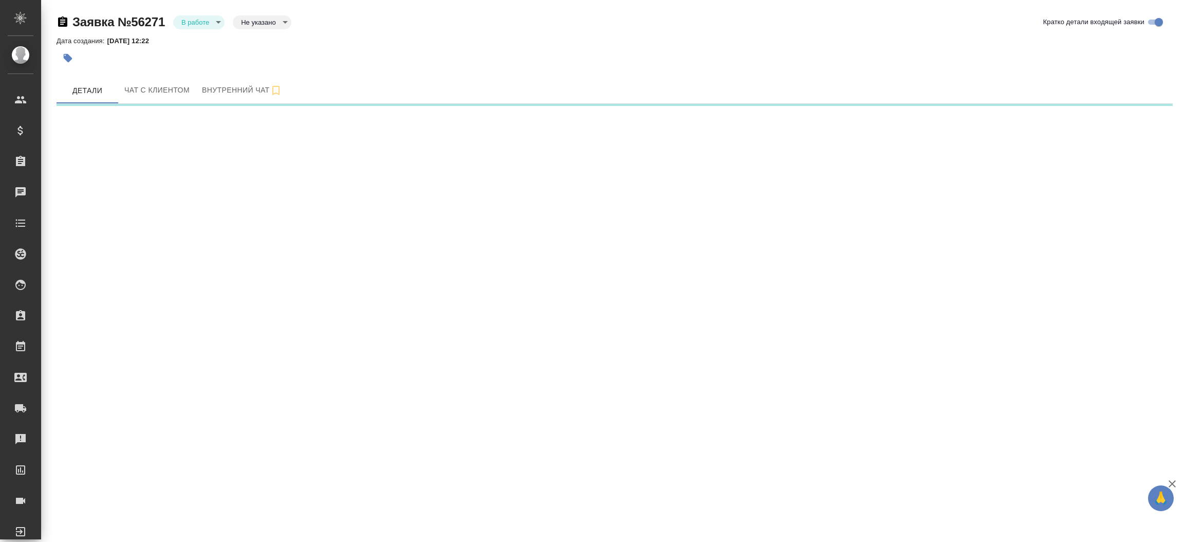
select select "RU"
select select "PT"
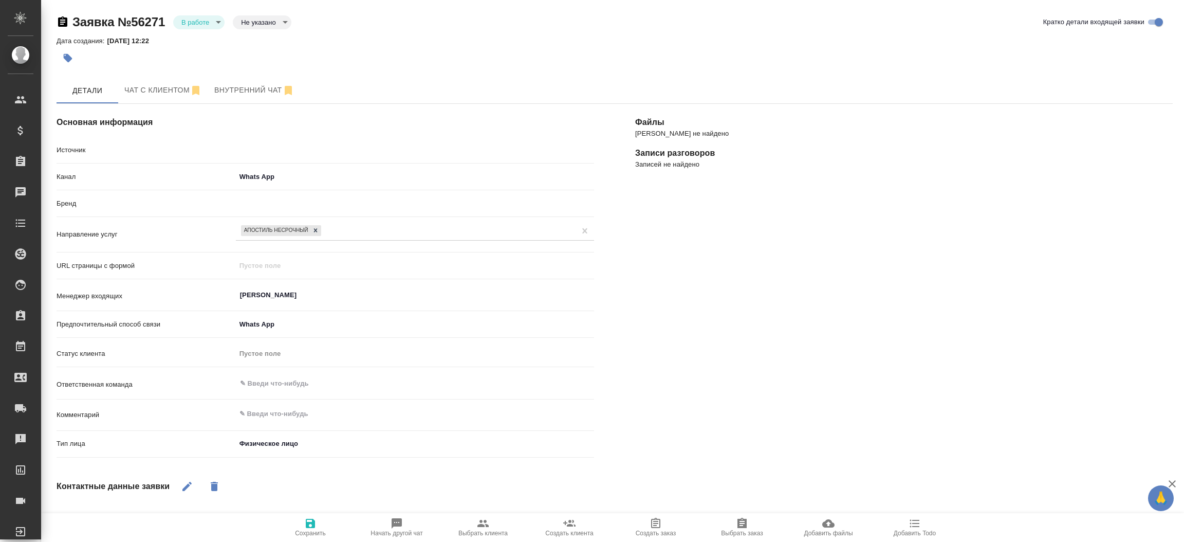
type textarea "x"
click at [147, 100] on button "Чат с клиентом" at bounding box center [163, 91] width 90 height 26
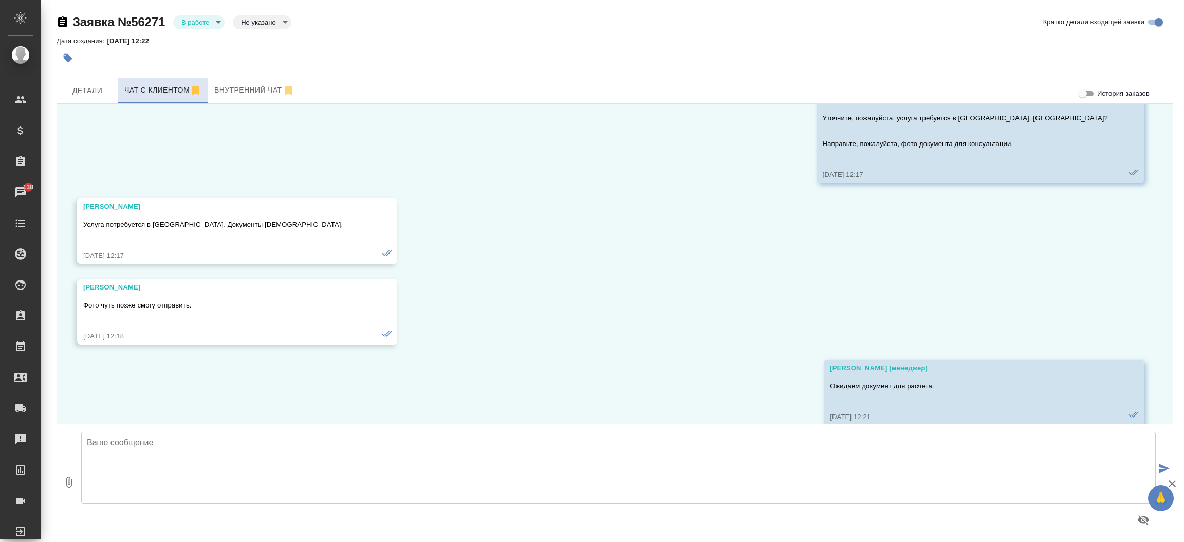
scroll to position [285, 0]
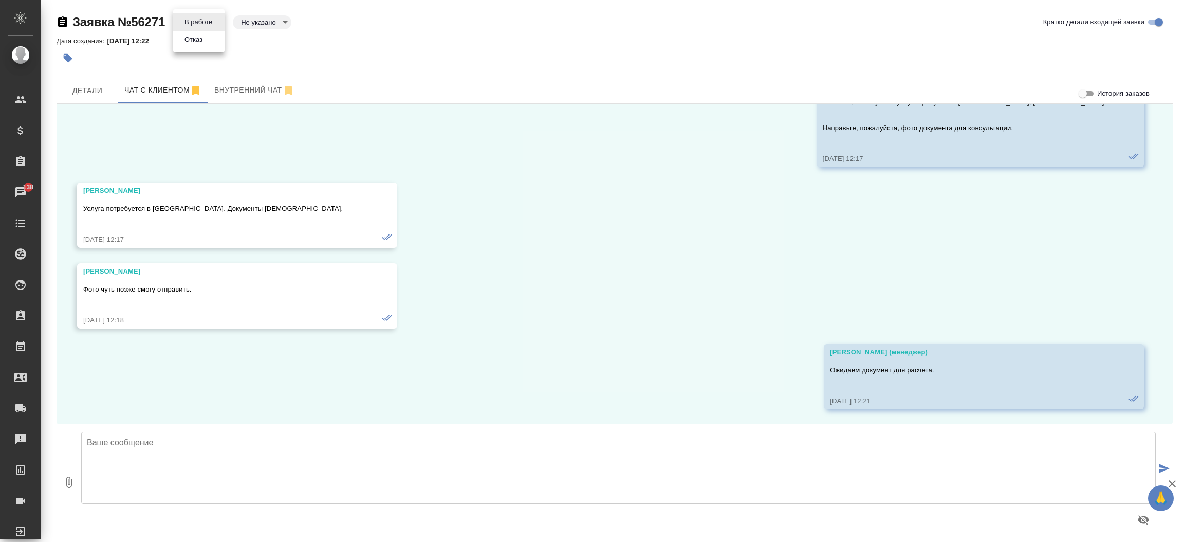
click at [180, 15] on body "🙏 .cls-1 fill:#fff; AWATERA Прутько Ирина i.prutko Клиенты Спецификации Заказы …" at bounding box center [592, 271] width 1184 height 542
click at [197, 41] on button "Отказ" at bounding box center [193, 39] width 24 height 11
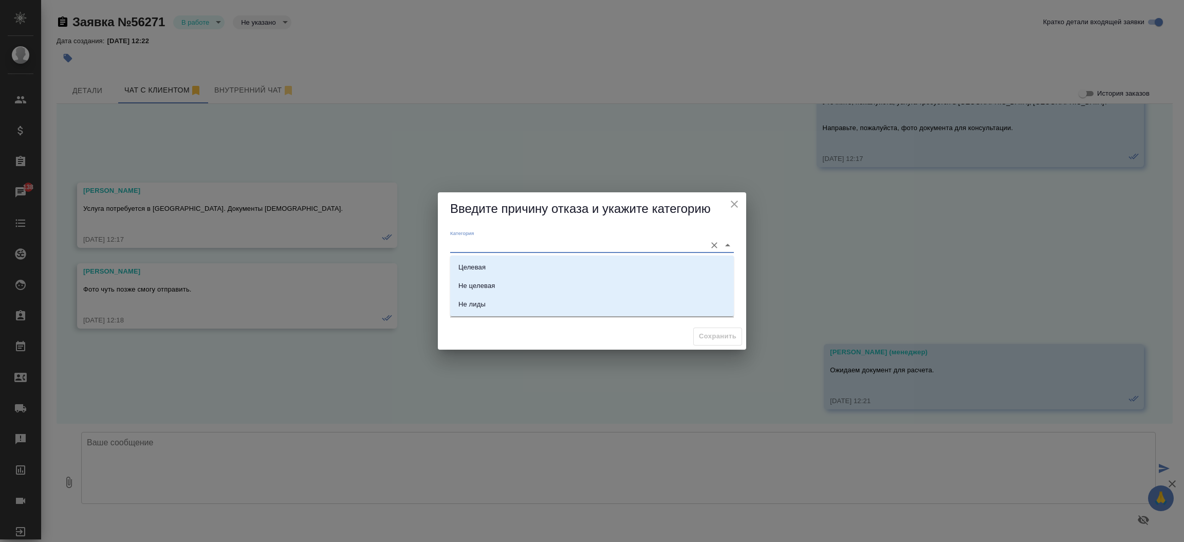
click at [461, 239] on input "Категория" at bounding box center [575, 245] width 251 height 14
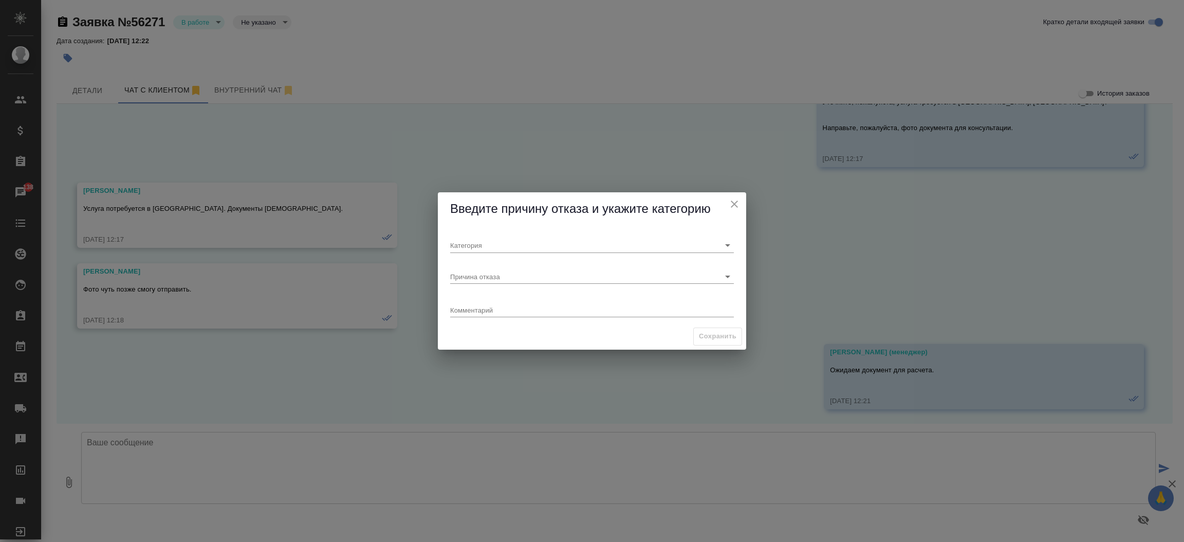
click at [500, 211] on span "Введите причину отказа и укажите категорию" at bounding box center [580, 208] width 261 height 14
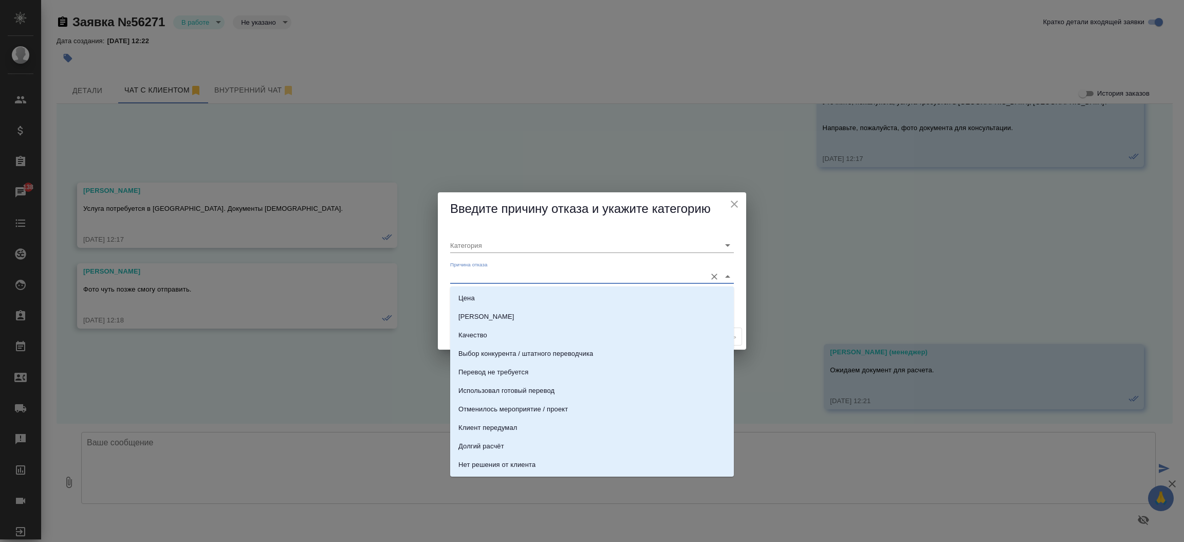
click at [489, 276] on input "Причина отказа" at bounding box center [575, 276] width 251 height 14
click at [655, 378] on li "Консультация" at bounding box center [592, 382] width 284 height 18
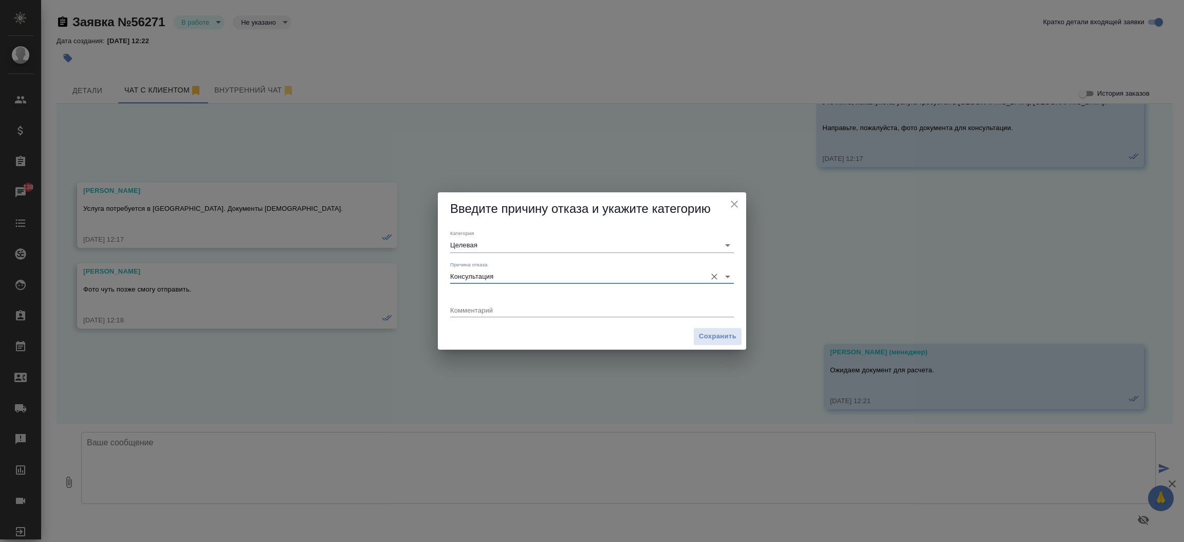
type input "Целевая"
type input "Консультация"
click at [723, 335] on span "Сохранить" at bounding box center [718, 336] width 38 height 12
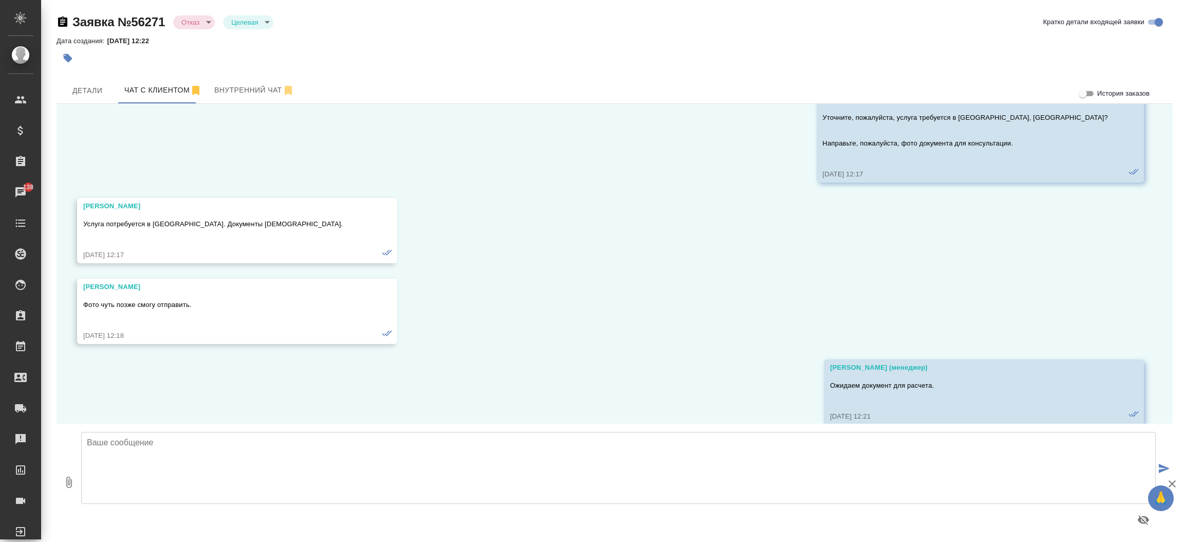
scroll to position [285, 0]
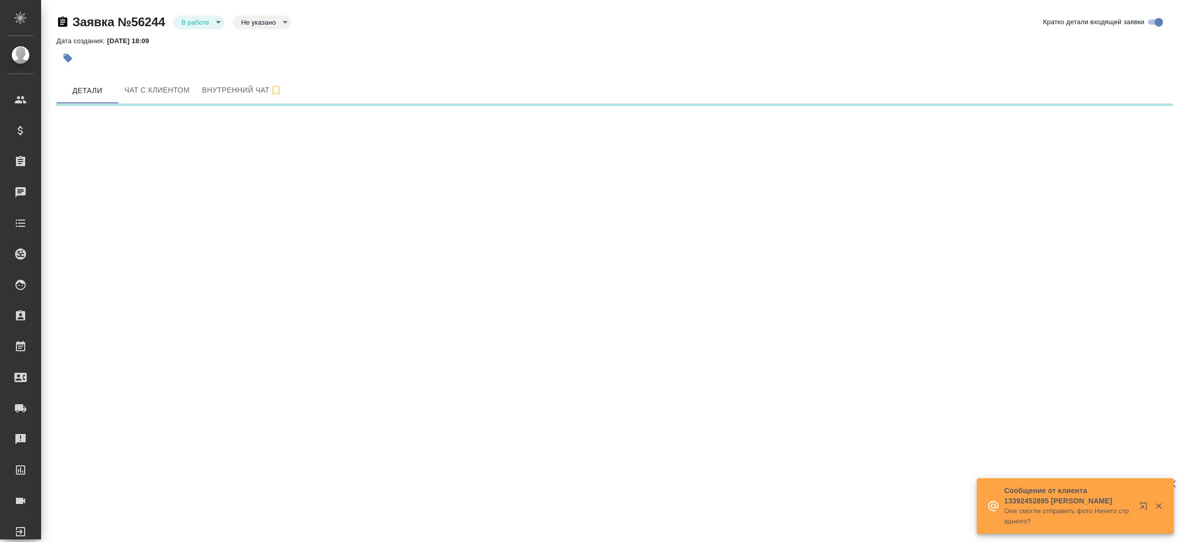
select select "RU"
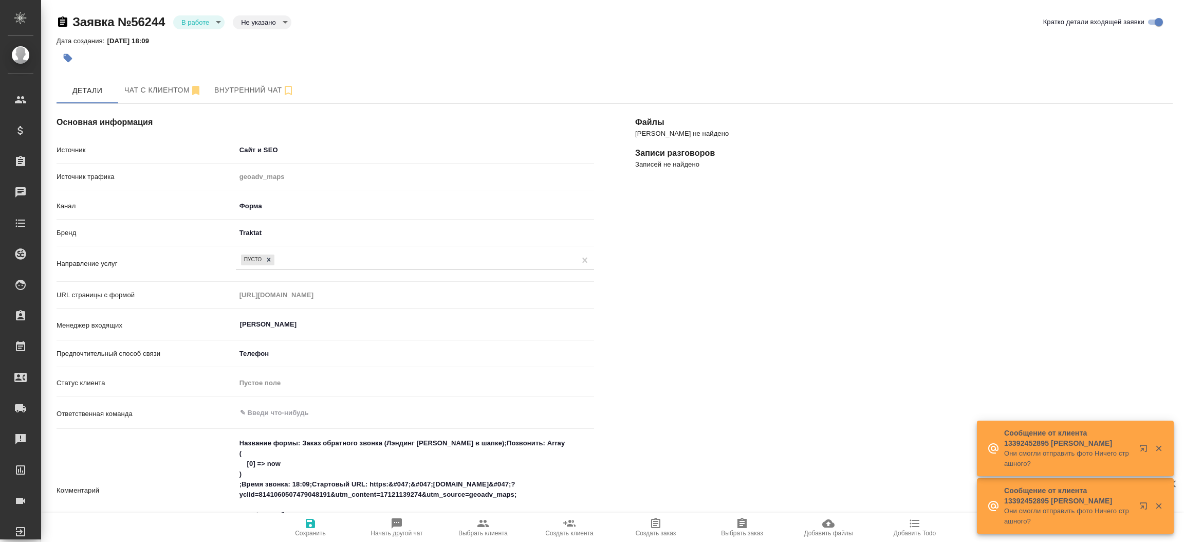
type textarea "x"
click at [158, 88] on span "Чат с клиентом" at bounding box center [163, 90] width 78 height 13
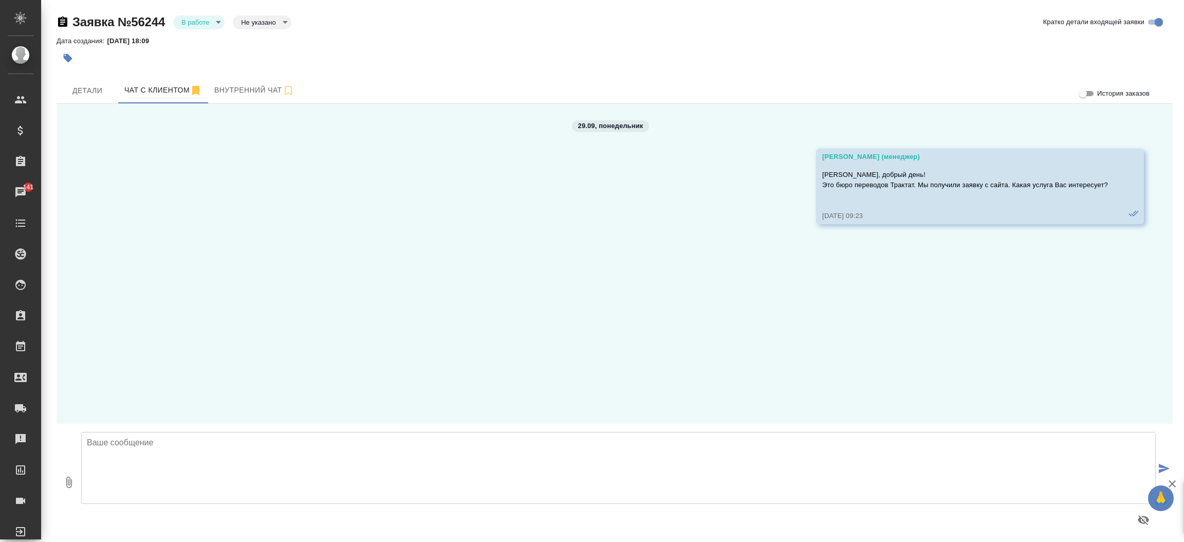
click at [195, 30] on div "Заявка №56244 В работе inProcess Не указано notSelected" at bounding box center [174, 22] width 235 height 16
drag, startPoint x: 195, startPoint y: 30, endPoint x: 198, endPoint y: 23, distance: 7.4
click at [198, 23] on div "Заявка №56244 В работе inProcess Не указано notSelected" at bounding box center [174, 22] width 235 height 16
click at [198, 23] on body "🙏 .cls-1 fill:#fff; AWATERA [PERSON_NAME]prutko Клиенты Спецификации Заказы 141…" at bounding box center [592, 271] width 1184 height 542
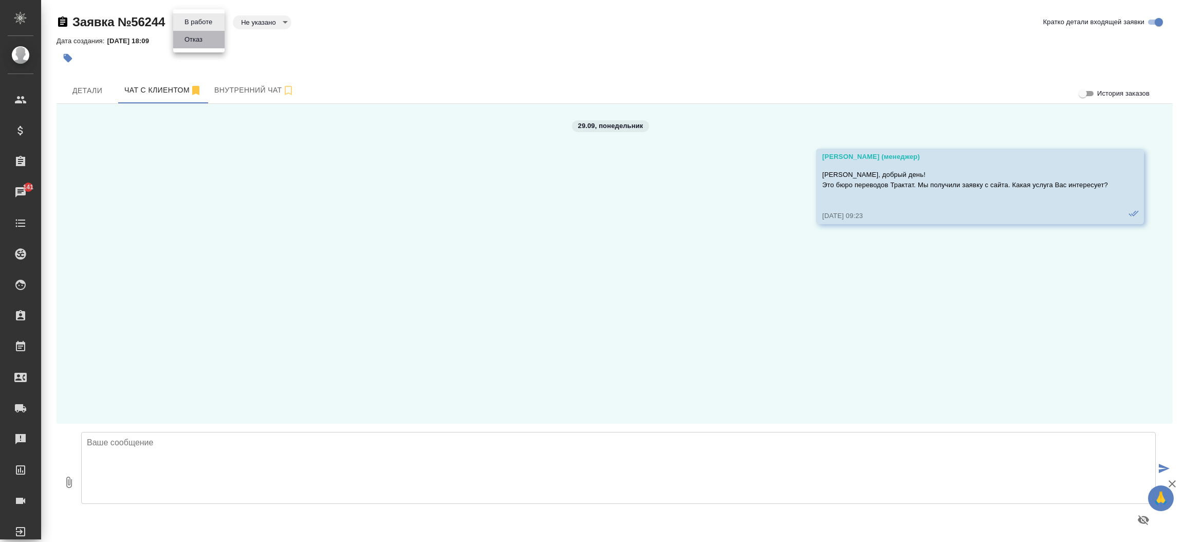
click at [198, 40] on button "Отказ" at bounding box center [193, 39] width 24 height 11
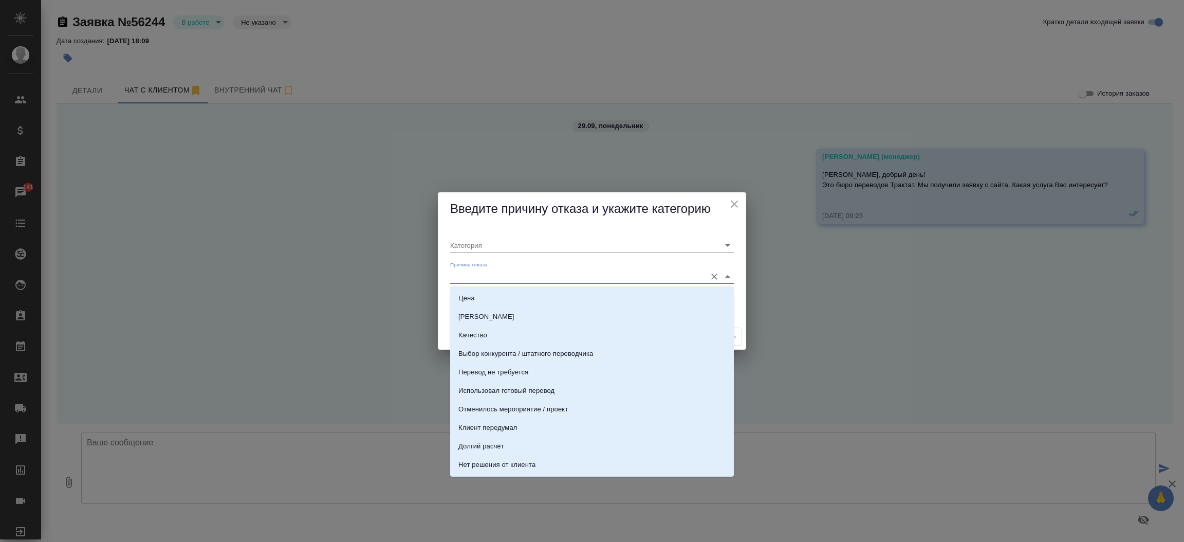
click at [459, 272] on input "Причина отказа" at bounding box center [575, 276] width 251 height 14
click at [670, 412] on li "Не выходит на связь (3 попытки)" at bounding box center [592, 413] width 284 height 18
type input "Не целевая"
type input "Не выходит на связь (3 попытки)"
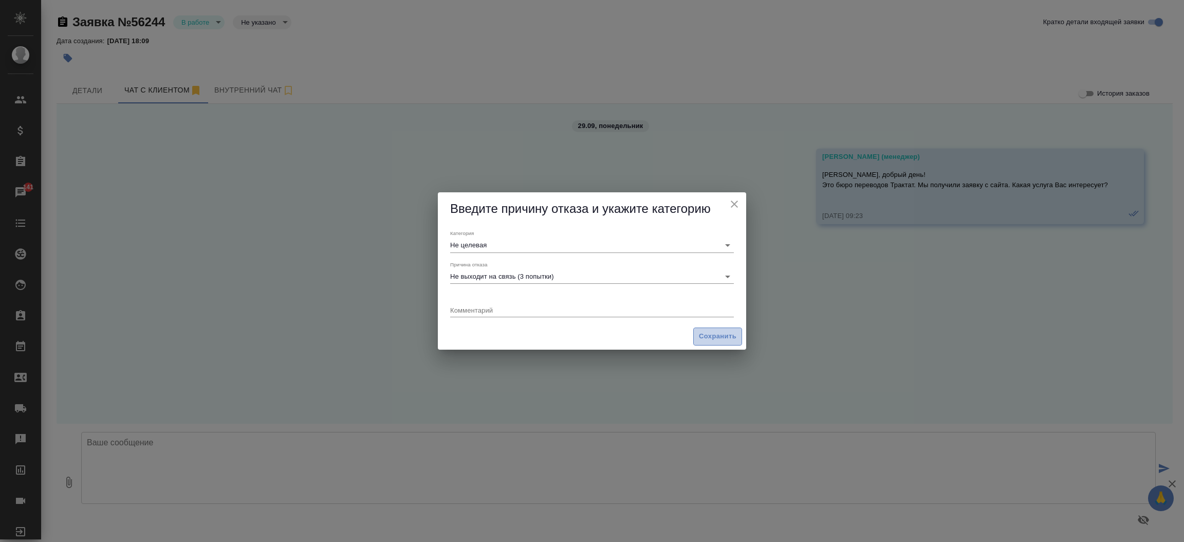
click at [717, 340] on span "Сохранить" at bounding box center [718, 336] width 38 height 12
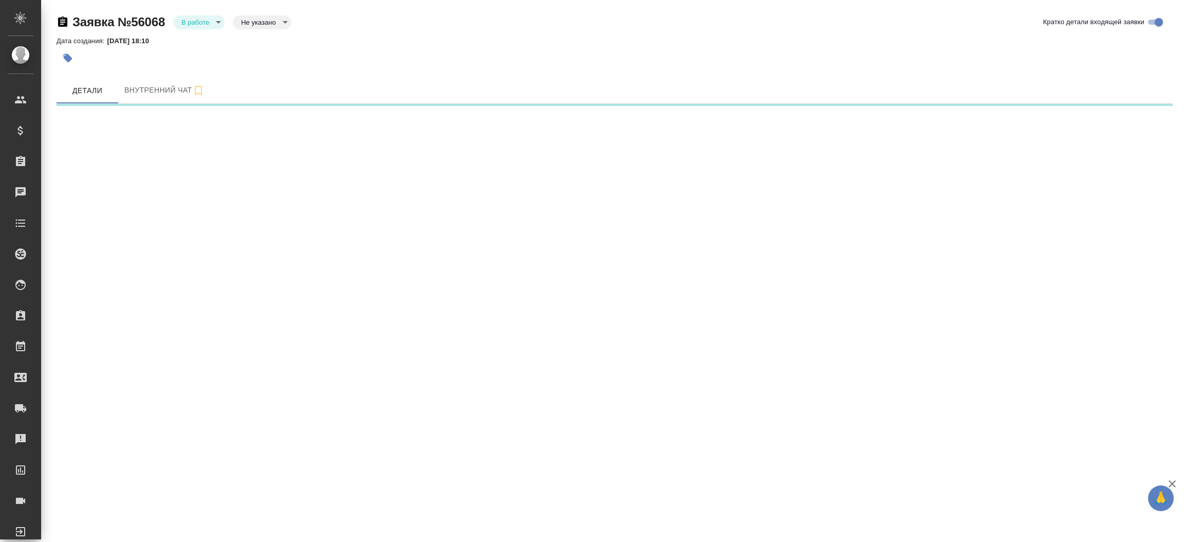
select select "RU"
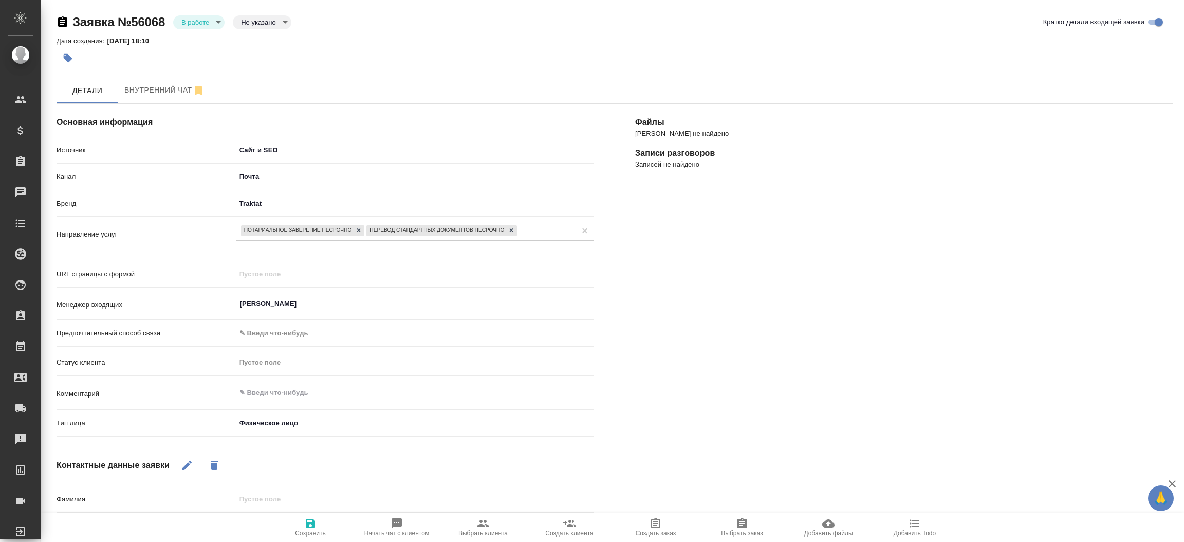
type textarea "x"
click at [156, 91] on span "Внутренний чат" at bounding box center [164, 90] width 80 height 13
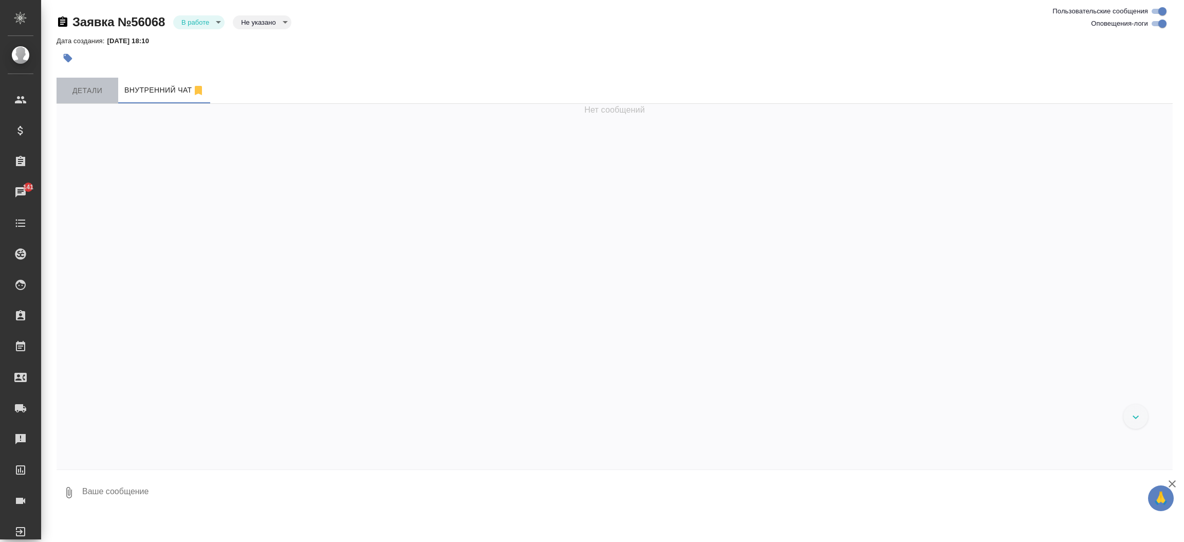
click at [116, 90] on button "Детали" at bounding box center [88, 91] width 62 height 26
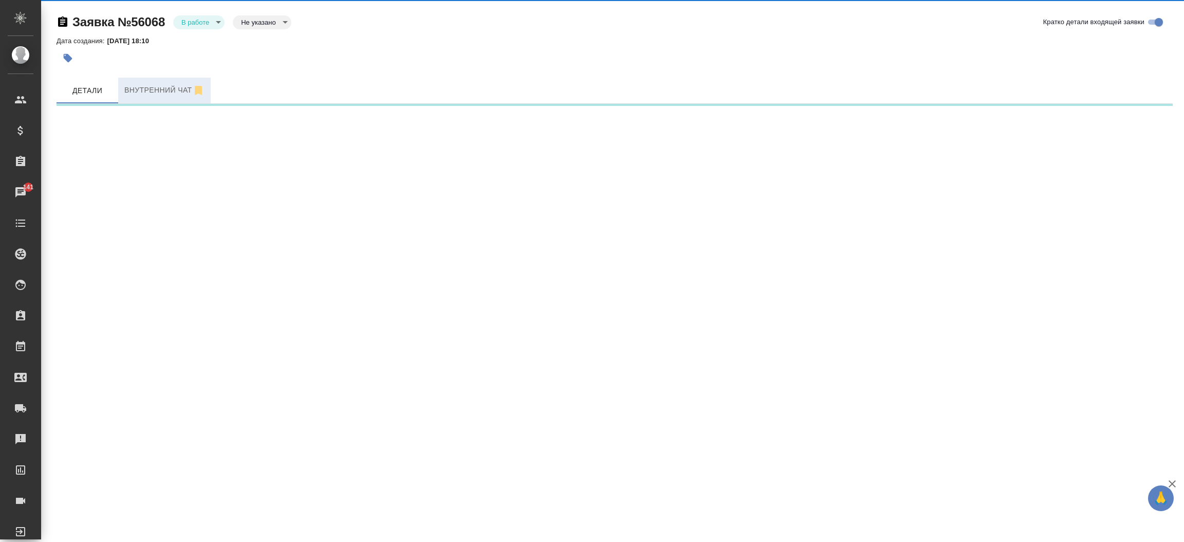
select select "RU"
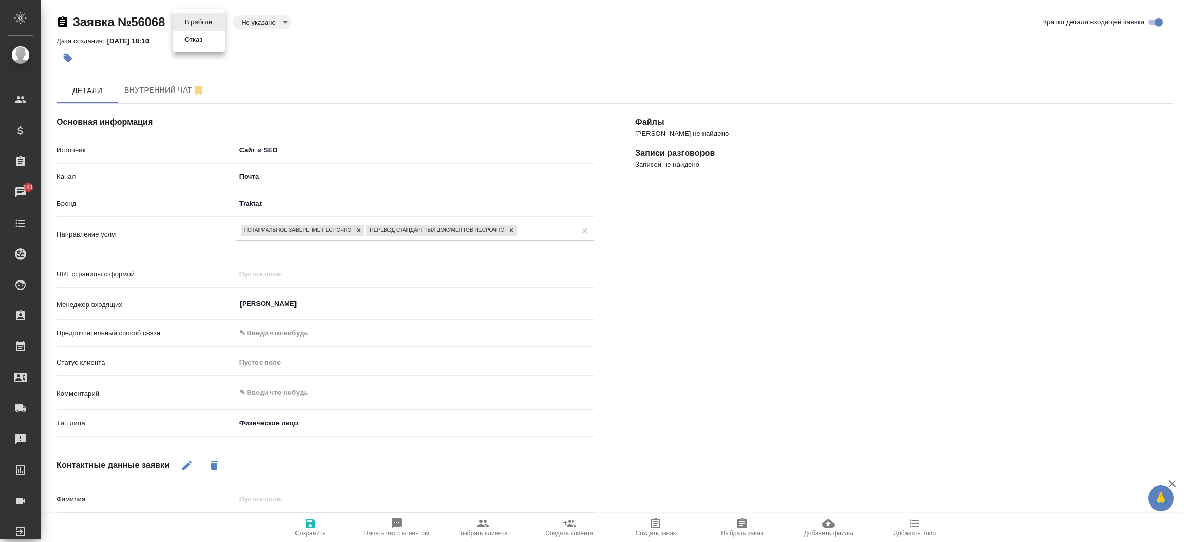
click at [212, 23] on body "🙏 .cls-1 fill:#fff; AWATERA Прутько Ирина i.prutko Клиенты Спецификации Заказы …" at bounding box center [592, 271] width 1184 height 542
click at [200, 39] on button "Отказ" at bounding box center [193, 39] width 24 height 11
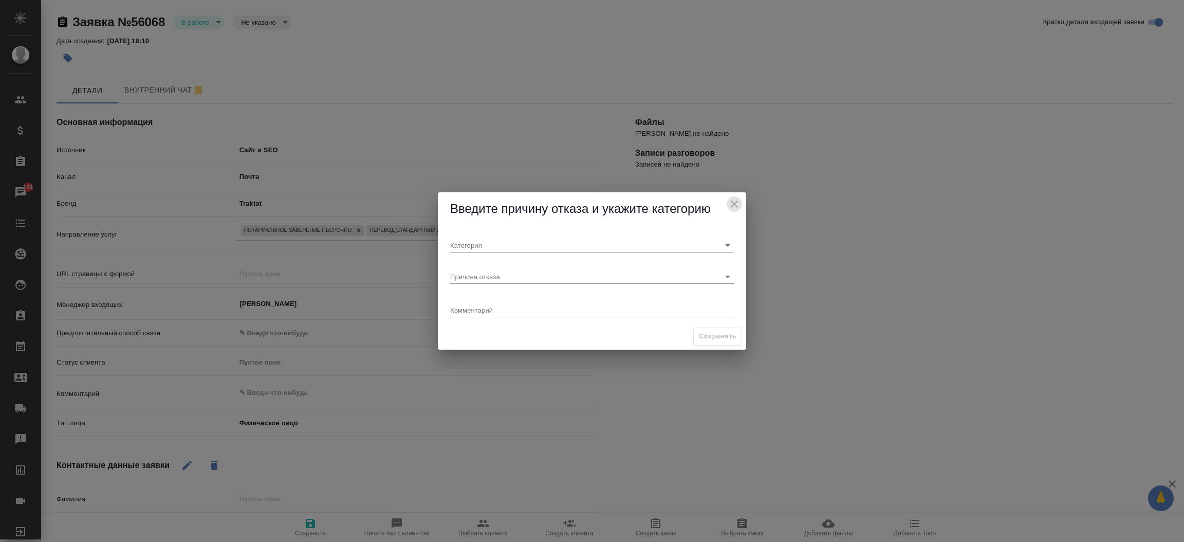
click at [735, 202] on icon "close" at bounding box center [734, 203] width 7 height 7
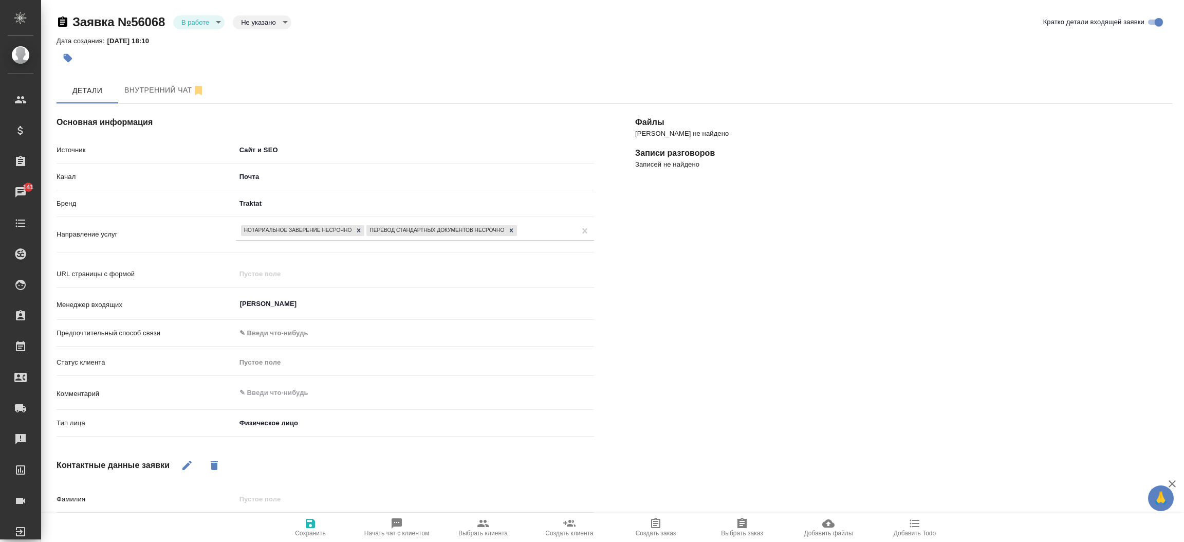
click at [648, 319] on div "Файлы Файлов не найдено Записи разговоров Записей не найдено" at bounding box center [904, 401] width 579 height 636
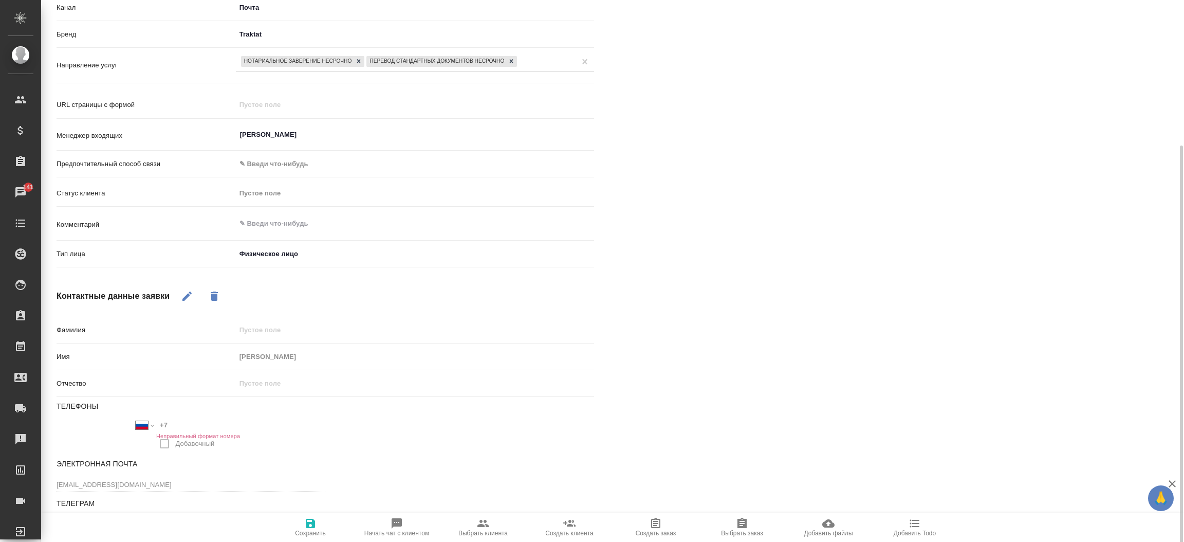
scroll to position [179, 0]
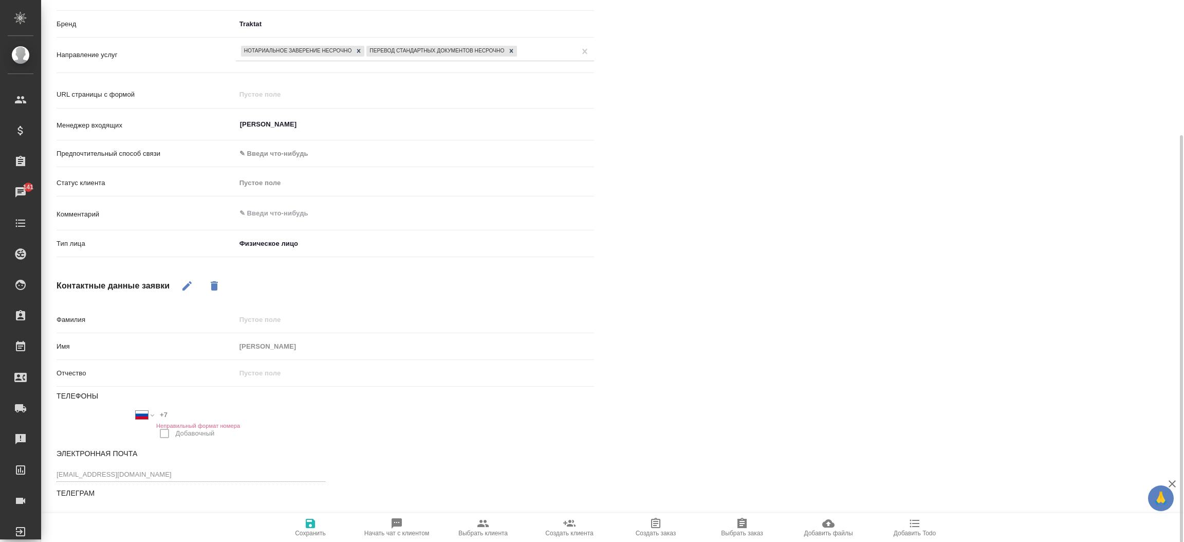
type textarea "x"
click at [735, 178] on div "Файлы Файлов не найдено Записи разговоров Записей не найдено" at bounding box center [904, 222] width 579 height 636
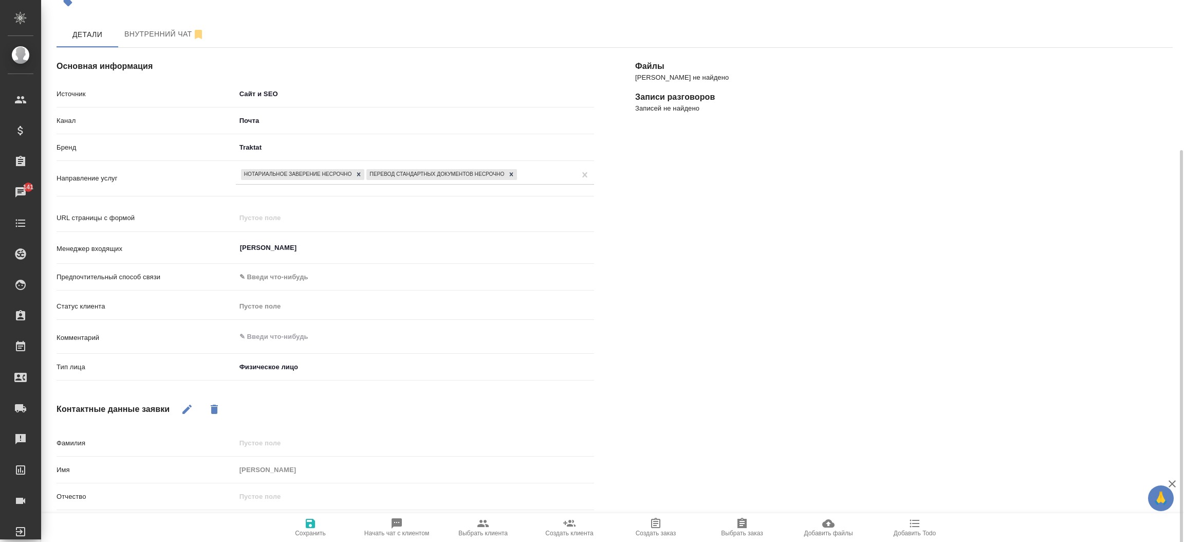
scroll to position [0, 0]
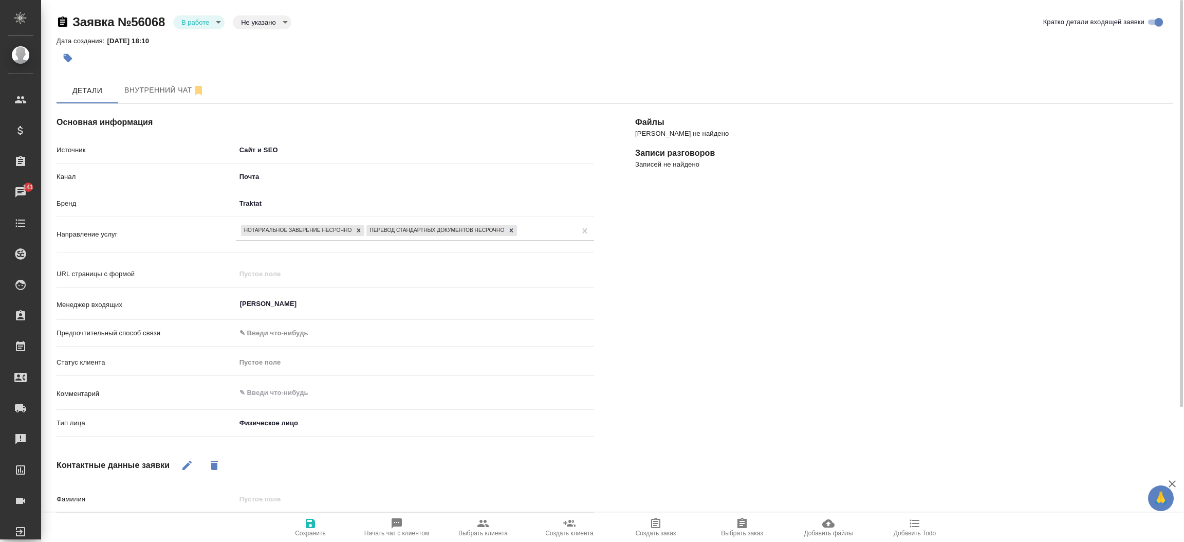
drag, startPoint x: 202, startPoint y: 30, endPoint x: 195, endPoint y: 26, distance: 8.3
click at [195, 26] on div "Заявка №56068 В работе inProcess Не указано notSelected" at bounding box center [174, 22] width 235 height 16
click at [195, 26] on body "🙏 .cls-1 fill:#fff; AWATERA Прутько Ирина i.prutko Клиенты Спецификации Заказы …" at bounding box center [592, 271] width 1184 height 542
drag, startPoint x: 199, startPoint y: 49, endPoint x: 191, endPoint y: 41, distance: 12.0
click at [191, 41] on ul "В работе Отказ" at bounding box center [198, 30] width 51 height 43
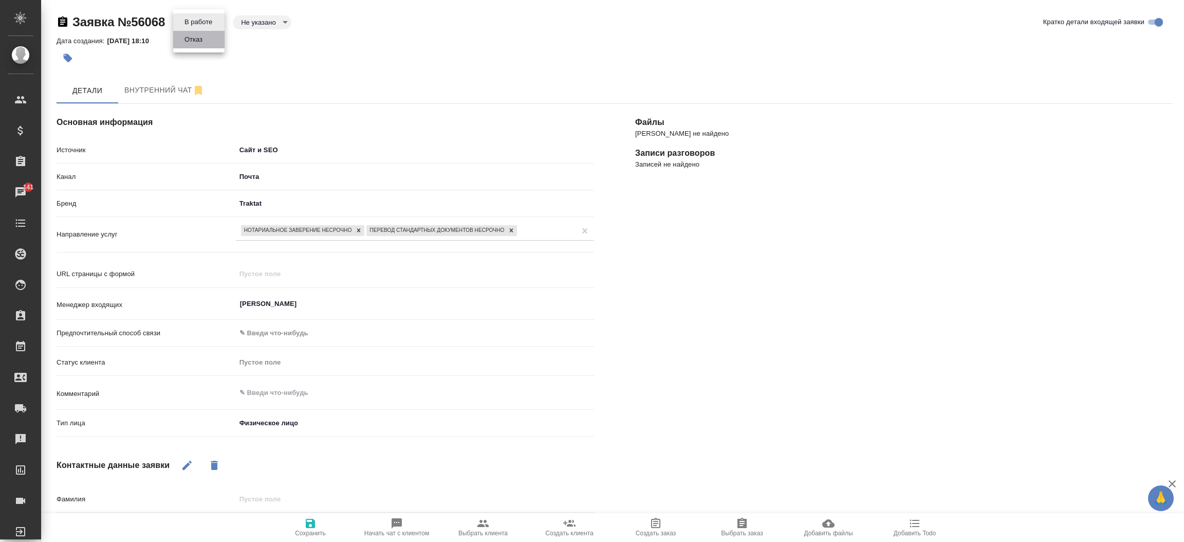
click at [191, 41] on button "Отказ" at bounding box center [193, 39] width 24 height 11
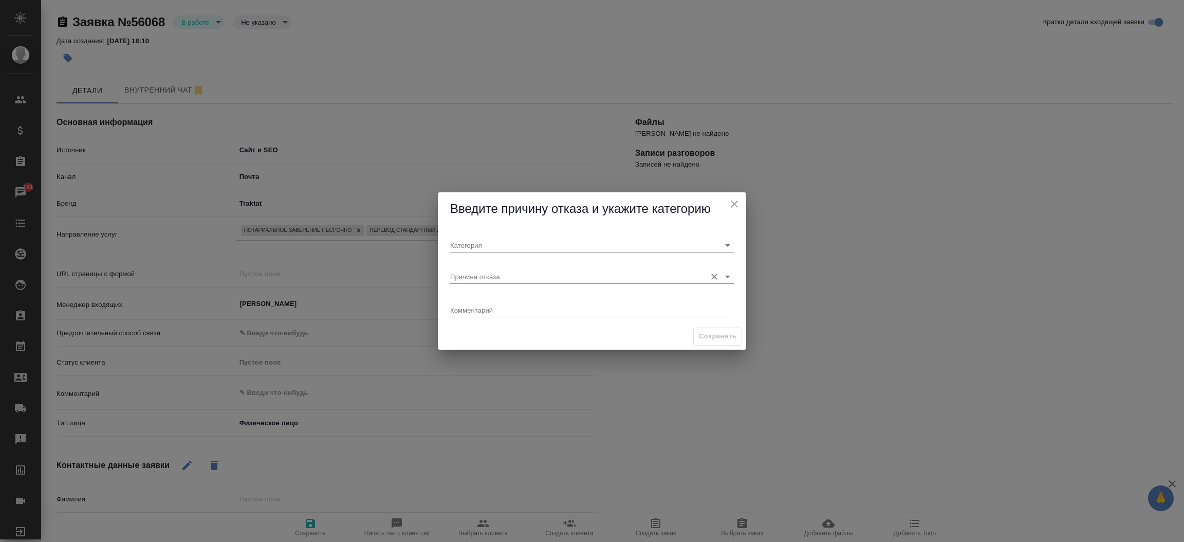
click at [502, 270] on input "Причина отказа" at bounding box center [575, 276] width 251 height 14
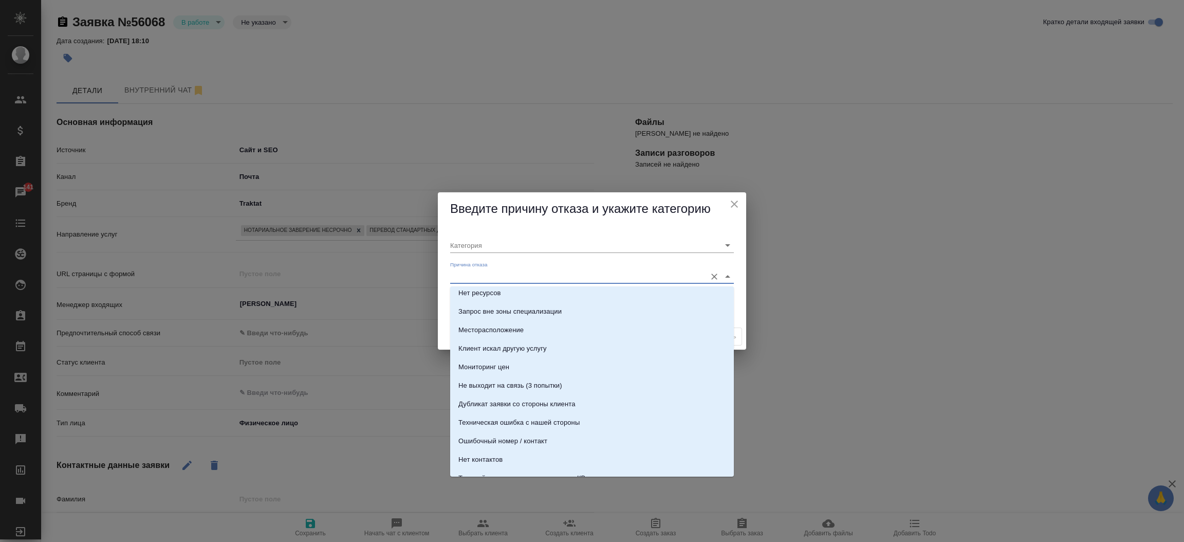
scroll to position [214, 0]
click at [591, 382] on li "Не выходит на связь (3 попытки)" at bounding box center [592, 379] width 284 height 18
type input "Не целевая"
type input "Не выходит на связь (3 попытки)"
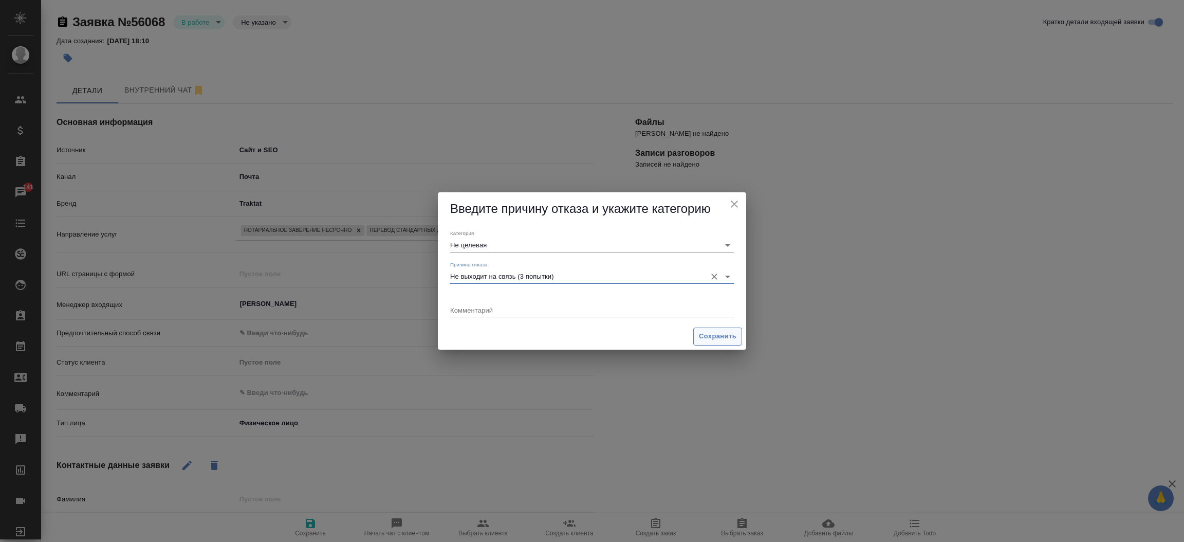
click at [699, 342] on button "Сохранить" at bounding box center [717, 336] width 49 height 18
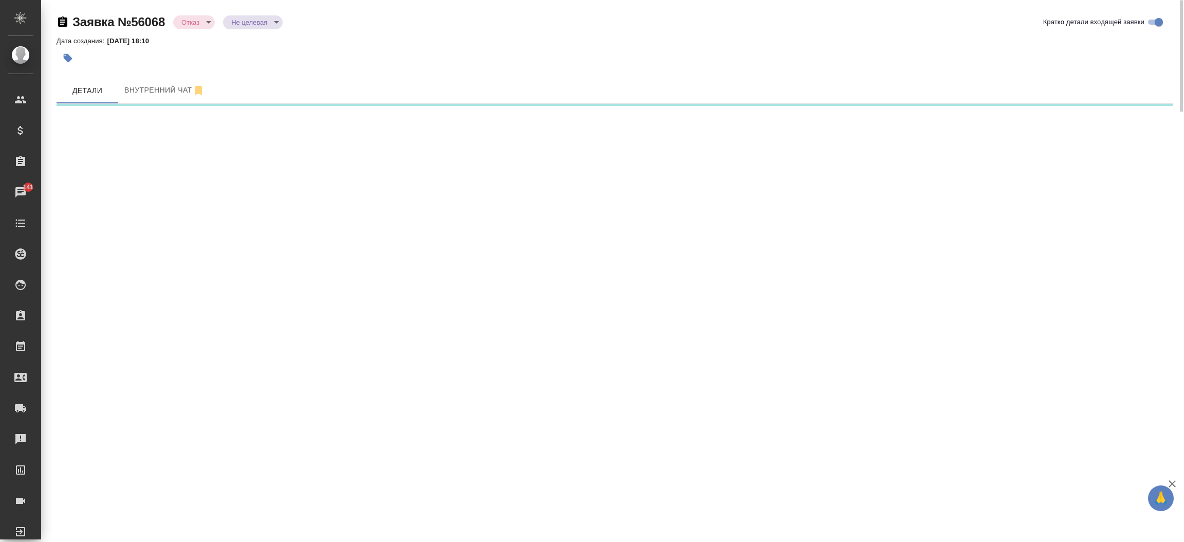
select select "RU"
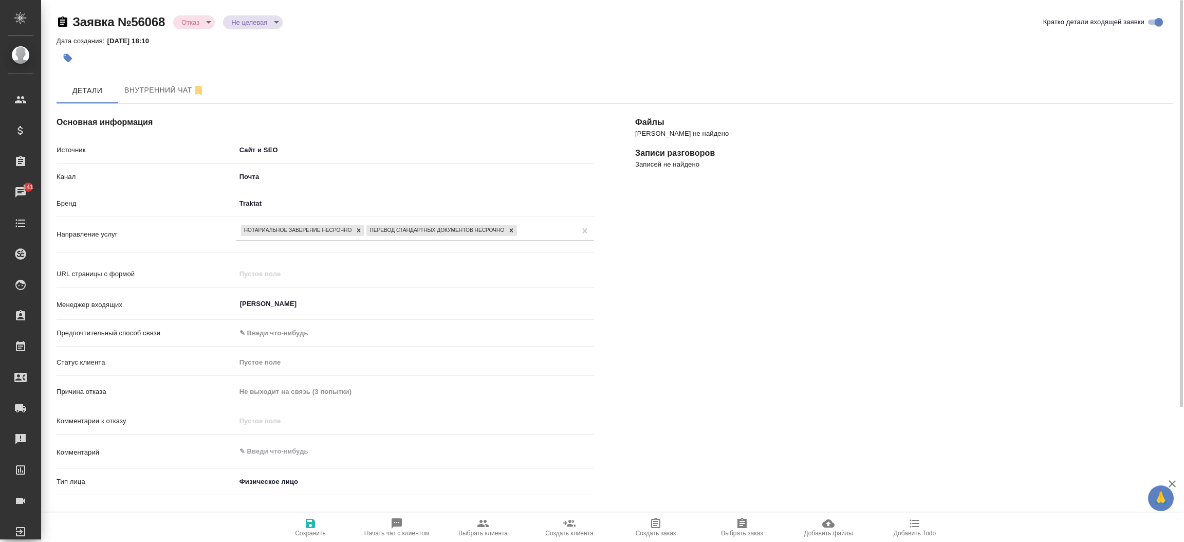
type textarea "x"
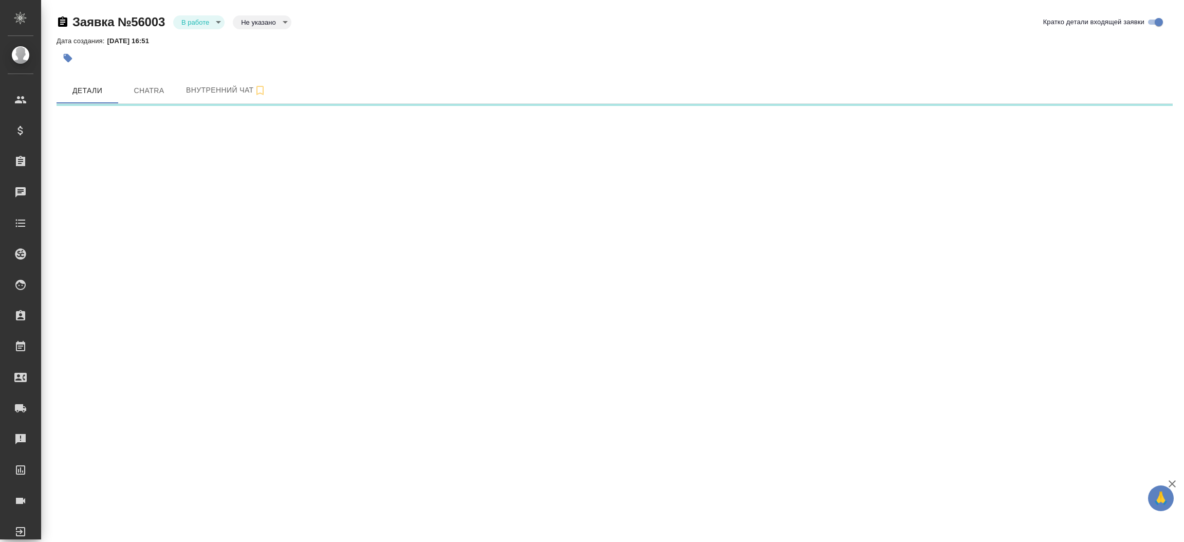
select select "RU"
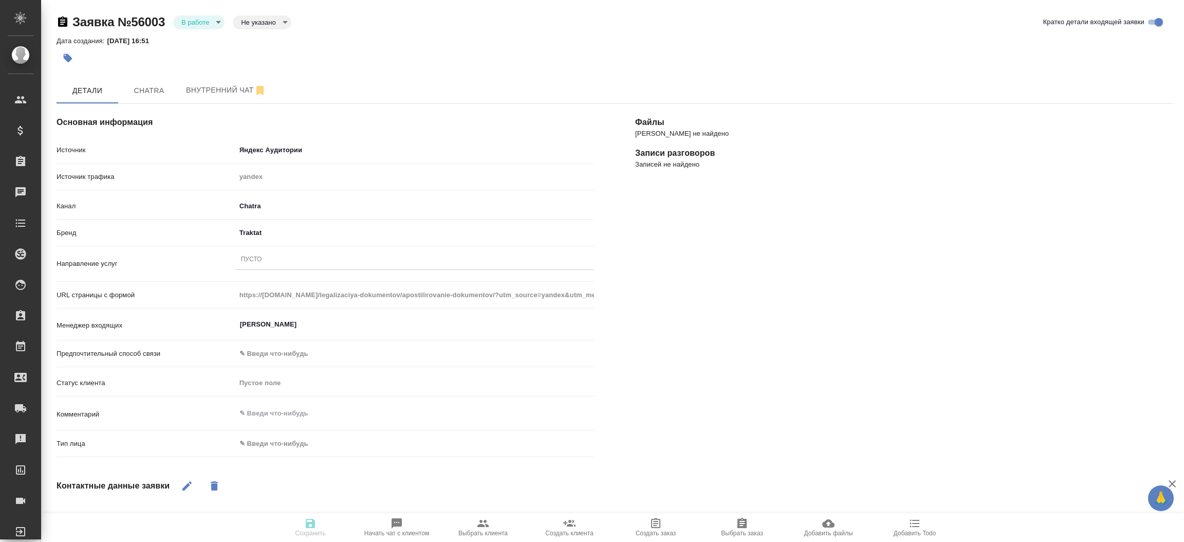
type textarea "x"
click at [151, 98] on button "Chatra" at bounding box center [149, 91] width 62 height 26
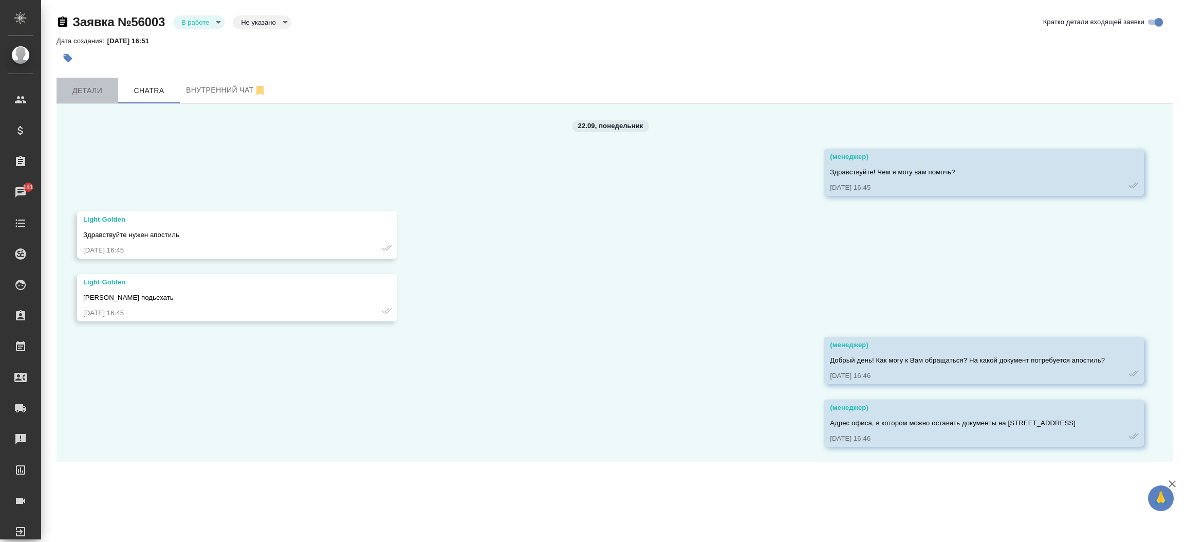
click at [85, 89] on span "Детали" at bounding box center [87, 90] width 49 height 13
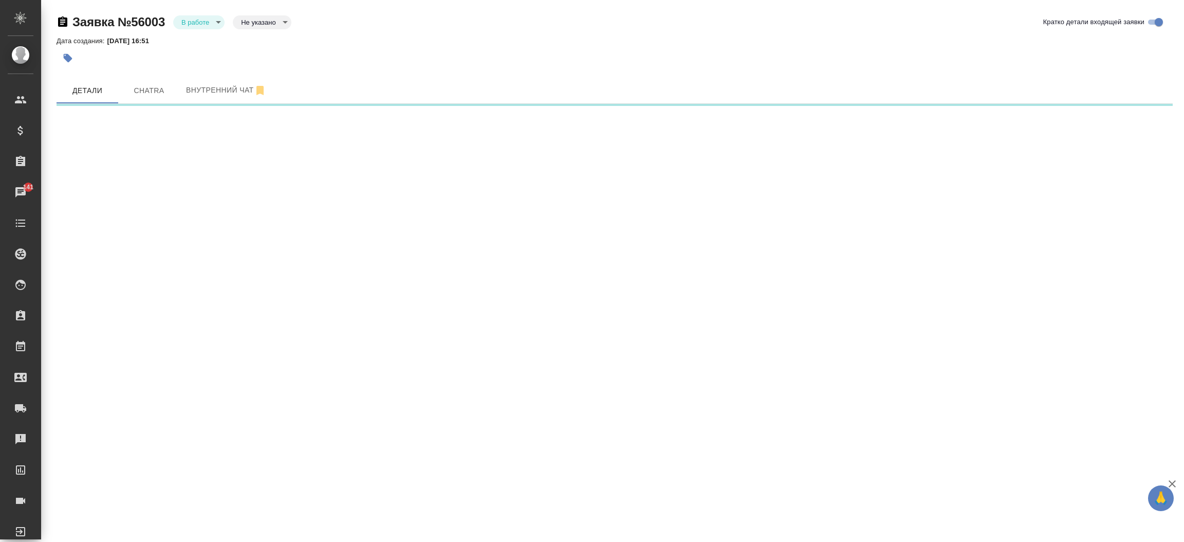
select select "RU"
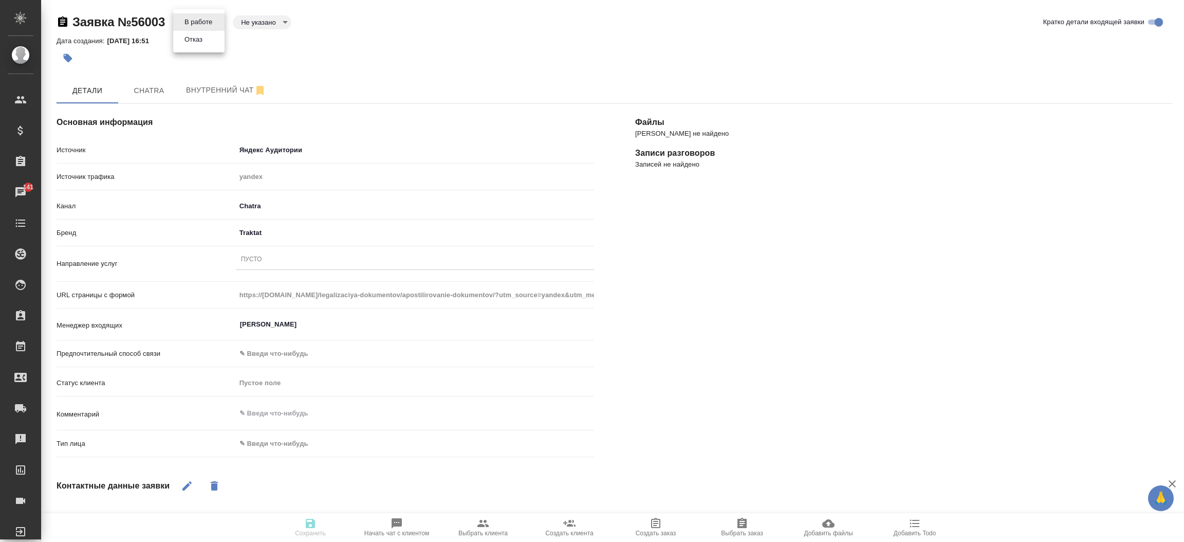
click at [217, 18] on body "🙏 .cls-1 fill:#fff; AWATERA [PERSON_NAME]prutko Клиенты Спецификации Заказы 141…" at bounding box center [592, 271] width 1184 height 542
click at [200, 47] on li "Отказ" at bounding box center [198, 39] width 51 height 17
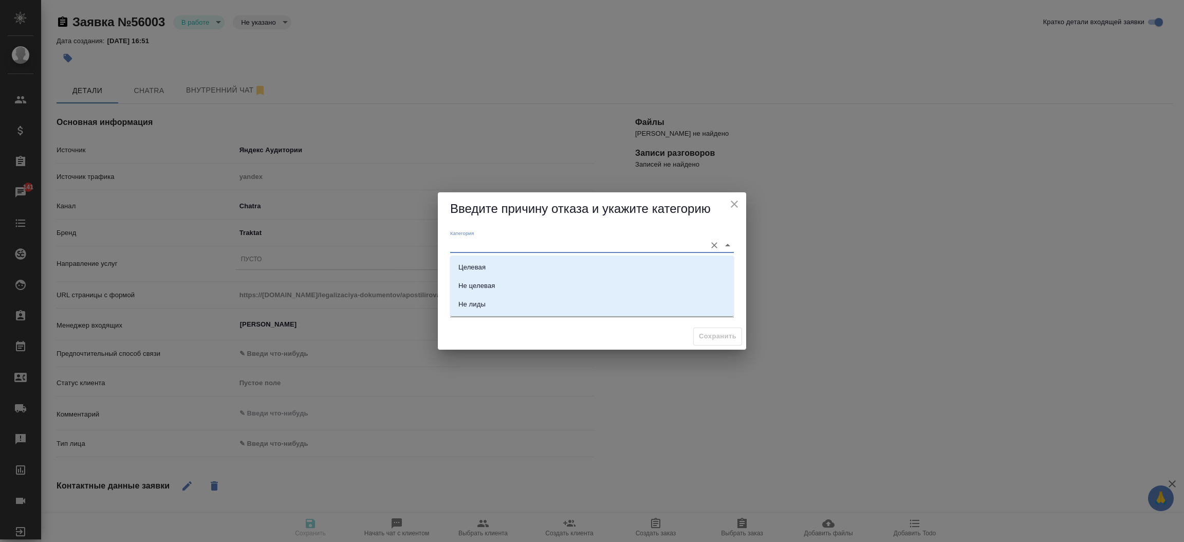
click at [465, 246] on input "Категория" at bounding box center [575, 245] width 251 height 14
click at [476, 231] on div "Категория" at bounding box center [592, 241] width 284 height 23
click at [475, 227] on div "Категория" at bounding box center [592, 241] width 292 height 31
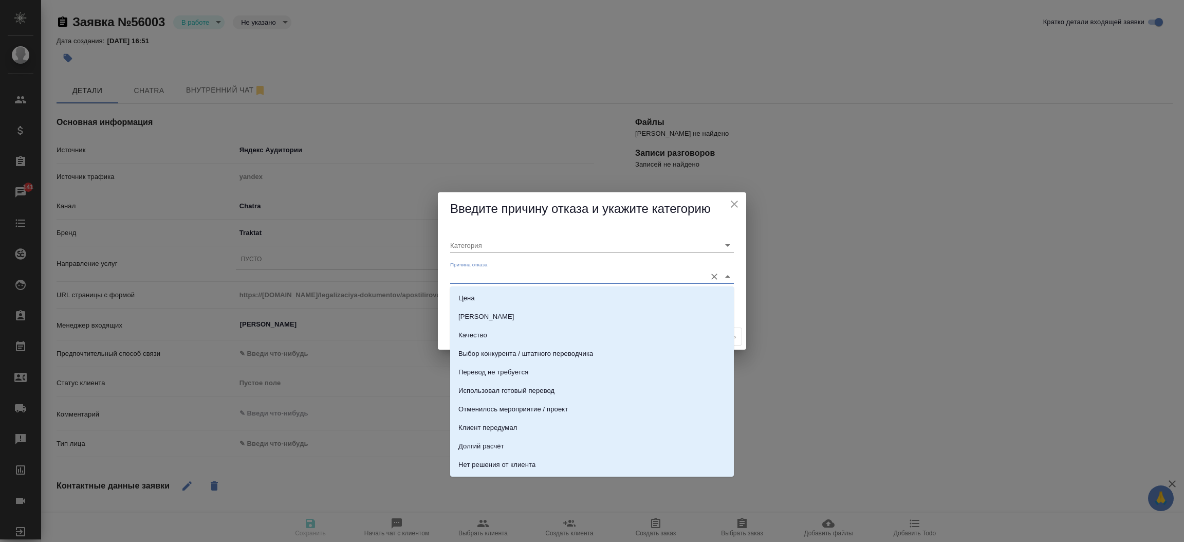
click at [527, 279] on input "Причина отказа" at bounding box center [575, 276] width 251 height 14
click at [582, 352] on li "Консультация" at bounding box center [592, 359] width 284 height 18
type input "Целевая"
type input "Консультация"
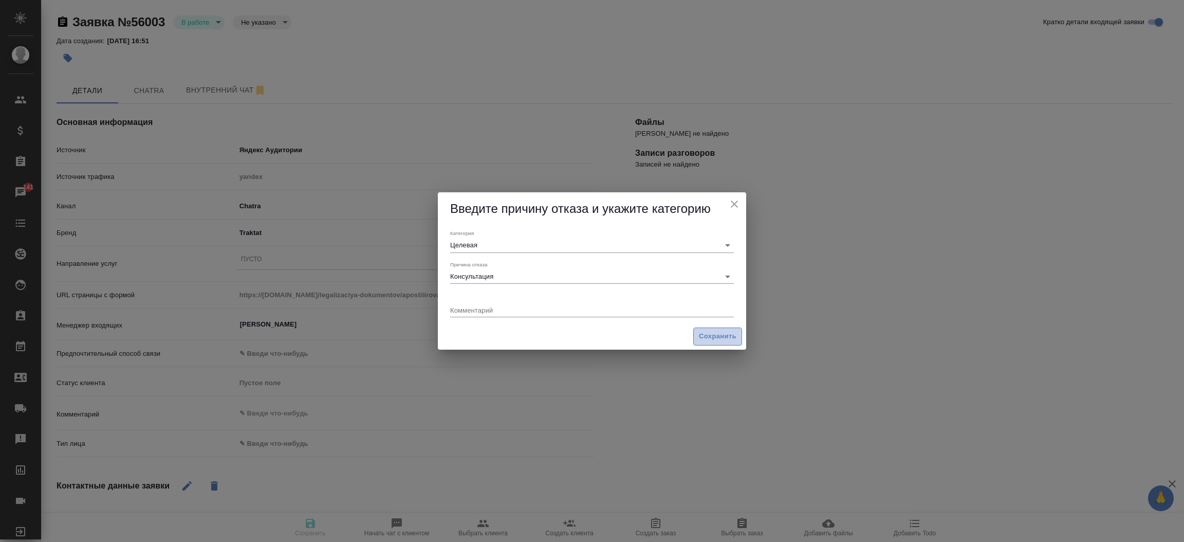
click at [715, 335] on span "Сохранить" at bounding box center [718, 336] width 38 height 12
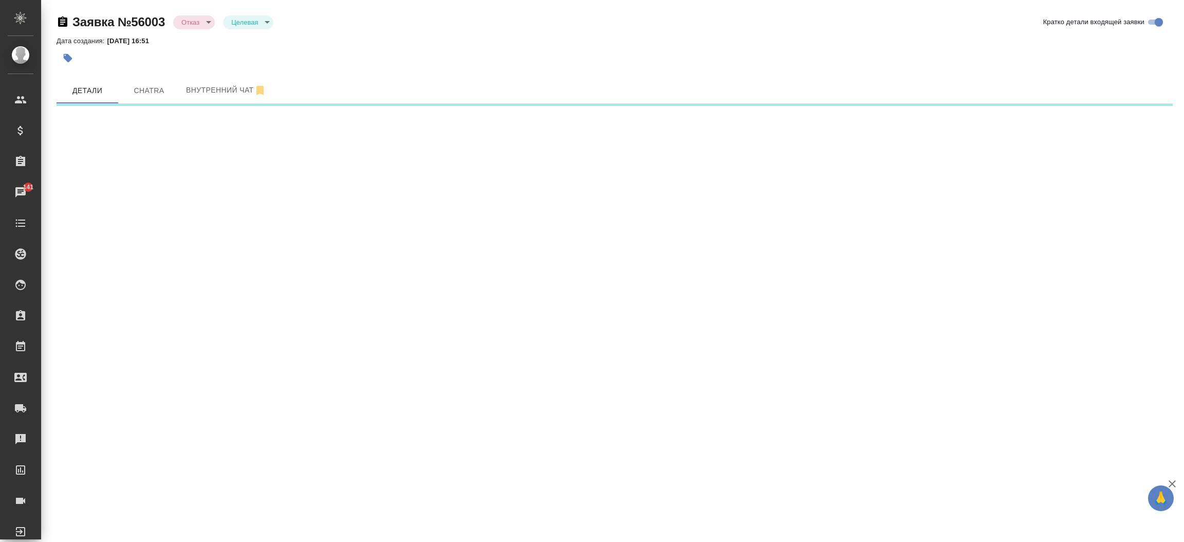
select select "RU"
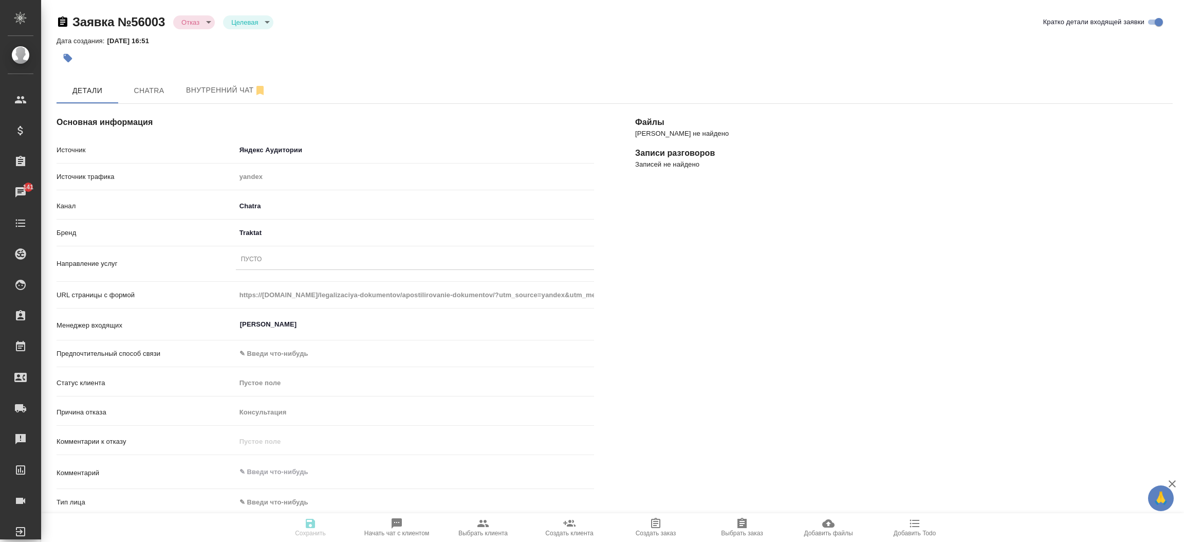
type textarea "x"
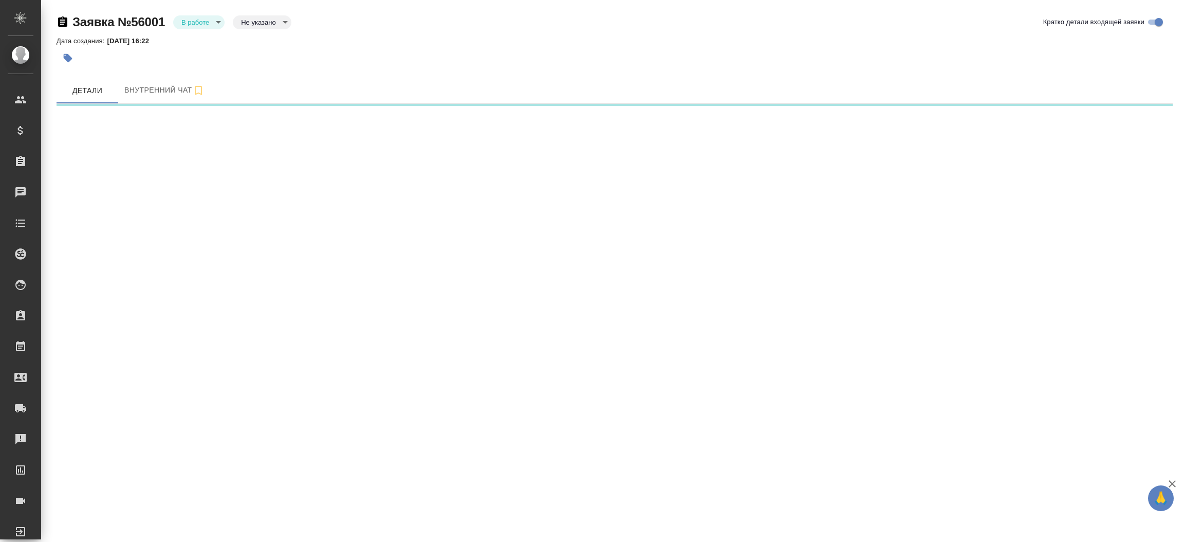
select select "RU"
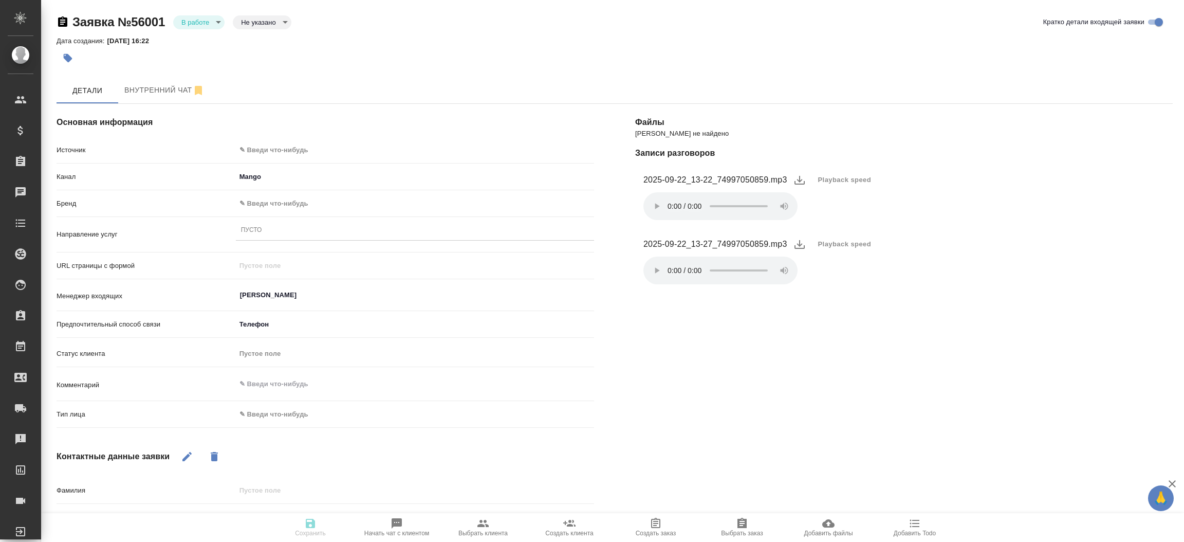
type textarea "x"
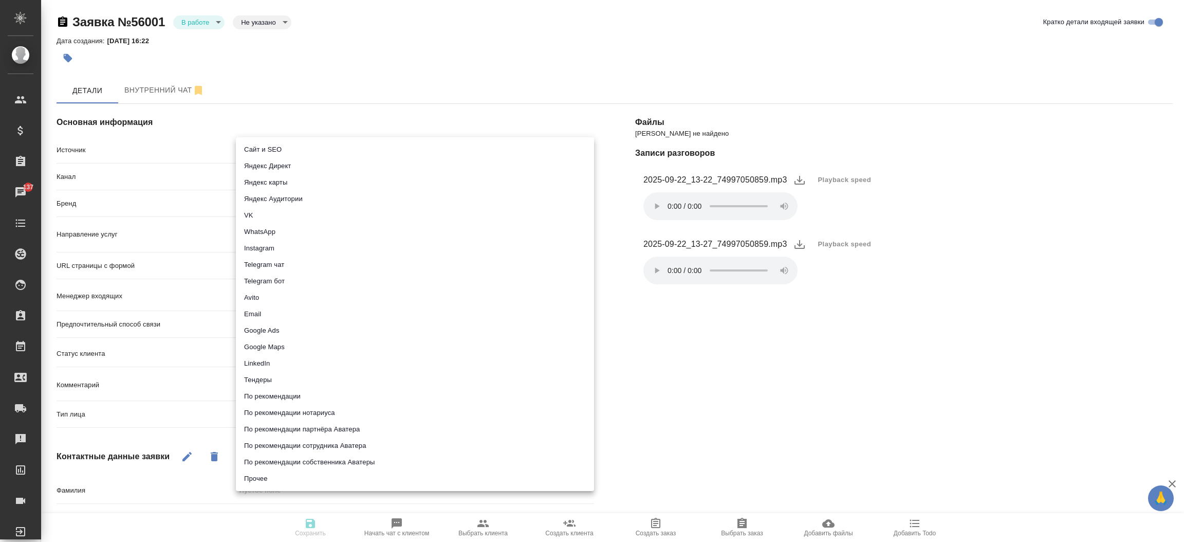
click at [315, 146] on body "🙏 .cls-1 fill:#fff; AWATERA [PERSON_NAME]prutko Клиенты Спецификации Заказы 137…" at bounding box center [592, 271] width 1184 height 542
click at [315, 146] on li "Сайт и SEO" at bounding box center [415, 149] width 358 height 16
type input "seo"
type textarea "x"
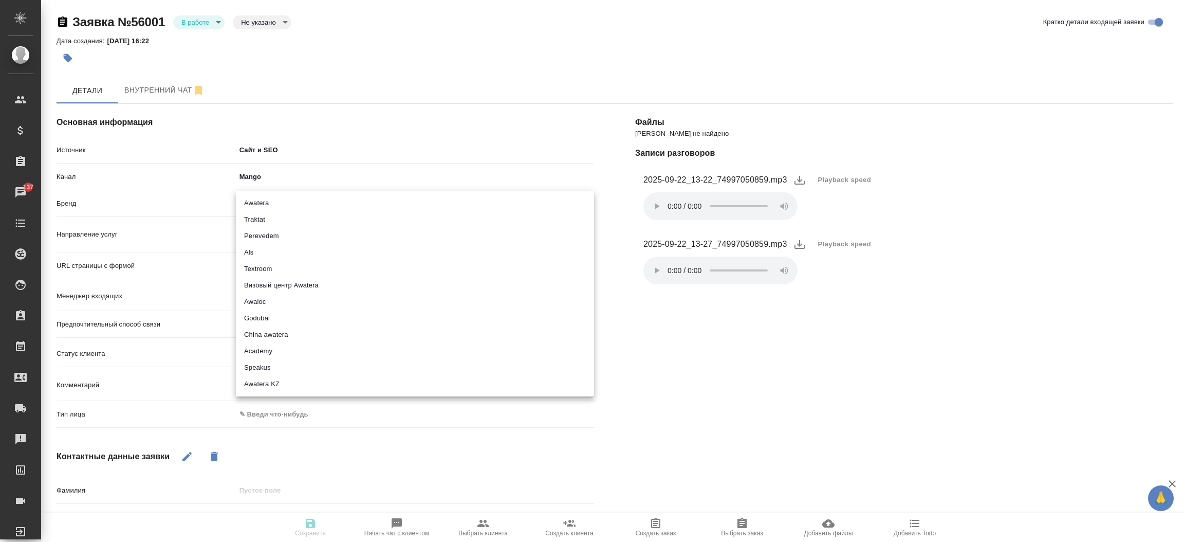
click at [321, 202] on body "🙏 .cls-1 fill:#fff; AWATERA [PERSON_NAME]prutko Клиенты Спецификации Заказы 137…" at bounding box center [592, 271] width 1184 height 542
click at [304, 220] on li "Traktat" at bounding box center [415, 219] width 358 height 16
type input "traktat"
type textarea "x"
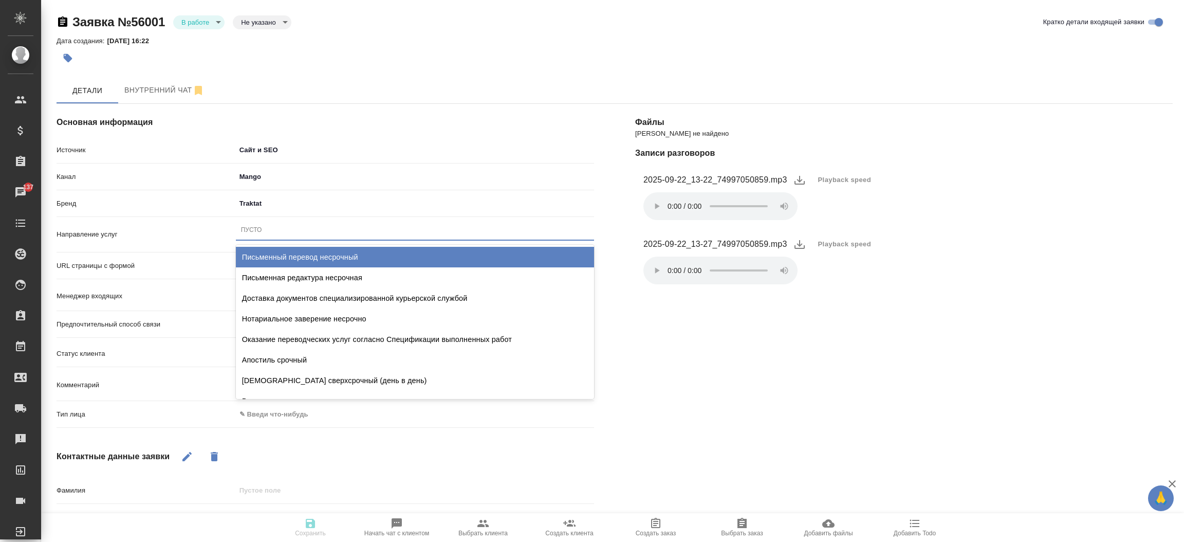
click at [300, 224] on div "Пусто" at bounding box center [415, 229] width 358 height 15
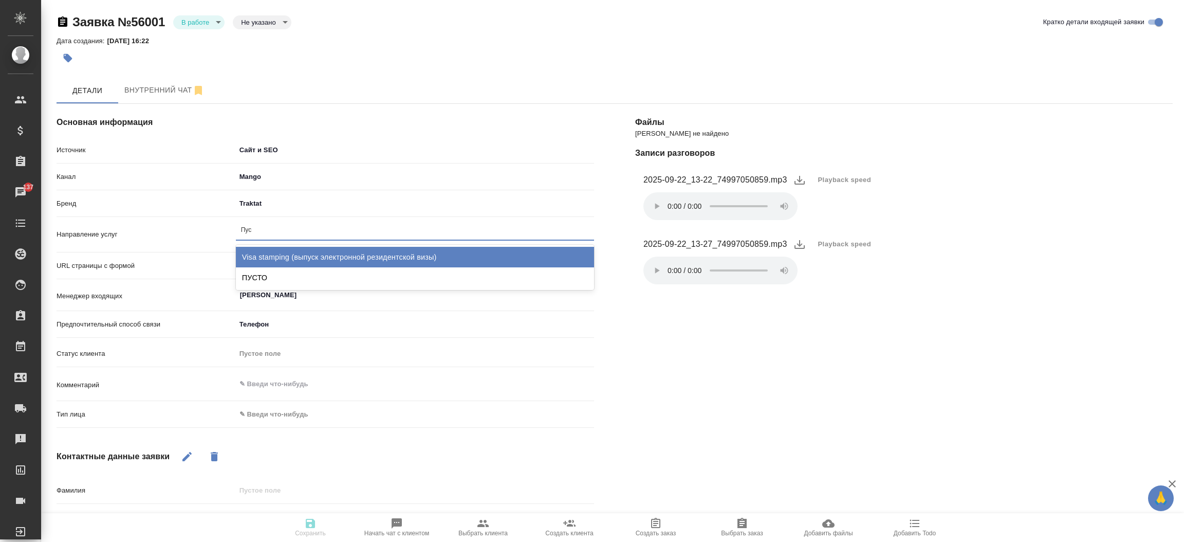
type input "Пуст"
click at [287, 251] on div "ПУСТО" at bounding box center [415, 257] width 358 height 21
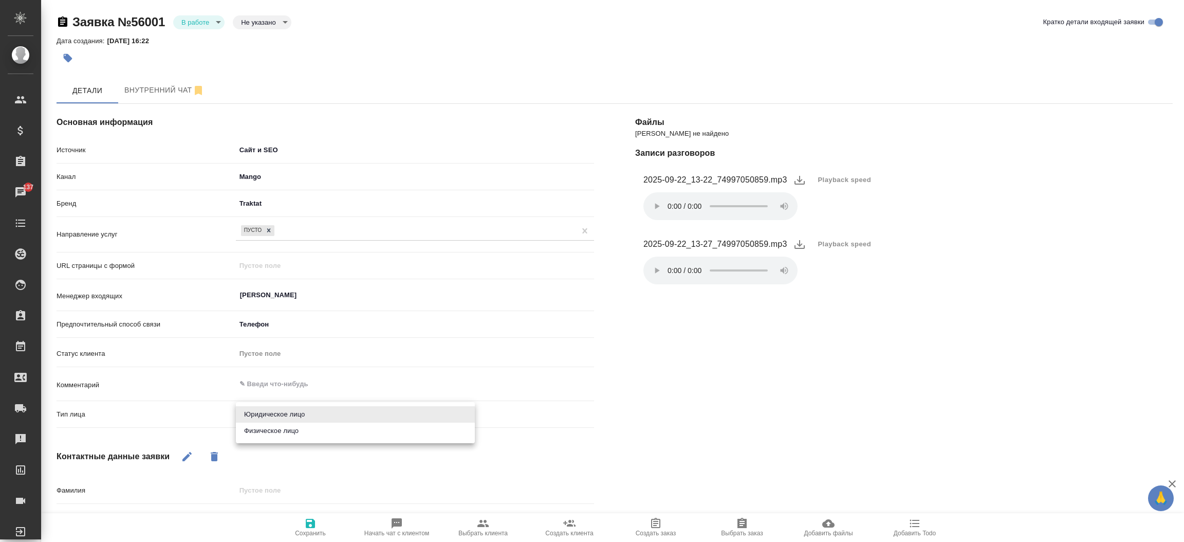
click at [285, 415] on body "🙏 .cls-1 fill:#fff; AWATERA [PERSON_NAME]prutko Клиенты Спецификации Заказы 137…" at bounding box center [592, 271] width 1184 height 542
click at [280, 431] on li "Физическое лицо" at bounding box center [355, 430] width 239 height 16
type textarea "x"
type input "private"
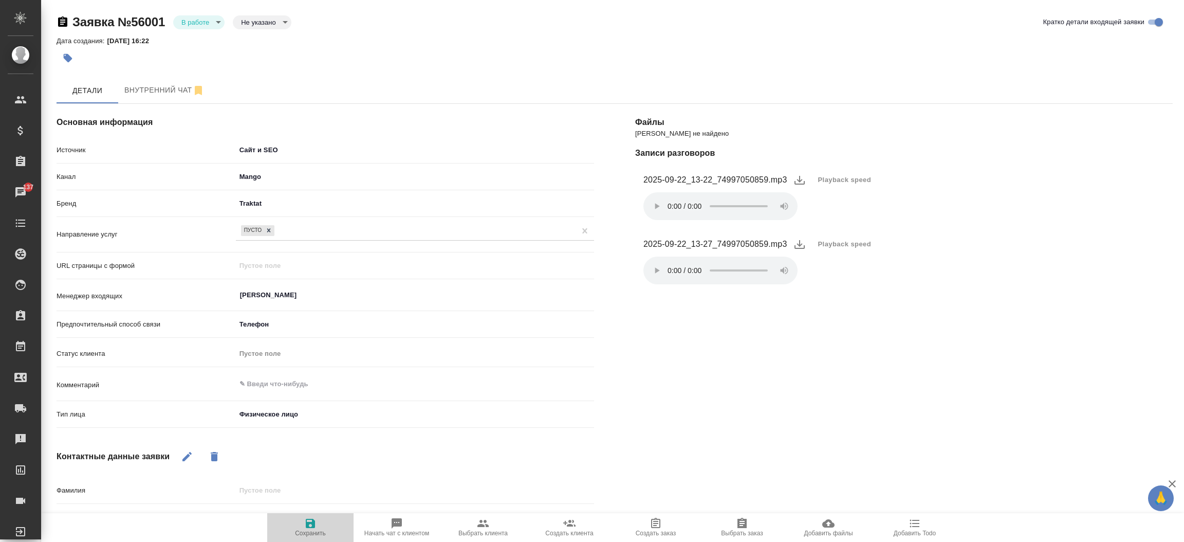
click at [305, 515] on button "Сохранить" at bounding box center [310, 527] width 86 height 29
select select "RU"
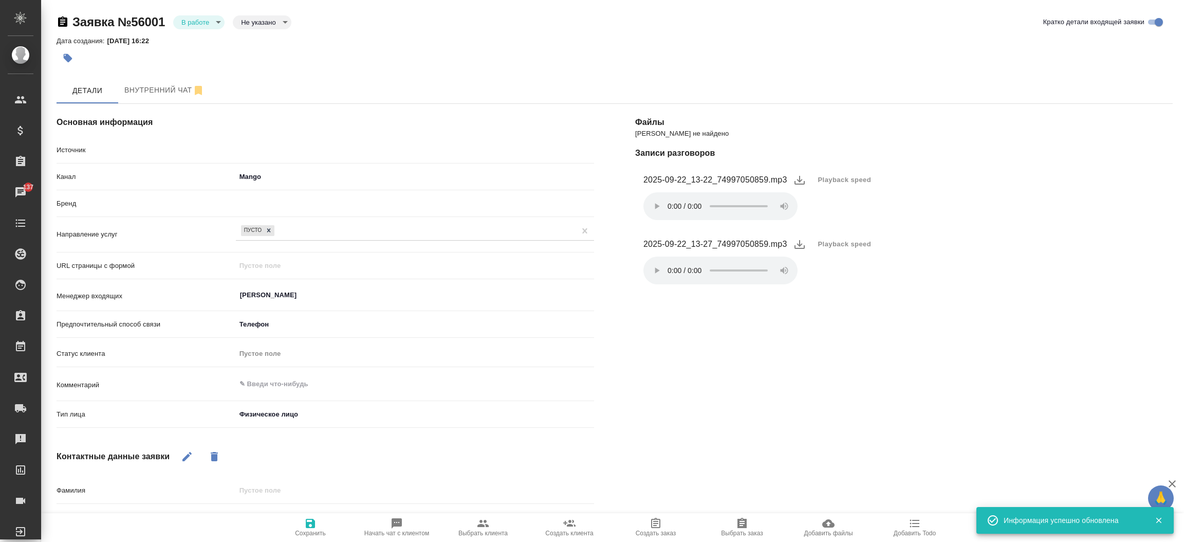
type textarea "x"
drag, startPoint x: 215, startPoint y: 36, endPoint x: 211, endPoint y: 24, distance: 12.5
click at [211, 24] on div "Заявка №56001 В работе inProcess Не указано notSelected Кратко детали входящей …" at bounding box center [615, 41] width 1116 height 55
click at [211, 24] on body "🙏 .cls-1 fill:#fff; AWATERA [PERSON_NAME]prutko Клиенты Спецификации Заказы 137…" at bounding box center [592, 271] width 1184 height 542
click at [207, 34] on li "Отказ" at bounding box center [198, 39] width 51 height 17
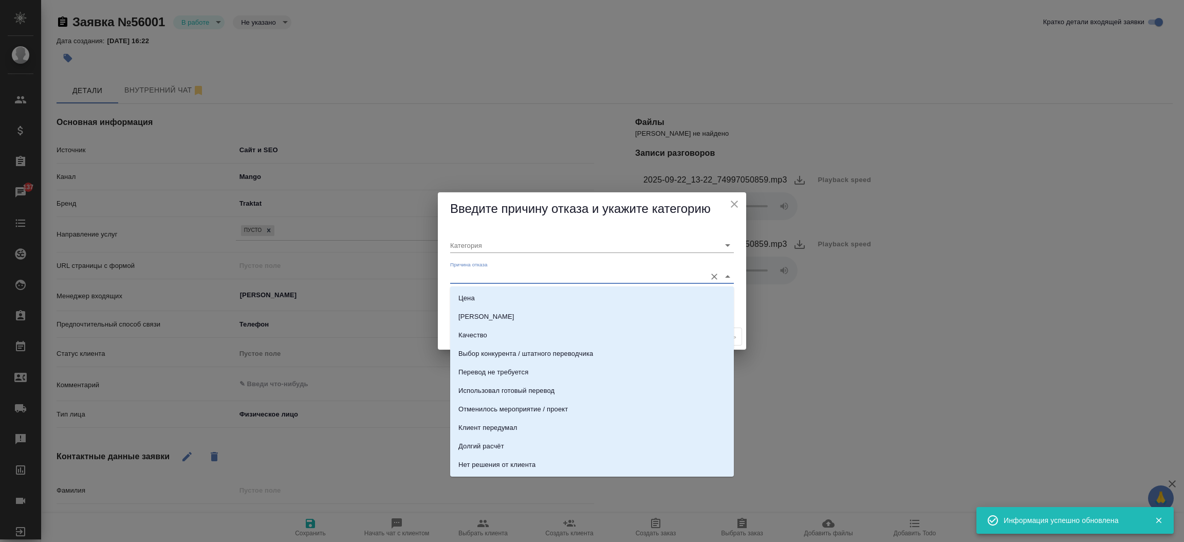
click at [473, 270] on input "Причина отказа" at bounding box center [575, 276] width 251 height 14
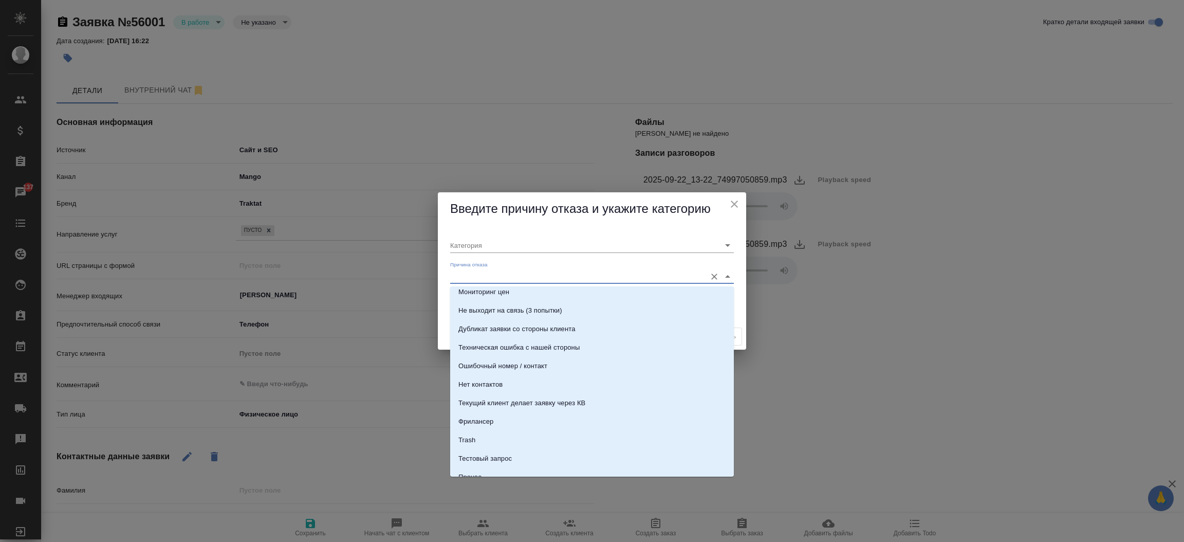
scroll to position [312, 0]
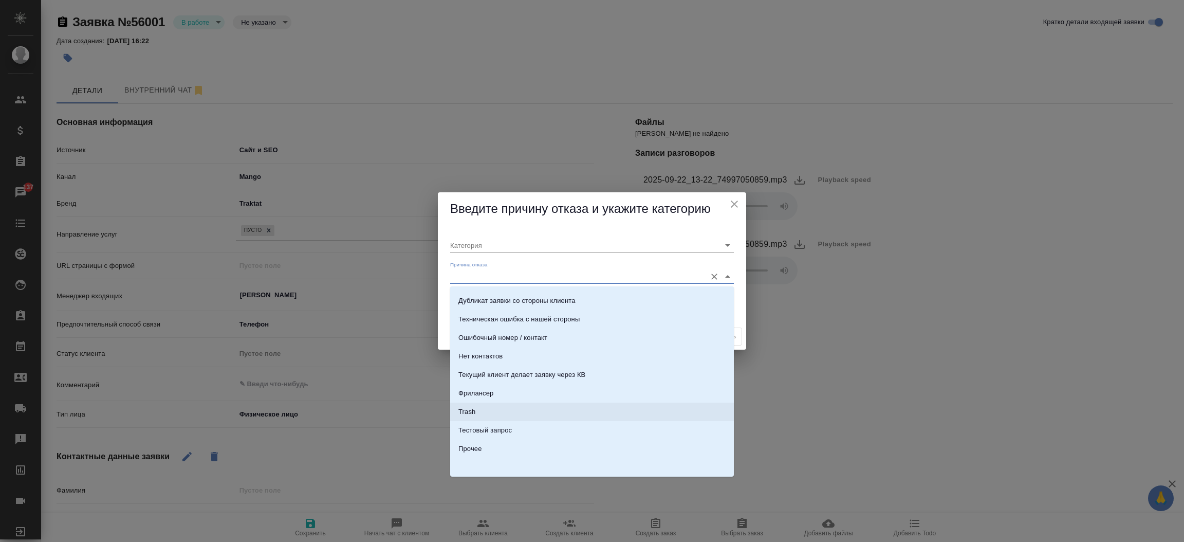
click at [505, 407] on li "Trash" at bounding box center [592, 411] width 284 height 18
type input "Не лиды"
type input "Trash"
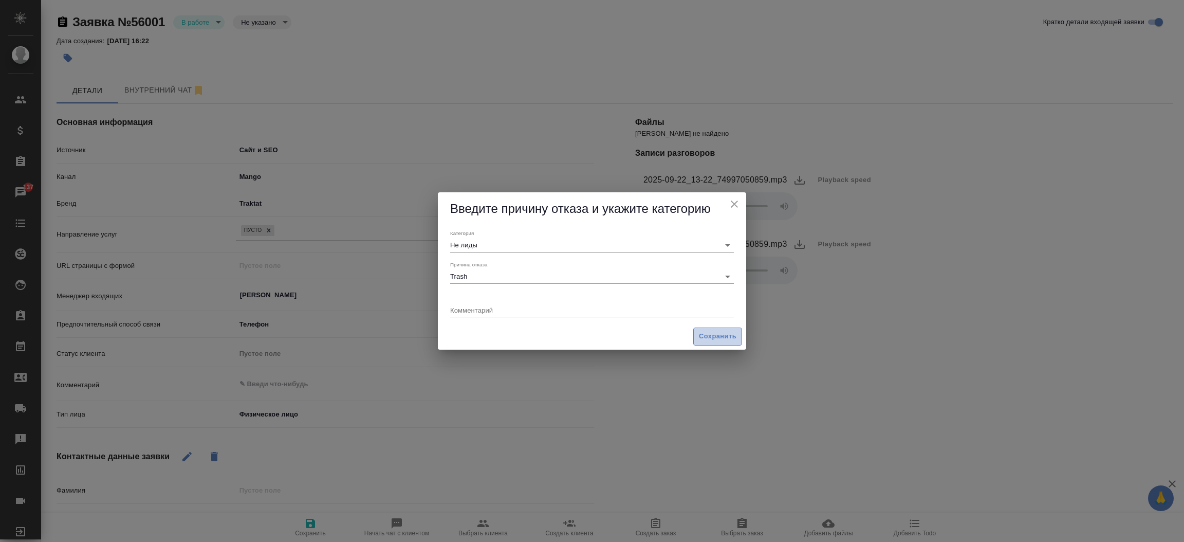
click at [718, 331] on span "Сохранить" at bounding box center [718, 336] width 38 height 12
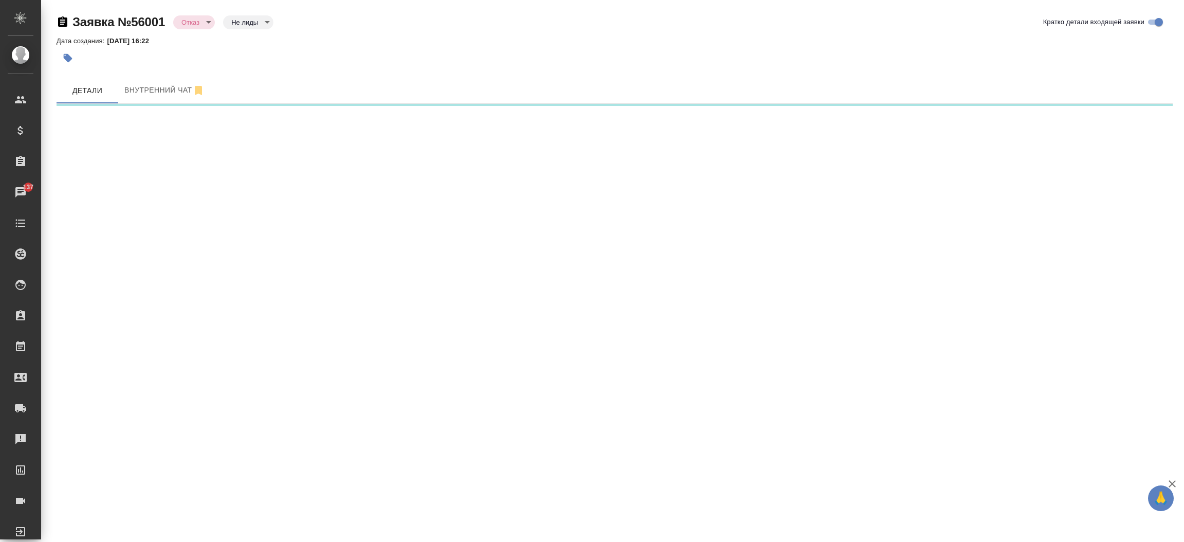
select select "RU"
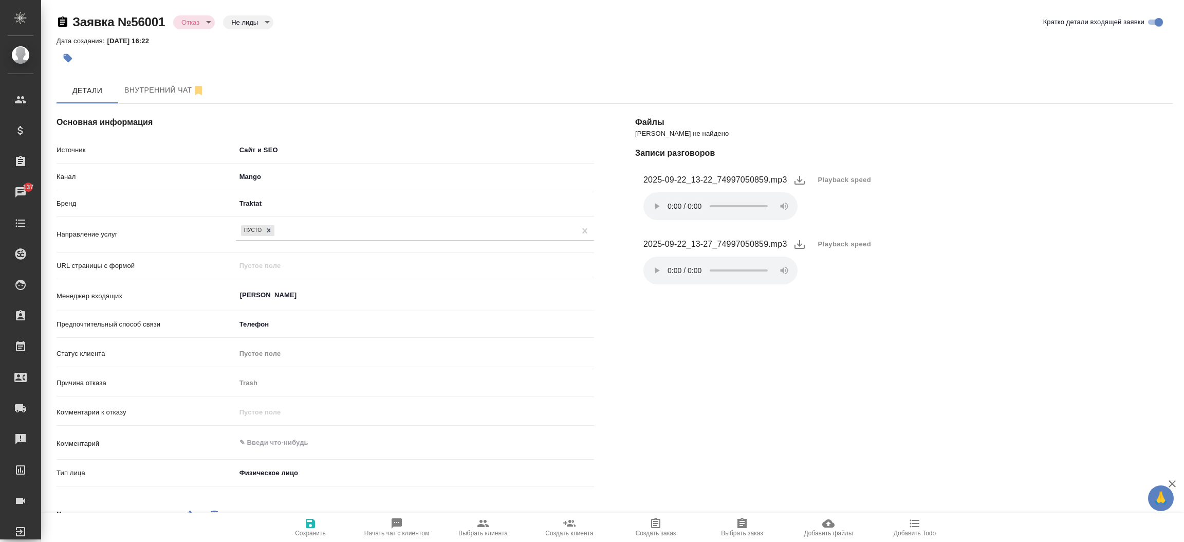
type textarea "x"
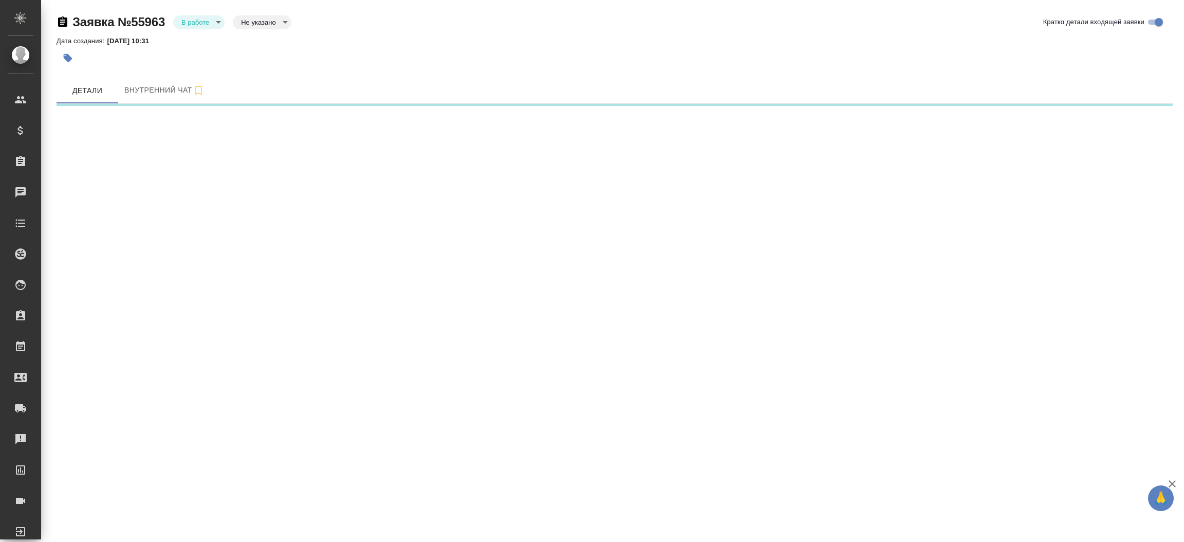
select select "RU"
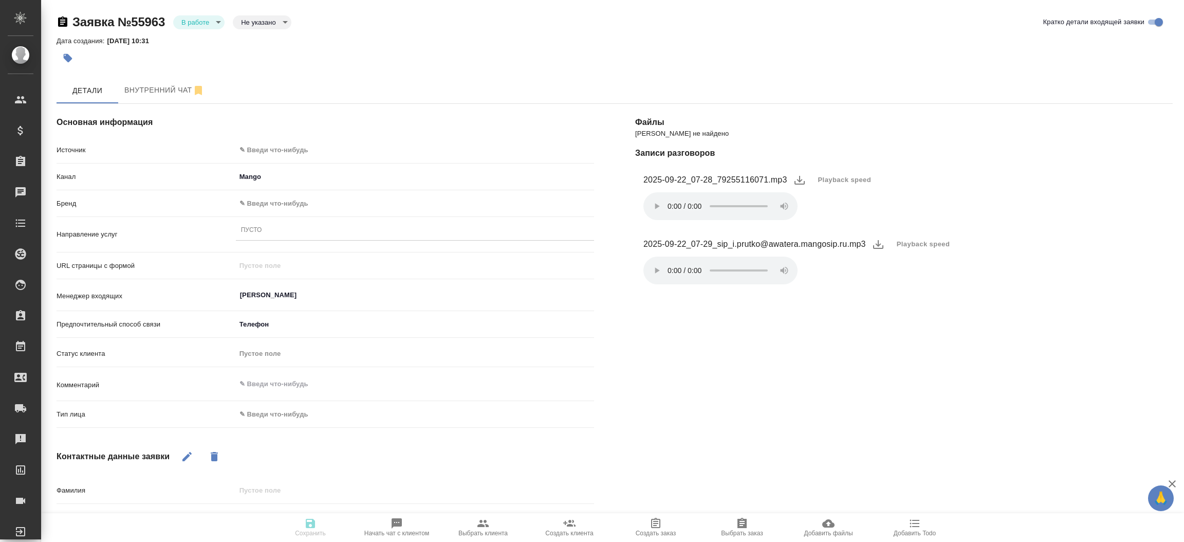
type textarea "x"
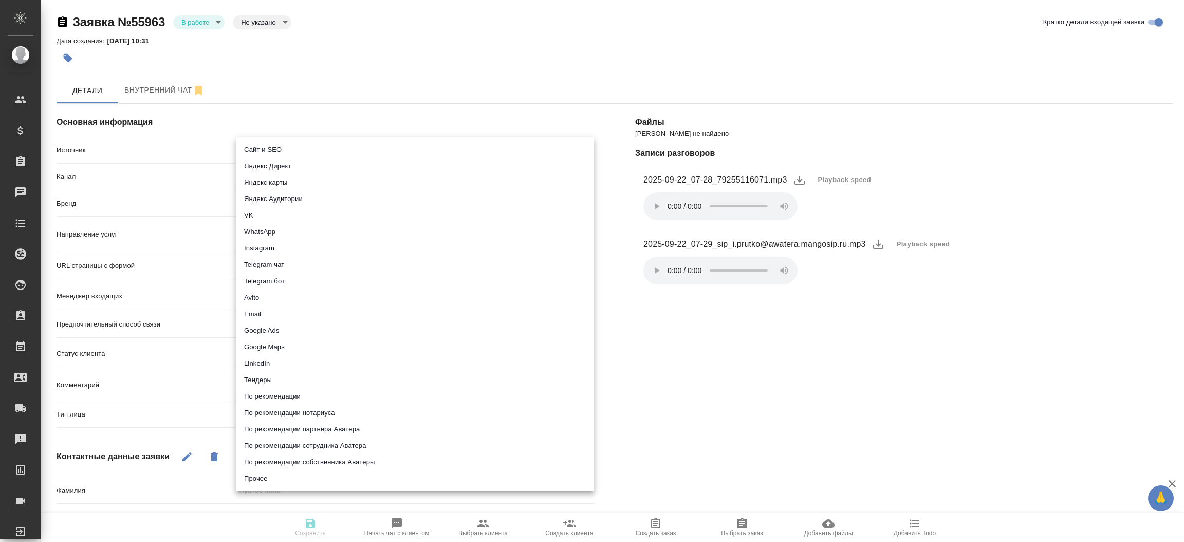
click at [375, 148] on body "🙏 .cls-1 fill:#fff; AWATERA [PERSON_NAME]prutko Клиенты Спецификации Заказы Чат…" at bounding box center [592, 271] width 1184 height 542
click at [375, 148] on li "Сайт и SEO" at bounding box center [415, 149] width 358 height 16
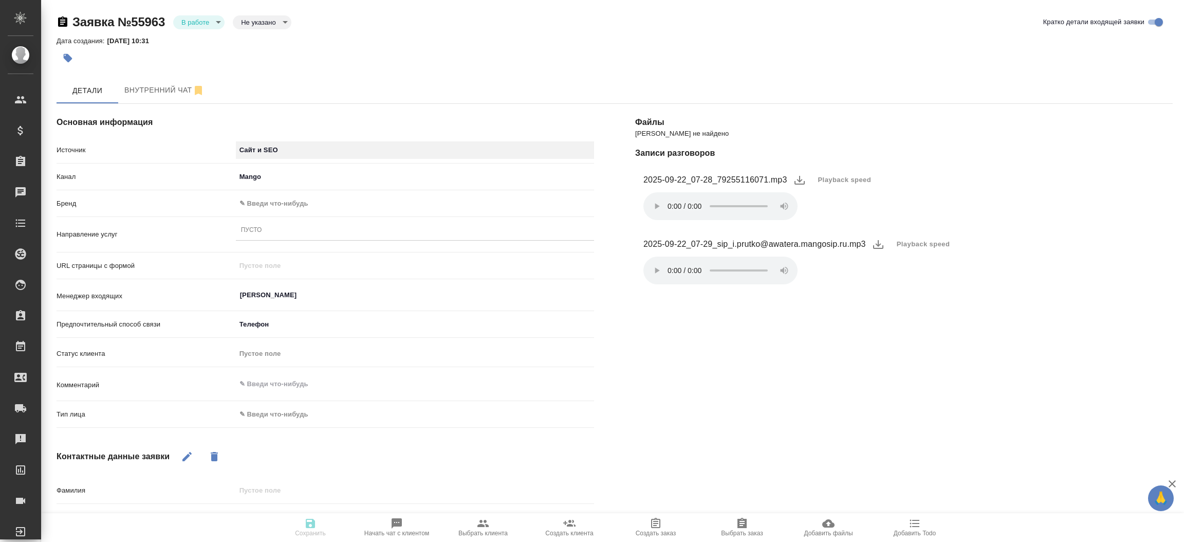
type input "seo"
type textarea "x"
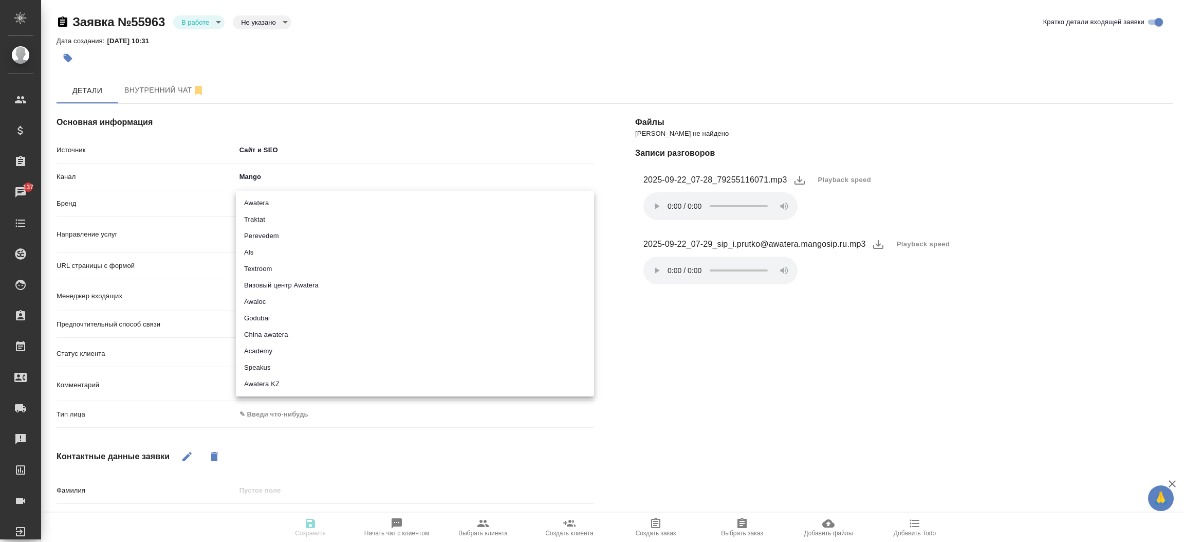
click at [309, 198] on body "🙏 .cls-1 fill:#fff; AWATERA [PERSON_NAME]prutko Клиенты Спецификации Заказы 137…" at bounding box center [592, 271] width 1184 height 542
click at [300, 222] on li "Traktat" at bounding box center [415, 219] width 358 height 16
type input "traktat"
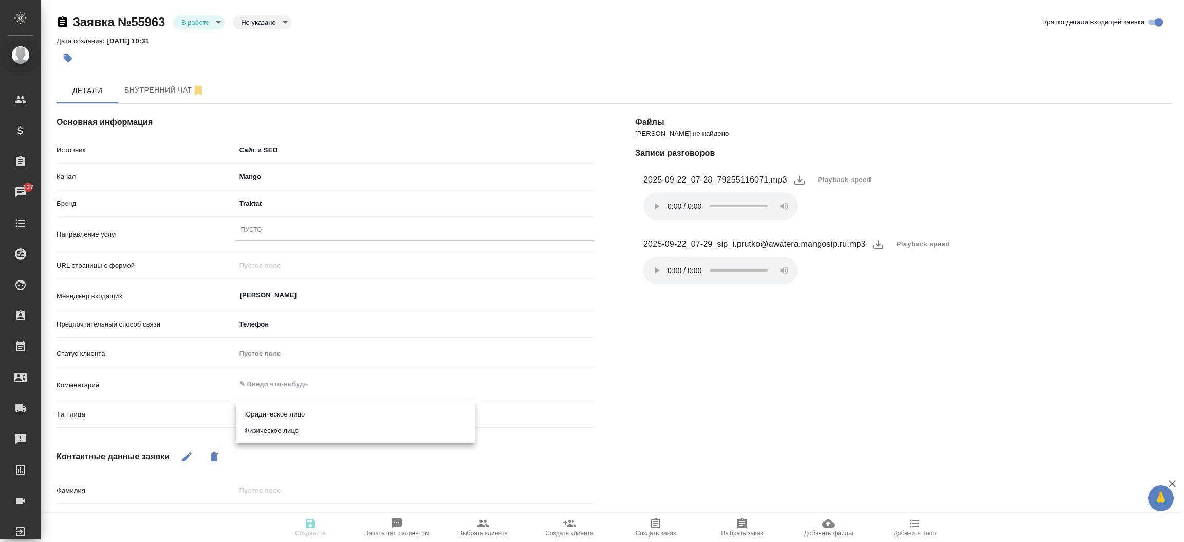
click at [289, 421] on body "🙏 .cls-1 fill:#fff; AWATERA [PERSON_NAME]prutko Клиенты Спецификации Заказы 137…" at bounding box center [592, 271] width 1184 height 542
click at [285, 431] on li "Физическое лицо" at bounding box center [355, 430] width 239 height 16
type textarea "x"
type input "private"
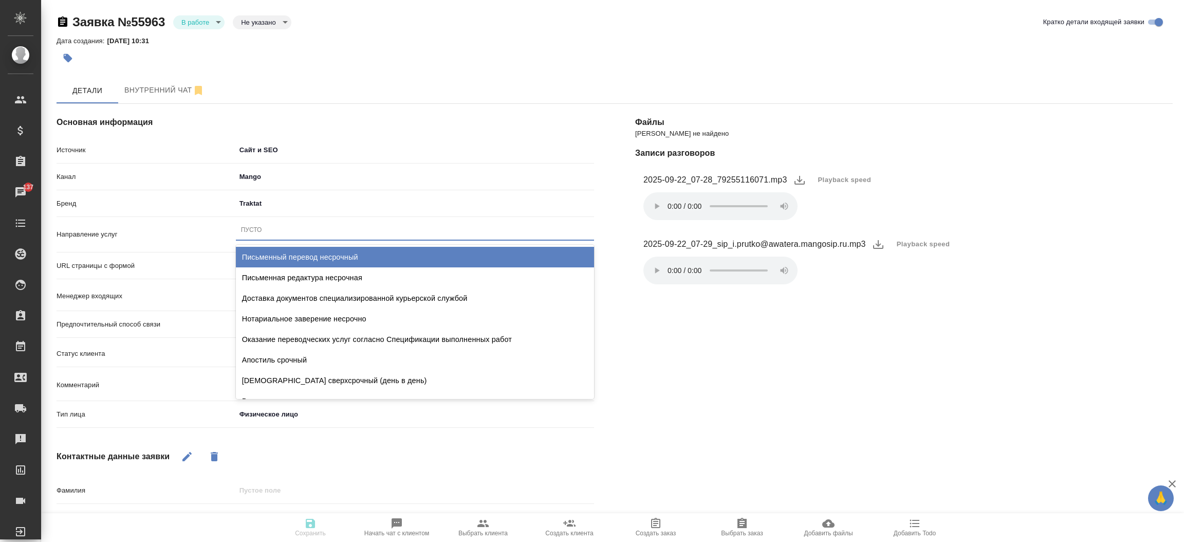
click at [267, 225] on div "Пусто" at bounding box center [415, 229] width 358 height 15
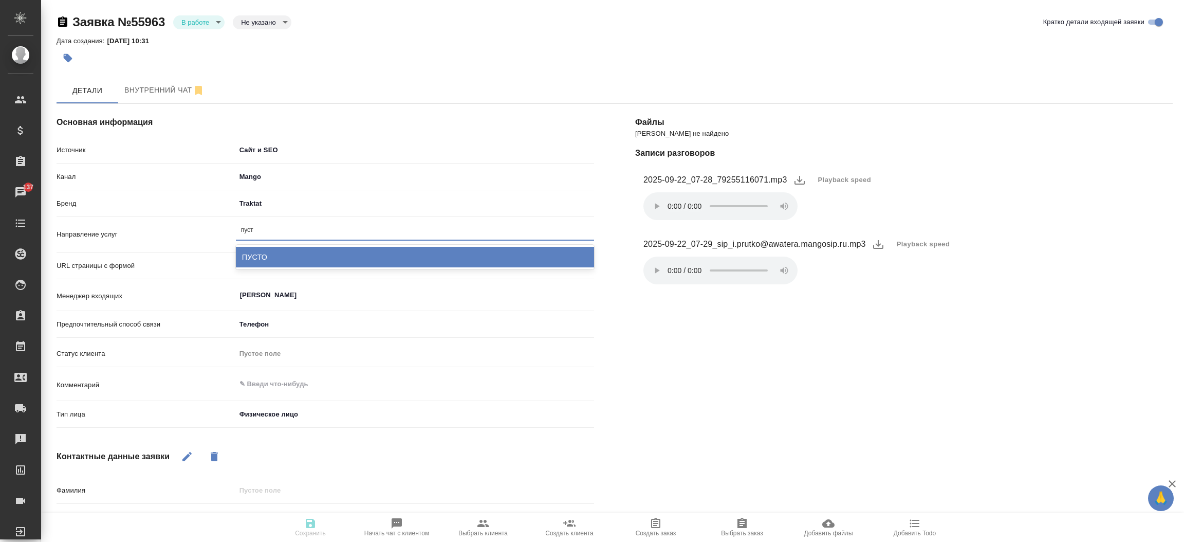
type input "пуст"
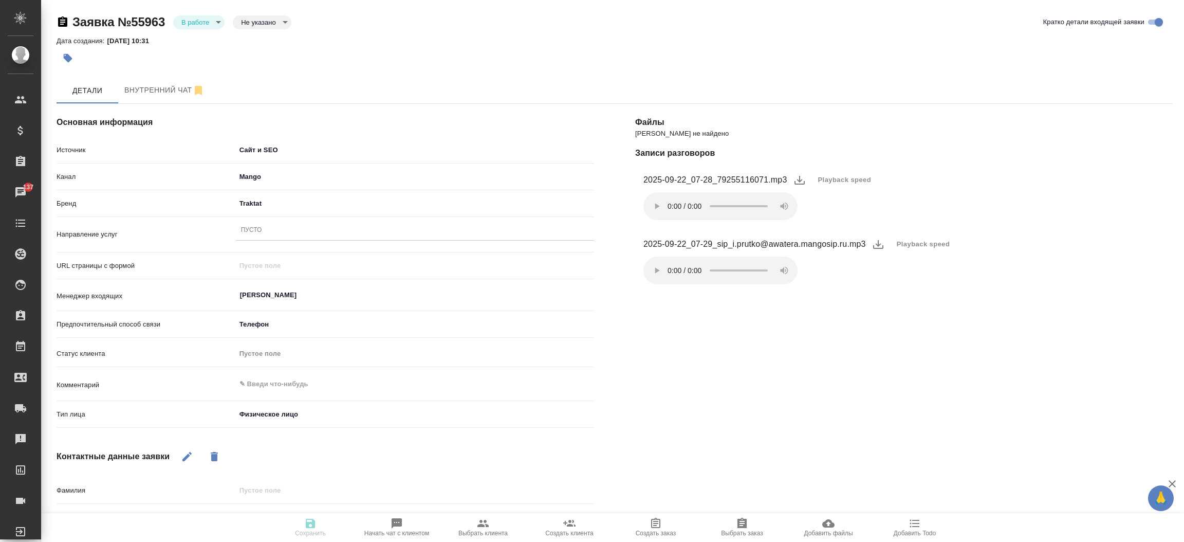
drag, startPoint x: 273, startPoint y: 242, endPoint x: 274, endPoint y: 228, distance: 14.4
click at [274, 228] on div "Пусто" at bounding box center [415, 234] width 358 height 27
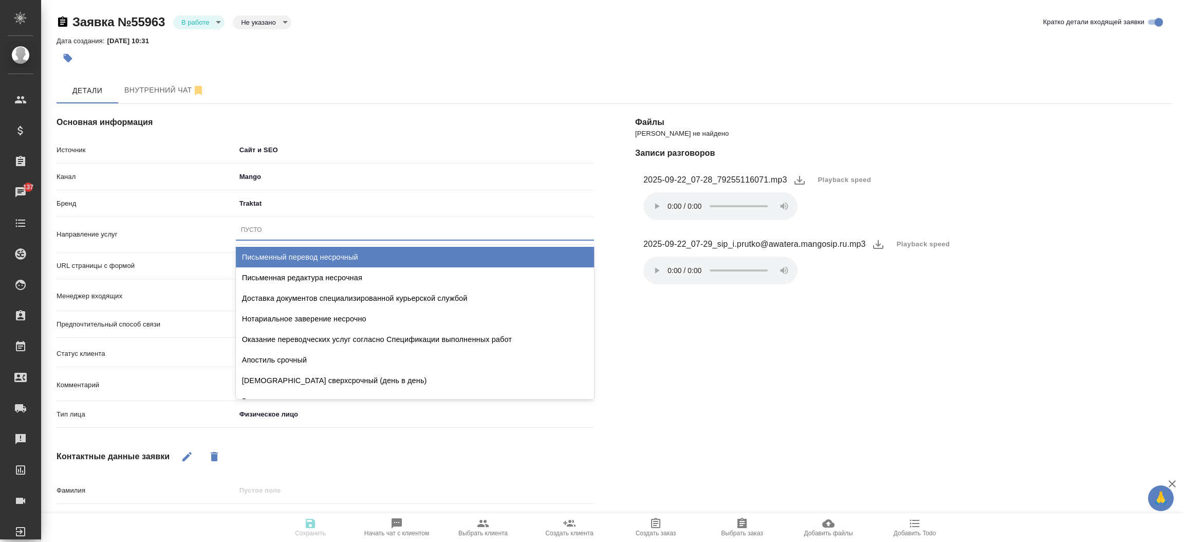
click at [274, 228] on div "Пусто" at bounding box center [415, 229] width 358 height 15
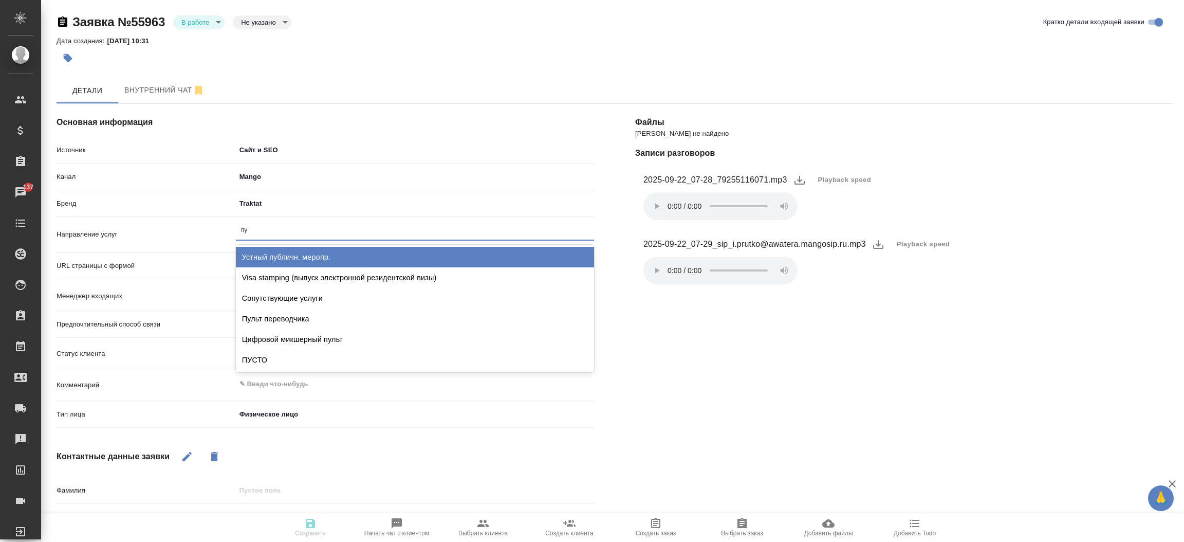
type input "пус"
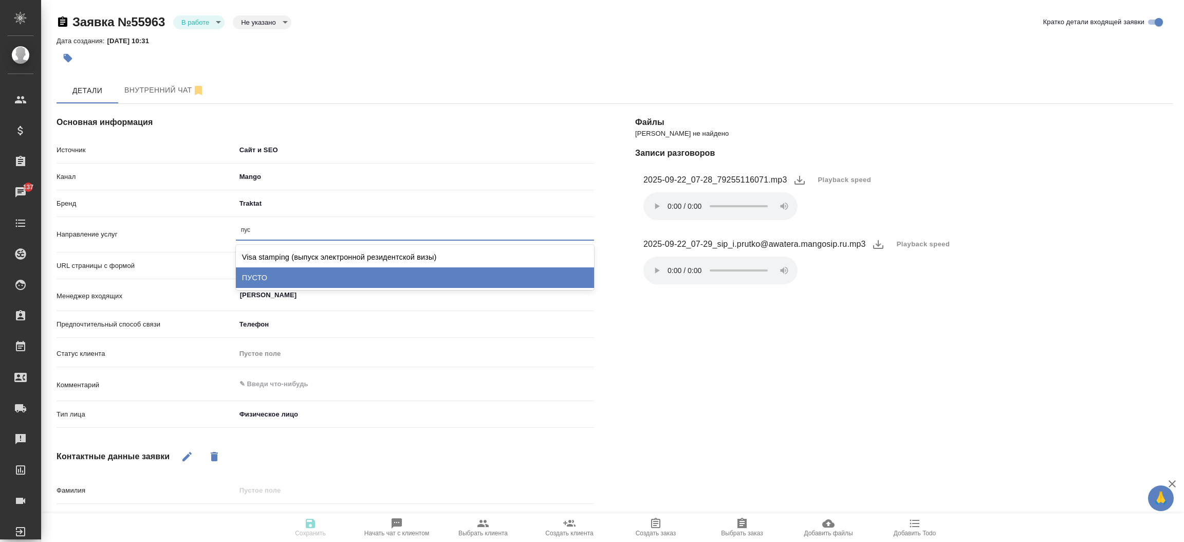
click at [270, 285] on div "ПУСТО" at bounding box center [415, 277] width 358 height 21
type textarea "x"
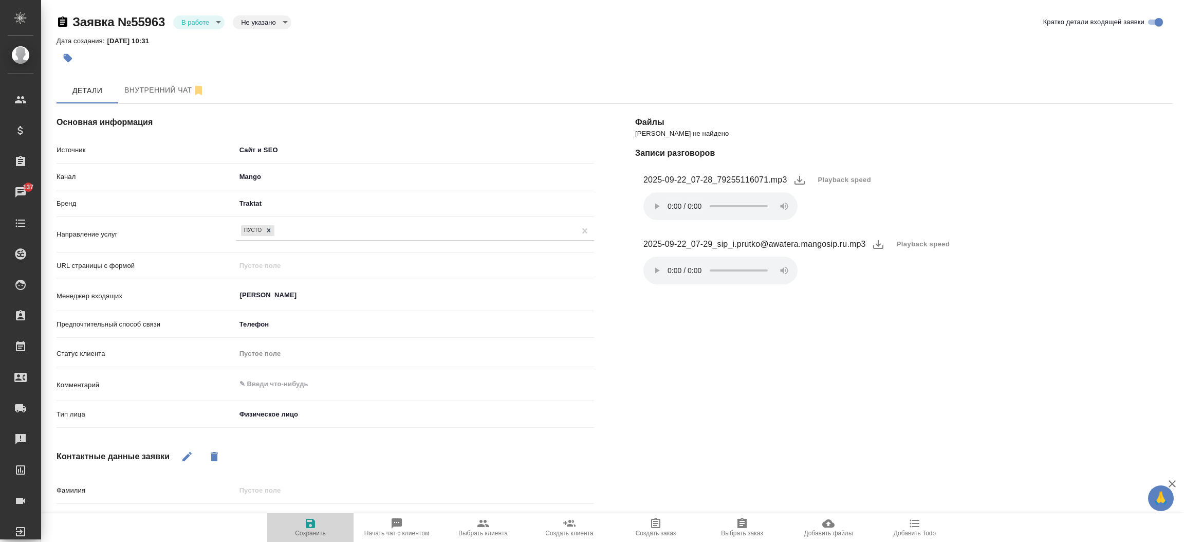
click at [306, 518] on icon "button" at bounding box center [310, 523] width 12 height 12
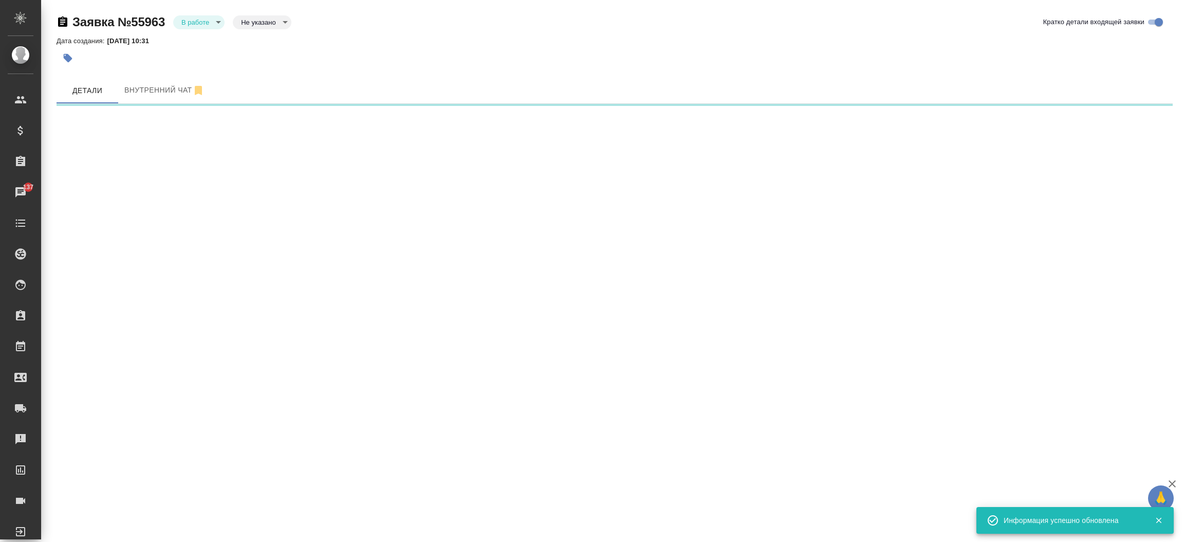
select select "RU"
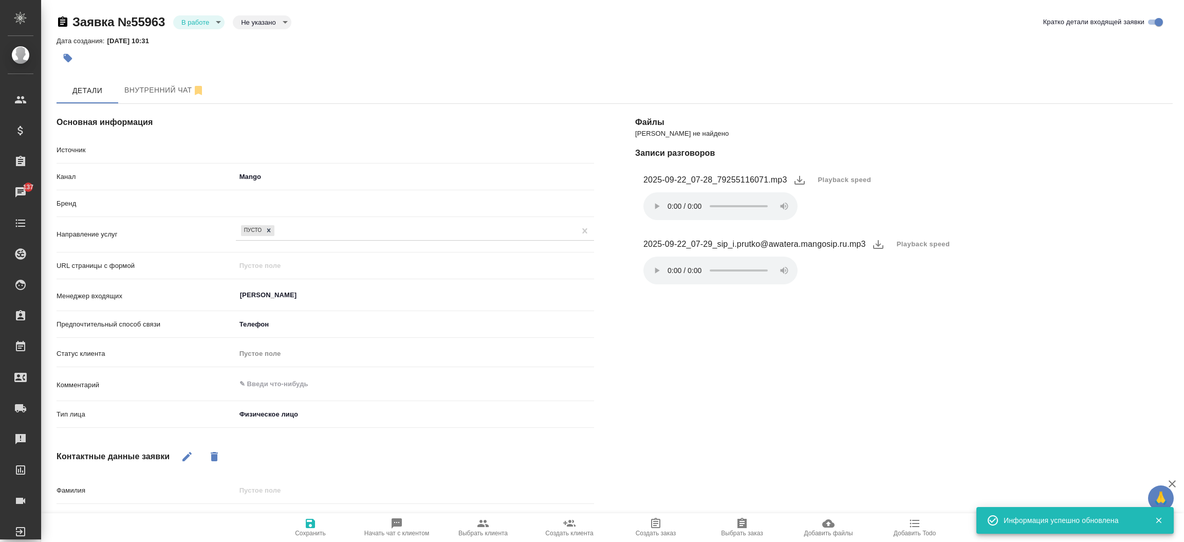
type textarea "x"
click at [185, 24] on body "🙏 .cls-1 fill:#fff; AWATERA Прутько Ирина i.prutko Клиенты Спецификации Заказы …" at bounding box center [592, 271] width 1184 height 542
click at [192, 46] on li "Отказ" at bounding box center [198, 39] width 51 height 17
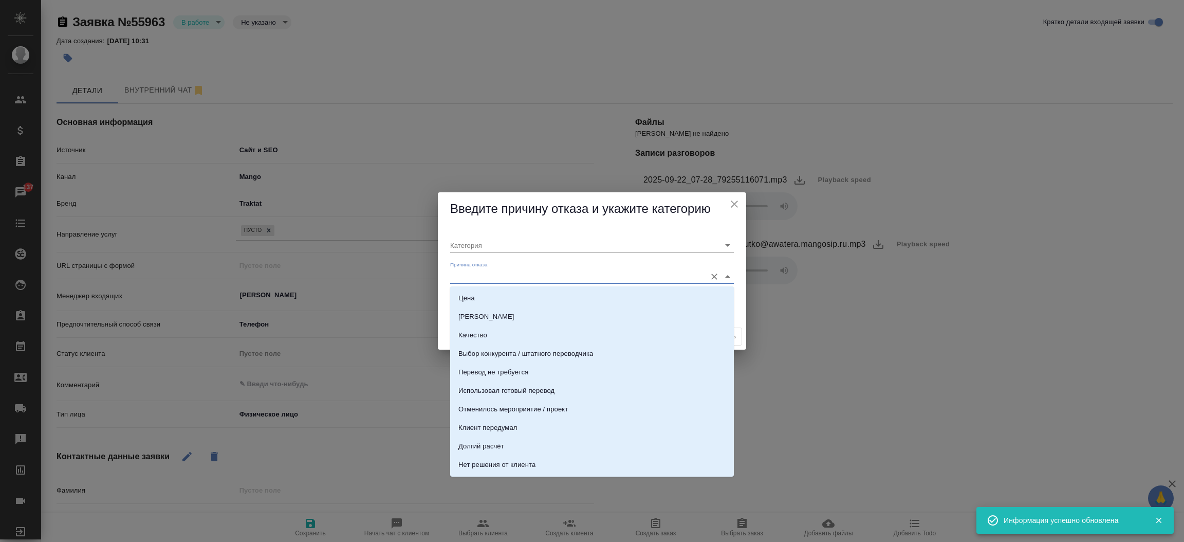
click at [477, 276] on input "Причина отказа" at bounding box center [575, 276] width 251 height 14
type input "т"
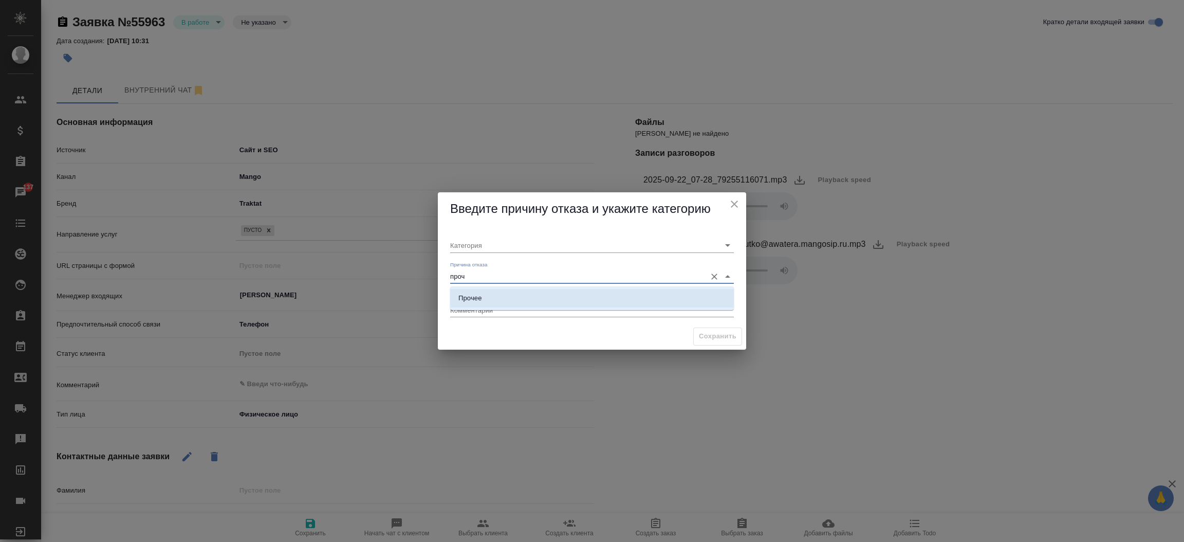
click at [486, 295] on li "Прочее" at bounding box center [592, 298] width 284 height 18
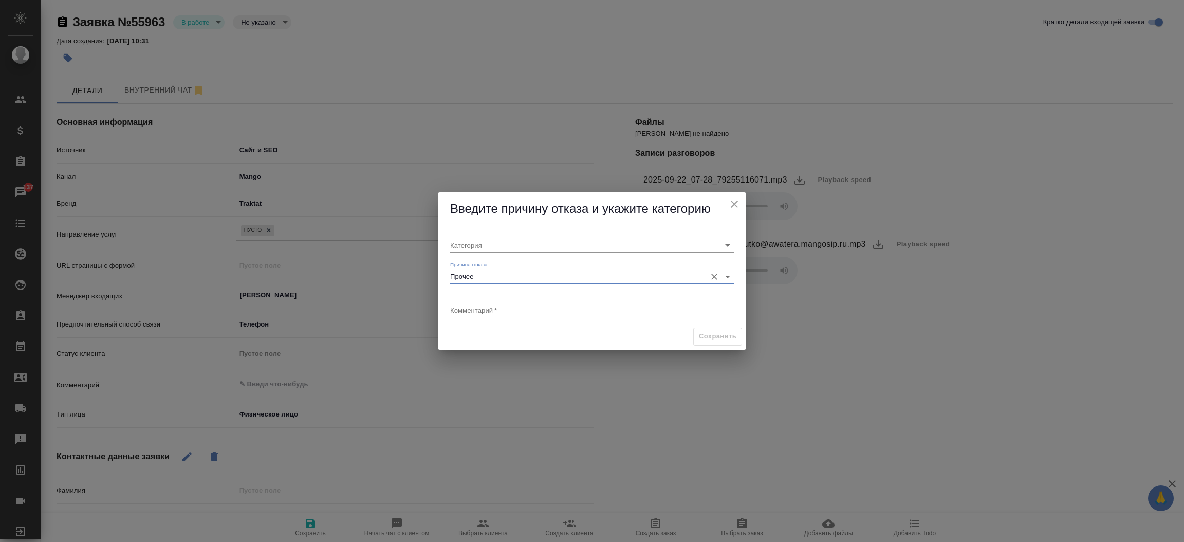
type input "Прочее"
click at [485, 311] on textarea at bounding box center [592, 310] width 284 height 8
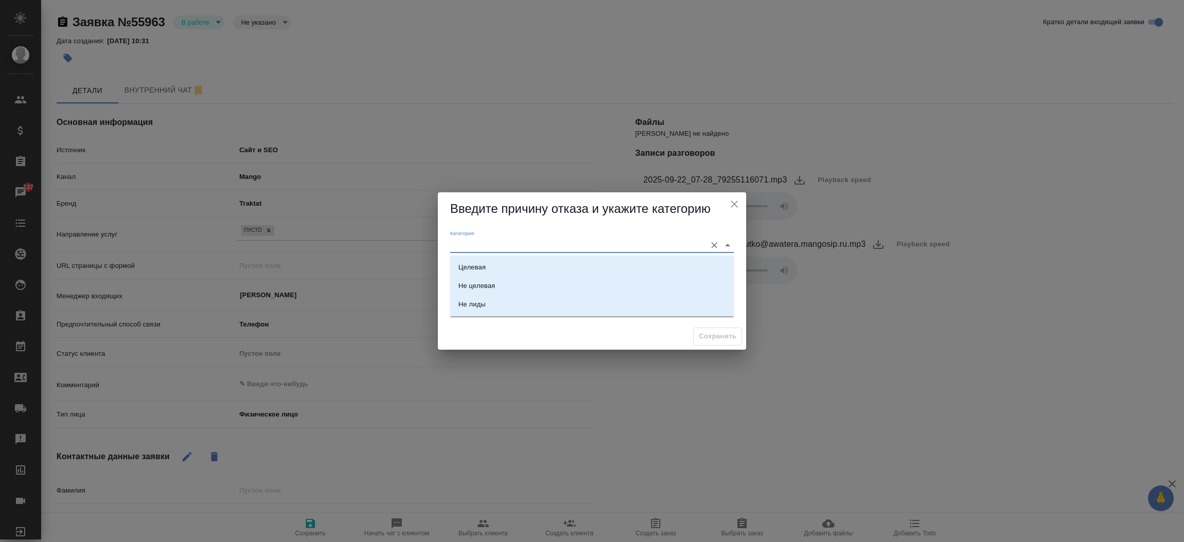
click at [488, 251] on input "Категория" at bounding box center [575, 245] width 251 height 14
click at [479, 304] on div "Не лиды" at bounding box center [471, 304] width 27 height 10
type input "Не лиды"
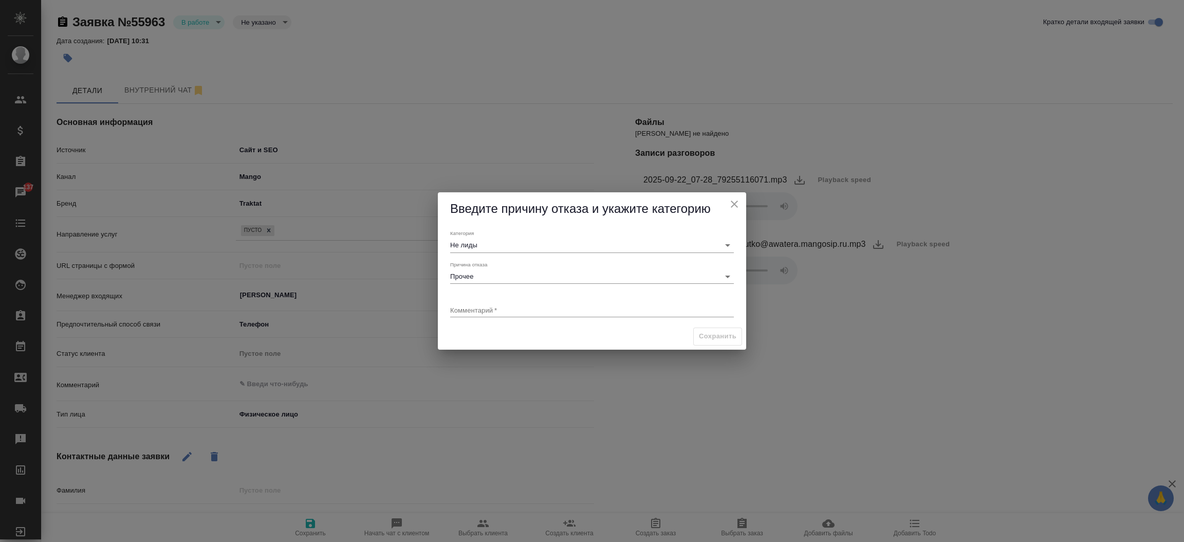
click at [477, 305] on div "x" at bounding box center [592, 310] width 284 height 13
type textarea "текущий клиент вопрос по заказу в работе"
click at [713, 334] on span "Сохранить" at bounding box center [718, 336] width 38 height 12
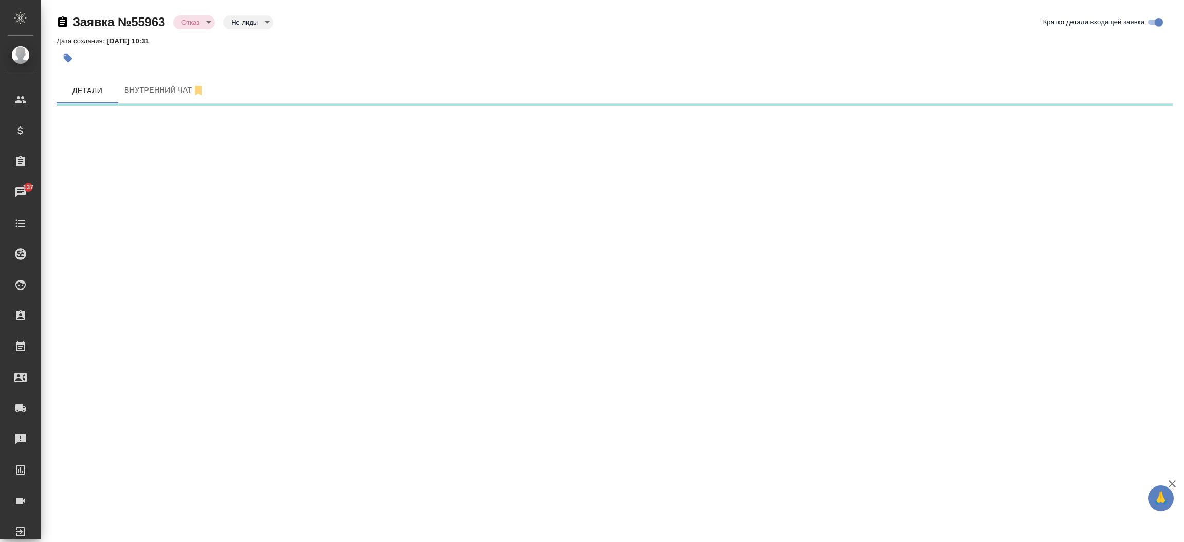
select select "RU"
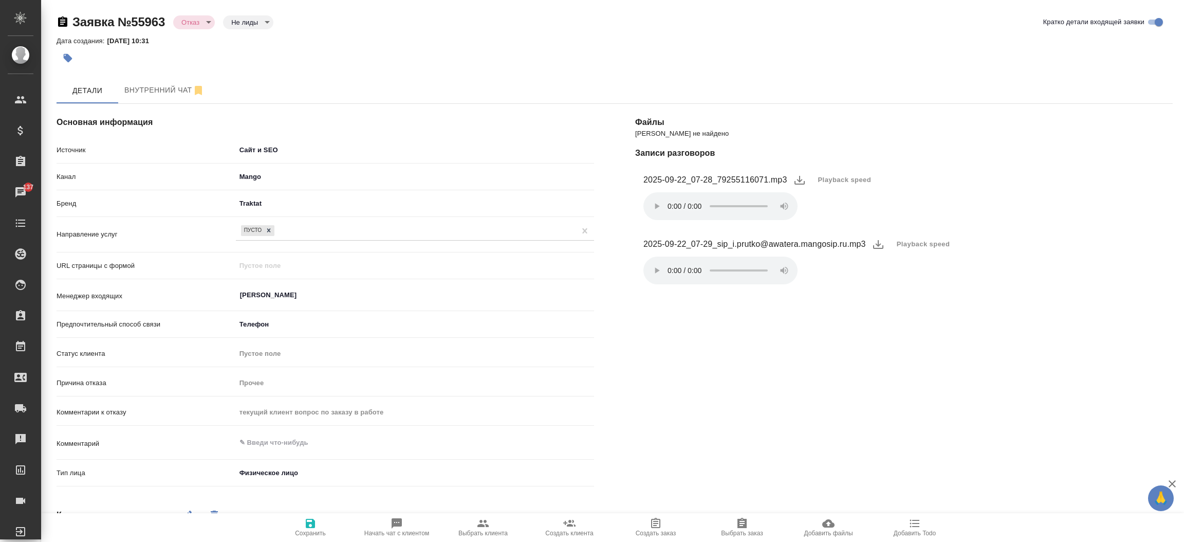
type textarea "x"
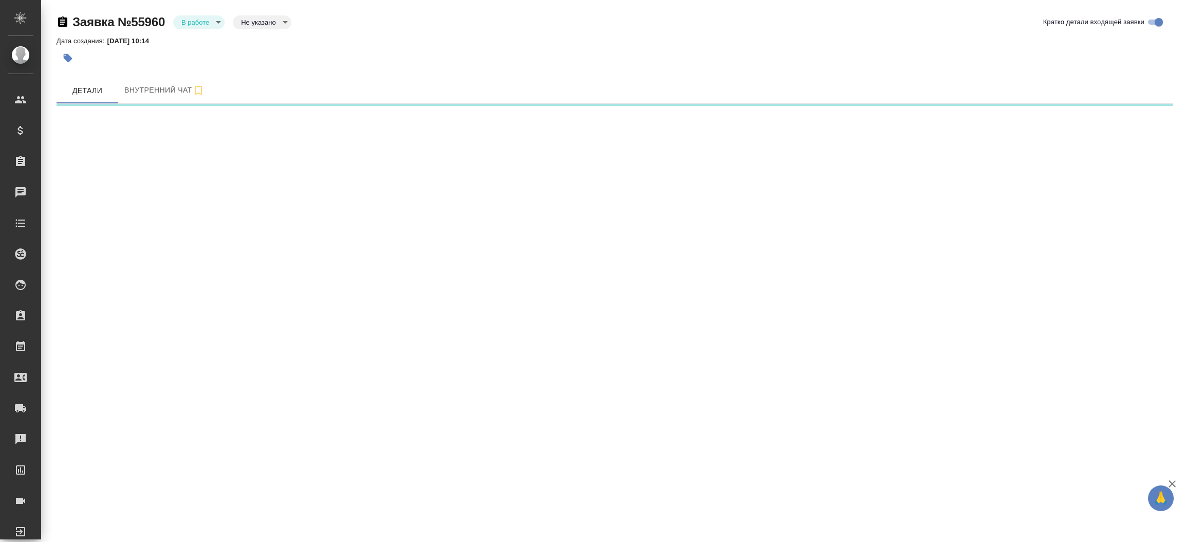
select select "RU"
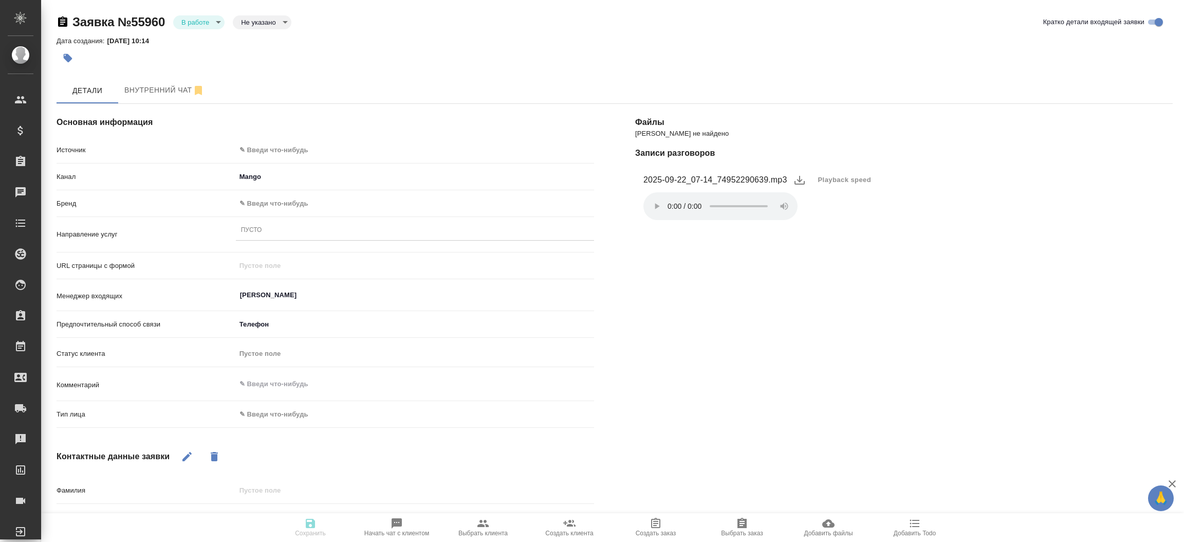
type textarea "x"
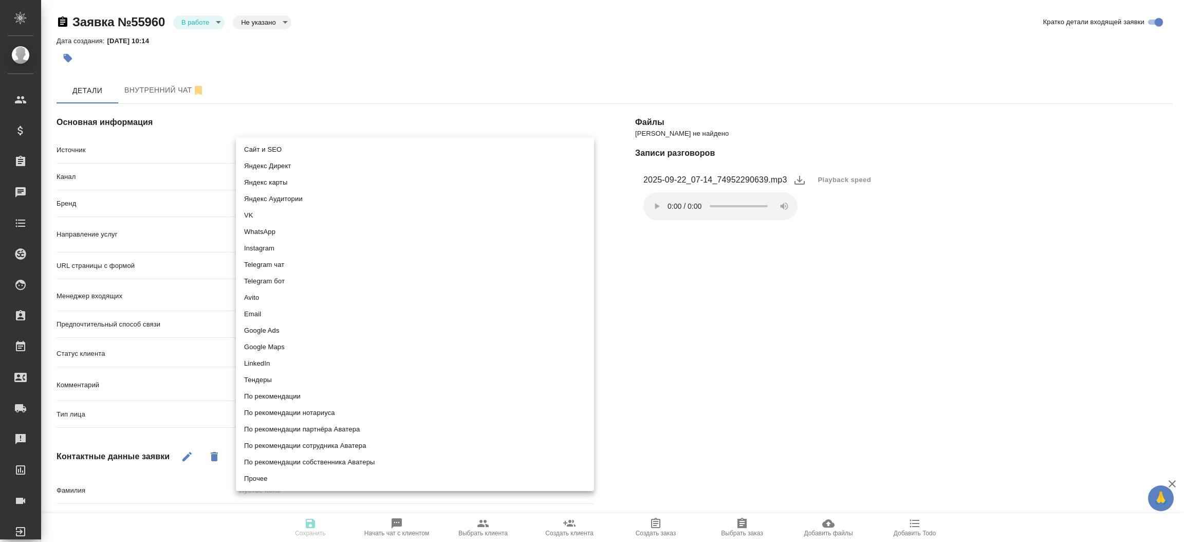
click at [352, 146] on body "🙏 .cls-1 fill:#fff; AWATERA [PERSON_NAME]prutko Клиенты Спецификации Заказы Чат…" at bounding box center [592, 271] width 1184 height 542
click at [352, 146] on li "Сайт и SEO" at bounding box center [415, 149] width 358 height 16
type input "seo"
type textarea "x"
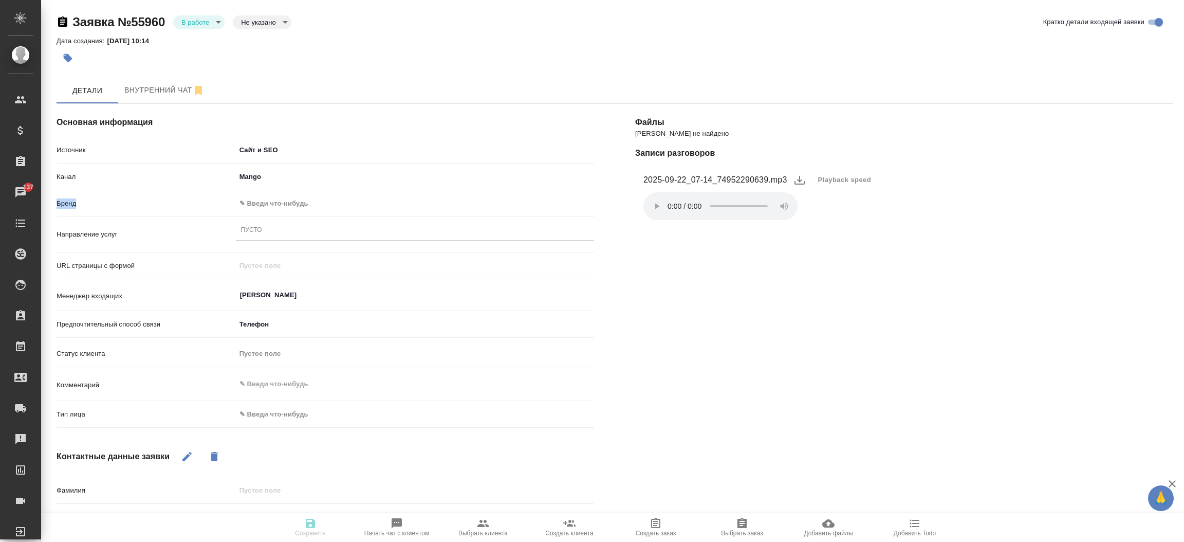
drag, startPoint x: 310, startPoint y: 193, endPoint x: 298, endPoint y: 203, distance: 16.1
click at [298, 203] on div "Источник Сайт и SEO seo Канал Mango 6374e594cd4a952bacdba9aa Бренд ✎ Введи что-…" at bounding box center [325, 286] width 537 height 291
click at [298, 203] on body "🙏 .cls-1 fill:#fff; AWATERA [PERSON_NAME]prutko Клиенты Спецификации Заказы 137…" at bounding box center [592, 271] width 1184 height 542
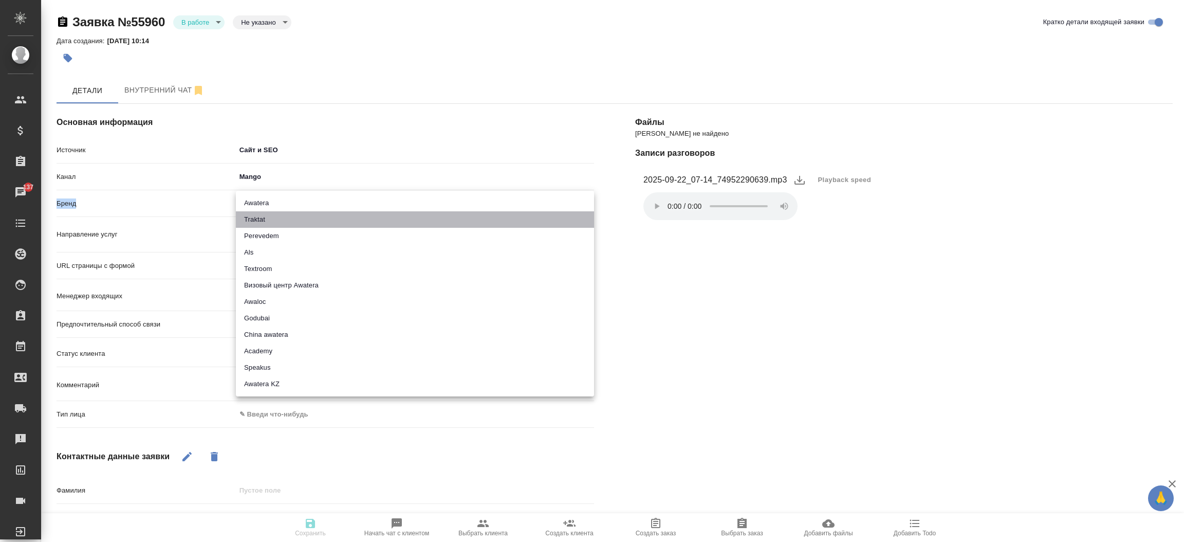
click at [291, 214] on li "Traktat" at bounding box center [415, 219] width 358 height 16
type input "traktat"
type textarea "x"
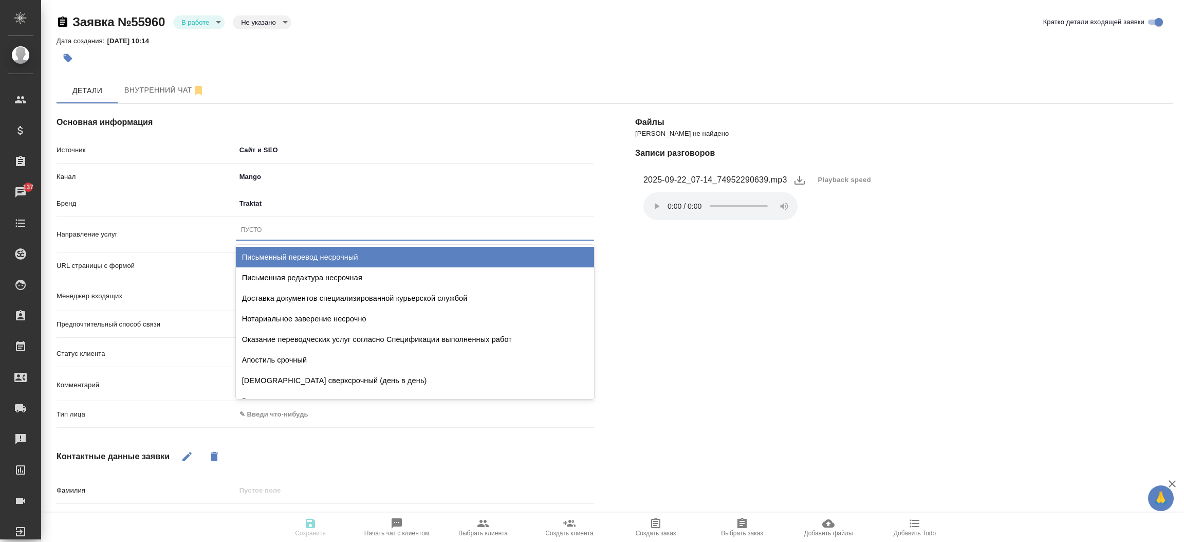
click at [280, 229] on div "Пусто" at bounding box center [415, 229] width 358 height 15
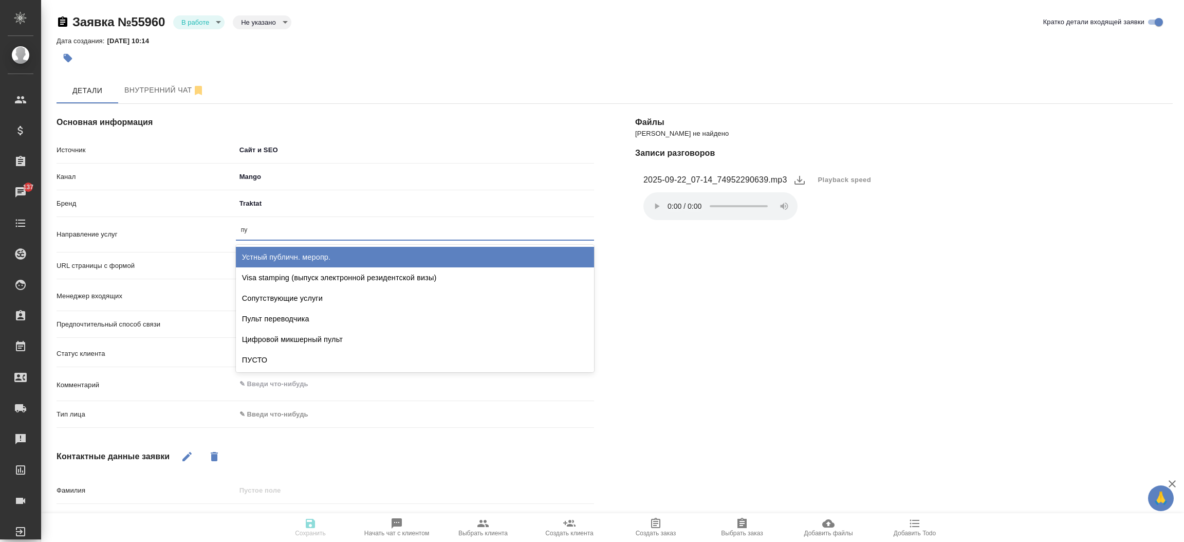
type input "пус"
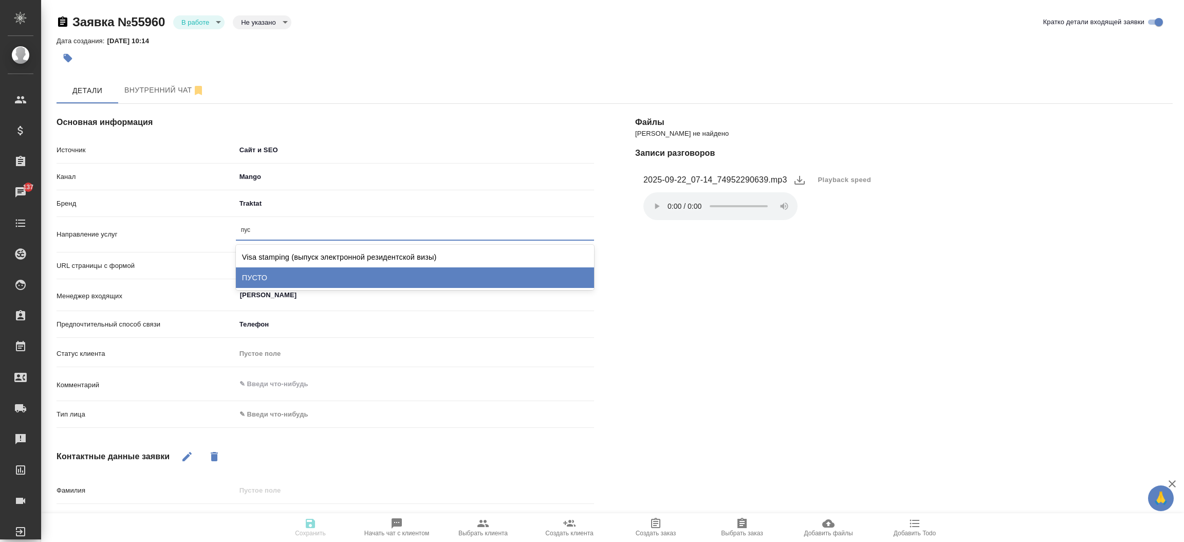
click at [279, 276] on div "ПУСТО" at bounding box center [415, 277] width 358 height 21
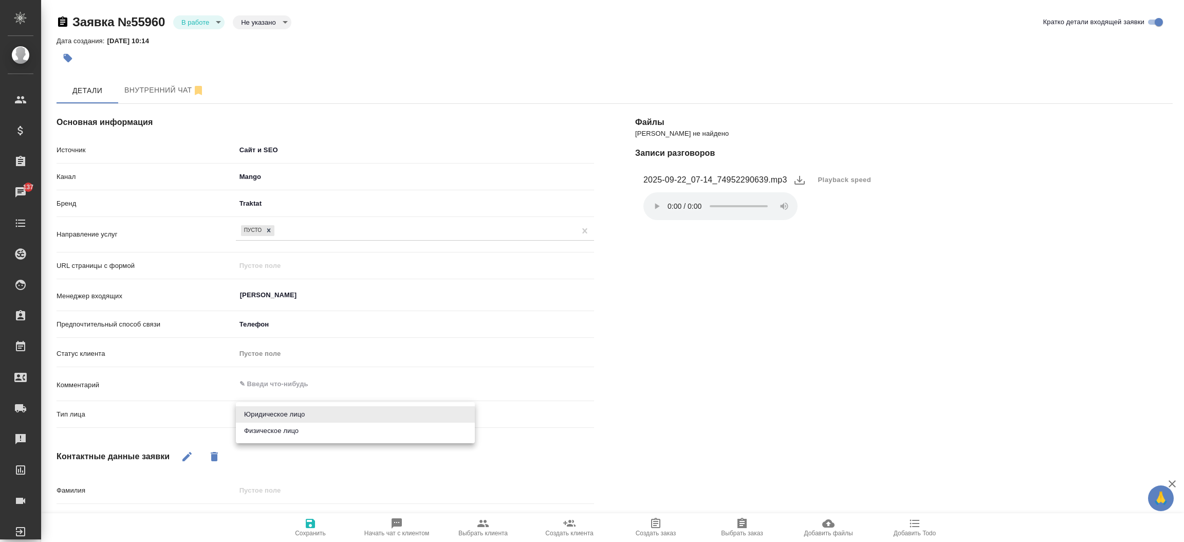
click at [269, 413] on body "🙏 .cls-1 fill:#fff; AWATERA [PERSON_NAME]prutko Клиенты Спецификации Заказы 137…" at bounding box center [592, 271] width 1184 height 542
click at [256, 433] on li "Физическое лицо" at bounding box center [355, 430] width 239 height 16
type textarea "x"
type input "private"
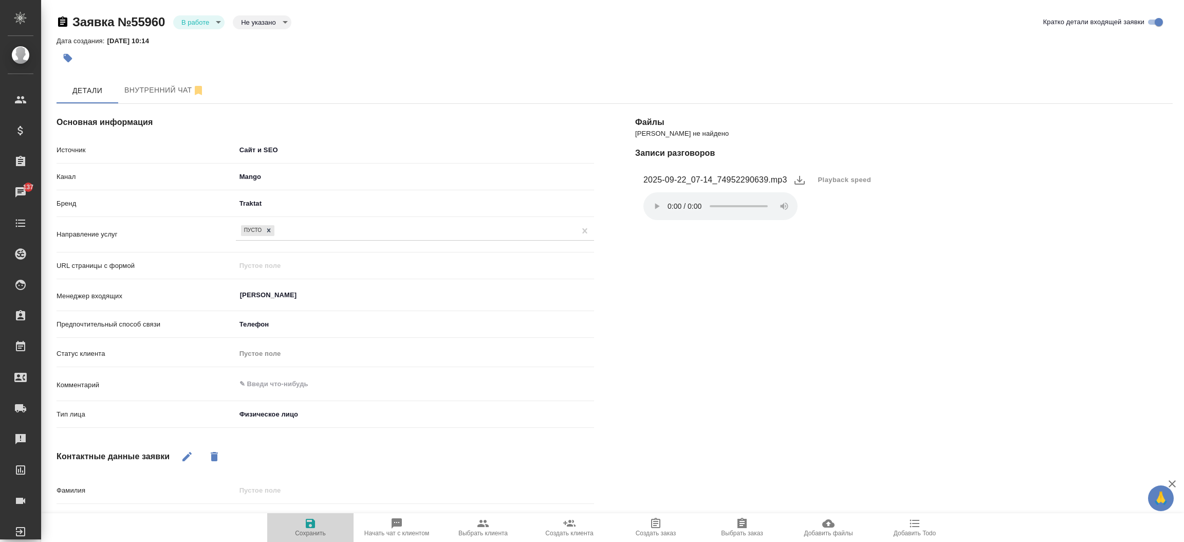
click at [312, 518] on icon "button" at bounding box center [310, 523] width 12 height 12
select select "RU"
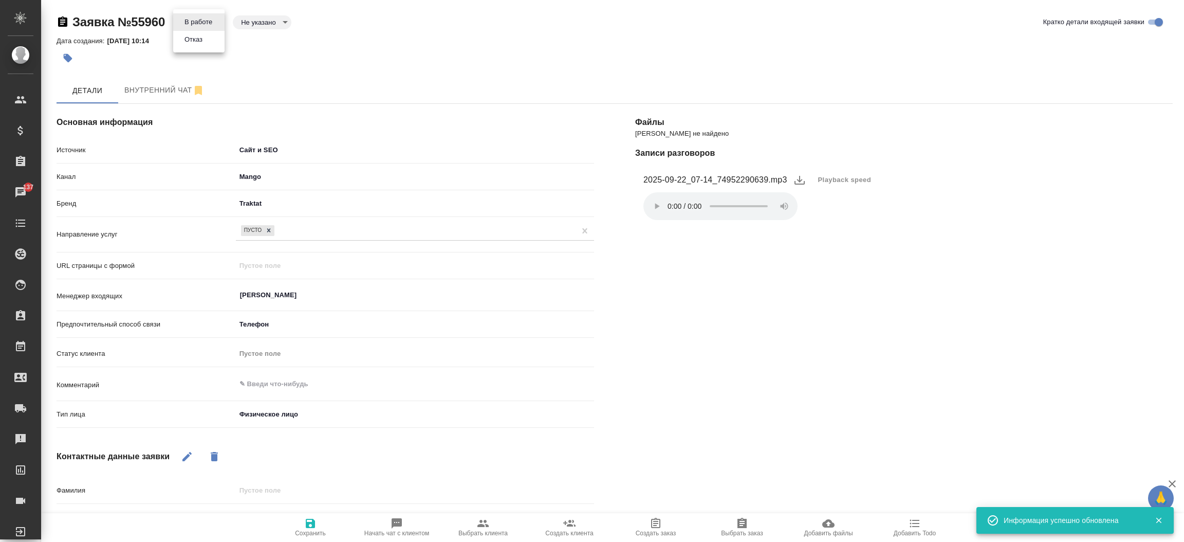
click at [214, 21] on body "🙏 .cls-1 fill:#fff; AWATERA Прутько Ирина i.prutko Клиенты Спецификации Заказы …" at bounding box center [592, 271] width 1184 height 542
click at [210, 35] on li "Отказ" at bounding box center [198, 39] width 51 height 17
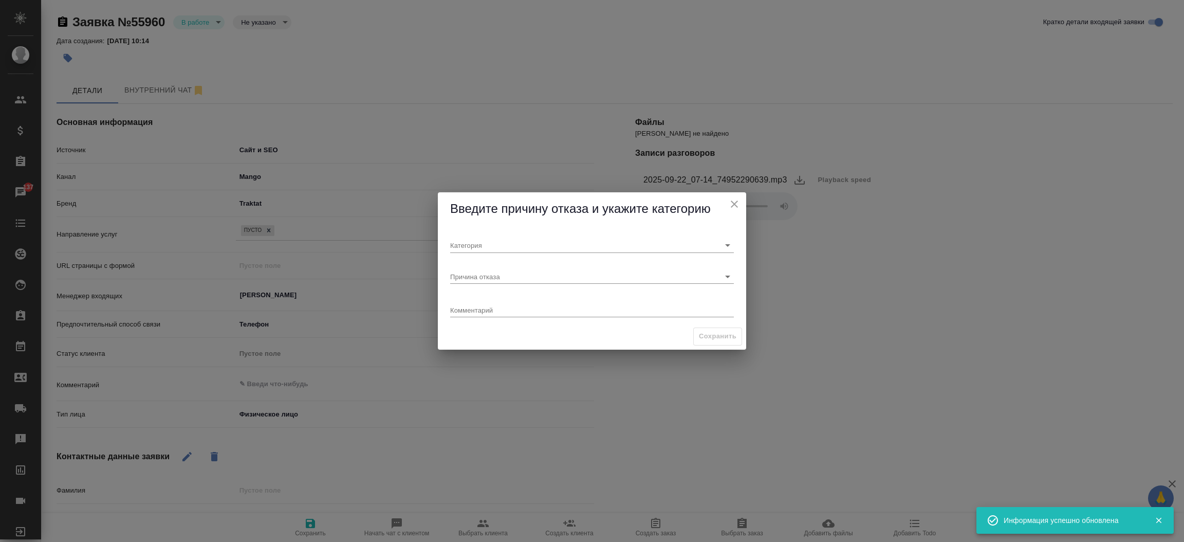
type textarea "x"
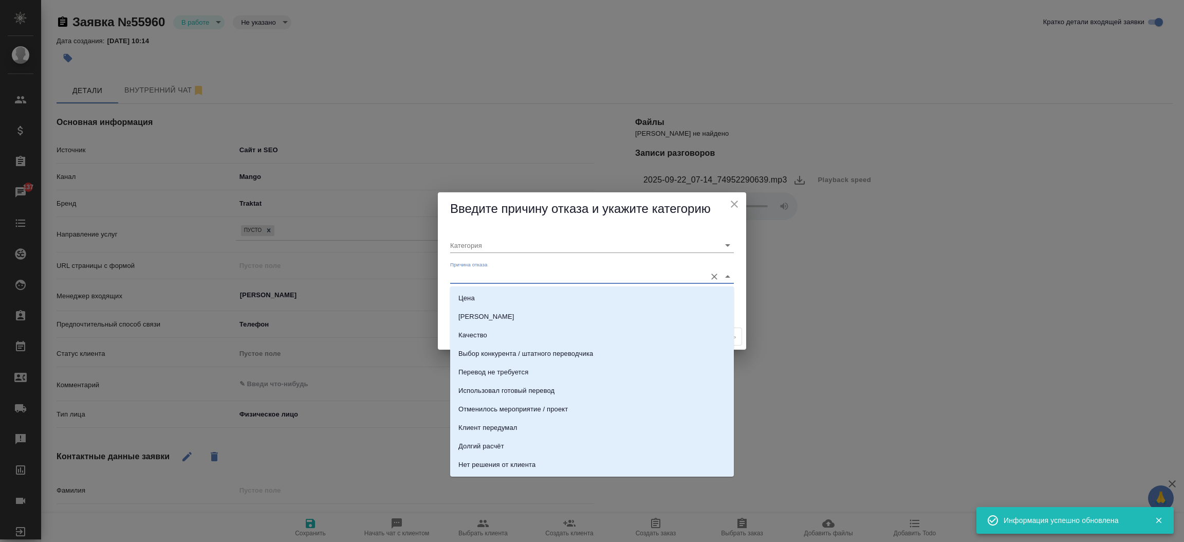
click at [574, 279] on input "Причина отказа" at bounding box center [575, 276] width 251 height 14
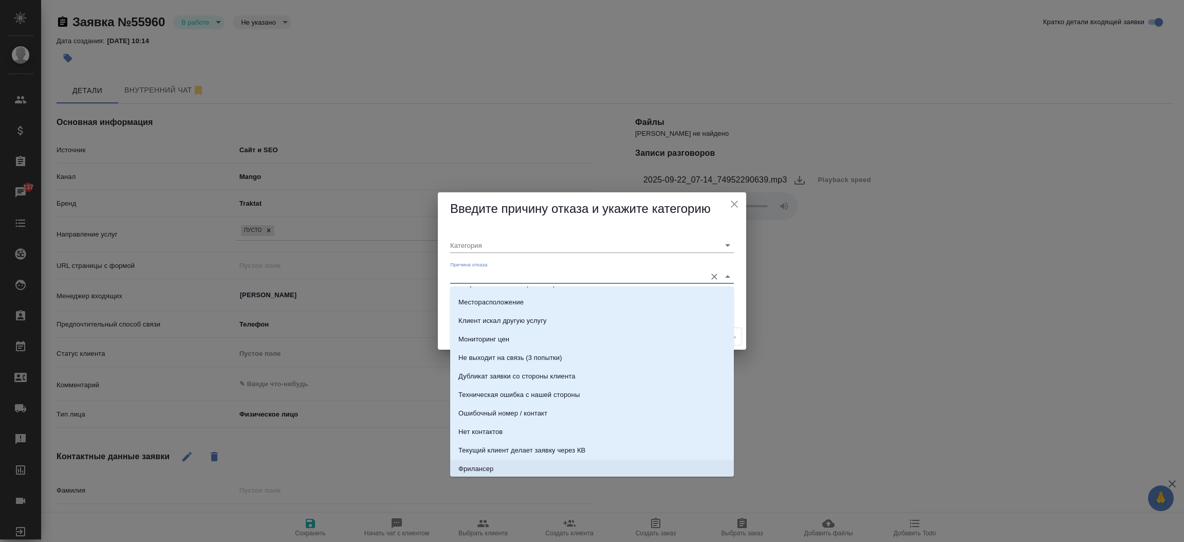
scroll to position [312, 0]
click at [593, 404] on li "Trash" at bounding box center [592, 411] width 284 height 18
type input "Не лиды"
type input "Trash"
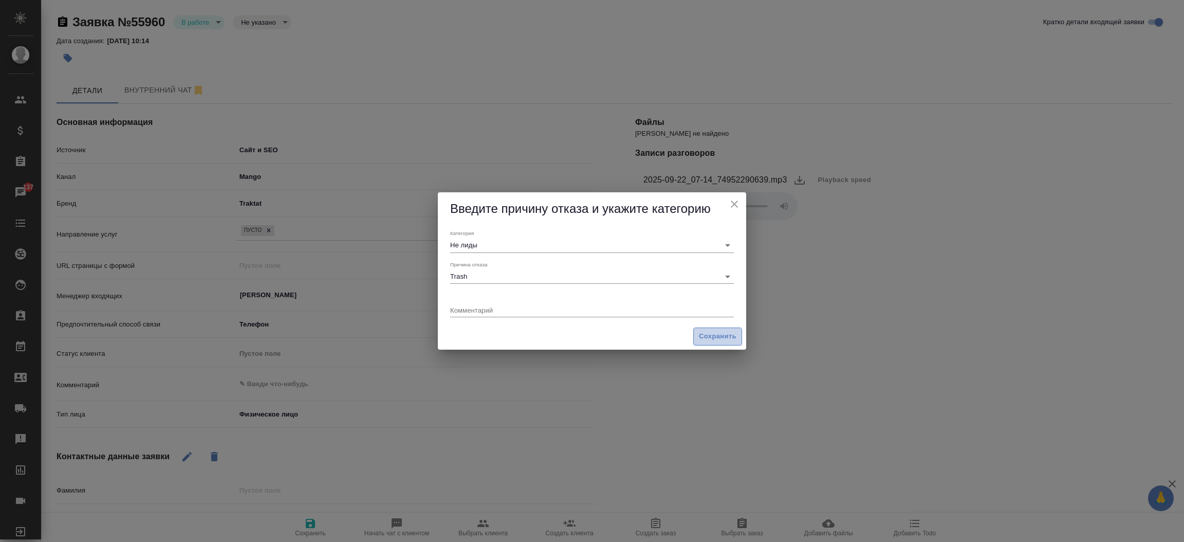
click at [704, 328] on button "Сохранить" at bounding box center [717, 336] width 49 height 18
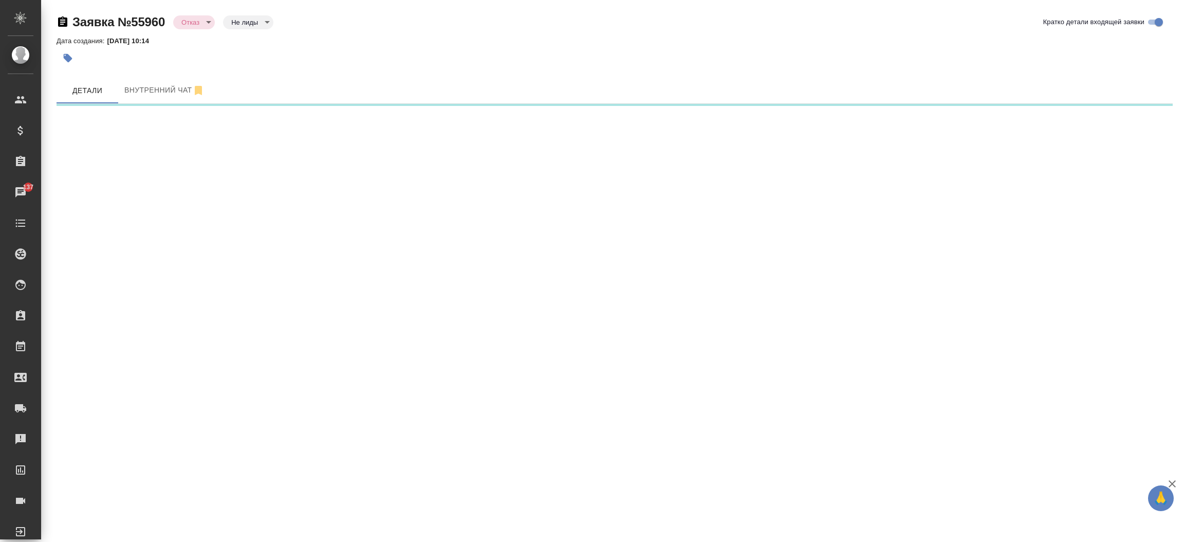
select select "RU"
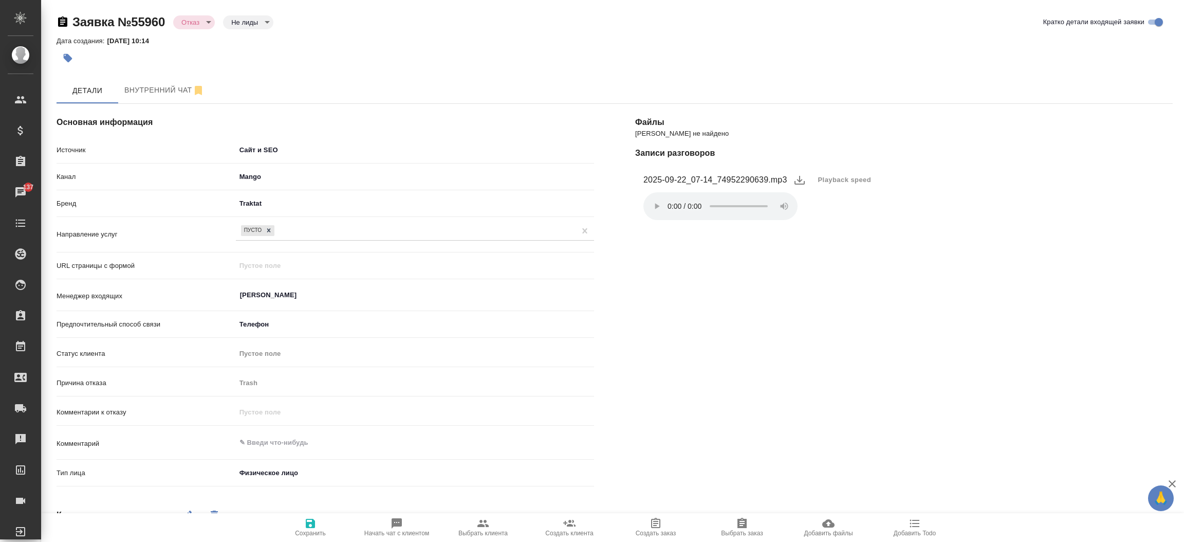
type textarea "x"
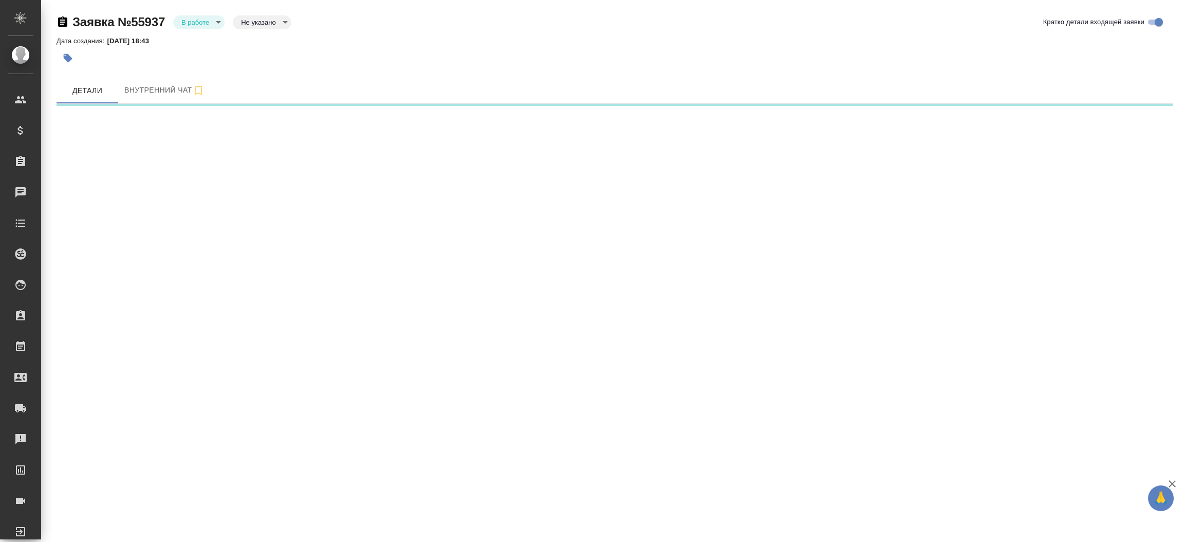
select select "RU"
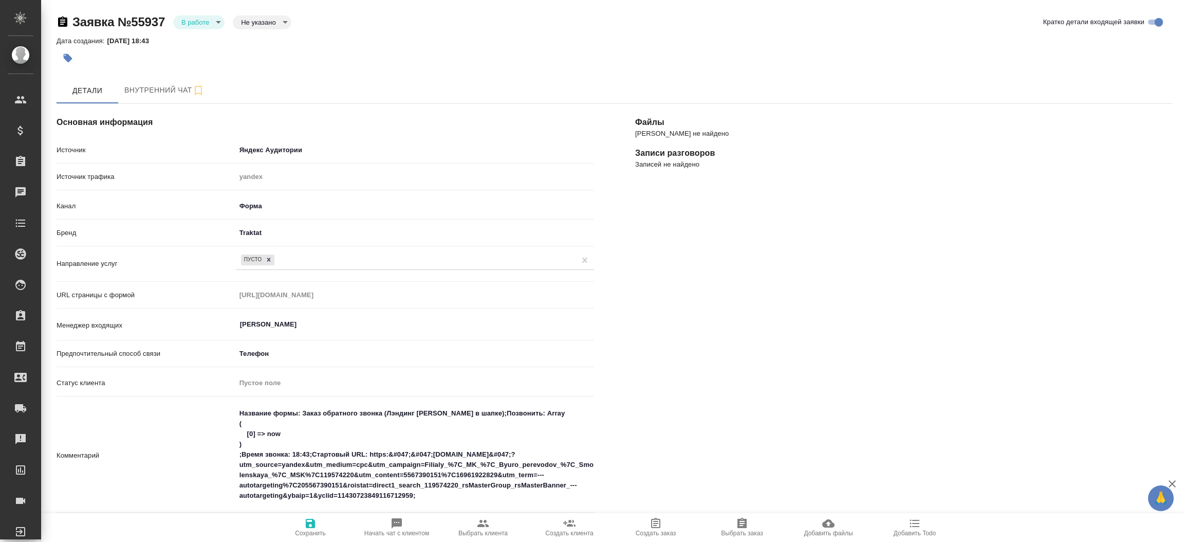
type textarea "x"
click at [211, 21] on body "🙏 .cls-1 fill:#fff; AWATERA [PERSON_NAME]prutko Клиенты Спецификации Заказы 137…" at bounding box center [592, 271] width 1184 height 542
click at [204, 37] on button "Отказ" at bounding box center [193, 39] width 24 height 11
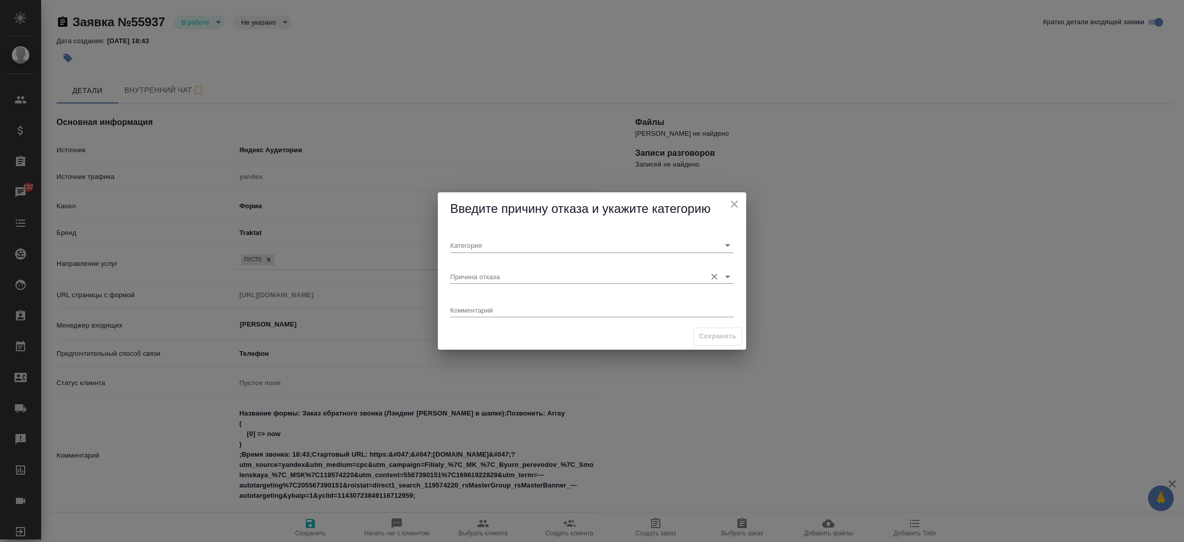
click at [518, 270] on input "Причина отказа" at bounding box center [575, 276] width 251 height 14
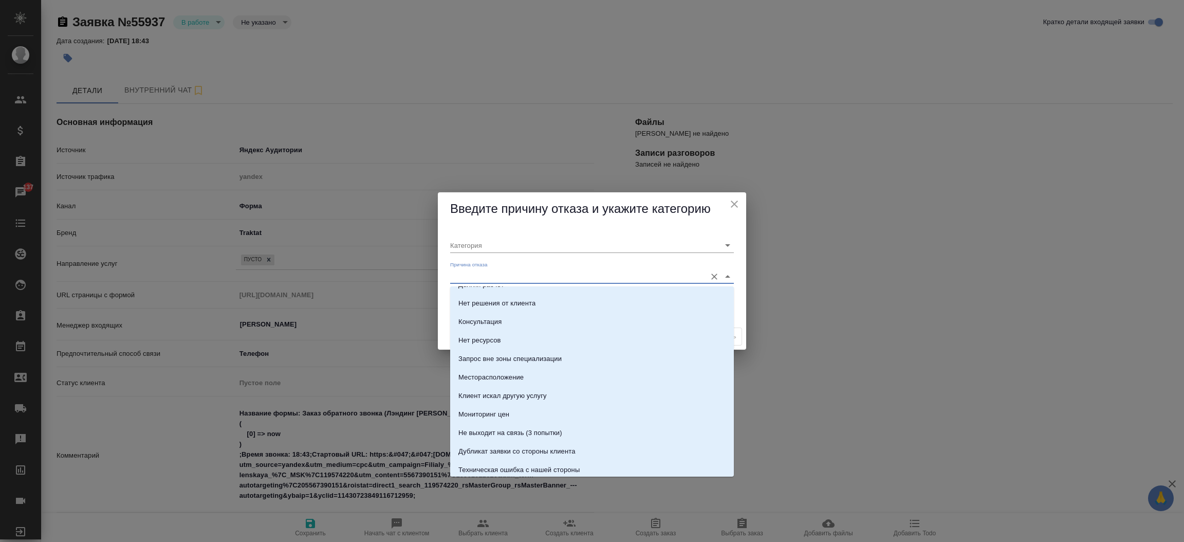
scroll to position [163, 0]
click at [661, 428] on li "Не выходит на связь (3 попытки)" at bounding box center [592, 430] width 284 height 18
type input "Не целевая"
type input "Не выходит на связь (3 попытки)"
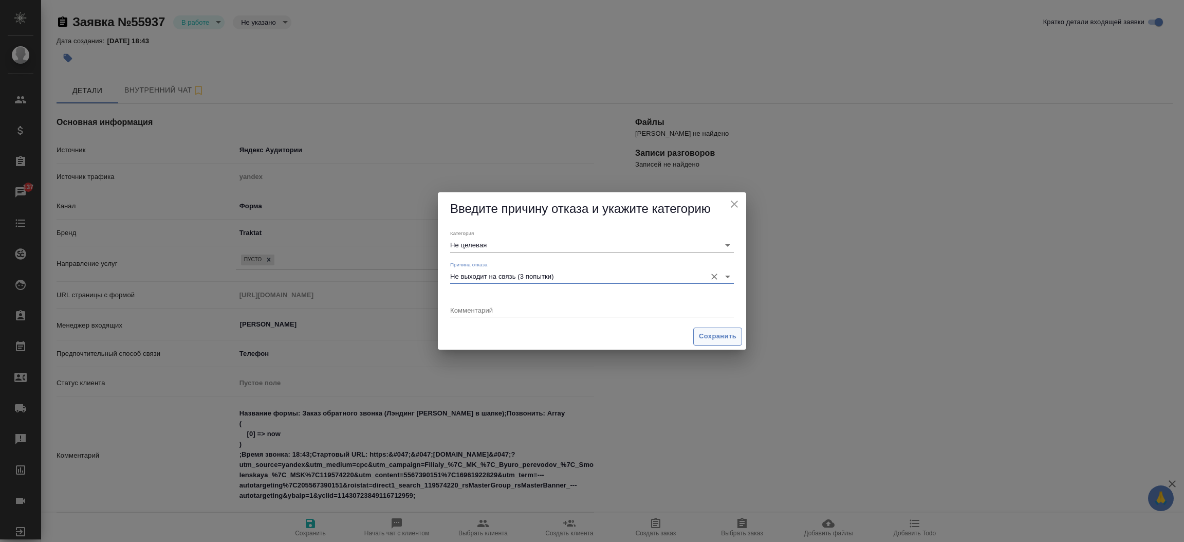
click at [720, 342] on button "Сохранить" at bounding box center [717, 336] width 49 height 18
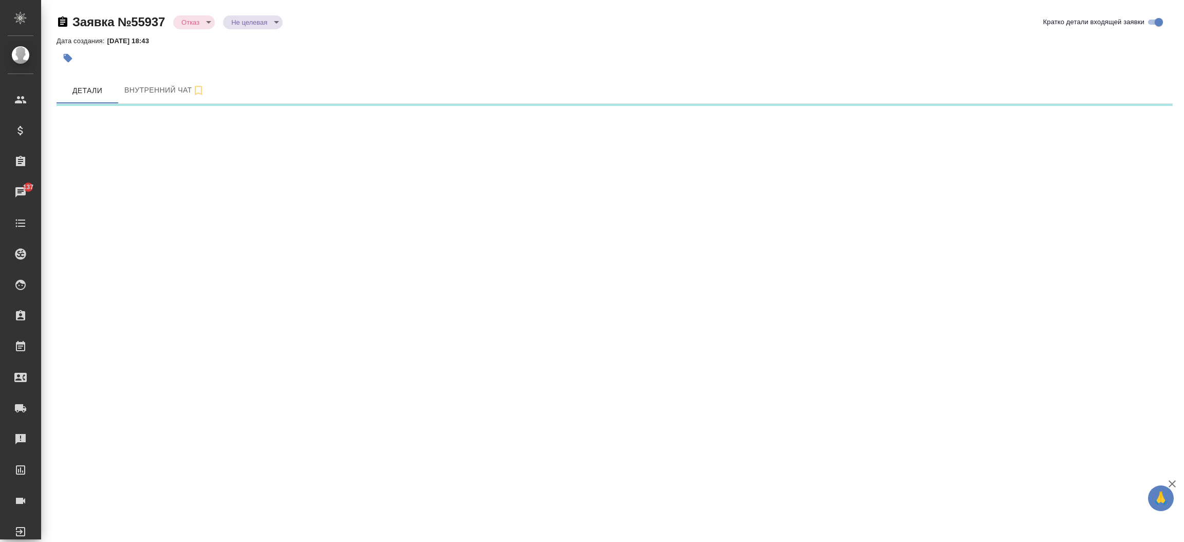
select select "RU"
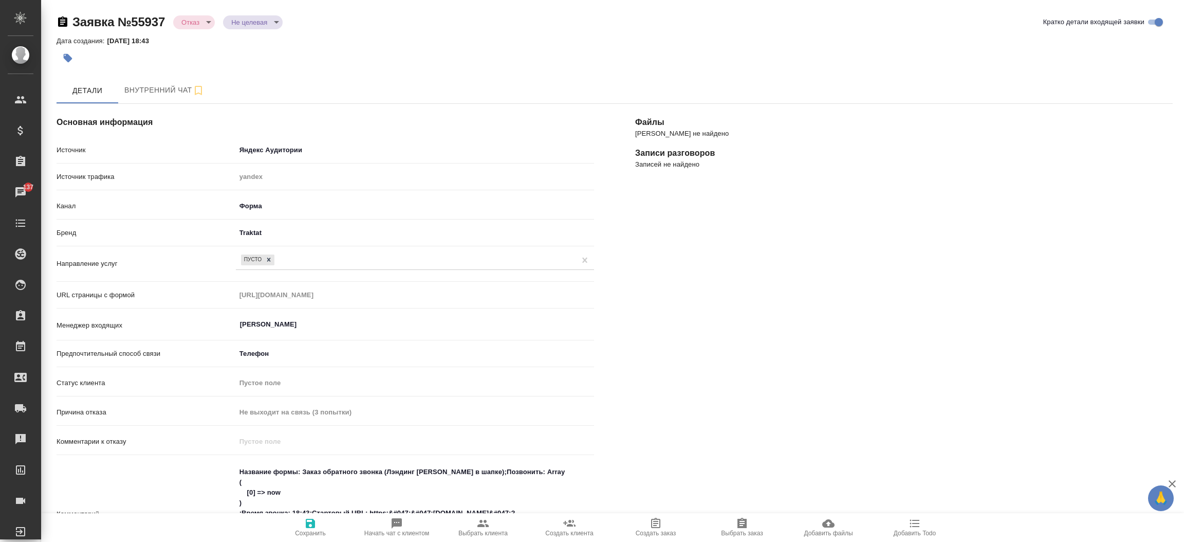
type textarea "x"
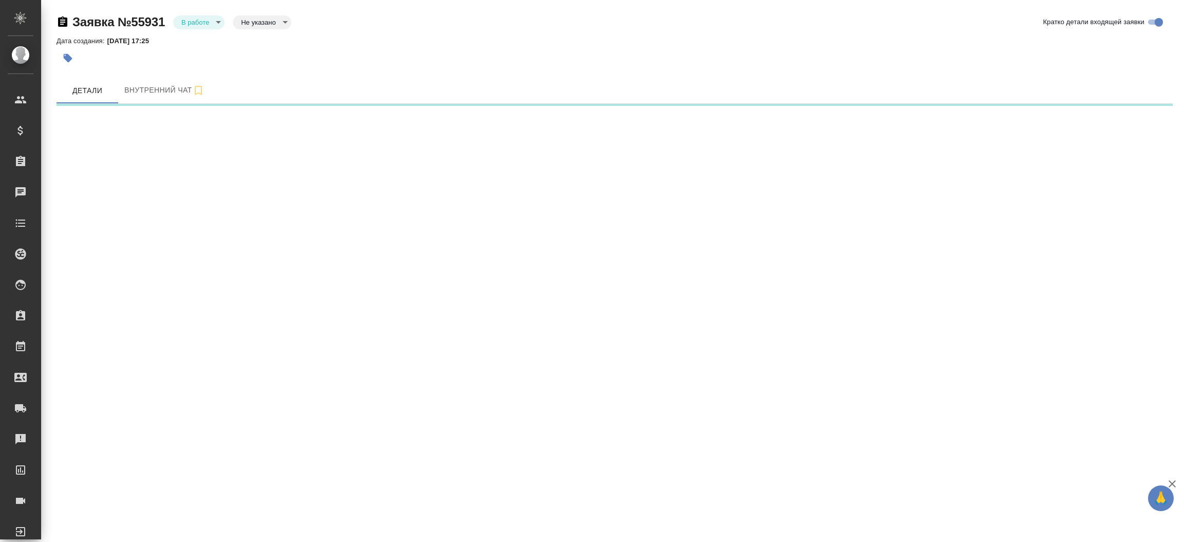
select select "RU"
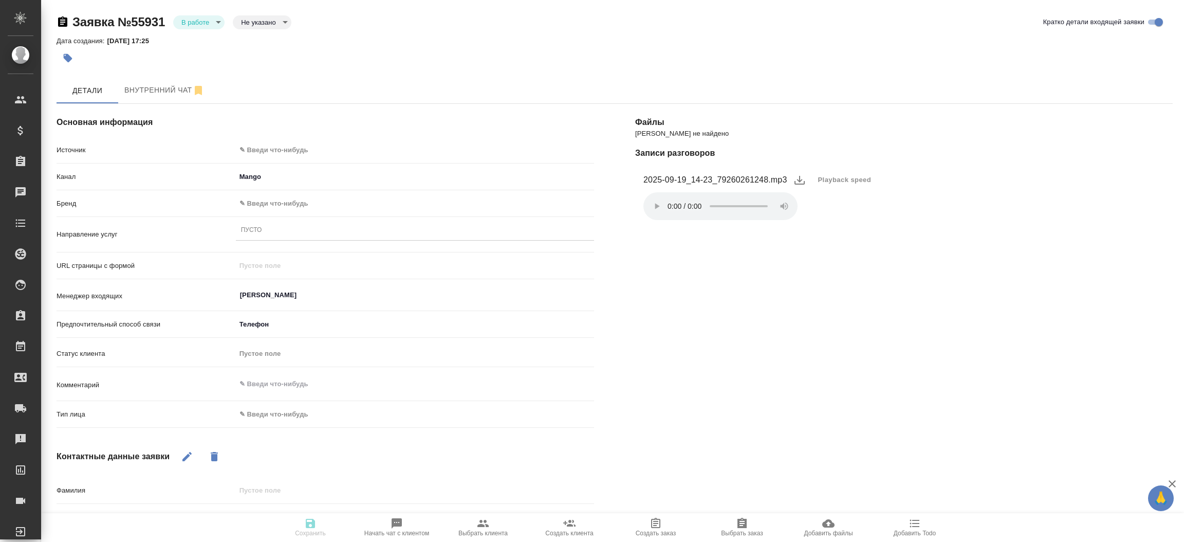
type textarea "x"
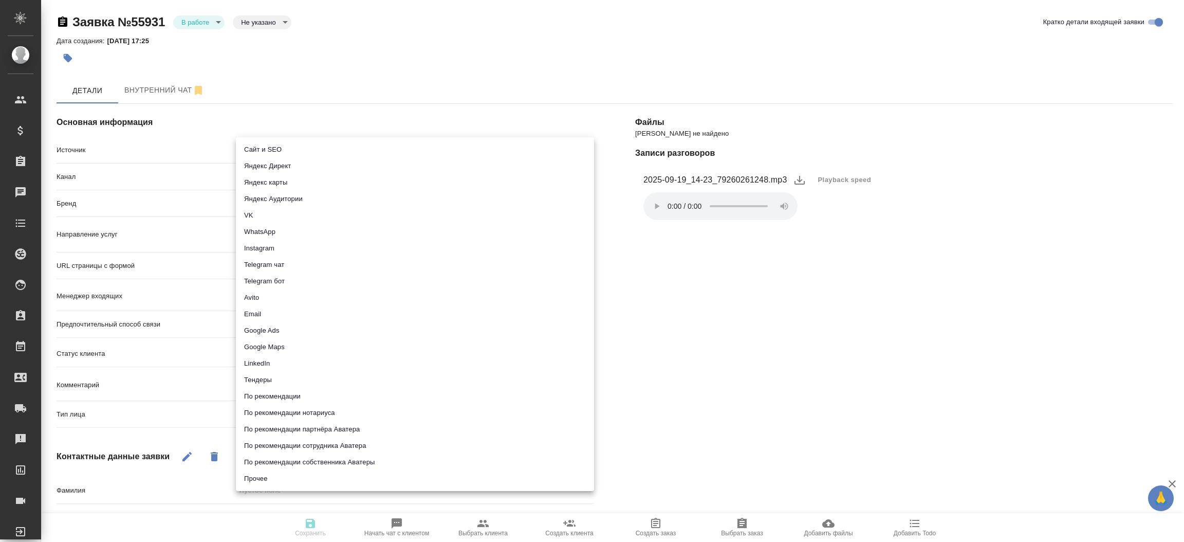
click at [314, 144] on body "🙏 .cls-1 fill:#fff; AWATERA Прутько Ирина i.prutko Клиенты Спецификации Заказы …" at bounding box center [592, 271] width 1184 height 542
click at [314, 144] on li "Сайт и SEO" at bounding box center [415, 149] width 358 height 16
type input "seo"
type textarea "x"
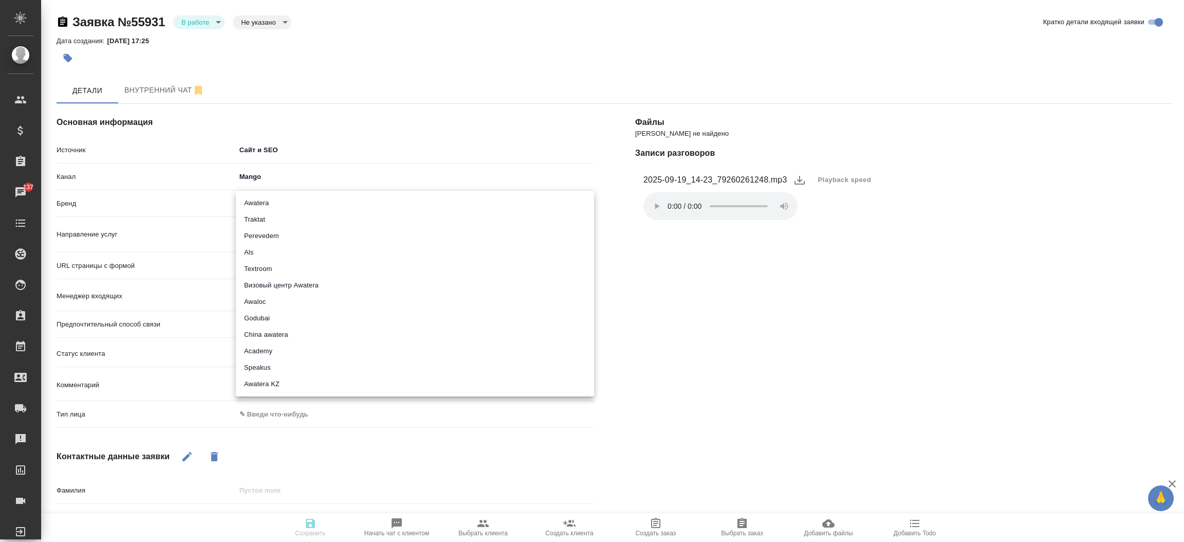
click at [285, 201] on body "🙏 .cls-1 fill:#fff; AWATERA Прутько Ирина i.prutko Клиенты Спецификации Заказы …" at bounding box center [592, 271] width 1184 height 542
click at [280, 221] on li "Traktat" at bounding box center [415, 219] width 358 height 16
type input "traktat"
type textarea "x"
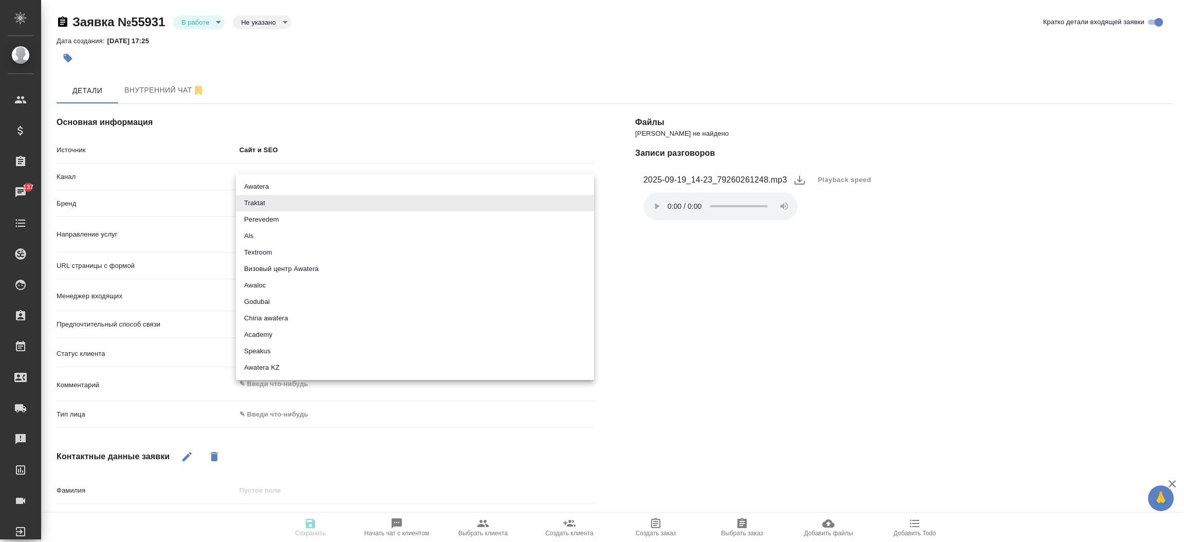
click at [267, 197] on body "🙏 .cls-1 fill:#fff; AWATERA Прутько Ирина i.prutko Клиенты Спецификации Заказы …" at bounding box center [592, 271] width 1184 height 542
click at [269, 189] on li "Awatera" at bounding box center [415, 186] width 358 height 16
type input "awatera"
type textarea "x"
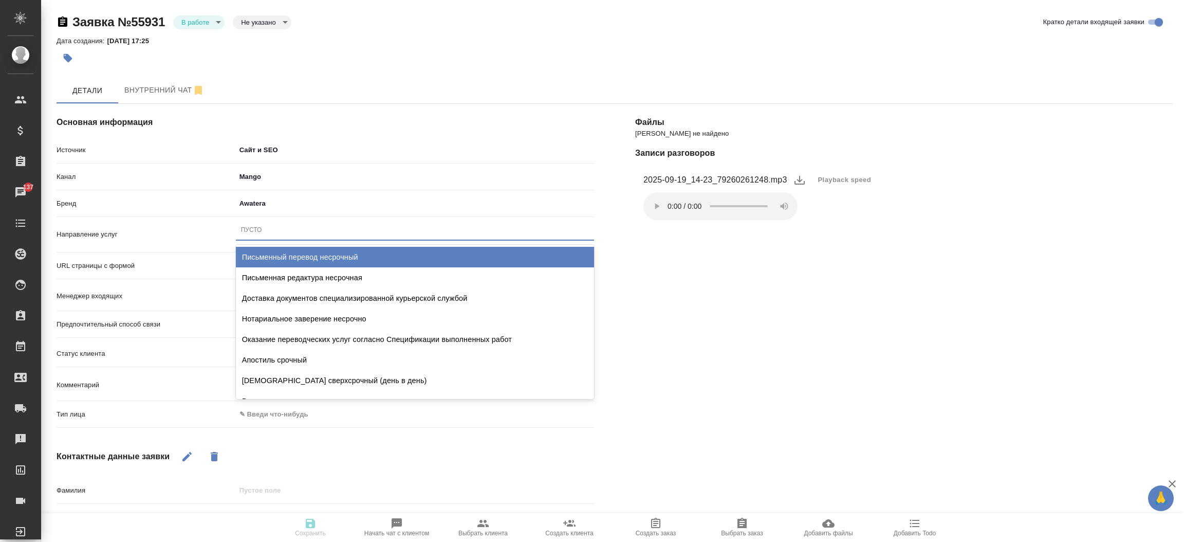
click at [260, 227] on div "Пусто" at bounding box center [251, 230] width 21 height 9
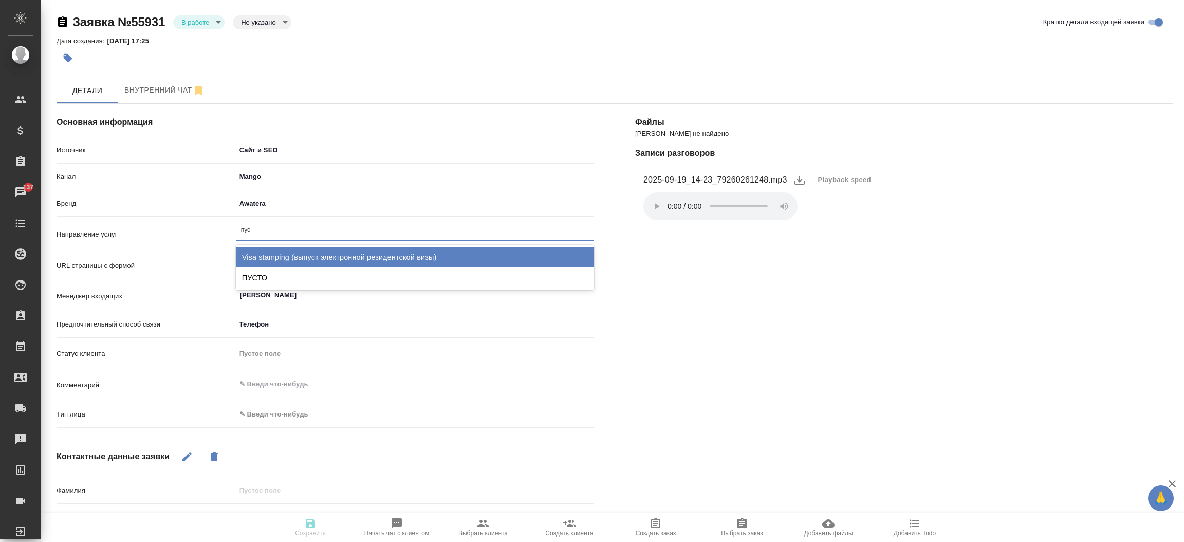
type input "пуст"
click at [258, 252] on div "ПУСТО" at bounding box center [415, 257] width 358 height 21
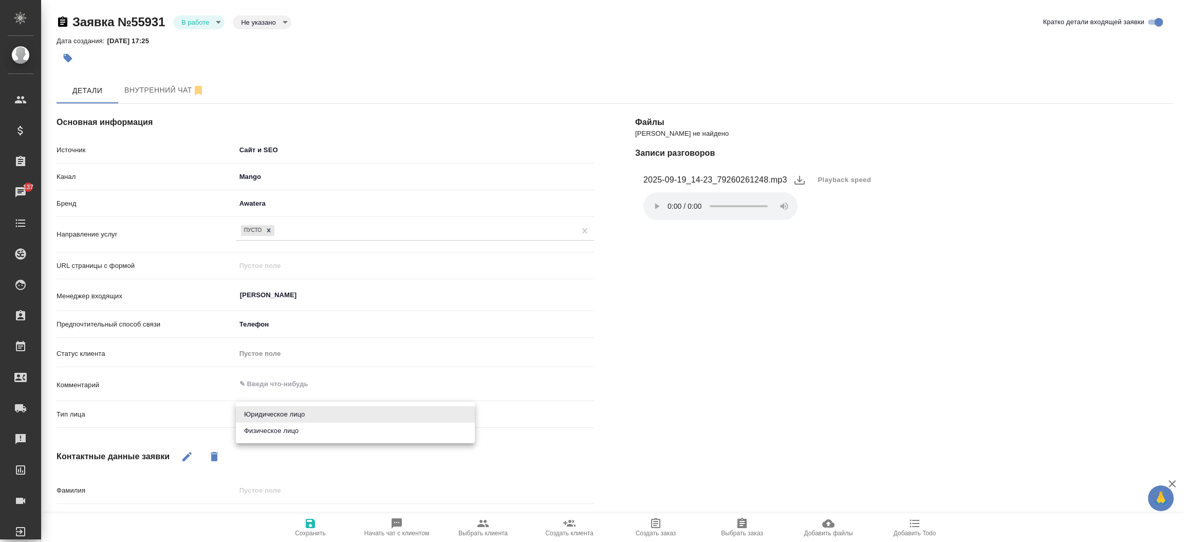
click at [285, 406] on body "🙏 .cls-1 fill:#fff; AWATERA Прутько Ирина i.prutko Клиенты Спецификации Заказы …" at bounding box center [592, 271] width 1184 height 542
click at [284, 430] on li "Физическое лицо" at bounding box center [355, 430] width 239 height 16
type textarea "x"
type input "private"
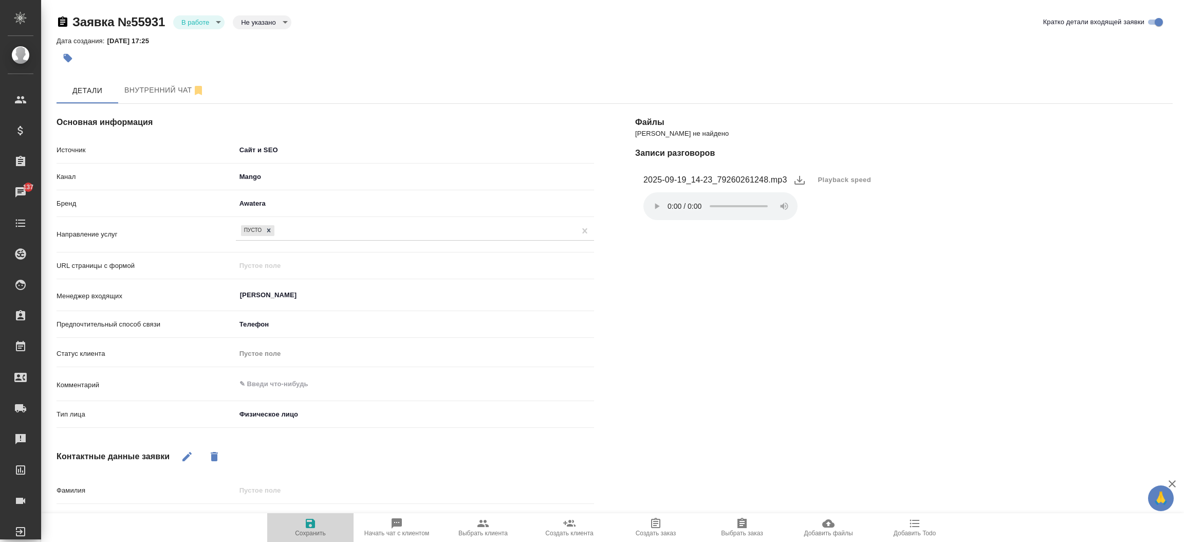
click at [304, 519] on icon "button" at bounding box center [310, 523] width 12 height 12
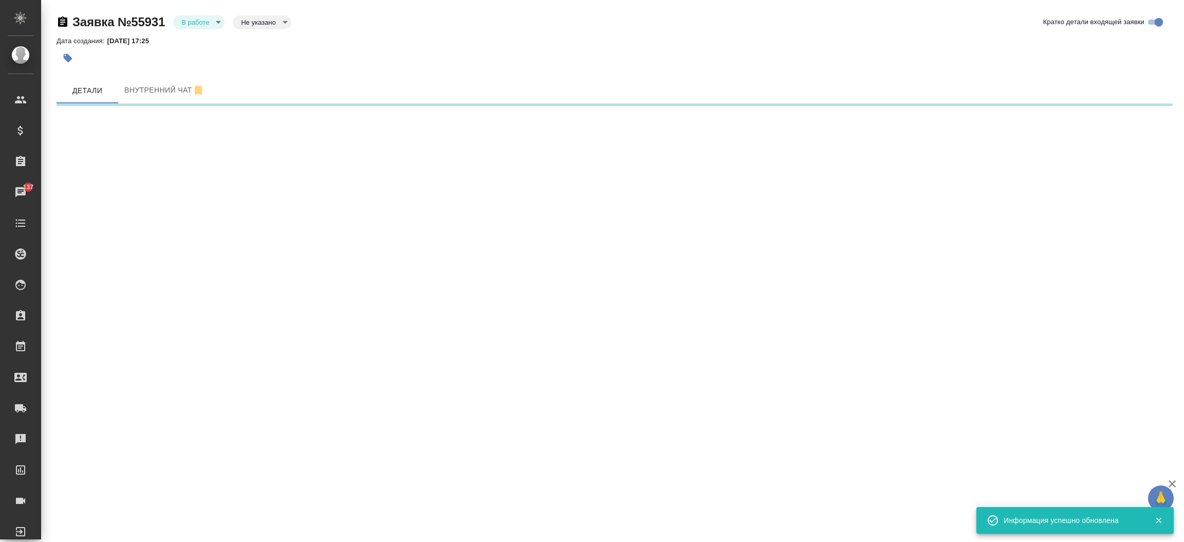
select select "RU"
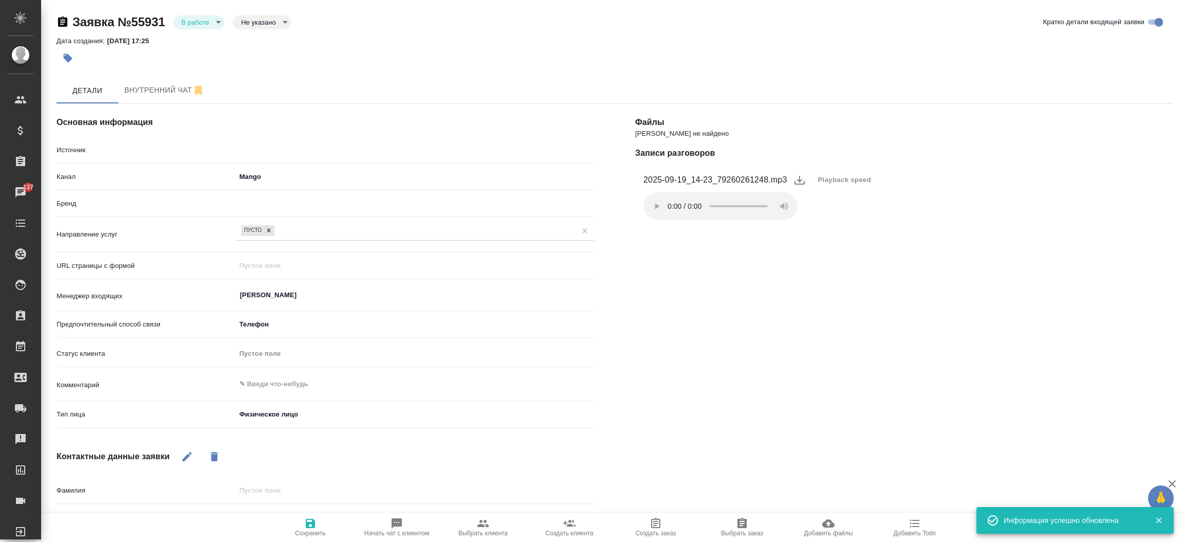
type textarea "x"
click at [205, 25] on body "🙏 .cls-1 fill:#fff; AWATERA Прутько Ирина i.prutko Клиенты Спецификации Заказы …" at bounding box center [592, 271] width 1184 height 542
click at [205, 35] on button "Отказ" at bounding box center [193, 39] width 24 height 11
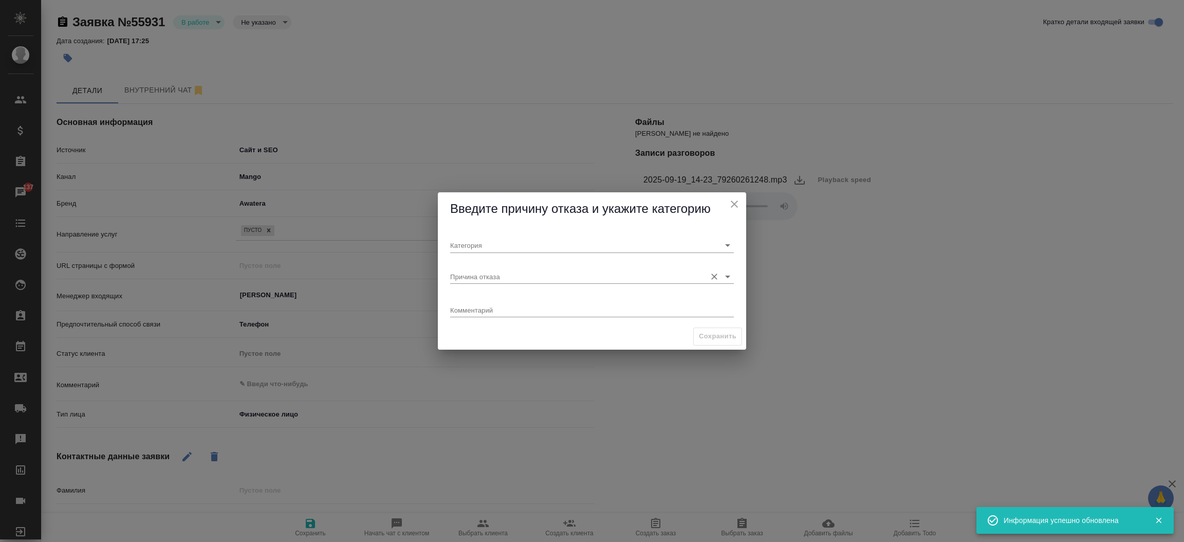
click at [509, 268] on div "Причина отказа" at bounding box center [592, 272] width 284 height 23
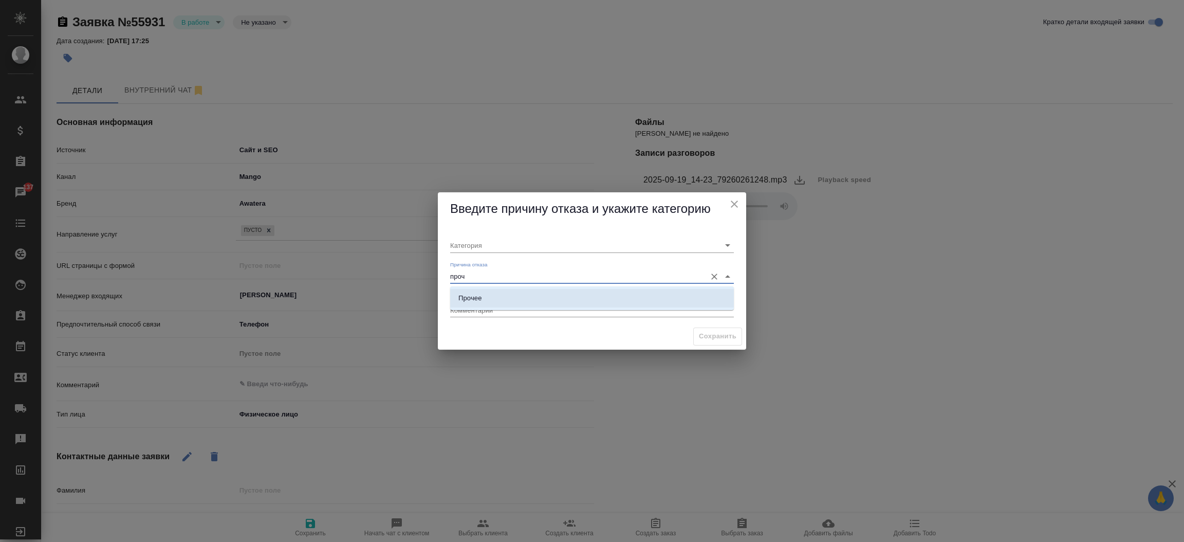
click at [495, 298] on li "Прочее" at bounding box center [592, 298] width 284 height 18
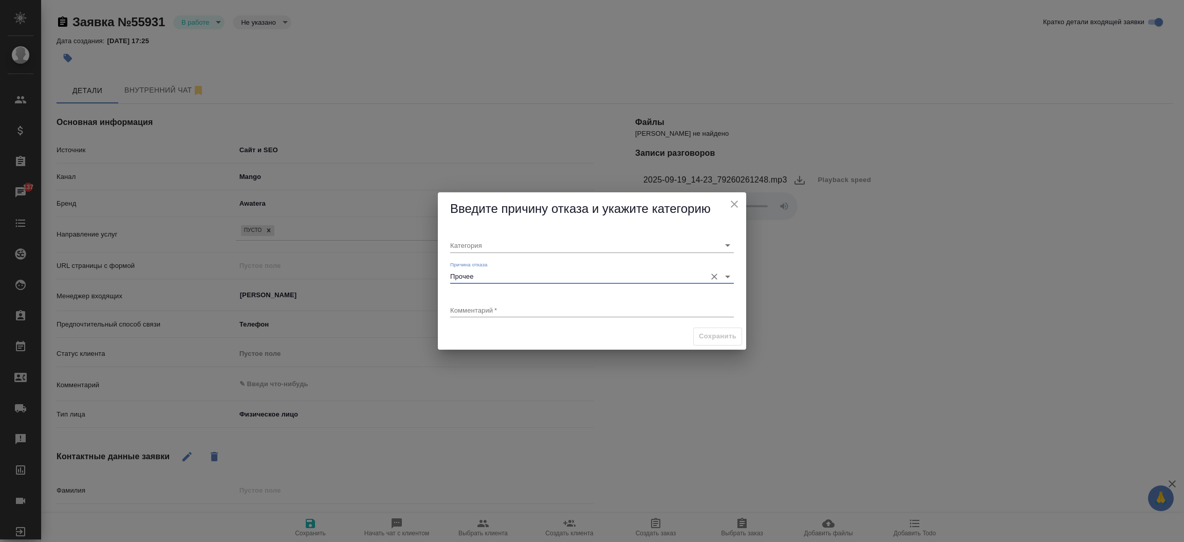
type input "Прочее"
click at [486, 313] on textarea at bounding box center [592, 310] width 284 height 8
type textarea "текущий клиент по текущему заказу"
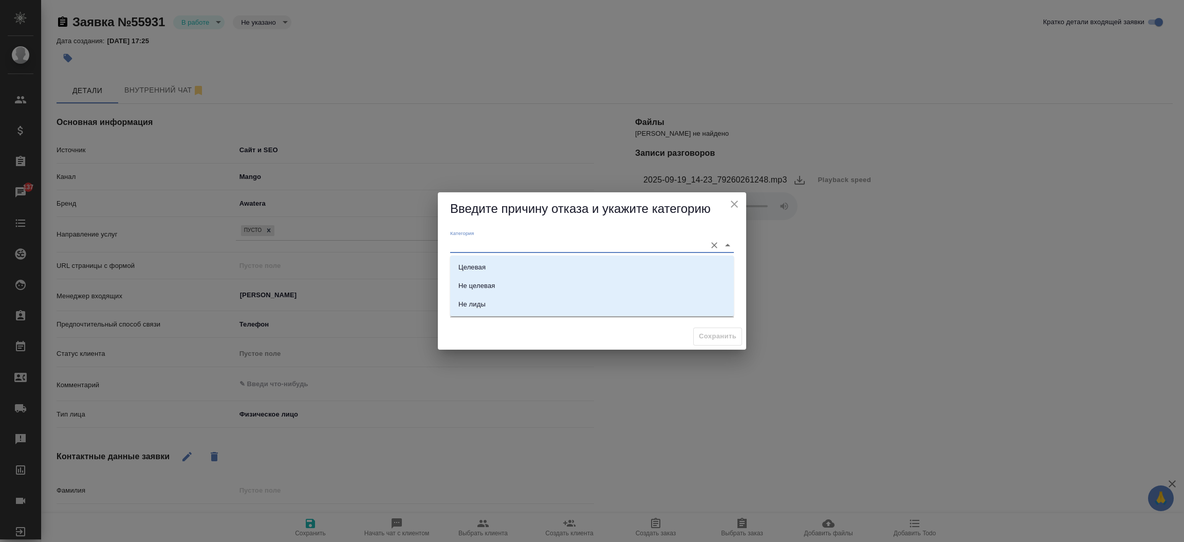
click at [515, 247] on input "Категория" at bounding box center [575, 245] width 251 height 14
click at [507, 310] on li "Не лиды" at bounding box center [592, 304] width 284 height 18
type input "Не лиды"
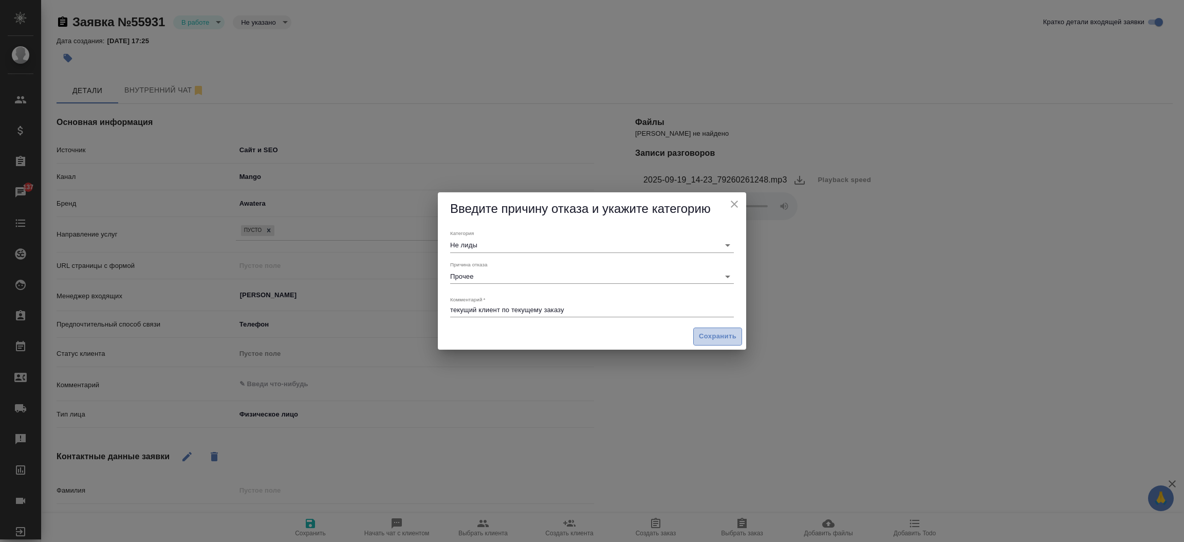
click at [702, 338] on span "Сохранить" at bounding box center [718, 336] width 38 height 12
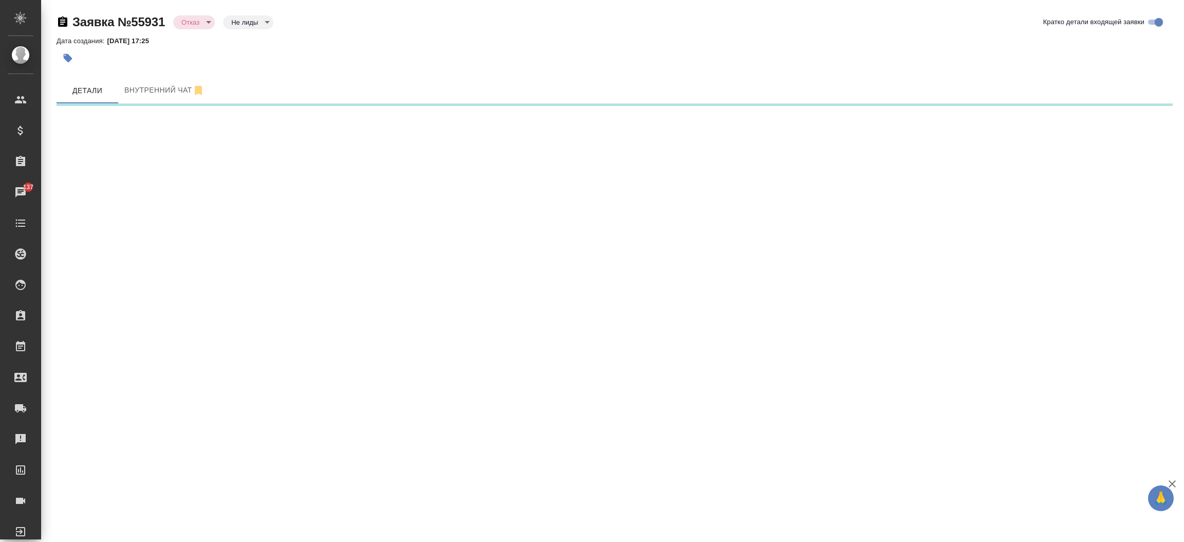
select select "RU"
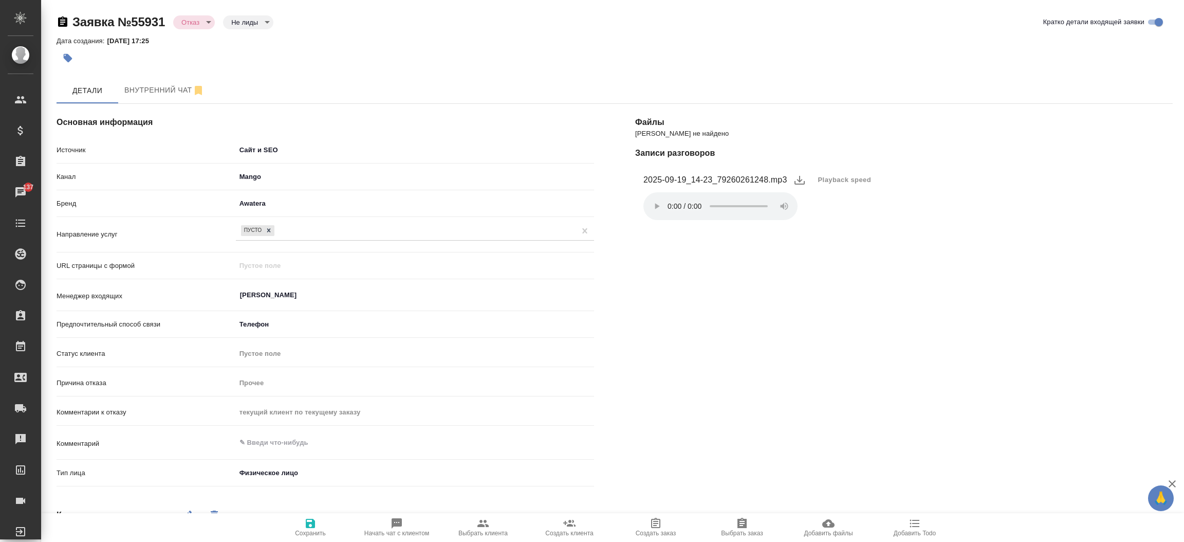
type textarea "x"
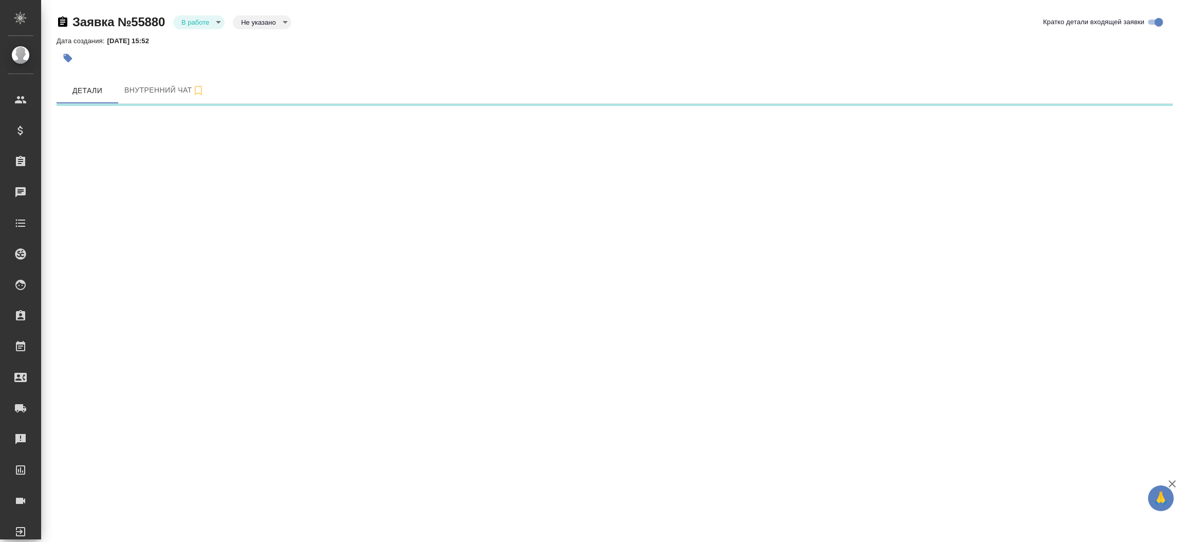
select select "RU"
select select "IN"
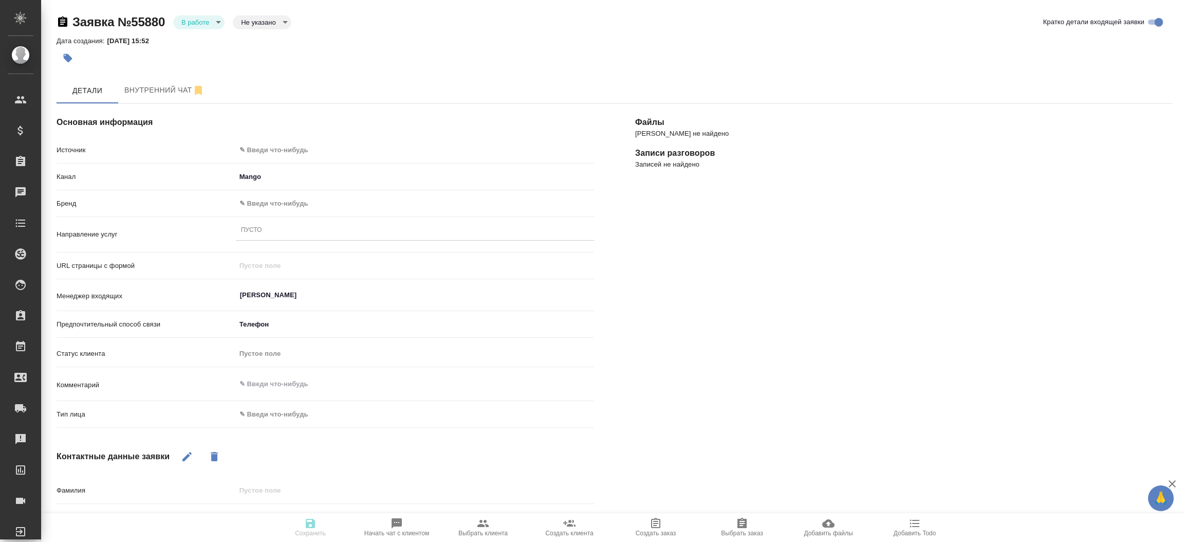
type textarea "x"
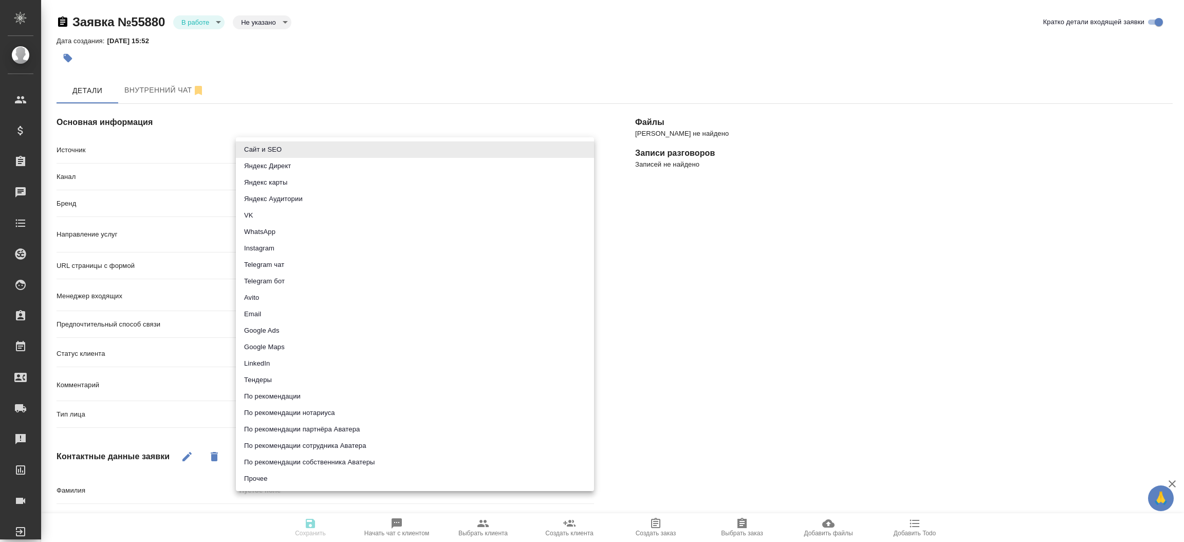
click at [365, 142] on body "🙏 .cls-1 fill:#fff; AWATERA [PERSON_NAME]prutko Клиенты Спецификации Заказы Чат…" at bounding box center [592, 271] width 1184 height 542
click at [365, 142] on li "Сайт и SEO" at bounding box center [415, 149] width 358 height 16
type input "seo"
type textarea "x"
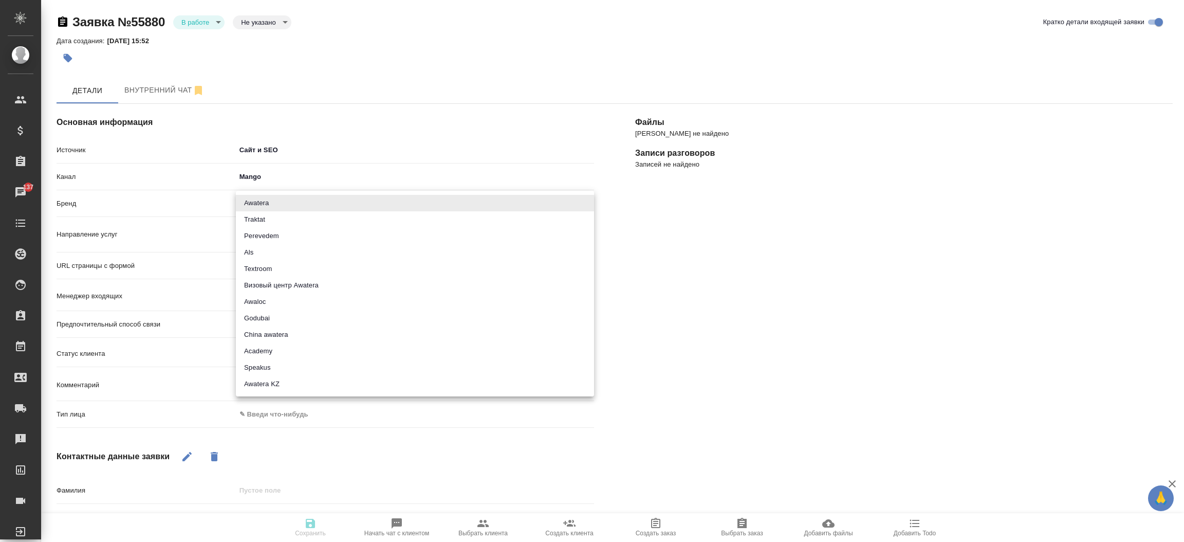
click at [332, 197] on body "🙏 .cls-1 fill:#fff; AWATERA [PERSON_NAME]prutko Клиенты Спецификации Заказы 137…" at bounding box center [592, 271] width 1184 height 542
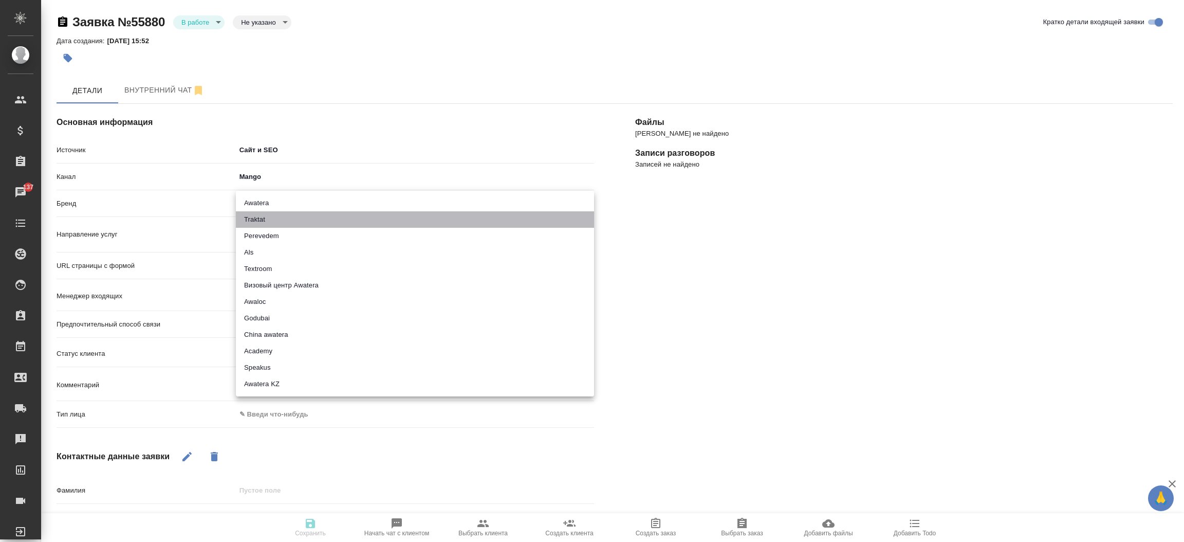
click at [281, 214] on li "Traktat" at bounding box center [415, 219] width 358 height 16
type input "traktat"
type textarea "x"
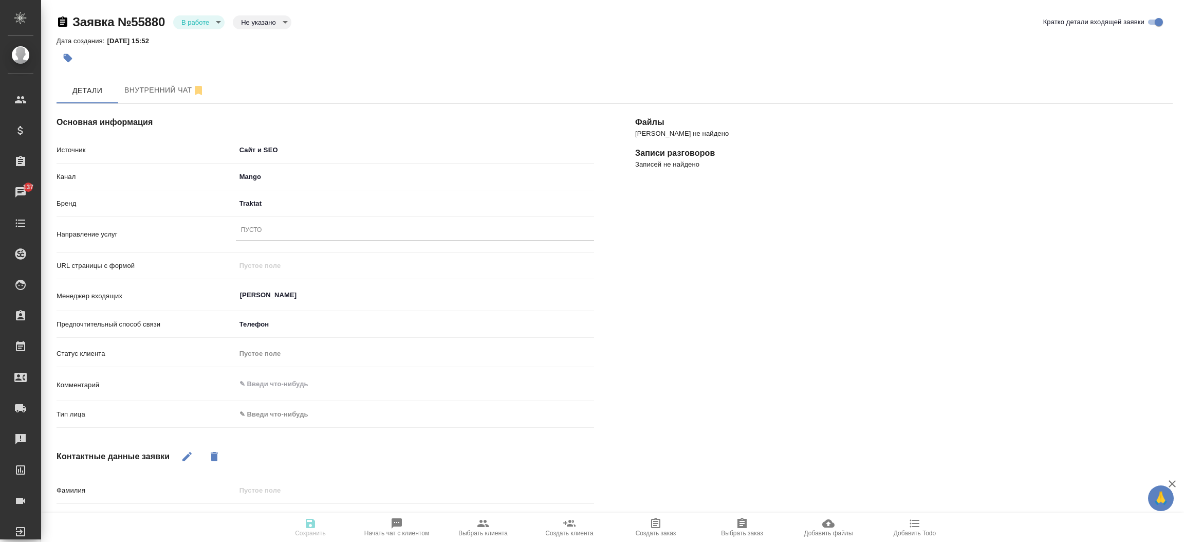
click at [249, 229] on div "Пусто" at bounding box center [251, 230] width 21 height 9
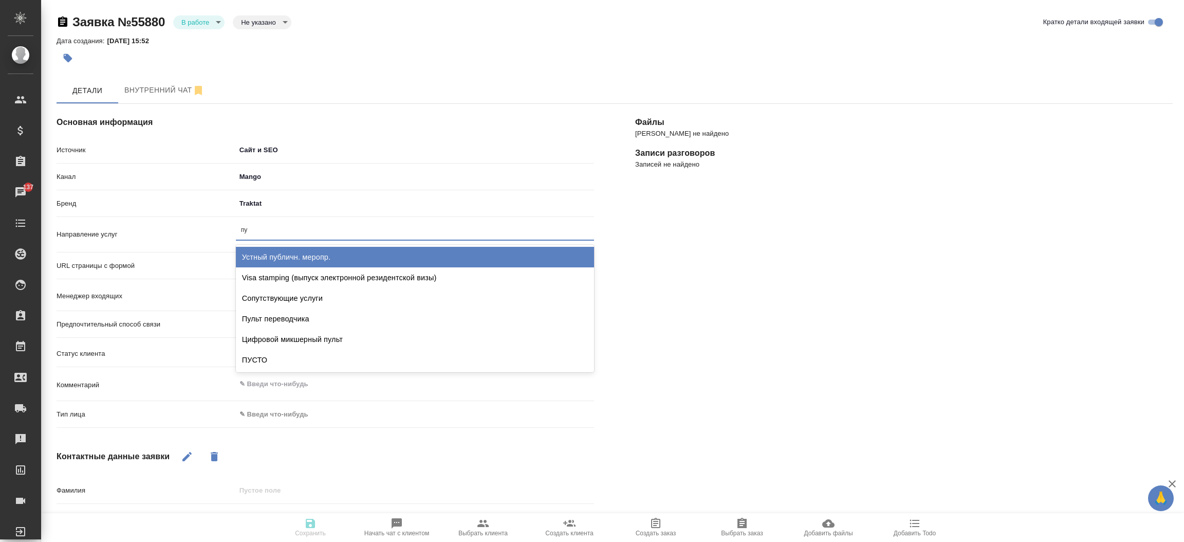
type input "пус"
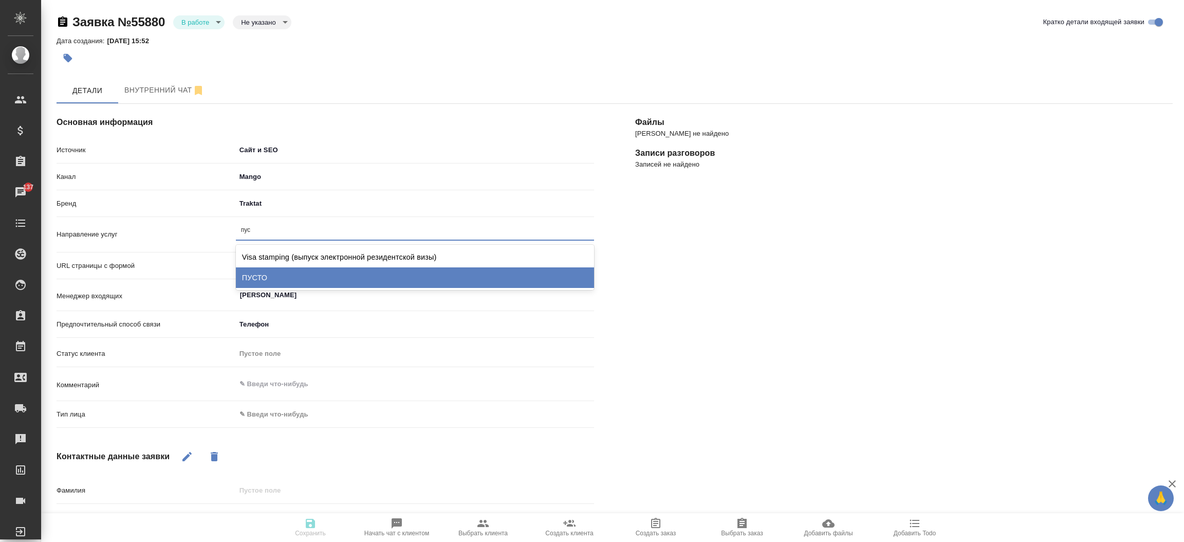
click at [270, 280] on div "ПУСТО" at bounding box center [415, 277] width 358 height 21
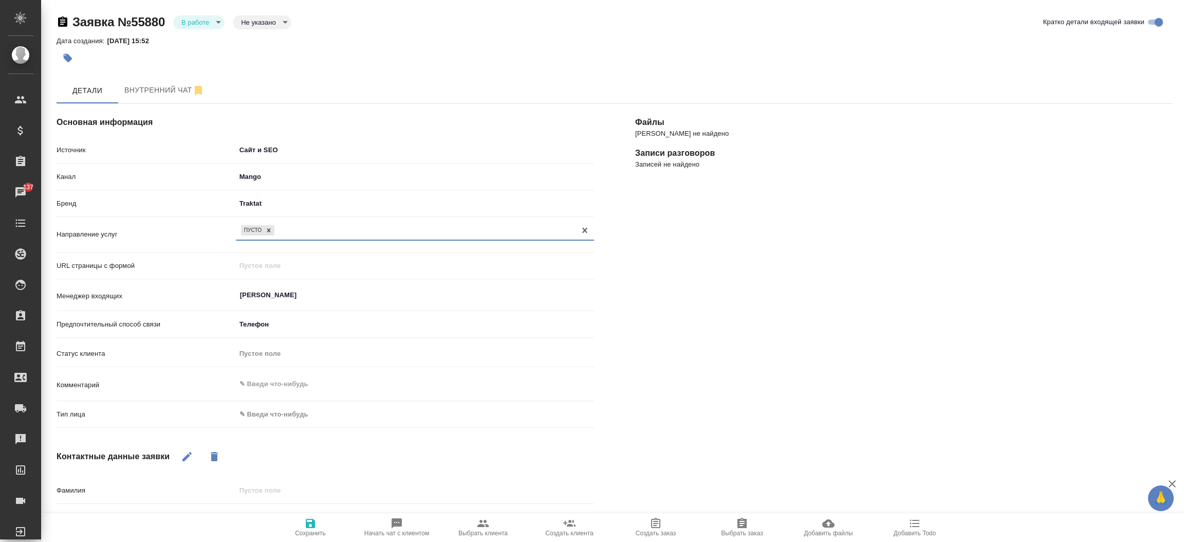
click at [272, 412] on body "🙏 .cls-1 fill:#fff; AWATERA [PERSON_NAME]prutko Клиенты Спецификации Заказы 137…" at bounding box center [592, 271] width 1184 height 542
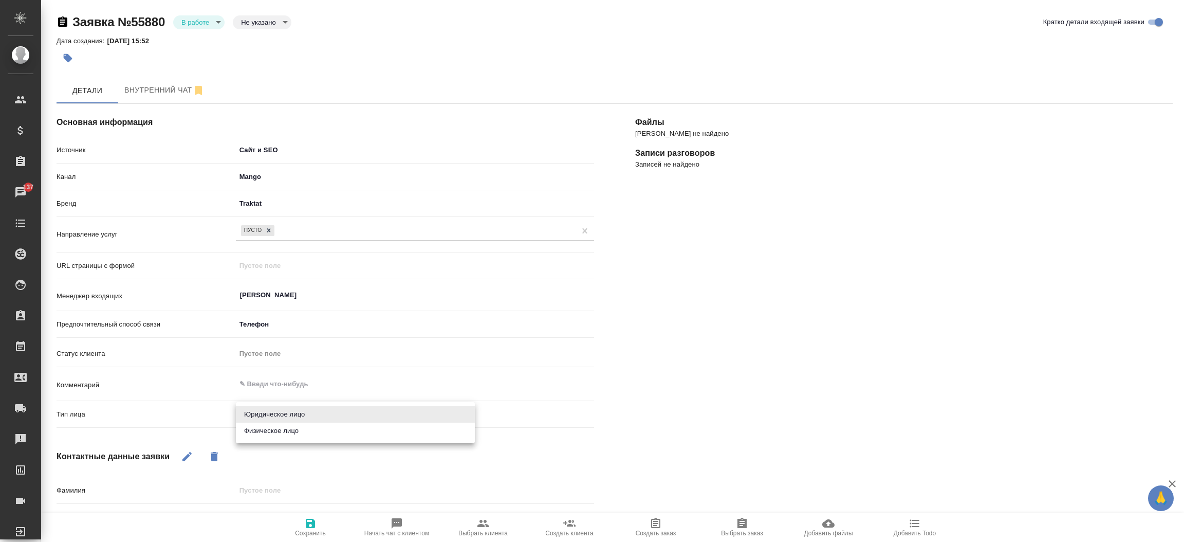
click at [278, 437] on li "Физическое лицо" at bounding box center [355, 430] width 239 height 16
type textarea "x"
type input "private"
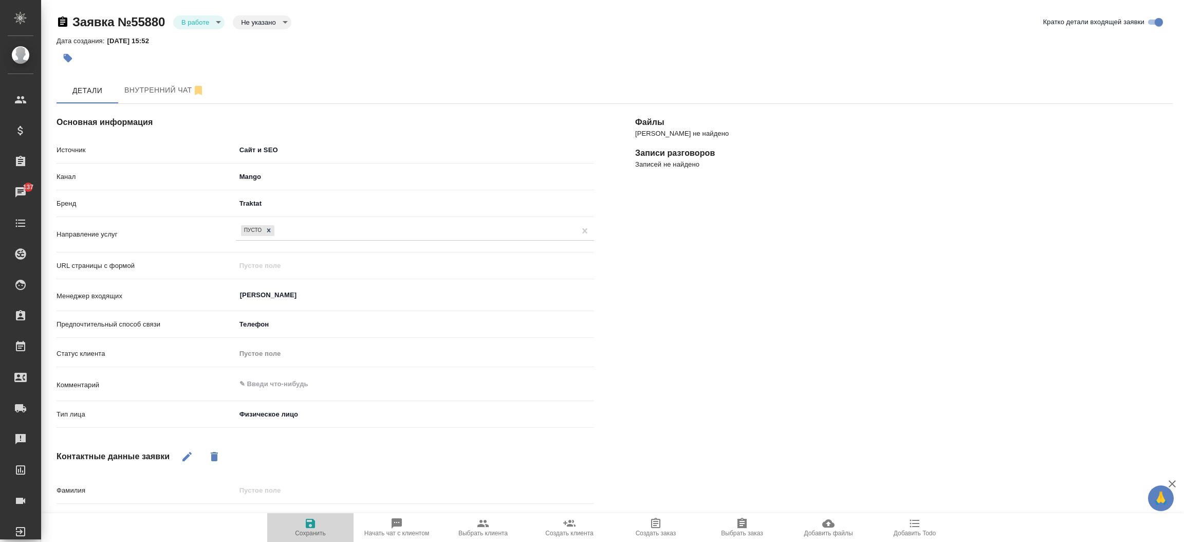
click at [309, 524] on icon "button" at bounding box center [310, 522] width 9 height 9
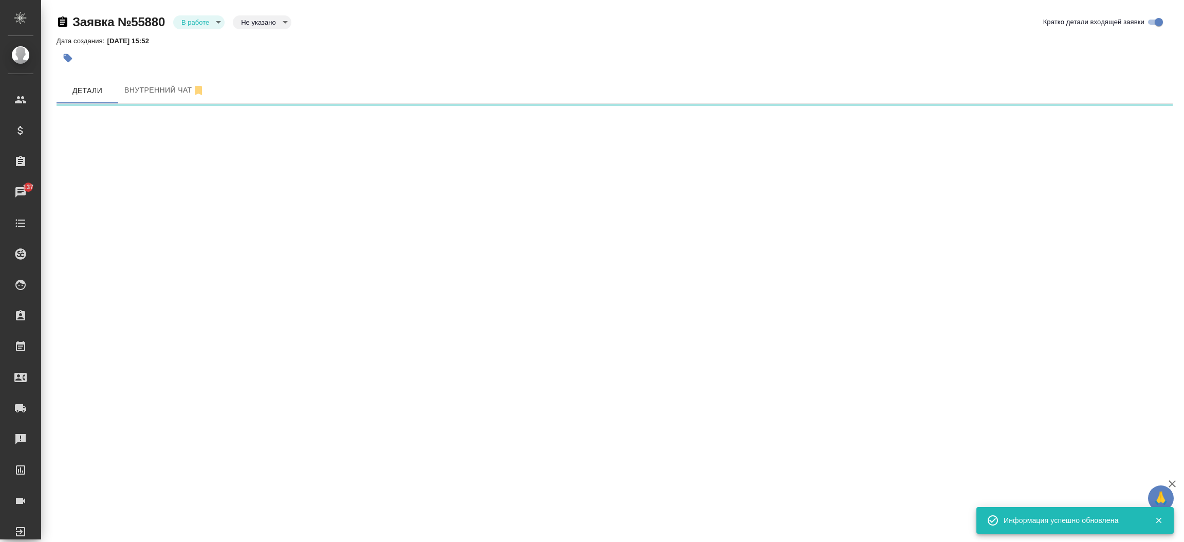
select select "RU"
select select "IN"
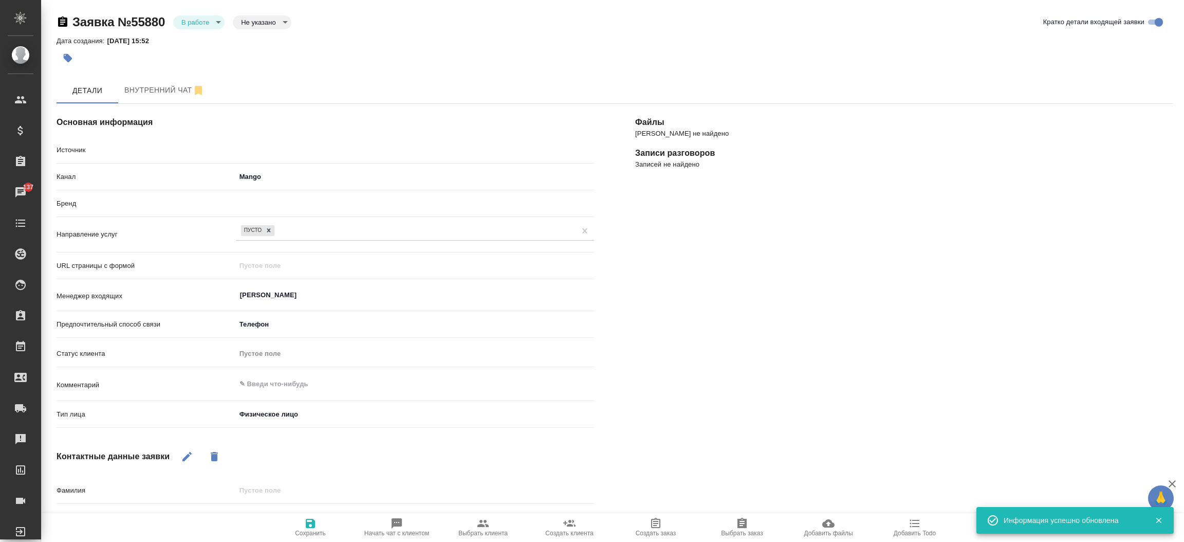
type textarea "x"
click at [212, 22] on body "🙏 .cls-1 fill:#fff; AWATERA [PERSON_NAME]prutko Клиенты Спецификации Заказы 137…" at bounding box center [592, 271] width 1184 height 542
click at [199, 45] on button "Отказ" at bounding box center [193, 39] width 24 height 11
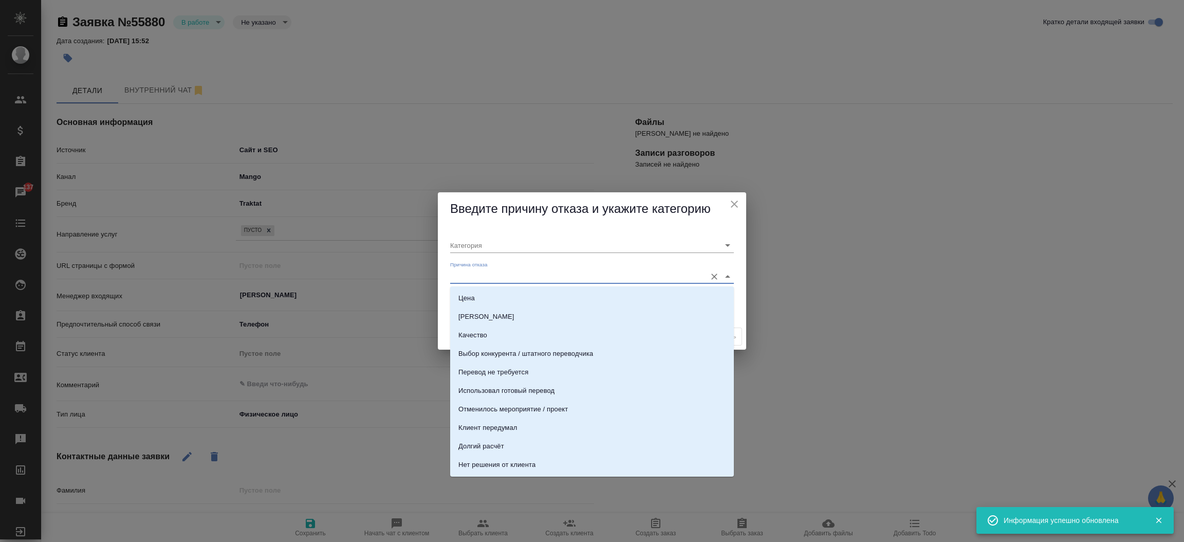
click at [528, 279] on input "Причина отказа" at bounding box center [575, 276] width 251 height 14
type input "tr"
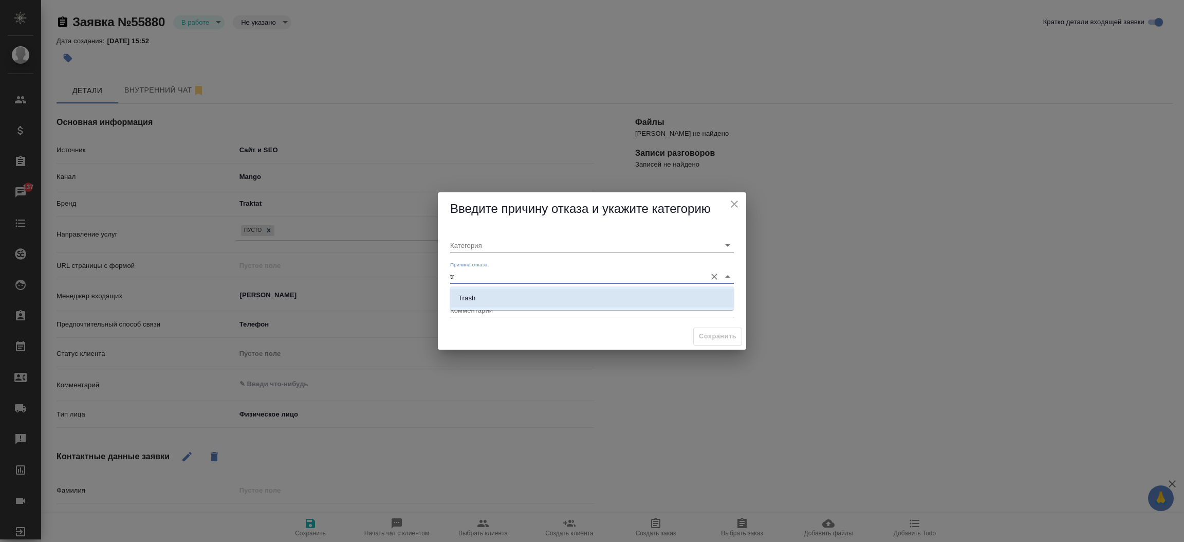
click at [524, 294] on li "Trash" at bounding box center [592, 298] width 284 height 18
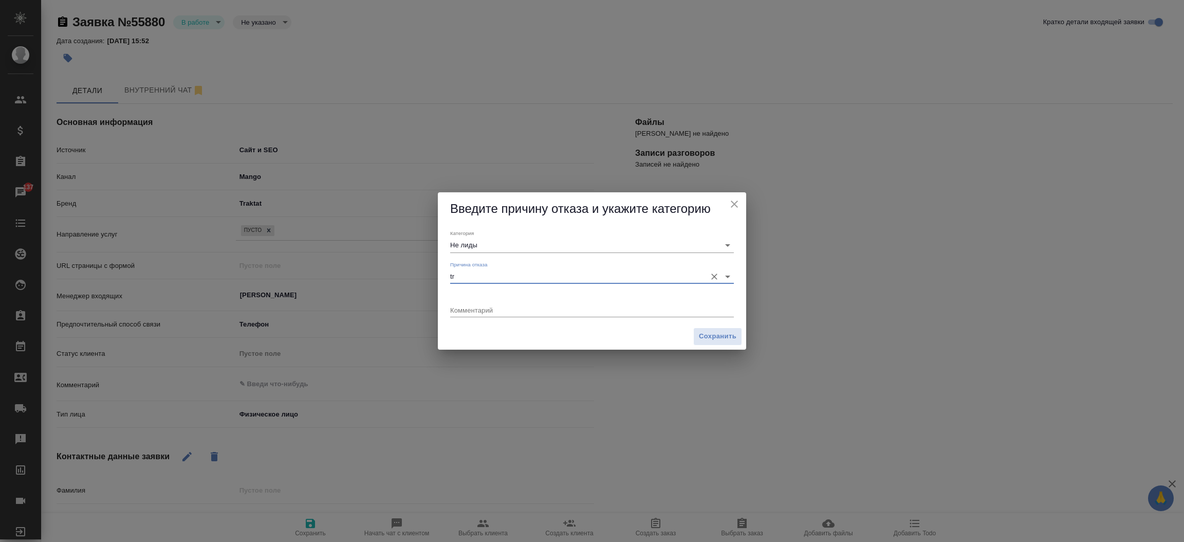
type input "Не лиды"
type input "Trash"
click at [722, 345] on button "Сохранить" at bounding box center [717, 336] width 49 height 18
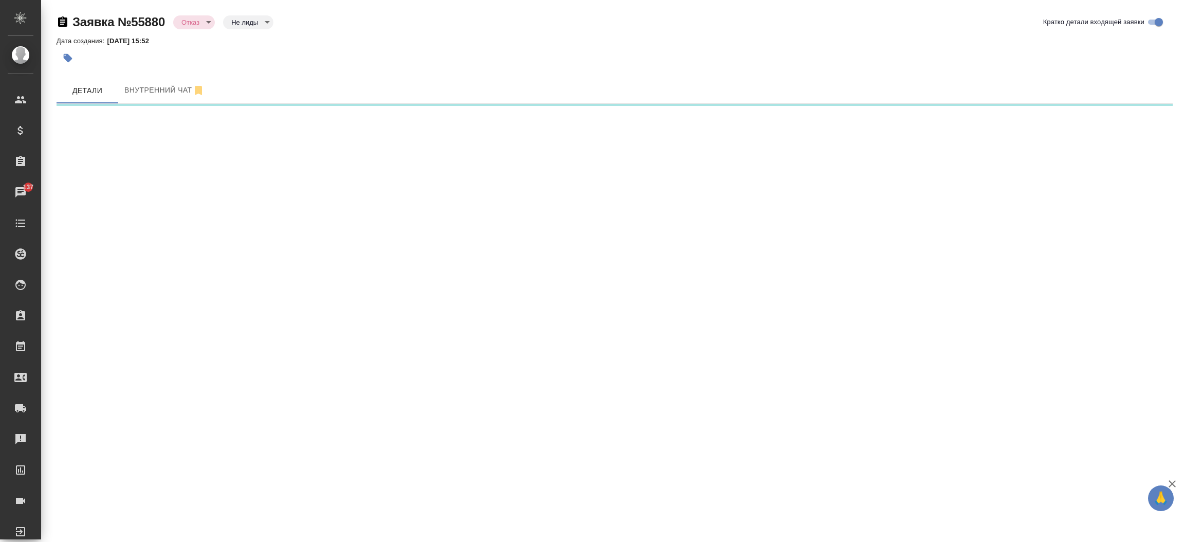
select select "RU"
select select "IN"
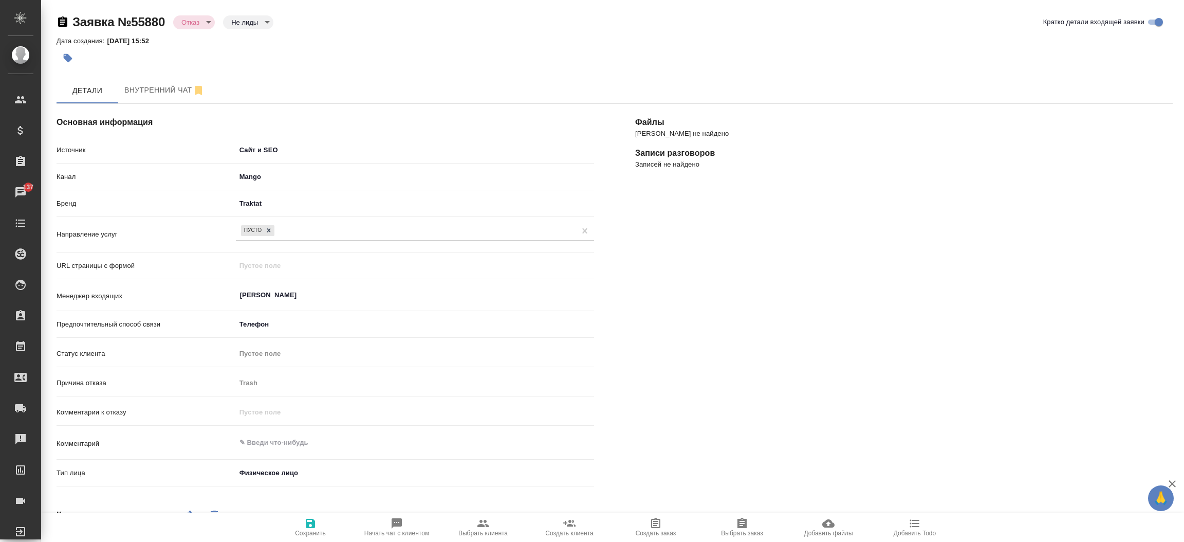
type textarea "x"
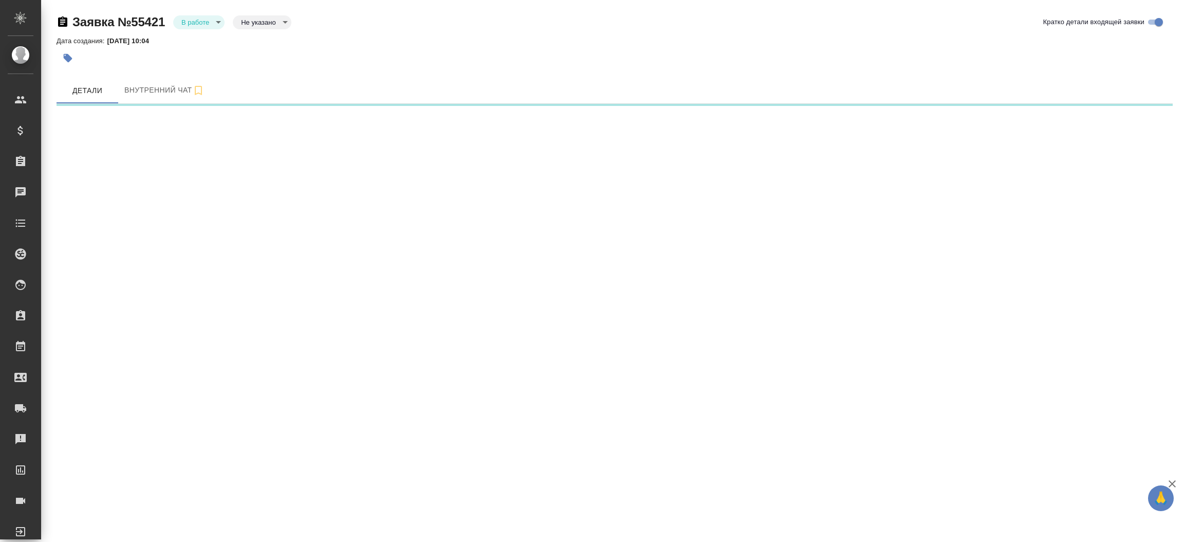
select select "RU"
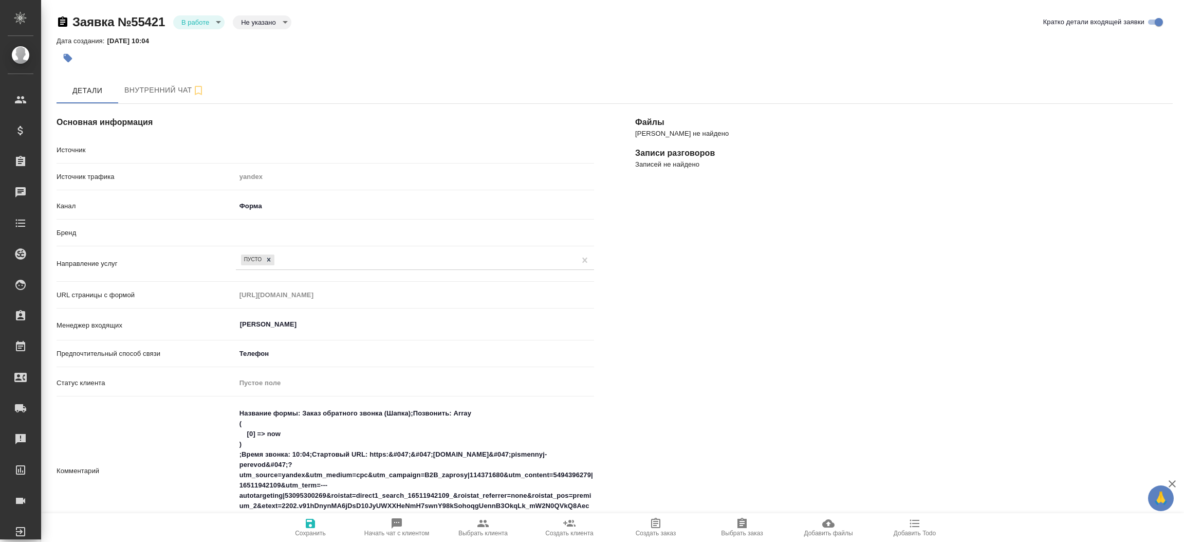
type textarea "x"
click at [191, 15] on div "В работе inProcess" at bounding box center [198, 22] width 51 height 14
click at [191, 21] on body "🙏 .cls-1 fill:#fff; AWATERA [PERSON_NAME]prutko Клиенты Спецификации Заказы 137…" at bounding box center [592, 271] width 1184 height 542
click at [193, 48] on ul "В работе Отказ" at bounding box center [198, 30] width 51 height 43
click at [192, 47] on li "Отказ" at bounding box center [198, 39] width 51 height 17
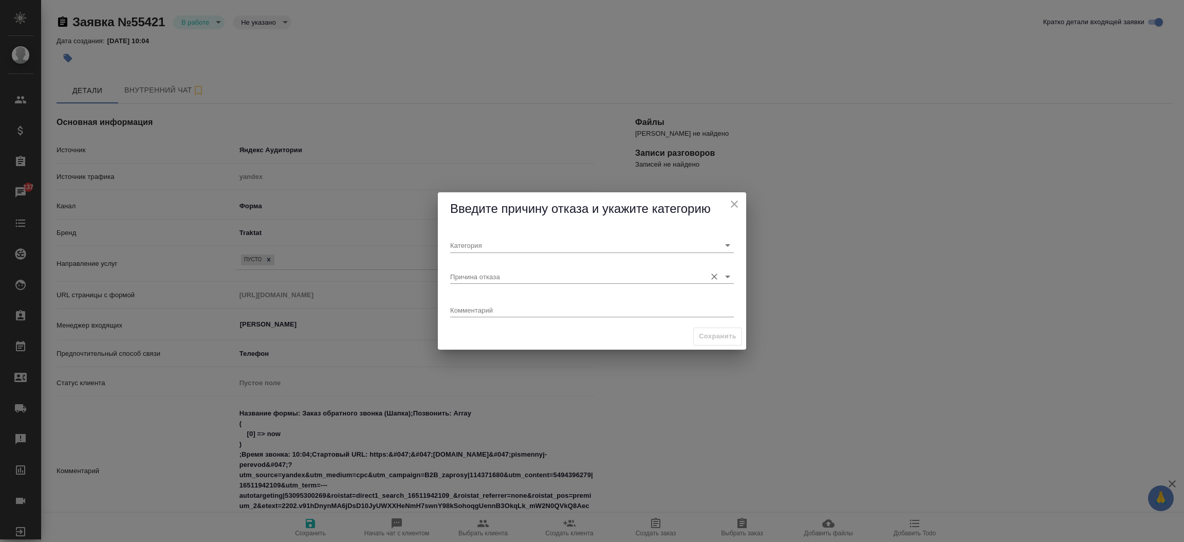
click at [476, 276] on input "Причина отказа" at bounding box center [575, 276] width 251 height 14
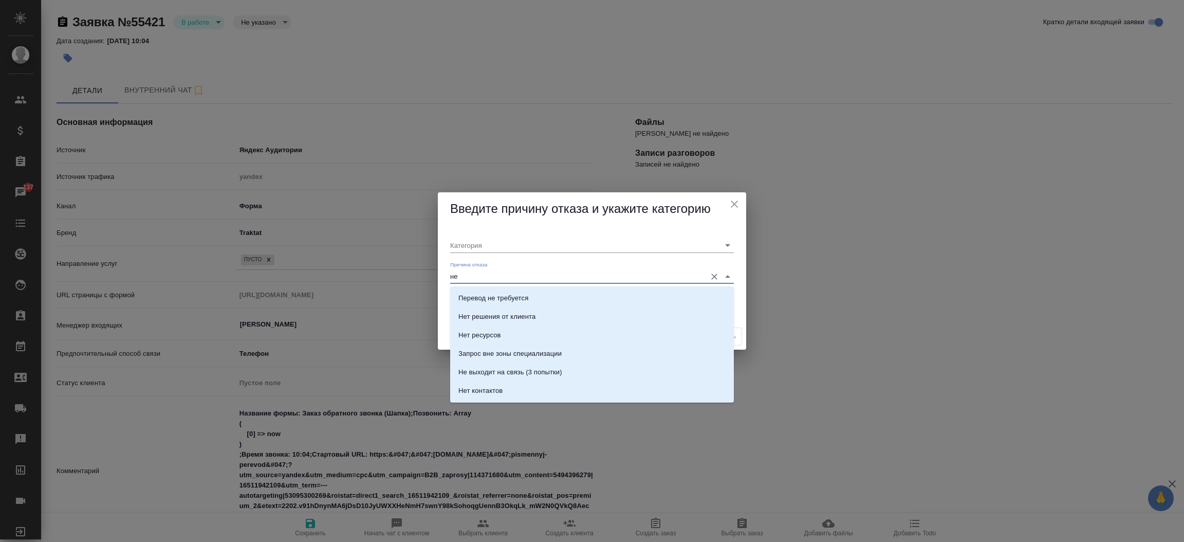
type input "не"
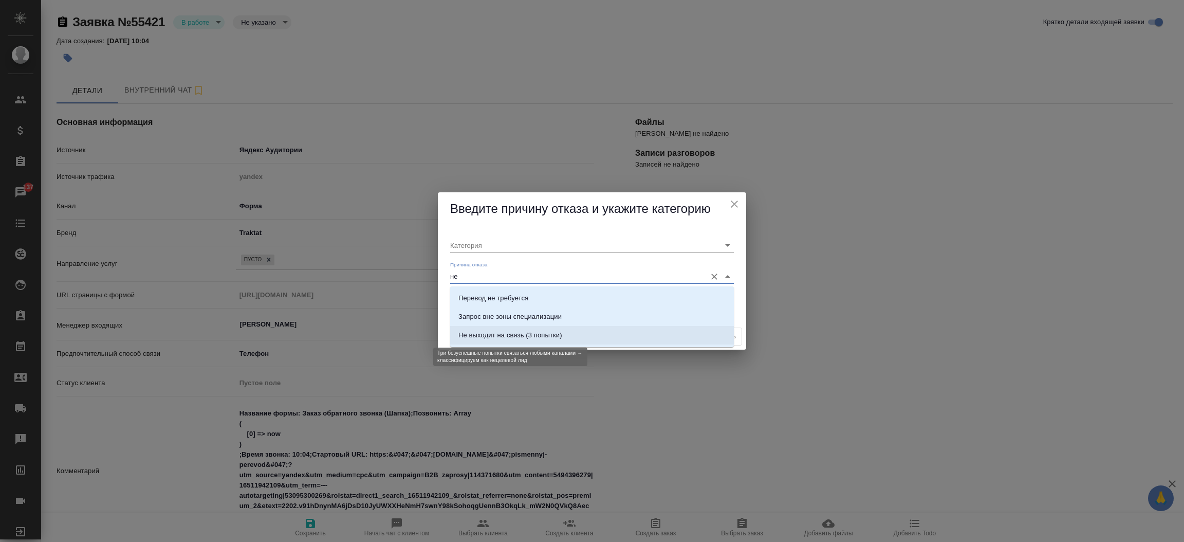
click at [489, 330] on div "Не выходит на связь (3 попытки)" at bounding box center [510, 335] width 104 height 10
type input "Не целевая"
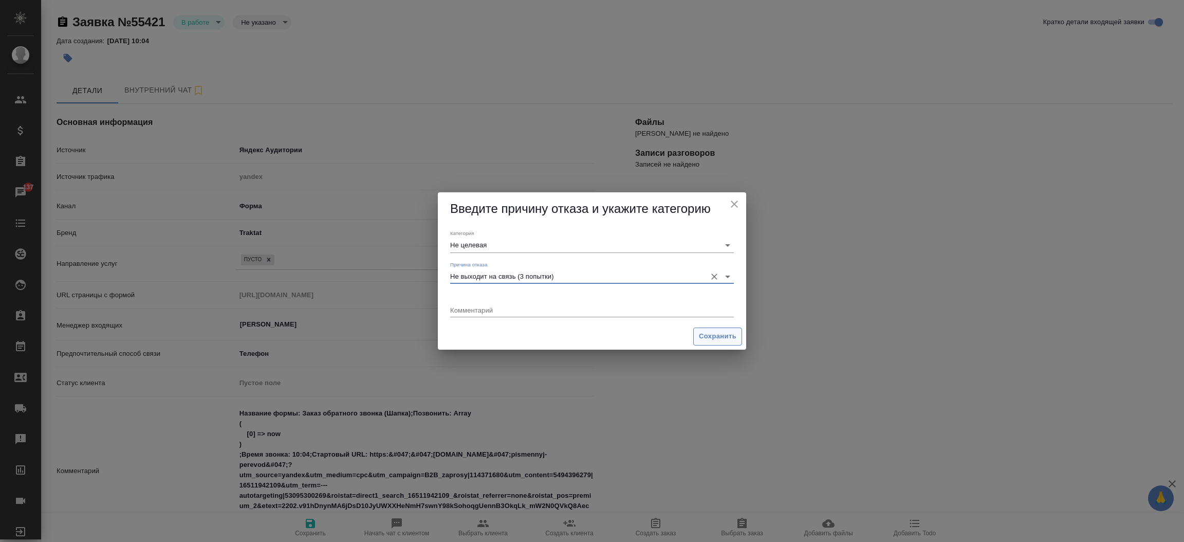
type input "Не выходит на связь (3 попытки)"
click at [713, 336] on span "Сохранить" at bounding box center [718, 336] width 38 height 12
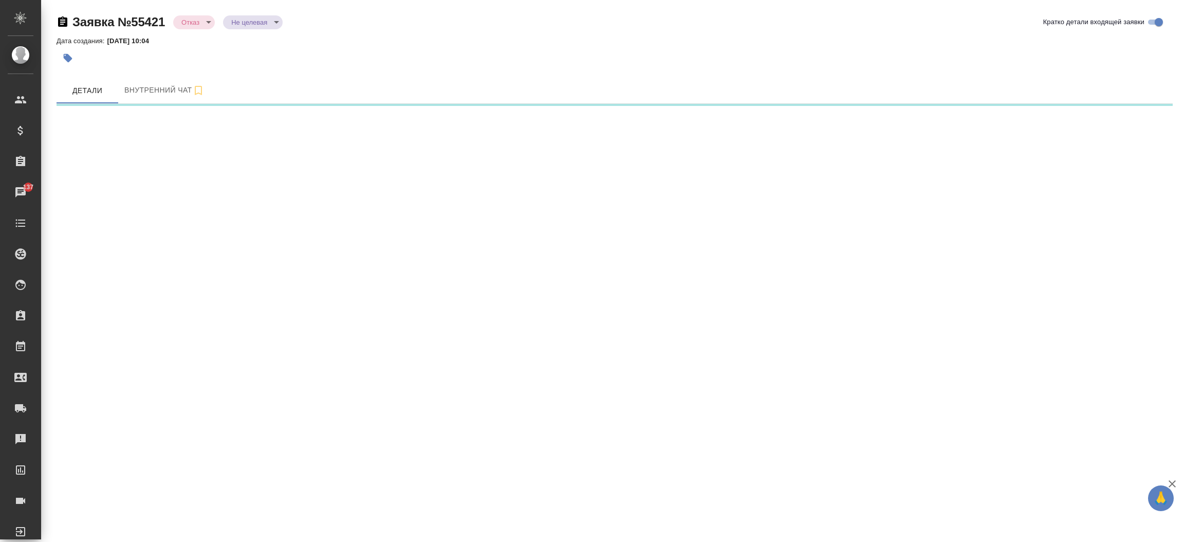
select select "RU"
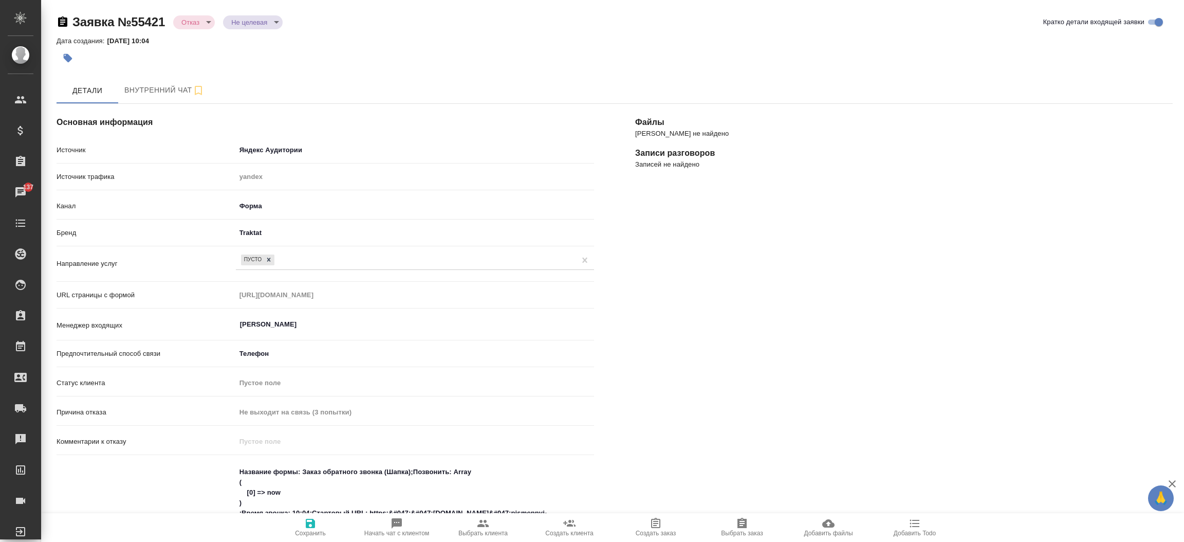
type textarea "x"
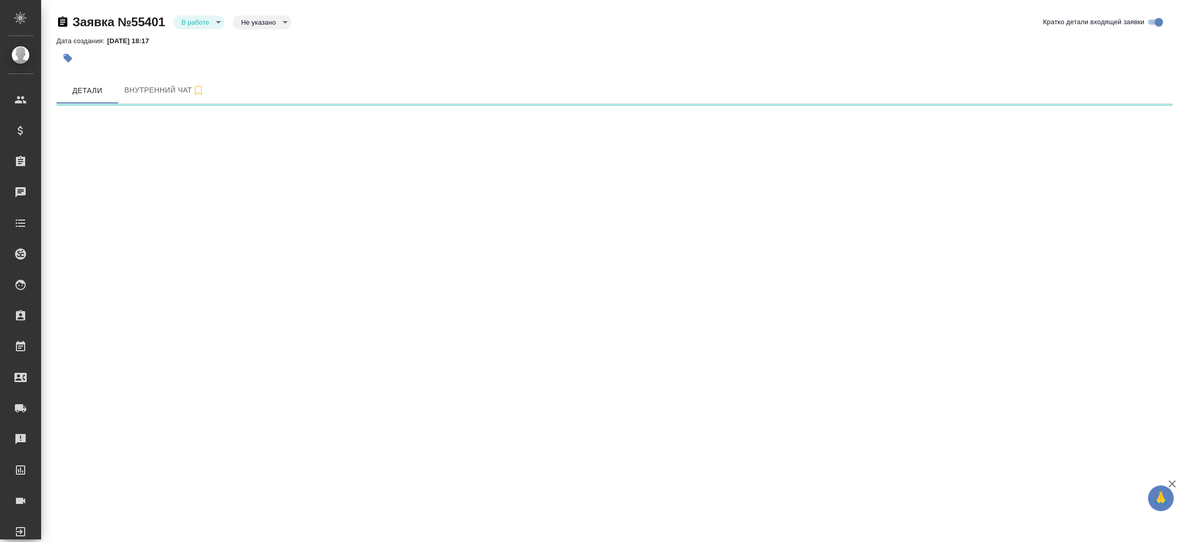
select select "RU"
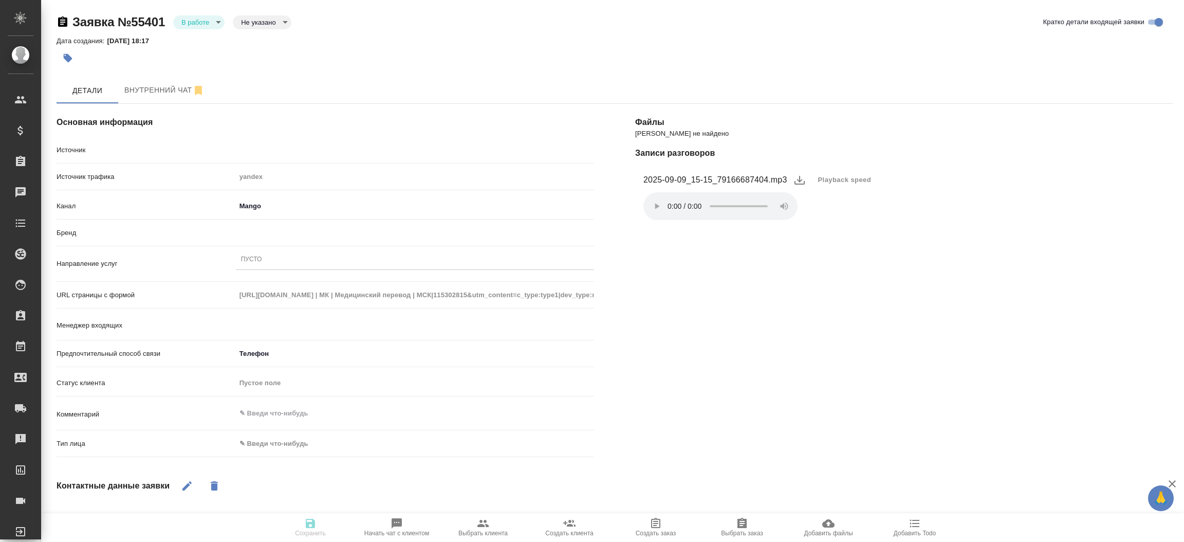
type textarea "x"
type input "[PERSON_NAME]"
click at [313, 444] on body "🙏 .cls-1 fill:#fff; AWATERA [PERSON_NAME]prutko Клиенты Спецификации Заказы Чат…" at bounding box center [592, 271] width 1184 height 542
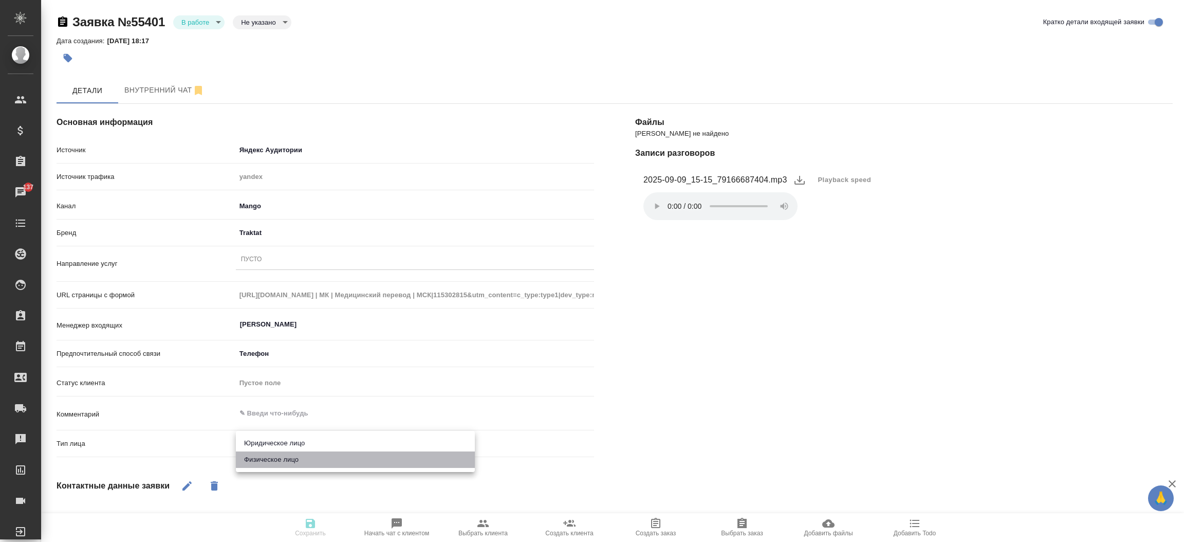
click at [307, 463] on li "Физическое лицо" at bounding box center [355, 459] width 239 height 16
type textarea "x"
type input "private"
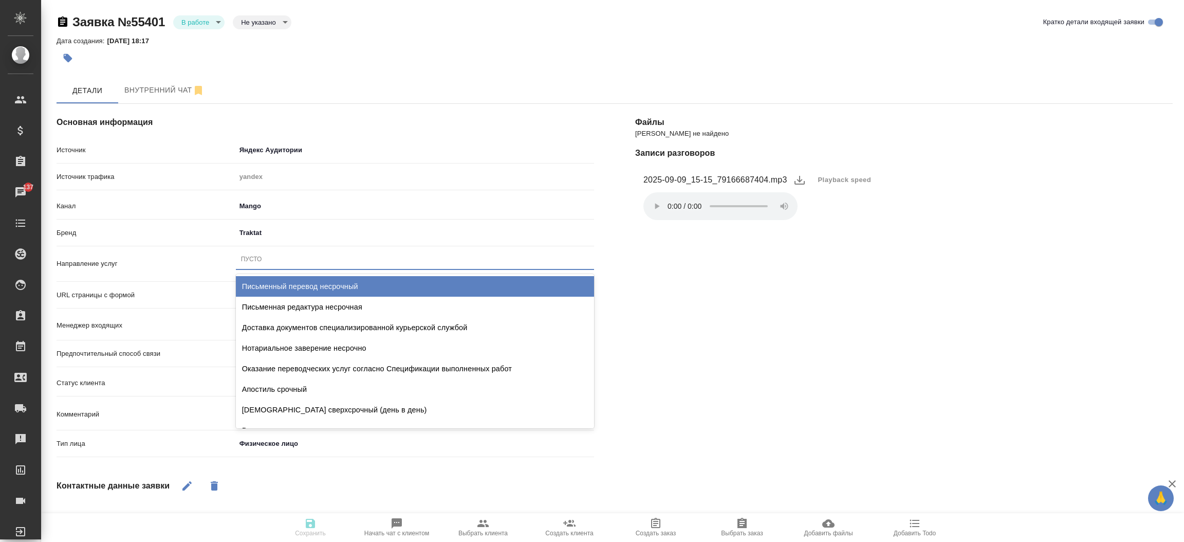
click at [291, 261] on div "Пусто" at bounding box center [415, 259] width 358 height 15
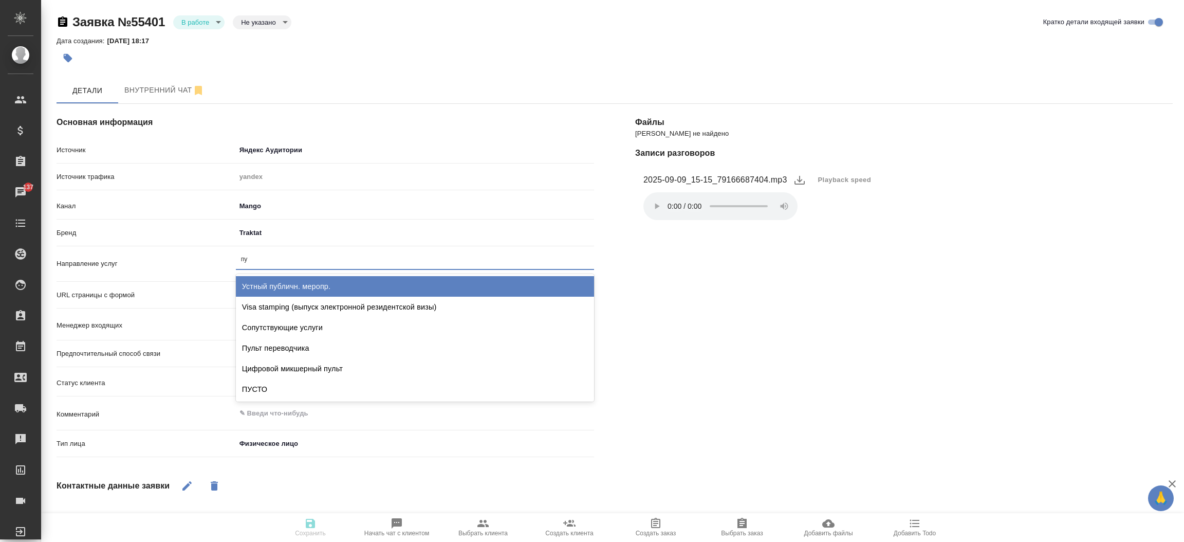
type input "пус"
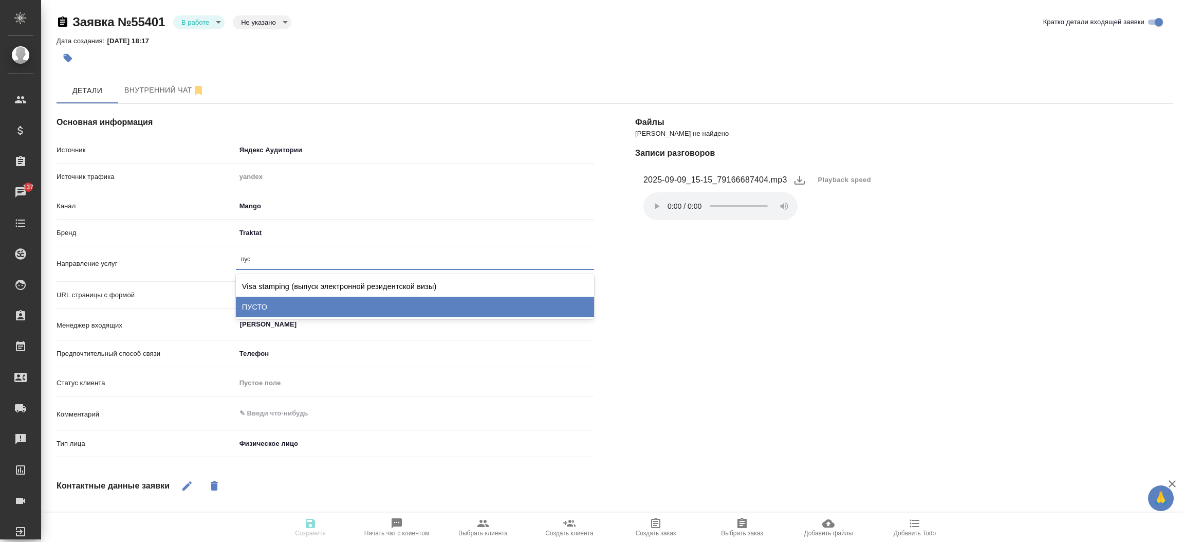
click at [283, 302] on div "ПУСТО" at bounding box center [415, 306] width 358 height 21
type textarea "x"
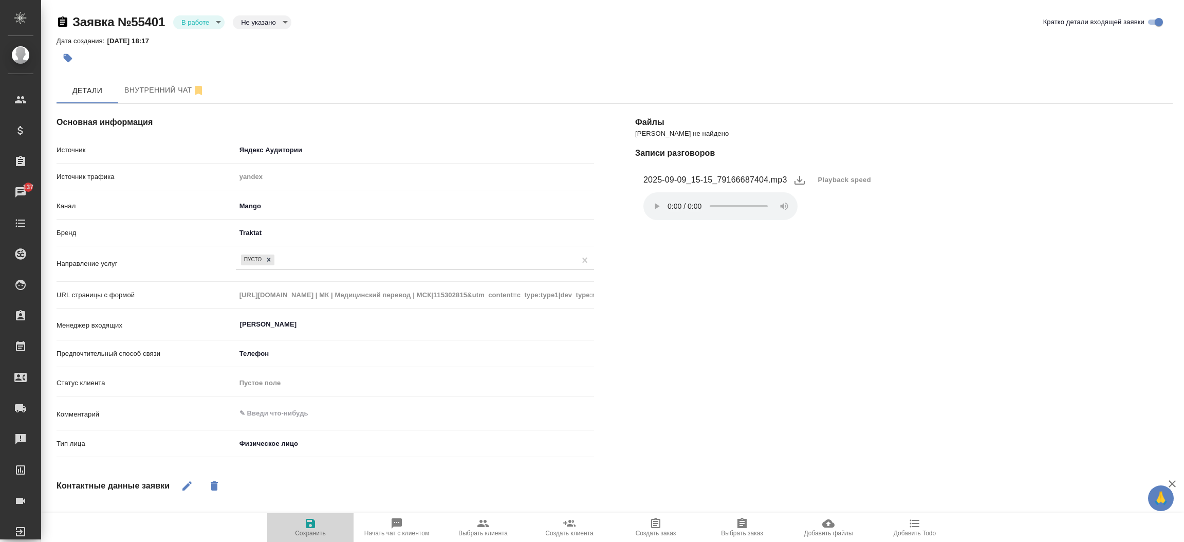
click at [310, 523] on icon "button" at bounding box center [310, 522] width 9 height 9
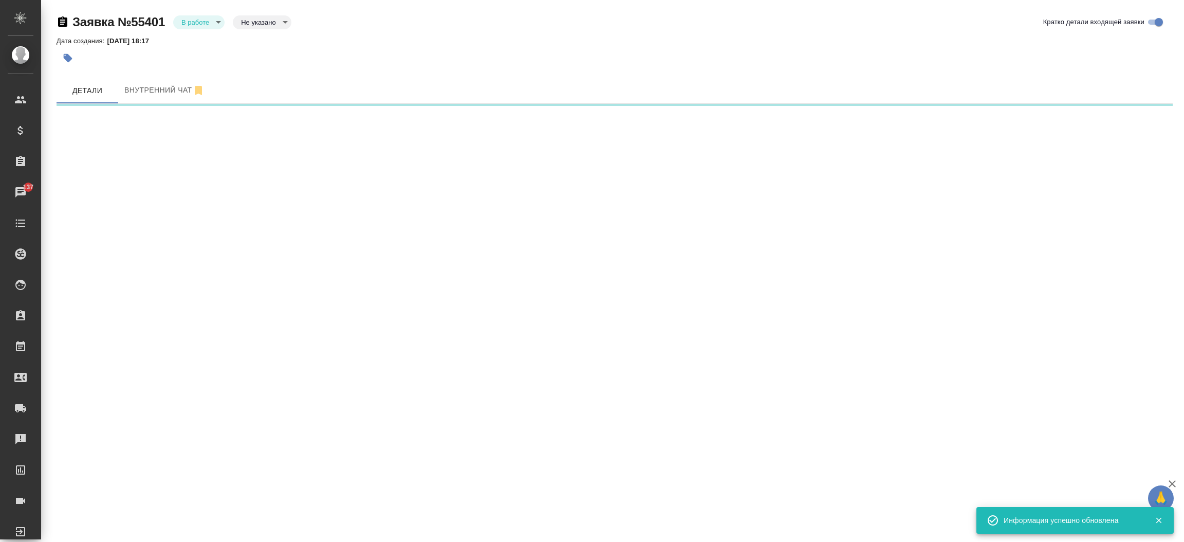
select select "RU"
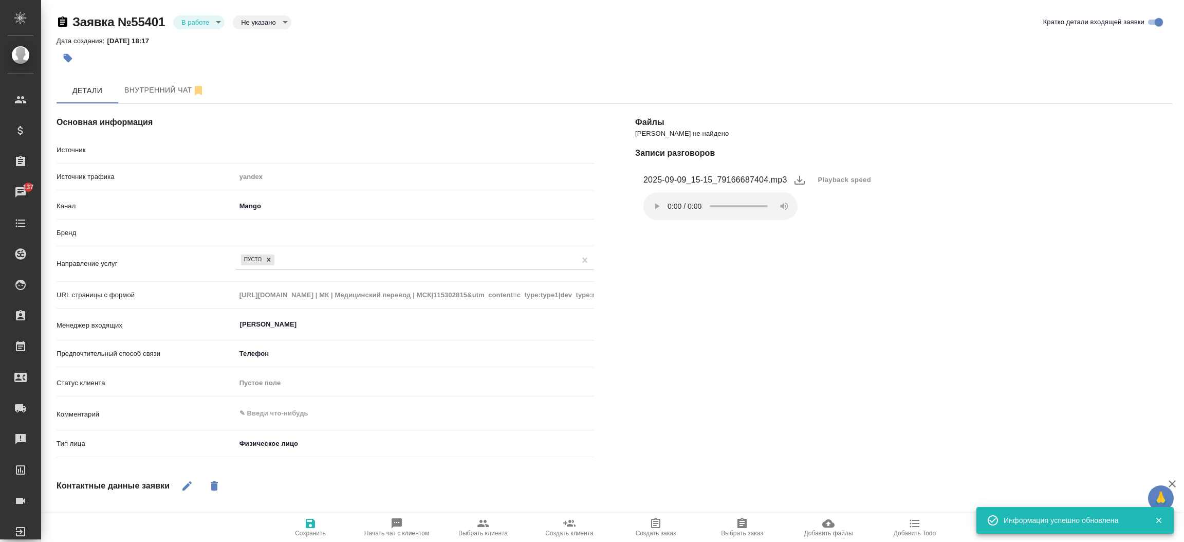
click at [199, 17] on body "🙏 .cls-1 fill:#fff; AWATERA Прутько Ирина i.prutko Клиенты Спецификации Заказы …" at bounding box center [592, 271] width 1184 height 542
type textarea "x"
click at [199, 34] on button "Отказ" at bounding box center [193, 39] width 24 height 11
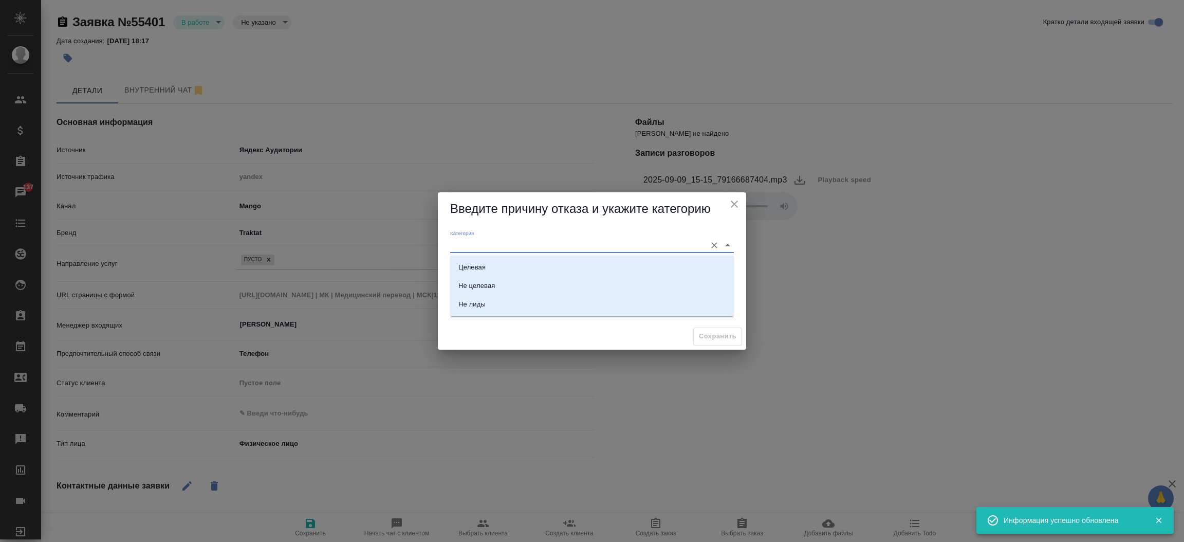
click at [513, 240] on input "Категория" at bounding box center [575, 245] width 251 height 14
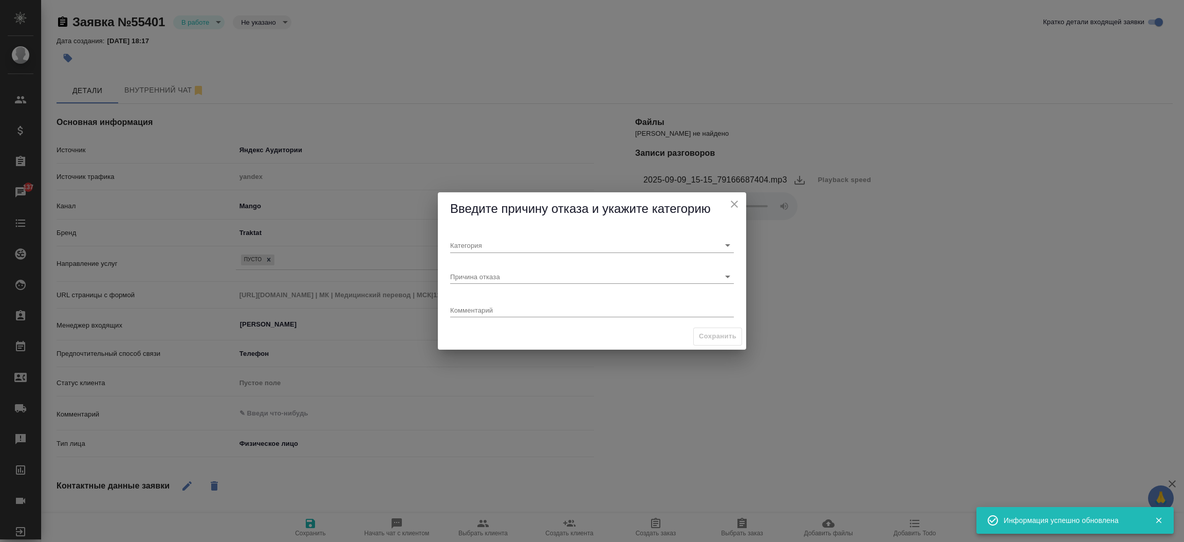
click at [537, 228] on div "Категория" at bounding box center [592, 241] width 292 height 31
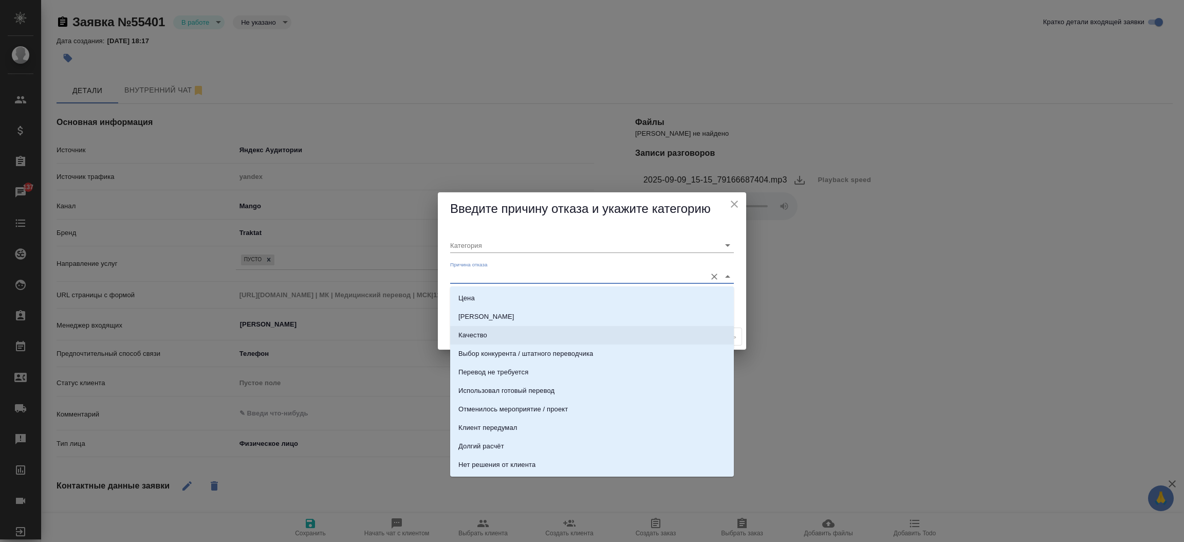
drag, startPoint x: 529, startPoint y: 276, endPoint x: 723, endPoint y: 337, distance: 203.1
click at [723, 337] on body "🙏 .cls-1 fill:#fff; AWATERA Прутько Ирина i.prutko Клиенты Спецификации Заказы …" at bounding box center [592, 271] width 1184 height 542
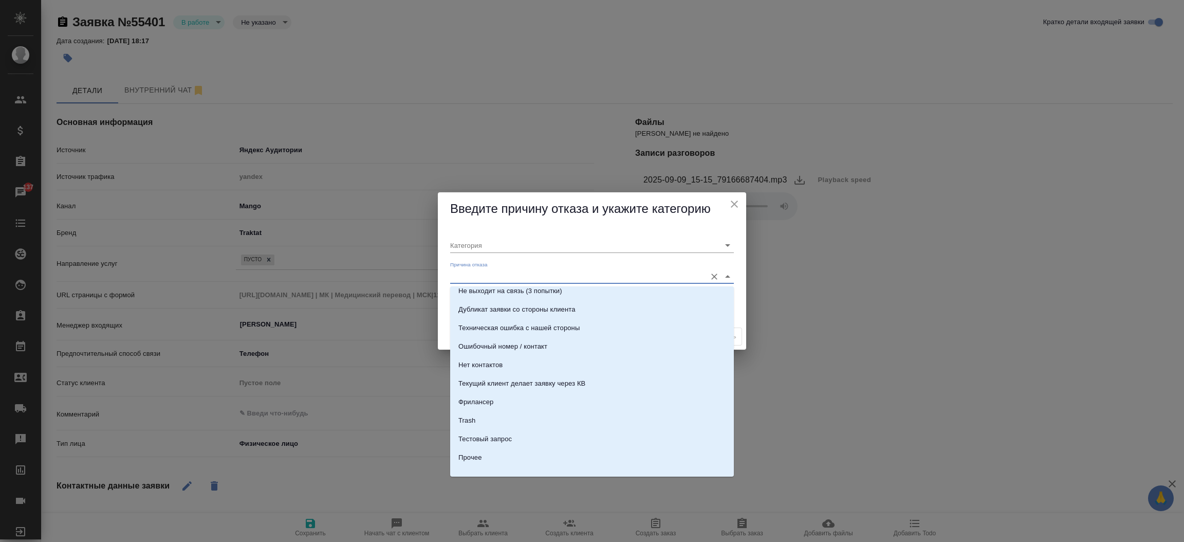
scroll to position [312, 0]
click at [570, 406] on li "Trash" at bounding box center [592, 411] width 284 height 18
type input "Не лиды"
type input "Trash"
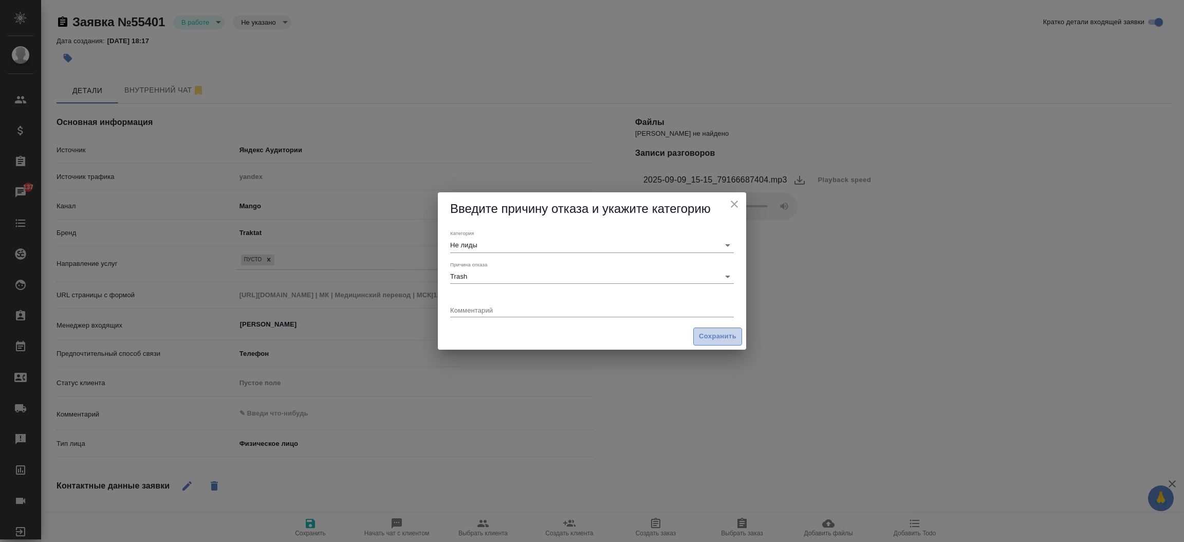
click at [708, 331] on span "Сохранить" at bounding box center [718, 336] width 38 height 12
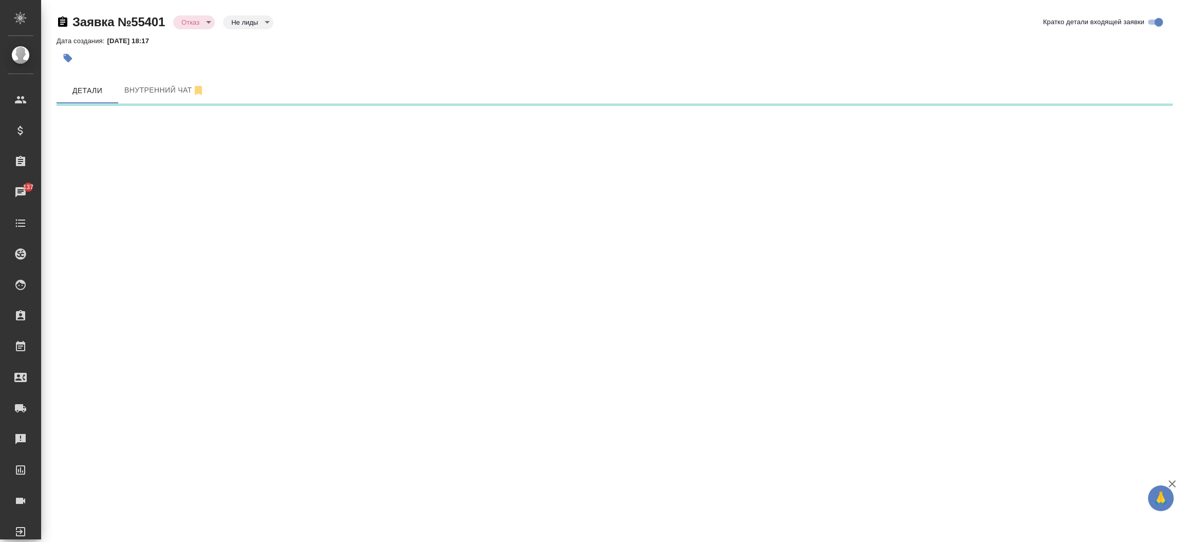
select select "RU"
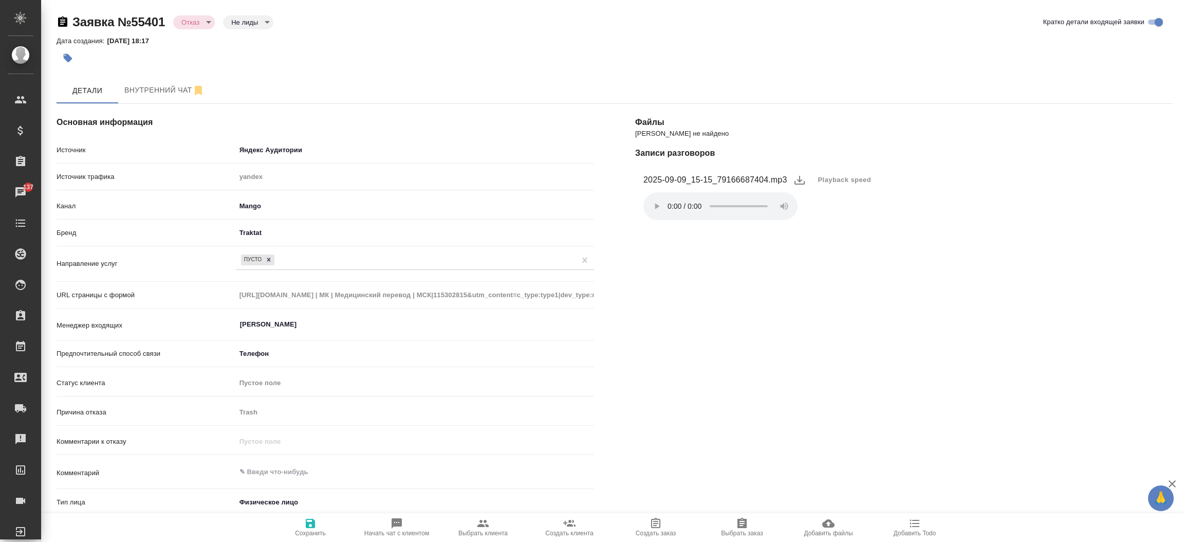
type textarea "x"
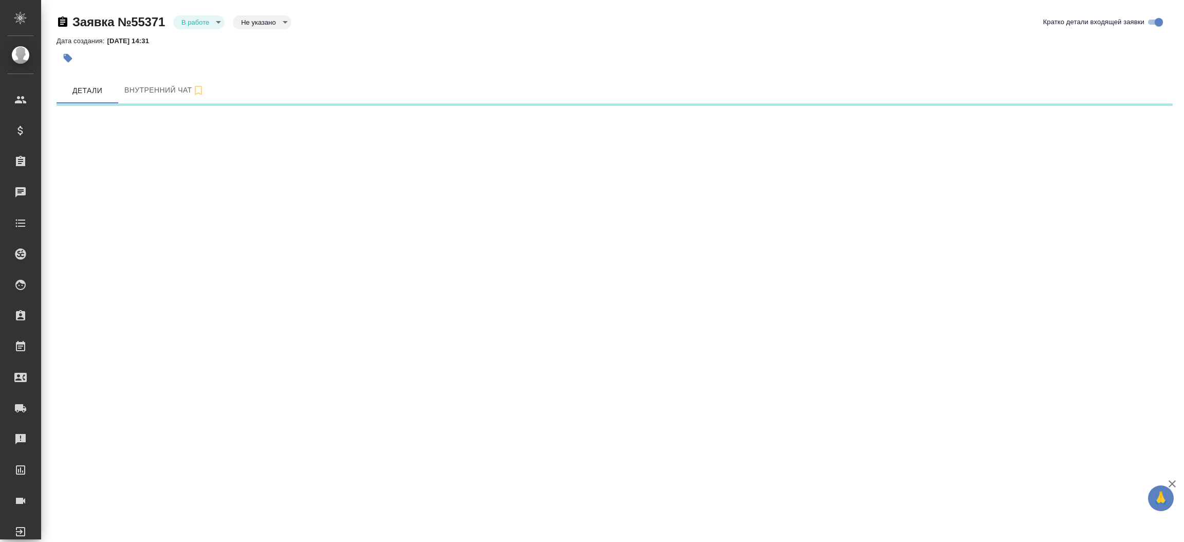
select select "RU"
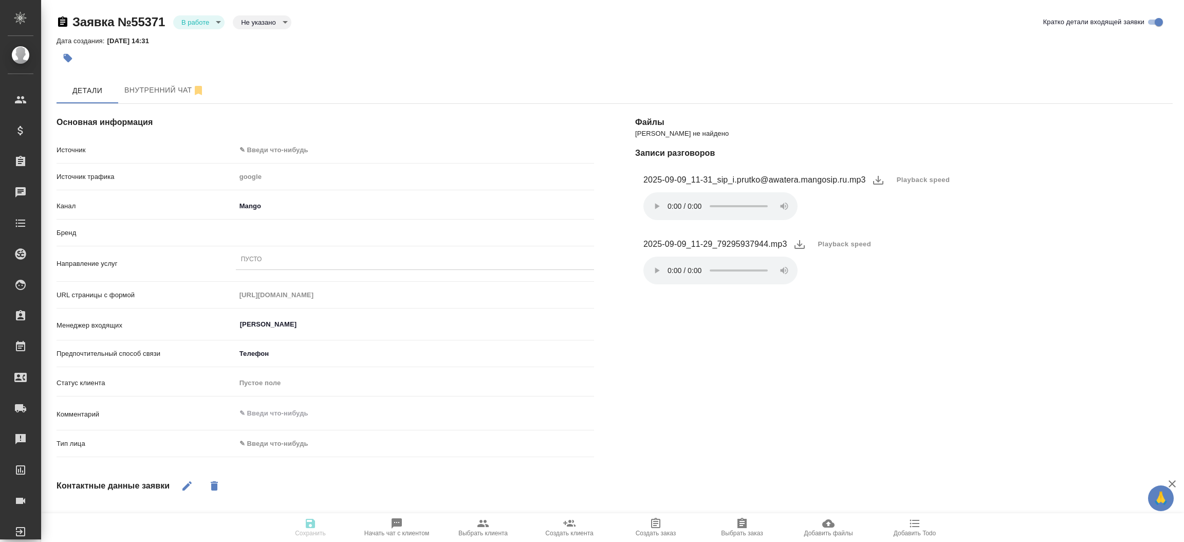
type textarea "x"
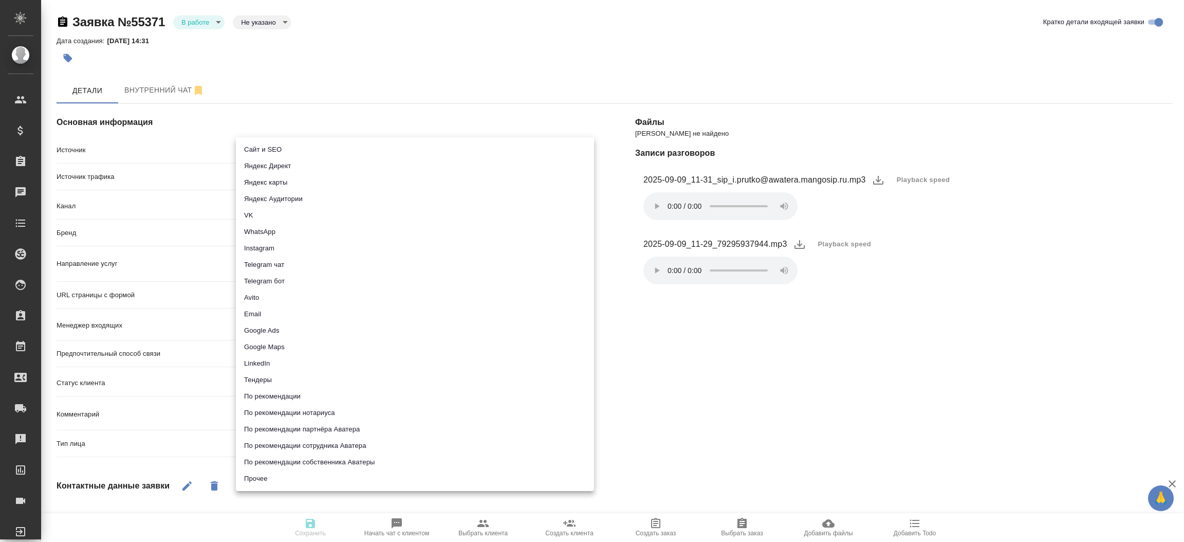
click at [340, 149] on body "🙏 .cls-1 fill:#fff; AWATERA [PERSON_NAME]prutko Клиенты Спецификации Заказы Чат…" at bounding box center [592, 271] width 1184 height 542
click at [340, 149] on li "Сайт и SEO" at bounding box center [415, 149] width 358 height 16
type input "seo"
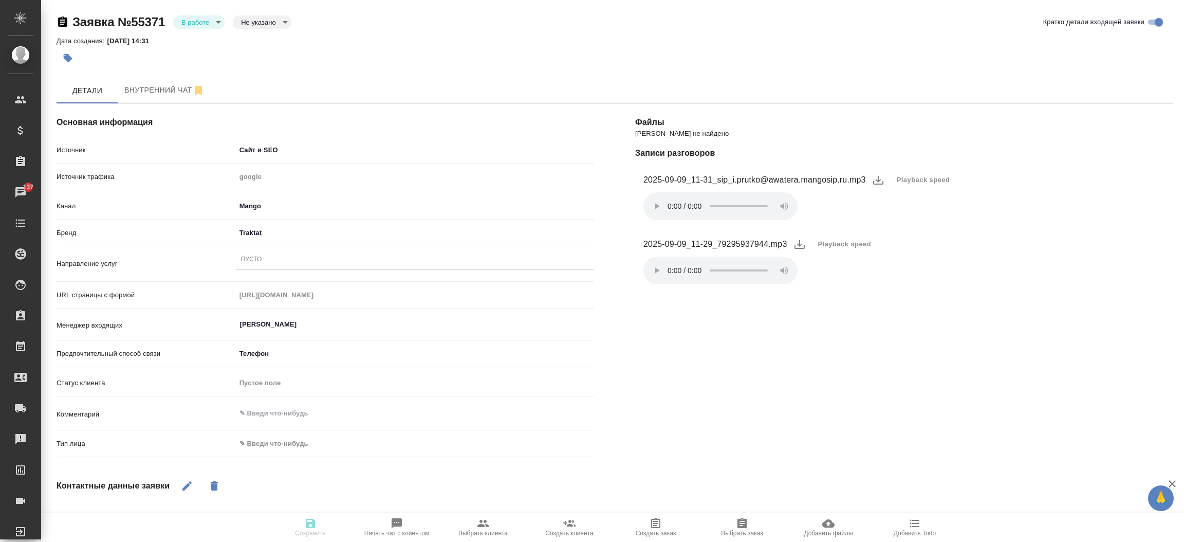
click at [280, 260] on div "Пусто" at bounding box center [415, 259] width 358 height 15
click at [271, 443] on body "🙏 .cls-1 fill:#fff; AWATERA [PERSON_NAME]prutko Клиенты Спецификации Заказы 137…" at bounding box center [592, 271] width 1184 height 542
click at [266, 460] on li "Физическое лицо" at bounding box center [355, 459] width 239 height 16
type textarea "x"
type input "private"
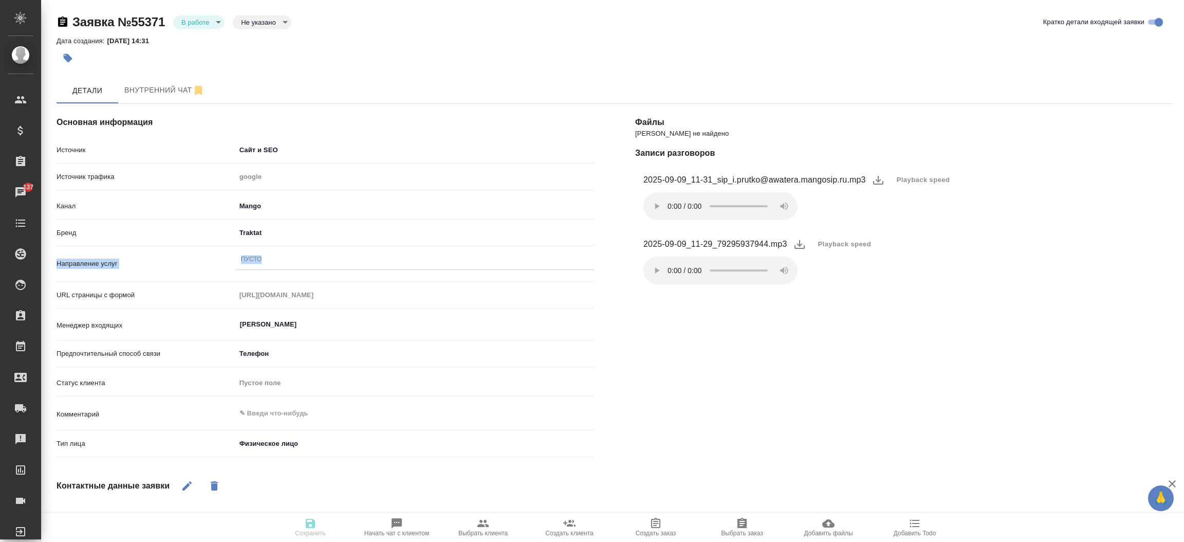
drag, startPoint x: 264, startPoint y: 249, endPoint x: 263, endPoint y: 255, distance: 6.9
click at [263, 255] on div "Источник Сайт и SEO seo Источник трафика google Канал Mango 6374e594cd4a952bacd…" at bounding box center [325, 301] width 537 height 320
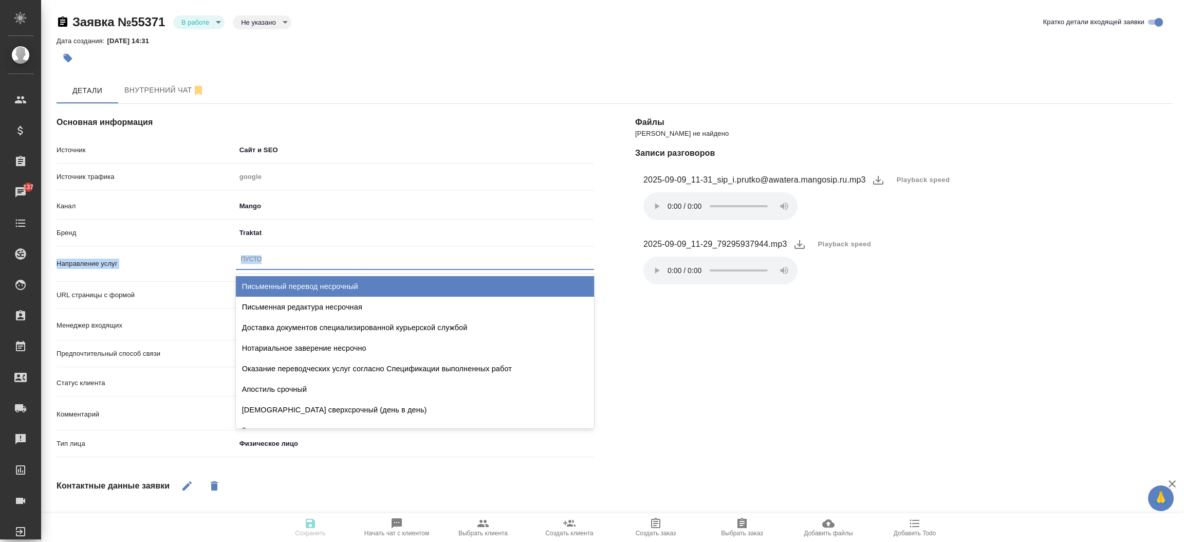
click at [263, 255] on div "Пусто" at bounding box center [415, 259] width 358 height 15
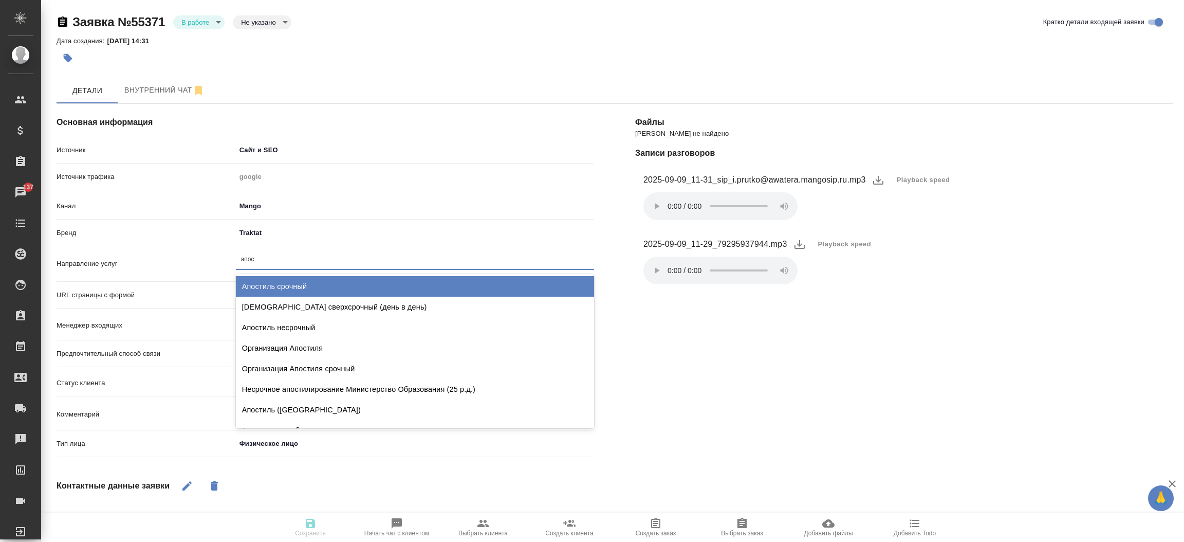
type input "[DEMOGRAPHIC_DATA]"
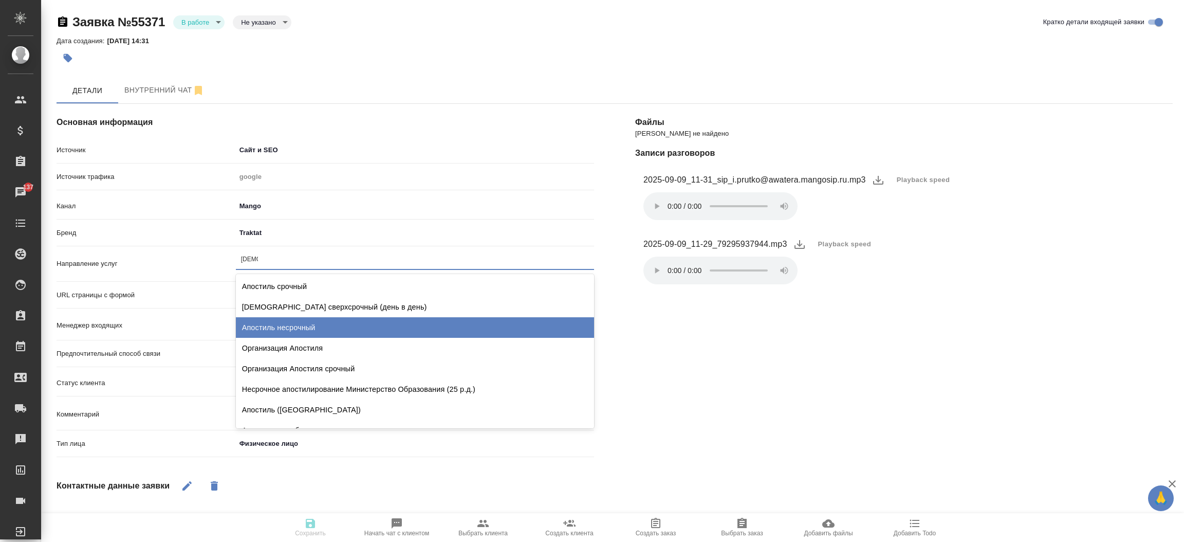
click at [272, 329] on div "Апостиль несрочный" at bounding box center [415, 327] width 358 height 21
type textarea "x"
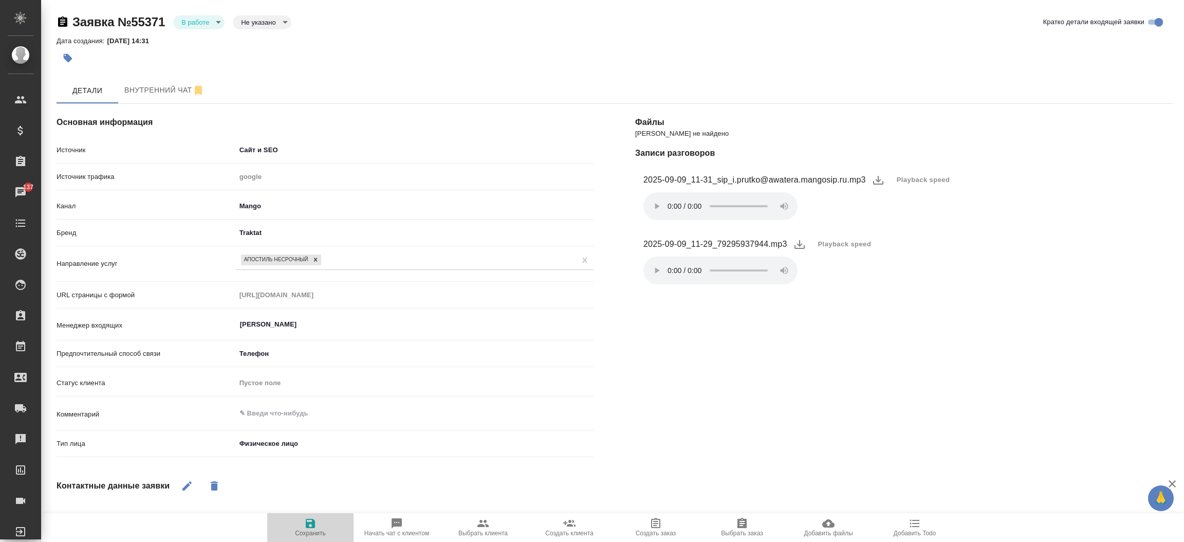
click at [315, 523] on icon "button" at bounding box center [310, 523] width 12 height 12
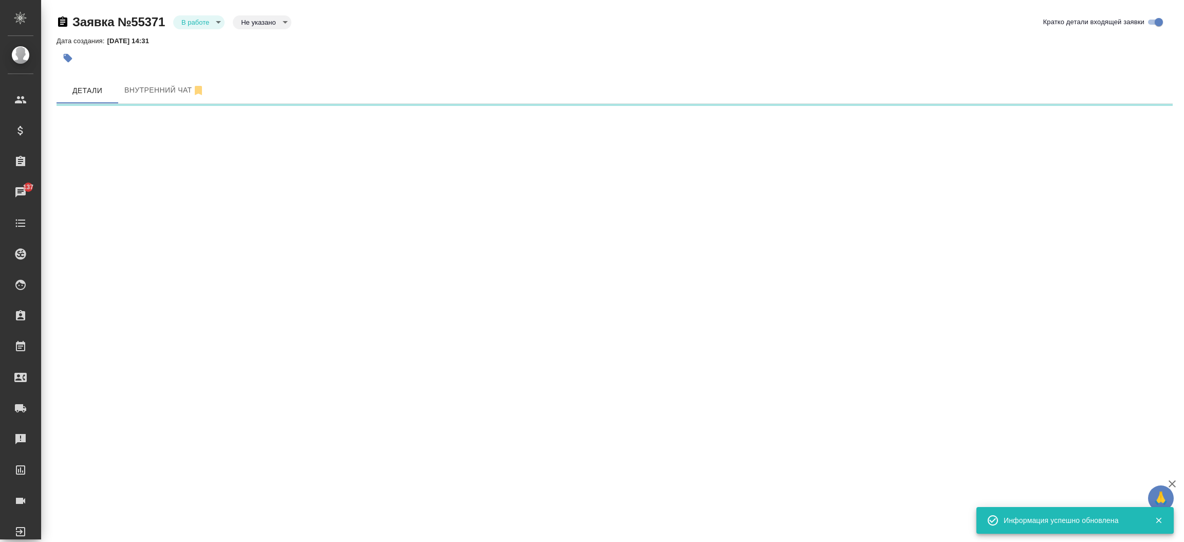
select select "RU"
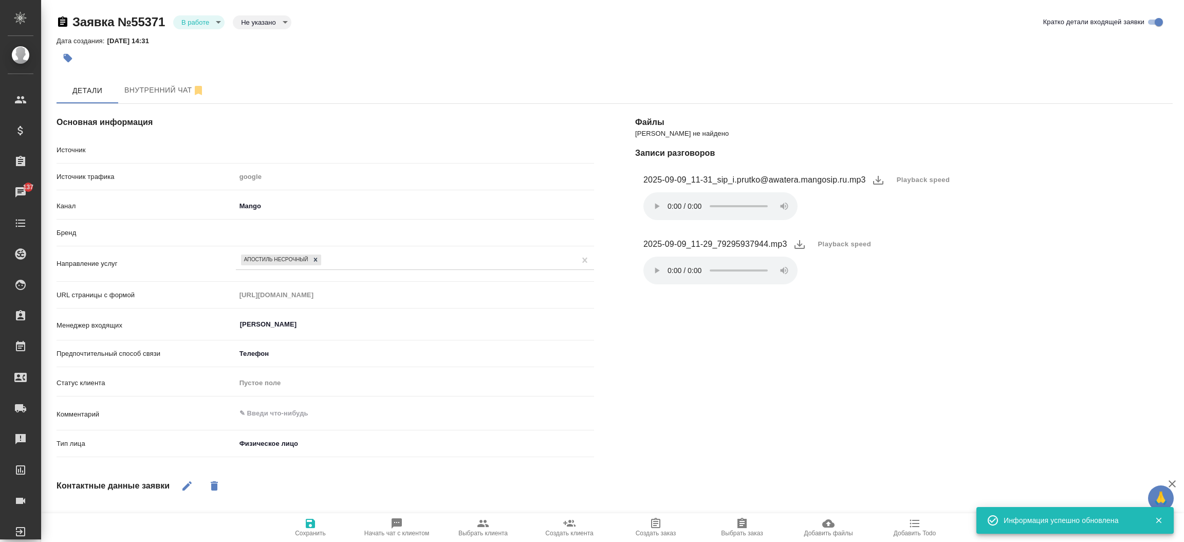
type textarea "x"
click at [208, 24] on body "🙏 .cls-1 fill:#fff; AWATERA [PERSON_NAME]prutko Клиенты Спецификации Заказы 137…" at bounding box center [592, 271] width 1184 height 542
click at [206, 45] on li "Отказ" at bounding box center [198, 39] width 51 height 17
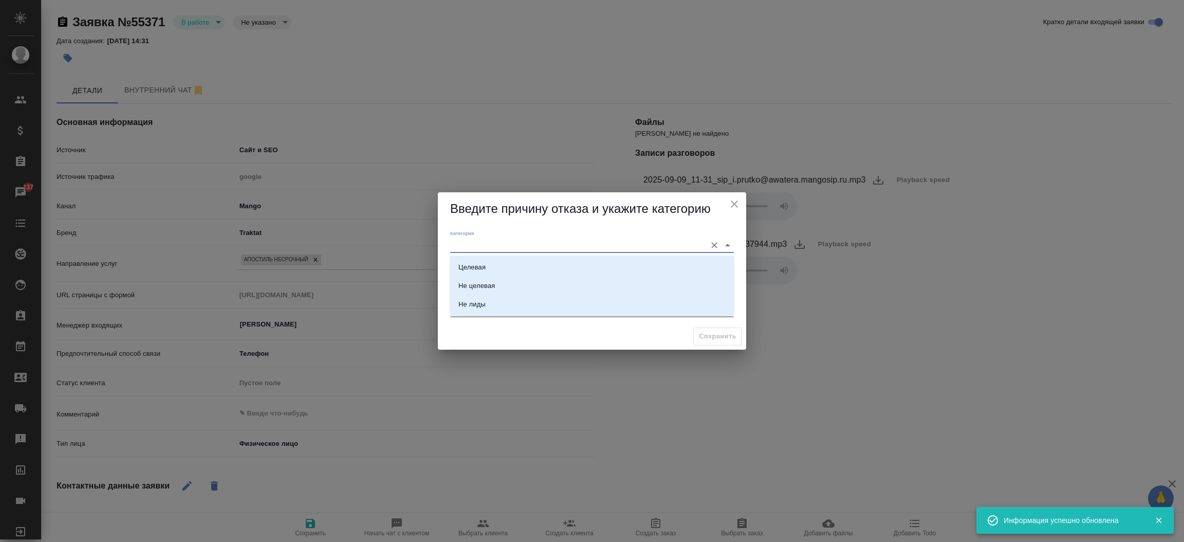
click at [492, 242] on input "Категория" at bounding box center [575, 245] width 251 height 14
click at [492, 236] on div "Категория" at bounding box center [592, 241] width 284 height 23
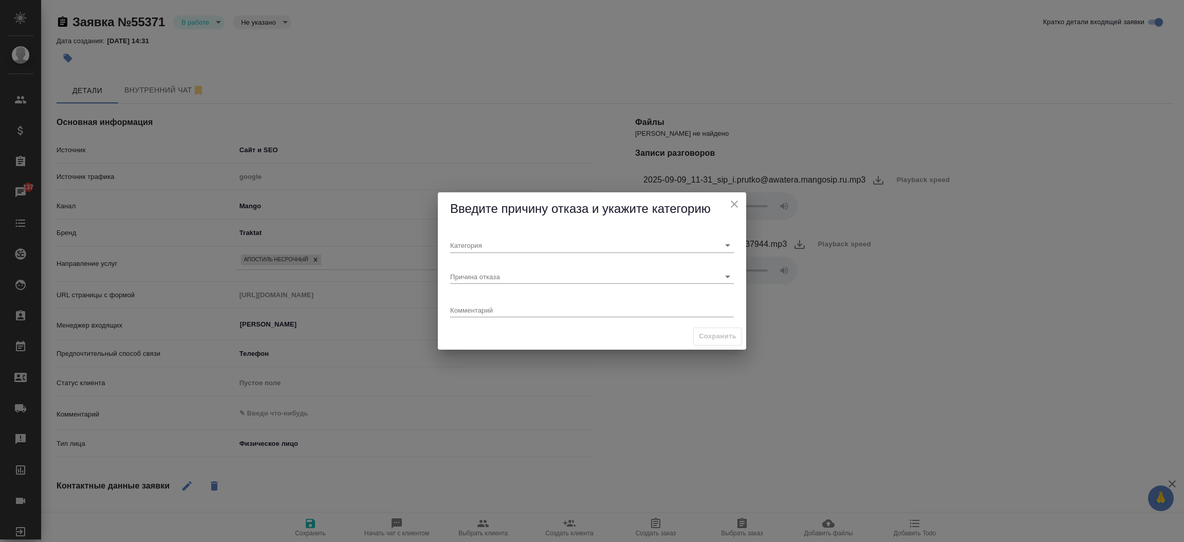
click at [447, 209] on div "Введите причину отказа и укажите категорию" at bounding box center [592, 208] width 308 height 33
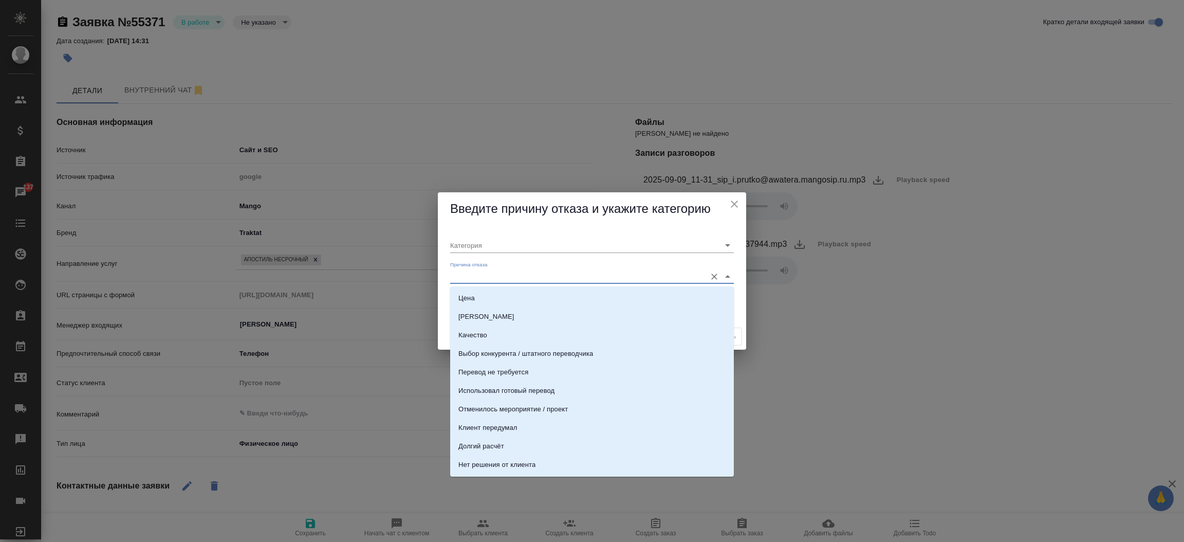
click at [473, 272] on input "Причина отказа" at bounding box center [575, 276] width 251 height 14
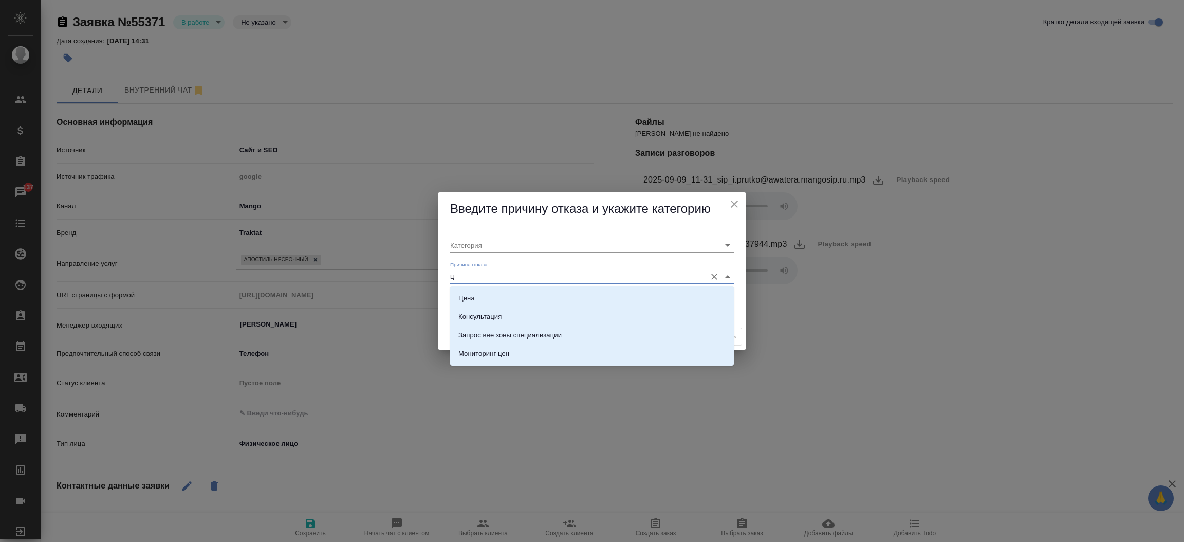
type input "це"
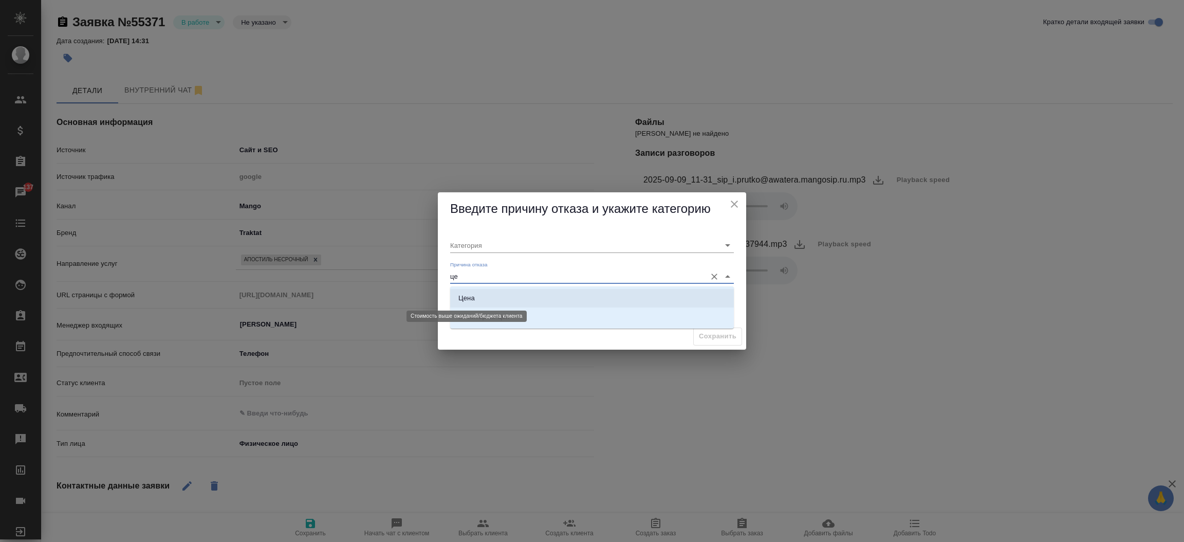
click at [471, 300] on div "Цена" at bounding box center [466, 298] width 16 height 10
type input "Целевая"
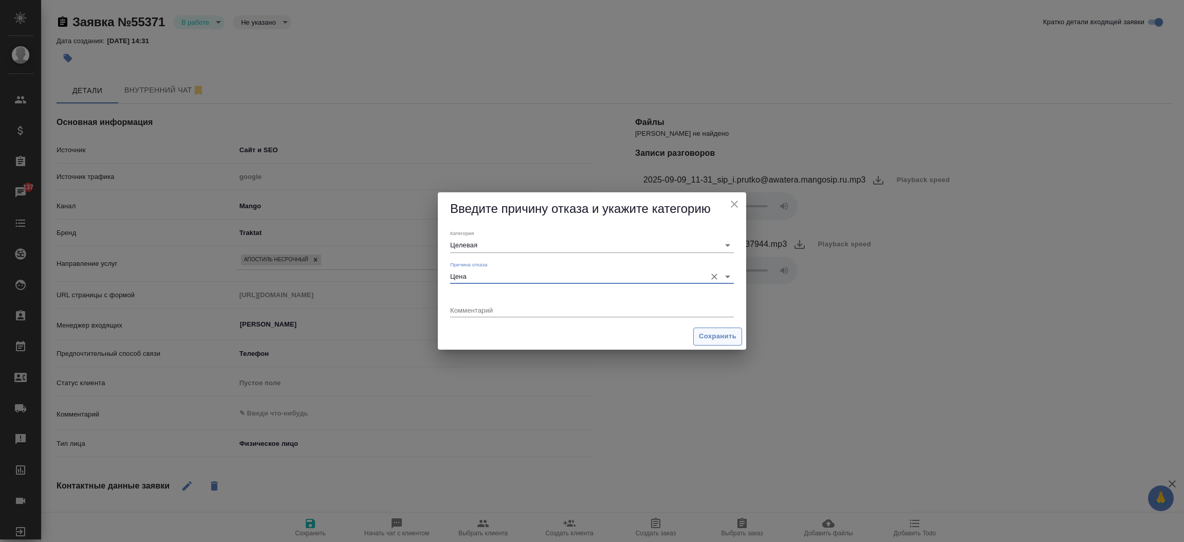
type input "Цена"
click at [714, 329] on button "Сохранить" at bounding box center [717, 336] width 49 height 18
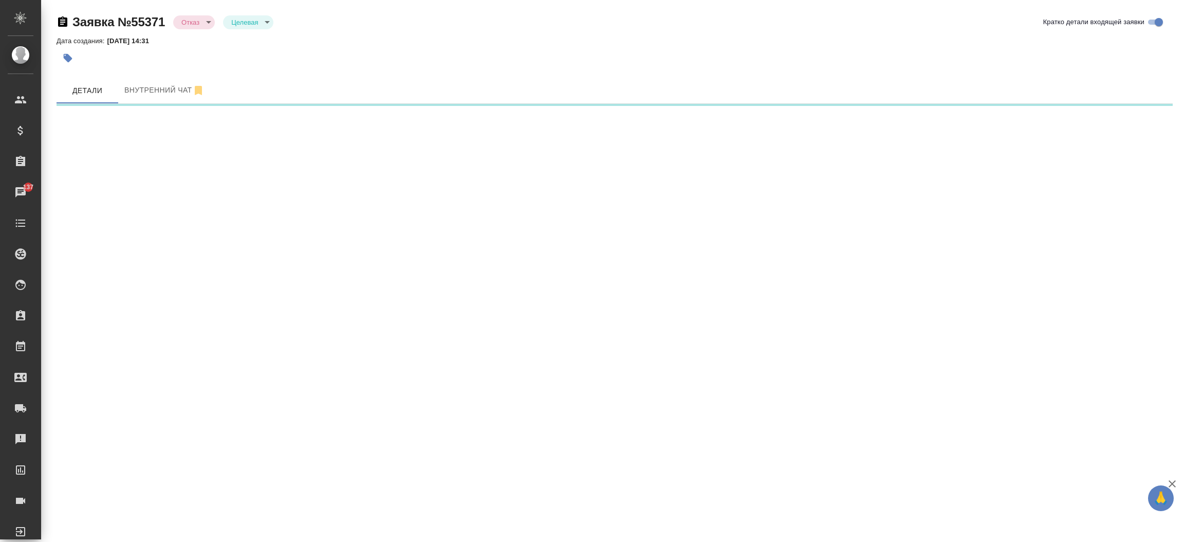
select select "RU"
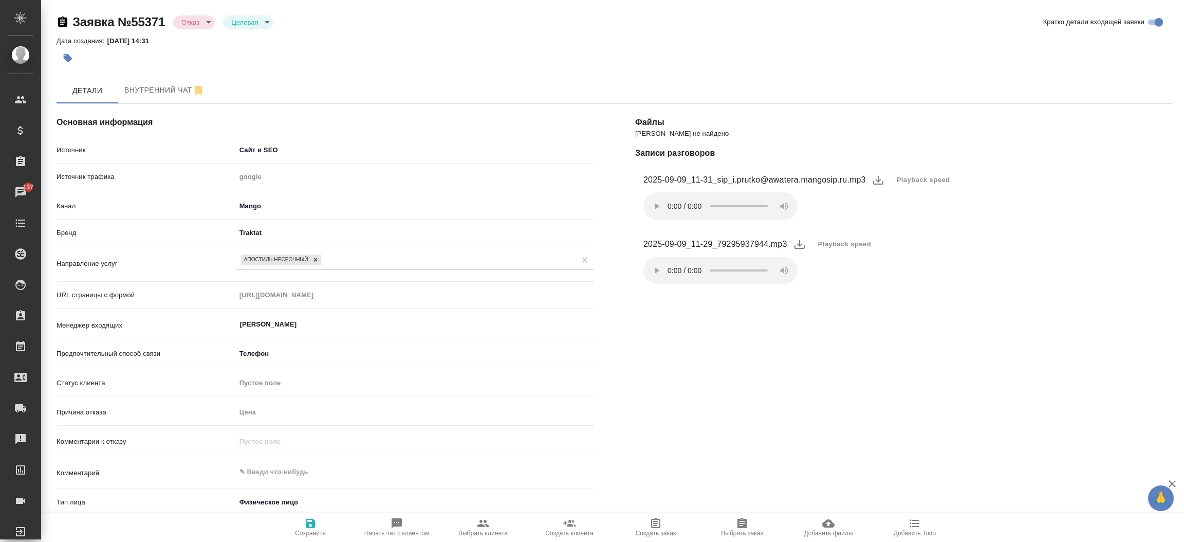
type textarea "x"
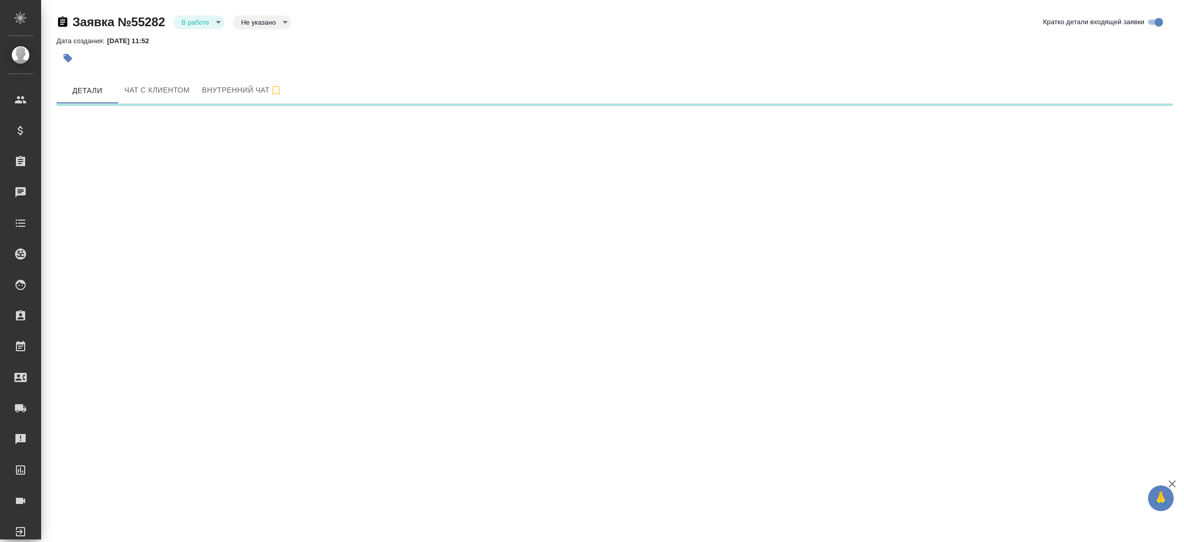
select select "RU"
select select "KZ"
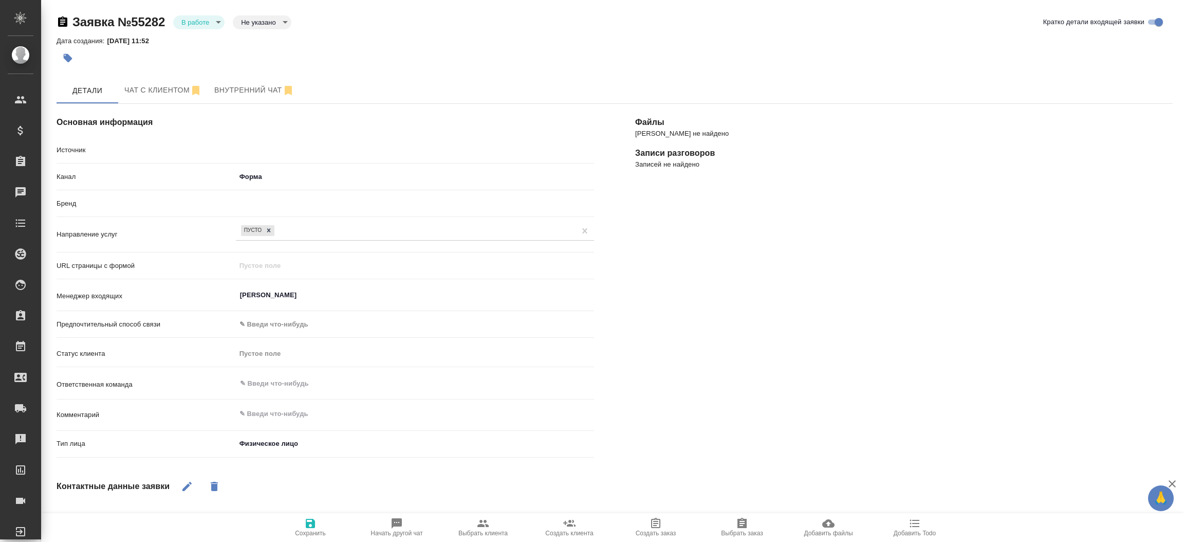
type textarea "x"
click at [148, 84] on span "Чат с клиентом" at bounding box center [163, 90] width 78 height 13
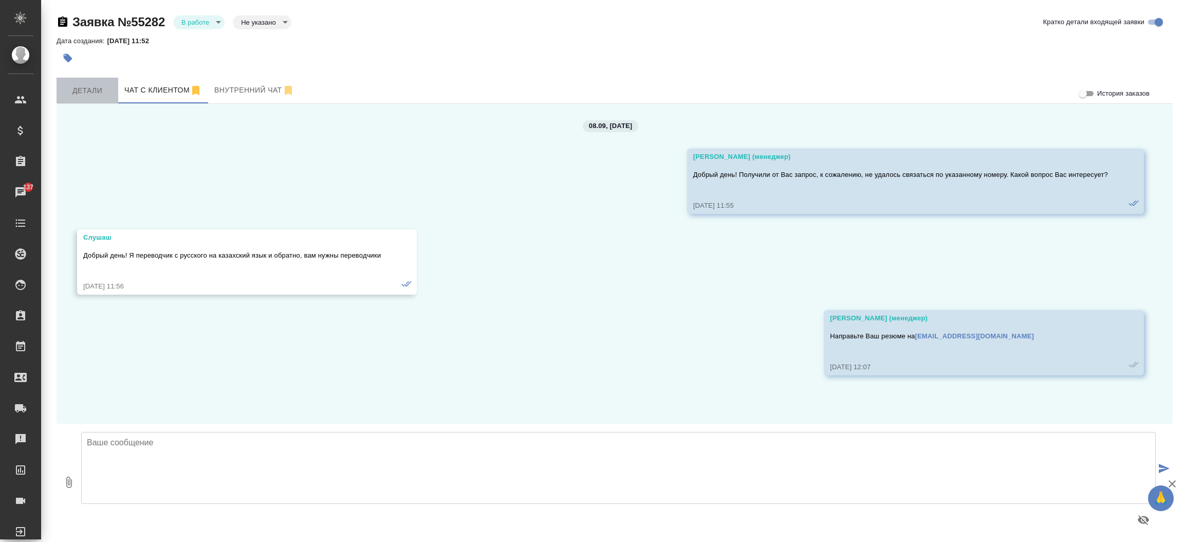
click at [103, 95] on span "Детали" at bounding box center [87, 90] width 49 height 13
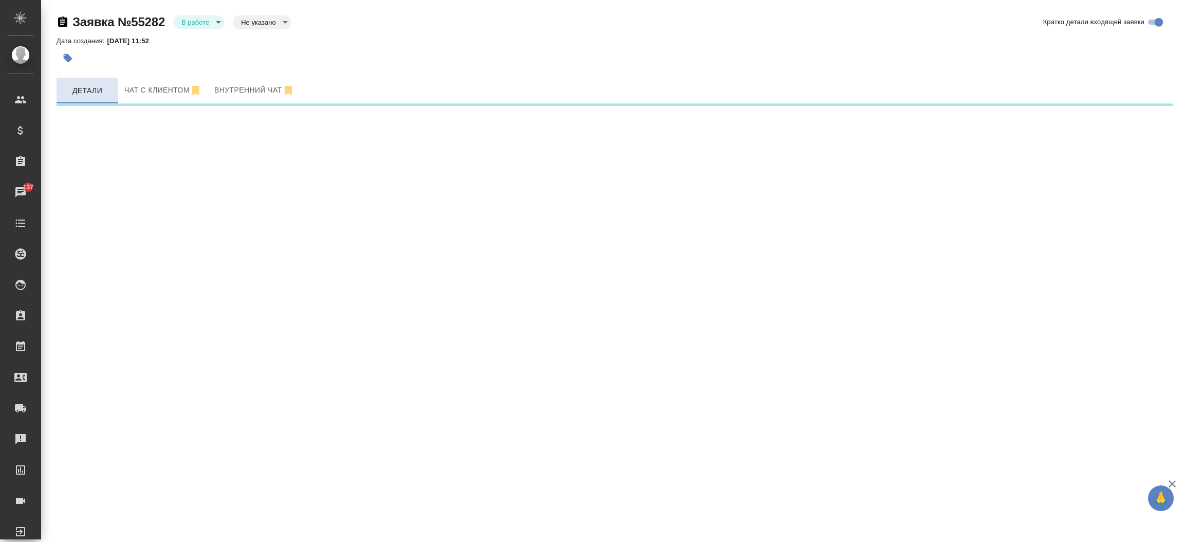
select select "RU"
select select "KZ"
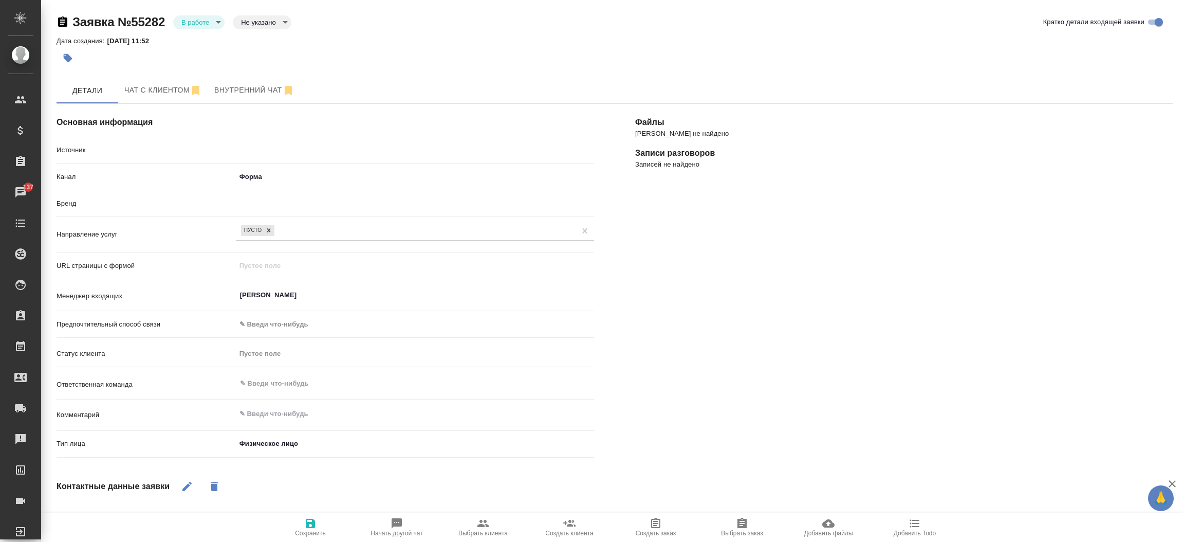
type textarea "x"
click at [206, 24] on body "🙏 .cls-1 fill:#fff; AWATERA Прутько Ирина i.prutko Клиенты Спецификации Заказы …" at bounding box center [592, 271] width 1184 height 542
click at [206, 41] on li "Отказ" at bounding box center [198, 39] width 51 height 17
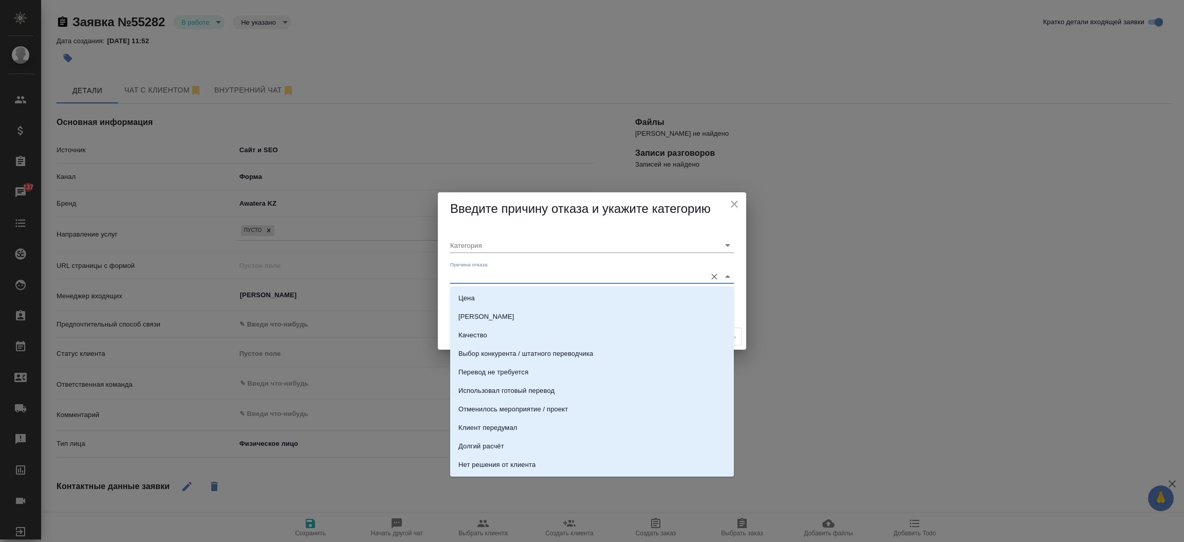
click at [491, 275] on input "Причина отказа" at bounding box center [575, 276] width 251 height 14
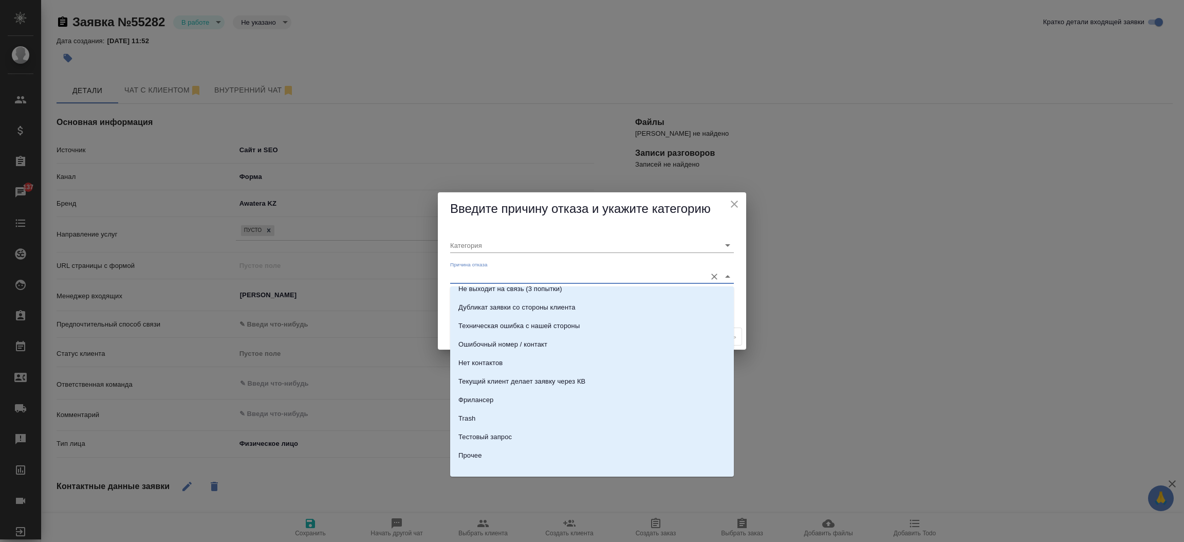
scroll to position [312, 0]
click at [546, 392] on li "Фрилансер" at bounding box center [592, 392] width 284 height 18
type input "Не лиды"
type input "Фрилансер"
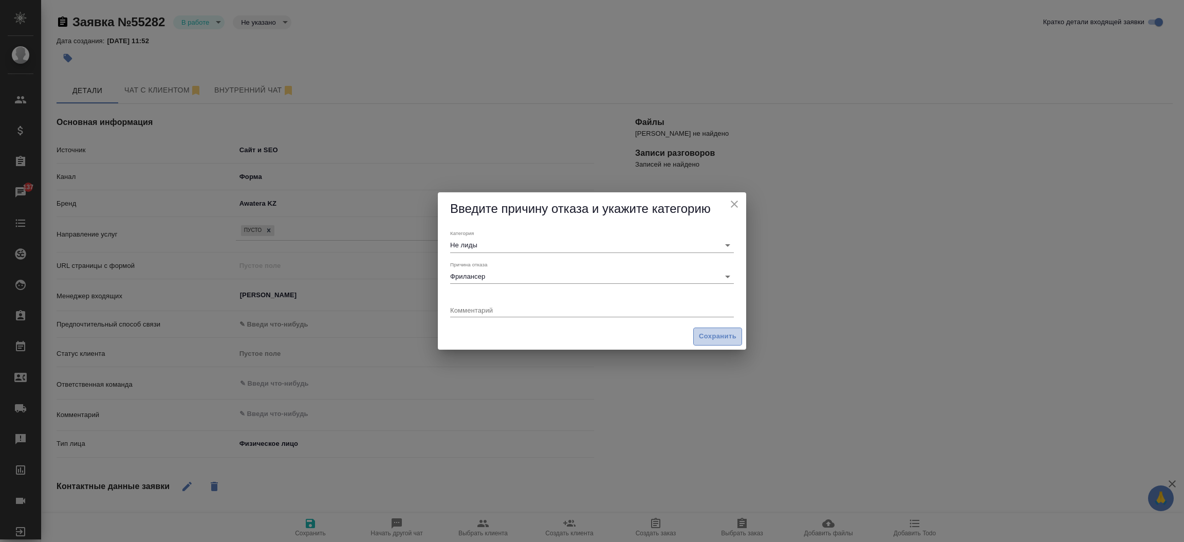
click at [716, 336] on span "Сохранить" at bounding box center [718, 336] width 38 height 12
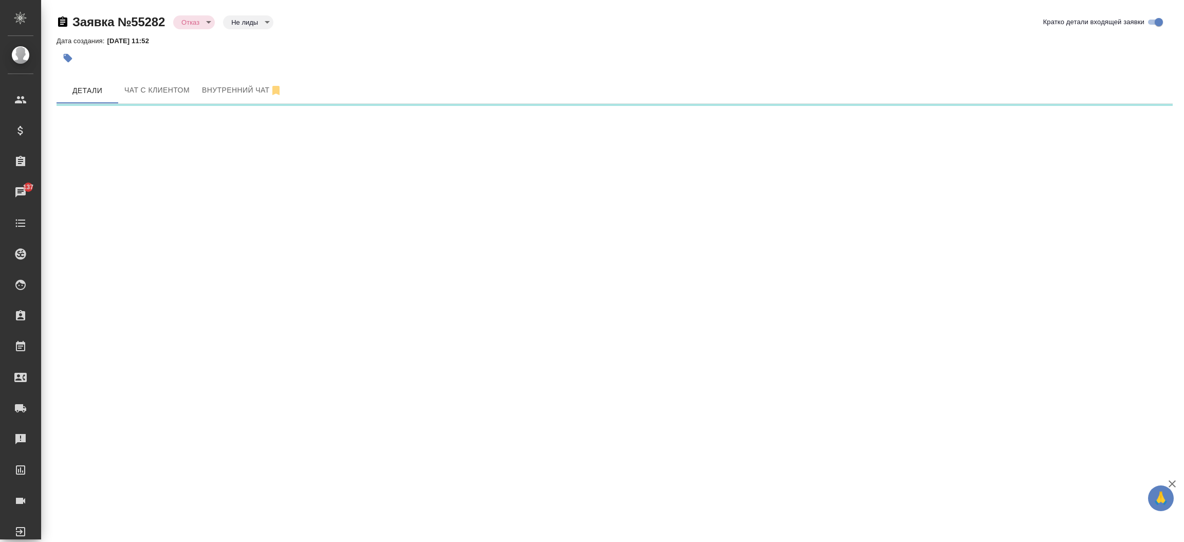
select select "RU"
select select "KZ"
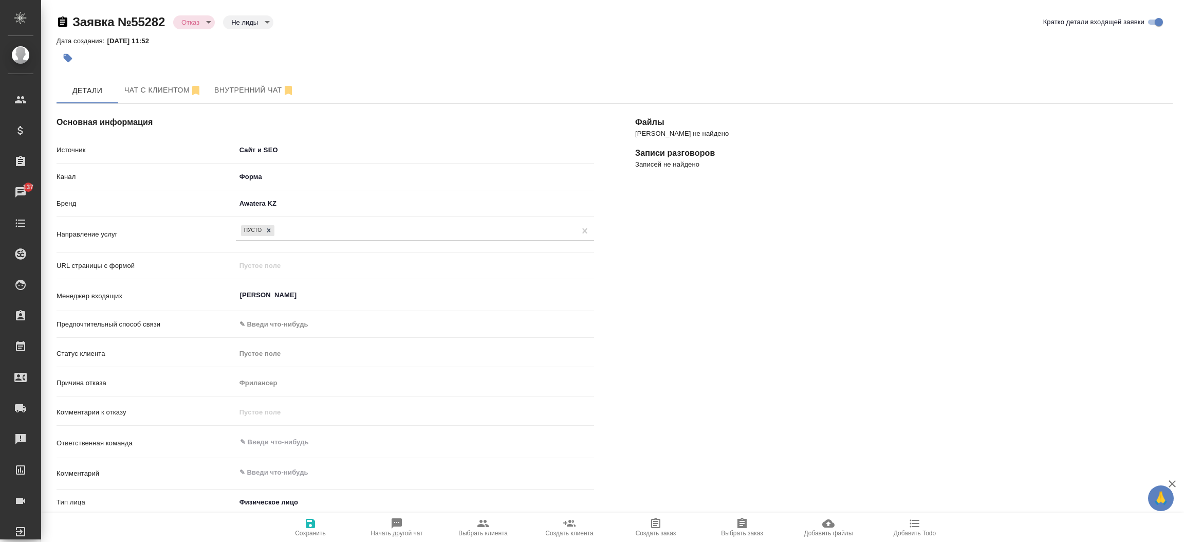
type textarea "x"
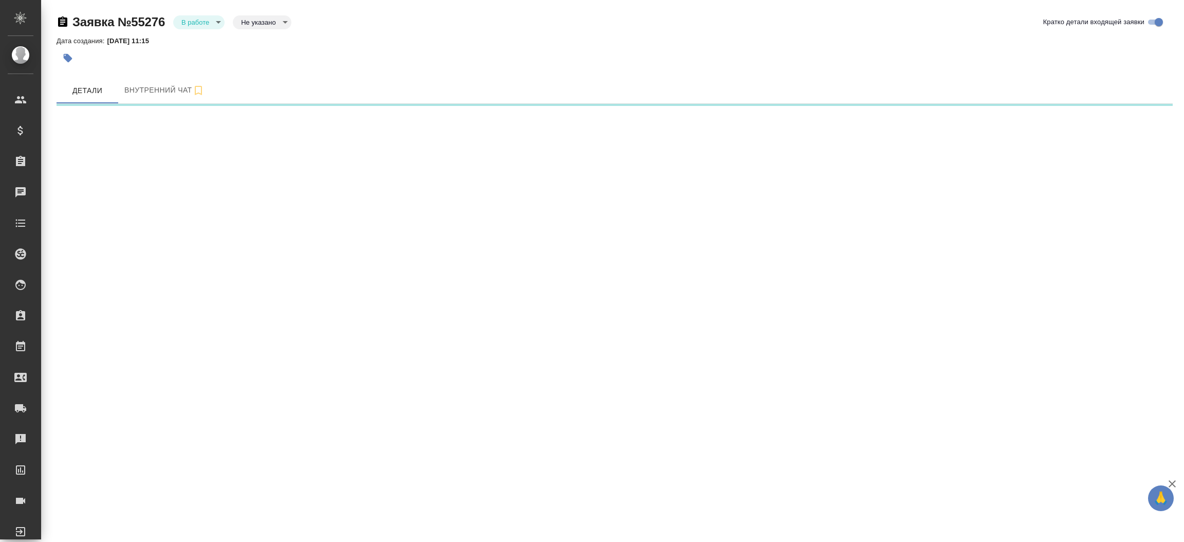
select select "RU"
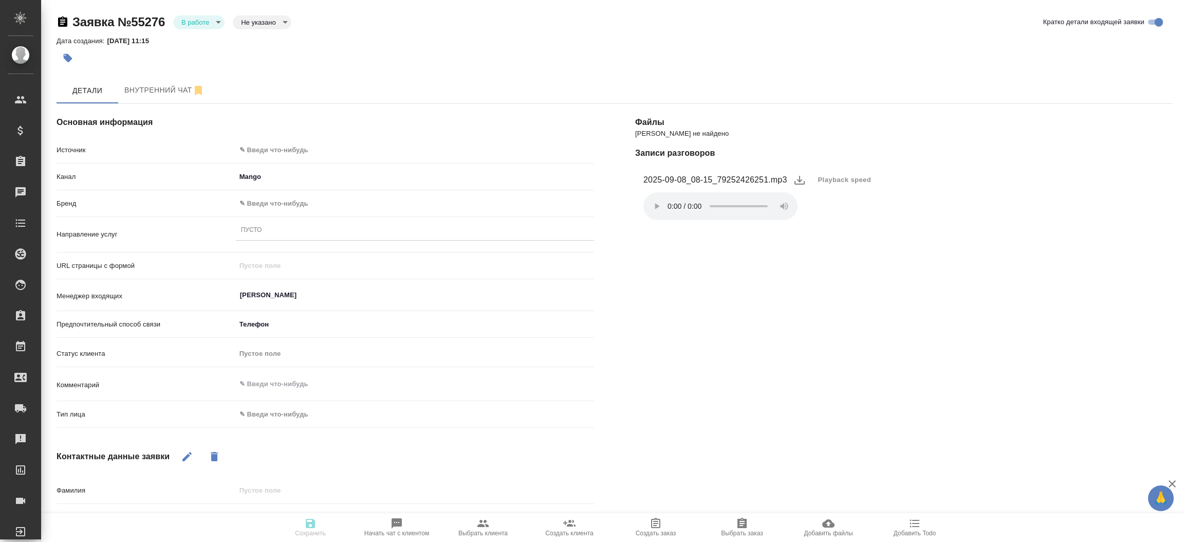
type textarea "x"
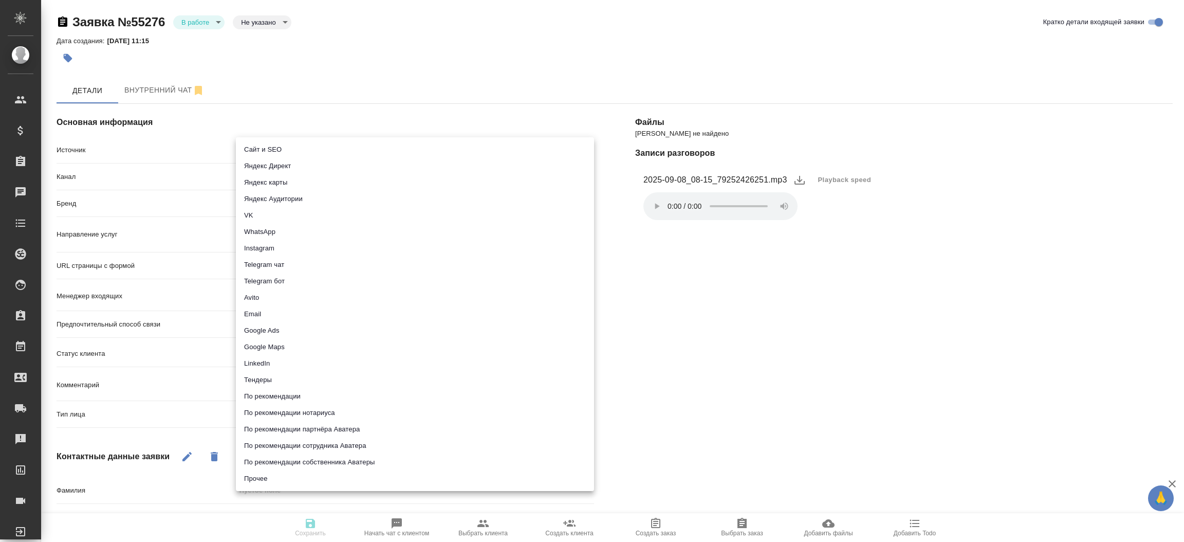
click at [400, 143] on body "🙏 .cls-1 fill:#fff; AWATERA [PERSON_NAME]prutko Клиенты Спецификации Заказы Чат…" at bounding box center [592, 271] width 1184 height 542
click at [400, 143] on li "Сайт и SEO" at bounding box center [415, 149] width 358 height 16
type input "seo"
type textarea "x"
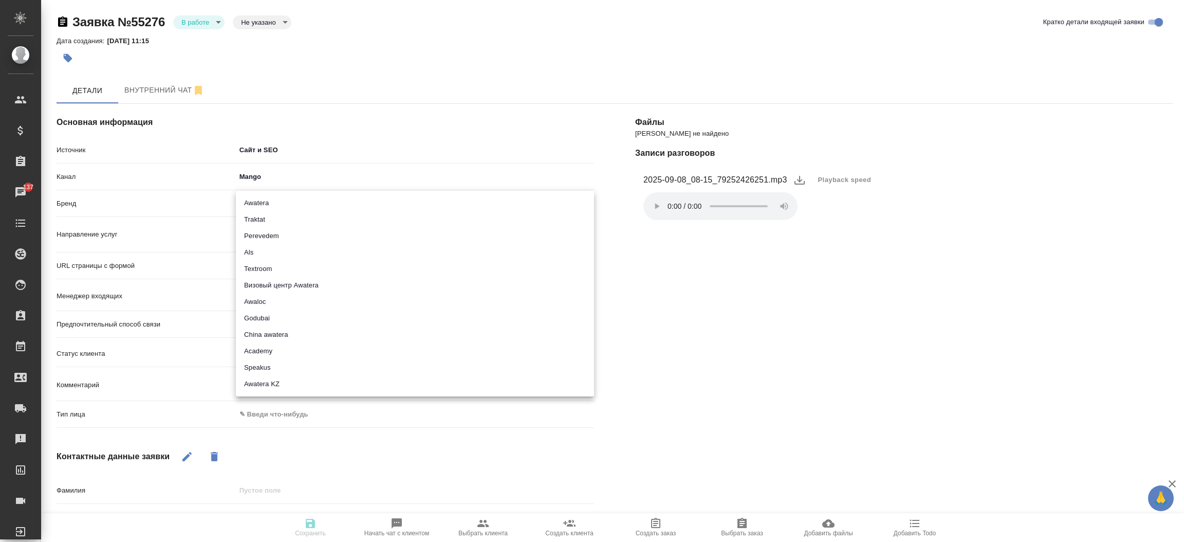
click at [322, 196] on body "🙏 .cls-1 fill:#fff; AWATERA [PERSON_NAME]prutko Клиенты Спецификации Заказы 137…" at bounding box center [592, 271] width 1184 height 542
click at [300, 215] on li "Traktat" at bounding box center [415, 219] width 358 height 16
type input "traktat"
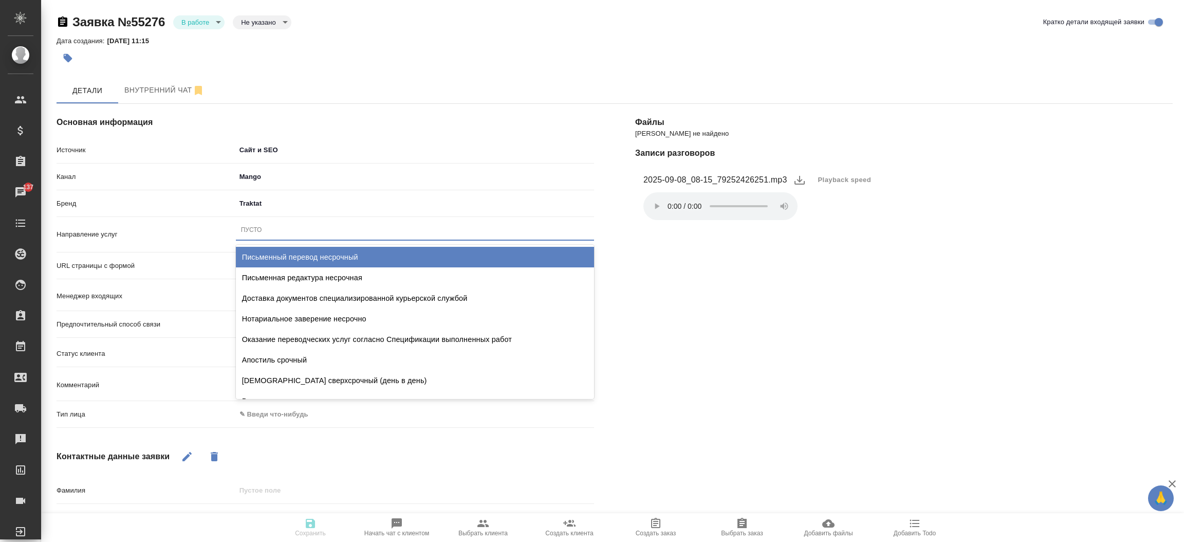
click at [279, 236] on div "Пусто" at bounding box center [415, 229] width 358 height 15
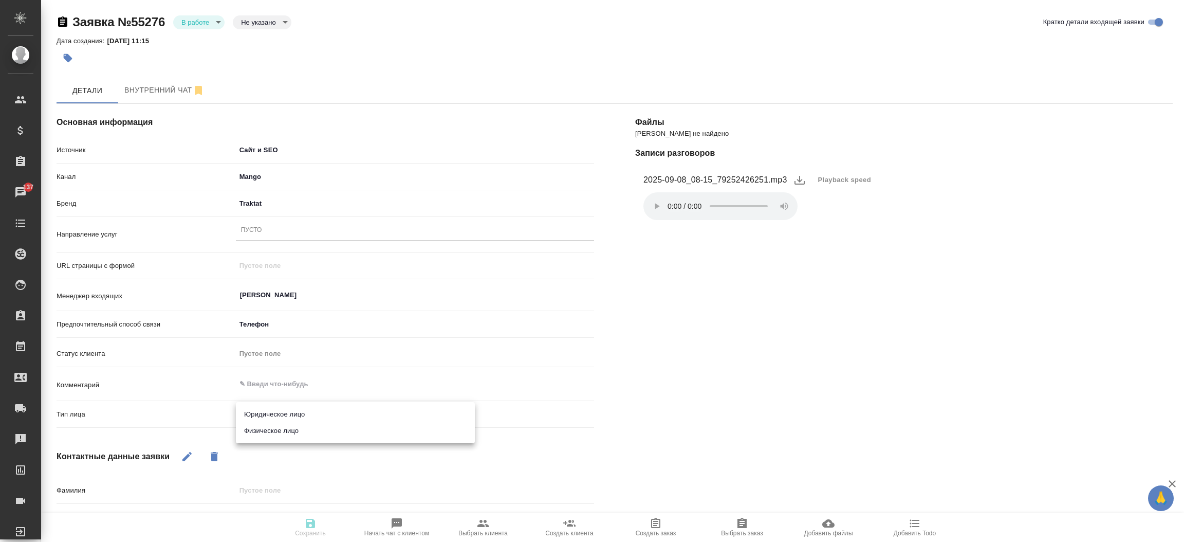
click at [267, 418] on body "🙏 .cls-1 fill:#fff; AWATERA Прутько Ирина i.prutko Клиенты Спецификации Заказы …" at bounding box center [592, 271] width 1184 height 542
click at [269, 426] on li "Физическое лицо" at bounding box center [355, 430] width 239 height 16
type textarea "x"
type input "private"
click at [258, 228] on div "Пусто" at bounding box center [251, 230] width 21 height 9
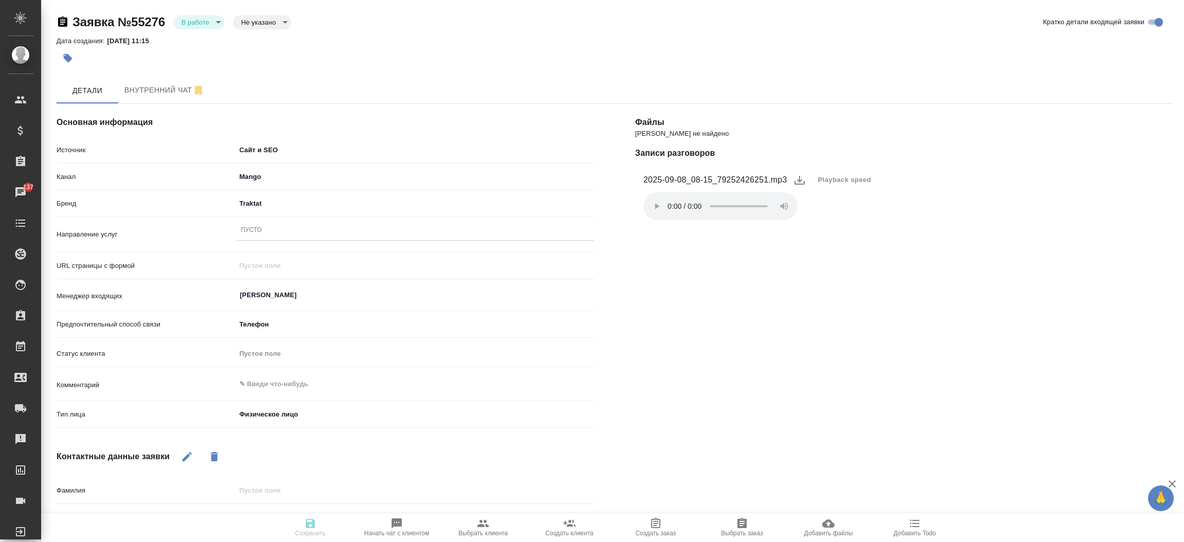
click at [265, 230] on div "Пусто" at bounding box center [415, 230] width 358 height 15
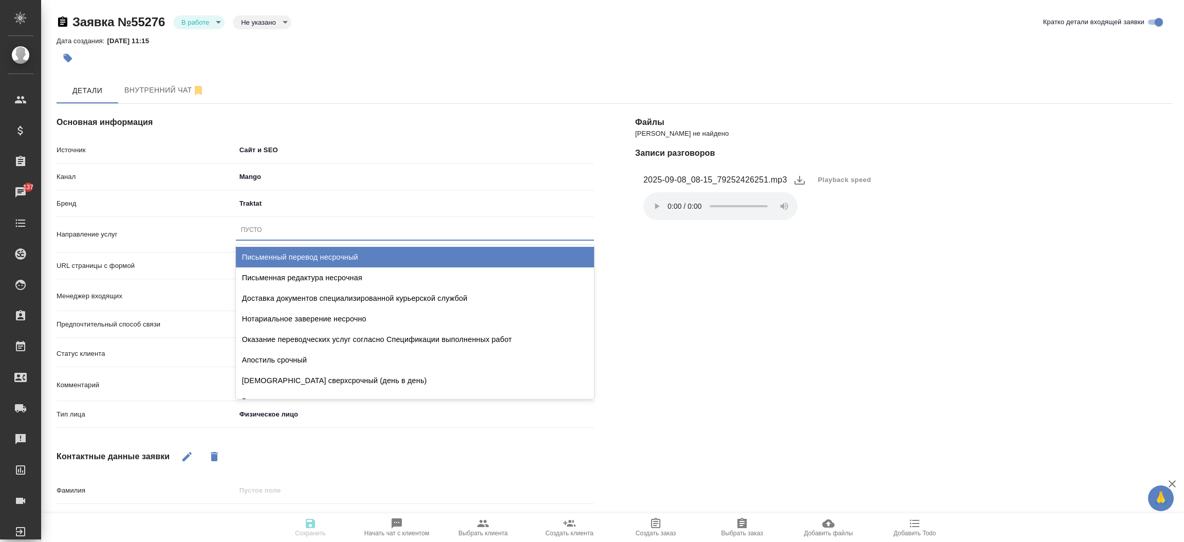
click at [279, 253] on div "Письменный перевод несрочный" at bounding box center [415, 257] width 358 height 21
type textarea "x"
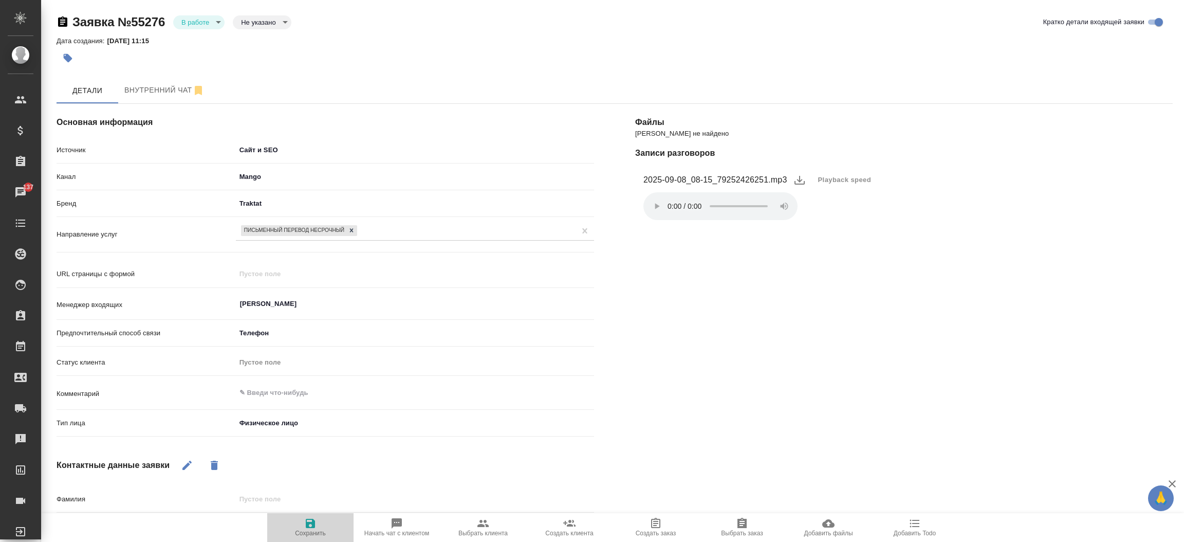
click at [310, 522] on icon "button" at bounding box center [310, 523] width 12 height 12
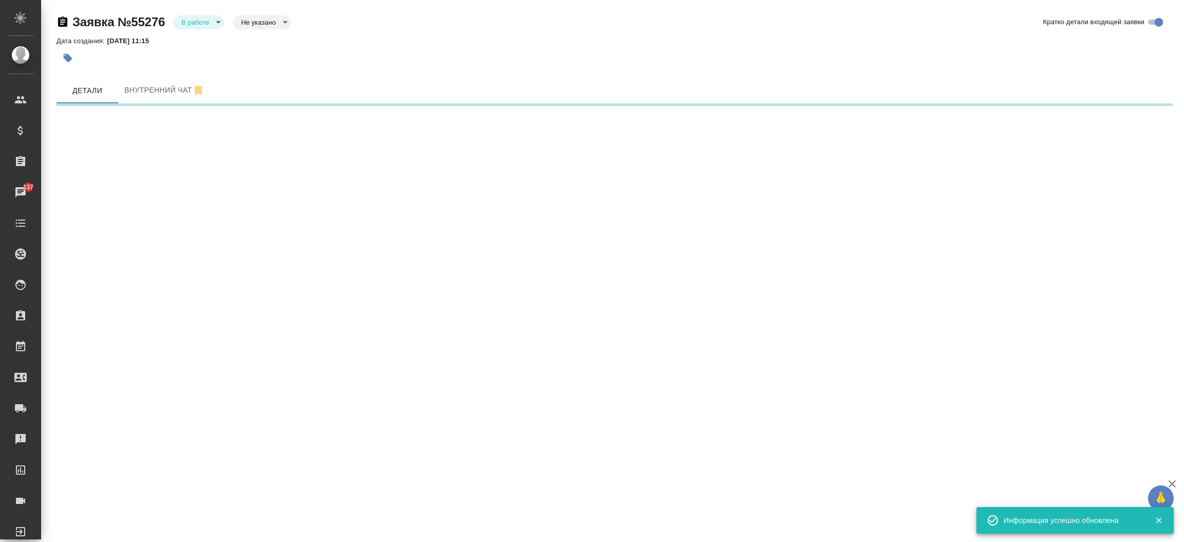
select select "RU"
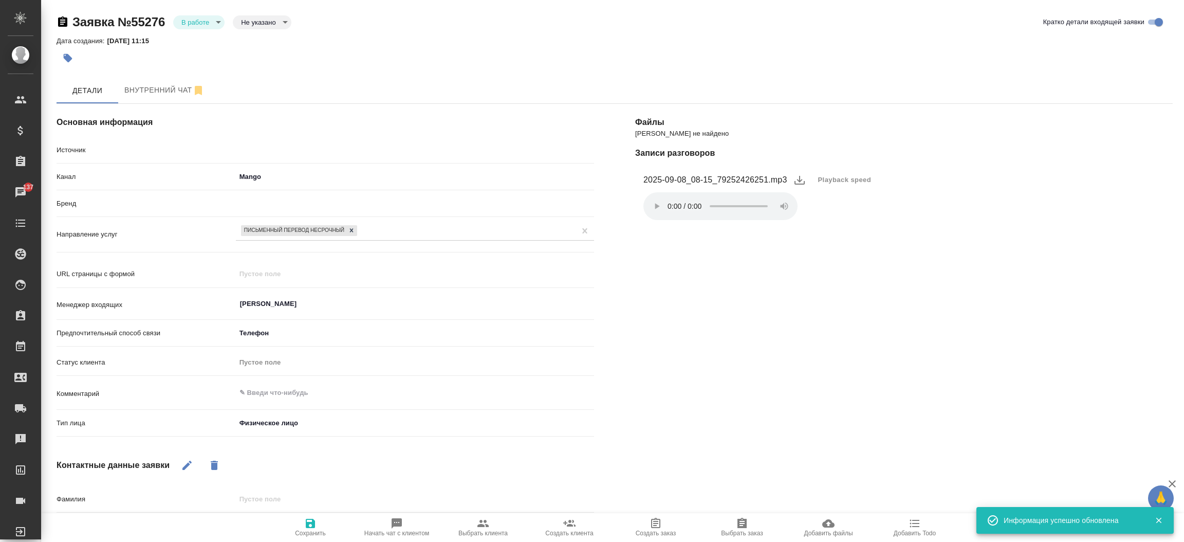
type textarea "x"
click at [207, 24] on body "🙏 .cls-1 fill:#fff; AWATERA Прутько Ирина i.prutko Клиенты Спецификации Заказы …" at bounding box center [592, 271] width 1184 height 542
click at [206, 36] on li "Отказ" at bounding box center [198, 39] width 51 height 17
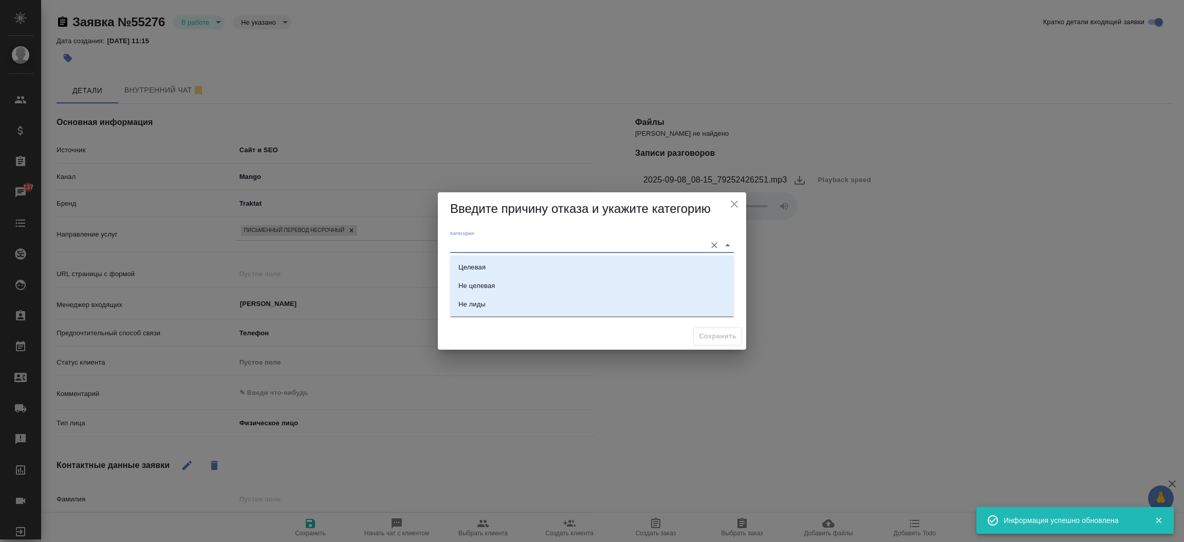
click at [488, 246] on input "Категория" at bounding box center [575, 245] width 251 height 14
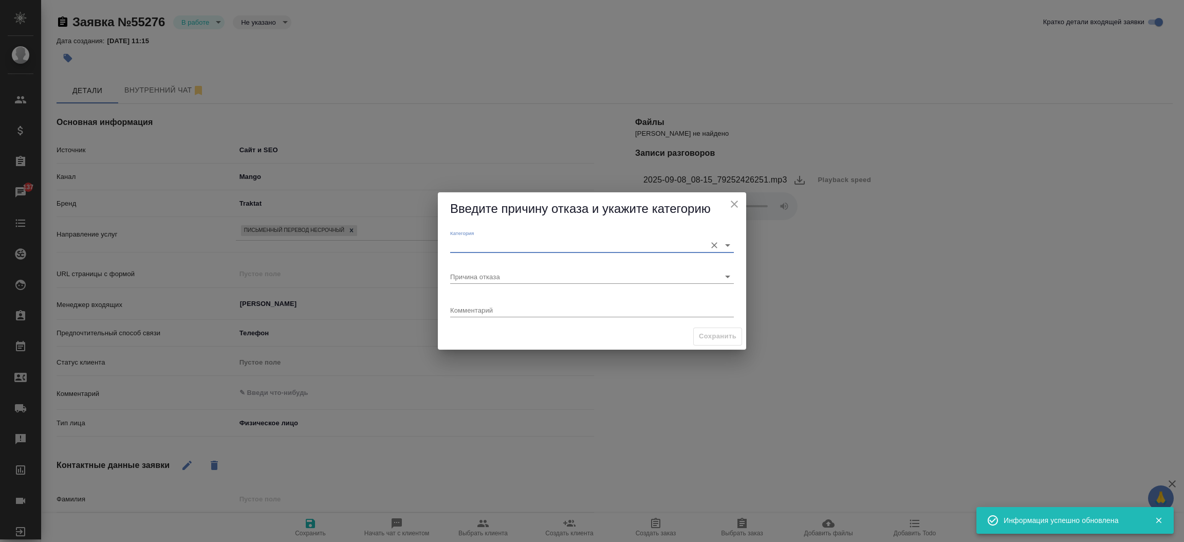
click at [508, 243] on input "Категория" at bounding box center [575, 245] width 251 height 14
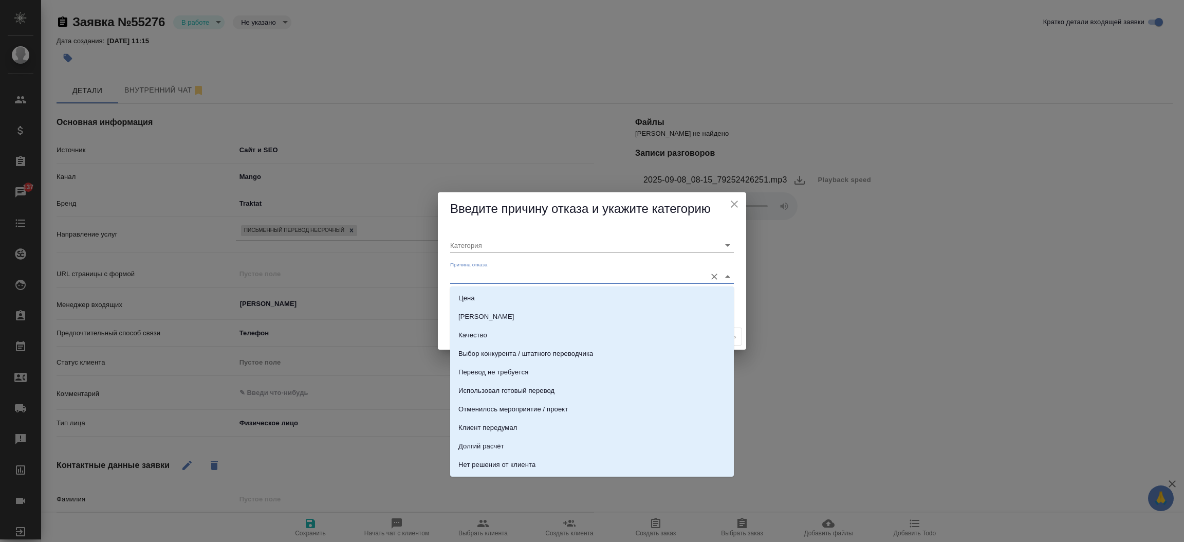
click at [492, 279] on input "Причина отказа" at bounding box center [575, 276] width 251 height 14
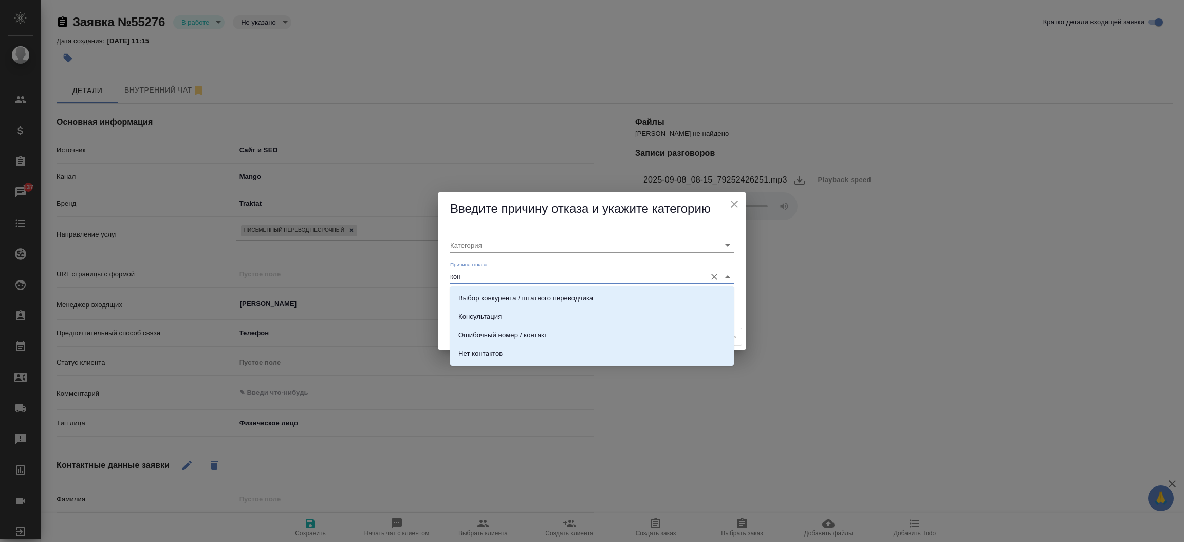
type input "конс"
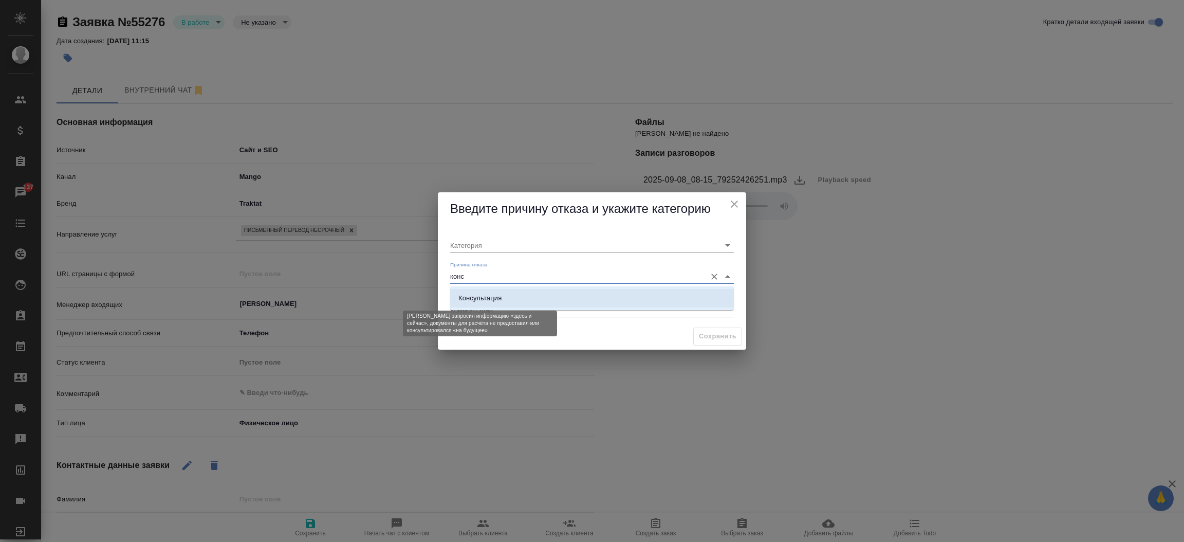
click at [495, 296] on div "Консультация" at bounding box center [479, 298] width 43 height 10
type input "Целевая"
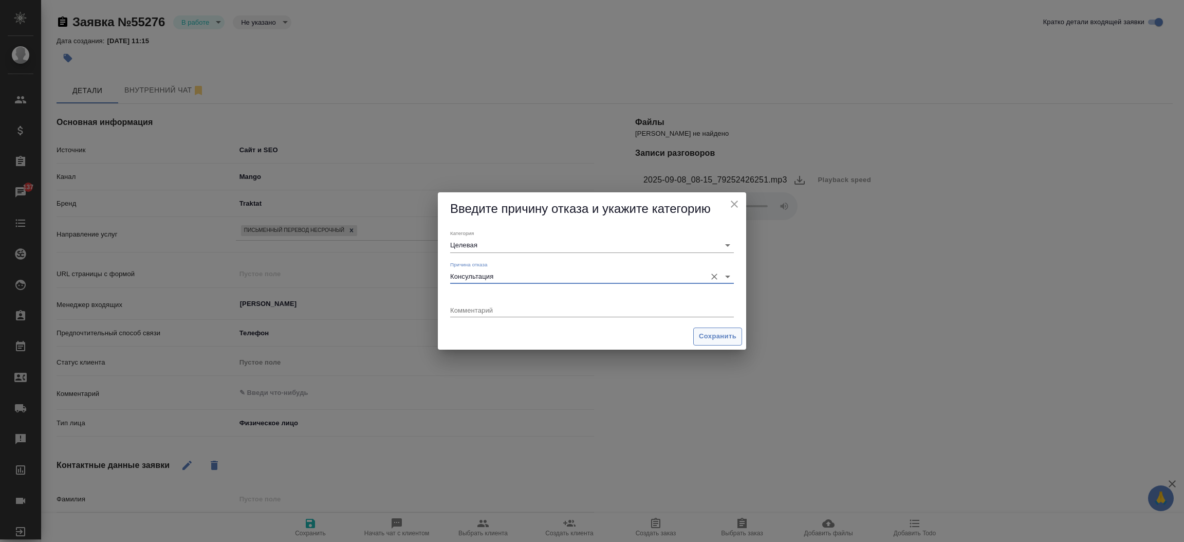
type input "Консультация"
click at [709, 336] on span "Сохранить" at bounding box center [718, 336] width 38 height 12
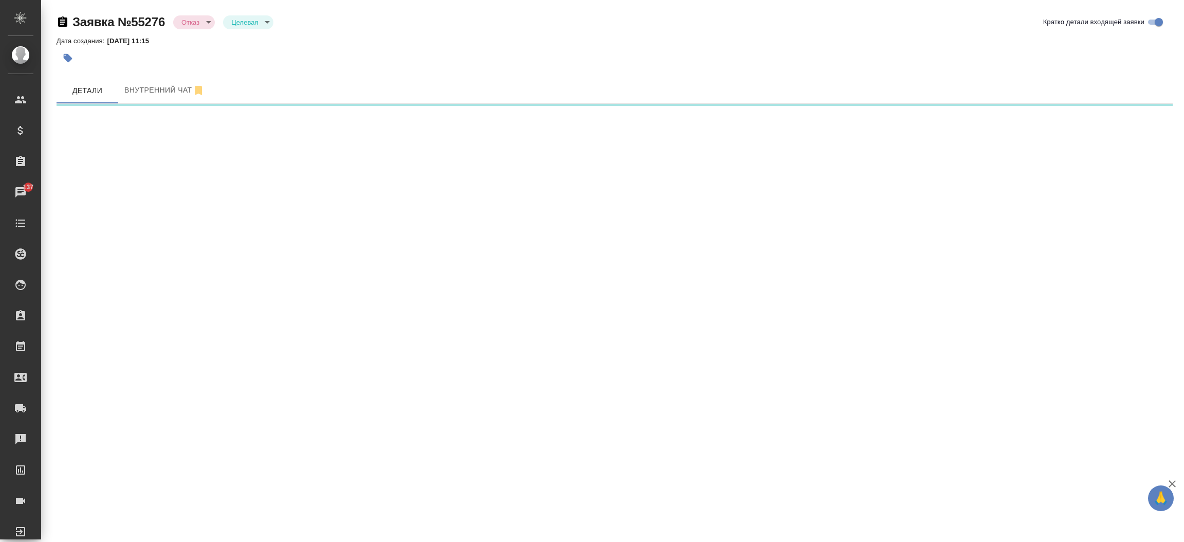
select select "RU"
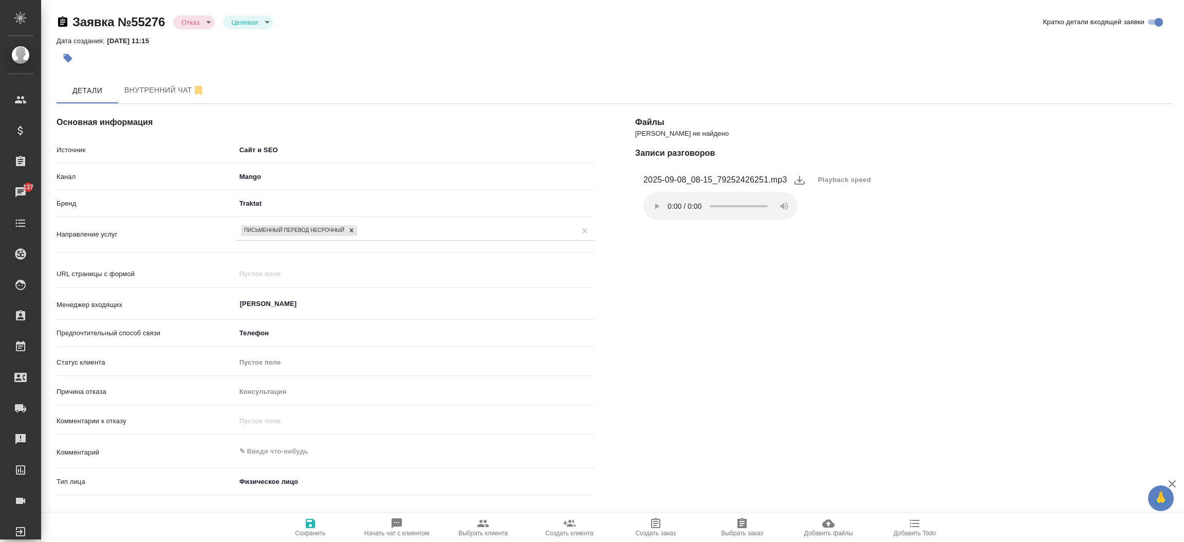
type textarea "x"
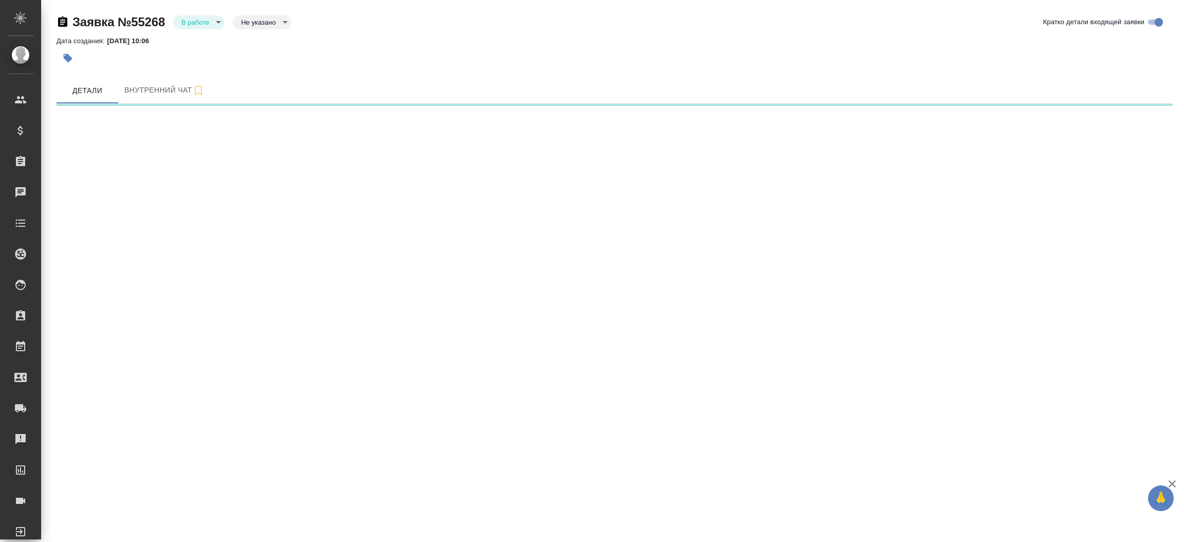
select select "RU"
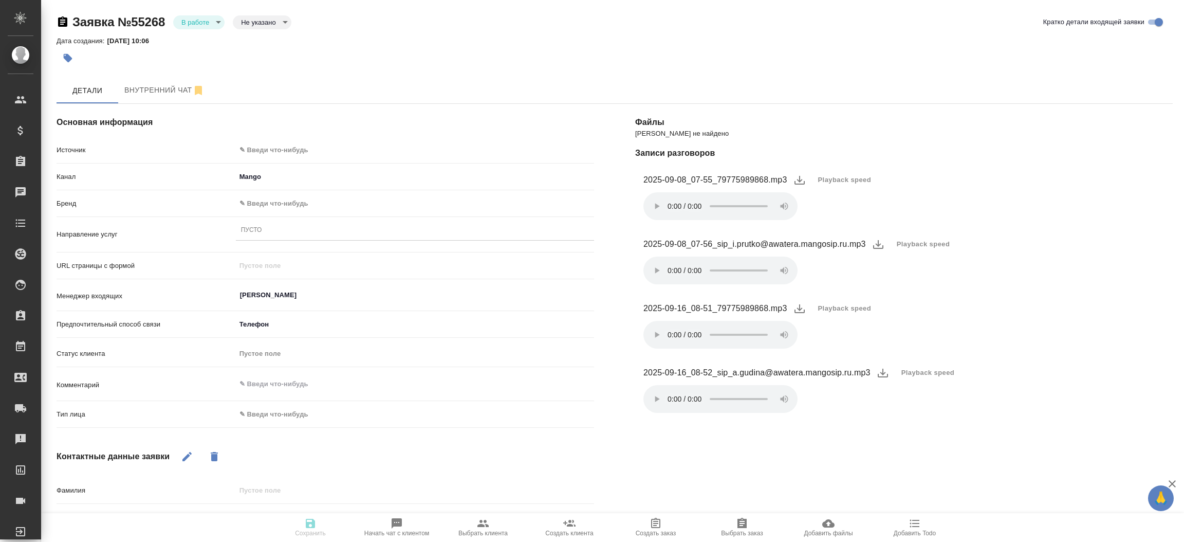
type textarea "x"
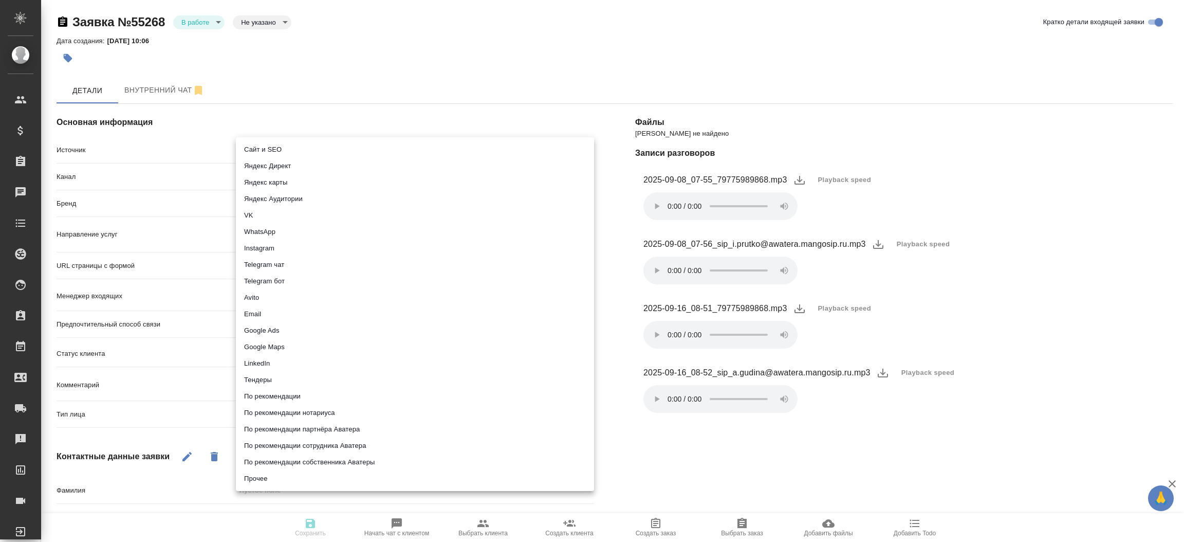
click at [282, 149] on body "🙏 .cls-1 fill:#fff; AWATERA [PERSON_NAME]prutko Клиенты Спецификации Заказы Чат…" at bounding box center [592, 271] width 1184 height 542
click at [282, 149] on li "Сайт и SEO" at bounding box center [415, 149] width 358 height 16
type input "seo"
type textarea "x"
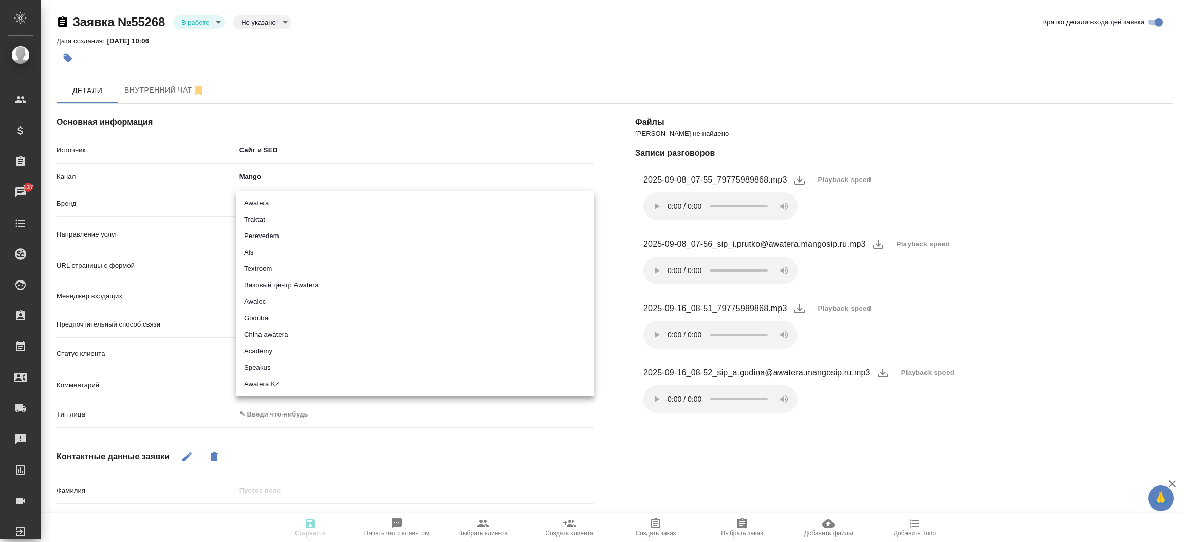
click at [270, 206] on body "🙏 .cls-1 fill:#fff; AWATERA Прутько Ирина i.prutko Клиенты Спецификации Заказы …" at bounding box center [592, 271] width 1184 height 542
click at [266, 225] on li "Traktat" at bounding box center [415, 219] width 358 height 16
type input "traktat"
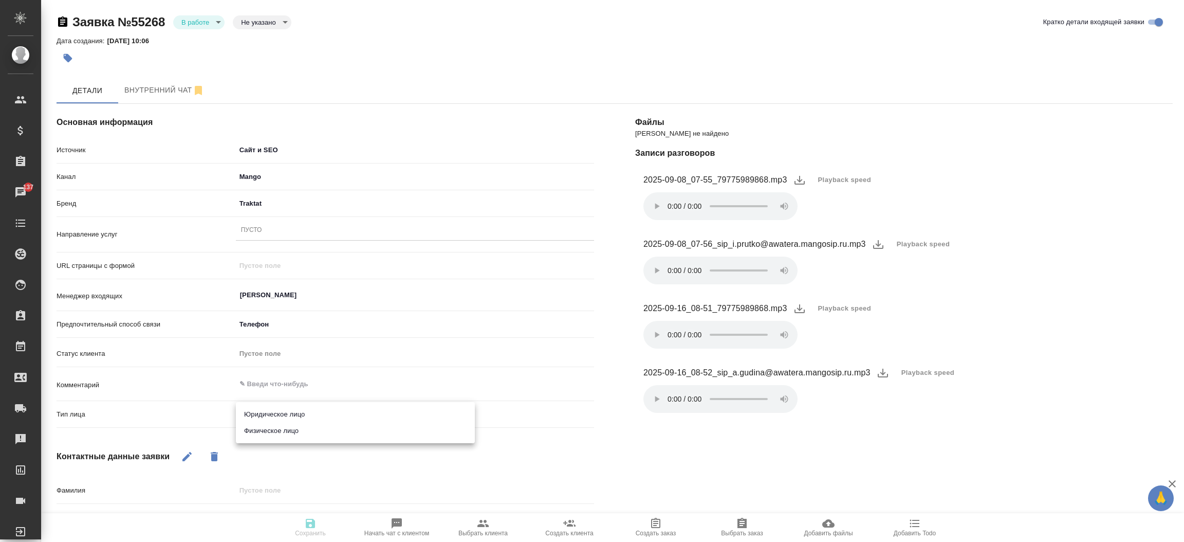
click at [267, 410] on body "🙏 .cls-1 fill:#fff; AWATERA Прутько Ирина i.prutko Клиенты Спецификации Заказы …" at bounding box center [592, 271] width 1184 height 542
click at [267, 430] on li "Физическое лицо" at bounding box center [355, 430] width 239 height 16
type textarea "x"
type input "private"
click at [268, 231] on div "Пусто" at bounding box center [415, 230] width 358 height 15
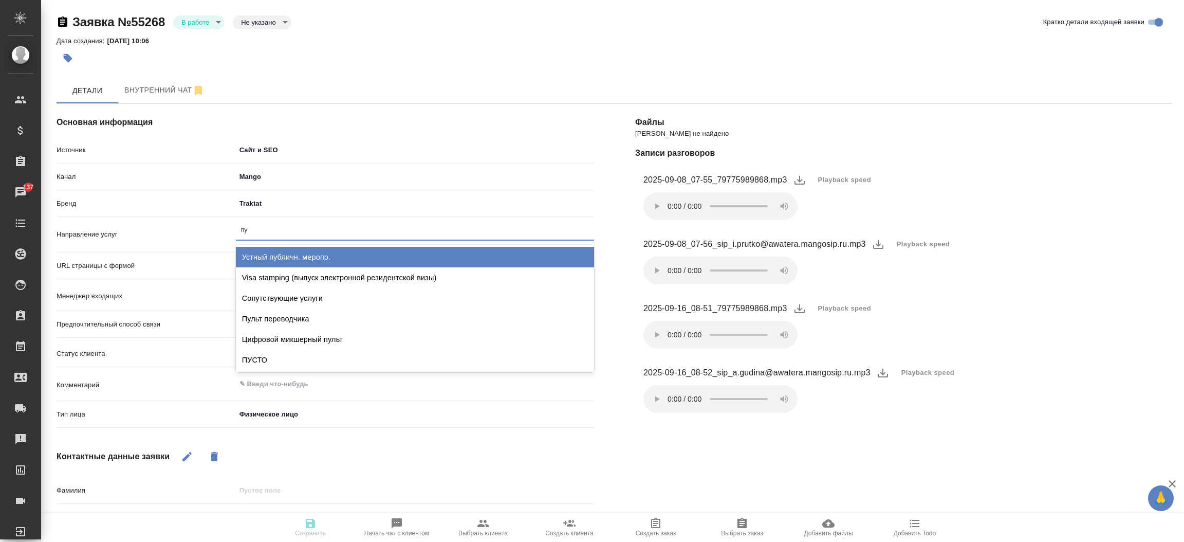
type input "пус"
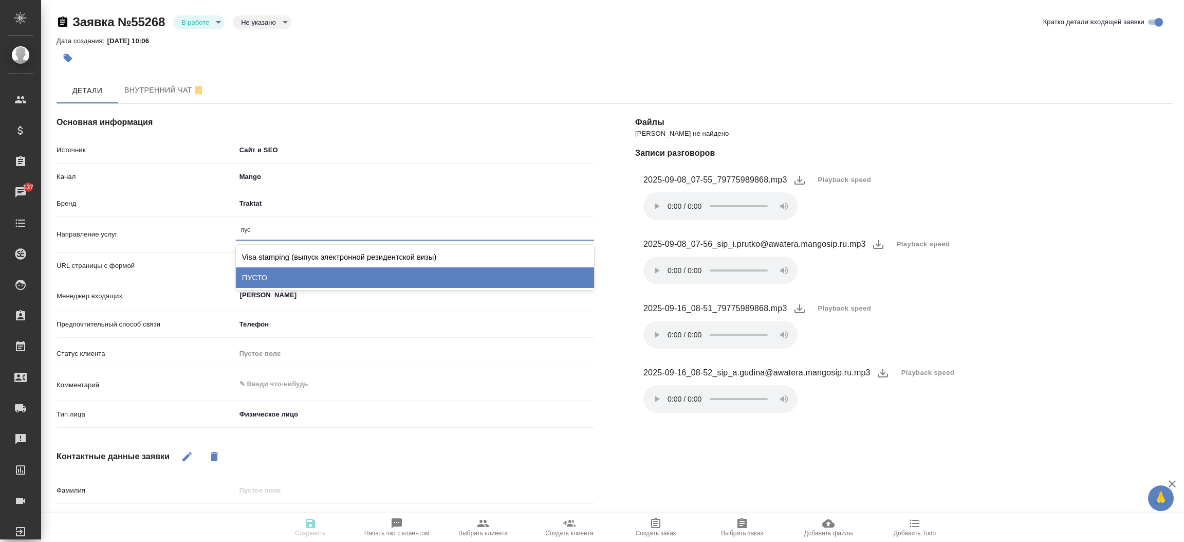
click at [263, 277] on div "ПУСТО" at bounding box center [415, 277] width 358 height 21
type textarea "x"
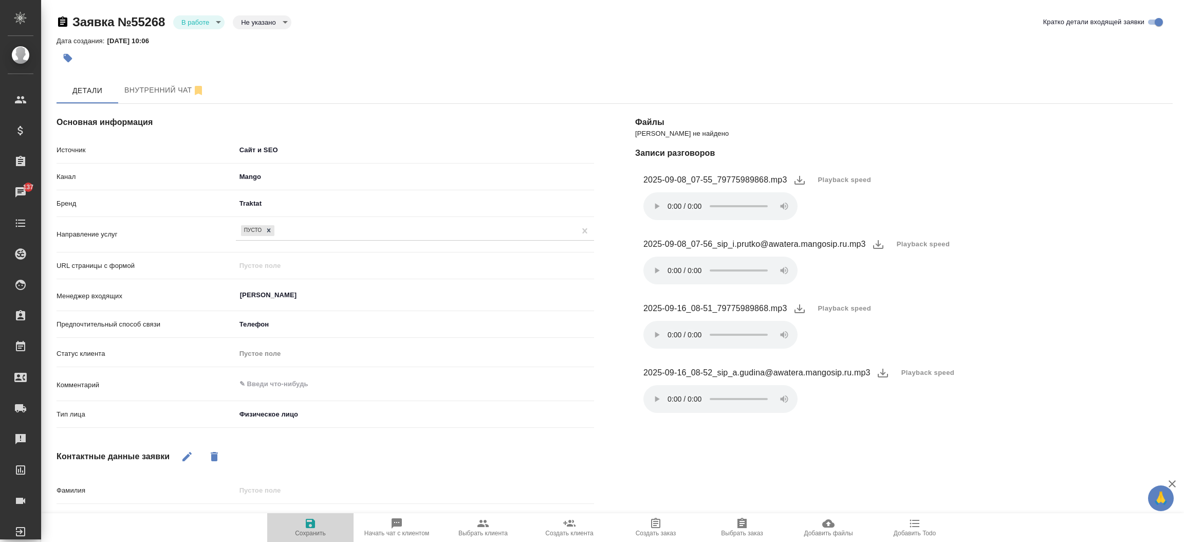
click at [309, 521] on icon "button" at bounding box center [310, 523] width 12 height 12
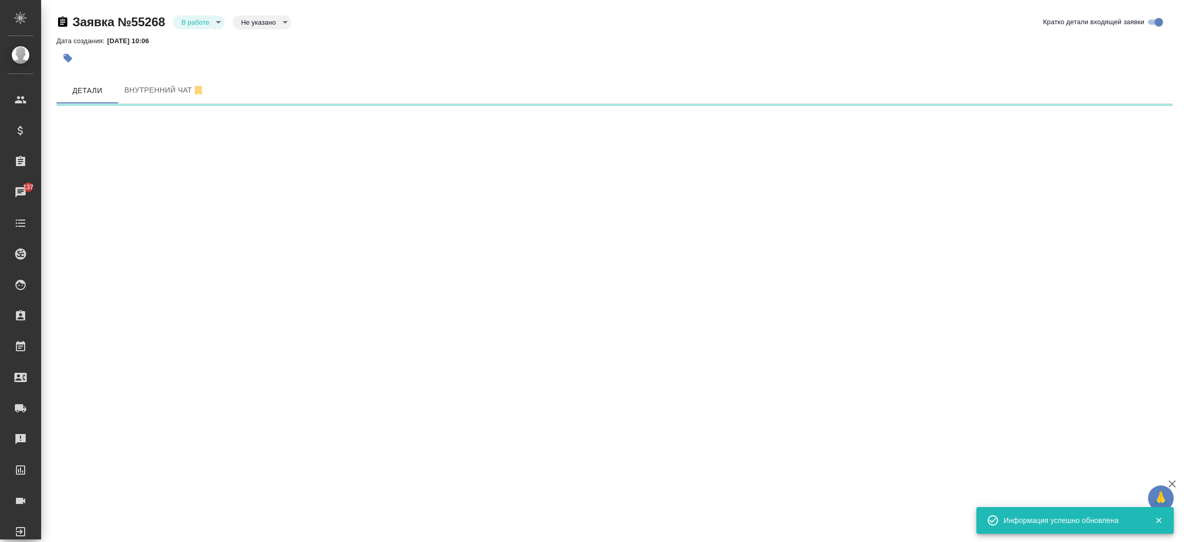
click at [203, 26] on body "🙏 .cls-1 fill:#fff; AWATERA Прутько Ирина i.prutko Клиенты Спецификации Заказы …" at bounding box center [592, 271] width 1184 height 542
select select "RU"
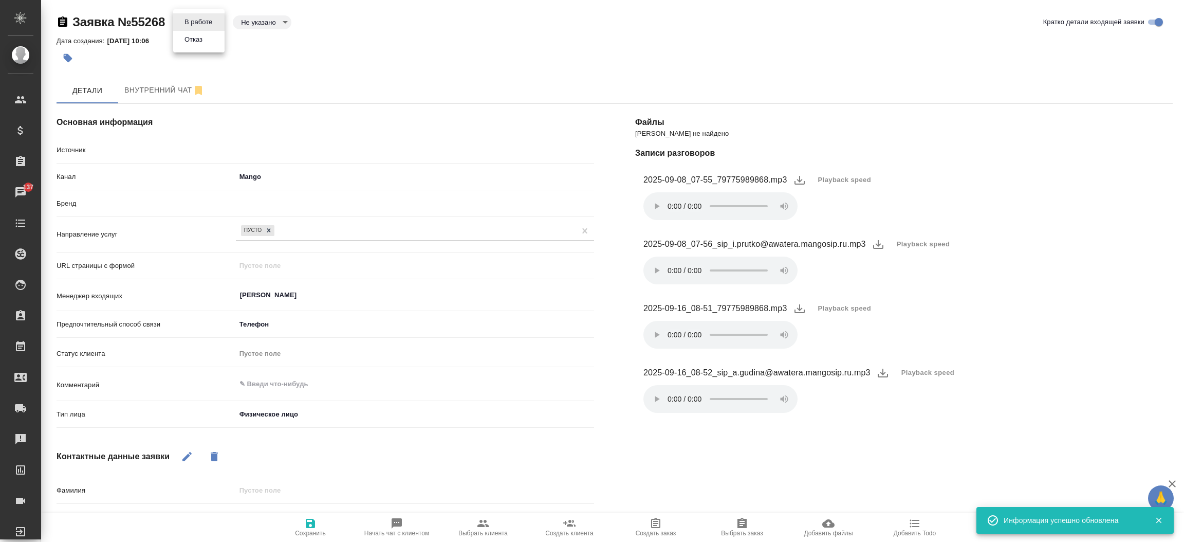
type textarea "x"
click at [202, 34] on button "Отказ" at bounding box center [193, 39] width 24 height 11
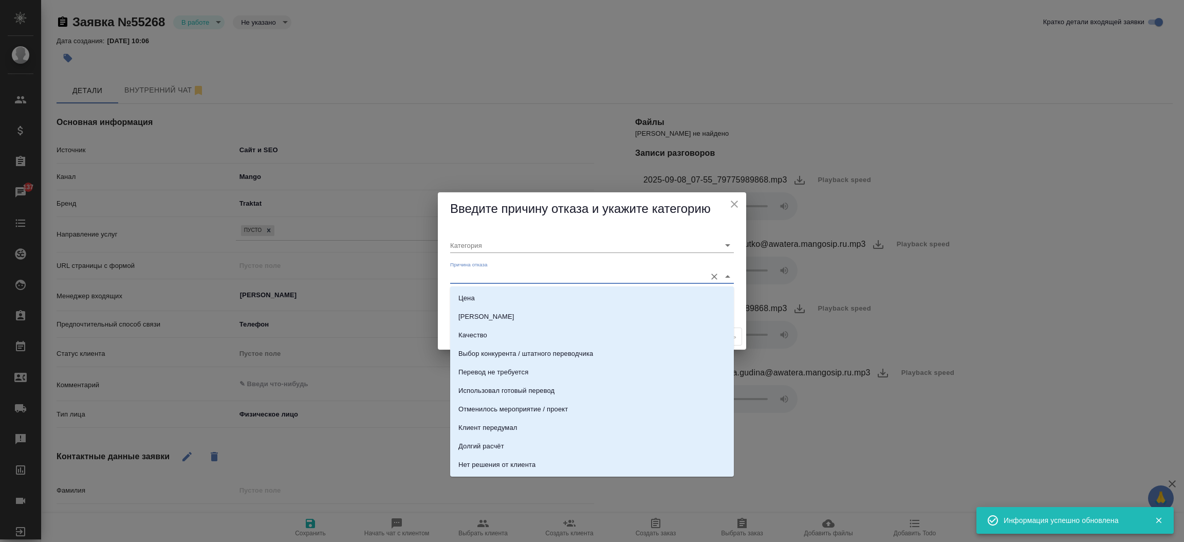
click at [466, 274] on input "Причина отказа" at bounding box center [575, 276] width 251 height 14
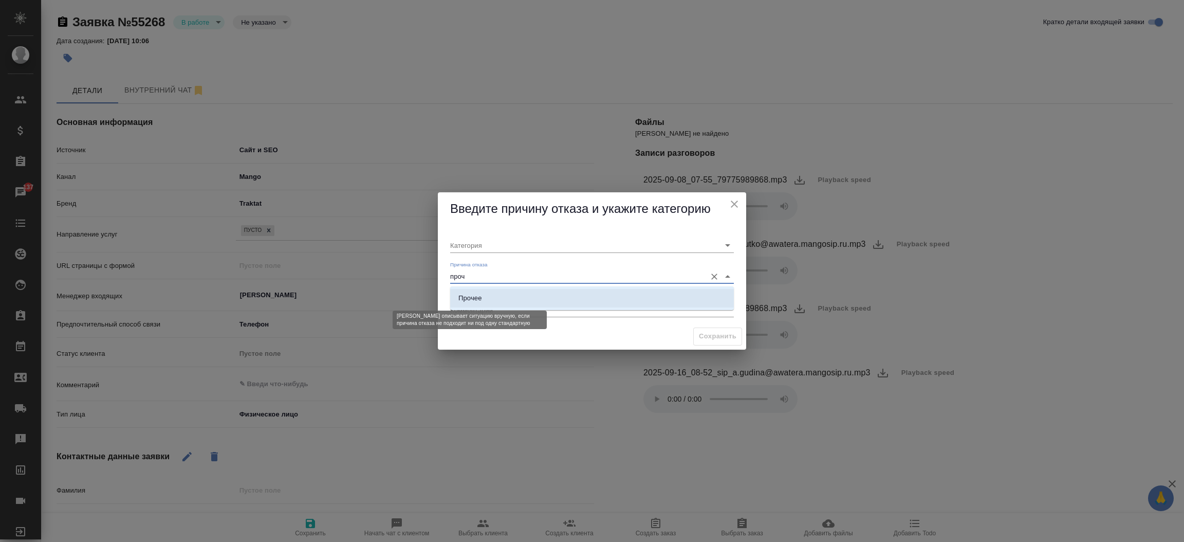
click at [469, 293] on div "Прочее" at bounding box center [469, 298] width 23 height 10
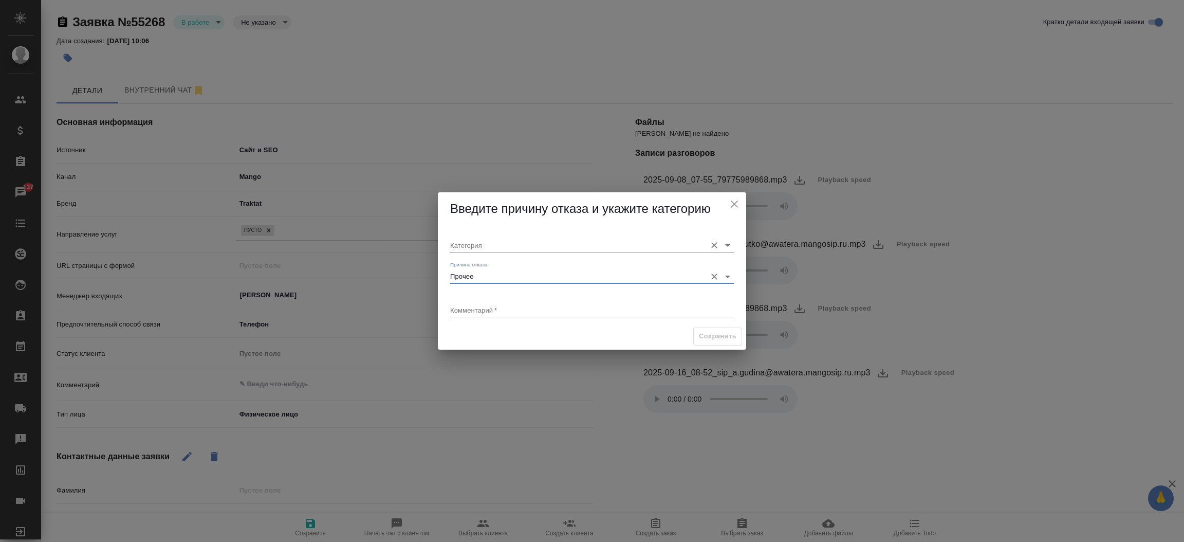
type input "Прочее"
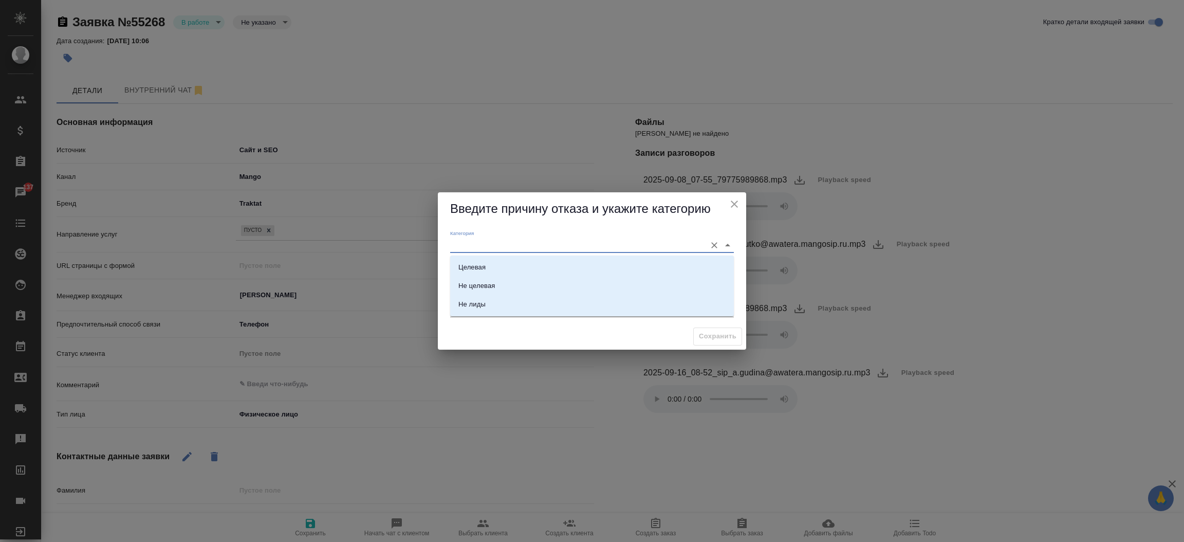
click at [466, 248] on input "Категория" at bounding box center [575, 245] width 251 height 14
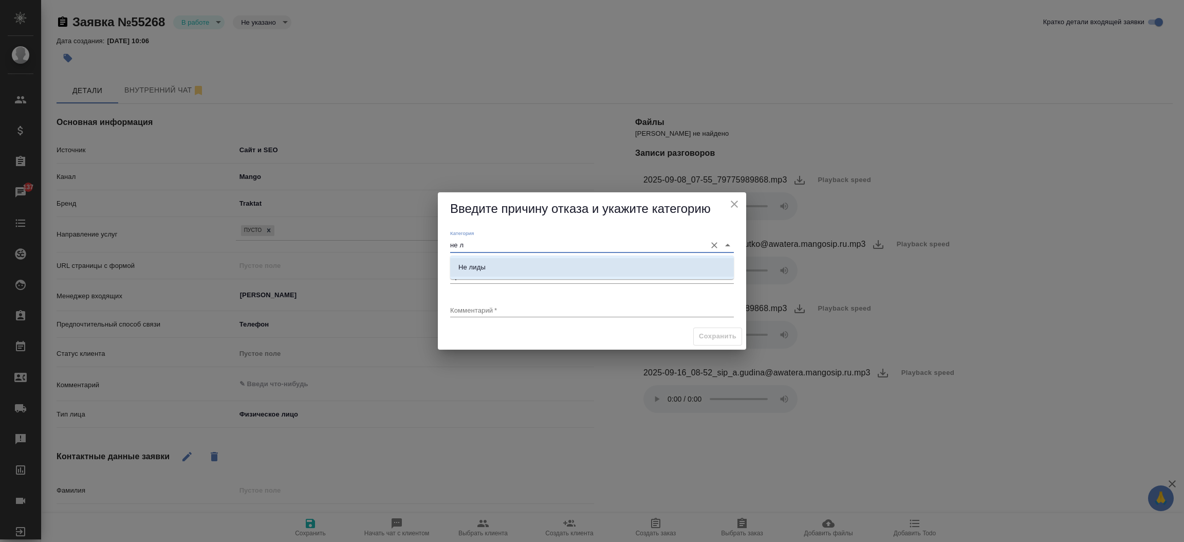
click at [469, 259] on li "Не лиды" at bounding box center [592, 267] width 284 height 18
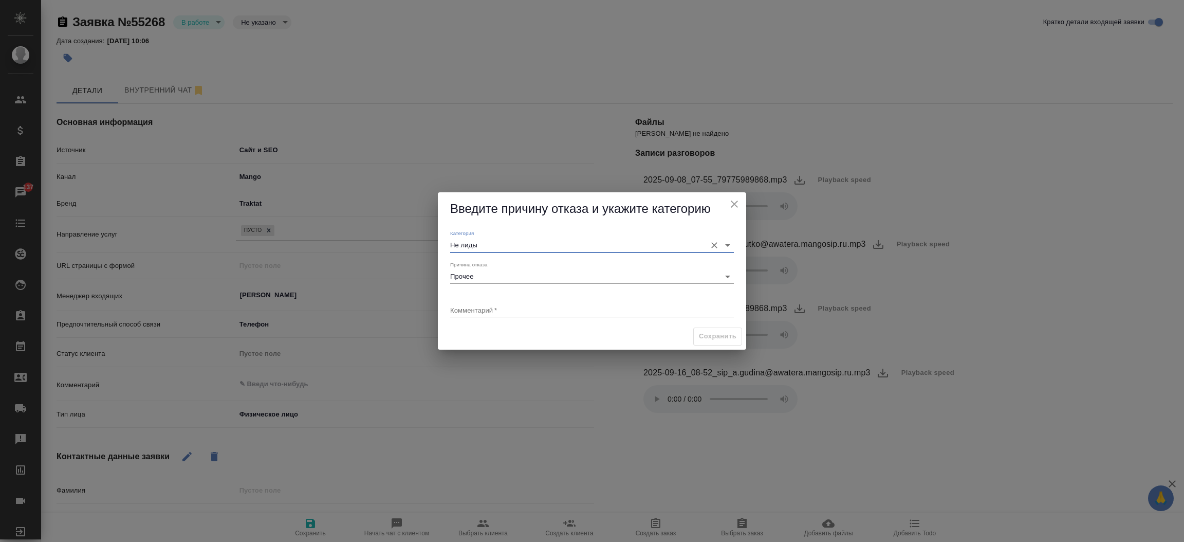
type input "Не лиды"
click at [473, 307] on textarea at bounding box center [592, 310] width 284 height 8
type textarea "Текущий клиент по закрывающим документам"
click at [714, 332] on span "Сохранить" at bounding box center [718, 336] width 38 height 12
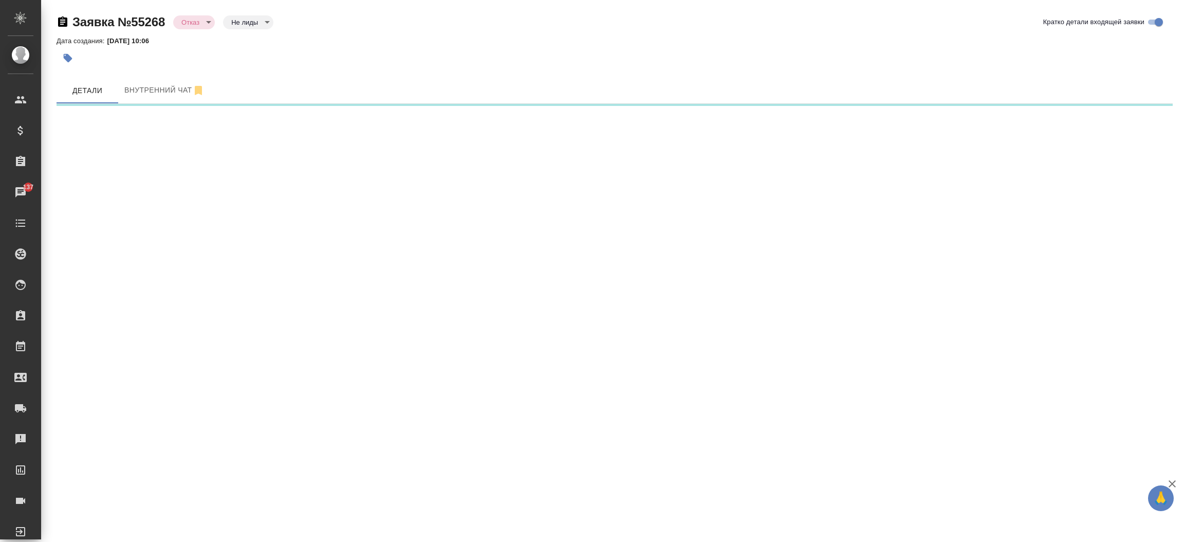
select select "RU"
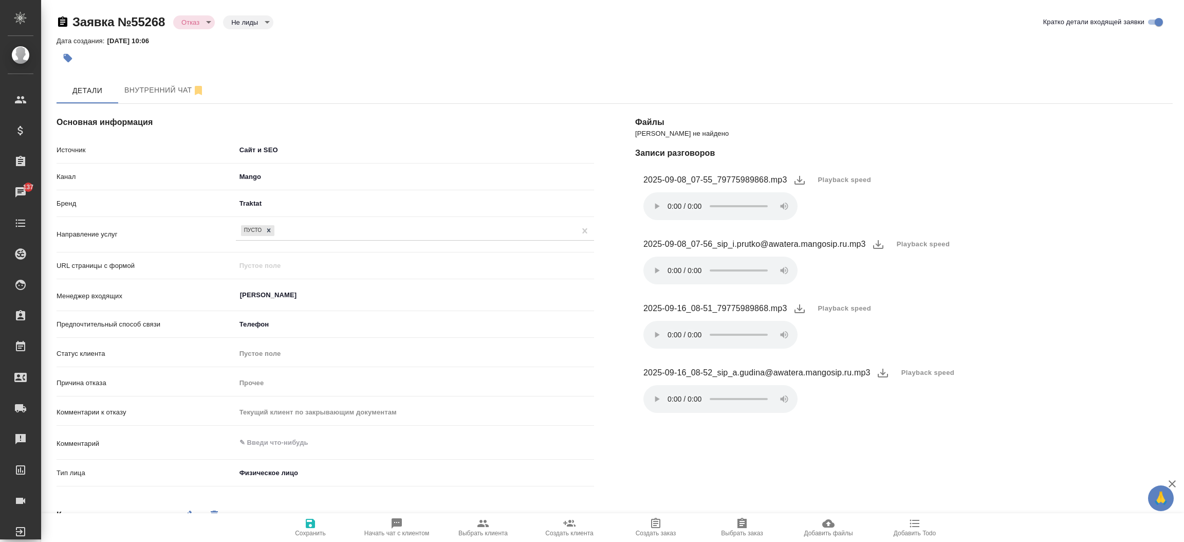
type textarea "x"
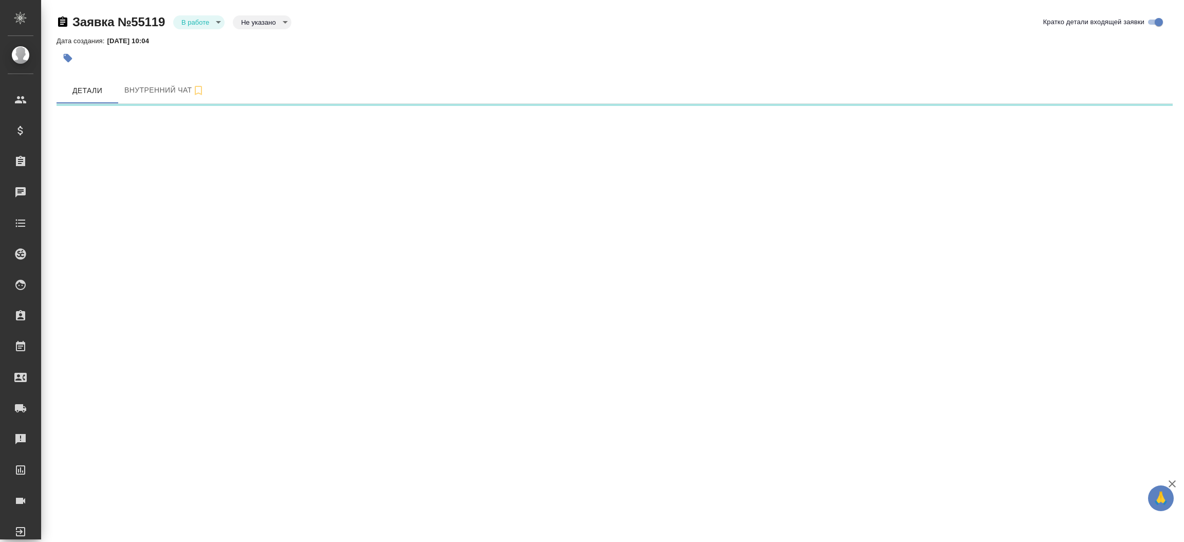
select select "RU"
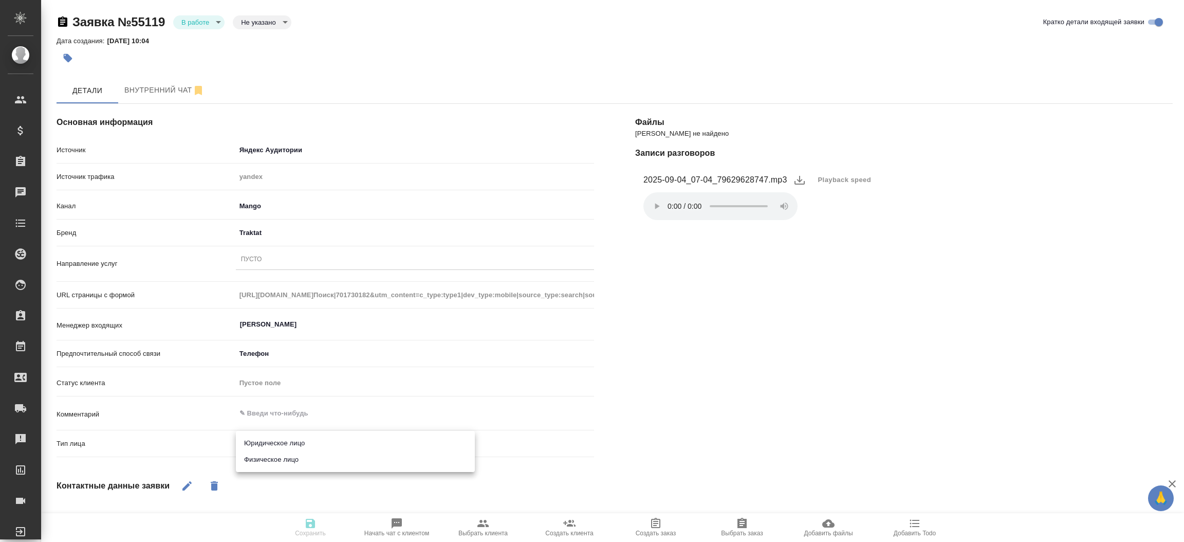
click at [289, 446] on body "🙏 .cls-1 fill:#fff; AWATERA [PERSON_NAME]prutko Клиенты Спецификации Заказы Чат…" at bounding box center [592, 271] width 1184 height 542
click at [289, 456] on li "Физическое лицо" at bounding box center [355, 459] width 239 height 16
type textarea "x"
type input "private"
click at [270, 254] on div "Пусто" at bounding box center [415, 259] width 358 height 15
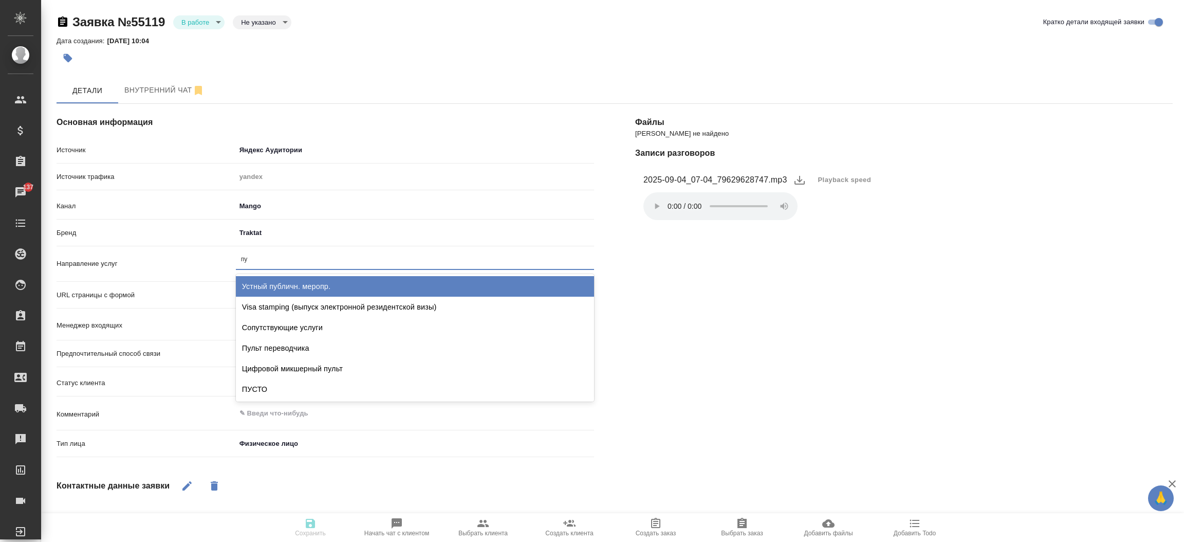
type input "пус"
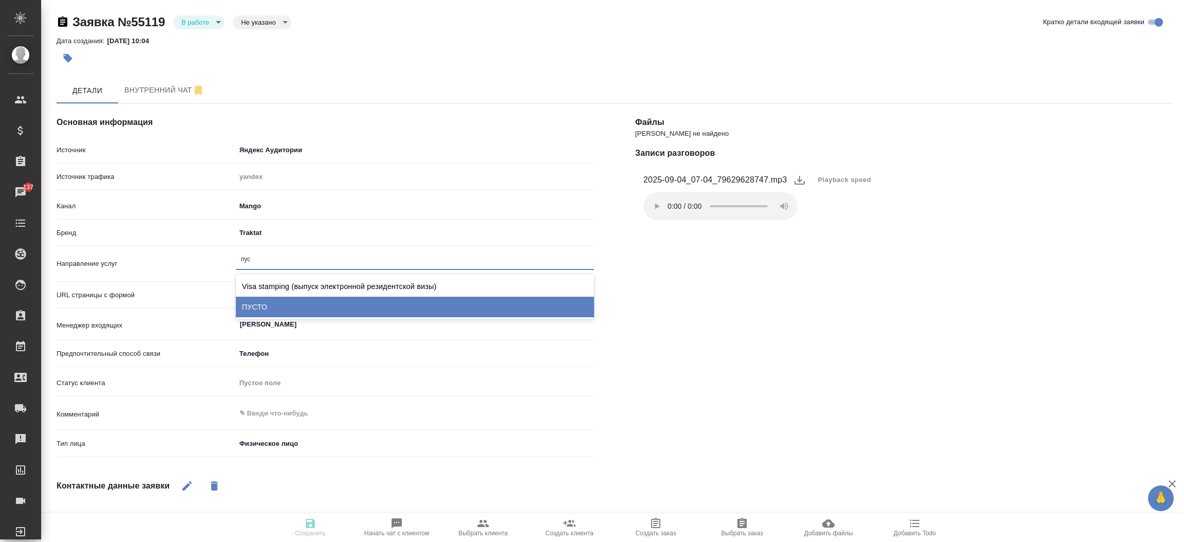
click at [269, 305] on div "ПУСТО" at bounding box center [415, 306] width 358 height 21
type textarea "x"
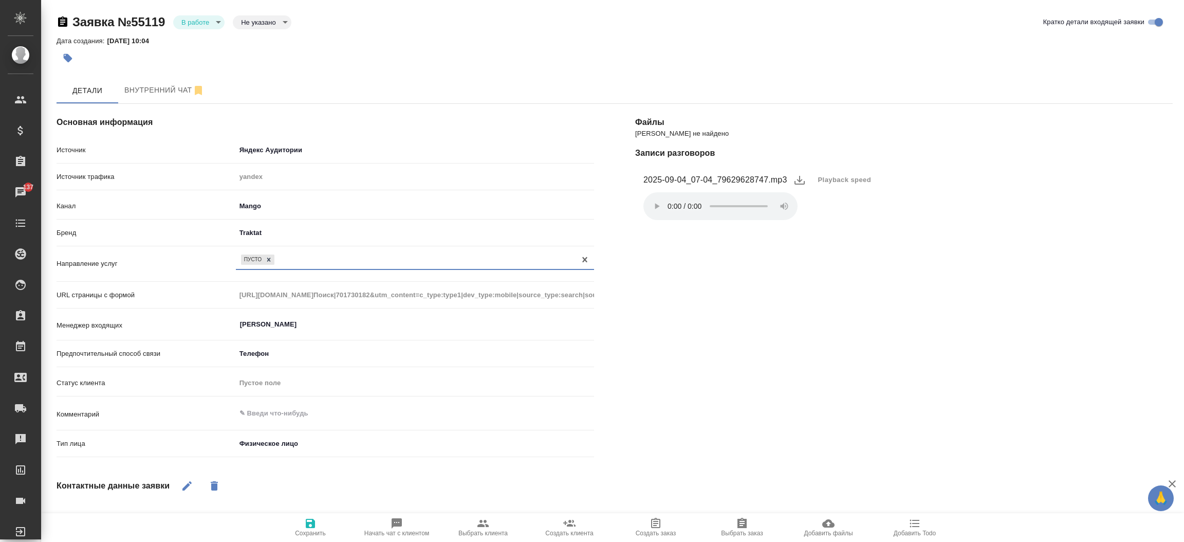
click at [314, 523] on icon "button" at bounding box center [310, 522] width 9 height 9
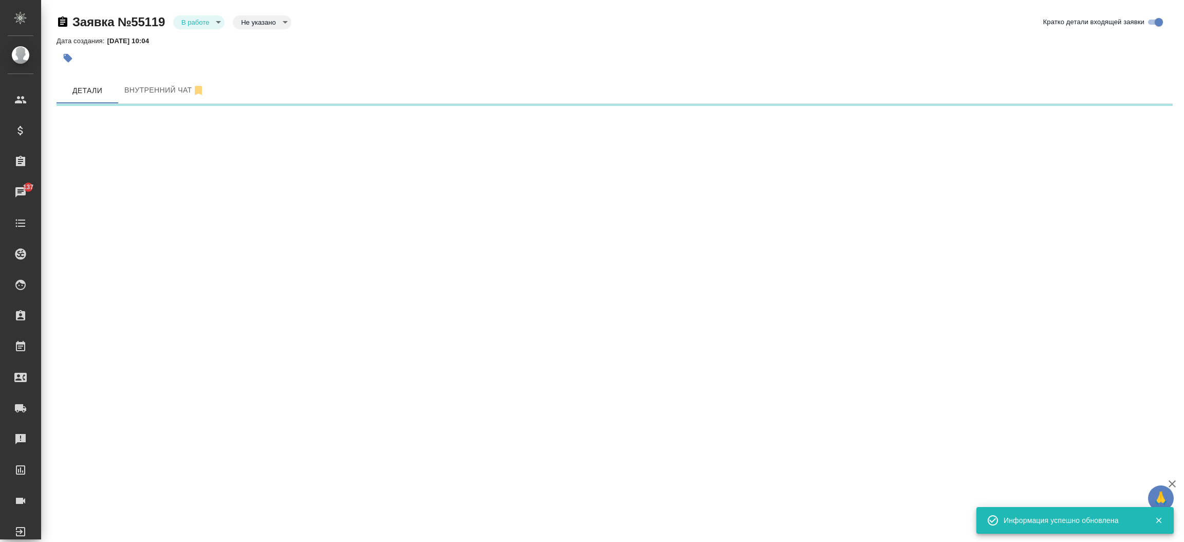
select select "RU"
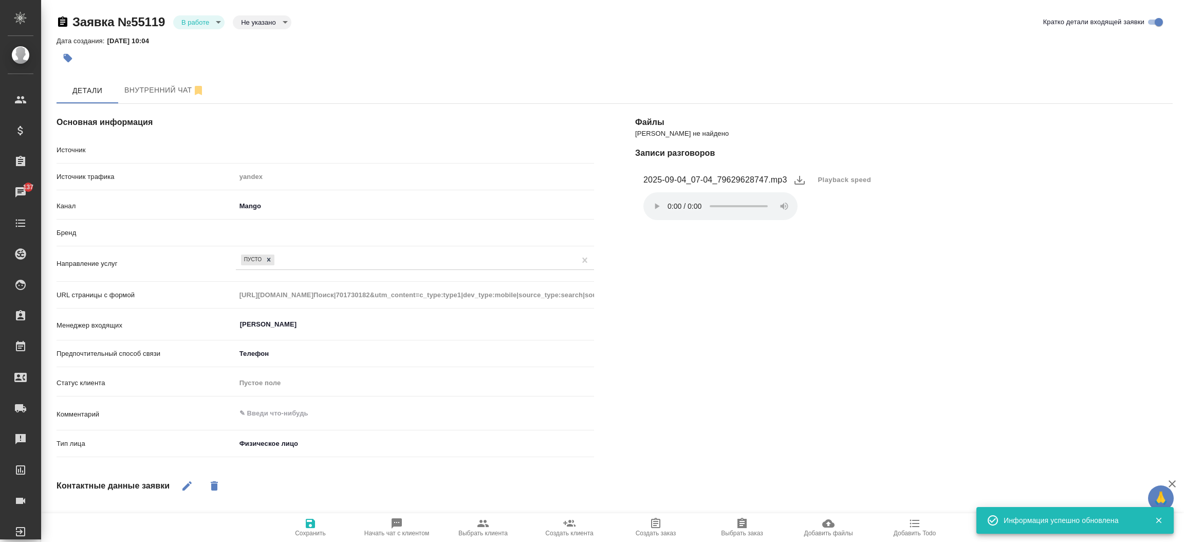
type textarea "x"
click at [212, 27] on body "🙏 .cls-1 fill:#fff; AWATERA Прутько Ирина i.prutko Клиенты Спецификации Заказы …" at bounding box center [592, 271] width 1184 height 542
click at [205, 44] on button "Отказ" at bounding box center [193, 39] width 24 height 11
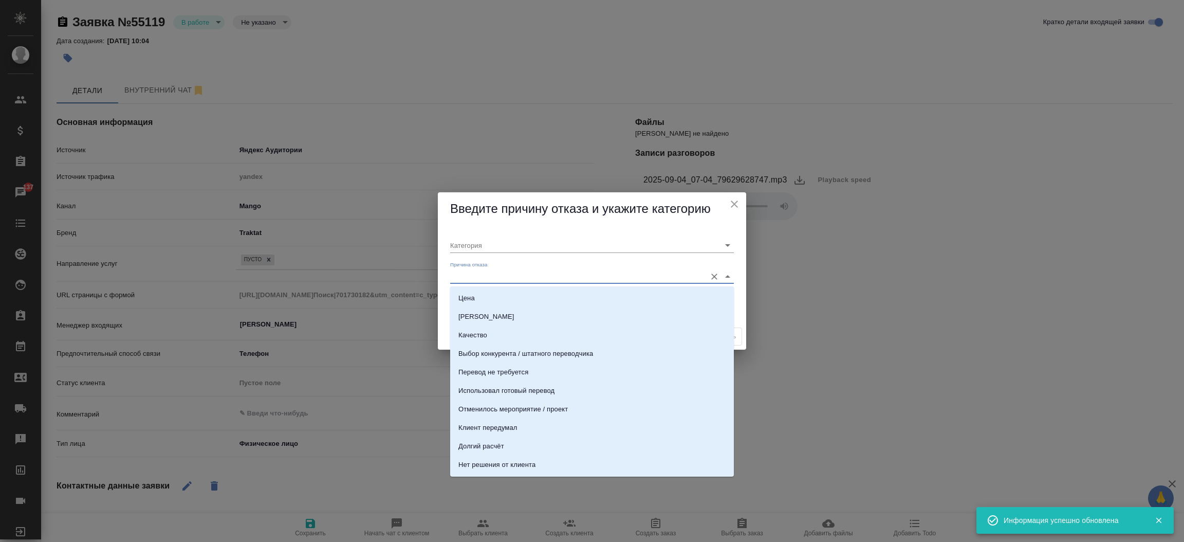
click at [483, 279] on input "Причина отказа" at bounding box center [575, 276] width 251 height 14
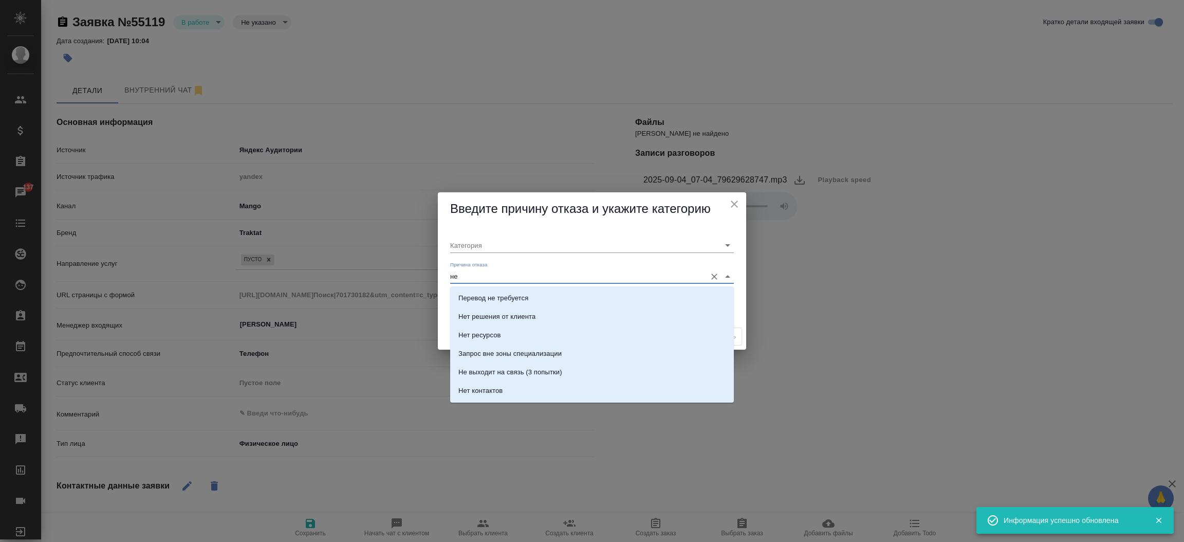
type input "нет"
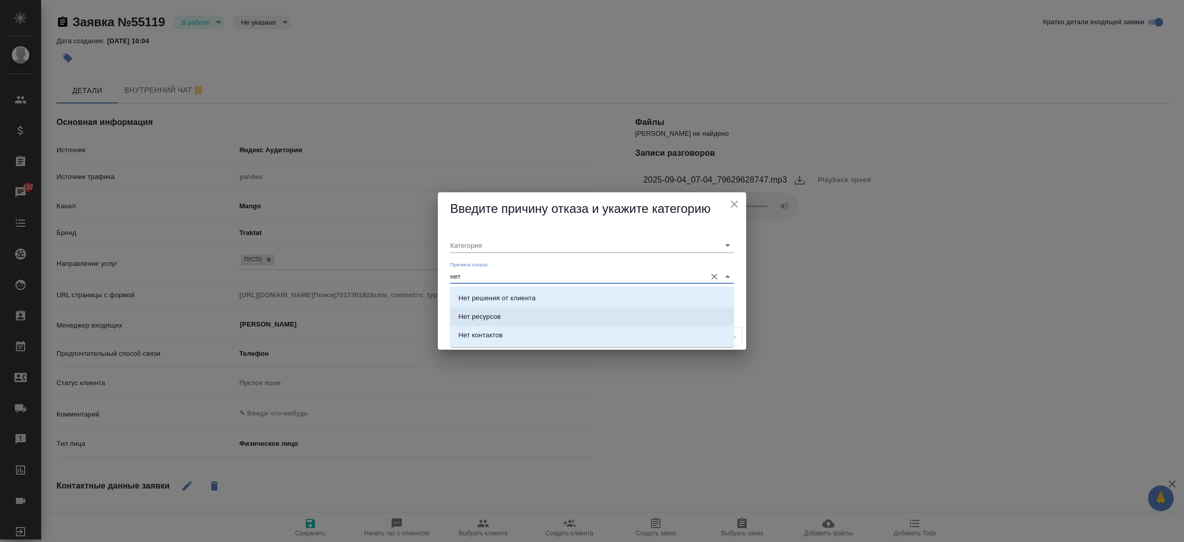
click at [484, 322] on li "Нет ресурсов" at bounding box center [592, 316] width 284 height 18
type input "Целевая"
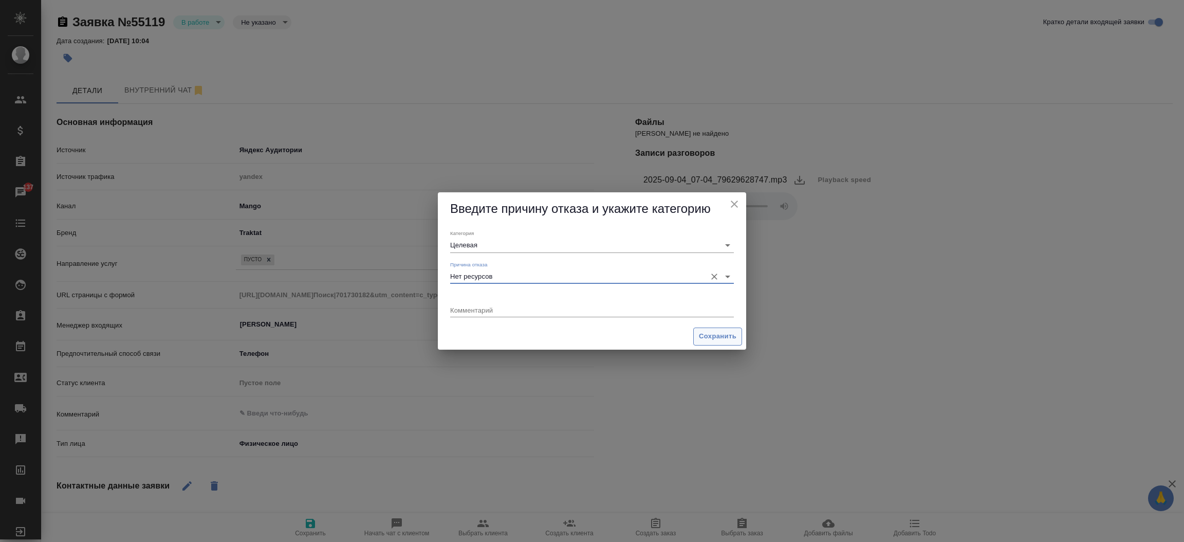
type input "Нет ресурсов"
click at [702, 336] on span "Сохранить" at bounding box center [718, 336] width 38 height 12
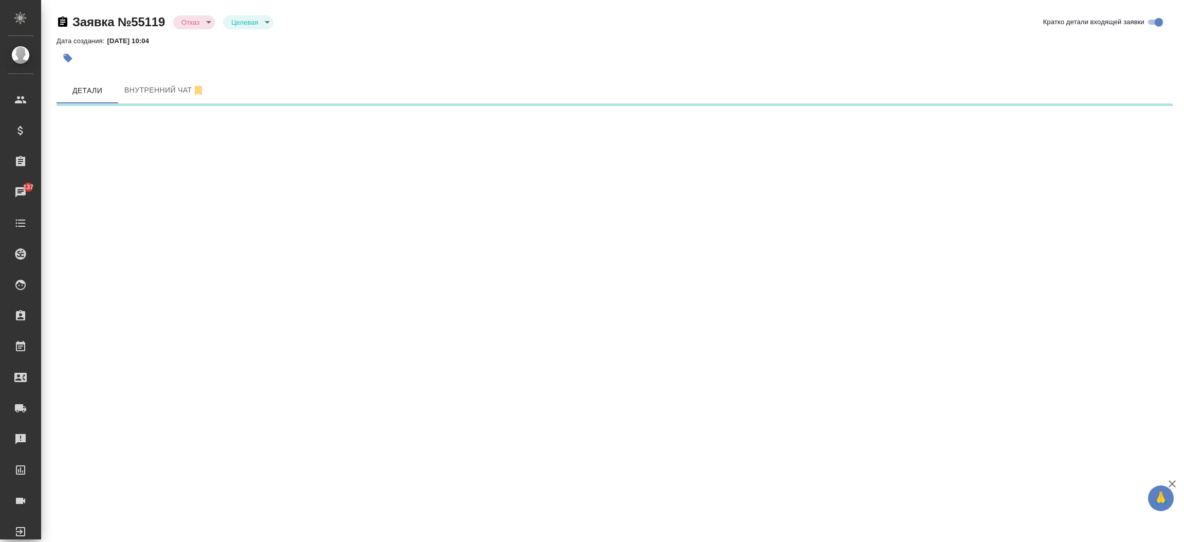
select select "RU"
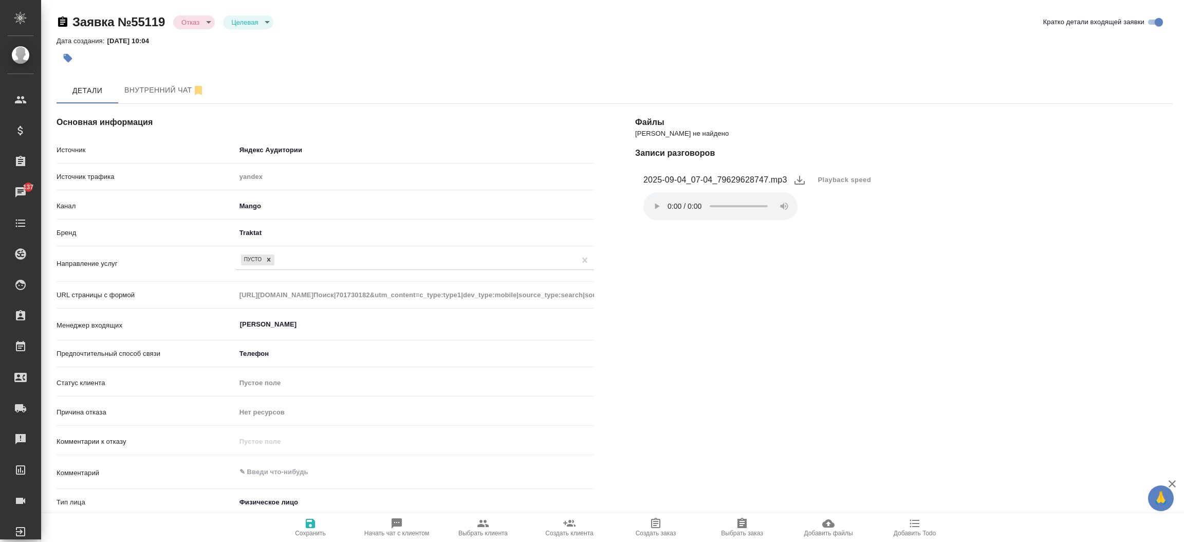
type textarea "x"
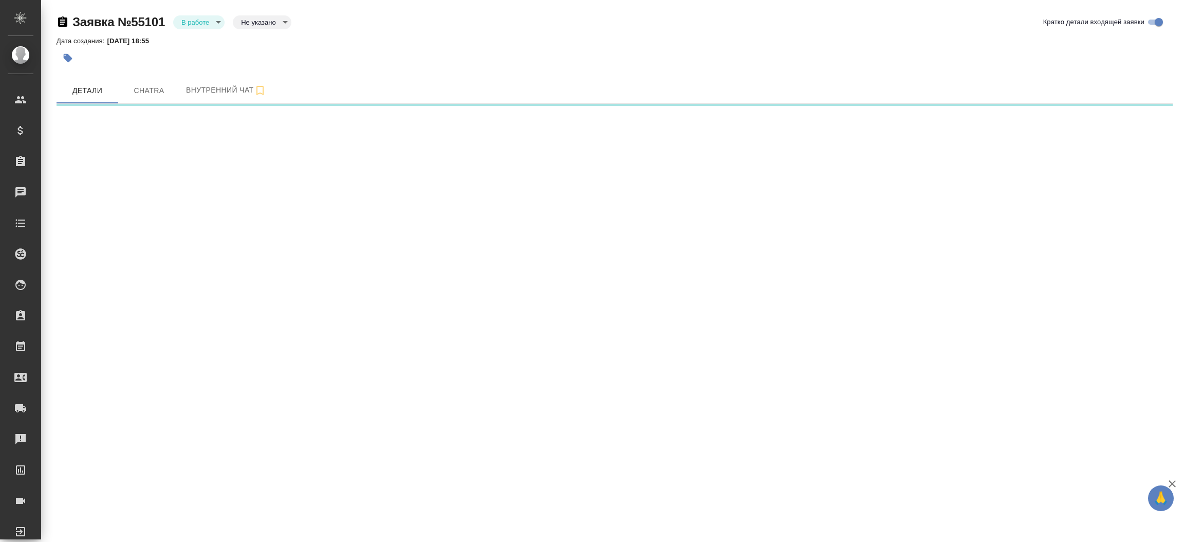
select select "RU"
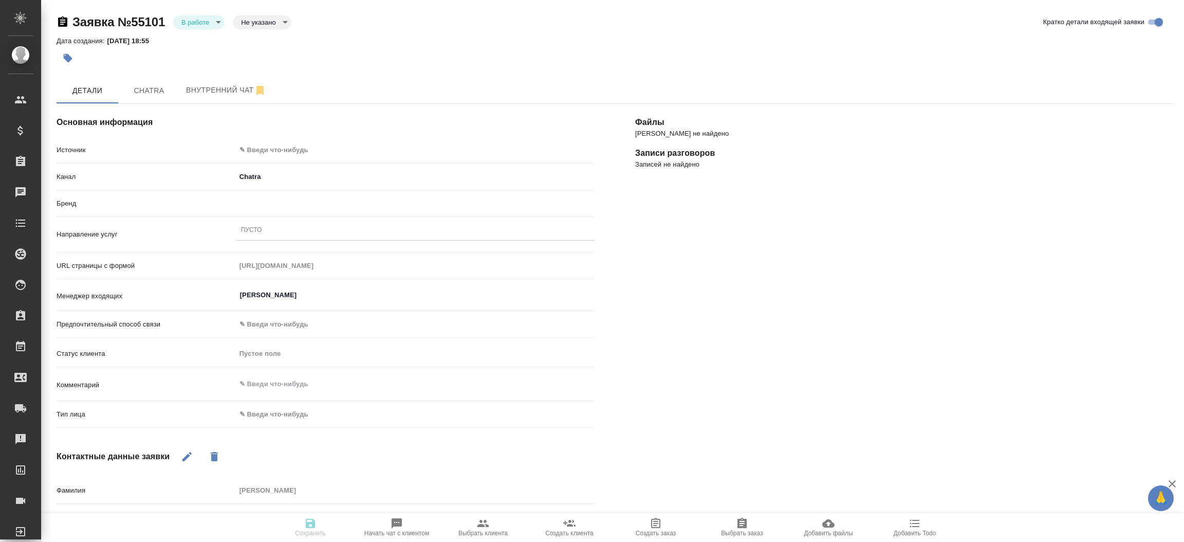
type textarea "x"
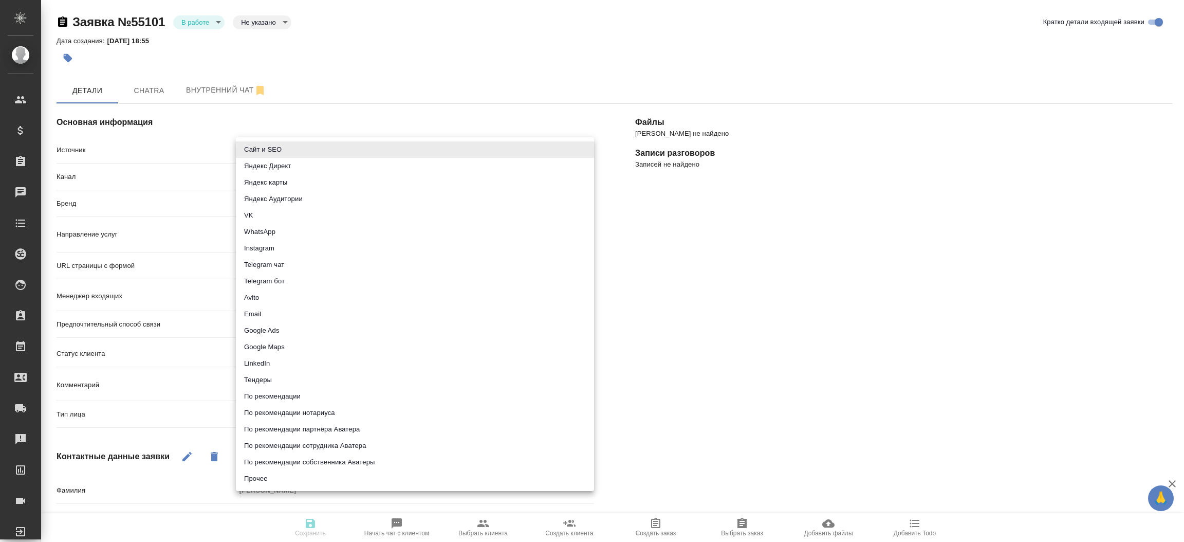
click at [409, 147] on body "🙏 .cls-1 fill:#fff; AWATERA [PERSON_NAME]prutko Клиенты Спецификации Заказы Чат…" at bounding box center [592, 271] width 1184 height 542
click at [409, 147] on li "Сайт и SEO" at bounding box center [415, 149] width 358 height 16
type input "seo"
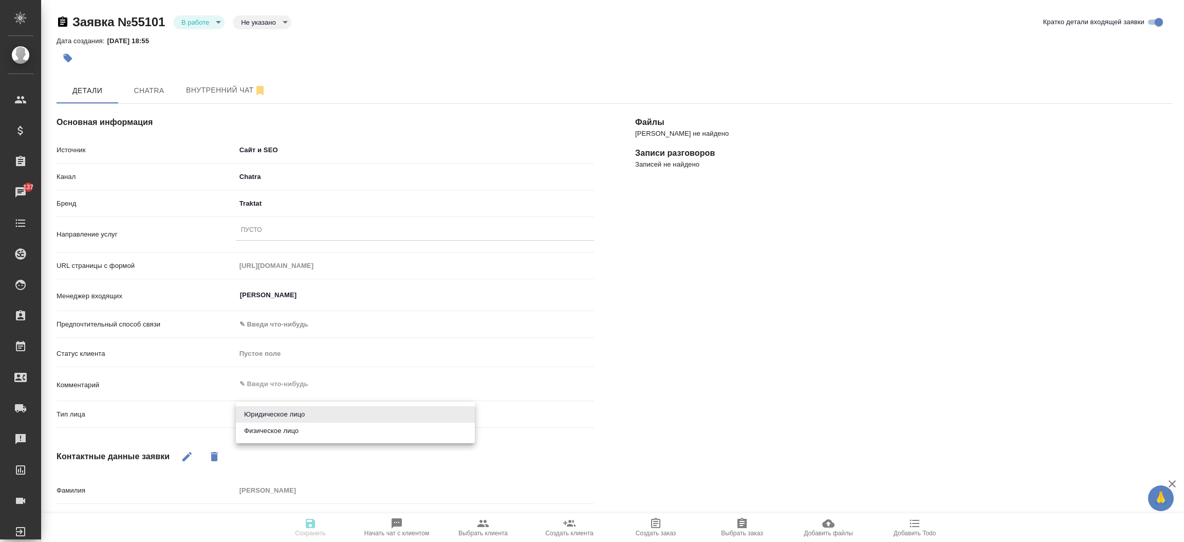
click at [286, 413] on body "🙏 .cls-1 fill:#fff; AWATERA Прутько Ирина i.prutko Клиенты Спецификации Заказы …" at bounding box center [592, 271] width 1184 height 542
click at [287, 432] on li "Физическое лицо" at bounding box center [355, 430] width 239 height 16
type textarea "x"
type input "private"
click at [263, 224] on div "Пусто" at bounding box center [415, 230] width 358 height 15
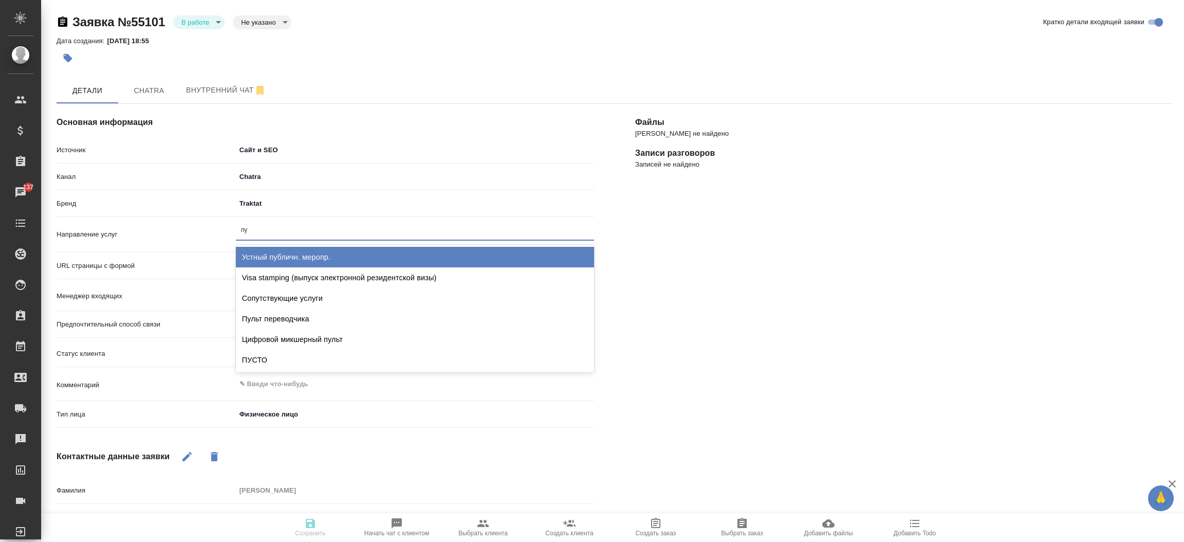
type input "пус"
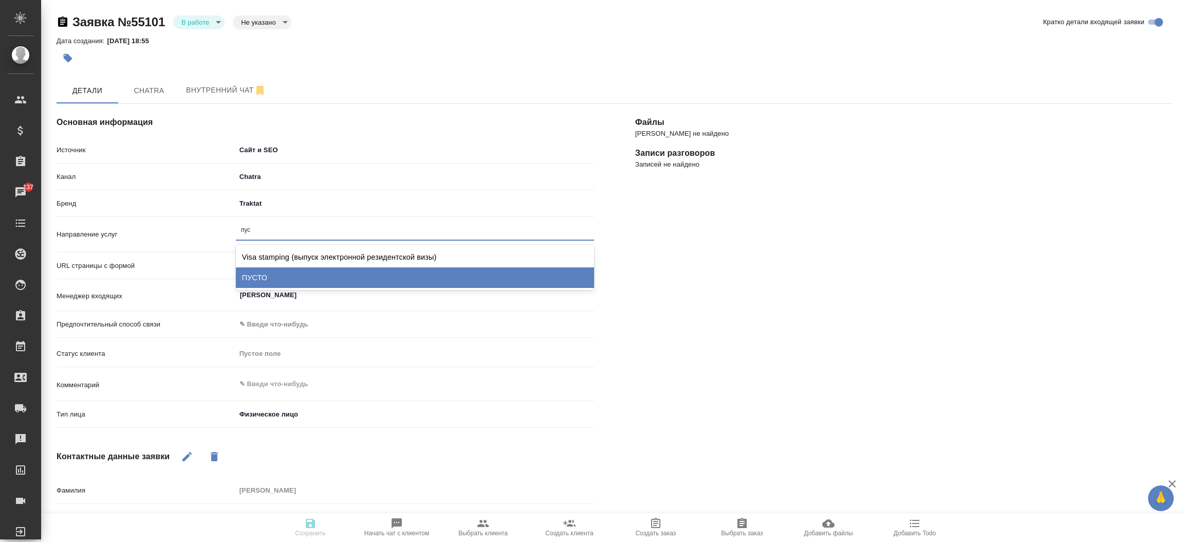
click at [261, 273] on div "ПУСТО" at bounding box center [415, 277] width 358 height 21
type textarea "x"
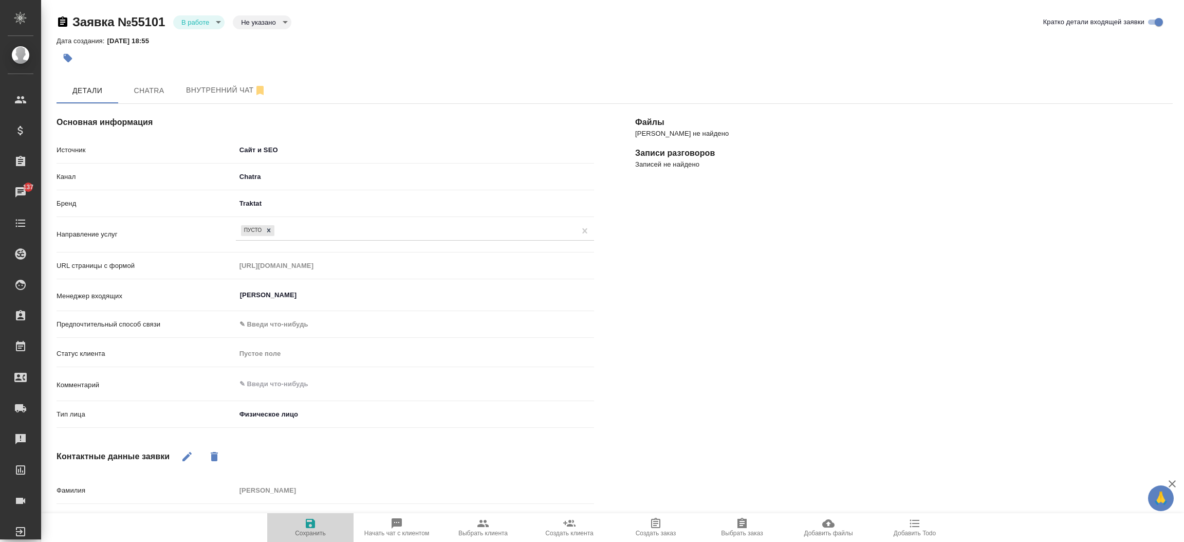
click at [312, 521] on icon "button" at bounding box center [310, 522] width 9 height 9
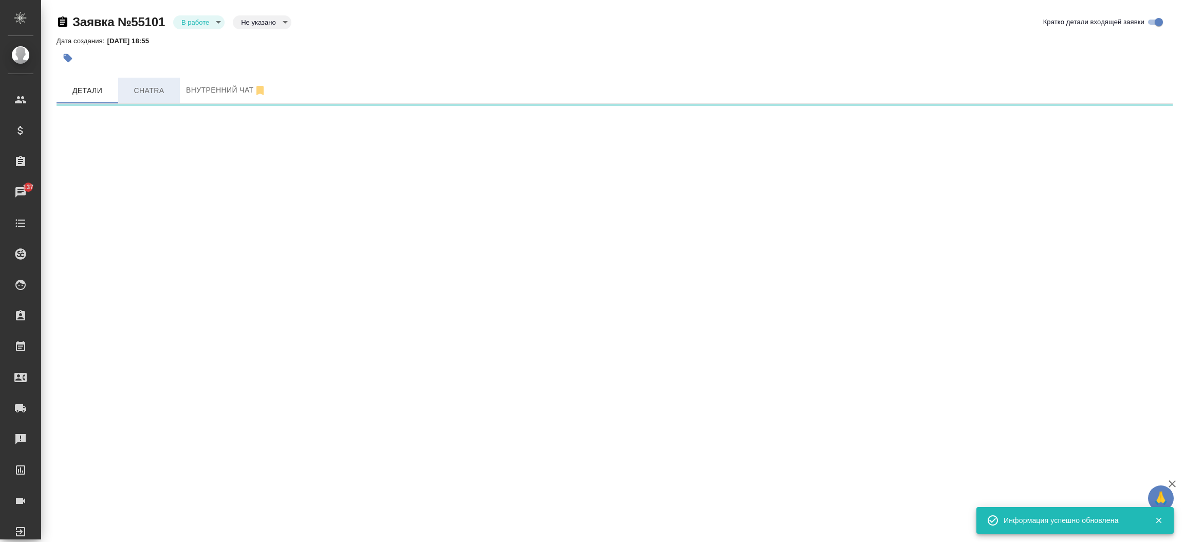
select select "RU"
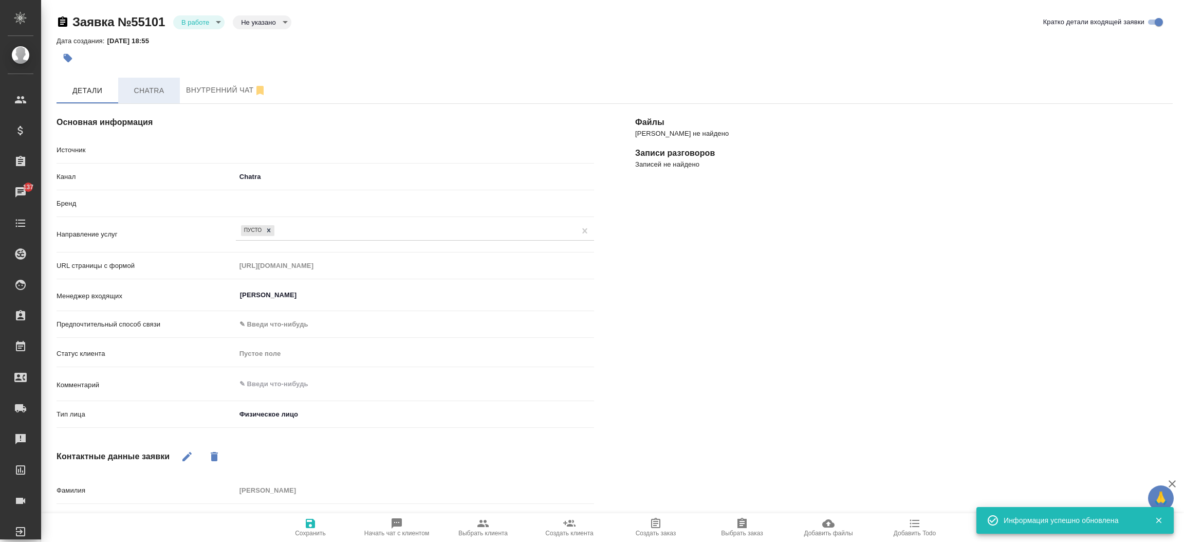
type textarea "x"
click at [152, 94] on span "Chatra" at bounding box center [148, 90] width 49 height 13
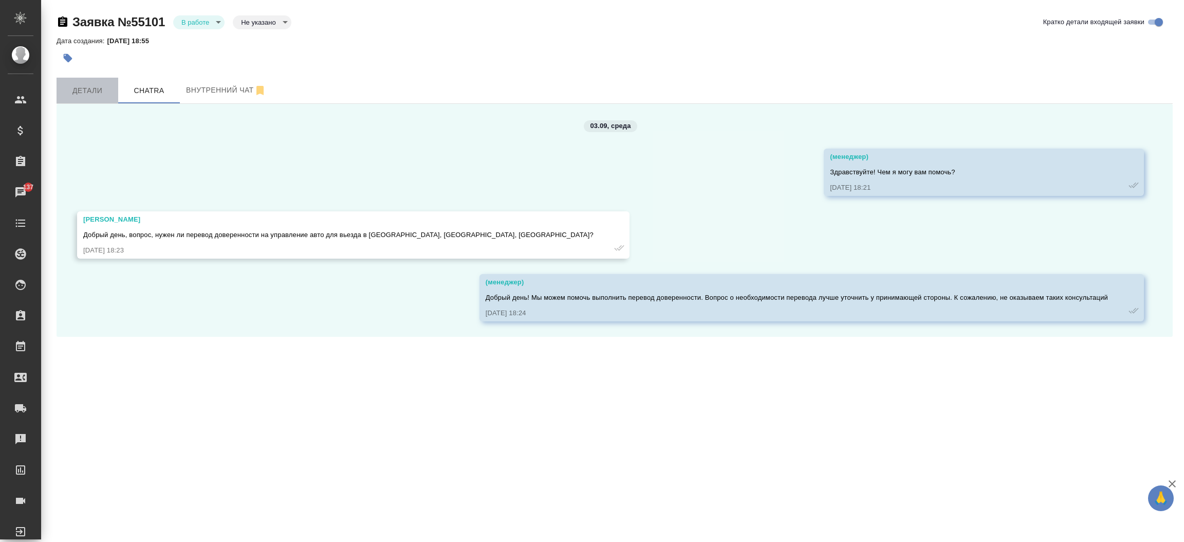
click at [87, 88] on span "Детали" at bounding box center [87, 90] width 49 height 13
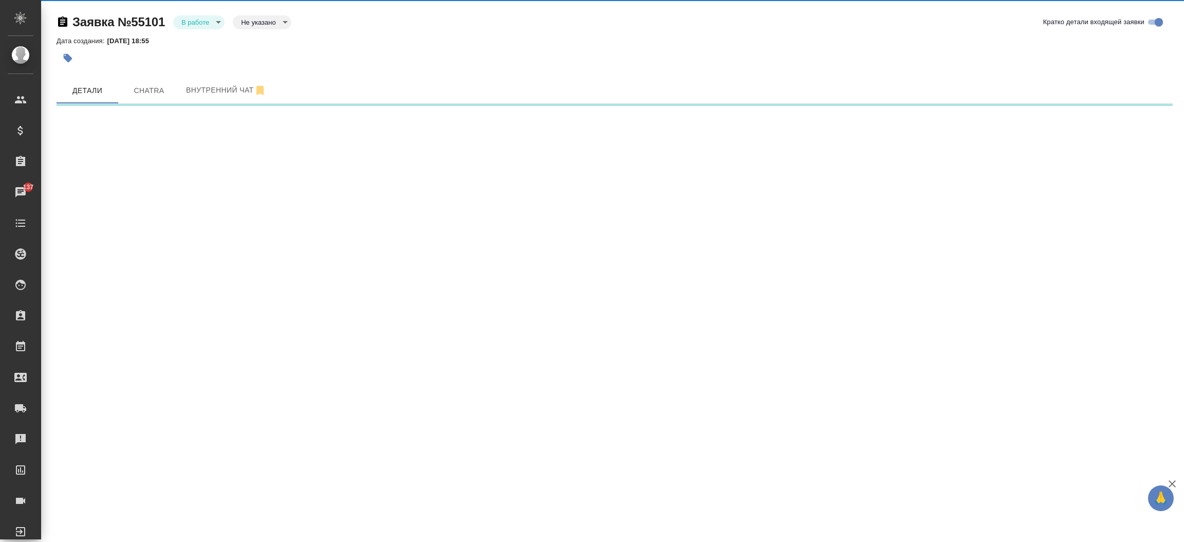
select select "RU"
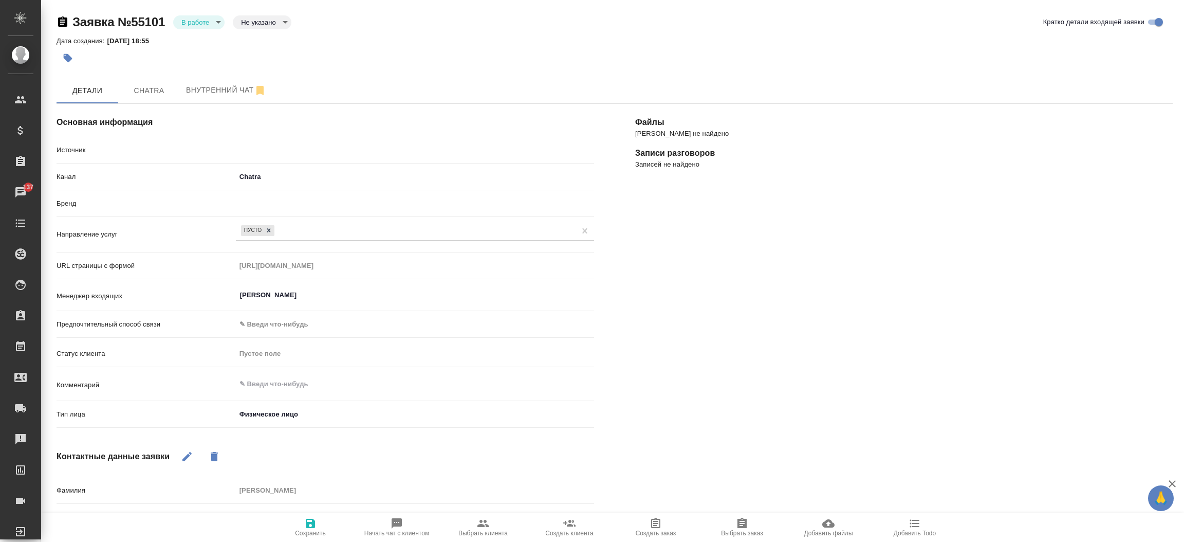
type textarea "x"
click at [204, 24] on body "🙏 .cls-1 fill:#fff; AWATERA Прутько Ирина i.prutko Клиенты Спецификации Заказы …" at bounding box center [592, 271] width 1184 height 542
click at [204, 36] on button "Отказ" at bounding box center [193, 39] width 24 height 11
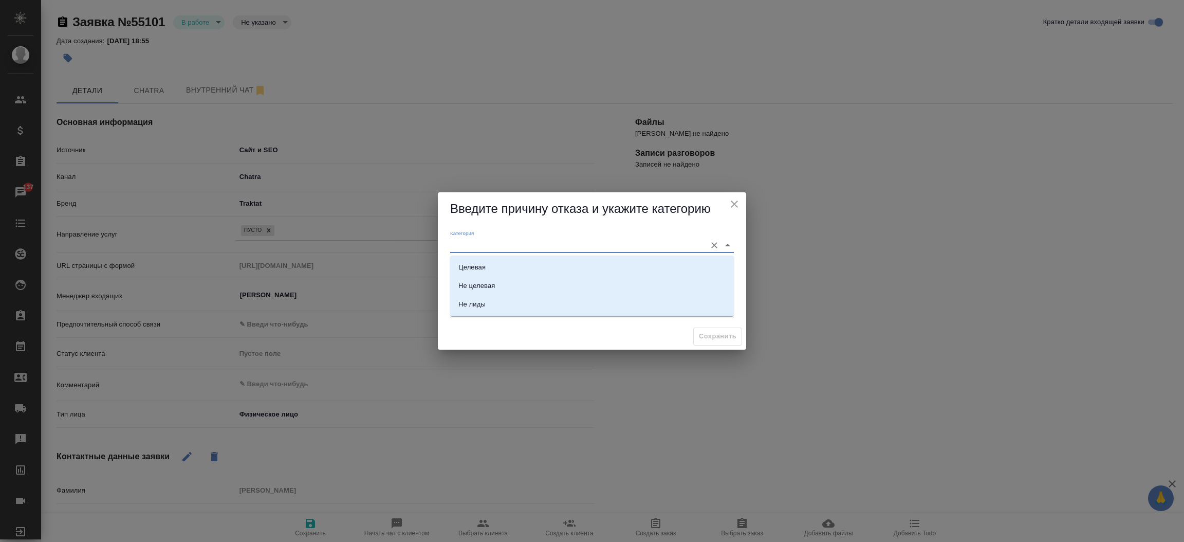
click at [520, 245] on input "Категория" at bounding box center [575, 245] width 251 height 14
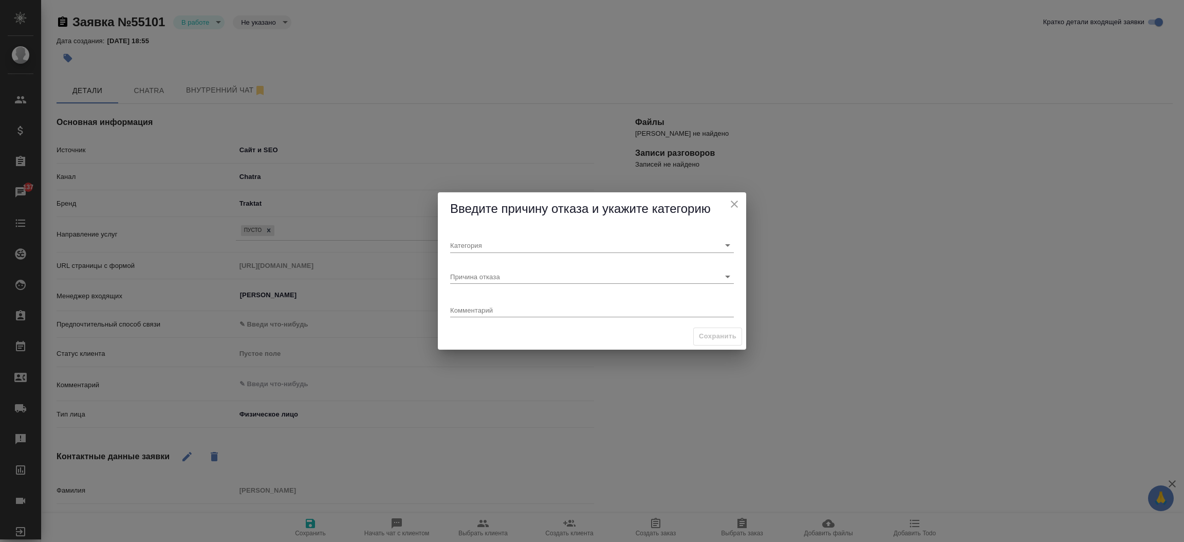
click at [550, 221] on div "Введите причину отказа и укажите категорию" at bounding box center [592, 208] width 308 height 33
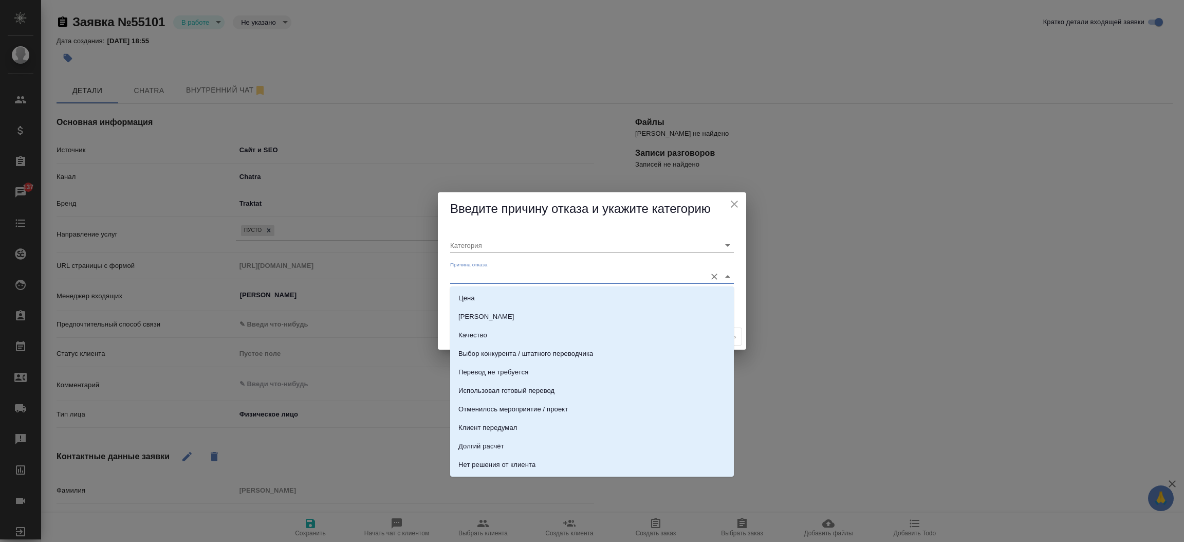
click at [525, 275] on input "Причина отказа" at bounding box center [575, 276] width 251 height 14
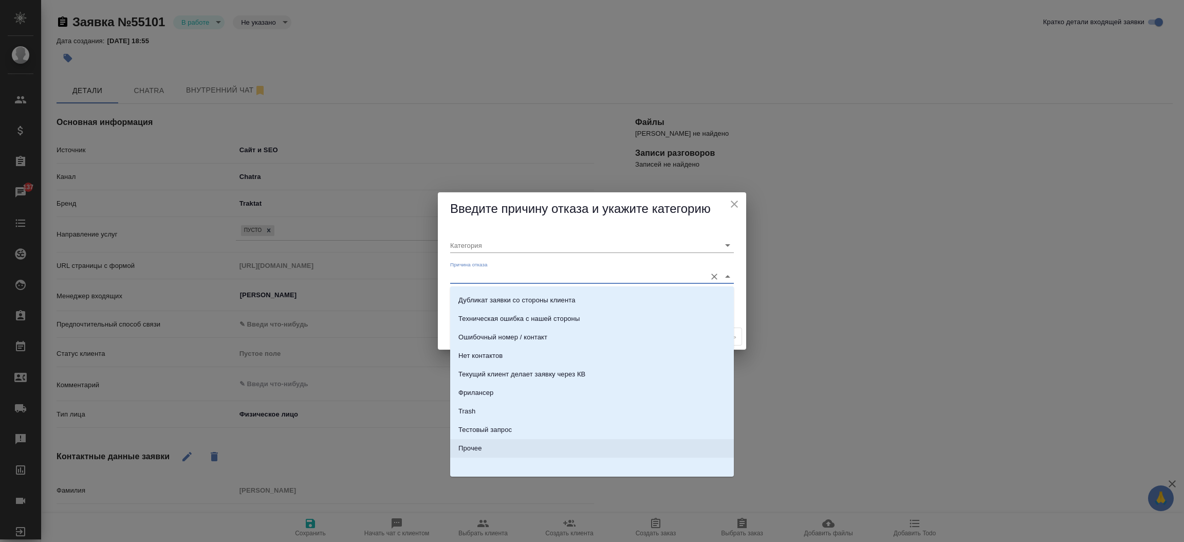
click at [622, 446] on li "Прочее" at bounding box center [592, 448] width 284 height 18
type input "Прочее"
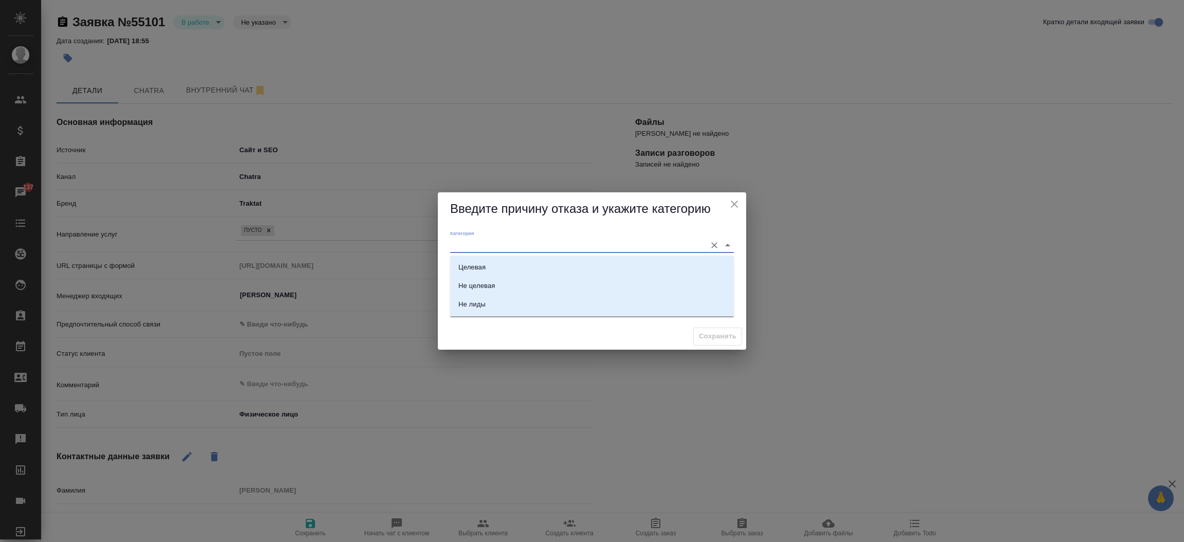
click at [488, 243] on input "Категория" at bounding box center [575, 245] width 251 height 14
click at [485, 282] on div "Не целевая" at bounding box center [476, 286] width 36 height 10
type input "Не целевая"
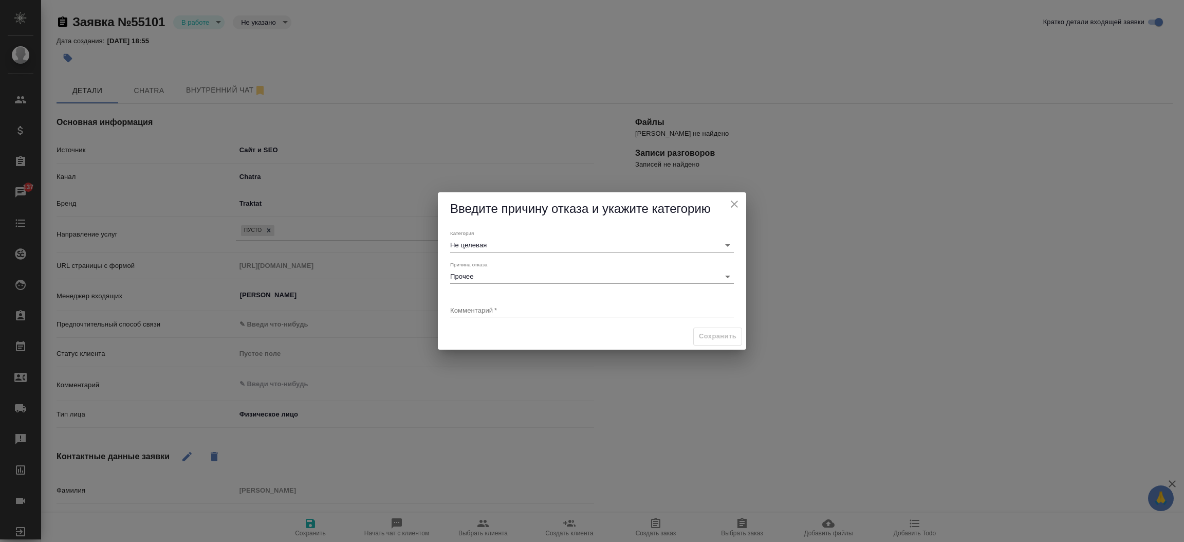
click at [483, 315] on div "x" at bounding box center [592, 310] width 284 height 13
click at [160, 94] on div "Введите причину отказа и укажите категорию Категория Не целевая Причина отказа …" at bounding box center [592, 271] width 1184 height 542
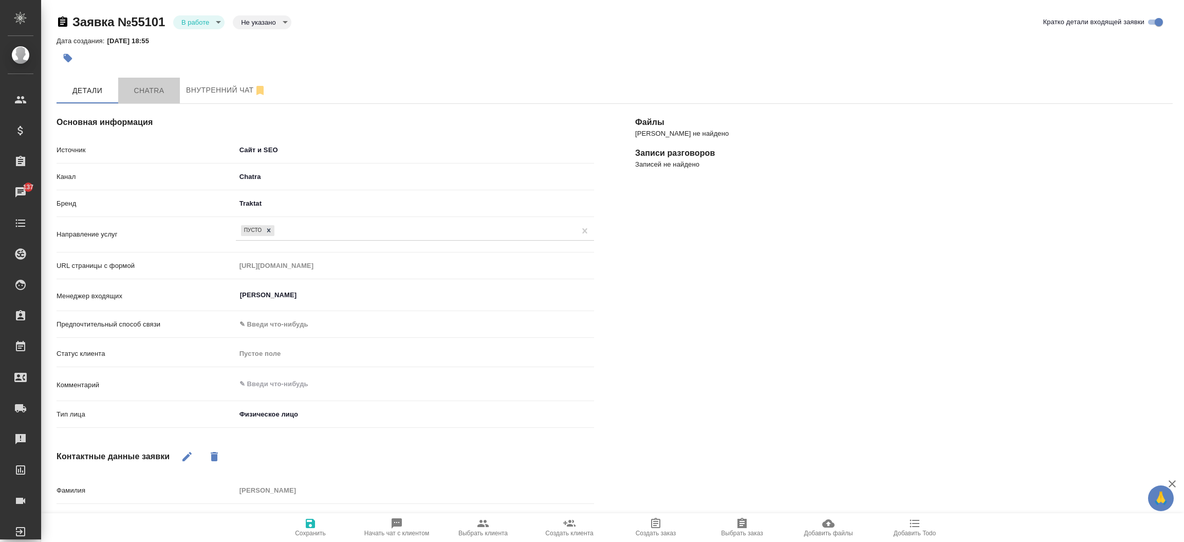
click at [160, 94] on span "Chatra" at bounding box center [148, 90] width 49 height 13
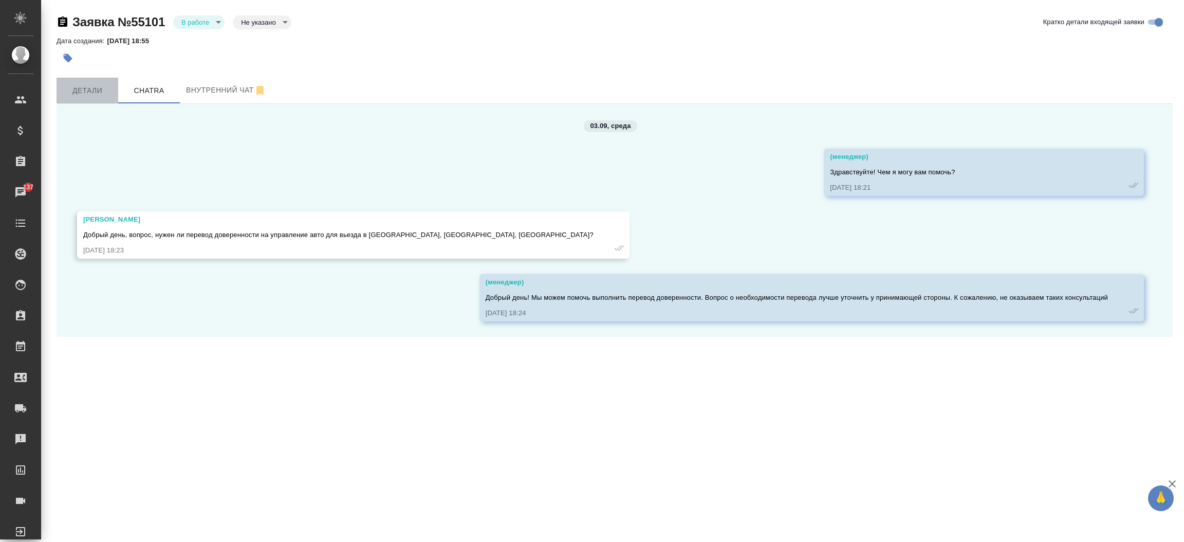
click at [77, 91] on span "Детали" at bounding box center [87, 90] width 49 height 13
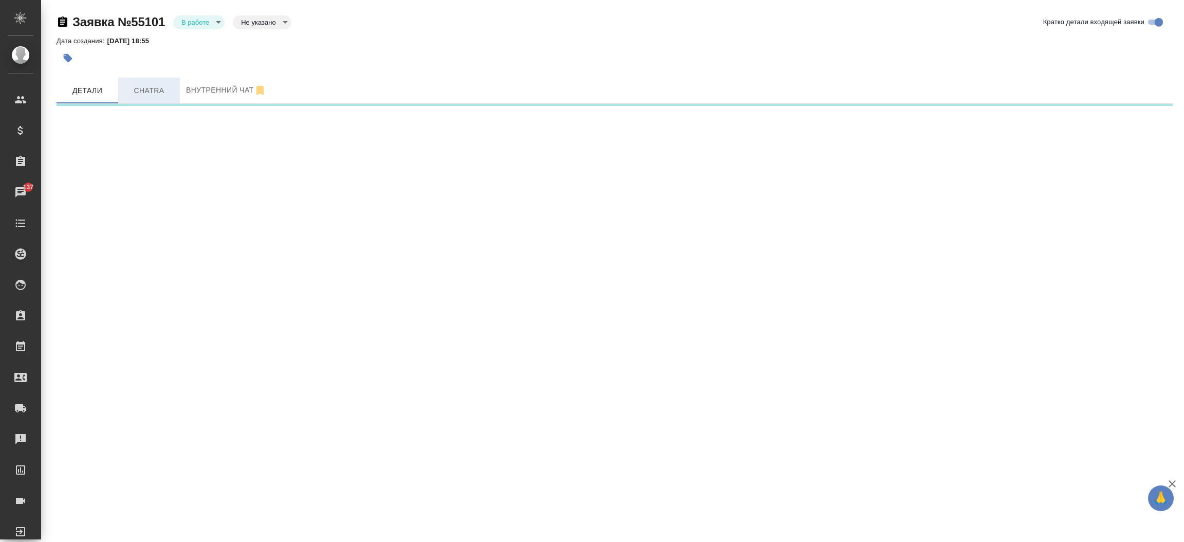
select select "RU"
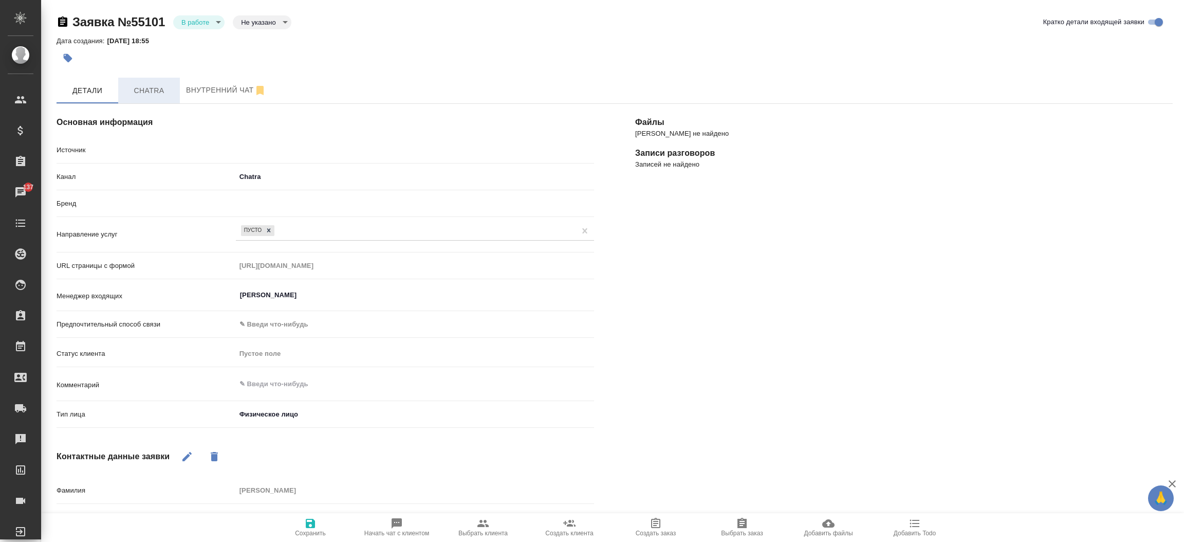
type textarea "x"
click at [209, 18] on body "🙏 .cls-1 fill:#fff; AWATERA Прутько Ирина i.prutko Клиенты Спецификации Заказы …" at bounding box center [592, 271] width 1184 height 542
click at [210, 36] on li "Отказ" at bounding box center [198, 39] width 51 height 17
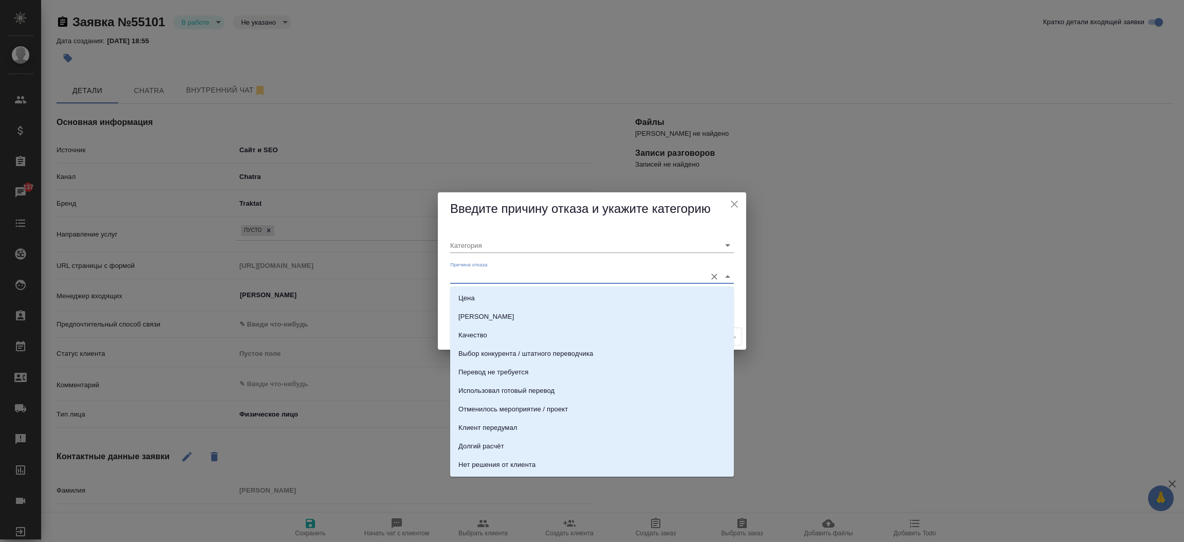
click at [478, 271] on input "Причина отказа" at bounding box center [575, 276] width 251 height 14
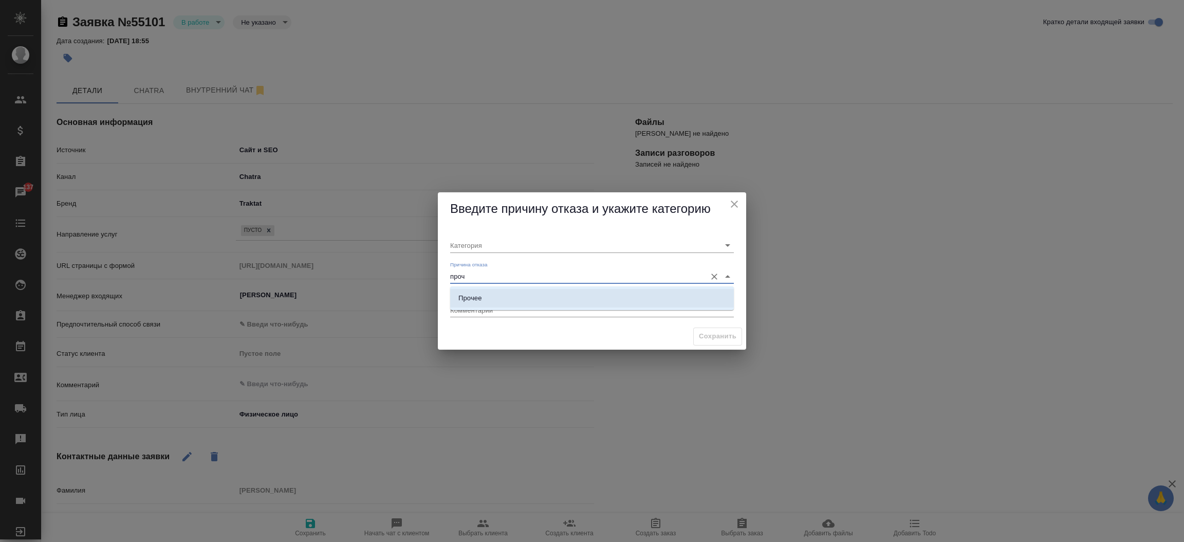
click at [571, 298] on li "Прочее" at bounding box center [592, 298] width 284 height 18
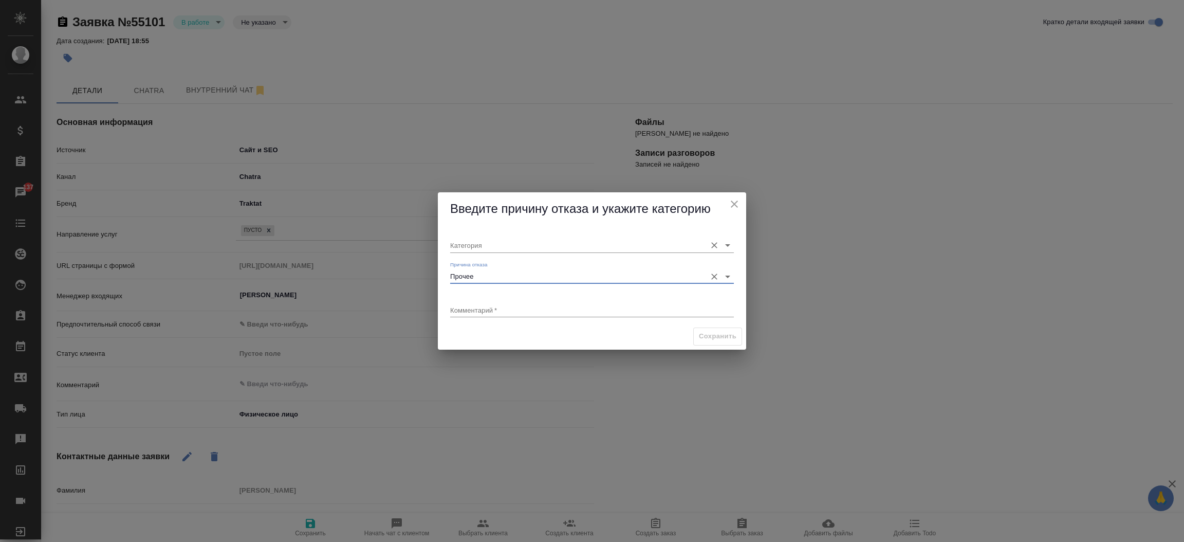
type input "Прочее"
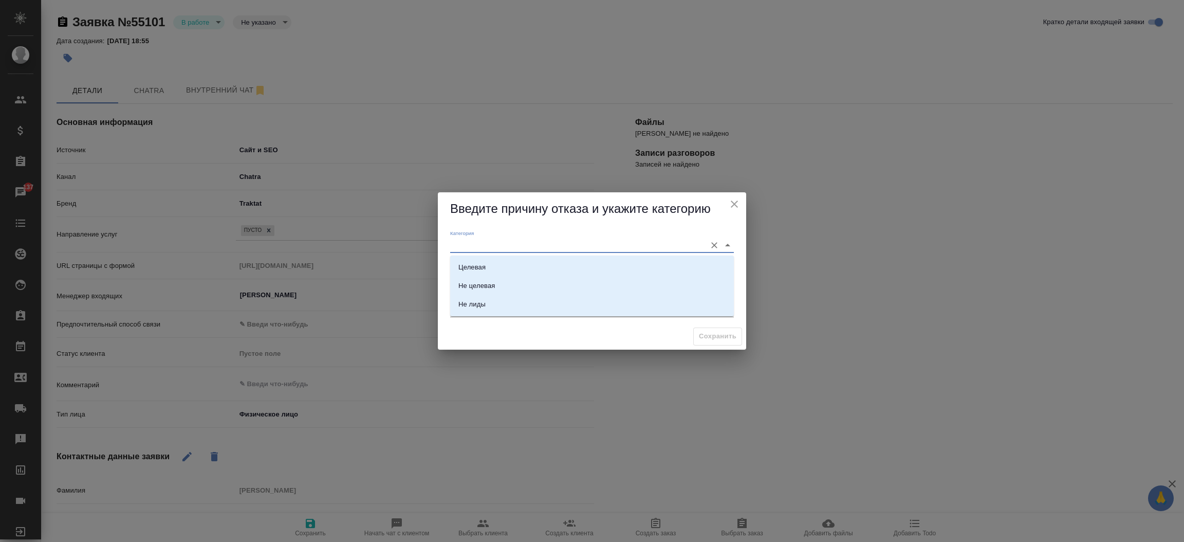
click at [513, 238] on input "Категория" at bounding box center [575, 245] width 251 height 14
click at [506, 304] on li "Не лиды" at bounding box center [592, 304] width 284 height 18
type input "Не лиды"
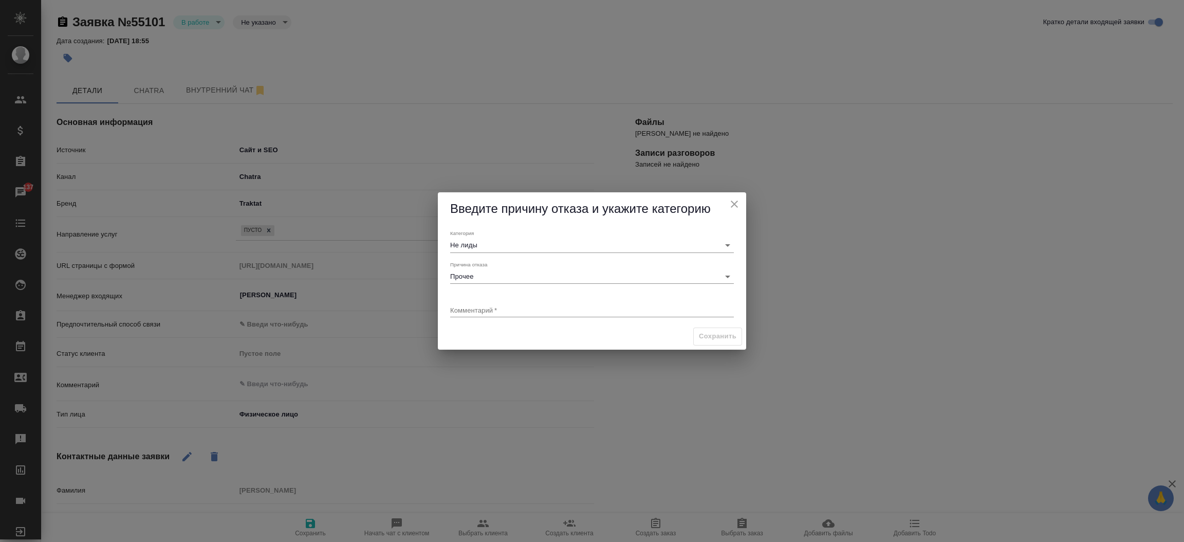
click at [506, 304] on div "x" at bounding box center [592, 310] width 284 height 13
type textarea "Уточняли вопрос нужна ли доверенность на машину для въезда в Турцию"
click at [711, 336] on span "Сохранить" at bounding box center [718, 336] width 38 height 12
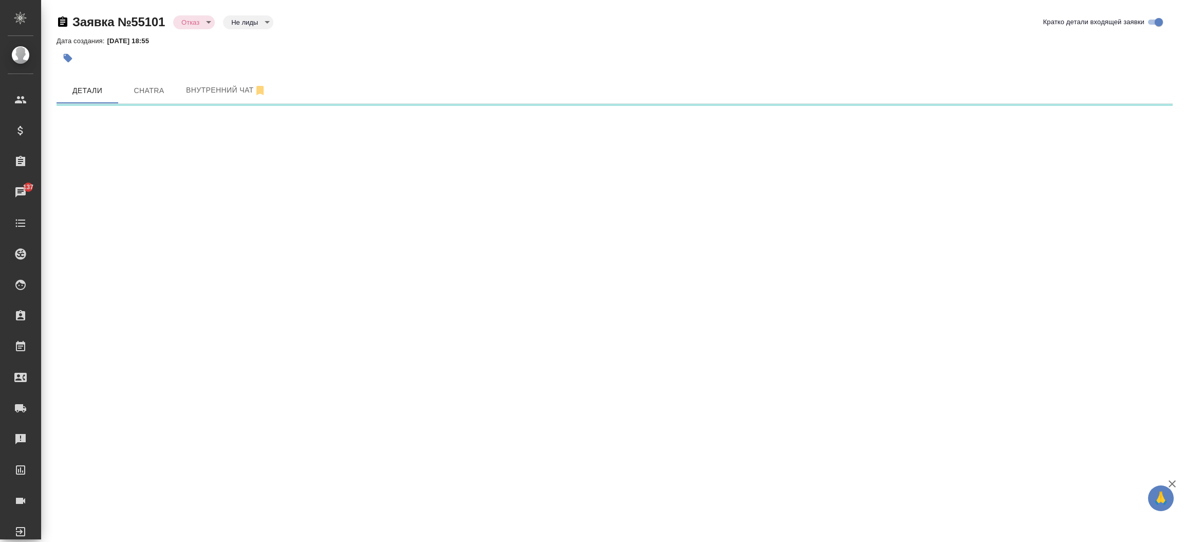
select select "RU"
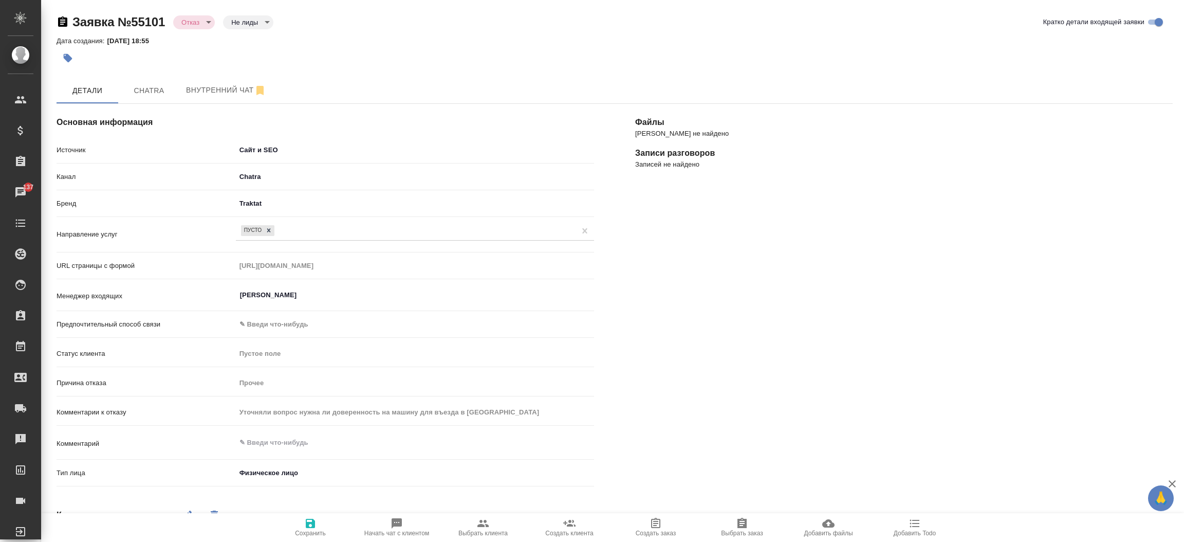
type textarea "x"
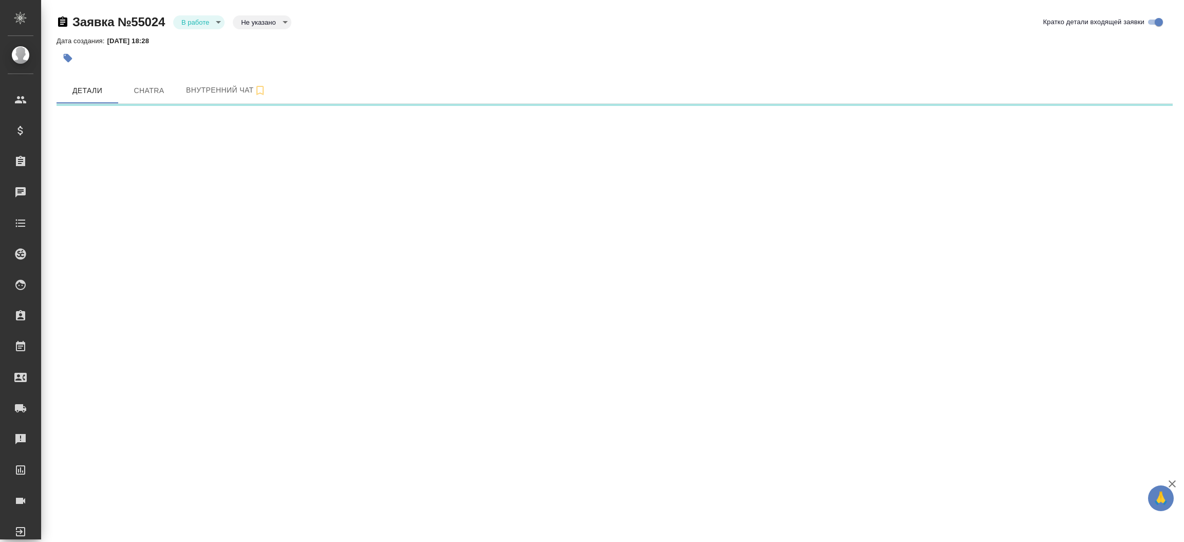
select select "RU"
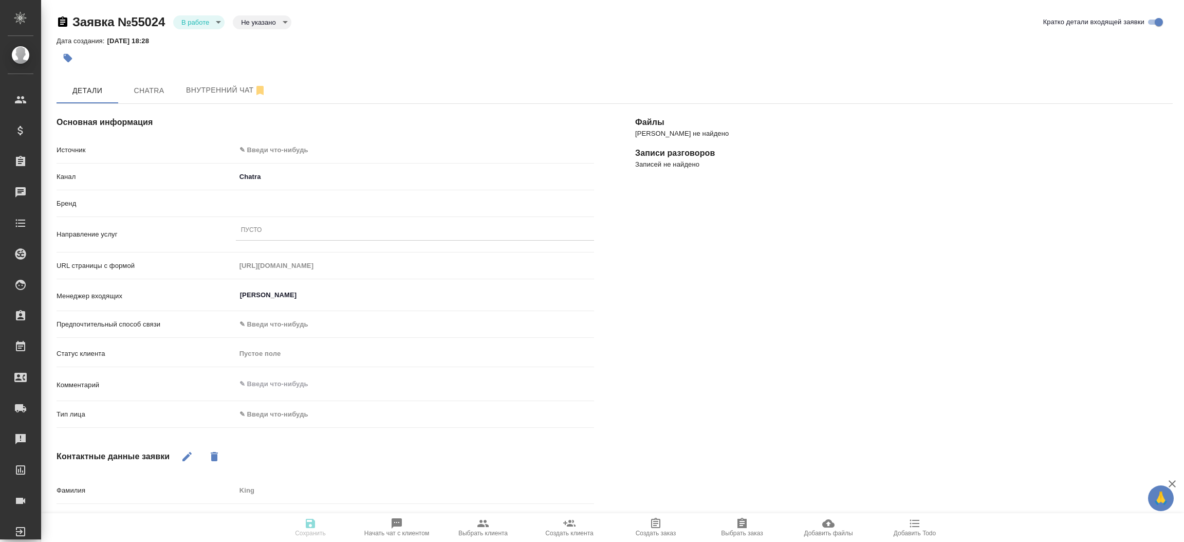
type textarea "x"
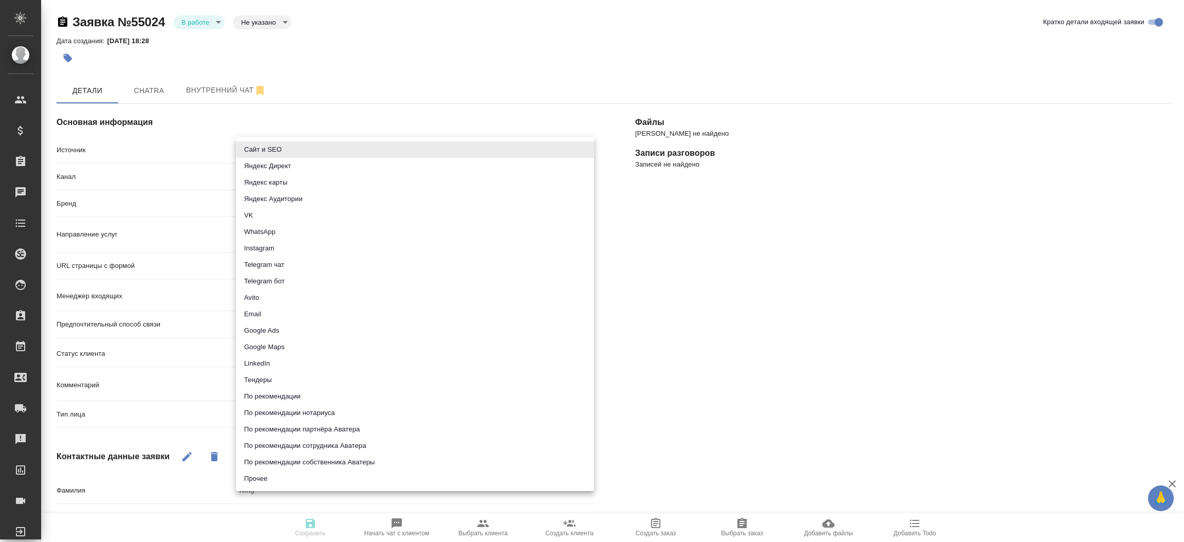
click at [295, 156] on body "🙏 .cls-1 fill:#fff; AWATERA [PERSON_NAME]prutko Клиенты Спецификации Заказы Чат…" at bounding box center [592, 271] width 1184 height 542
click at [275, 136] on div at bounding box center [592, 271] width 1184 height 542
click at [275, 142] on body "🙏 .cls-1 fill:#fff; AWATERA [PERSON_NAME]prutko Клиенты Спецификации Заказы Чат…" at bounding box center [592, 271] width 1184 height 542
click at [275, 147] on li "Сайт и SEO" at bounding box center [415, 149] width 358 height 16
type input "seo"
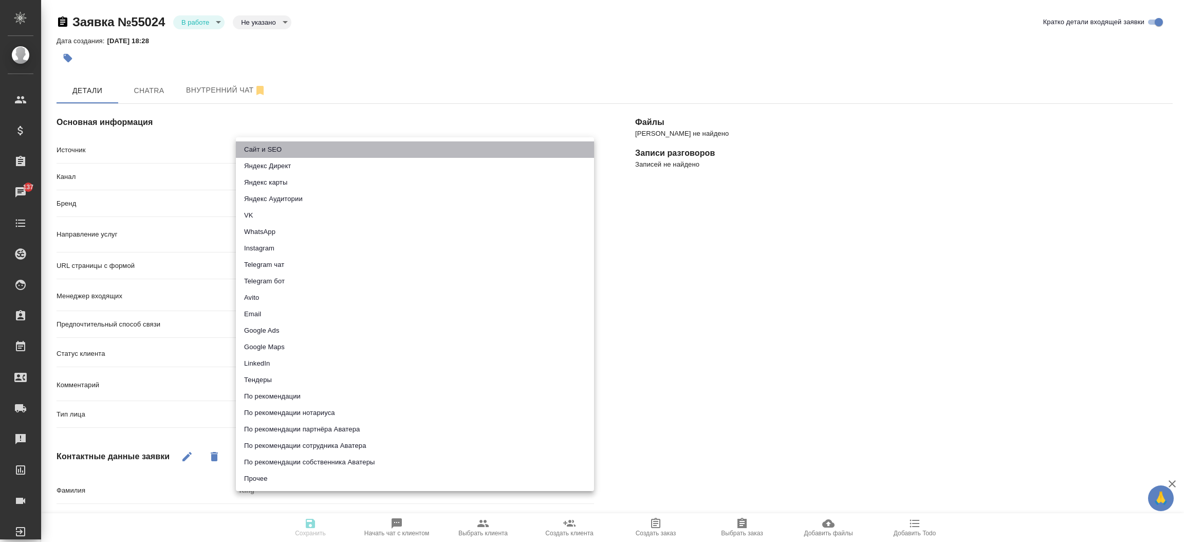
type textarea "x"
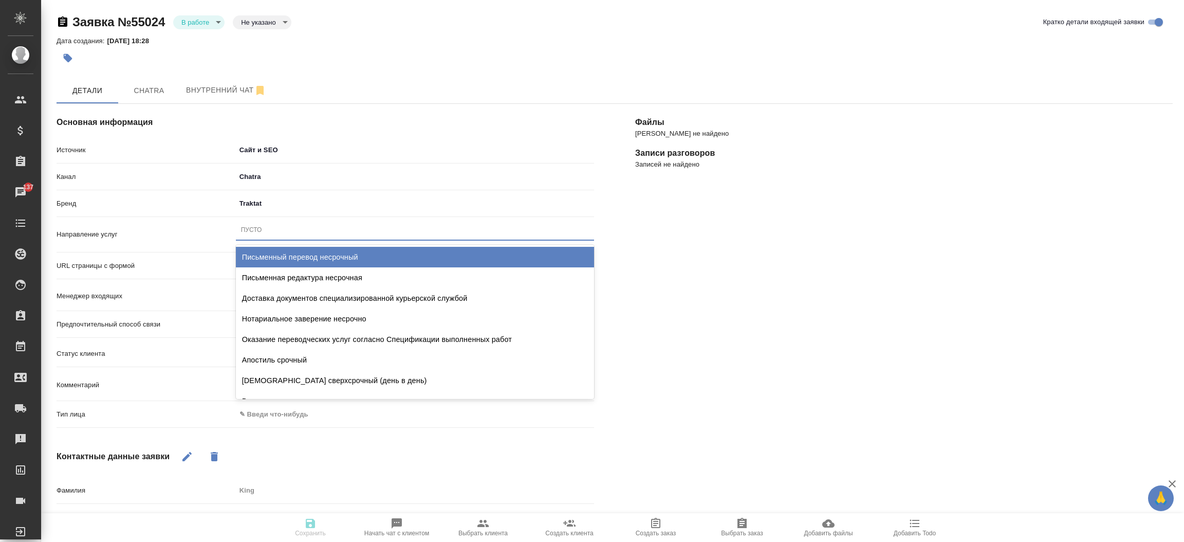
click at [258, 227] on div "Пусто" at bounding box center [251, 230] width 21 height 9
type input "пу"
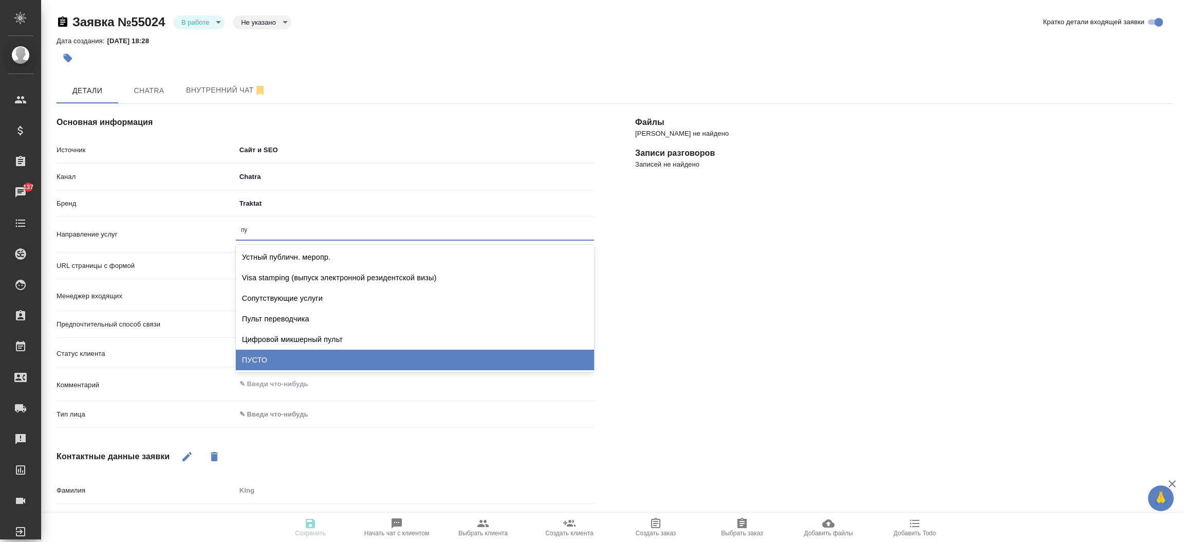
click at [272, 357] on div "ПУСТО" at bounding box center [415, 359] width 358 height 21
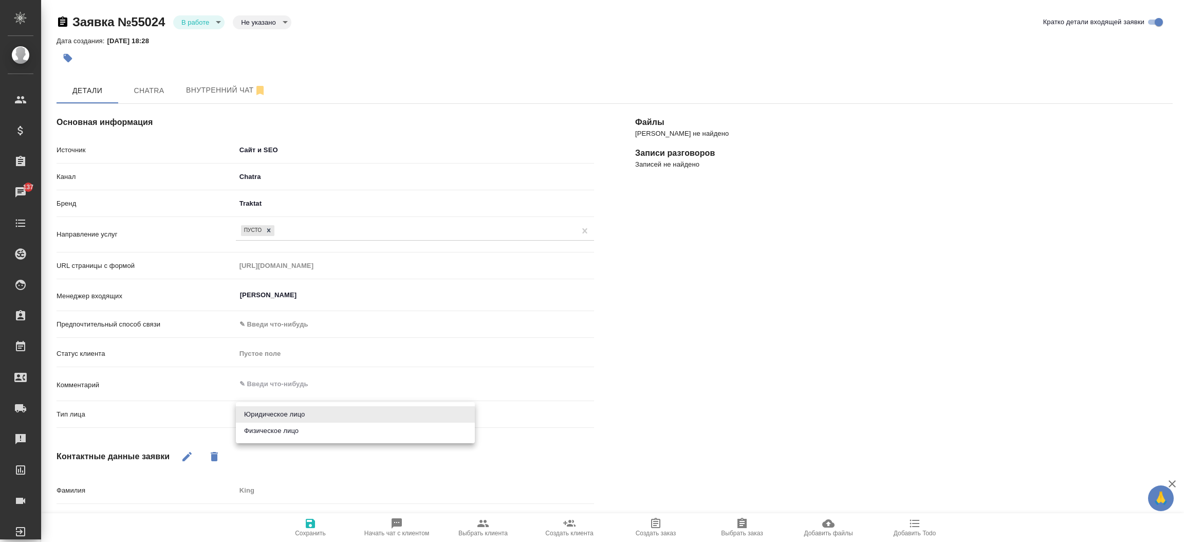
click at [271, 422] on body "🙏 .cls-1 fill:#fff; AWATERA [PERSON_NAME]prutko Клиенты Спецификации Заказы 137…" at bounding box center [592, 271] width 1184 height 542
click at [271, 428] on li "Физическое лицо" at bounding box center [355, 430] width 239 height 16
type textarea "x"
type input "private"
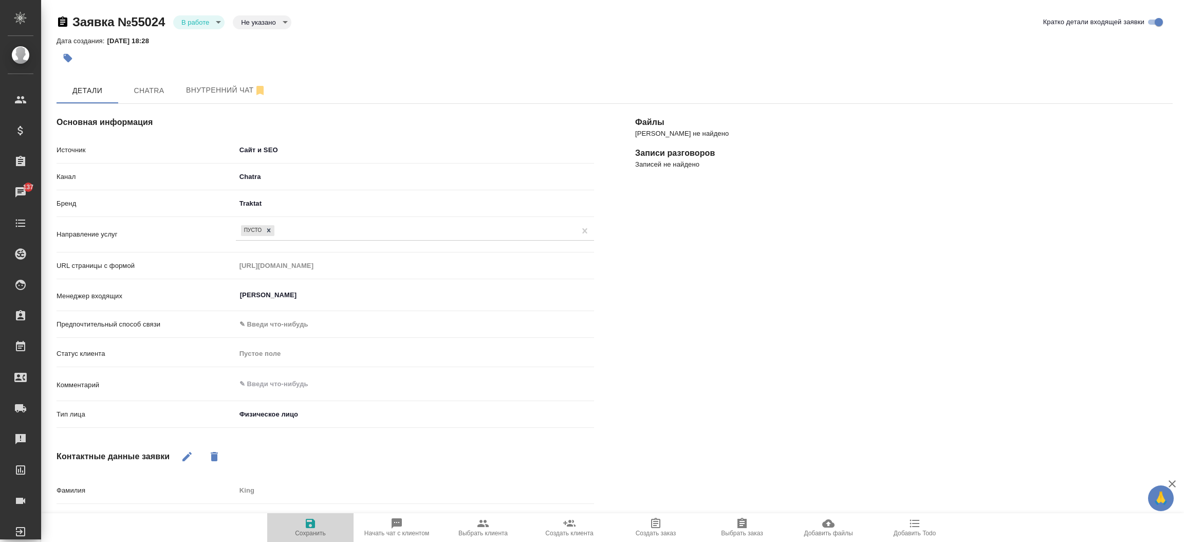
click at [323, 529] on span "Сохранить" at bounding box center [310, 527] width 74 height 20
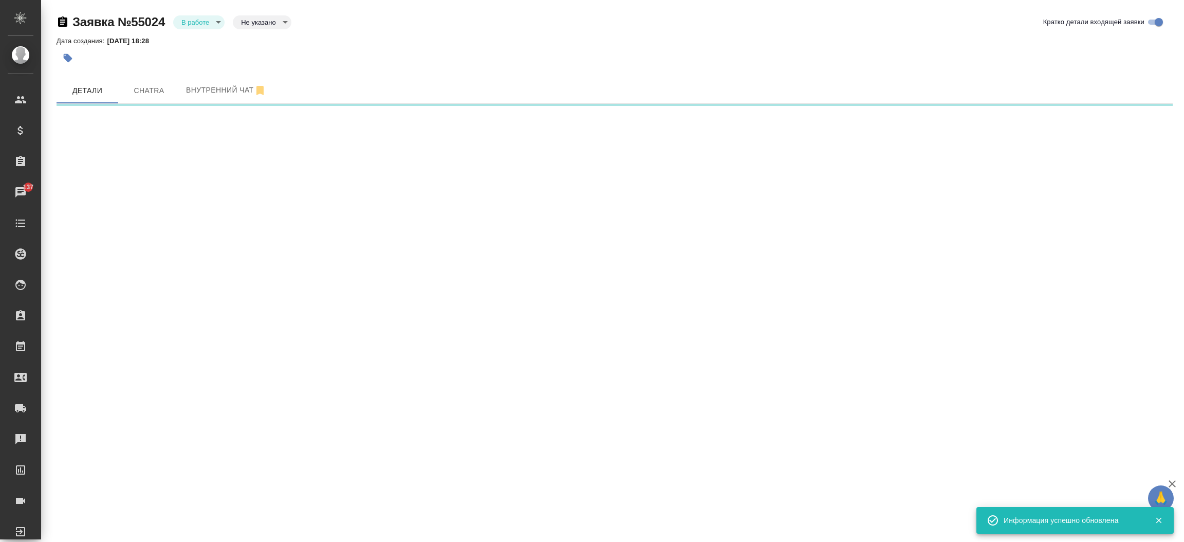
select select "RU"
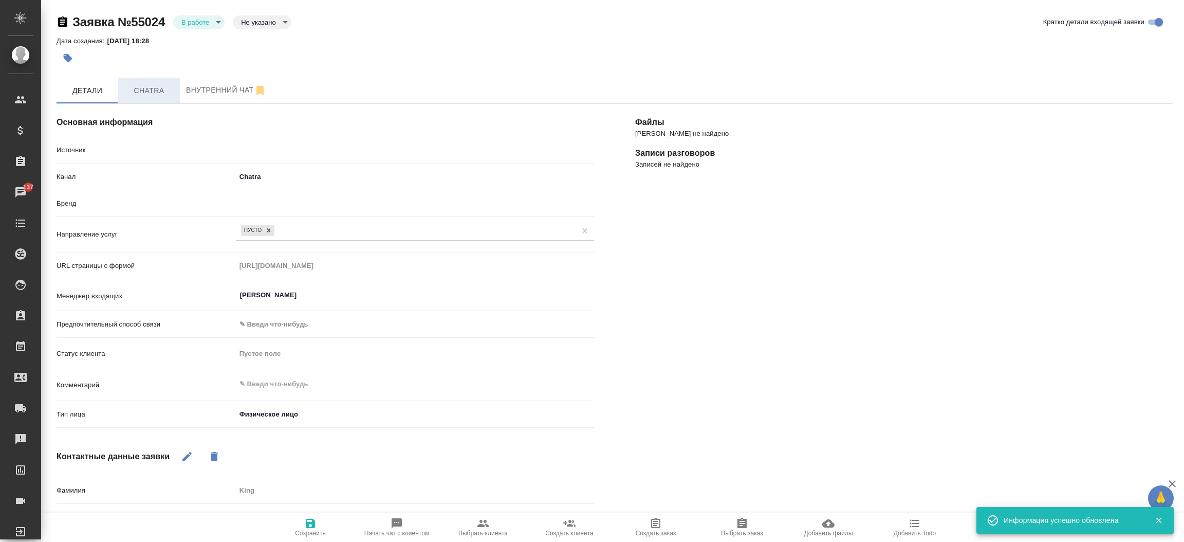
type textarea "x"
click at [140, 97] on button "Chatra" at bounding box center [149, 91] width 62 height 26
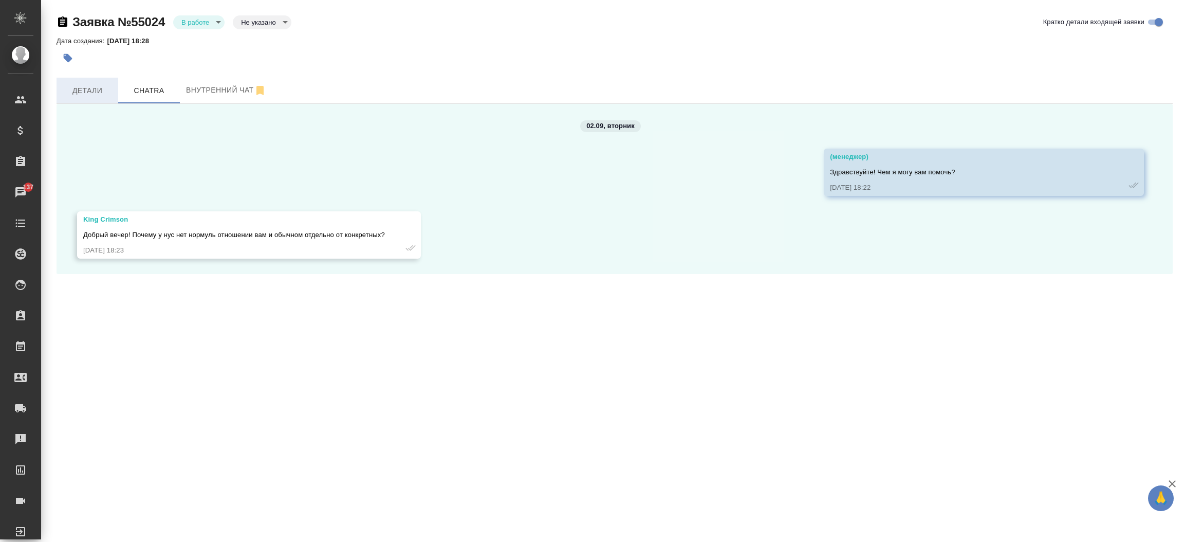
click at [95, 91] on span "Детали" at bounding box center [87, 90] width 49 height 13
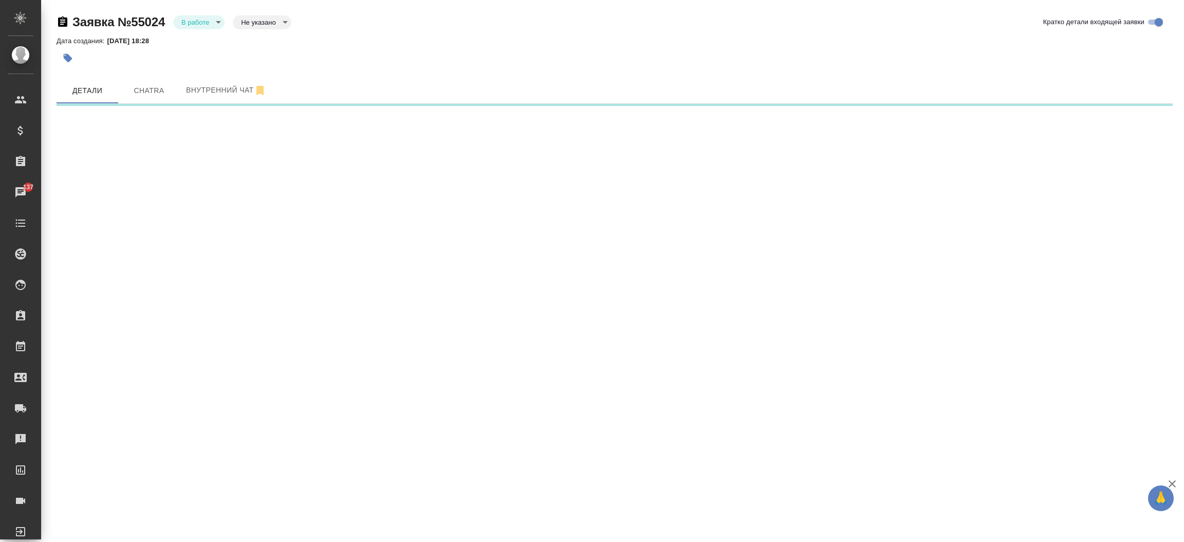
select select "RU"
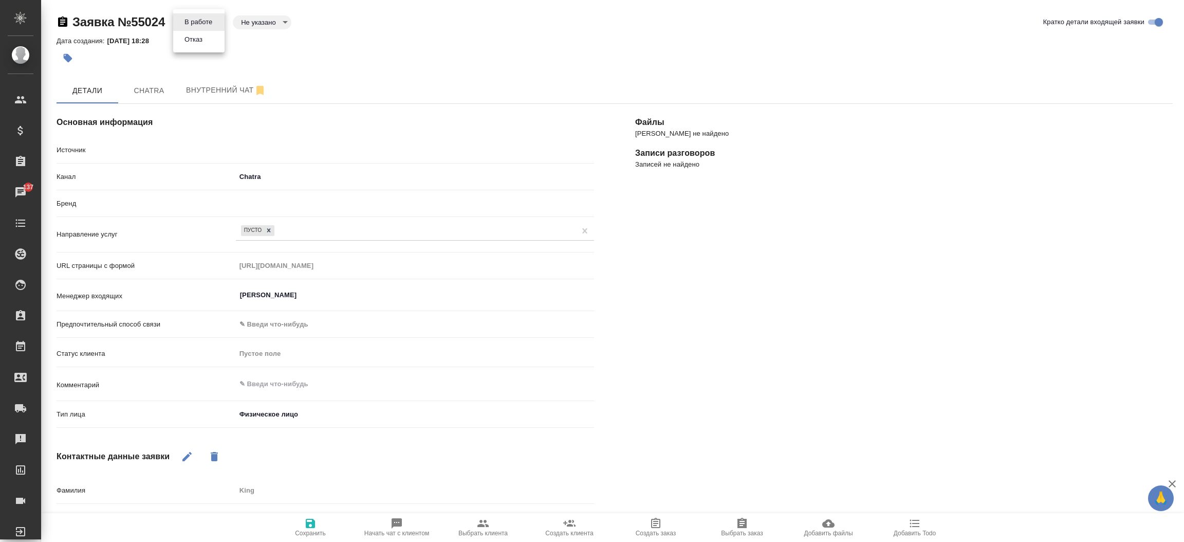
click at [211, 21] on body "🙏 .cls-1 fill:#fff; AWATERA Прутько Ирина i.prutko Клиенты Спецификации Заказы …" at bounding box center [592, 271] width 1184 height 542
type textarea "x"
click at [205, 45] on button "Отказ" at bounding box center [193, 39] width 24 height 11
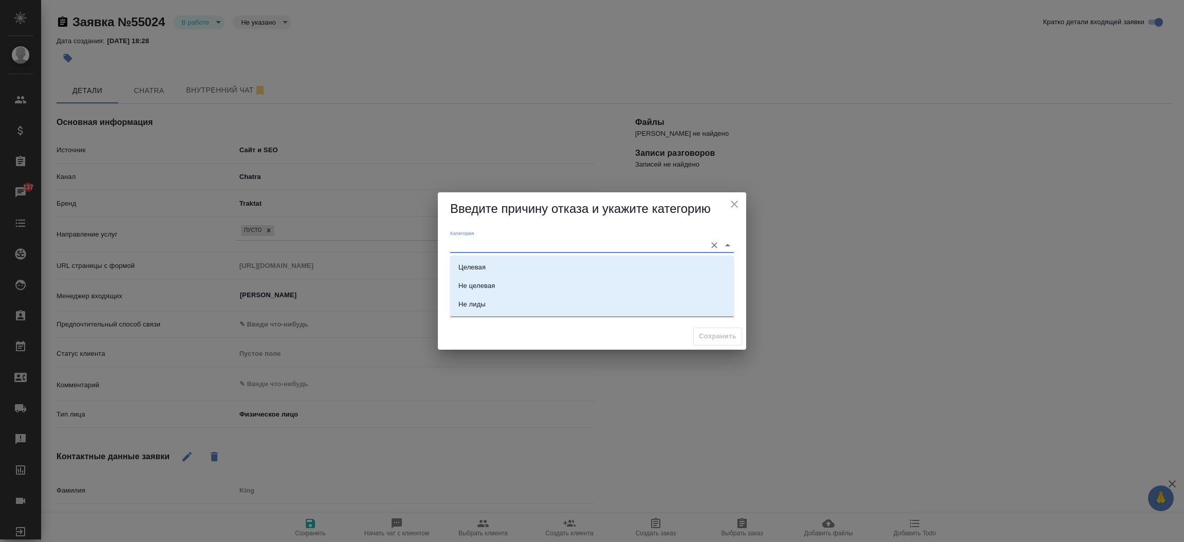
click at [499, 249] on input "Категория" at bounding box center [575, 245] width 251 height 14
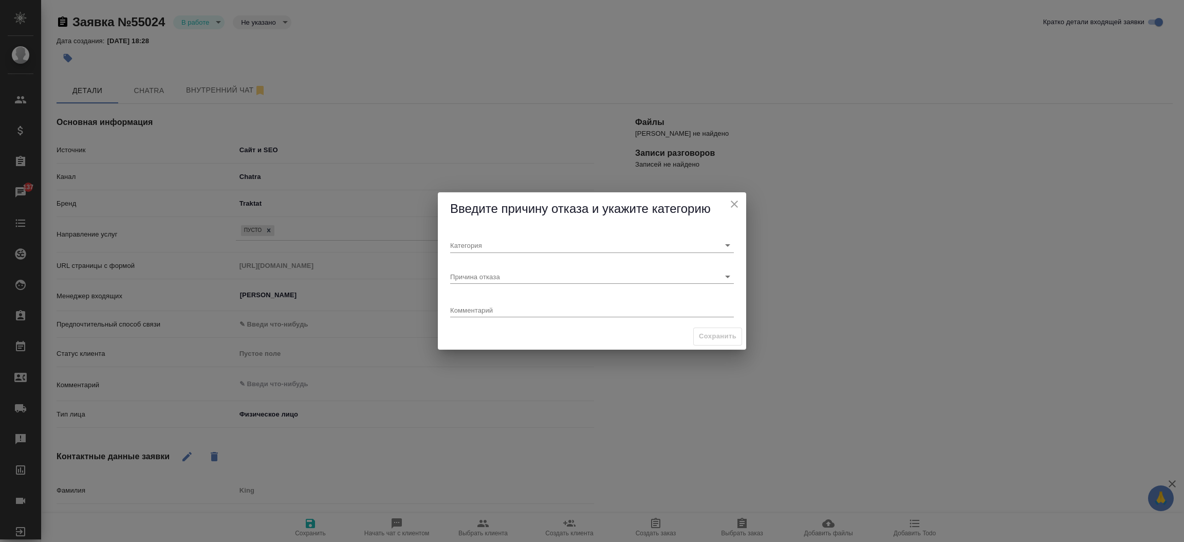
click at [643, 332] on div "Сохранить" at bounding box center [592, 336] width 308 height 26
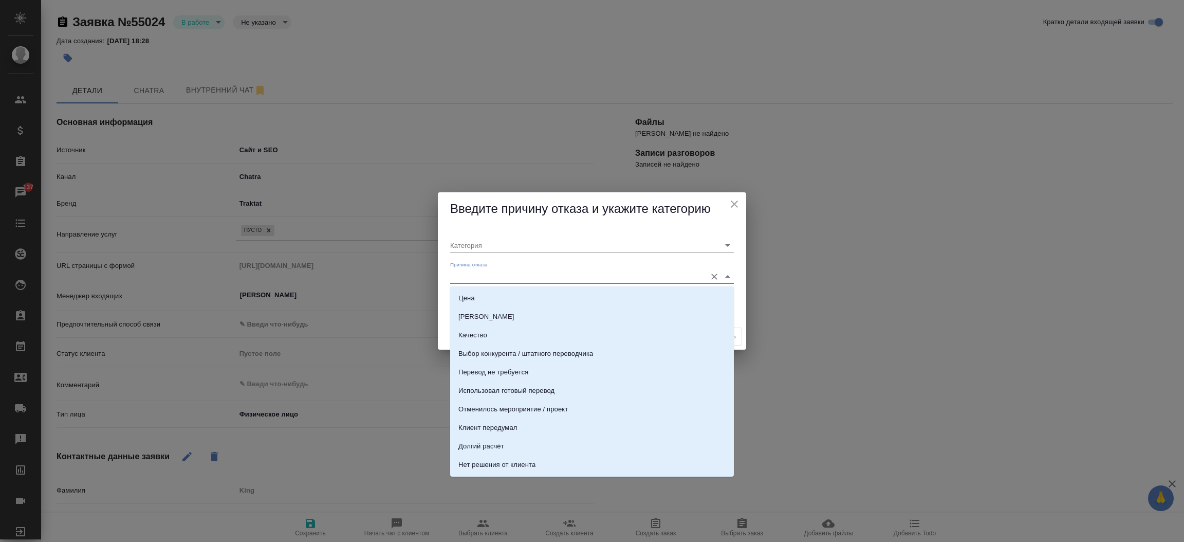
click at [603, 273] on input "Причина отказа" at bounding box center [575, 276] width 251 height 14
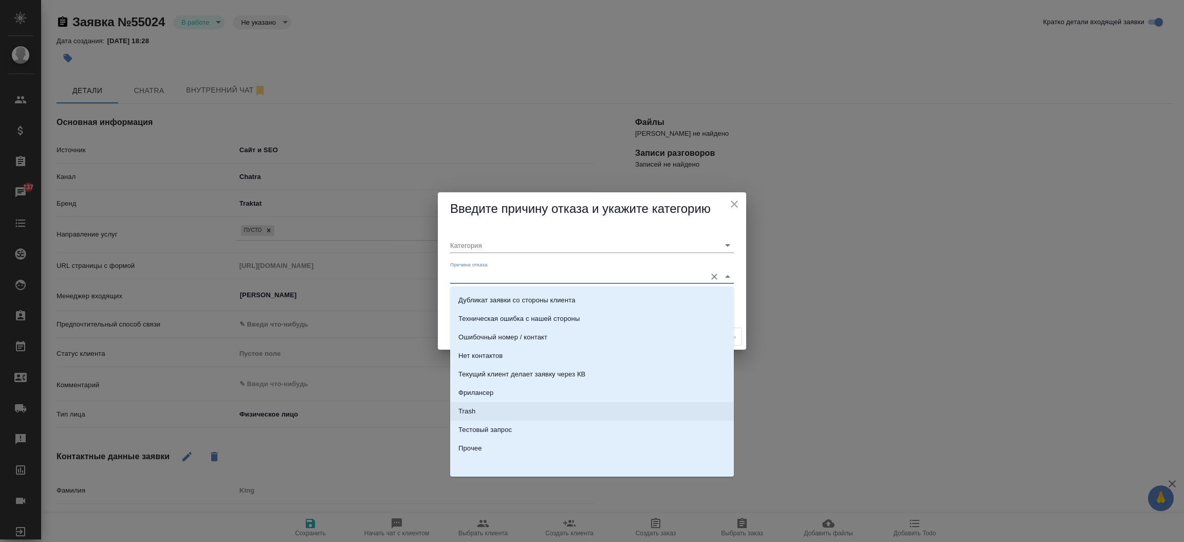
click at [529, 404] on li "Trash" at bounding box center [592, 411] width 284 height 18
type input "Не лиды"
type input "Trash"
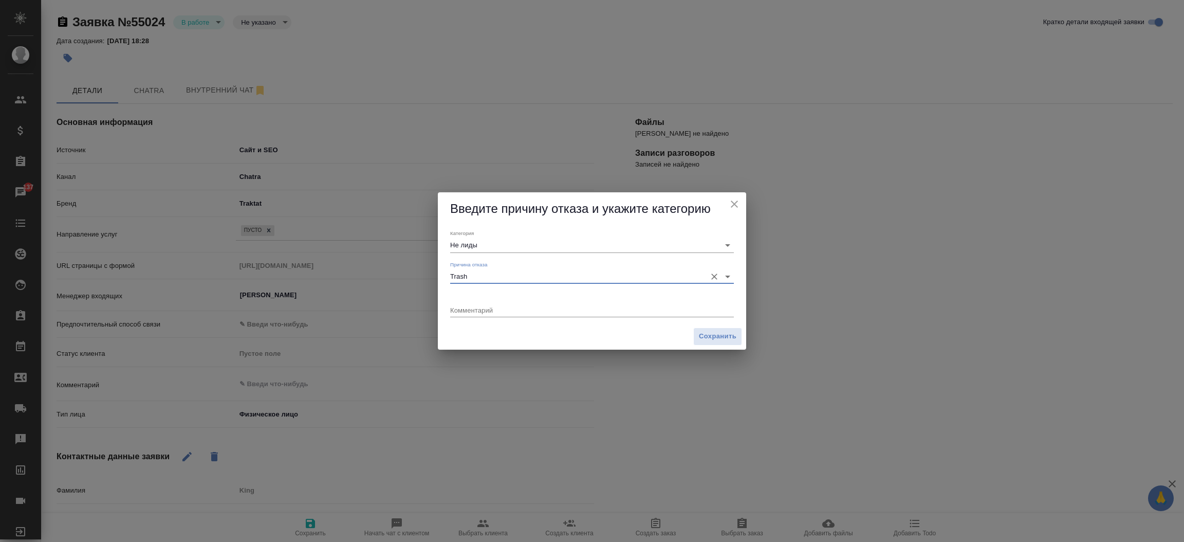
click at [704, 335] on span "Сохранить" at bounding box center [718, 336] width 38 height 12
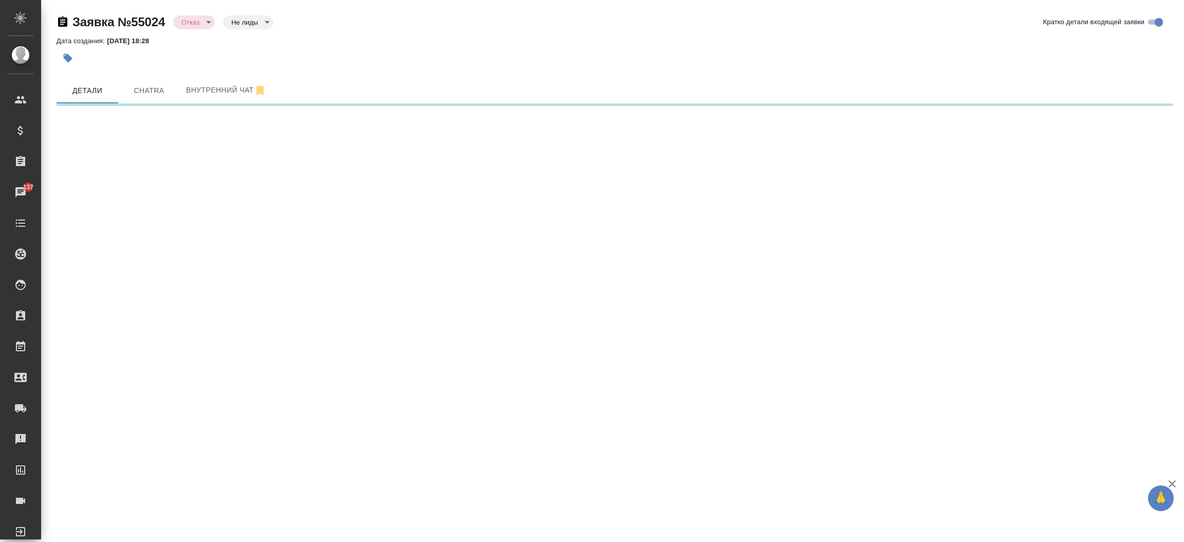
select select "RU"
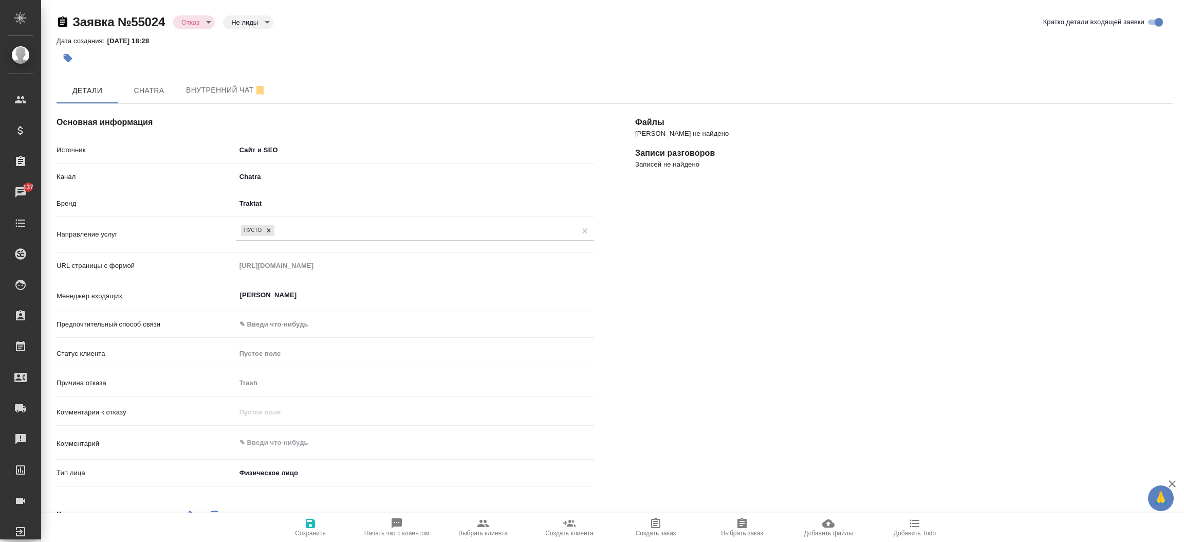
type textarea "x"
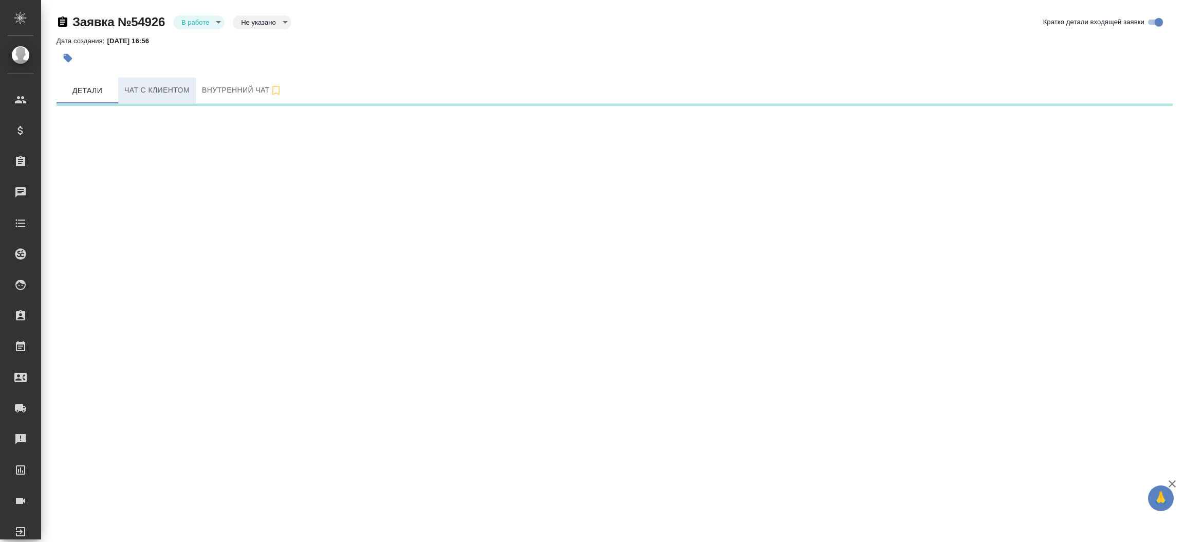
select select "RU"
select select "KZ"
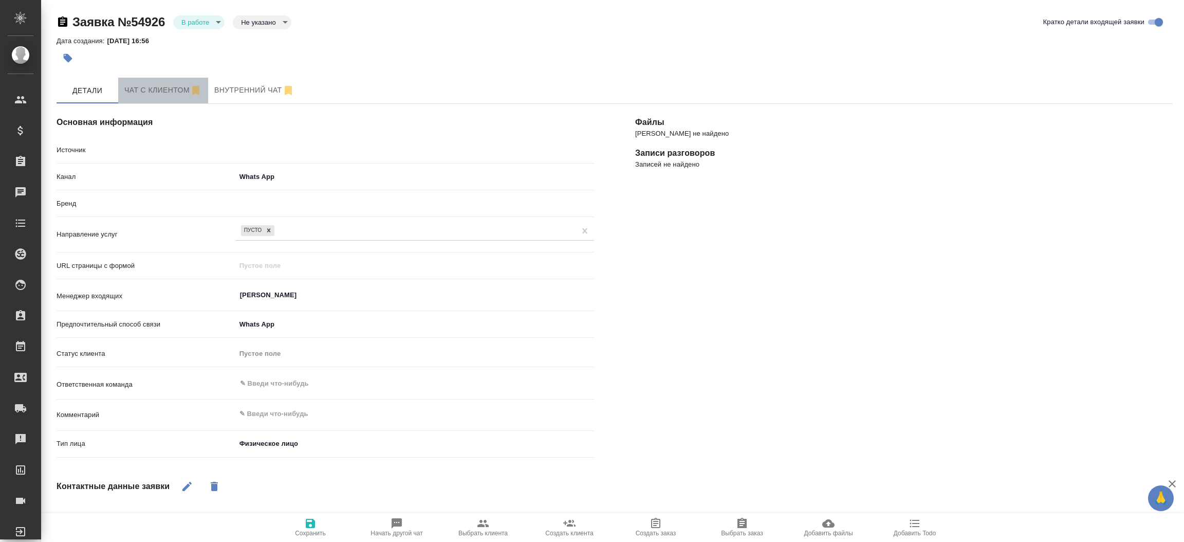
click at [171, 79] on button "Чат с клиентом" at bounding box center [163, 91] width 90 height 26
type textarea "x"
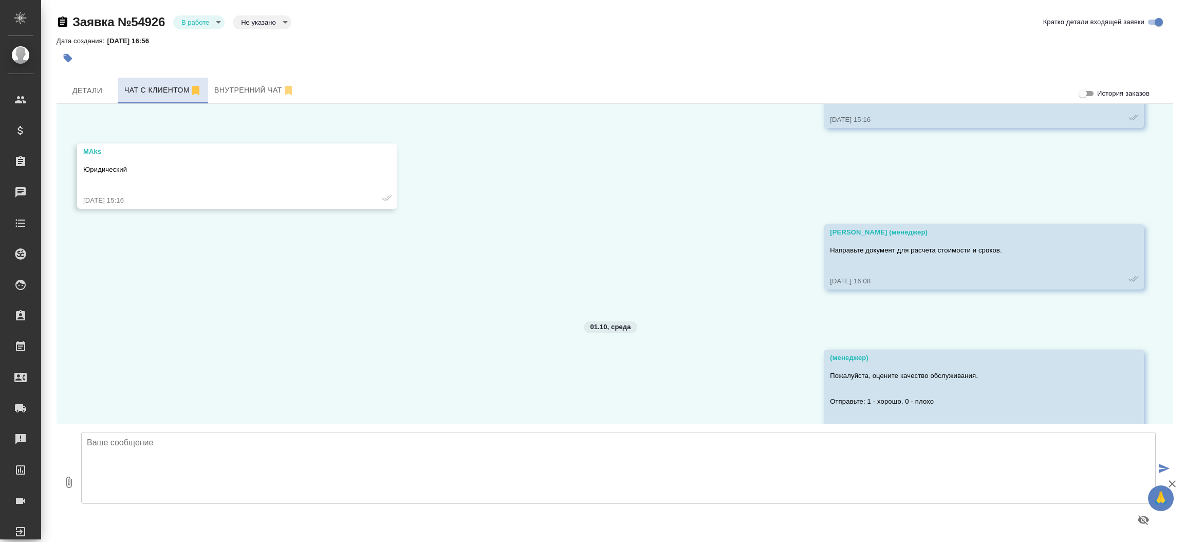
scroll to position [359, 0]
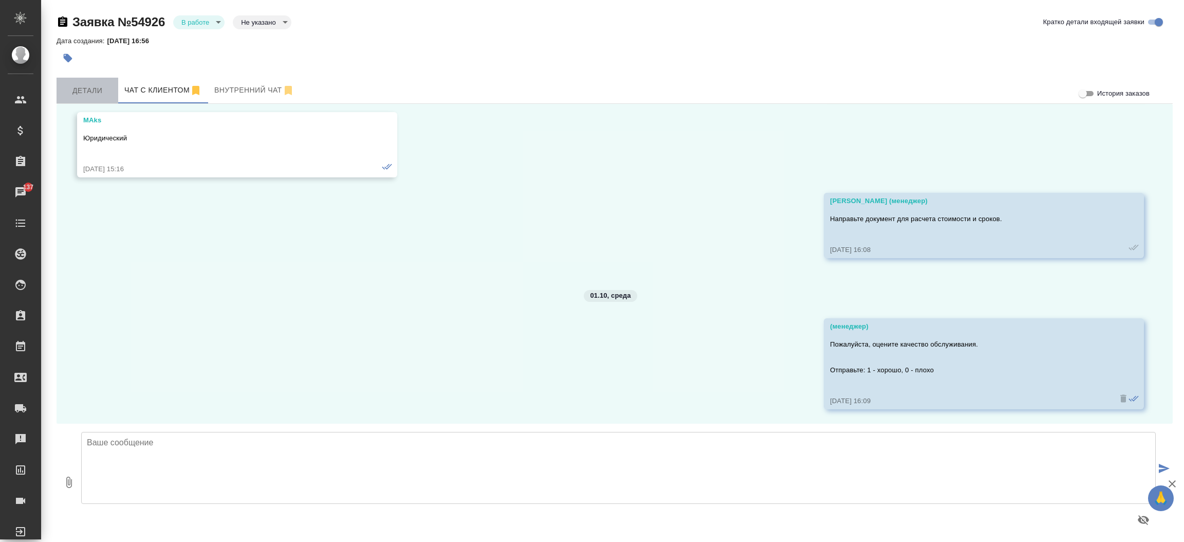
click at [91, 91] on span "Детали" at bounding box center [87, 90] width 49 height 13
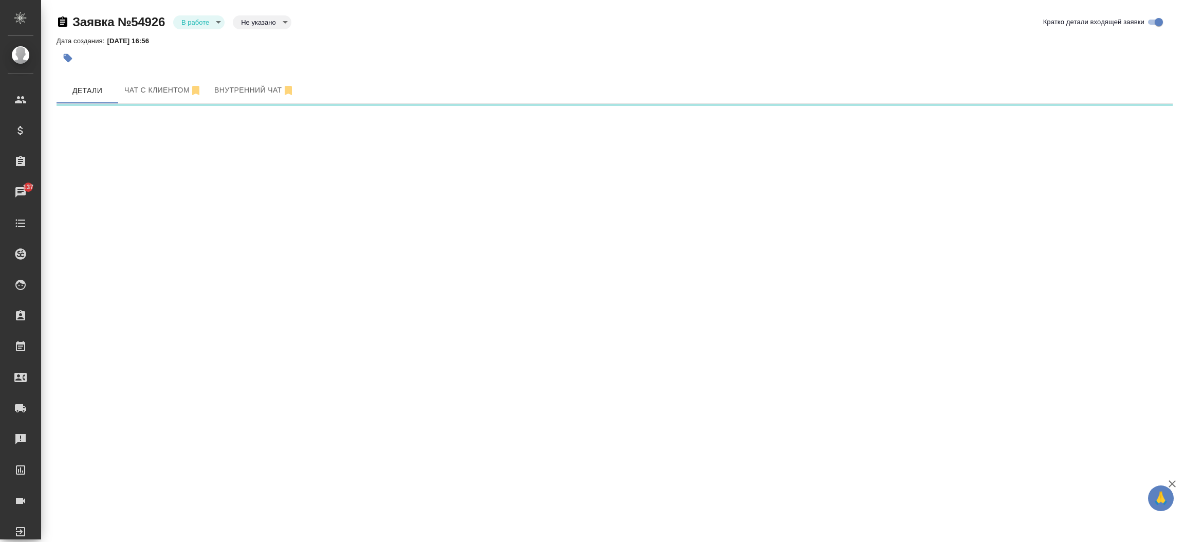
select select "RU"
select select "KZ"
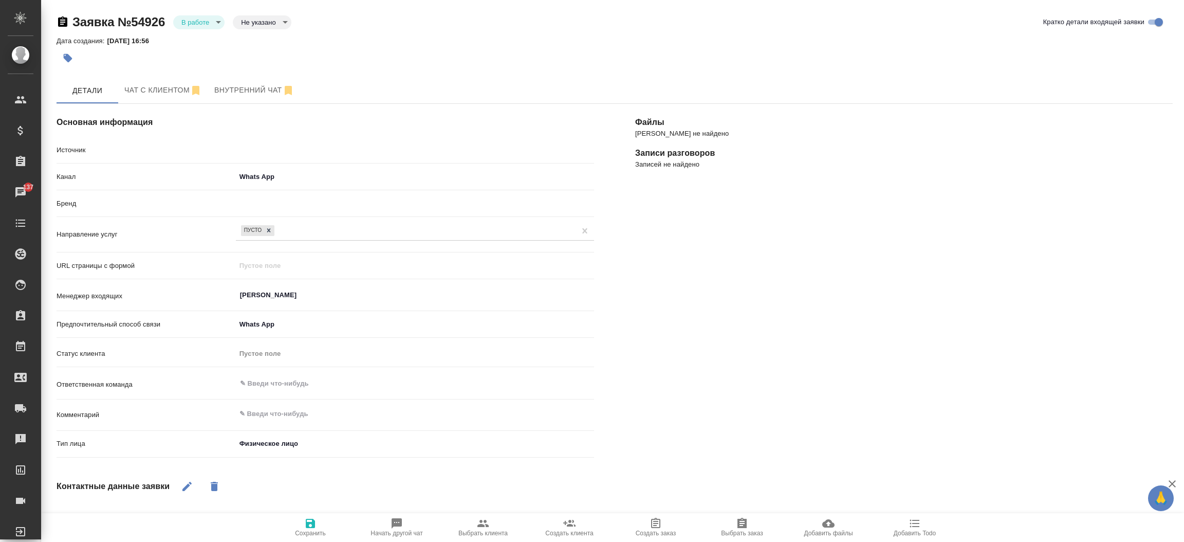
type textarea "x"
click at [201, 22] on body "🙏 .cls-1 fill:#fff; AWATERA Прутько Ирина i.prutko Клиенты Спецификации Заказы …" at bounding box center [592, 271] width 1184 height 542
click at [203, 40] on button "Отказ" at bounding box center [193, 39] width 24 height 11
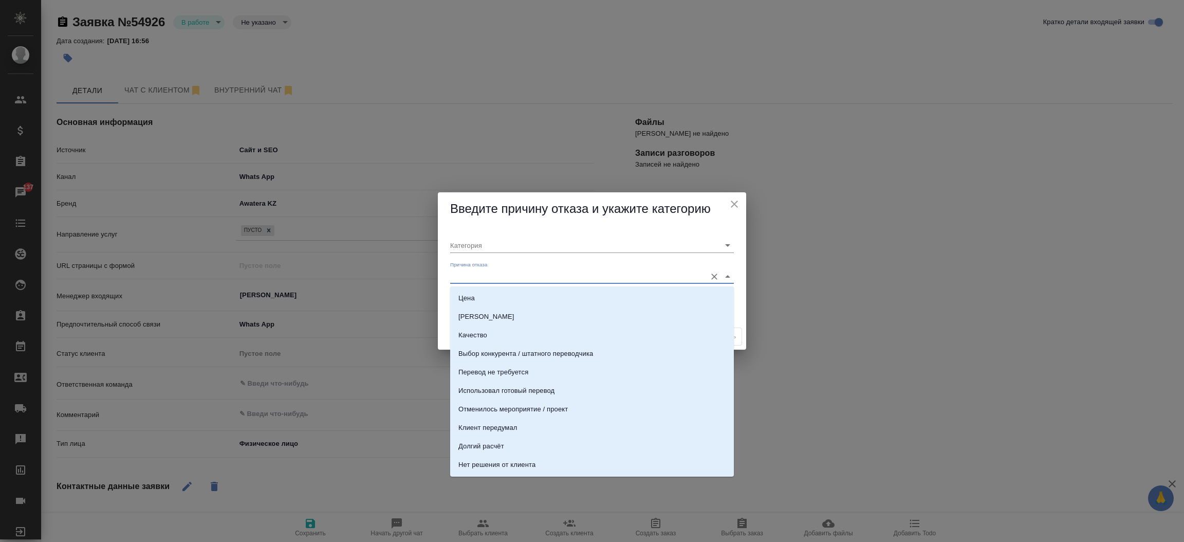
click at [486, 277] on input "Причина отказа" at bounding box center [575, 276] width 251 height 14
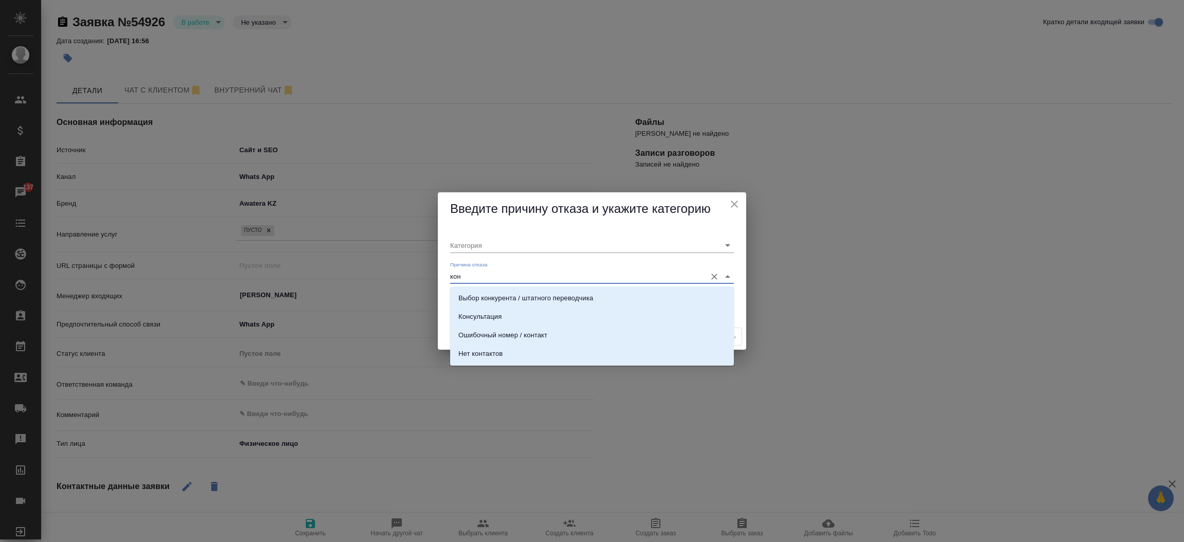
type input "конс"
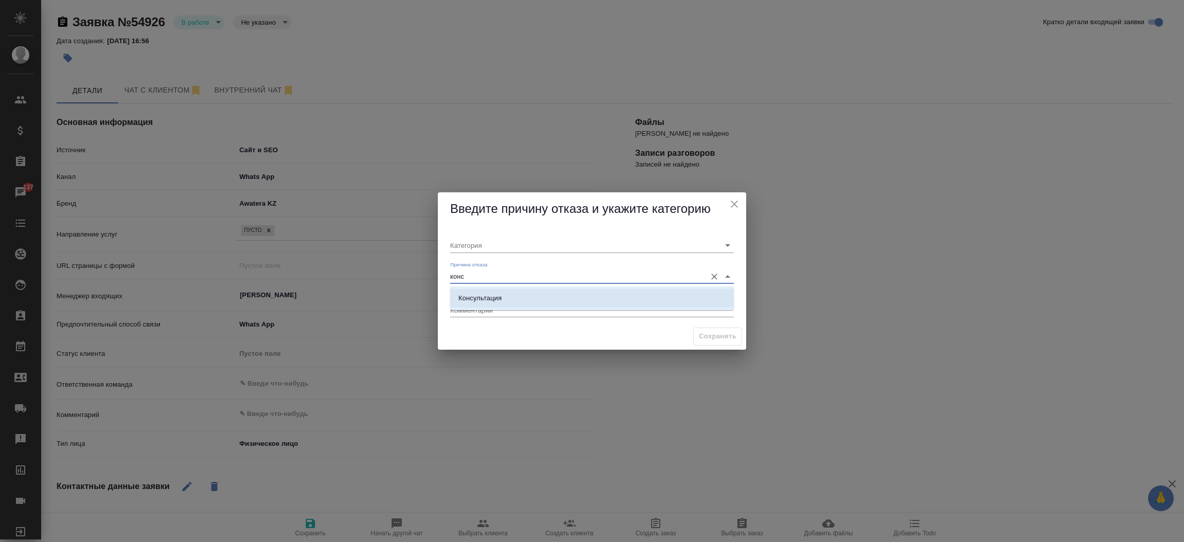
click at [482, 288] on div "Консультация" at bounding box center [592, 298] width 284 height 24
click at [482, 289] on li "Консультация" at bounding box center [592, 298] width 284 height 18
type input "Целевая"
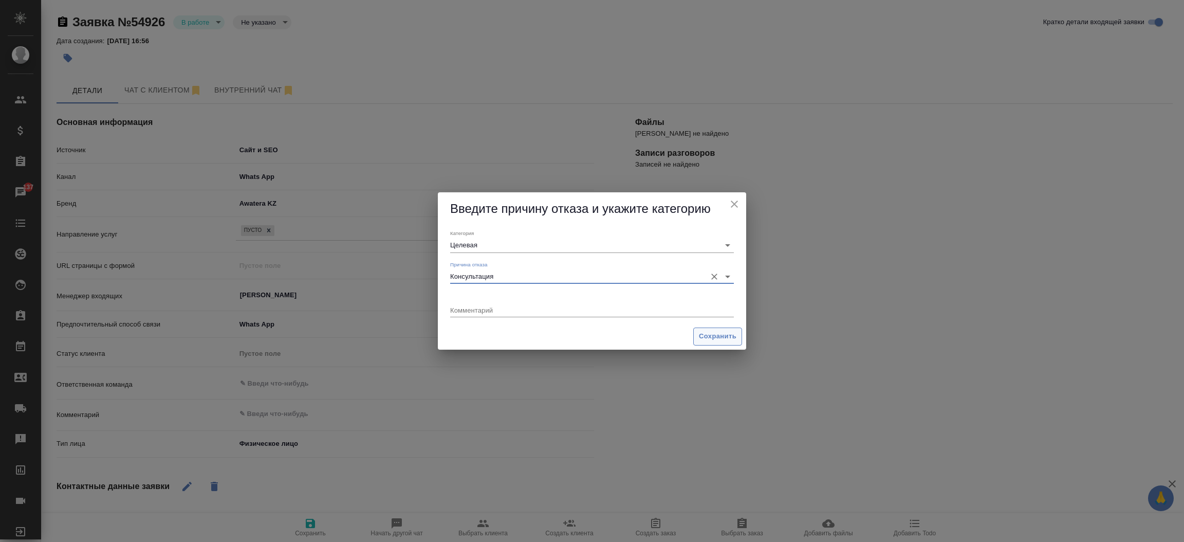
type input "Консультация"
click at [701, 330] on button "Сохранить" at bounding box center [717, 336] width 49 height 18
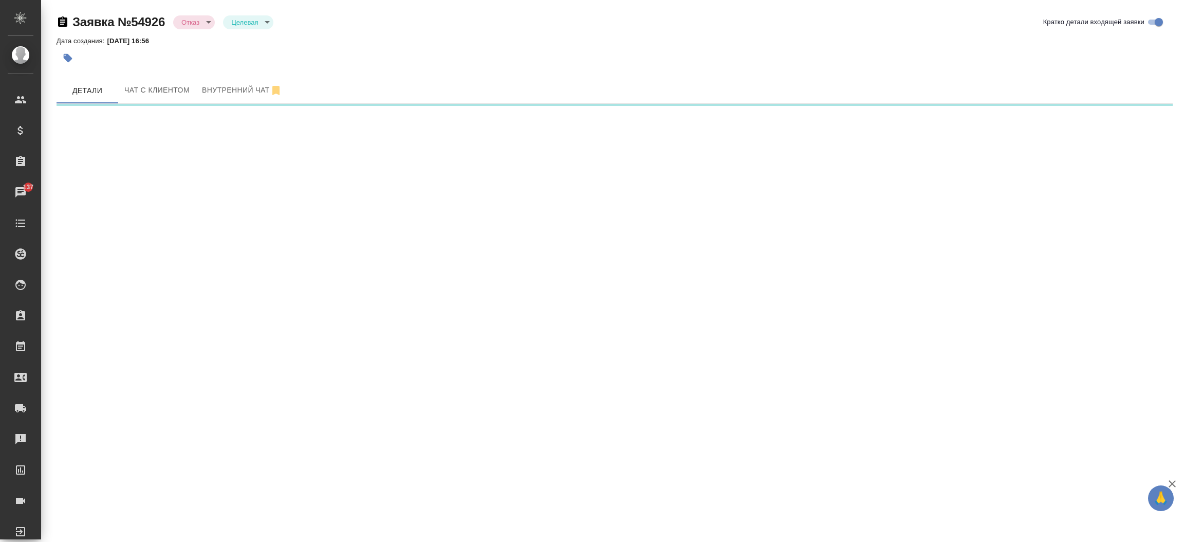
select select "RU"
select select "KZ"
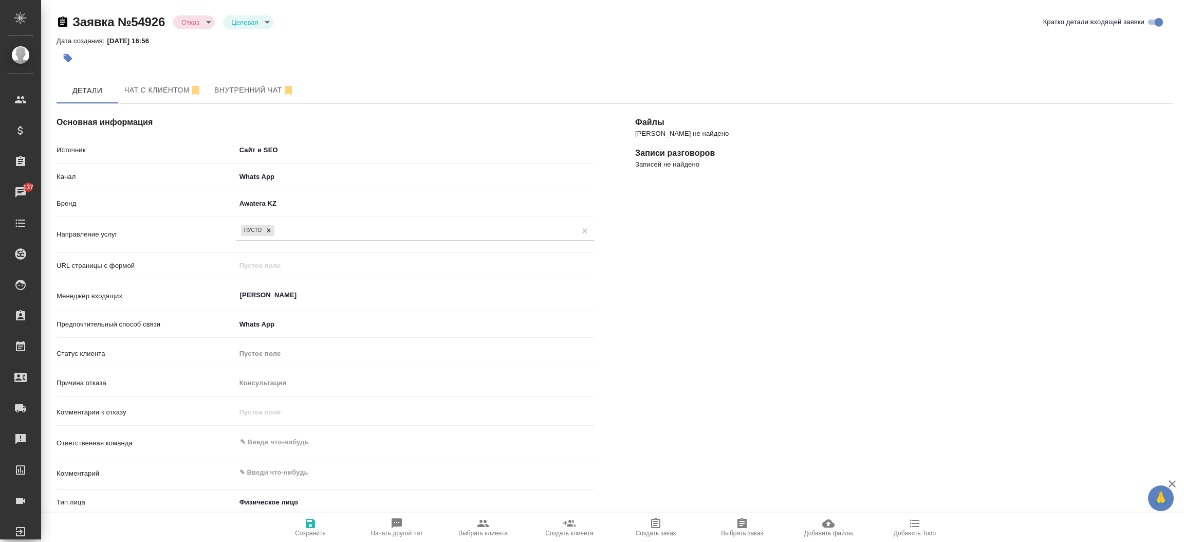
type textarea "x"
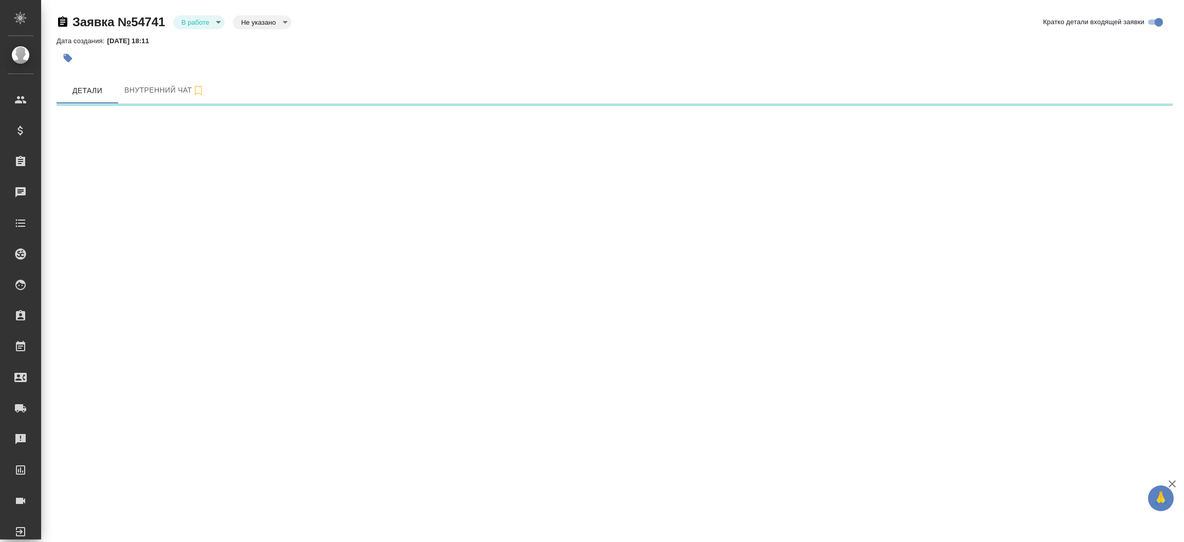
select select "RU"
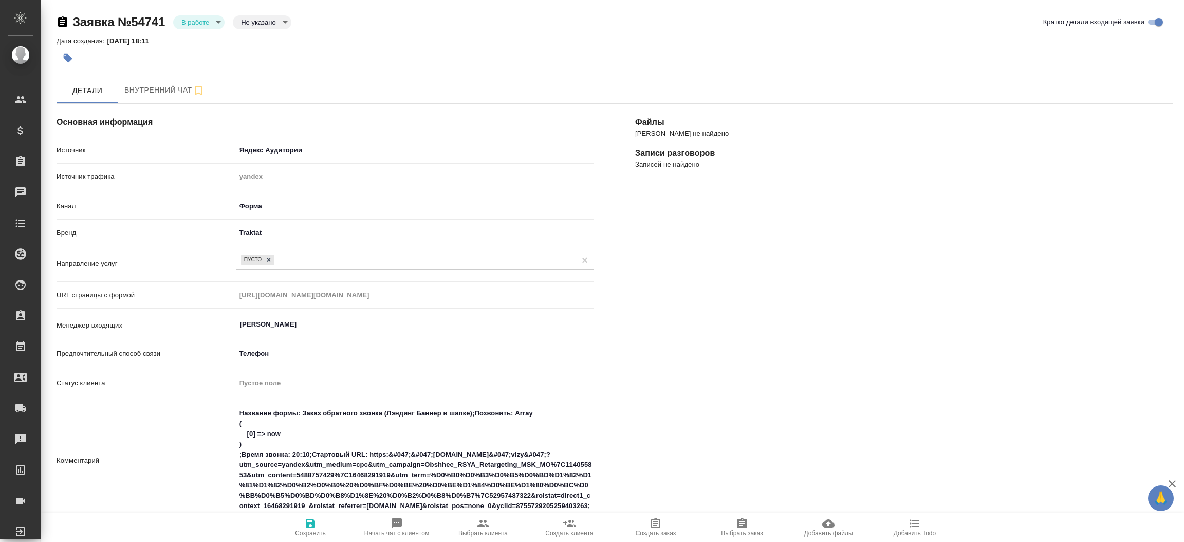
type textarea "x"
click at [681, 285] on div "[PERSON_NAME] не найдено Записи разговоров Записей не найдено" at bounding box center [904, 457] width 579 height 749
click at [202, 18] on body "🙏 .cls-1 fill:#fff; AWATERA Прутько [PERSON_NAME]prutko Клиенты Спецификации За…" at bounding box center [592, 271] width 1184 height 542
click at [202, 36] on button "Отказ" at bounding box center [193, 39] width 24 height 11
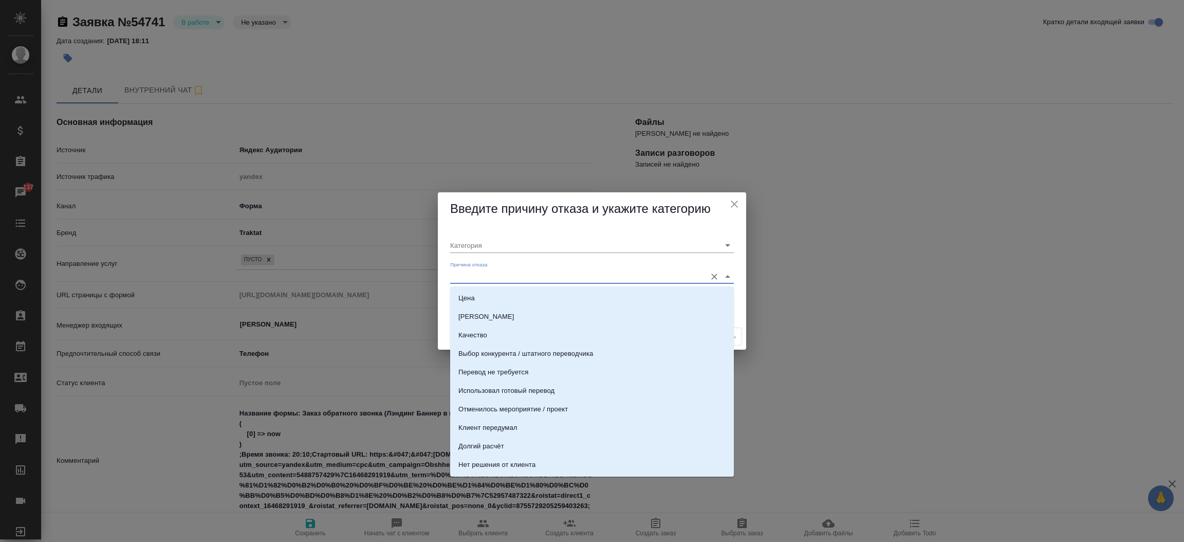
click at [489, 282] on input "Причина отказа" at bounding box center [575, 276] width 251 height 14
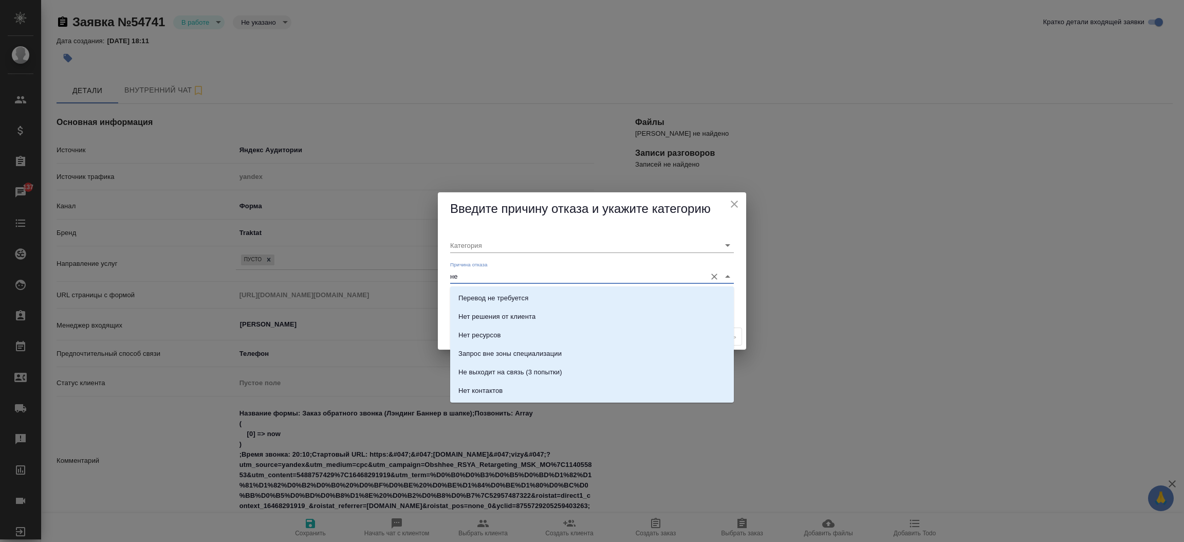
type input "не в"
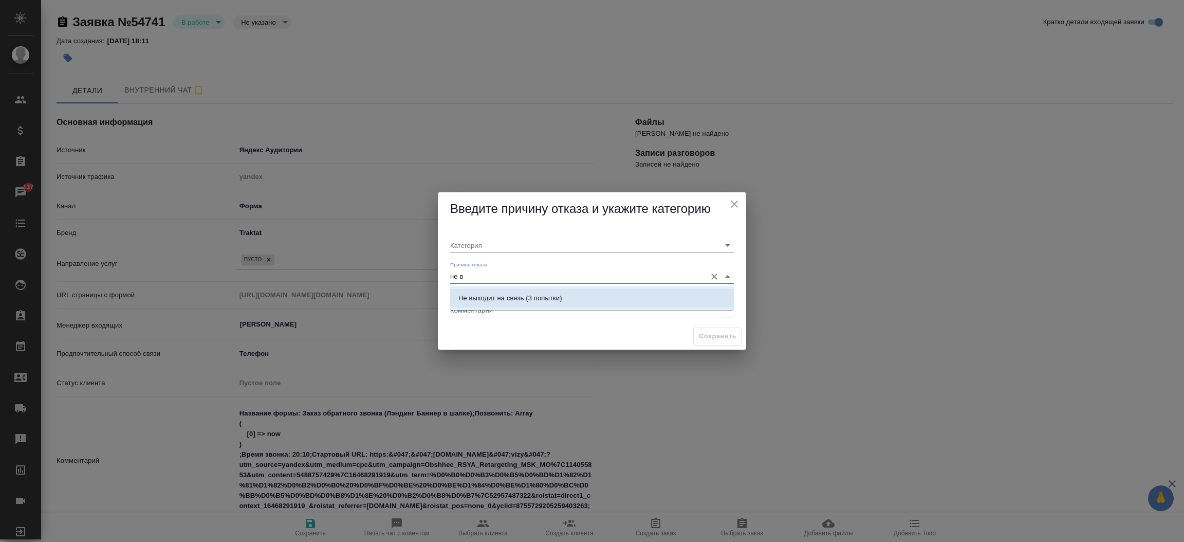
click at [500, 289] on li "Не выходит на связь (3 попытки)" at bounding box center [592, 298] width 284 height 18
type input "Не целевая"
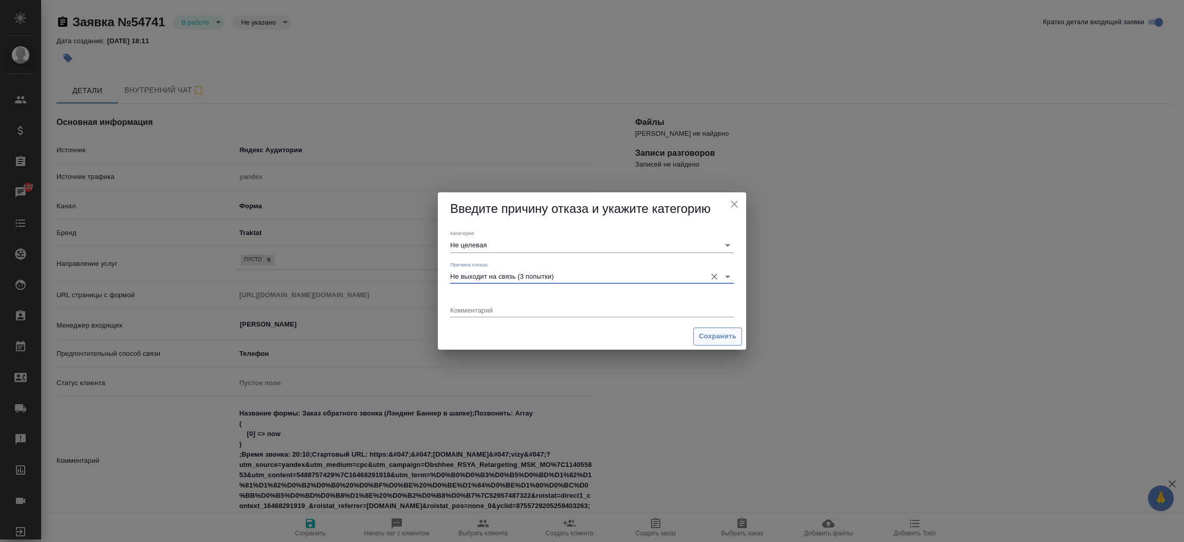
type input "Не выходит на связь (3 попытки)"
click at [694, 333] on button "Сохранить" at bounding box center [717, 336] width 49 height 18
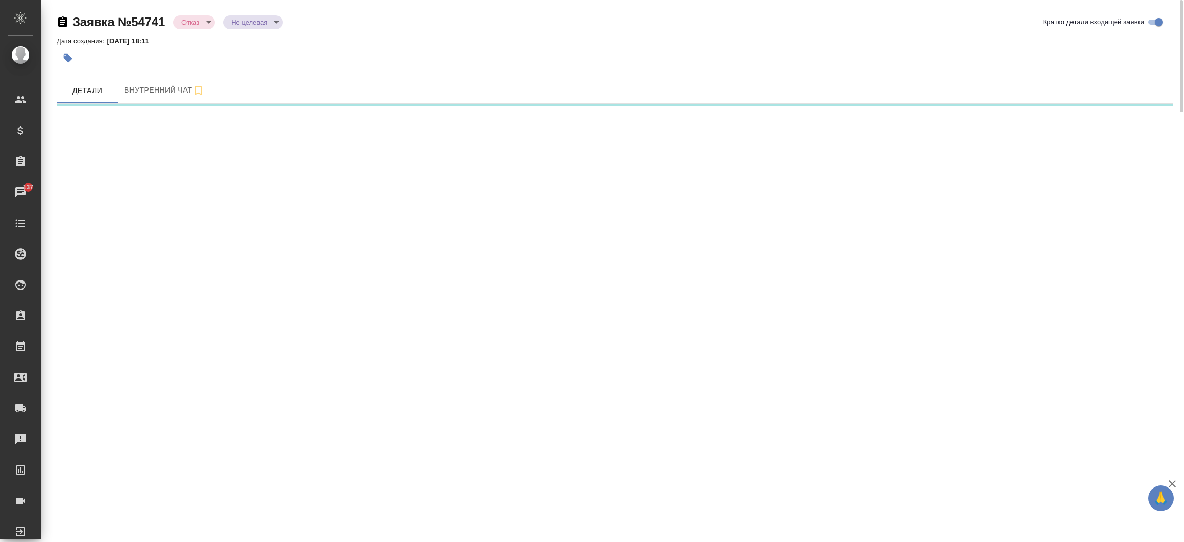
select select "RU"
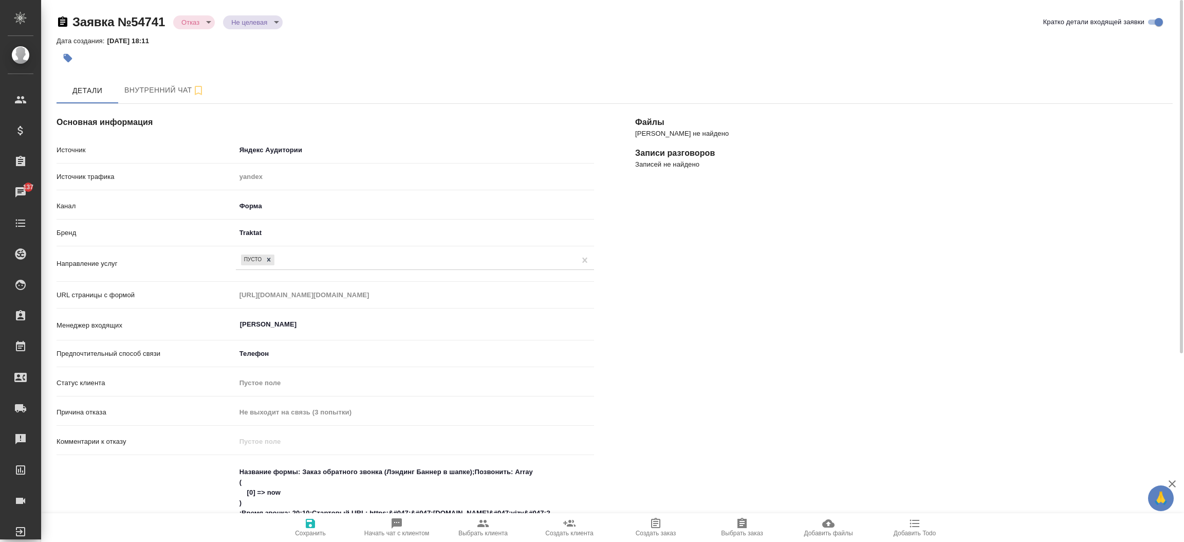
type textarea "x"
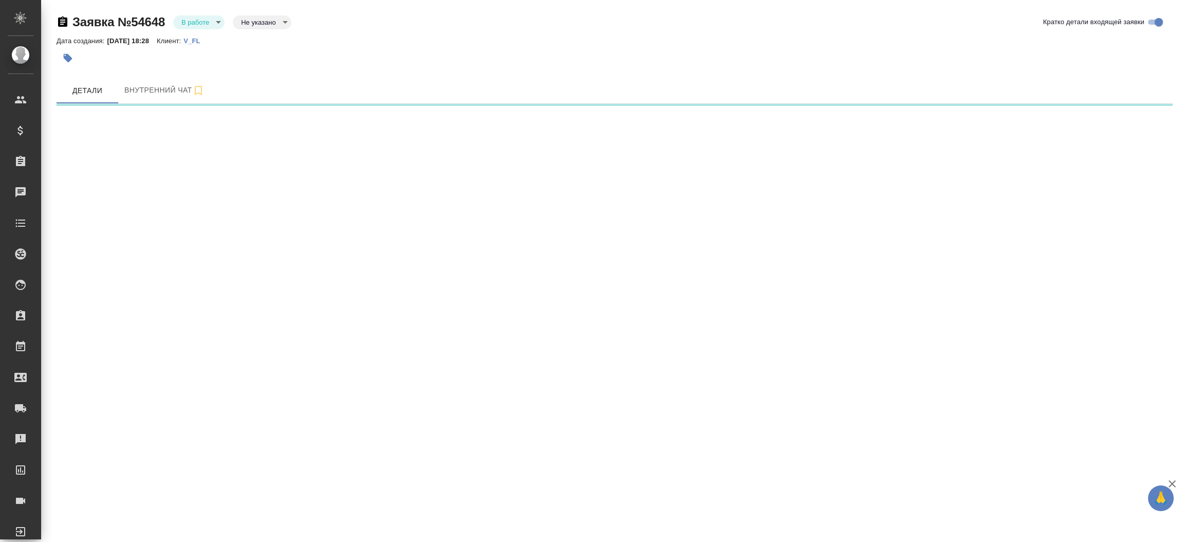
select select "RU"
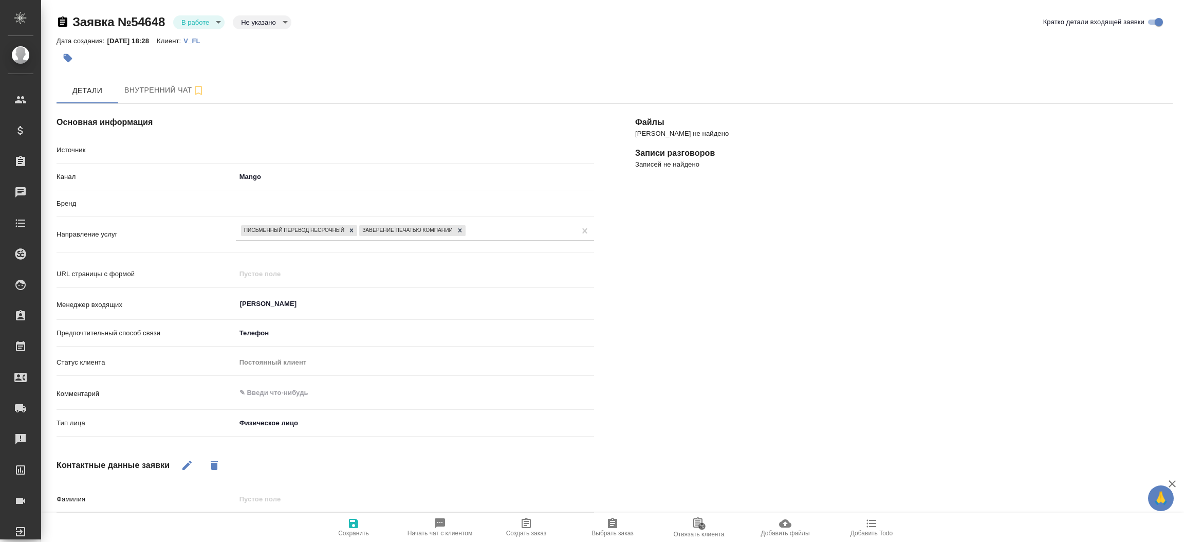
type textarea "x"
click at [212, 23] on body "🙏 .cls-1 fill:#fff; AWATERA [PERSON_NAME]prutko Клиенты Спецификации Заказы 137…" at bounding box center [592, 271] width 1184 height 542
click at [205, 35] on button "Отказ" at bounding box center [193, 39] width 24 height 11
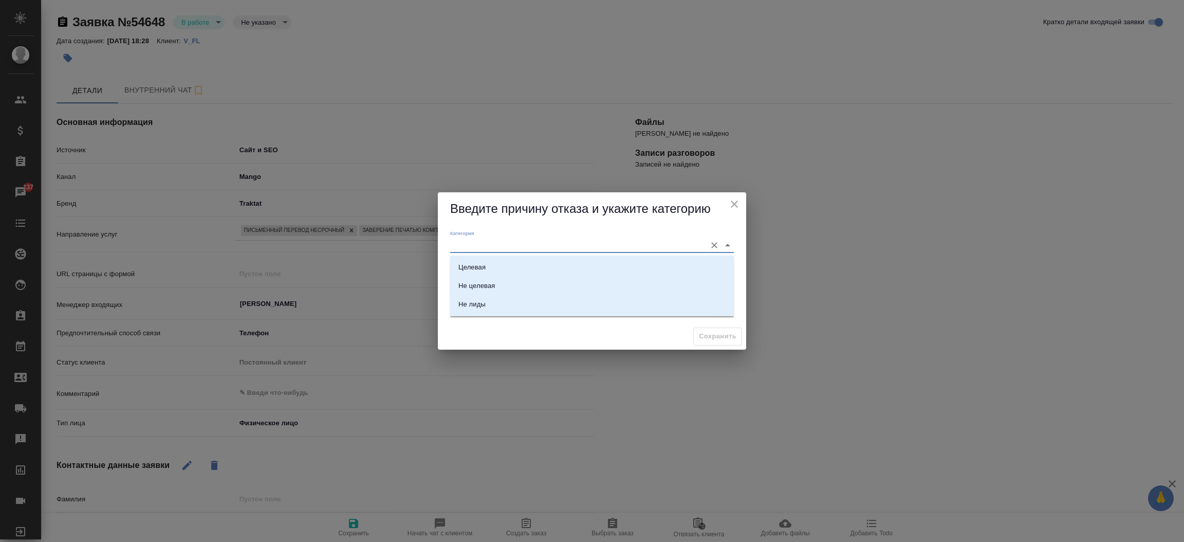
click at [474, 247] on input "Категория" at bounding box center [575, 245] width 251 height 14
click at [470, 233] on label "Категория" at bounding box center [462, 233] width 24 height 5
click at [470, 238] on input "Категория" at bounding box center [575, 245] width 251 height 14
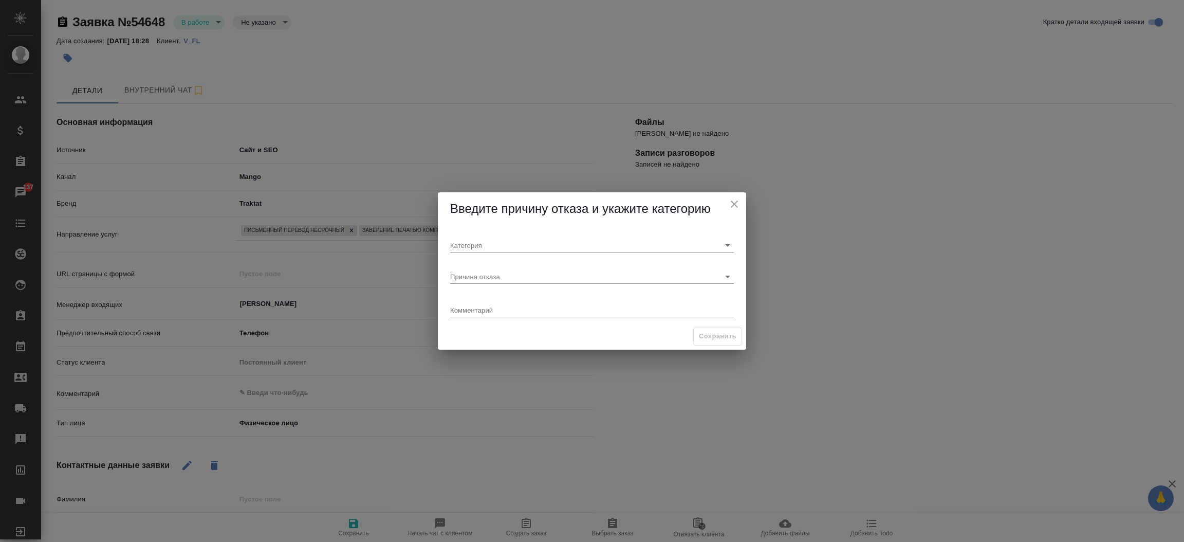
click at [441, 216] on div "Введите причину отказа и укажите категорию" at bounding box center [592, 208] width 308 height 33
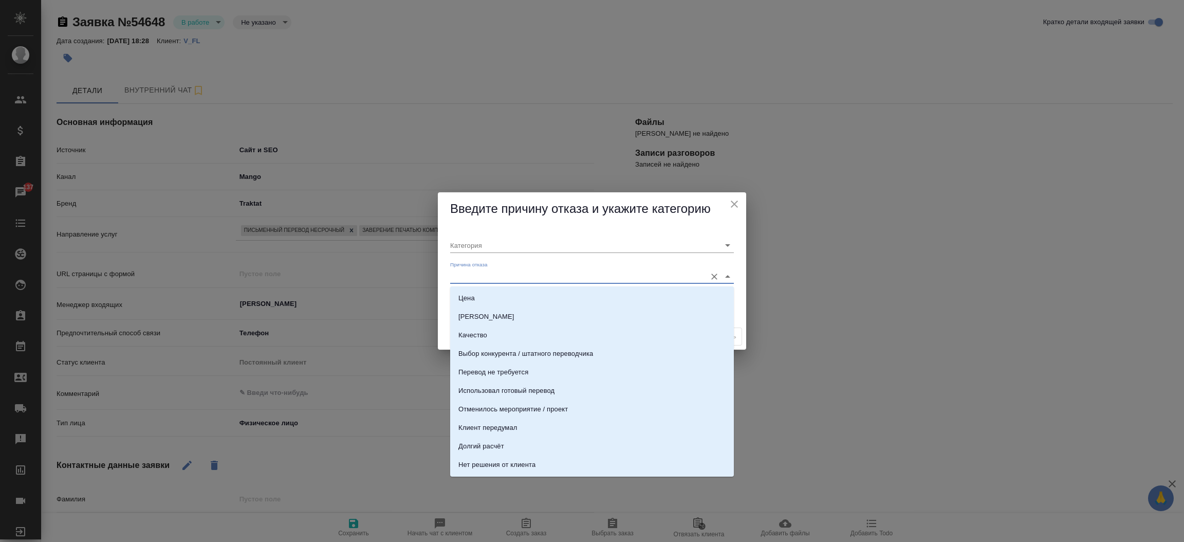
click at [465, 276] on input "Причина отказа" at bounding box center [575, 276] width 251 height 14
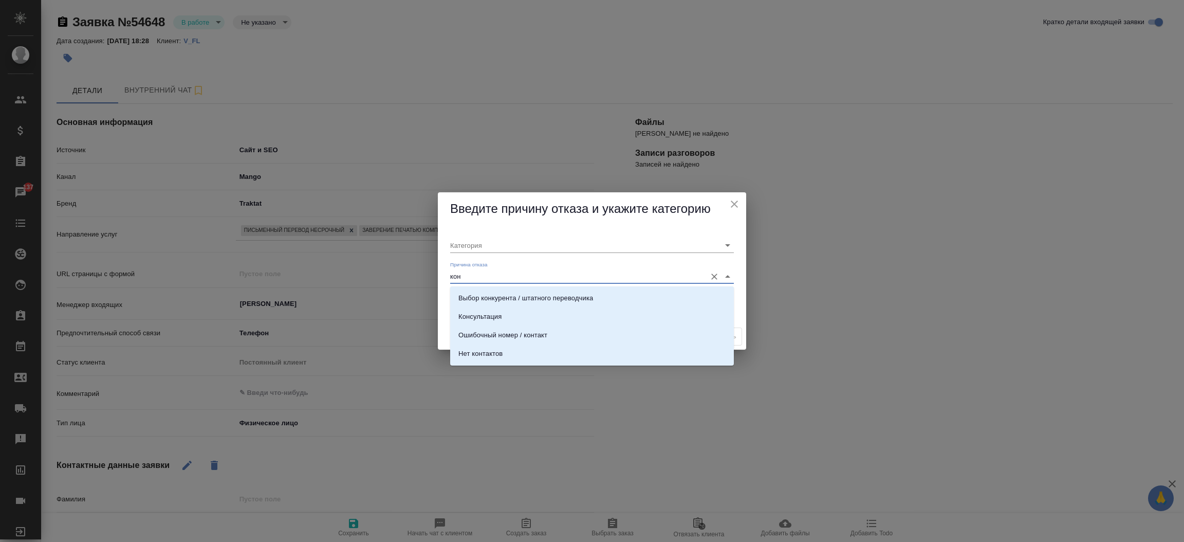
type input "конс"
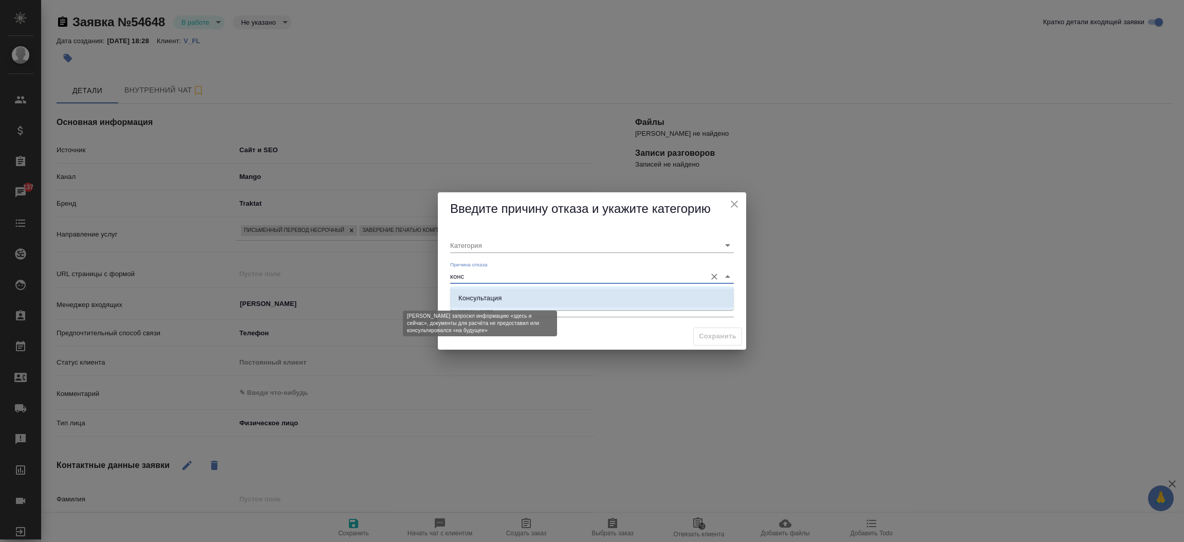
click at [485, 296] on div "Консультация" at bounding box center [479, 298] width 43 height 10
type input "Целевая"
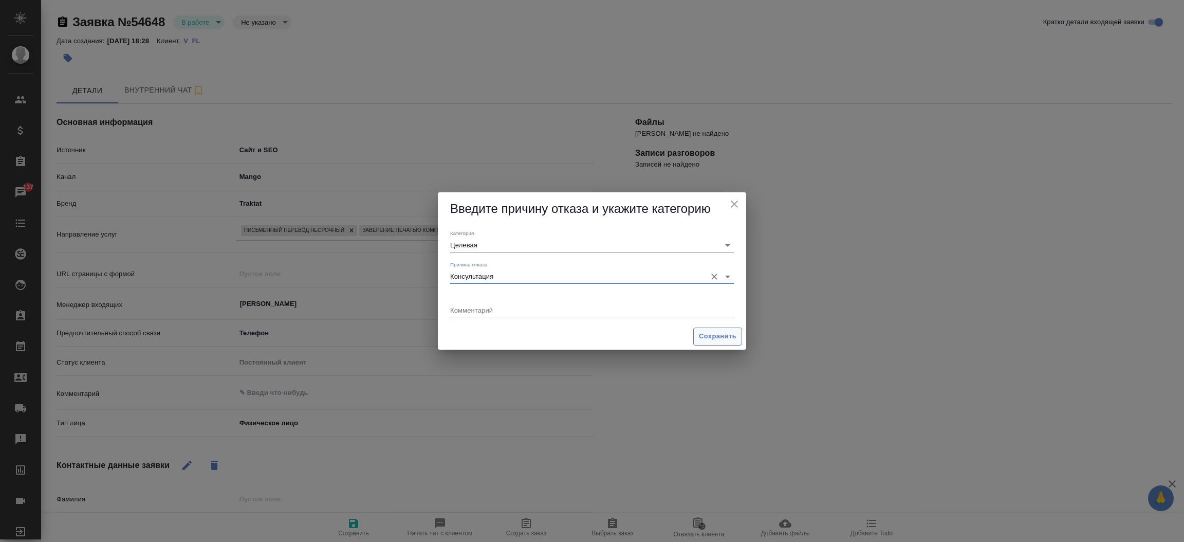
type input "Консультация"
click at [726, 336] on span "Сохранить" at bounding box center [718, 336] width 38 height 12
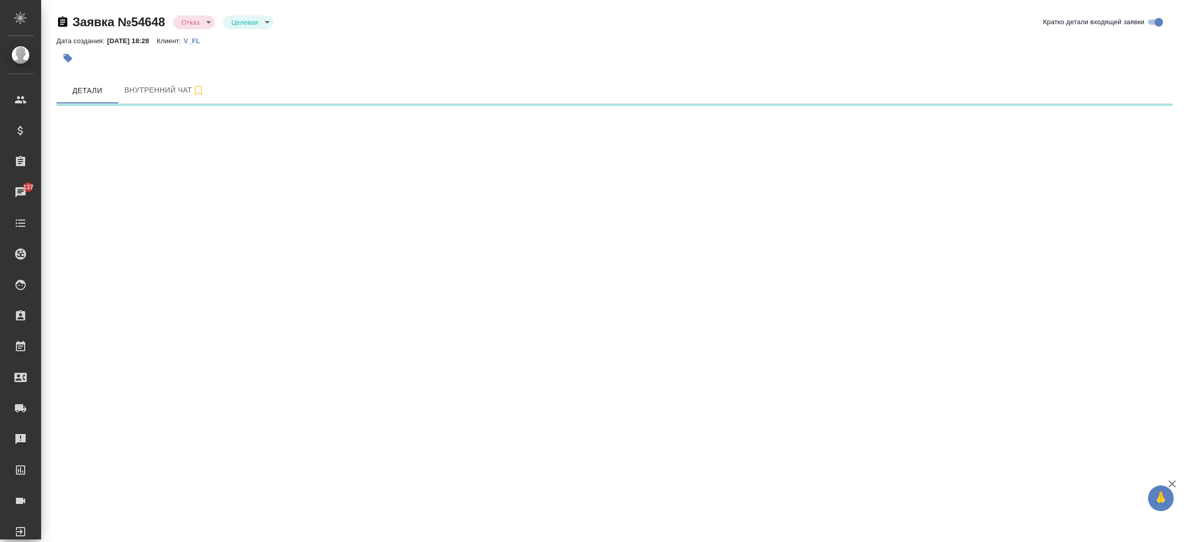
select select "RU"
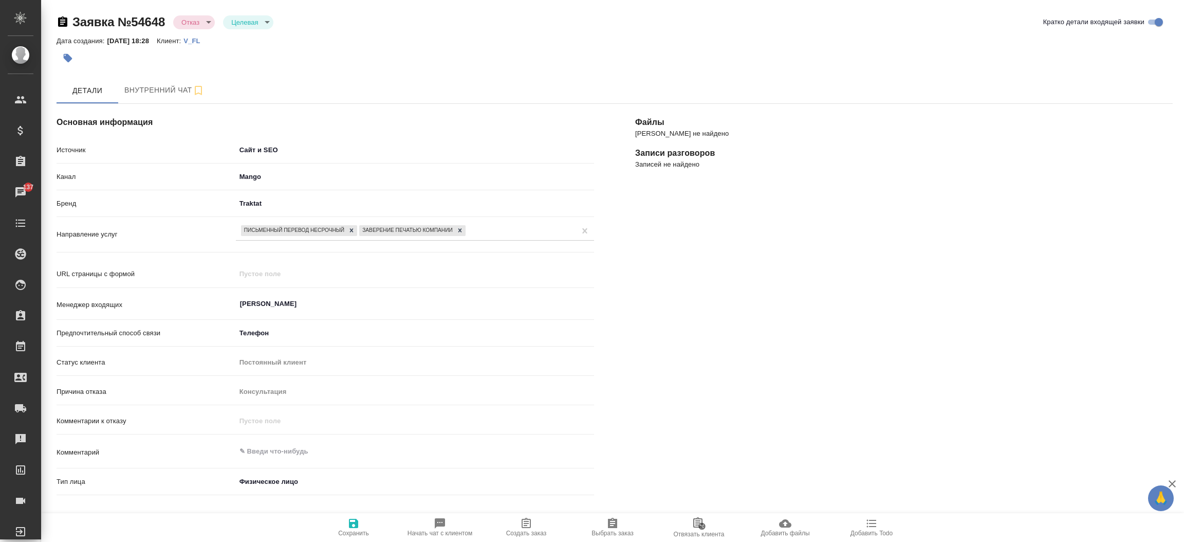
type textarea "x"
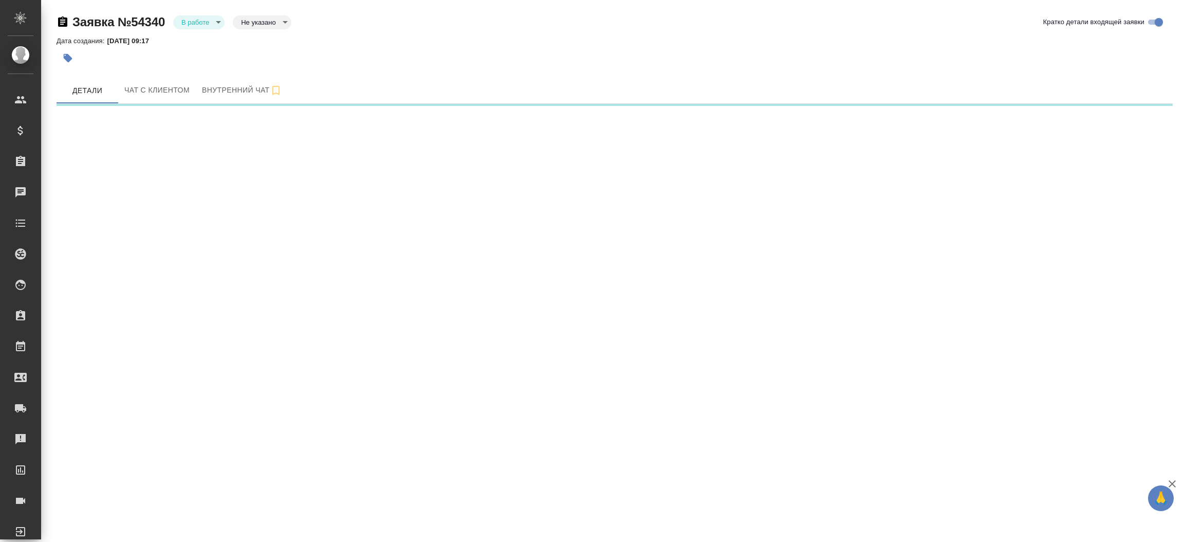
select select "RU"
select select "TJ"
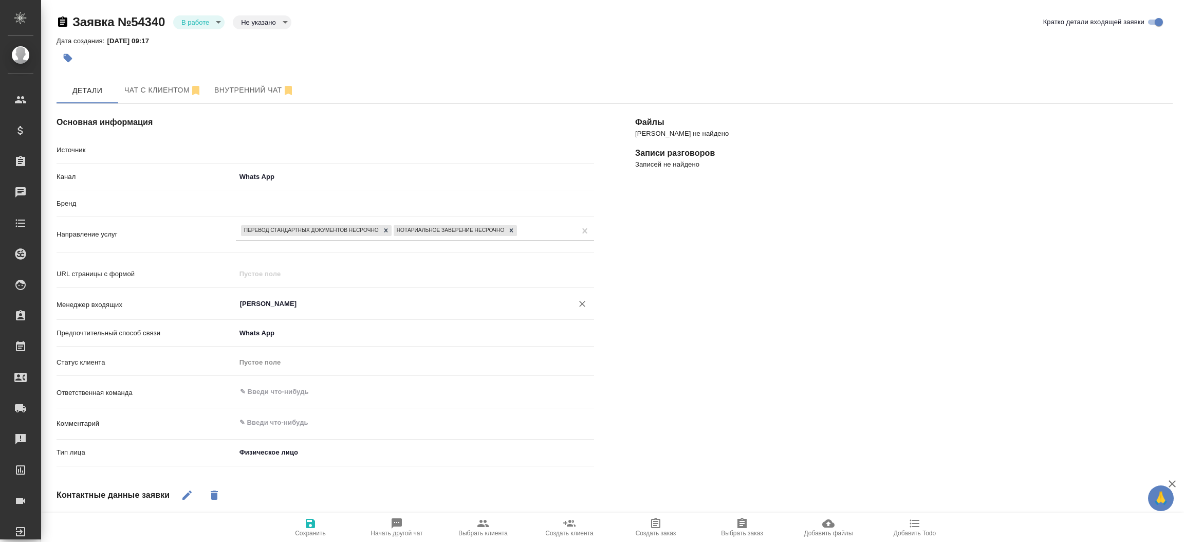
type textarea "x"
click at [165, 100] on button "Чат с клиентом" at bounding box center [163, 91] width 90 height 26
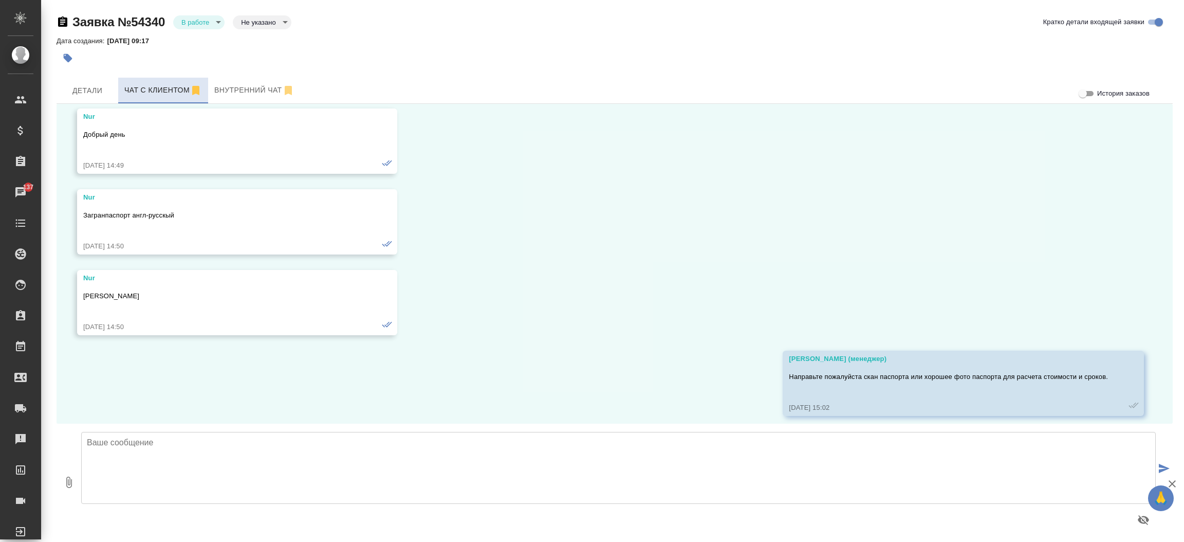
scroll to position [460, 0]
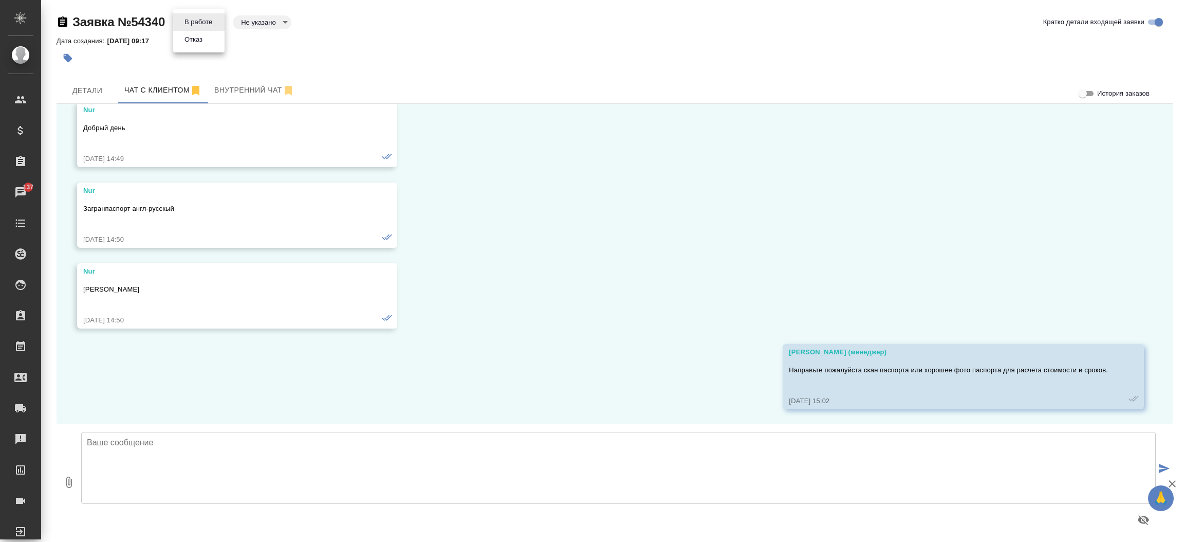
click at [200, 27] on body "🙏 .cls-1 fill:#fff; AWATERA Прутько Ирина i.prutko Клиенты Спецификации Заказы …" at bounding box center [592, 271] width 1184 height 542
click at [199, 44] on button "Отказ" at bounding box center [193, 39] width 24 height 11
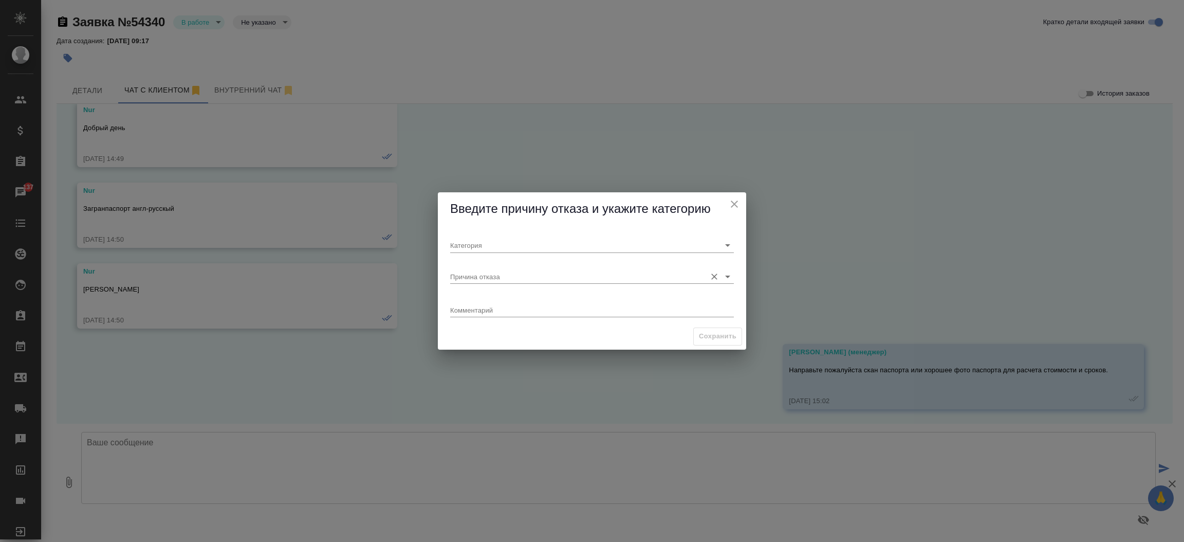
click at [510, 268] on div "Причина отказа" at bounding box center [592, 272] width 284 height 23
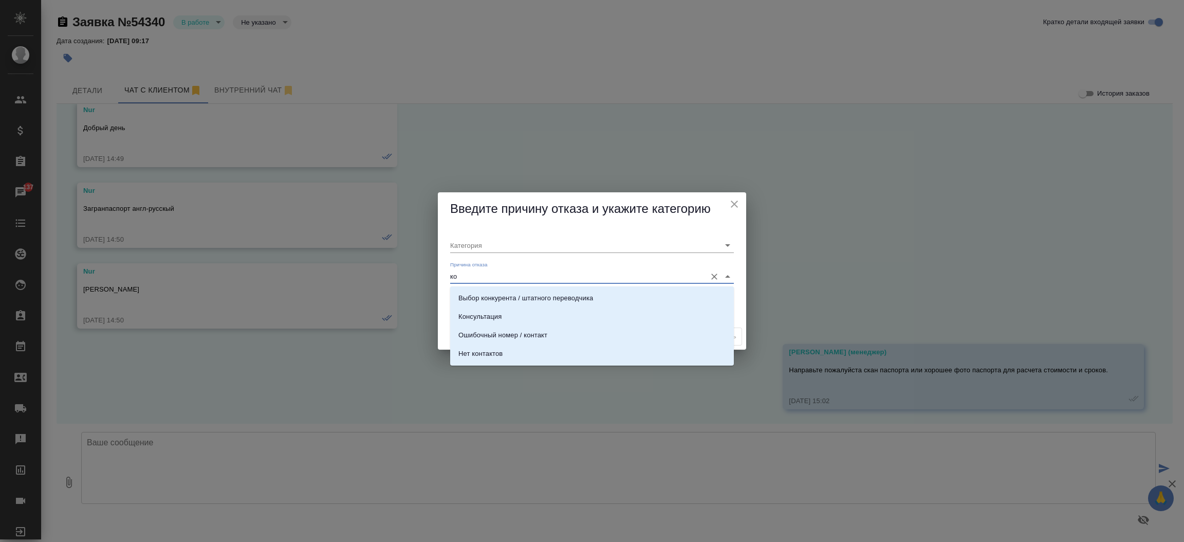
type input "кон"
click at [498, 314] on div "Консультация" at bounding box center [479, 316] width 43 height 10
type input "Целевая"
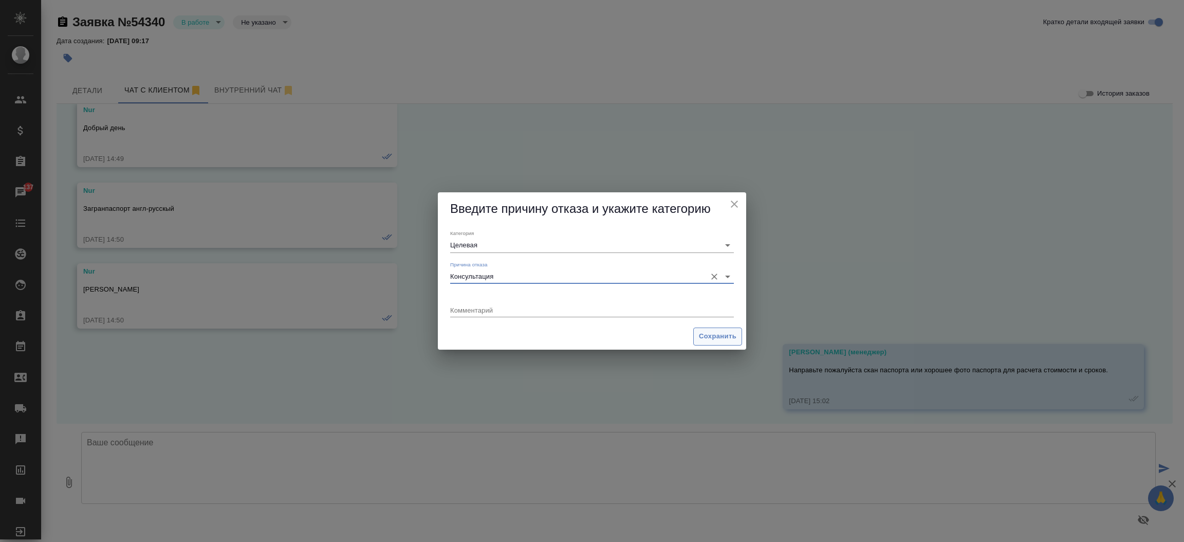
type input "Консультация"
click at [711, 339] on span "Сохранить" at bounding box center [718, 336] width 38 height 12
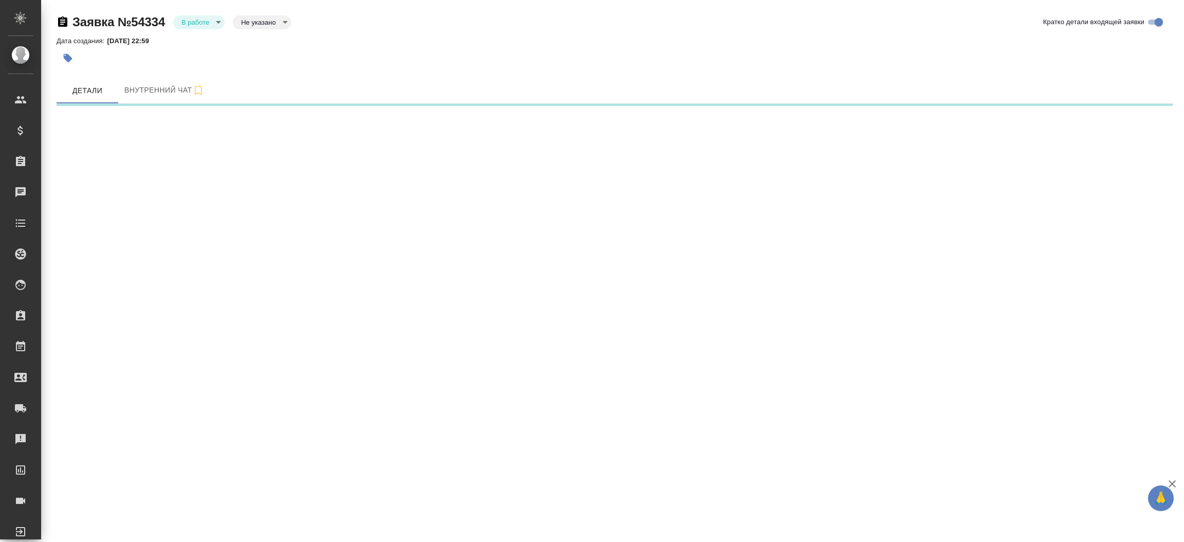
select select "RU"
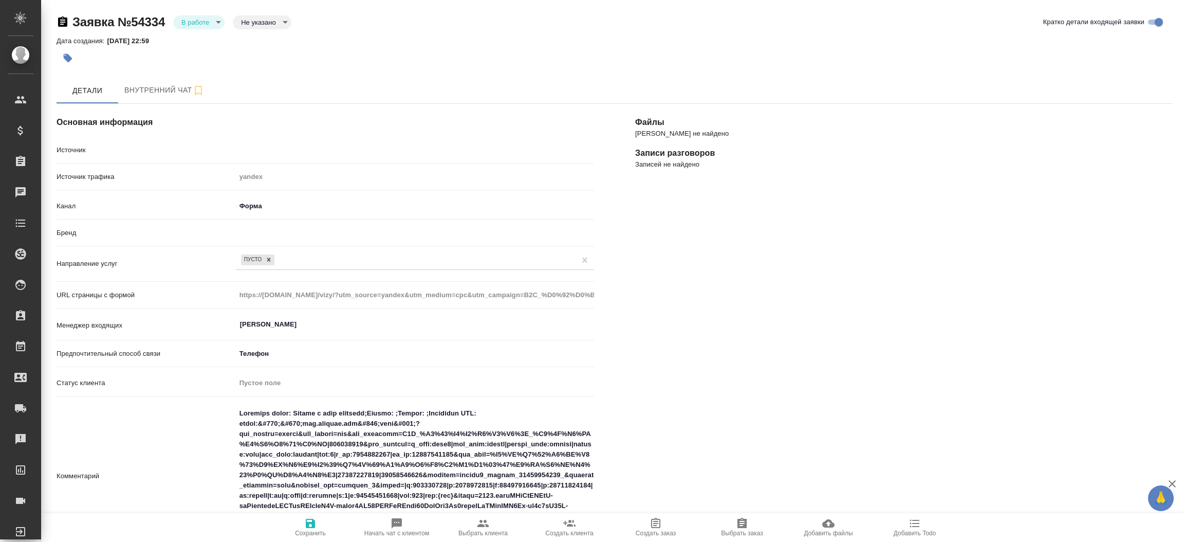
type textarea "x"
click at [206, 24] on body "🙏 .cls-1 fill:#fff; AWATERA [PERSON_NAME]prutko Клиенты Спецификации Заказы 137…" at bounding box center [592, 271] width 1184 height 542
click at [214, 41] on li "Отказ" at bounding box center [198, 39] width 51 height 17
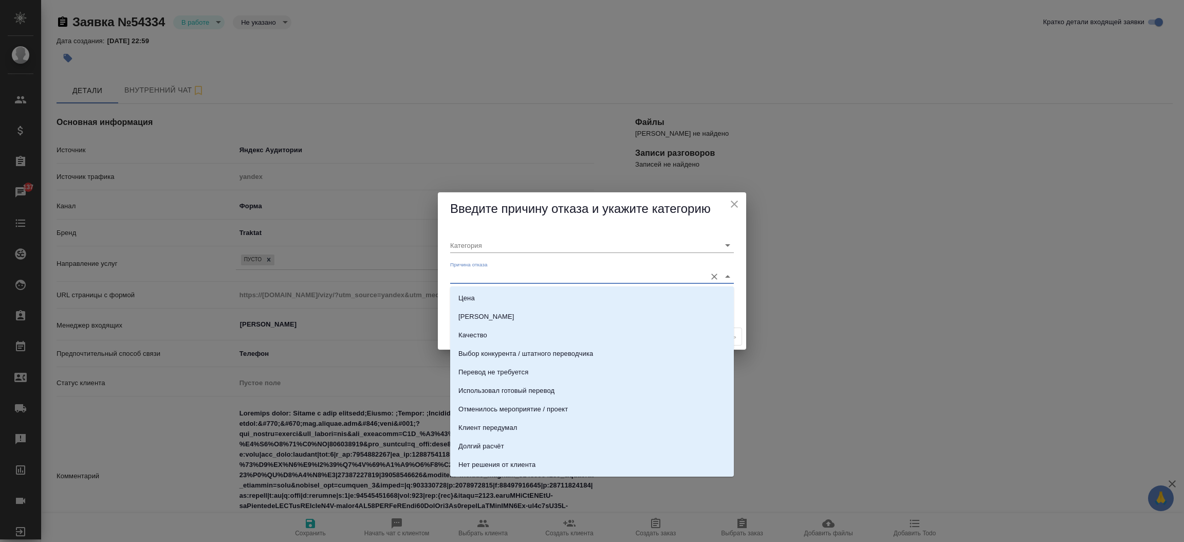
click at [486, 279] on input "Причина отказа" at bounding box center [575, 276] width 251 height 14
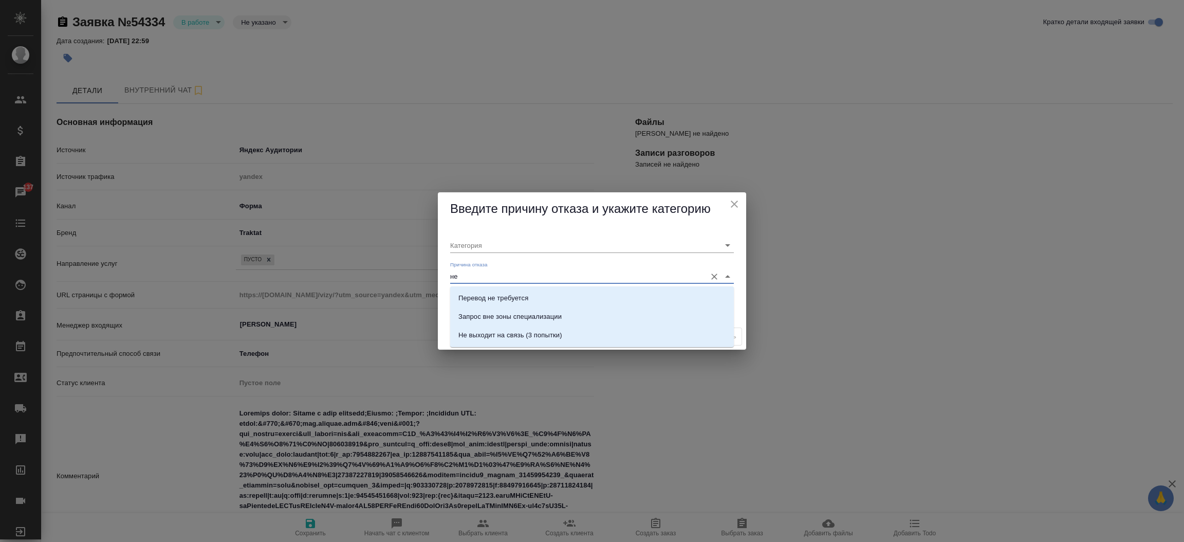
type input "не в"
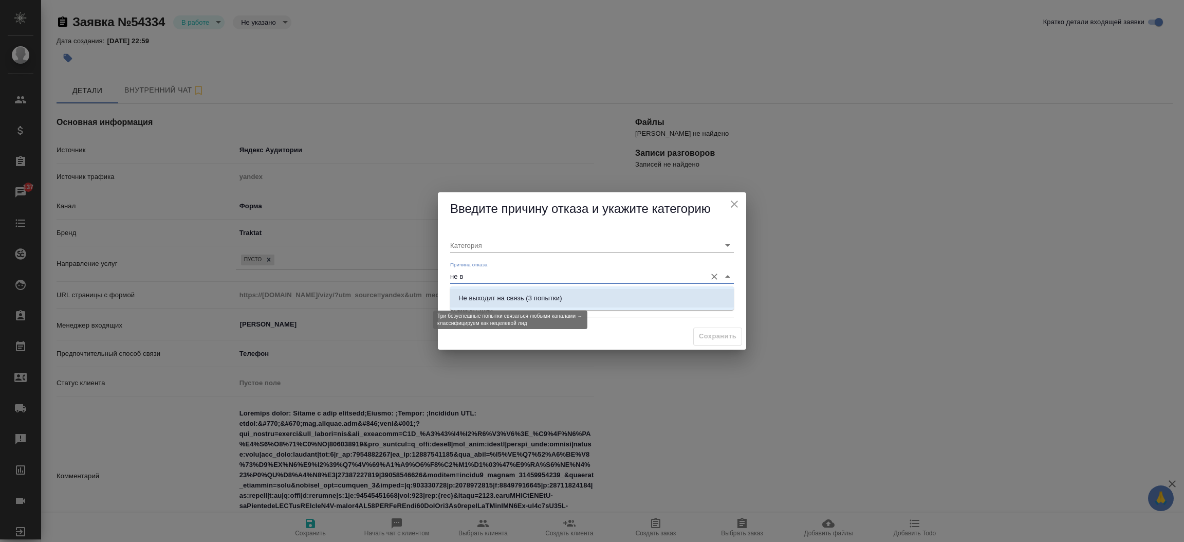
click at [501, 298] on div "Не выходит на связь (3 попытки)" at bounding box center [510, 298] width 104 height 10
type input "Не целевая"
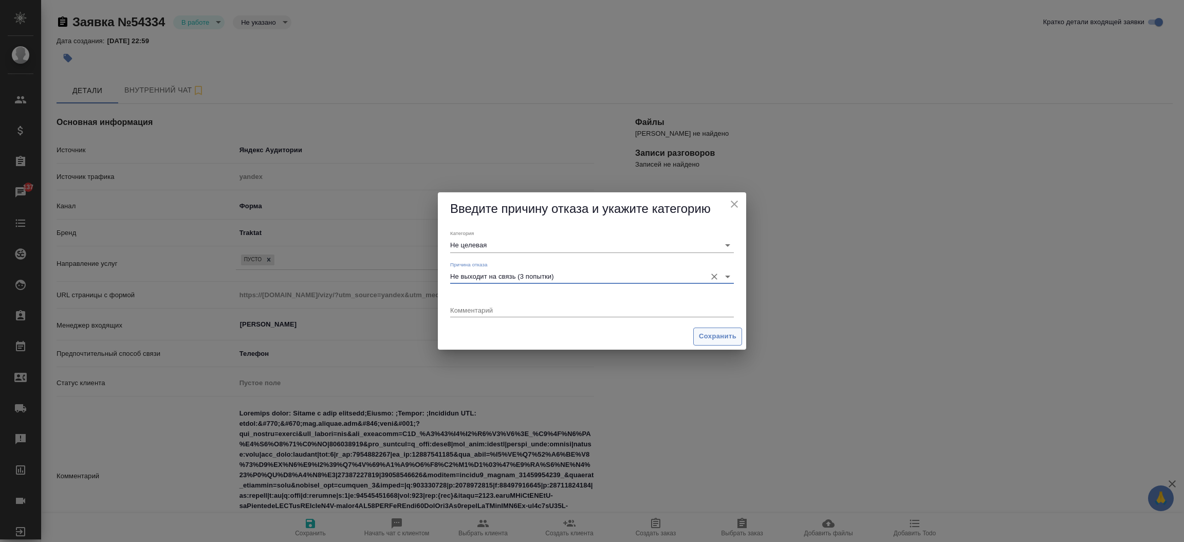
type input "Не выходит на связь (3 попытки)"
click at [714, 340] on span "Сохранить" at bounding box center [718, 336] width 38 height 12
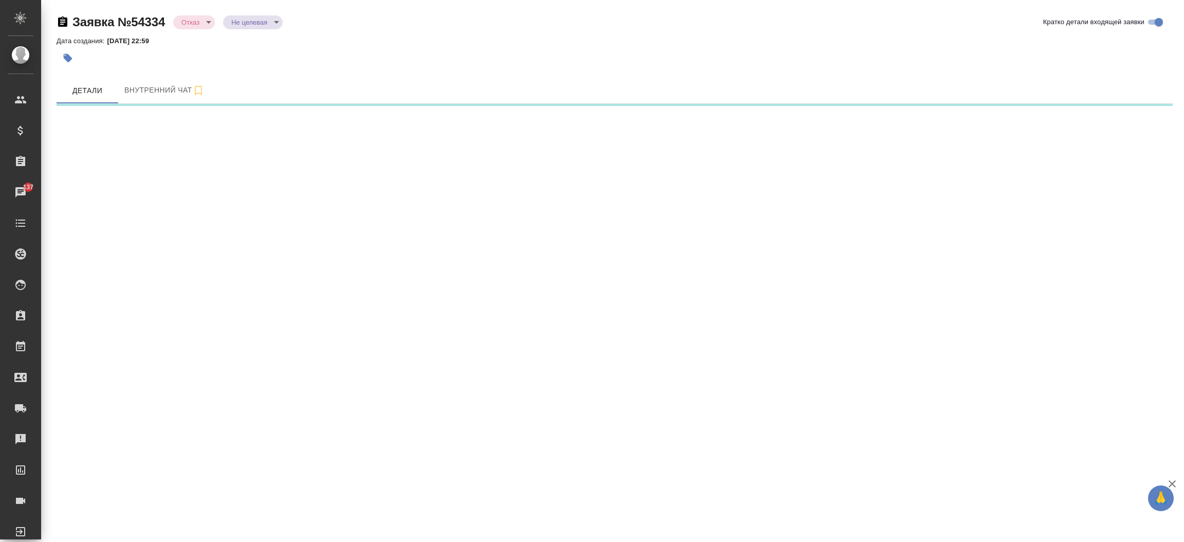
select select "RU"
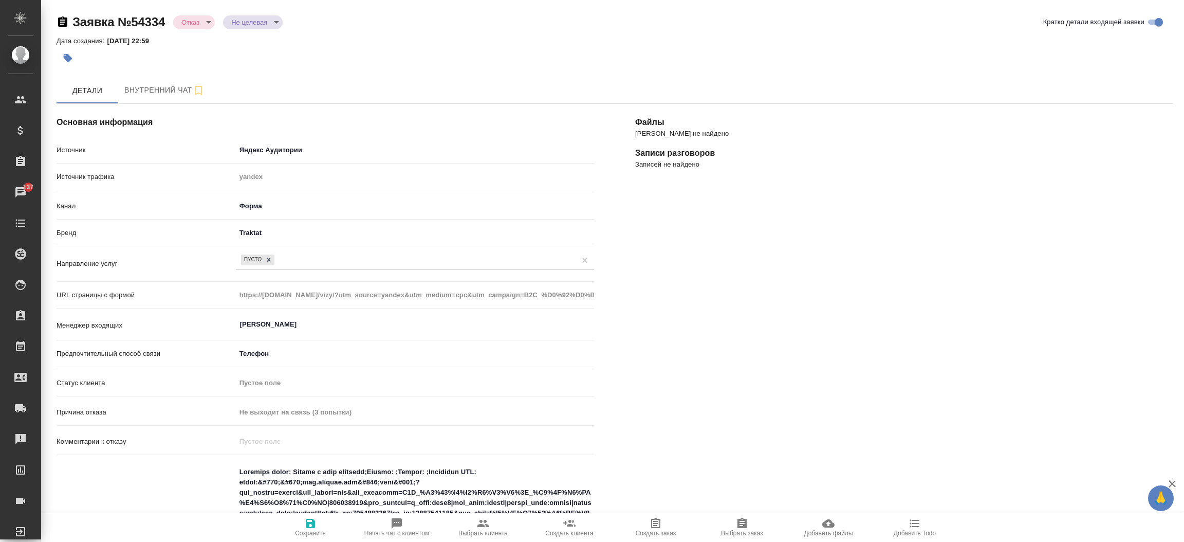
type textarea "x"
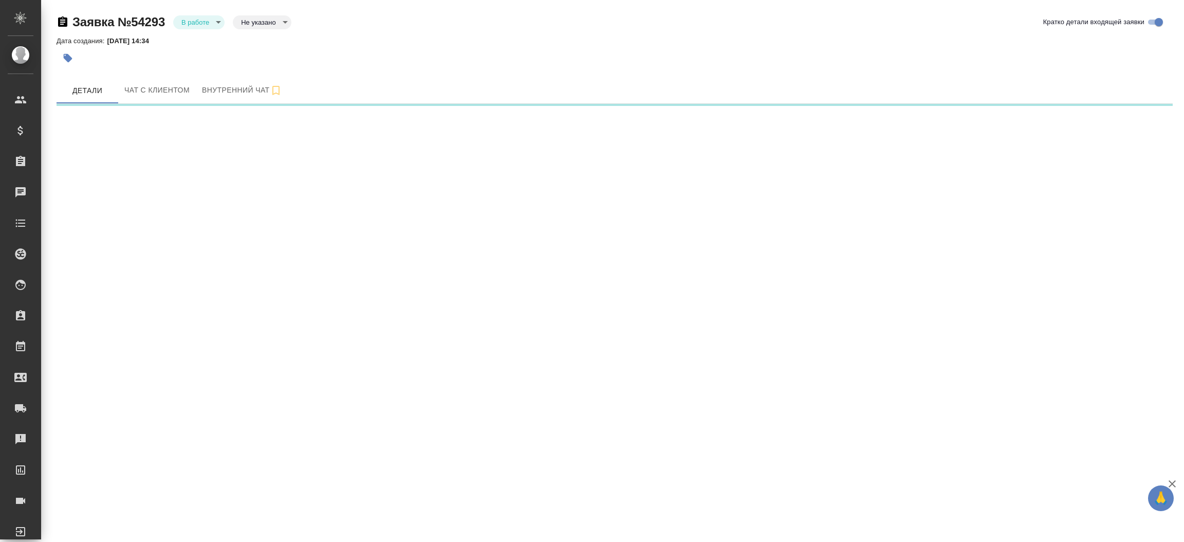
select select "RU"
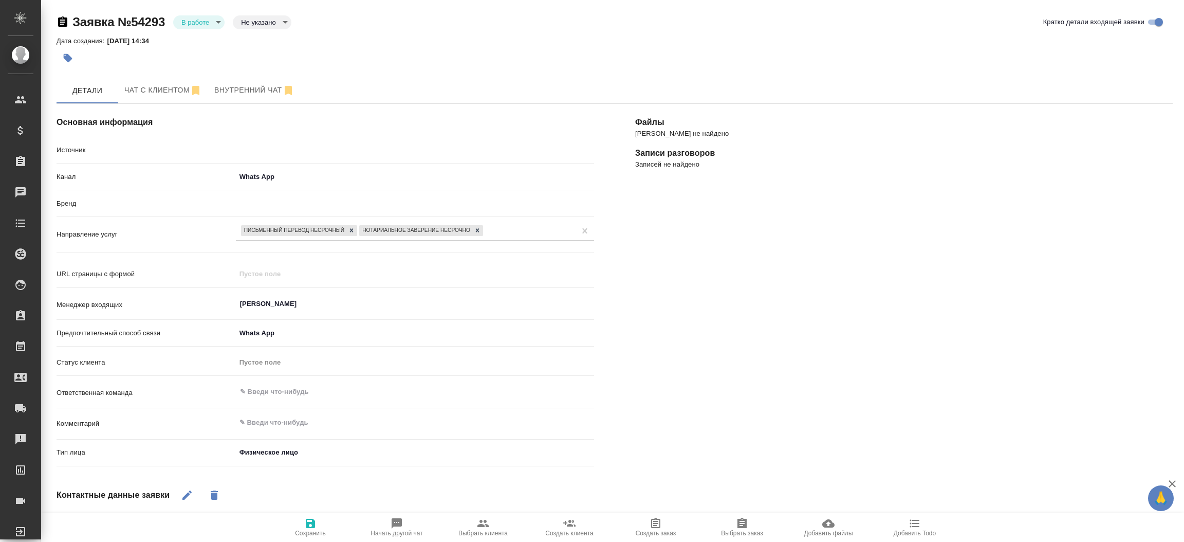
type textarea "x"
click at [169, 94] on span "Чат с клиентом" at bounding box center [163, 90] width 78 height 13
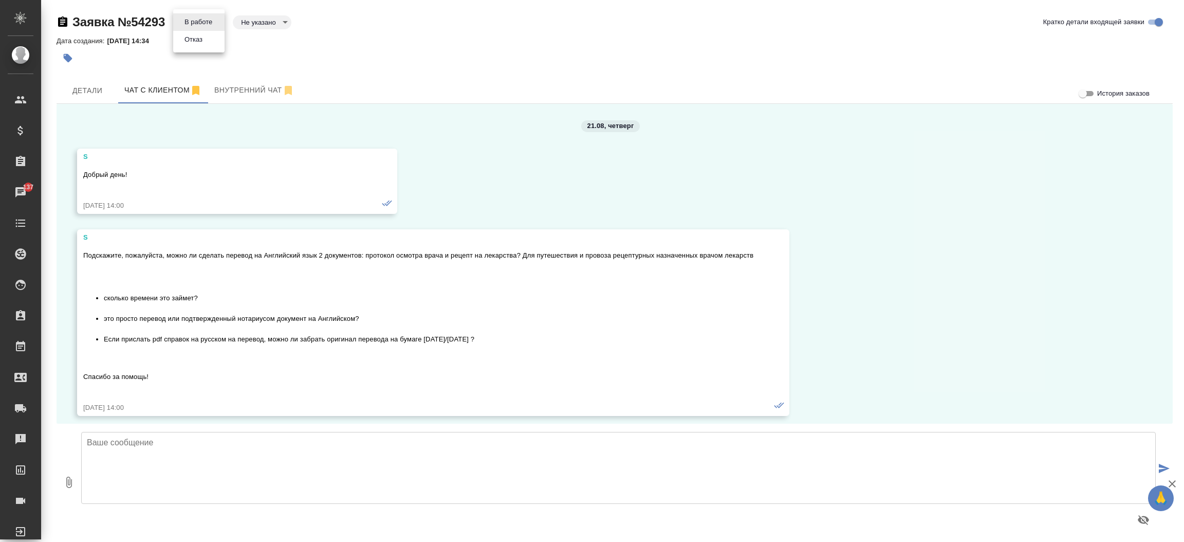
click at [211, 17] on body "🙏 .cls-1 fill:#fff; AWATERA Прутько Ирина i.prutko Клиенты Спецификации Заказы …" at bounding box center [592, 271] width 1184 height 542
click at [214, 40] on li "Отказ" at bounding box center [198, 39] width 51 height 17
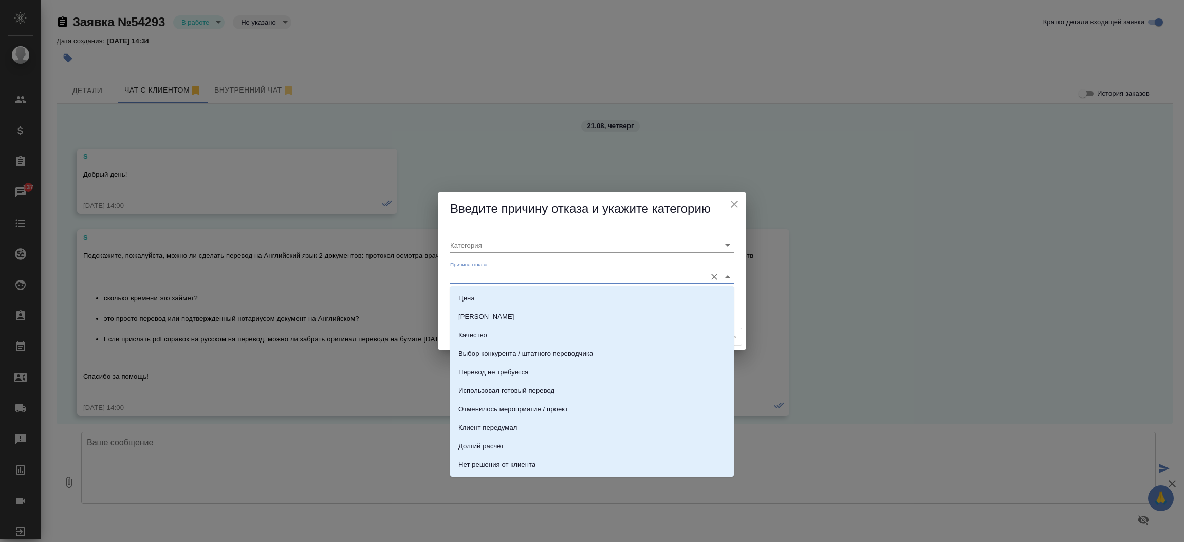
click at [476, 280] on input "Причина отказа" at bounding box center [575, 276] width 251 height 14
type input "кон"
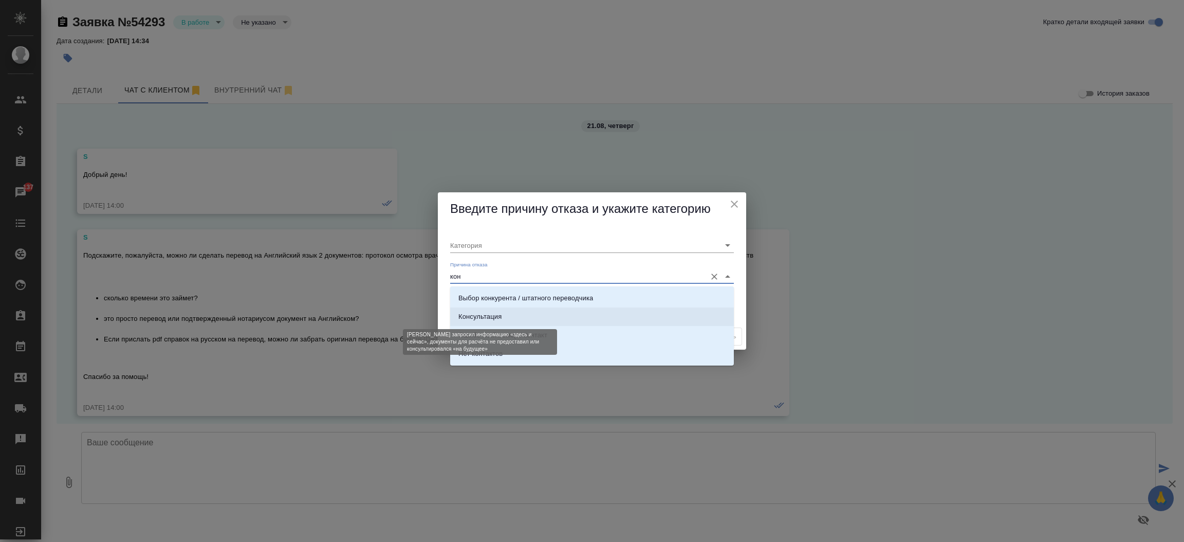
click at [477, 317] on div "Консультация" at bounding box center [479, 316] width 43 height 10
type input "Целевая"
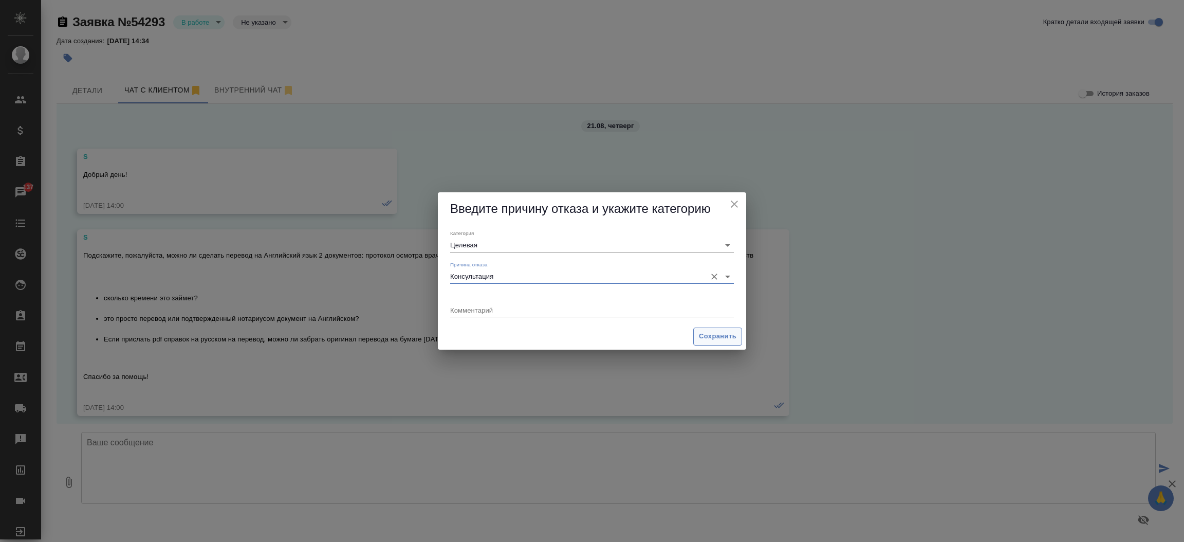
type input "Консультация"
click at [705, 330] on button "Сохранить" at bounding box center [717, 336] width 49 height 18
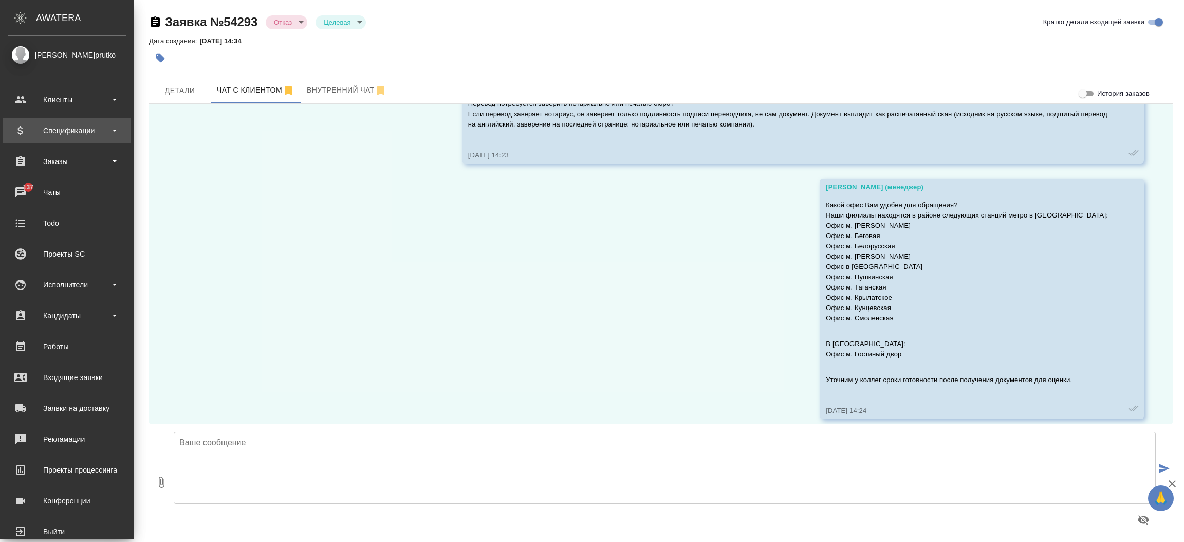
scroll to position [425, 0]
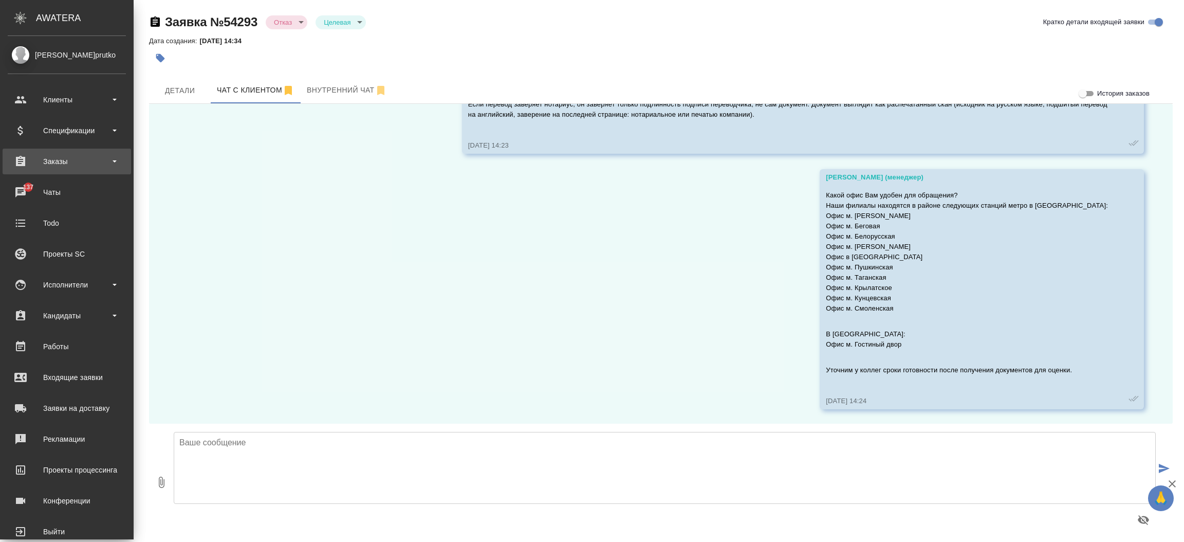
click at [89, 157] on div "Заказы" at bounding box center [67, 161] width 118 height 15
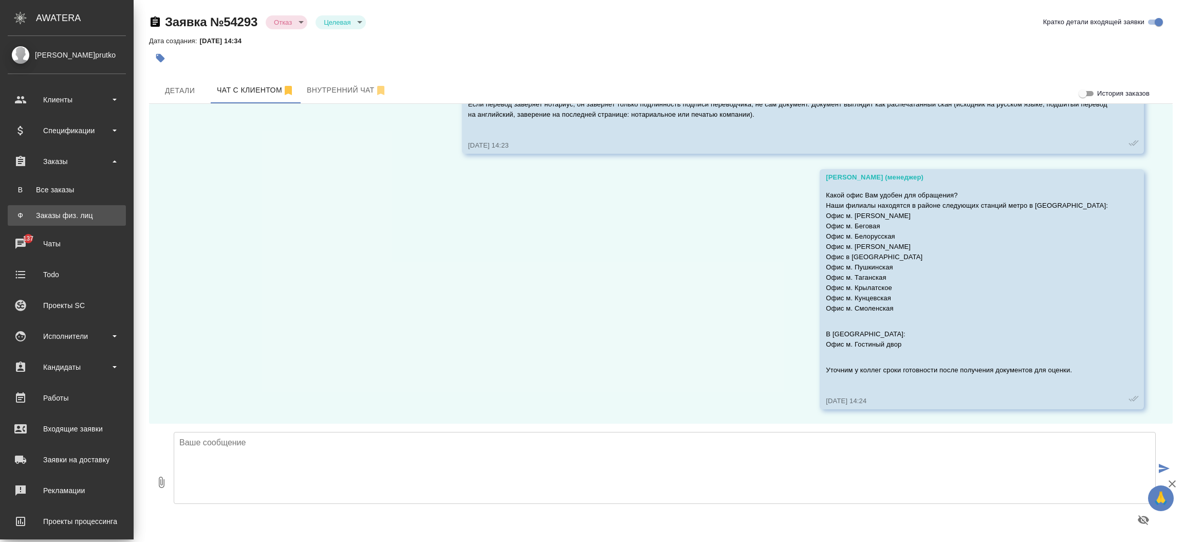
click at [76, 213] on div "Заказы физ. лиц" at bounding box center [67, 215] width 108 height 10
click at [76, 213] on div ".cls-1 fill:#fff; AWATERA Прутько Ирина i.prutko Клиенты Спецификации Заказы В …" at bounding box center [592, 271] width 1184 height 542
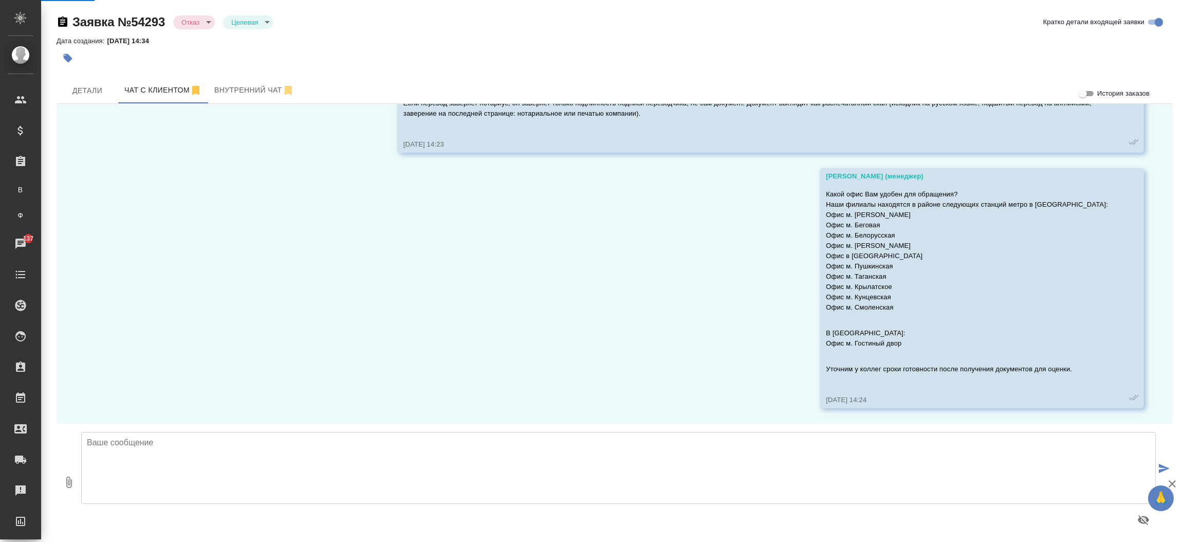
scroll to position [415, 0]
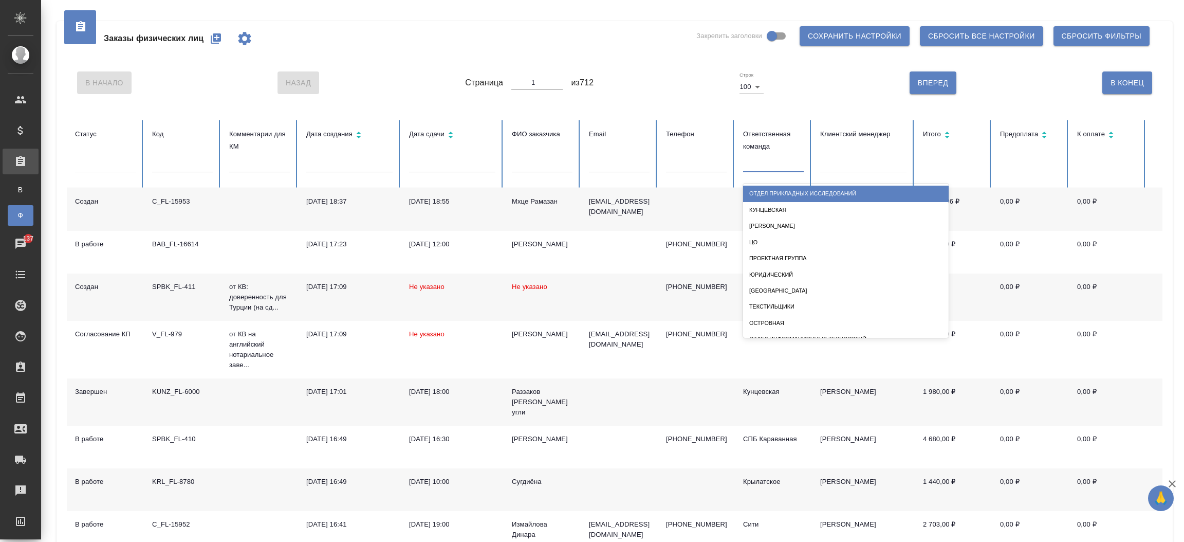
click at [770, 169] on div at bounding box center [773, 162] width 61 height 15
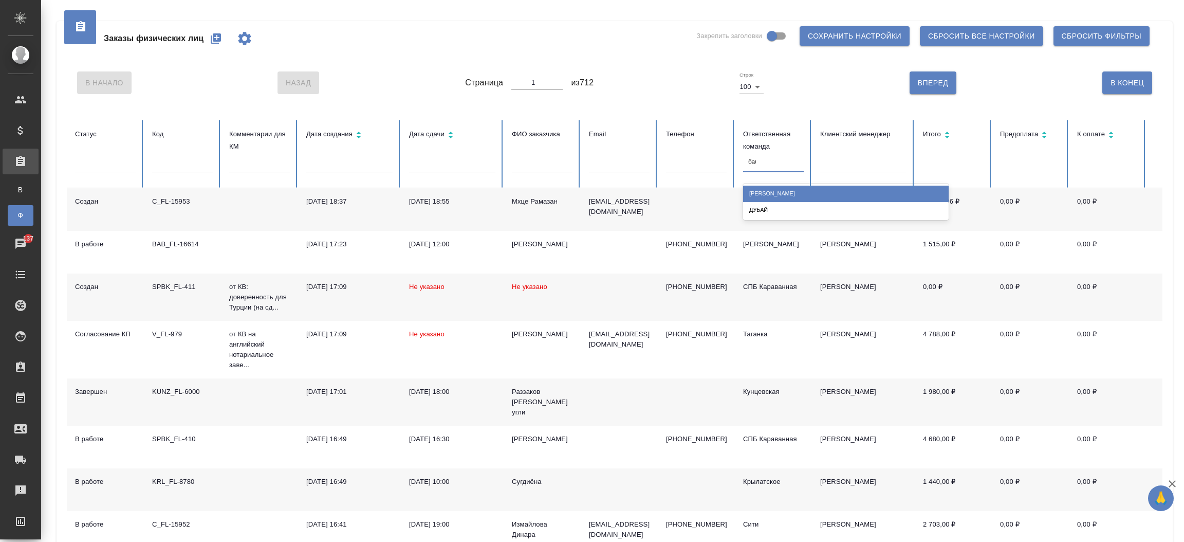
type input "бабу"
click at [771, 188] on div "Бабушкинская" at bounding box center [846, 193] width 206 height 20
click at [771, 188] on div "Бабушкинская" at bounding box center [846, 193] width 206 height 16
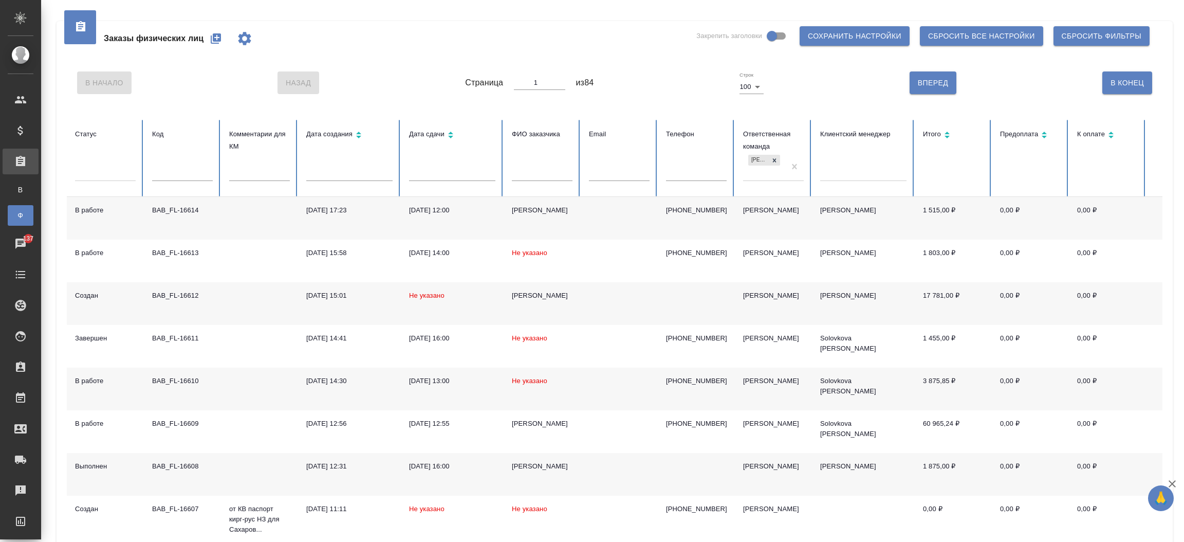
drag, startPoint x: 1180, startPoint y: 57, endPoint x: 1183, endPoint y: 163, distance: 106.4
drag, startPoint x: 1177, startPoint y: 110, endPoint x: 1182, endPoint y: 322, distance: 211.8
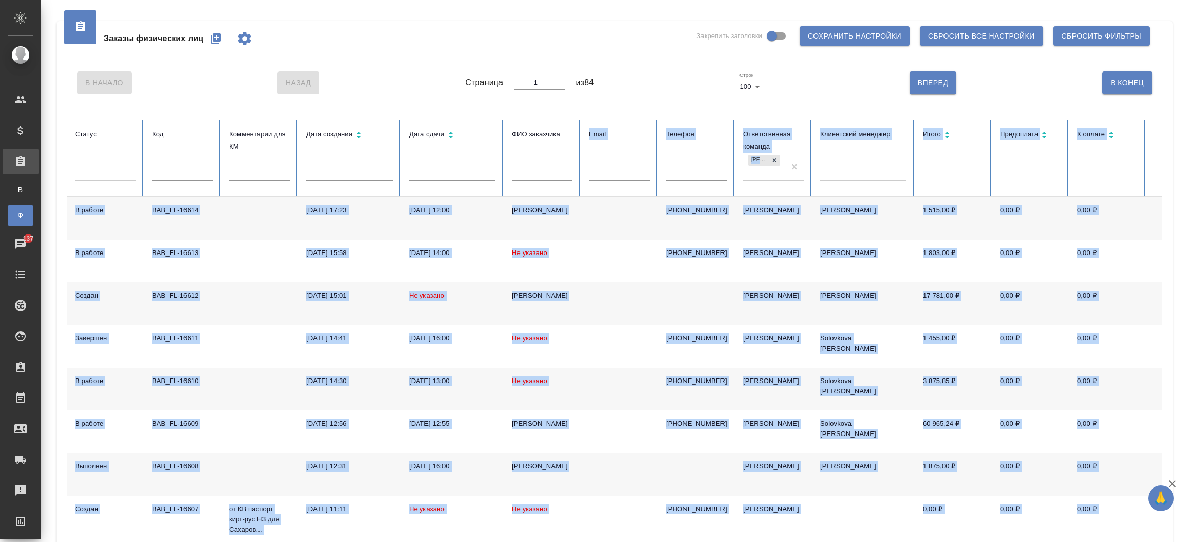
drag, startPoint x: 1182, startPoint y: 322, endPoint x: 531, endPoint y: 183, distance: 666.3
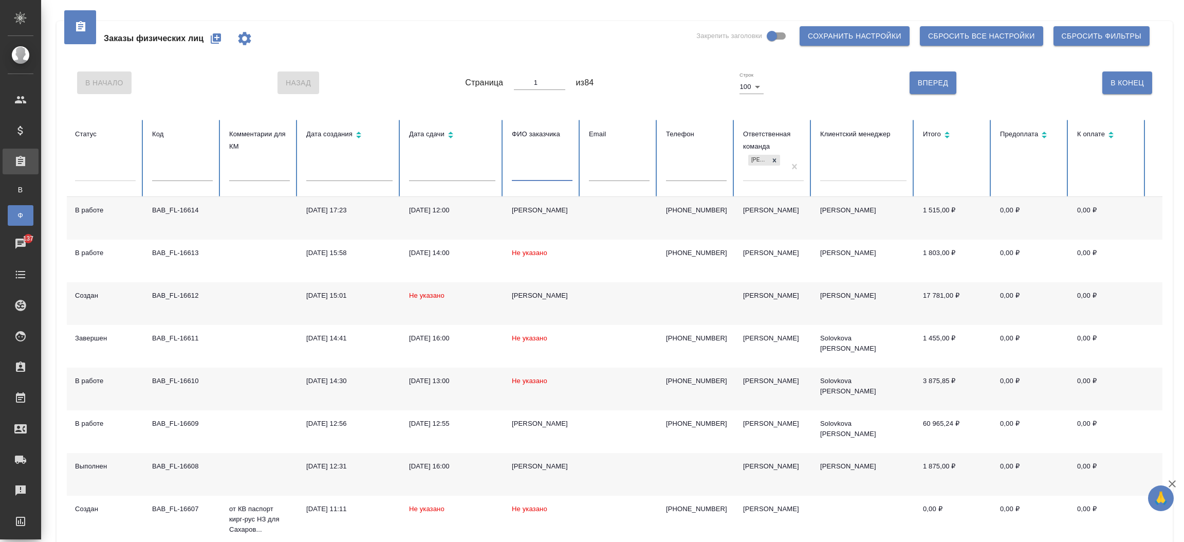
click at [530, 172] on input "text" at bounding box center [542, 173] width 61 height 14
drag, startPoint x: 1183, startPoint y: 70, endPoint x: 1183, endPoint y: 455, distance: 384.4
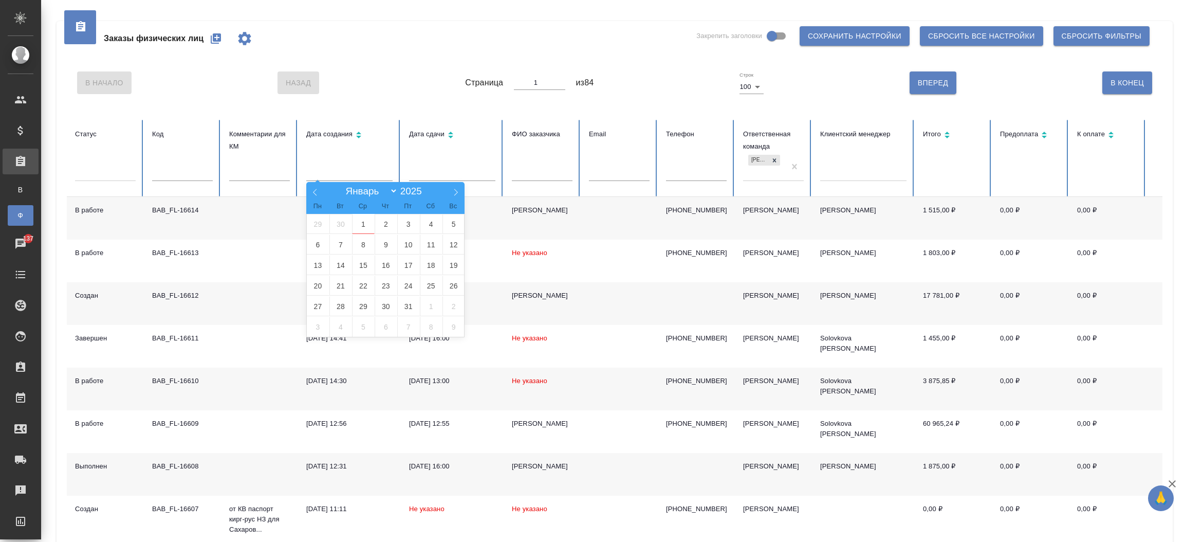
click at [349, 169] on input "text" at bounding box center [349, 173] width 86 height 14
click at [312, 191] on icon at bounding box center [314, 192] width 7 height 7
select select "7"
click at [428, 243] on span "9" at bounding box center [431, 244] width 23 height 20
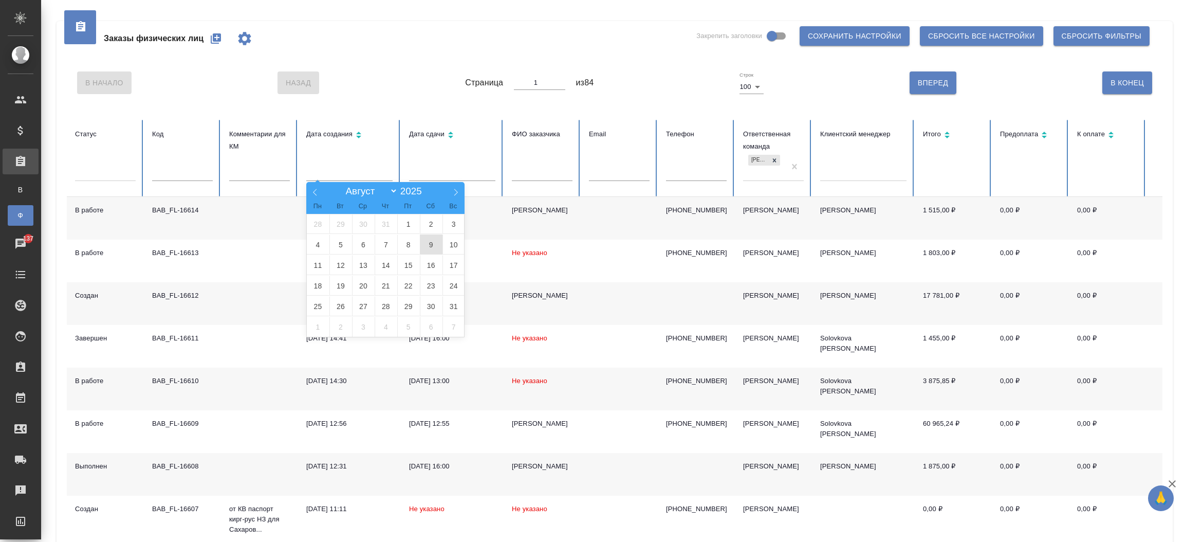
type input "09.08"
click at [428, 243] on span "9" at bounding box center [431, 244] width 23 height 20
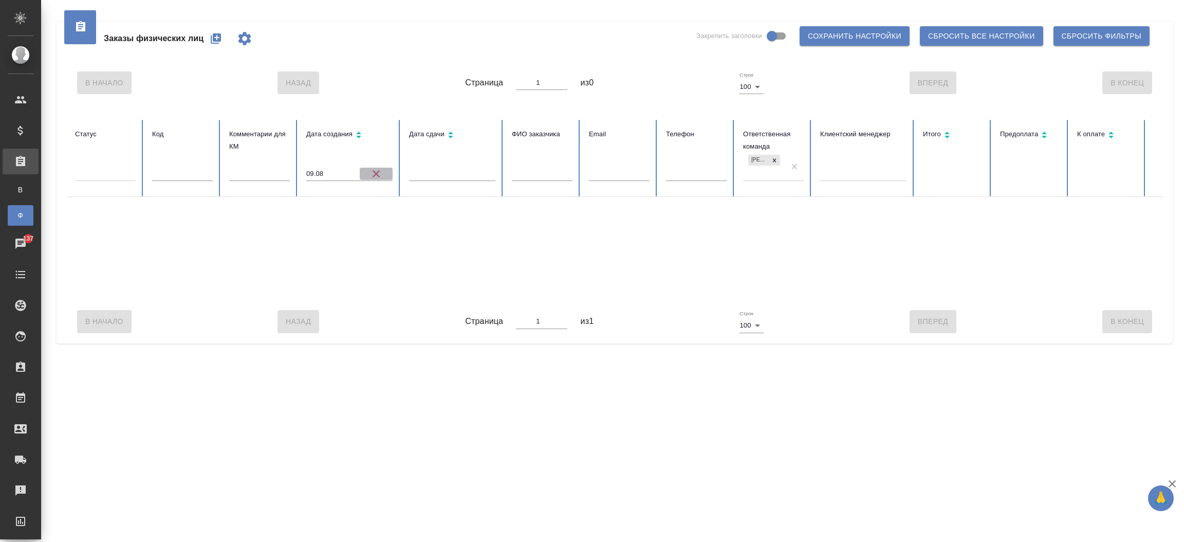
click at [379, 173] on icon "button" at bounding box center [376, 174] width 12 height 12
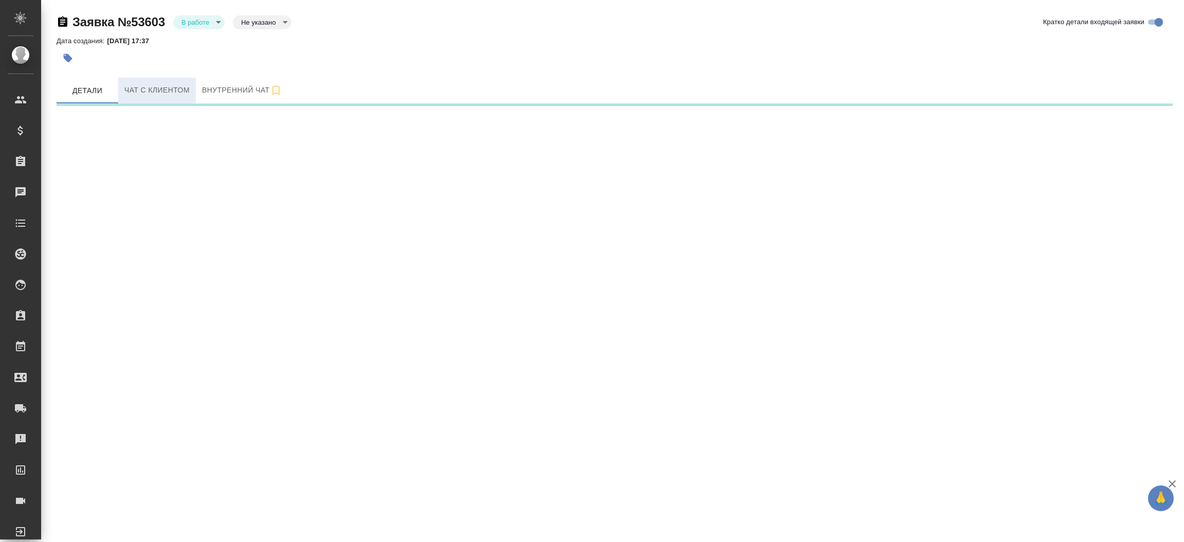
select select "RU"
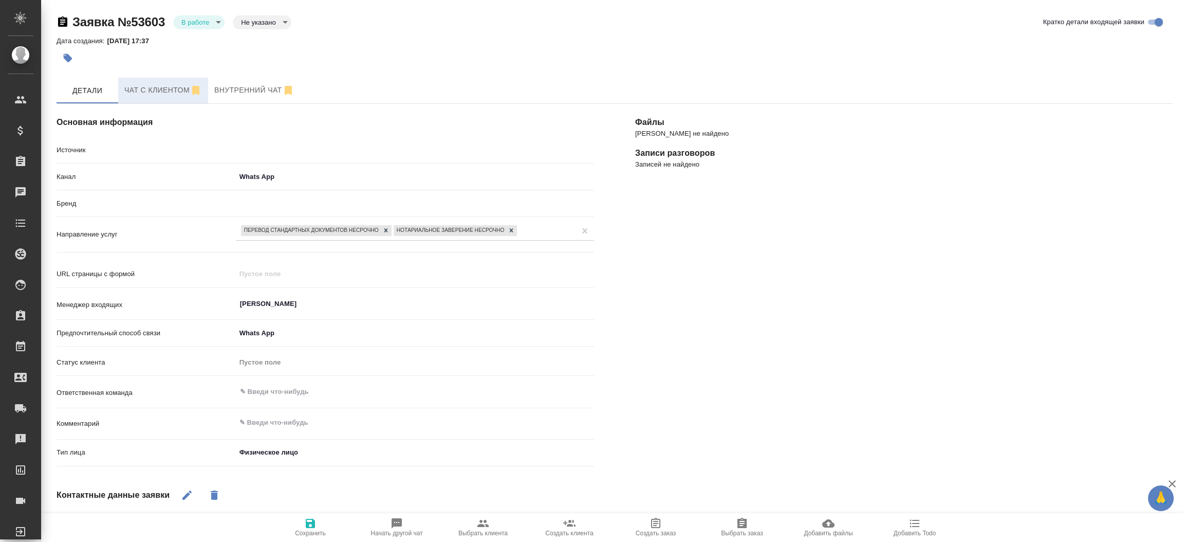
type textarea "x"
click at [189, 90] on span "Чат с клиентом" at bounding box center [163, 90] width 78 height 13
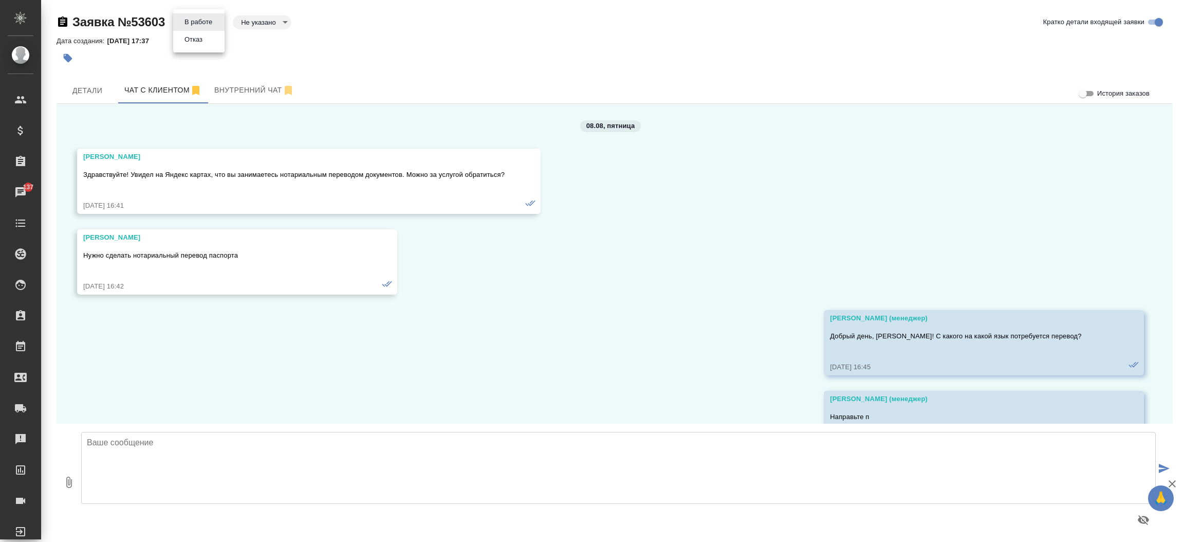
click at [216, 24] on body "🙏 .cls-1 fill:#fff; AWATERA Прутько Ирина i.prutko Клиенты Спецификации Заказы …" at bounding box center [592, 271] width 1184 height 542
click at [206, 39] on li "Отказ" at bounding box center [198, 39] width 51 height 17
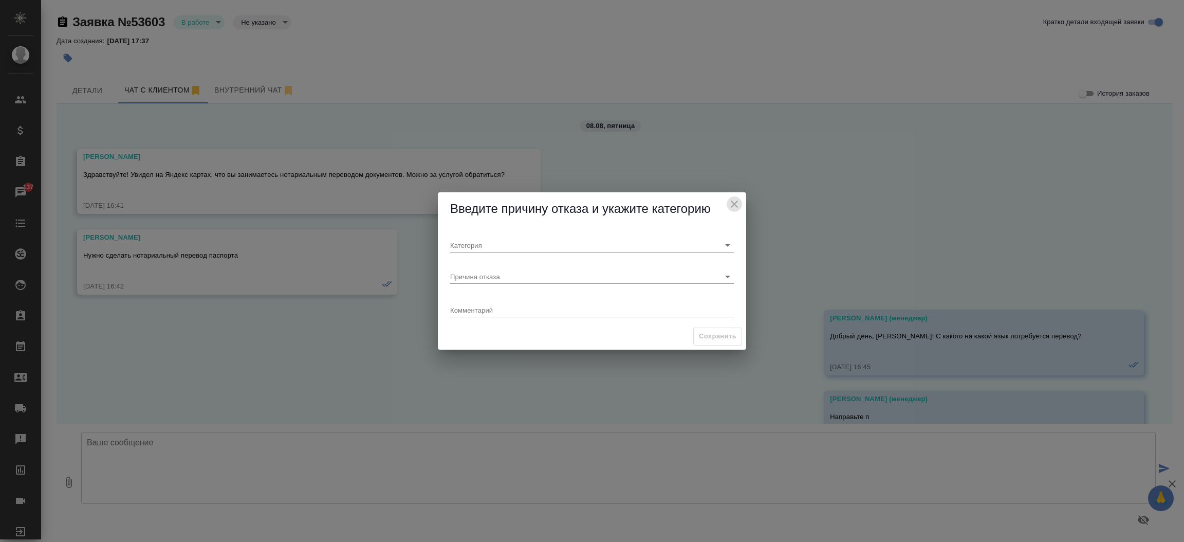
click at [728, 203] on icon "close" at bounding box center [734, 204] width 12 height 12
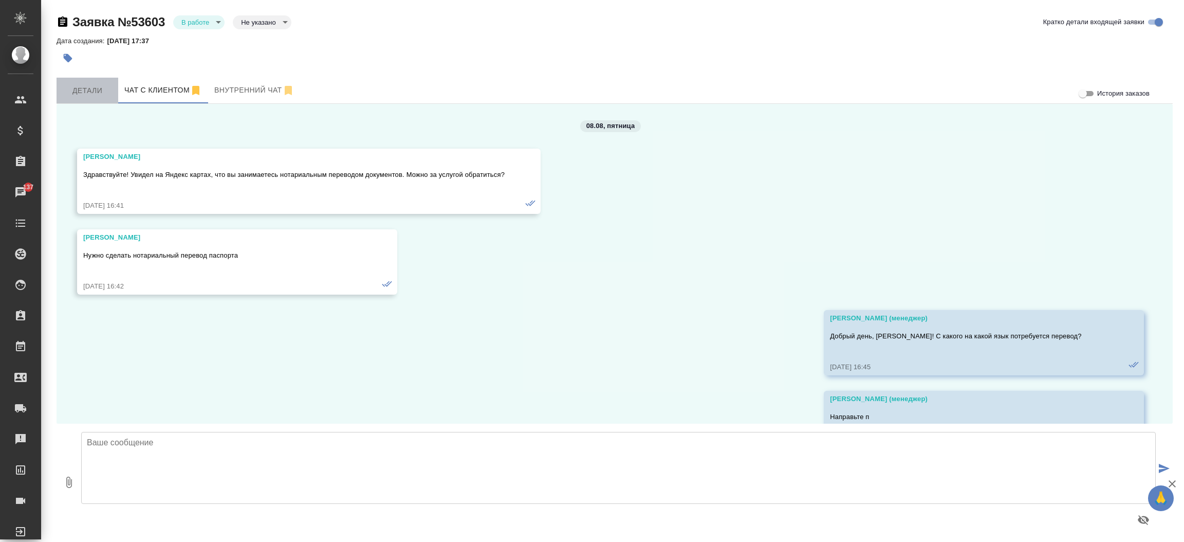
click at [86, 91] on span "Детали" at bounding box center [87, 90] width 49 height 13
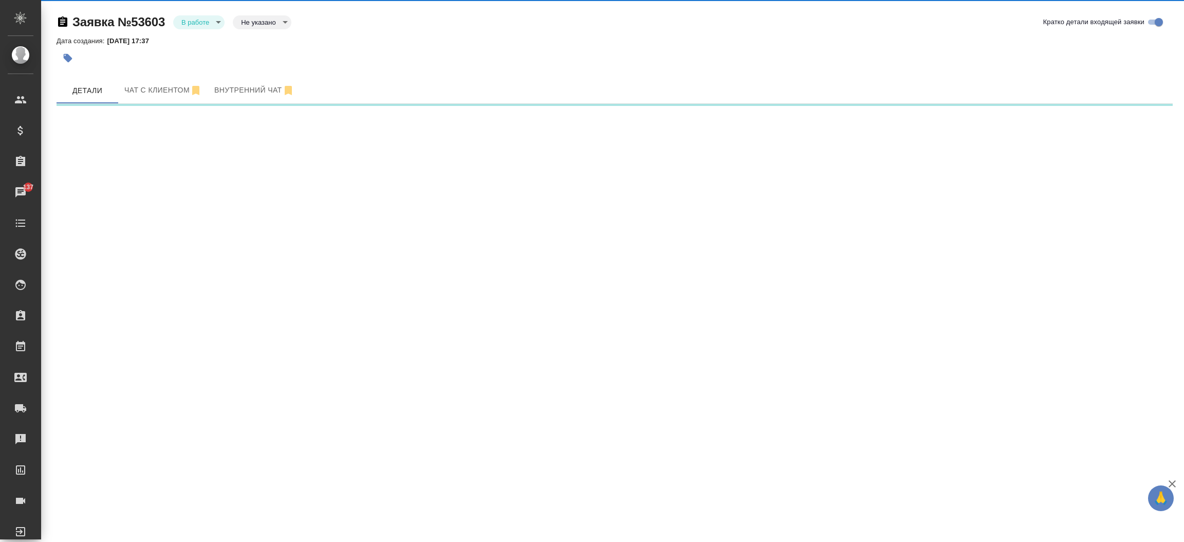
select select "RU"
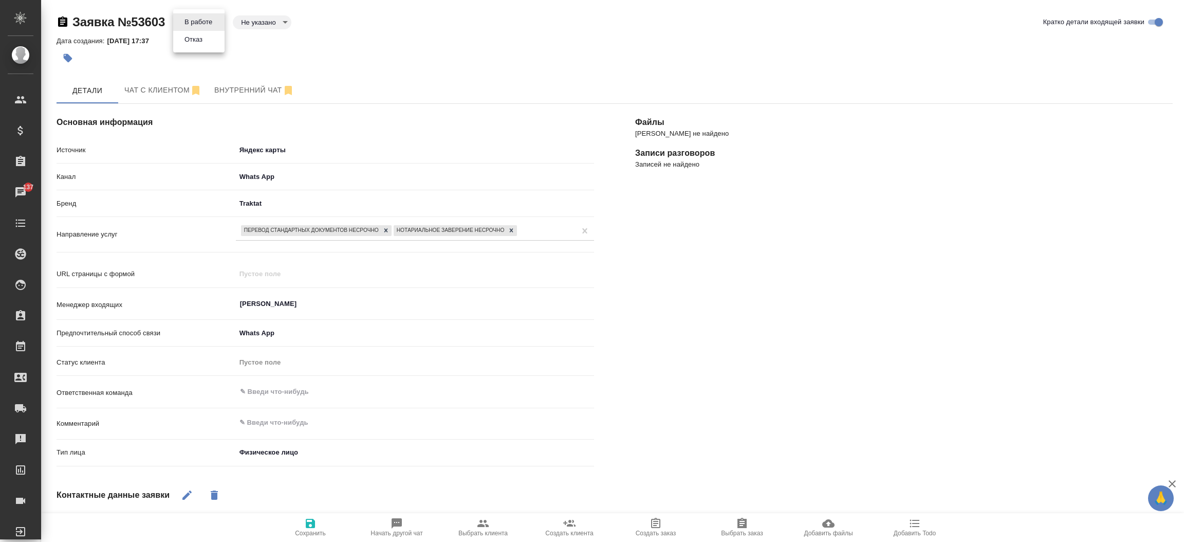
click at [192, 18] on body "🙏 .cls-1 fill:#fff; AWATERA Прутько Ирина i.prutko Клиенты Спецификации Заказы …" at bounding box center [592, 271] width 1184 height 542
type textarea "x"
click at [192, 40] on button "Отказ" at bounding box center [193, 39] width 24 height 11
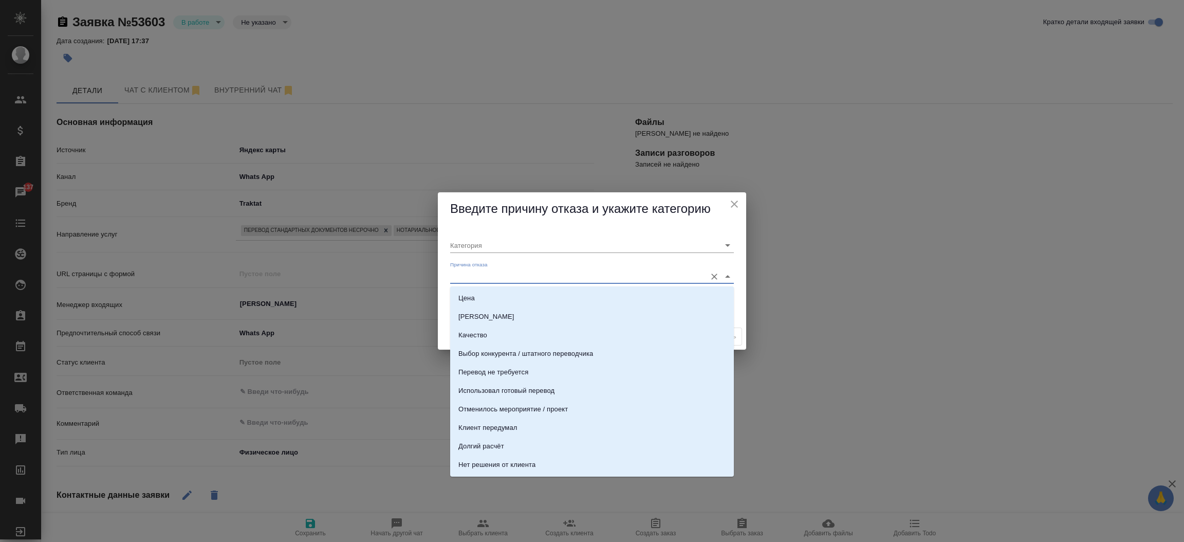
click at [488, 279] on input "Причина отказа" at bounding box center [575, 276] width 251 height 14
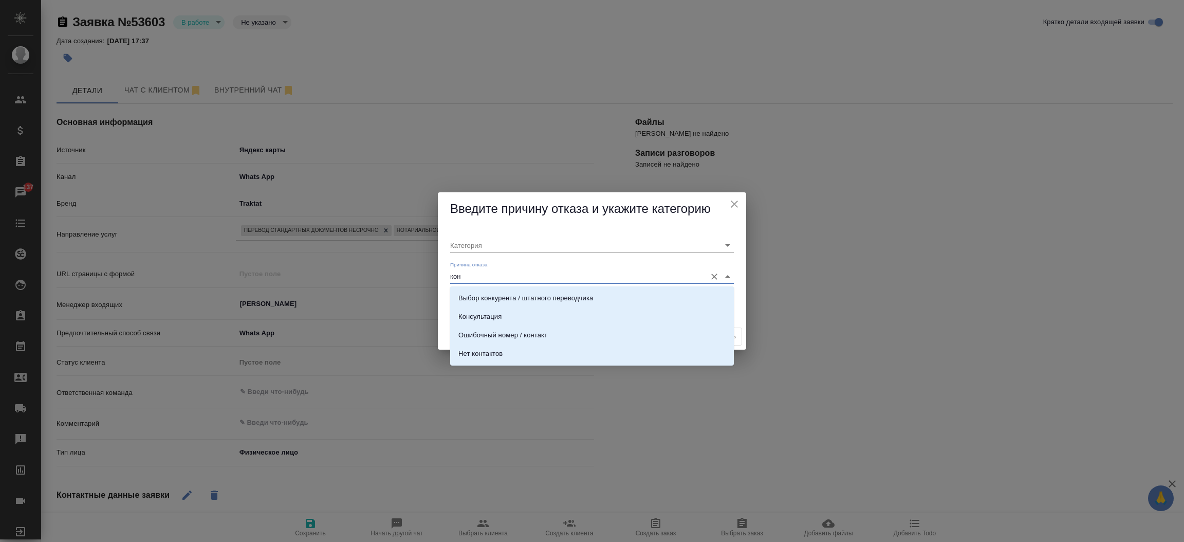
type input "конс"
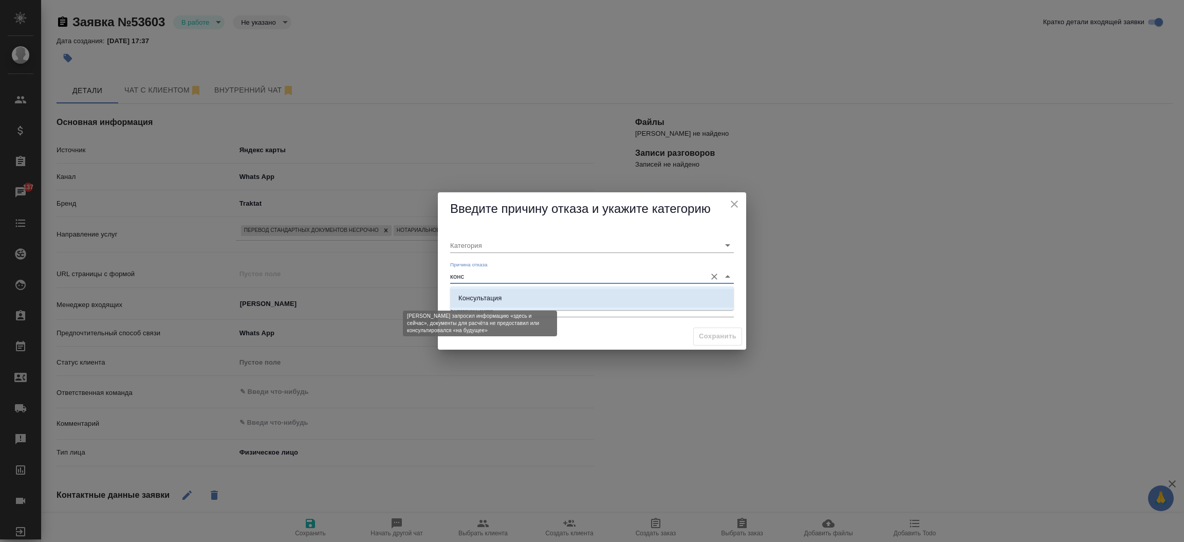
click at [489, 294] on div "Консультация" at bounding box center [479, 298] width 43 height 10
type input "Целевая"
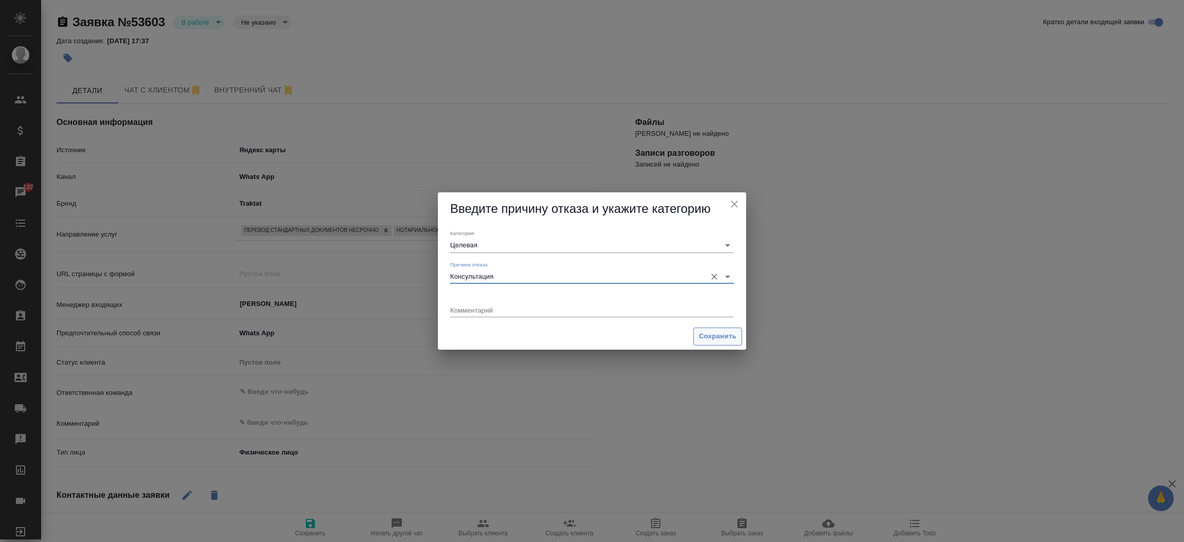
type input "Консультация"
click at [707, 335] on span "Сохранить" at bounding box center [718, 336] width 38 height 12
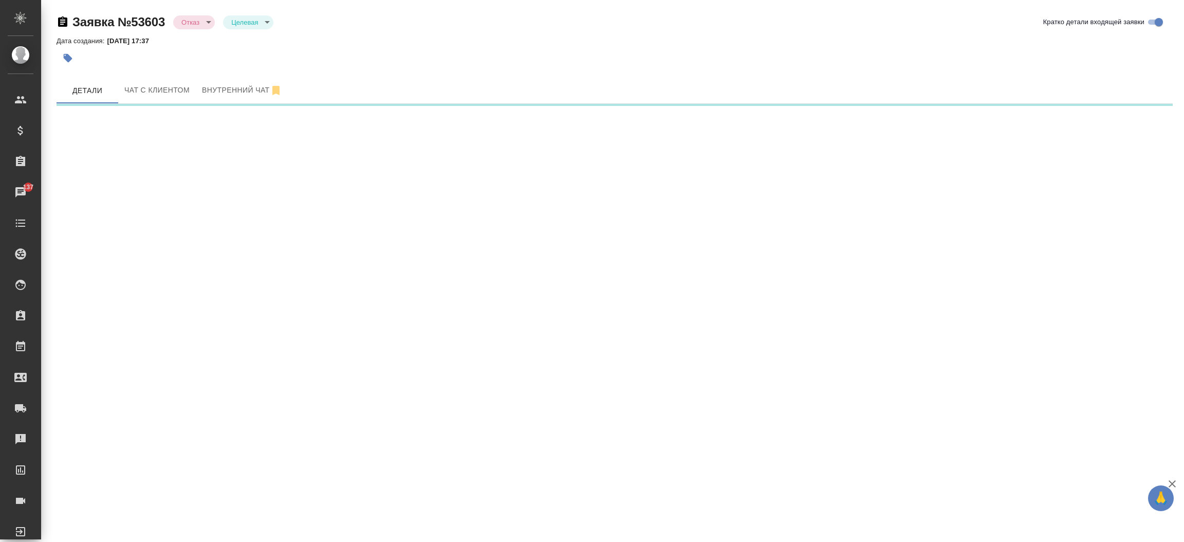
select select "RU"
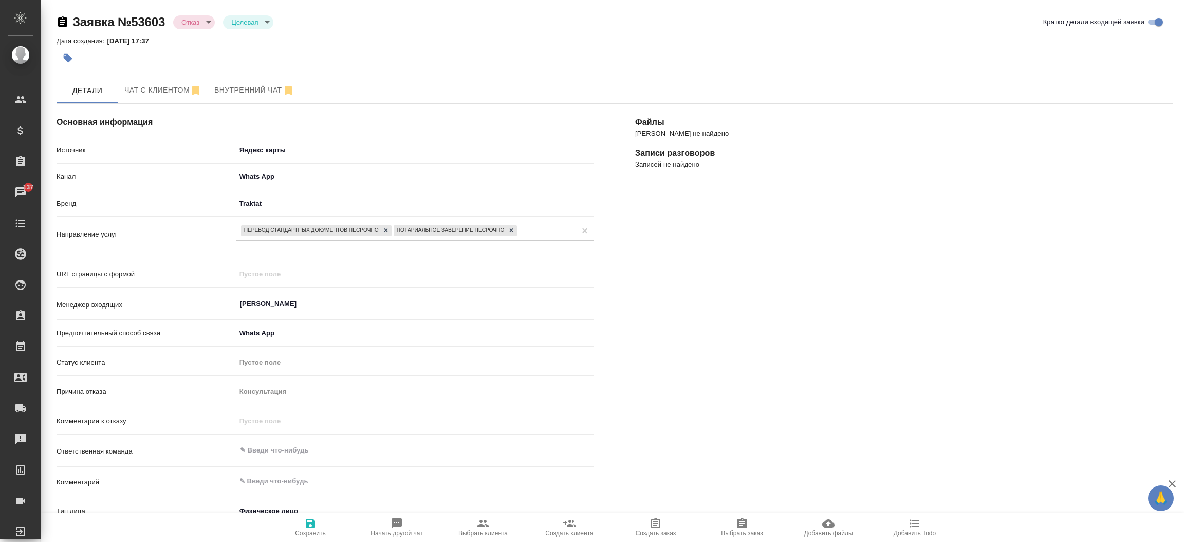
type textarea "x"
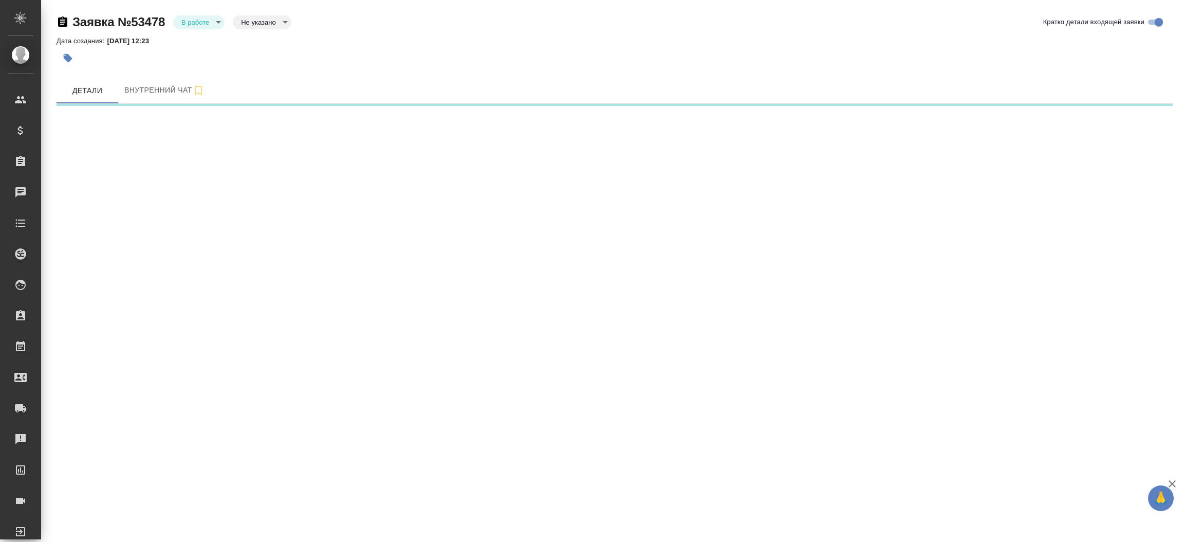
select select "RU"
select select "KZ"
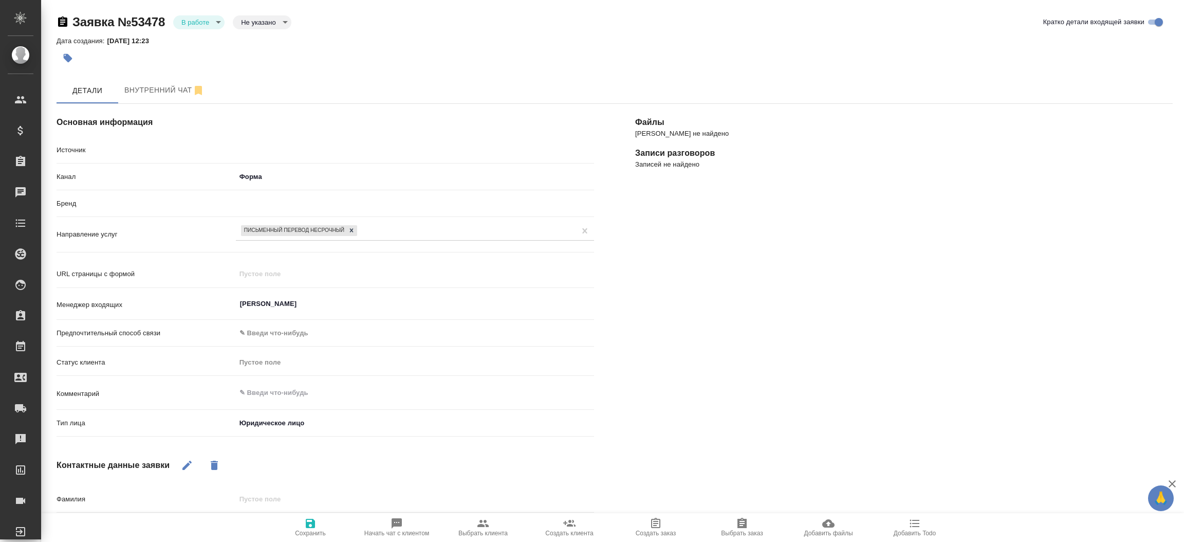
type textarea "x"
click at [653, 257] on div "[PERSON_NAME] не найдено Записи разговоров Записей не найдено" at bounding box center [904, 401] width 579 height 636
click at [208, 25] on body "🙏 .cls-1 fill:#fff; AWATERA [PERSON_NAME]prutko Клиенты Спецификации Заказы 137…" at bounding box center [592, 271] width 1184 height 542
click at [206, 42] on li "Отказ" at bounding box center [198, 39] width 51 height 17
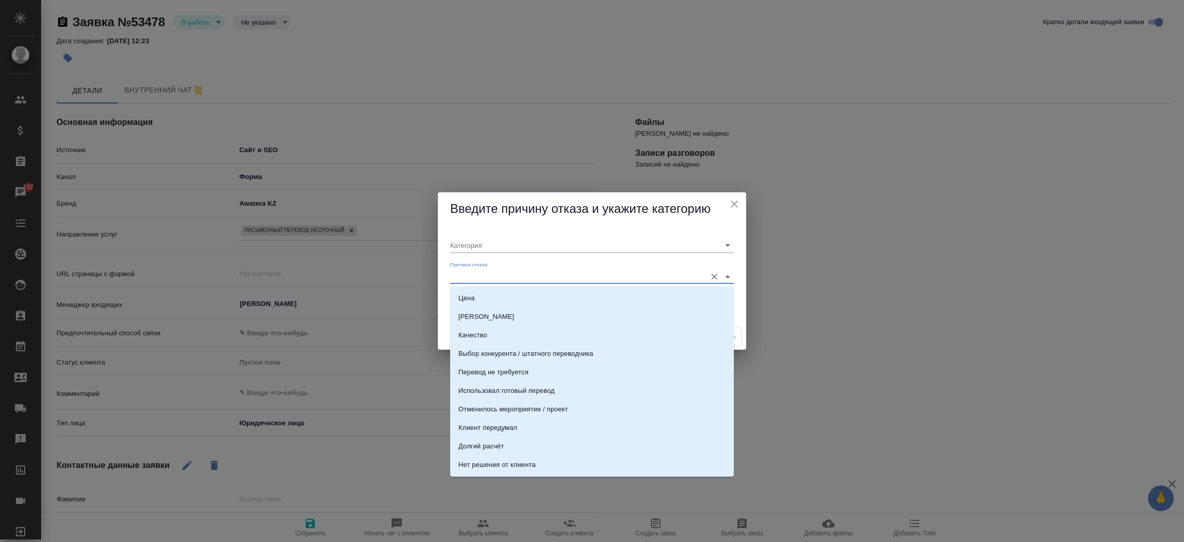
click at [471, 279] on input "Причина отказа" at bounding box center [575, 276] width 251 height 14
click at [471, 293] on div "Цена" at bounding box center [466, 298] width 16 height 10
type input "Целевая"
type input "Цена"
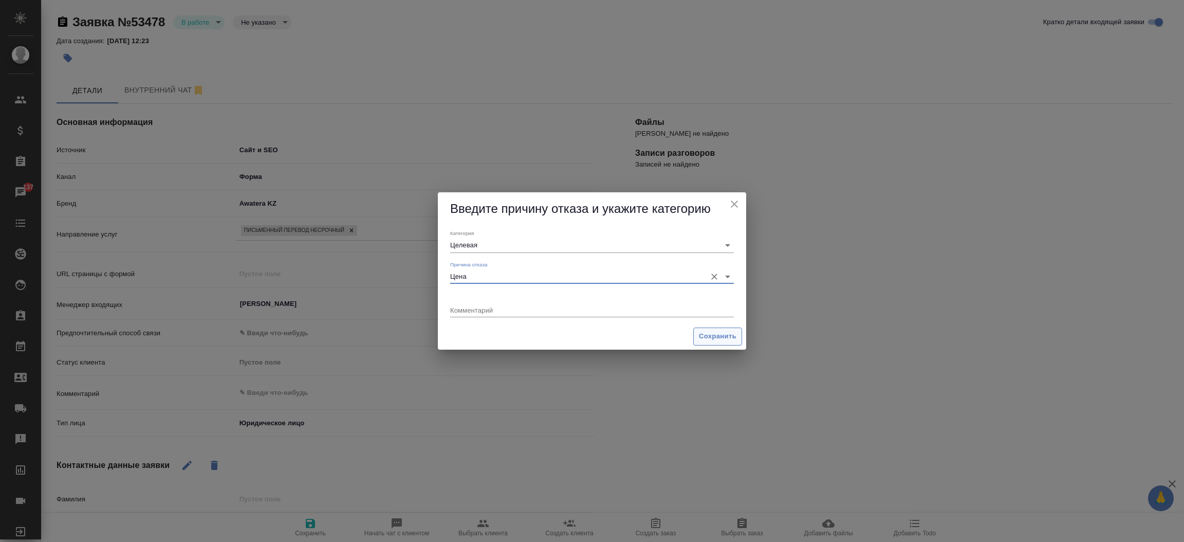
click at [707, 332] on span "Сохранить" at bounding box center [718, 336] width 38 height 12
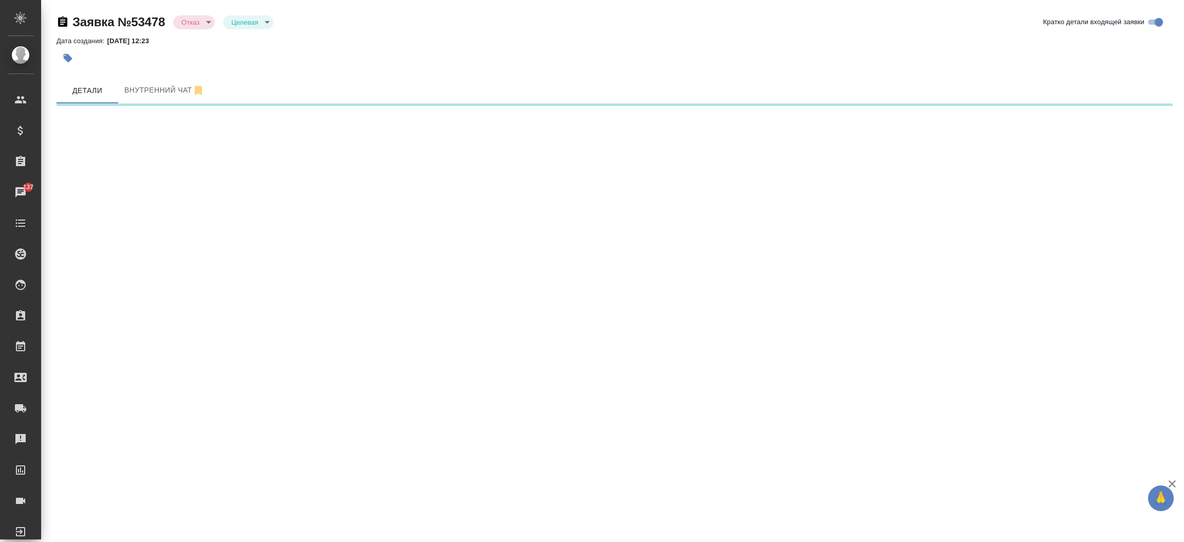
select select "RU"
select select "KZ"
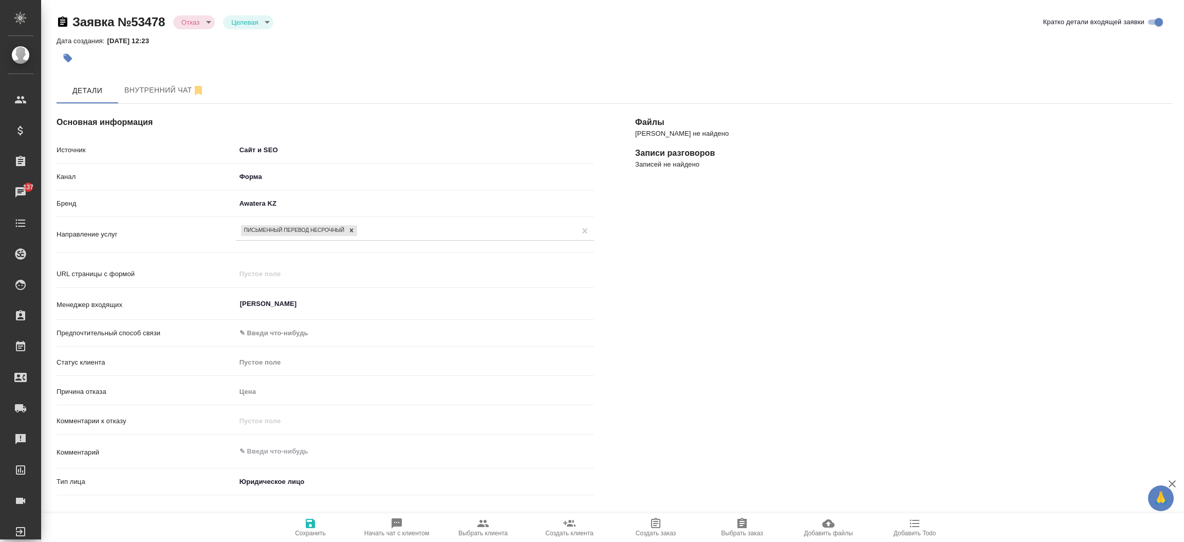
type textarea "x"
